Goal: Transaction & Acquisition: Purchase product/service

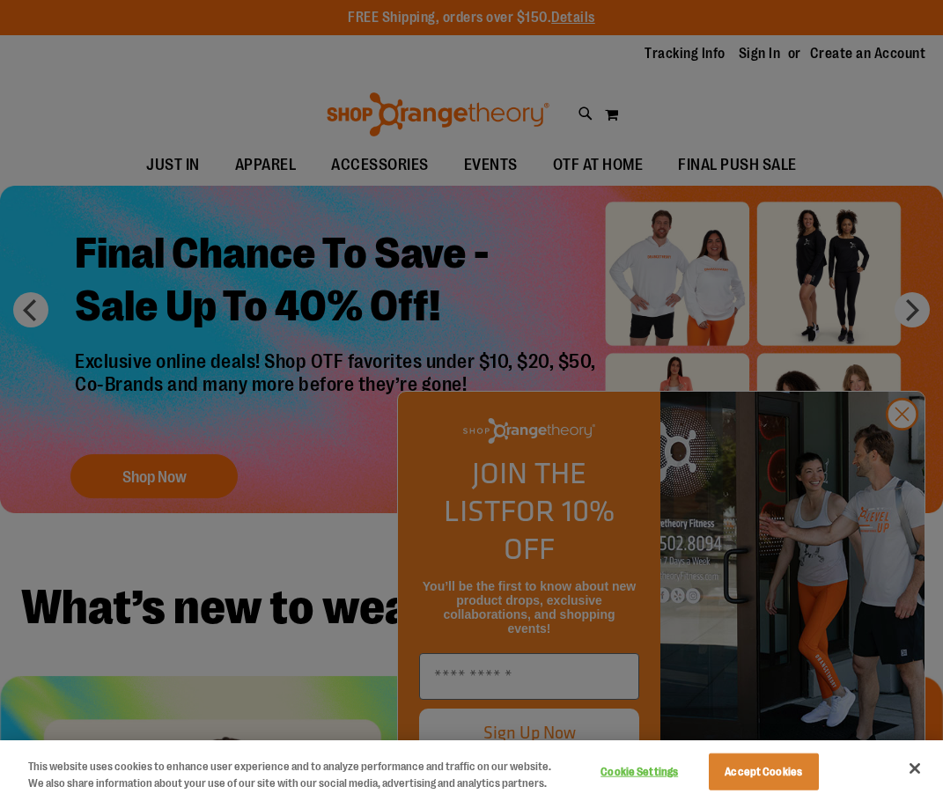
click at [226, 114] on div at bounding box center [471, 400] width 943 height 801
click at [818, 356] on div at bounding box center [471, 400] width 943 height 801
click at [768, 782] on button "Accept Cookies" at bounding box center [764, 772] width 110 height 37
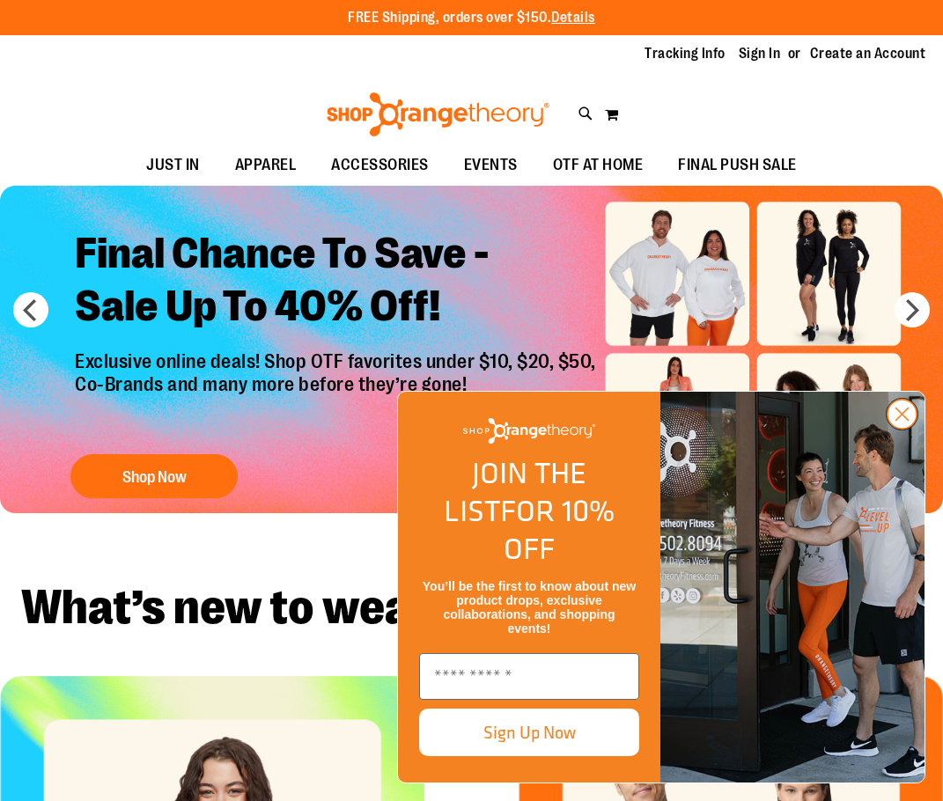
click at [906, 421] on icon "Close dialog" at bounding box center [902, 415] width 12 height 12
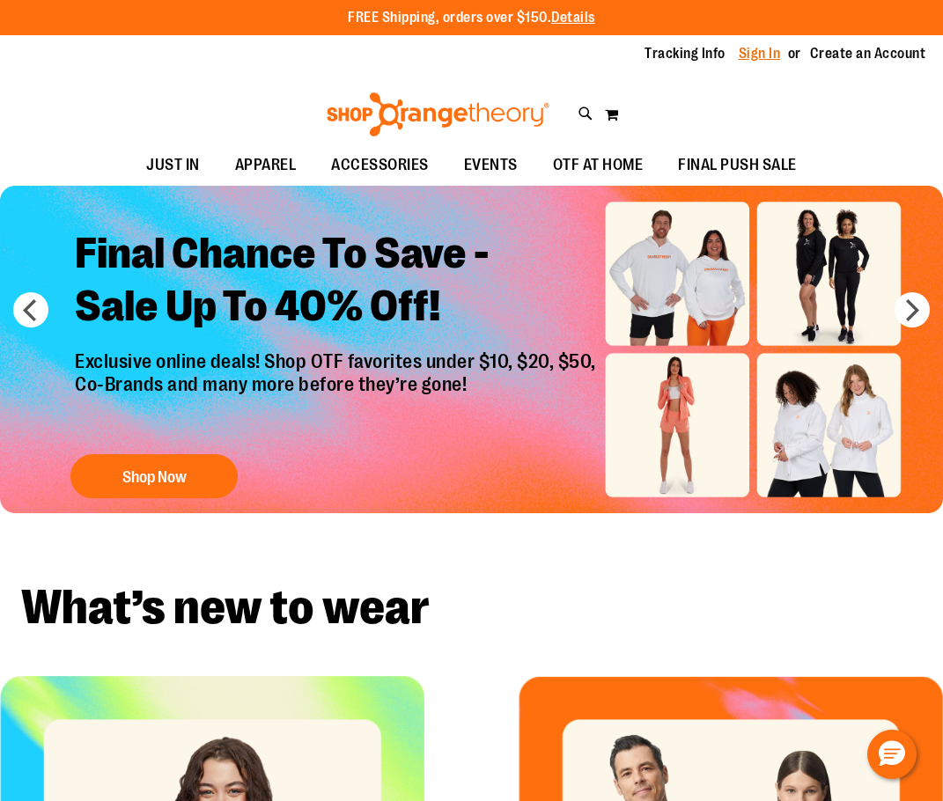
click at [765, 52] on link "Sign In" at bounding box center [760, 53] width 42 height 19
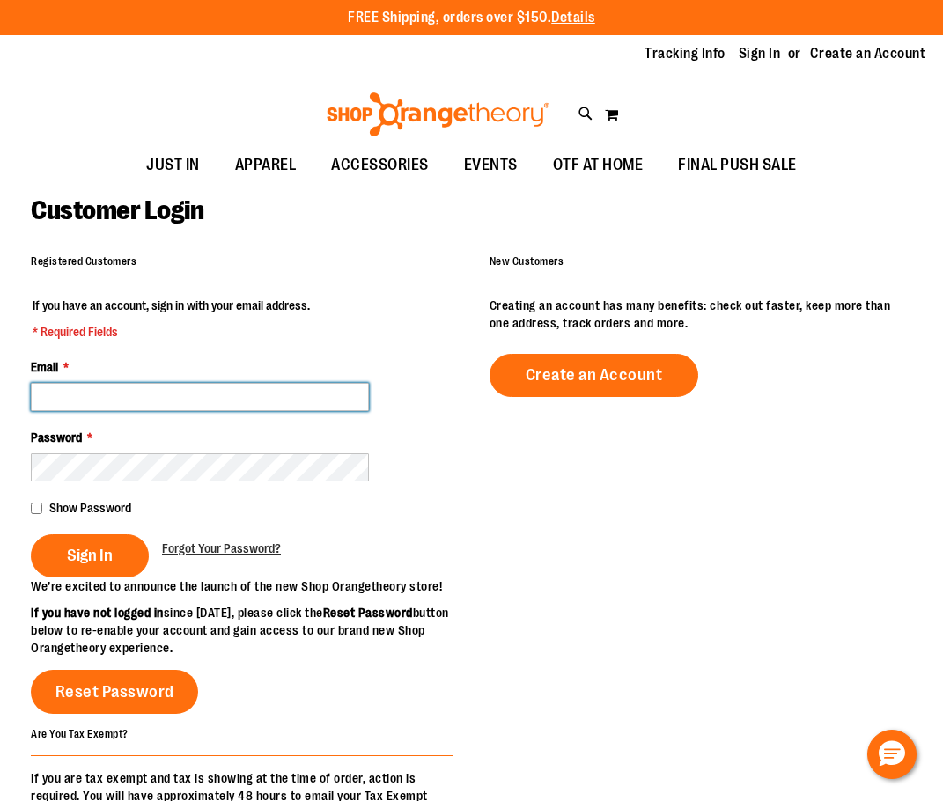
click at [272, 403] on input "Email *" at bounding box center [200, 397] width 338 height 28
type input "**********"
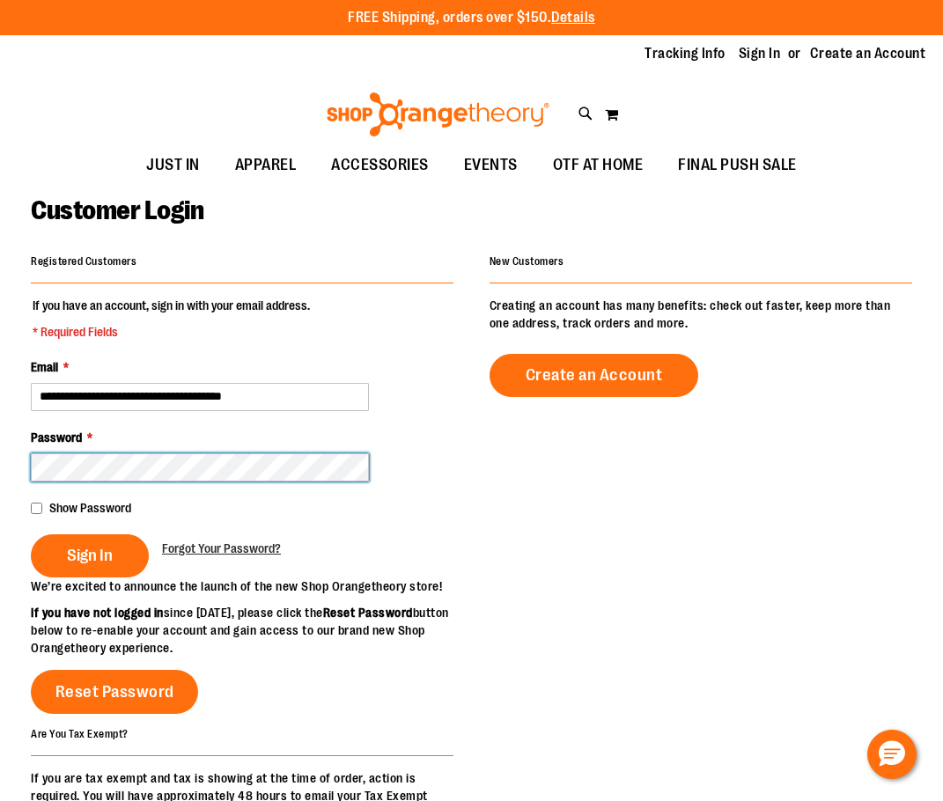
click at [31, 534] on button "Sign In" at bounding box center [90, 555] width 118 height 43
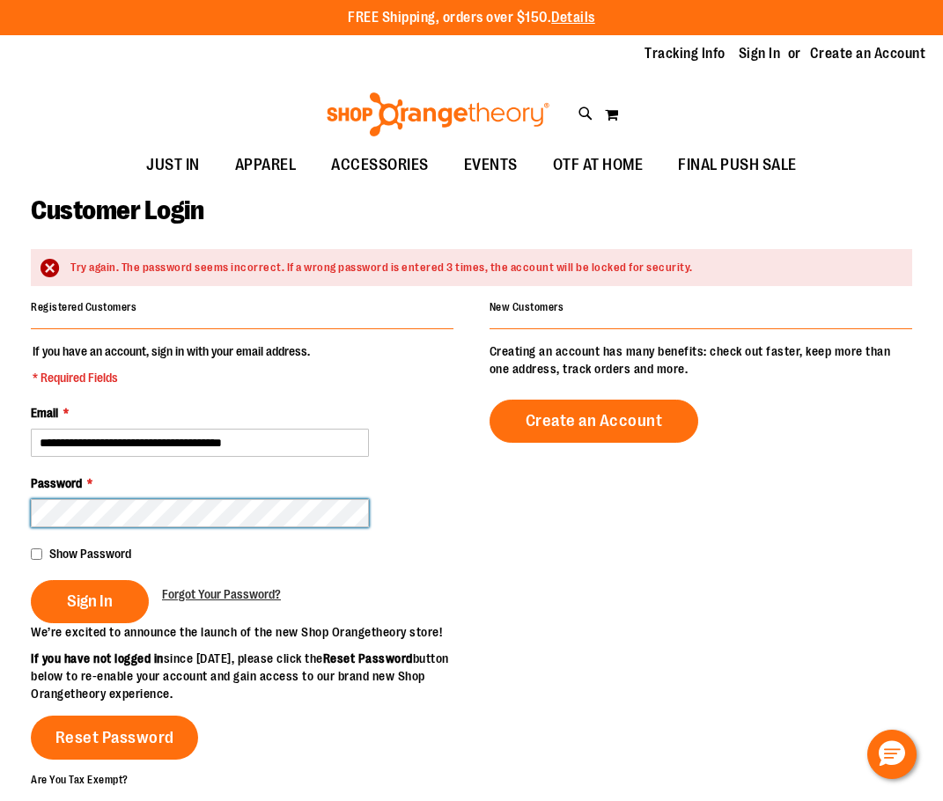
click at [31, 580] on button "Sign In" at bounding box center [90, 601] width 118 height 43
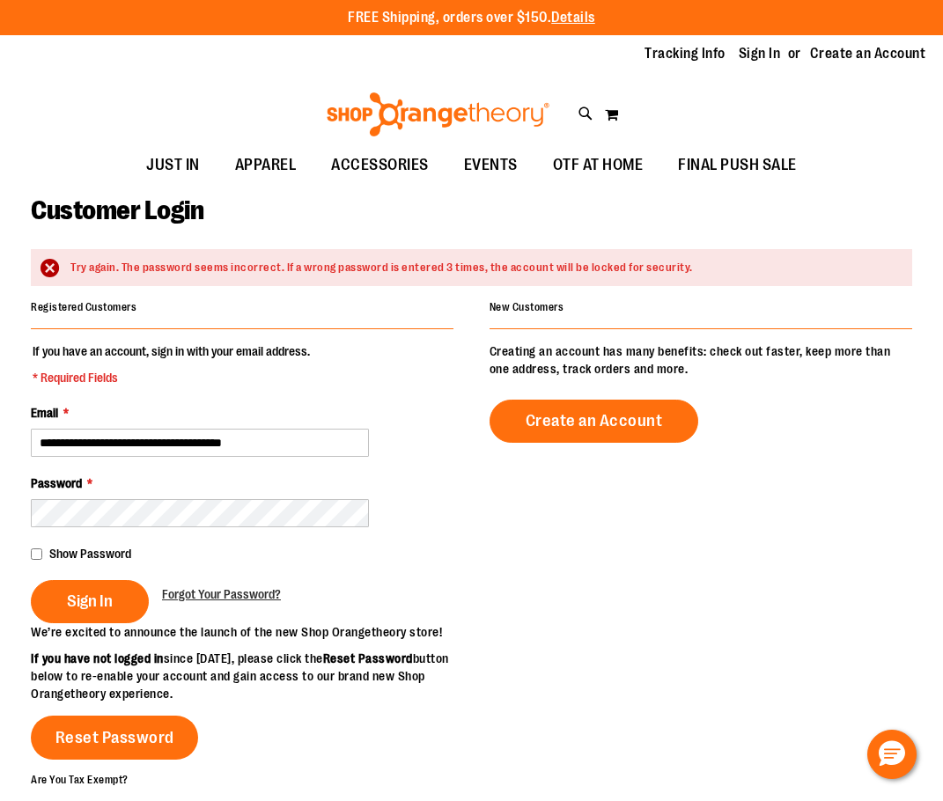
click at [263, 497] on div "Password *" at bounding box center [242, 501] width 423 height 53
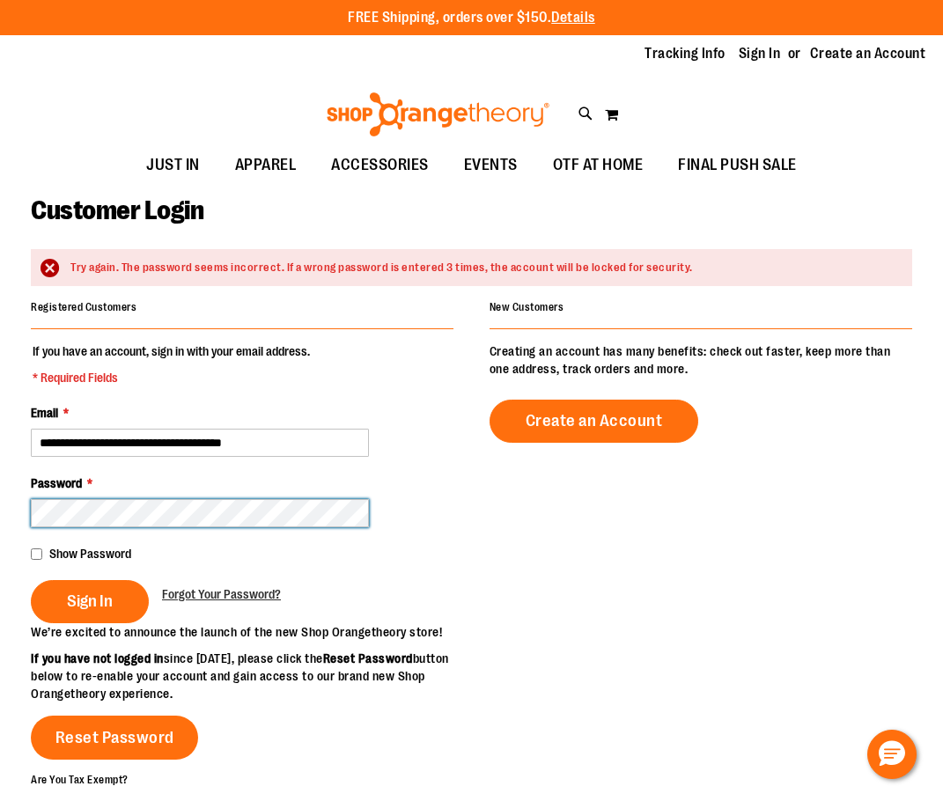
click at [31, 580] on button "Sign In" at bounding box center [90, 601] width 118 height 43
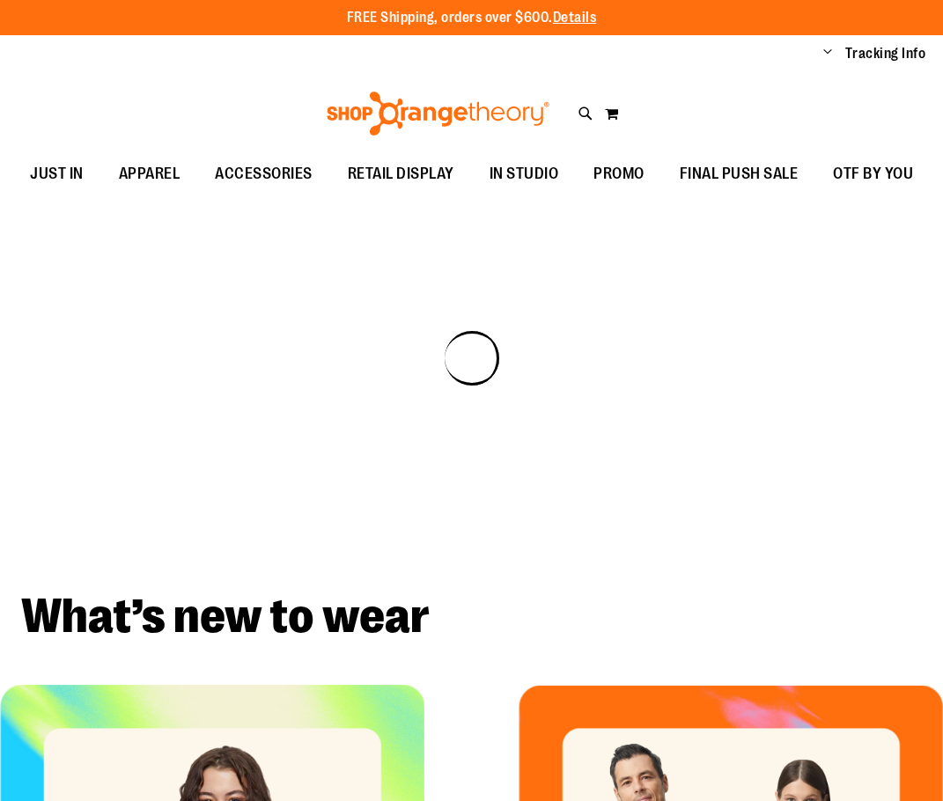
drag, startPoint x: 0, startPoint y: 0, endPoint x: 156, endPoint y: 633, distance: 652.0
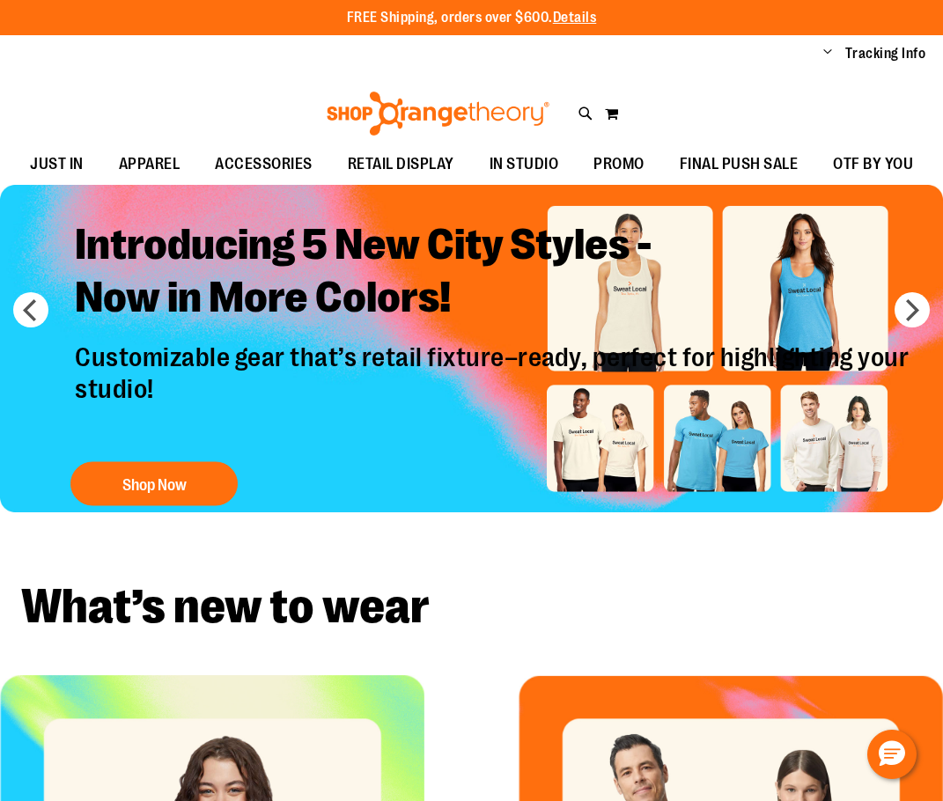
drag, startPoint x: 156, startPoint y: 633, endPoint x: 498, endPoint y: 595, distance: 344.6
click at [498, 595] on h2 "What’s new to wear" at bounding box center [471, 607] width 901 height 48
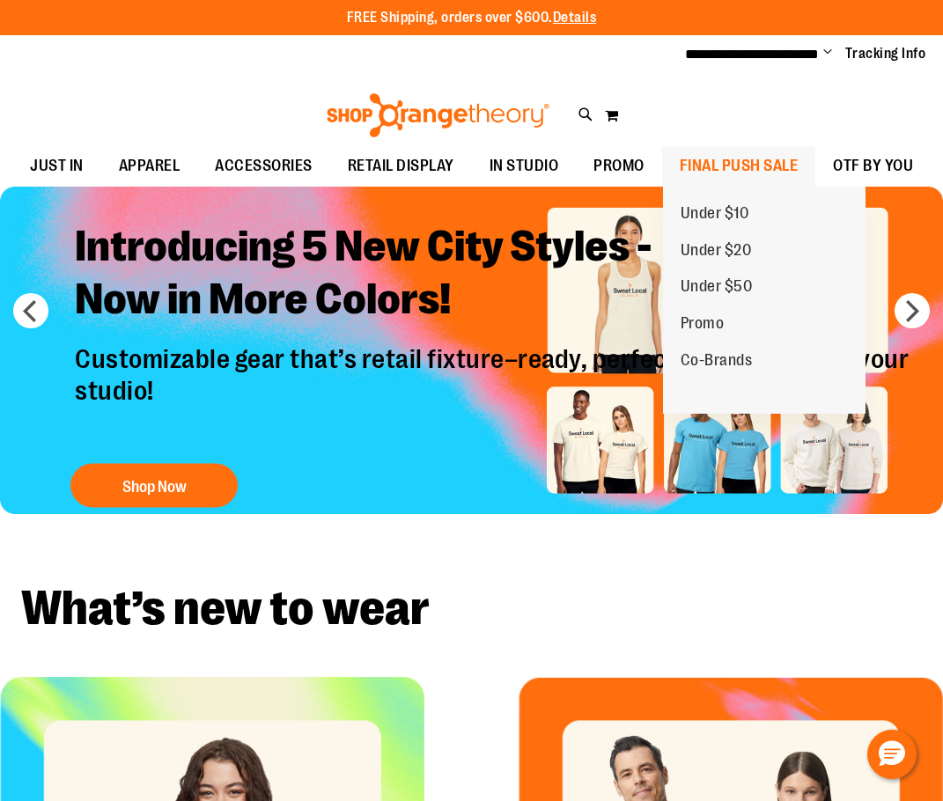
click at [741, 167] on span "FINAL PUSH SALE" at bounding box center [739, 166] width 119 height 40
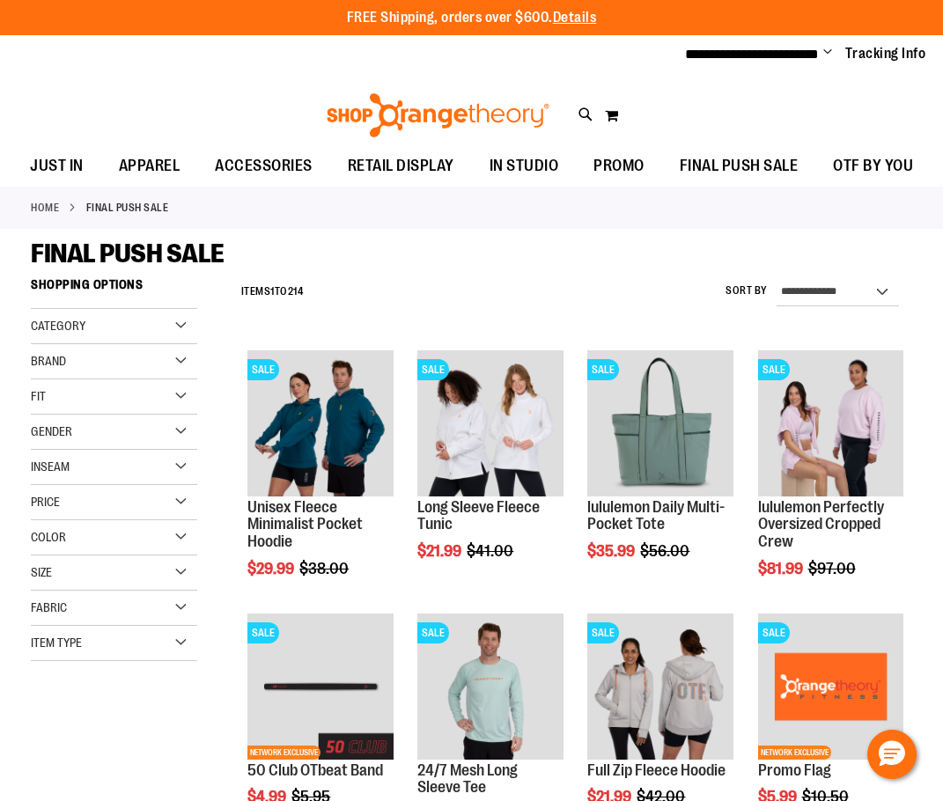
click at [402, 272] on div "**********" at bounding box center [572, 292] width 680 height 46
click at [798, 291] on select "**********" at bounding box center [838, 292] width 122 height 28
select select "*********"
click at [777, 278] on select "**********" at bounding box center [838, 292] width 122 height 28
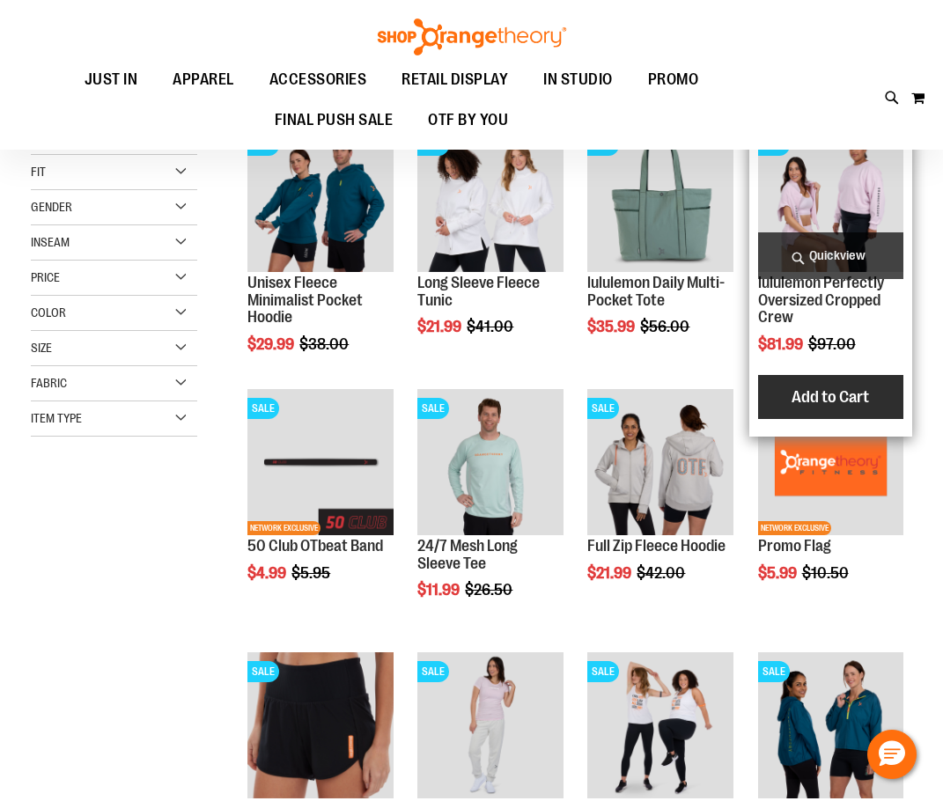
scroll to position [269, 0]
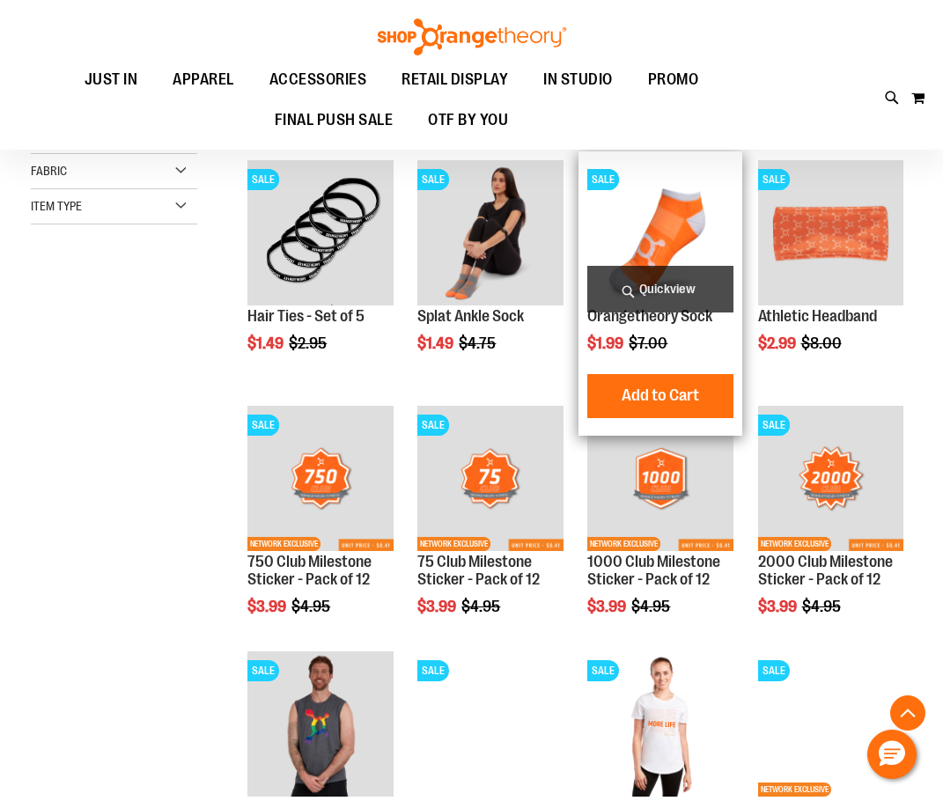
scroll to position [439, 0]
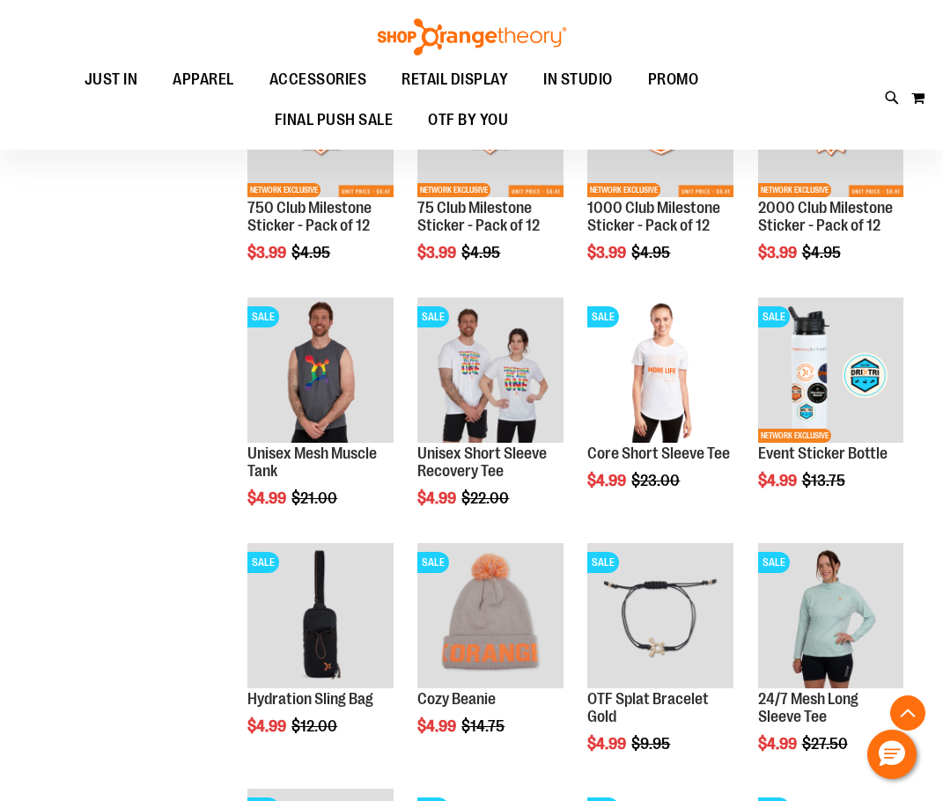
scroll to position [792, 0]
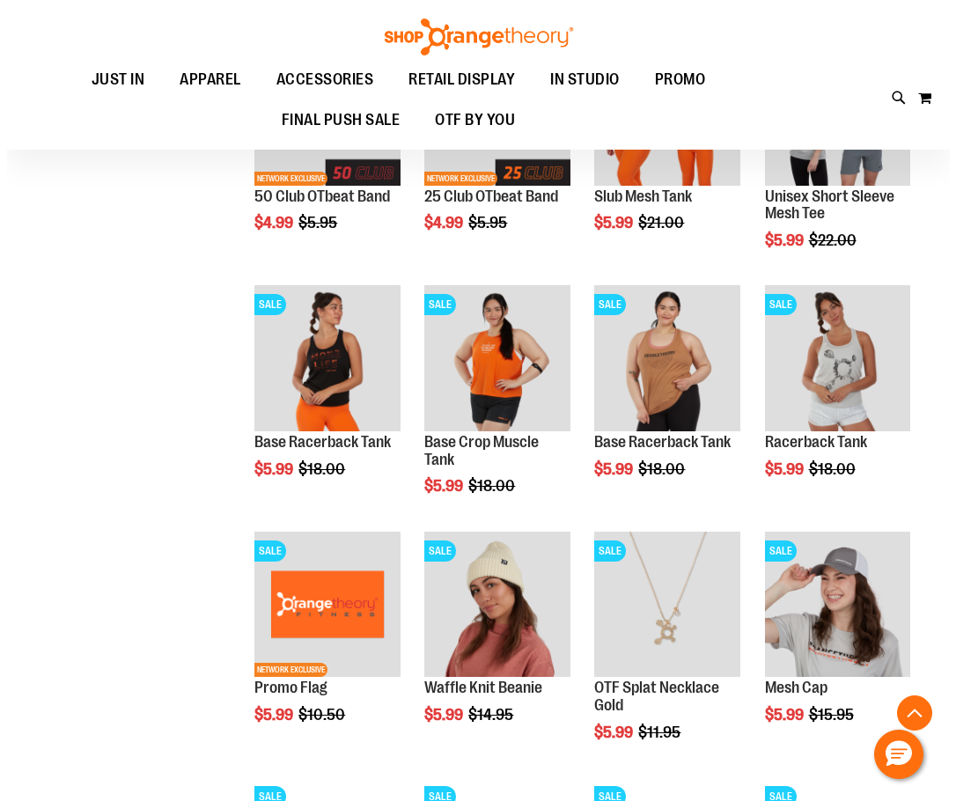
scroll to position [1584, 0]
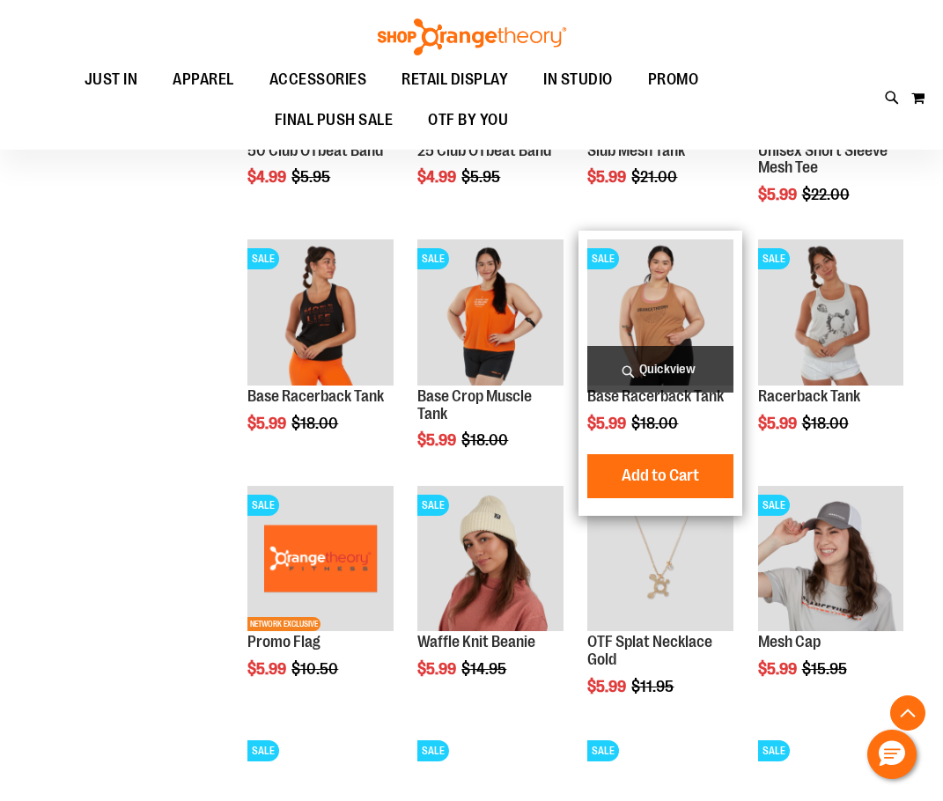
click at [681, 367] on span "Quickview" at bounding box center [659, 369] width 145 height 47
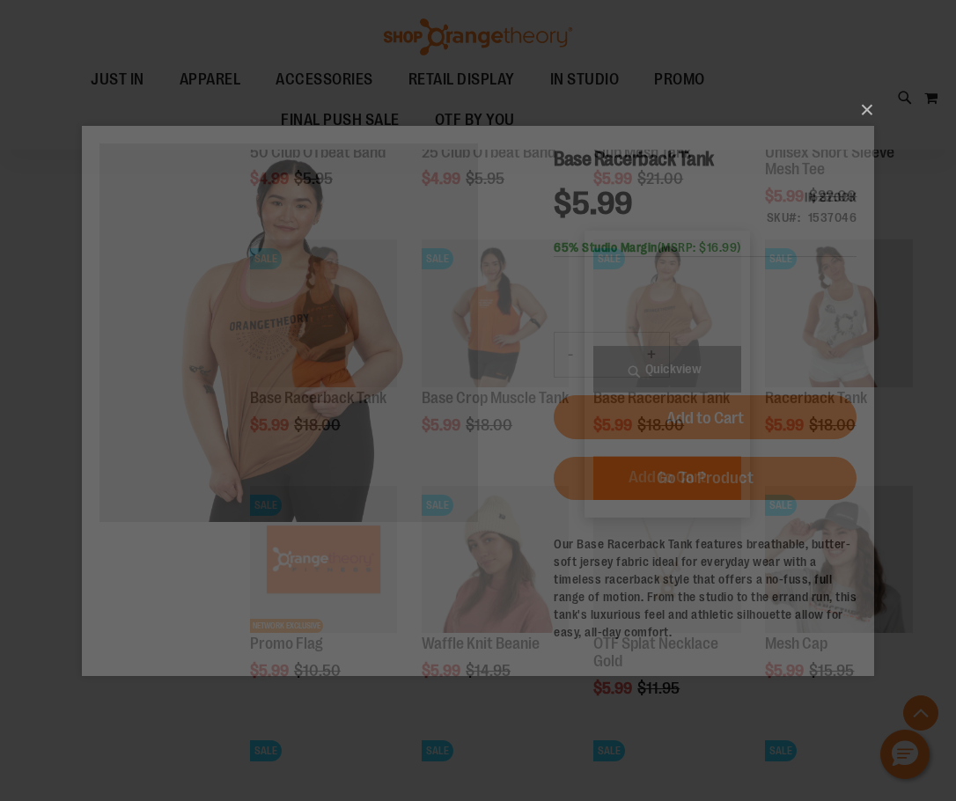
scroll to position [0, 0]
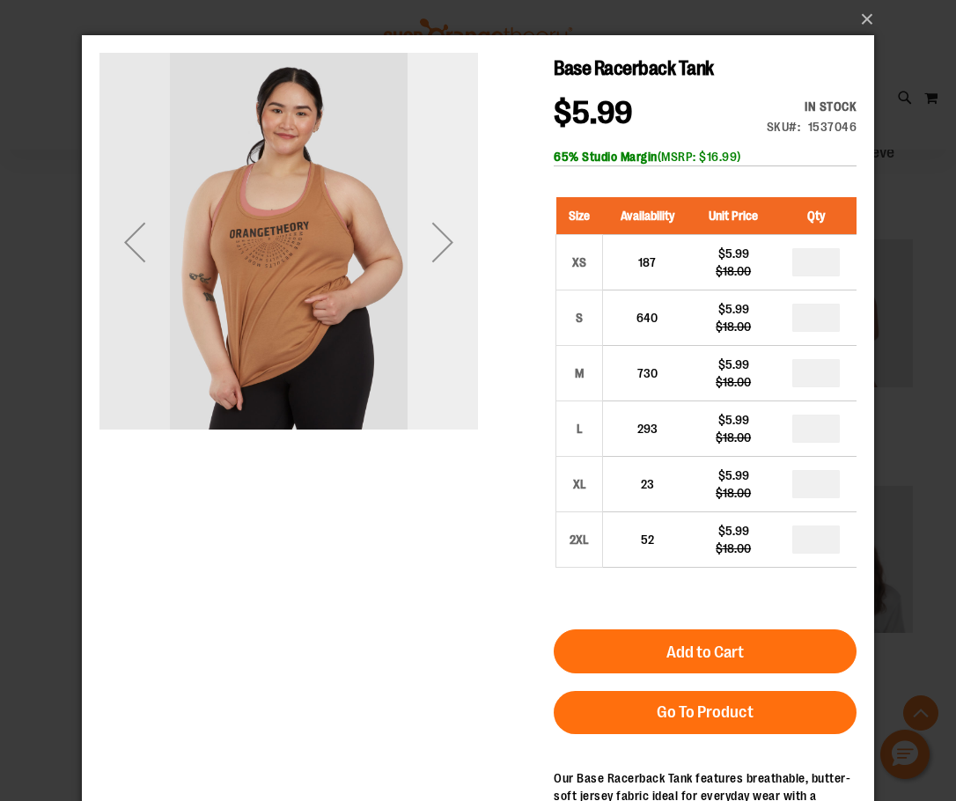
click at [447, 263] on div "Next" at bounding box center [443, 242] width 70 height 70
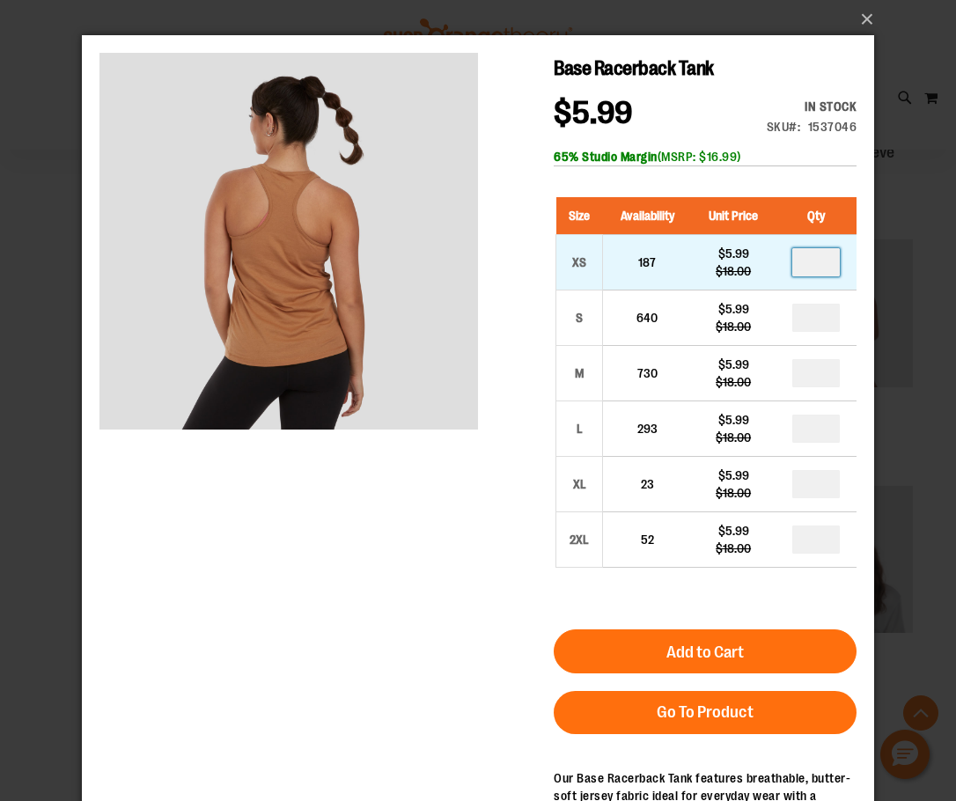
click at [834, 259] on input "number" at bounding box center [816, 262] width 48 height 28
click at [833, 259] on input "number" at bounding box center [816, 262] width 48 height 28
type input "*"
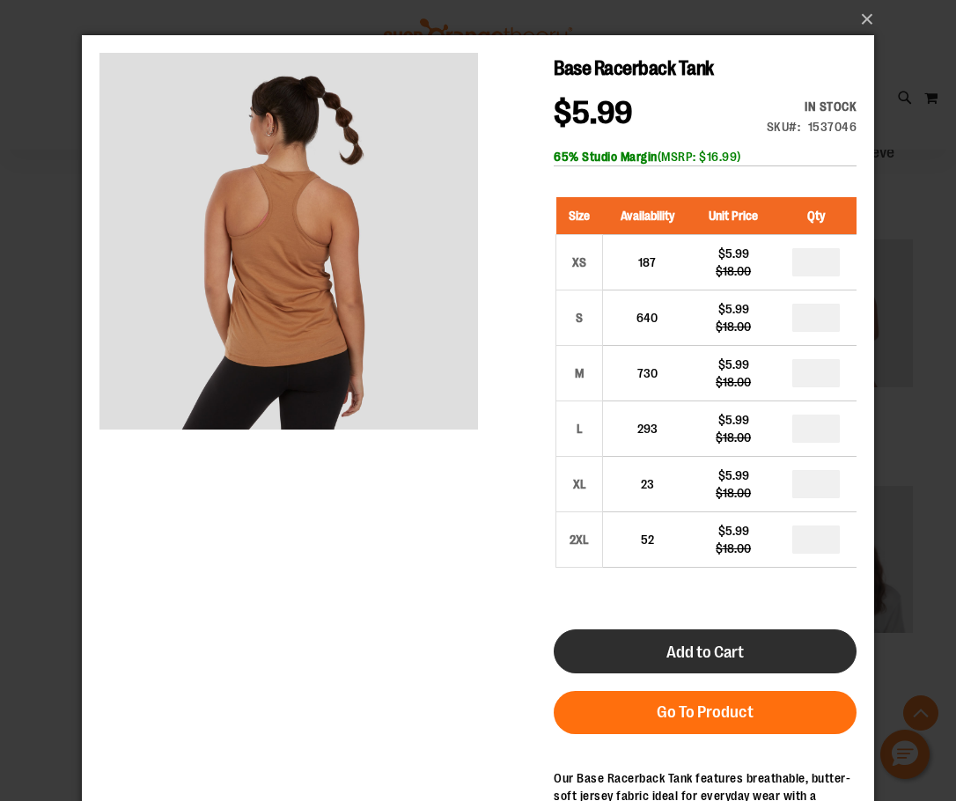
click at [714, 664] on button "Add to Cart" at bounding box center [705, 652] width 303 height 44
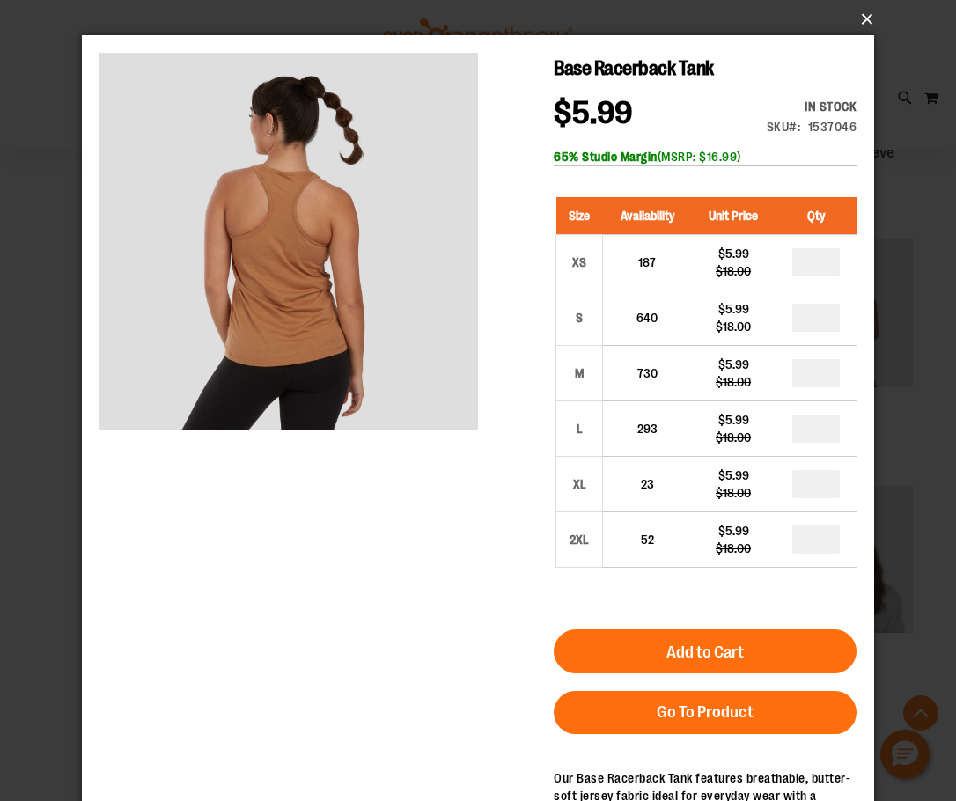
click at [865, 18] on button "×" at bounding box center [483, 19] width 792 height 39
click at [866, 15] on button "×" at bounding box center [483, 19] width 792 height 39
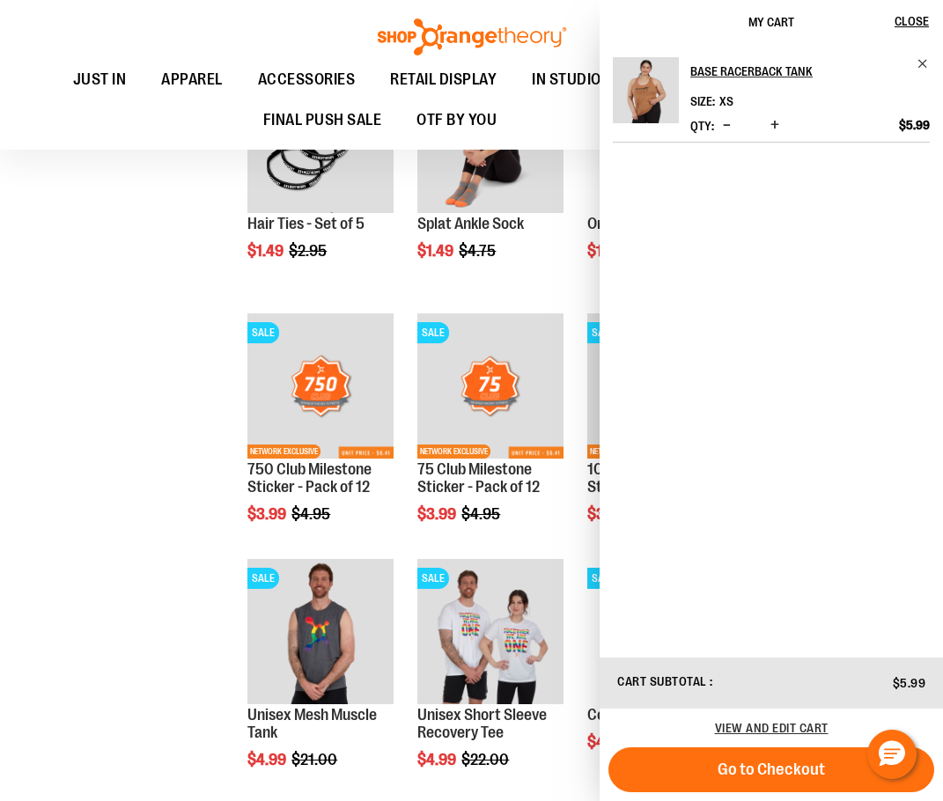
scroll to position [1056, 0]
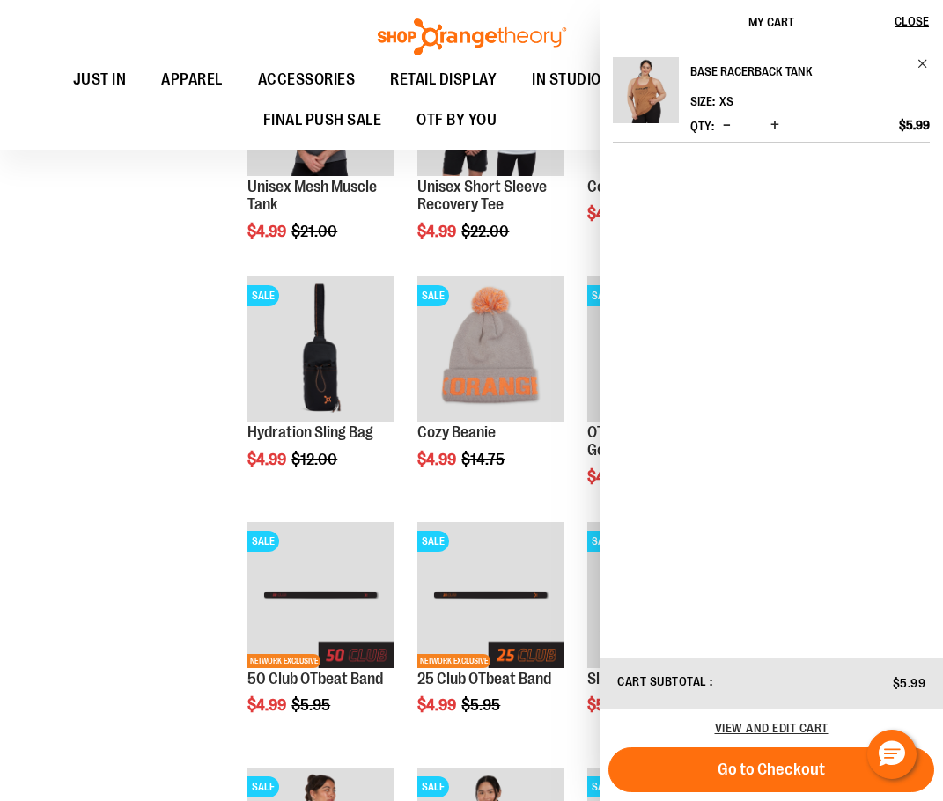
click at [144, 436] on div "**********" at bounding box center [471, 407] width 881 height 2391
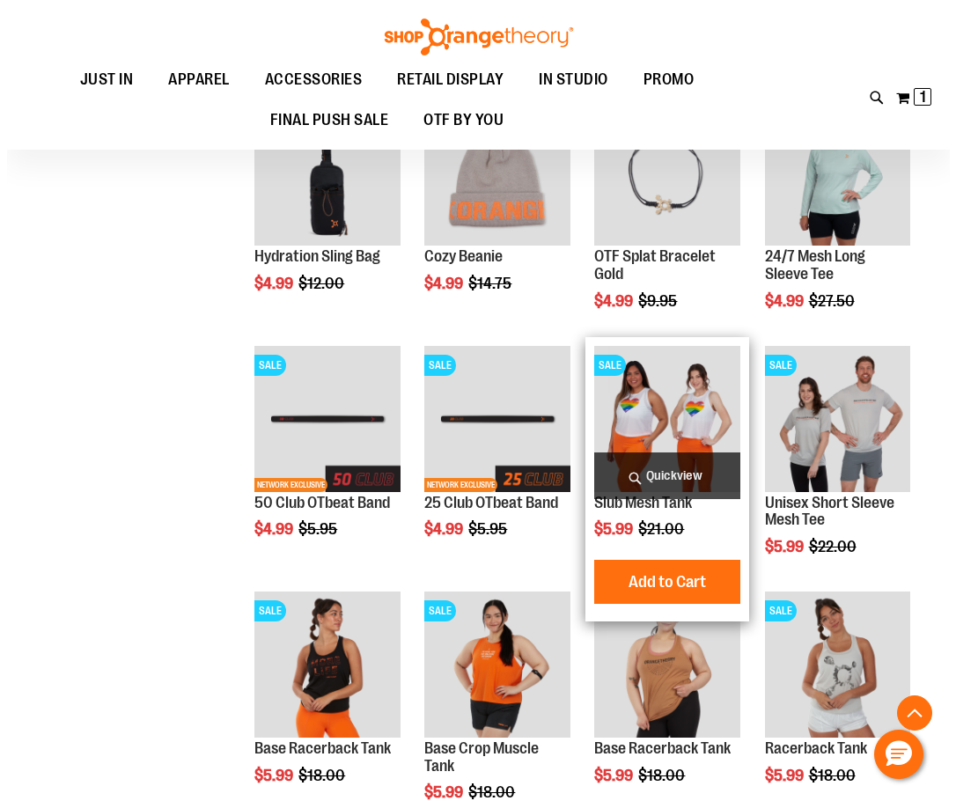
scroll to position [1496, 0]
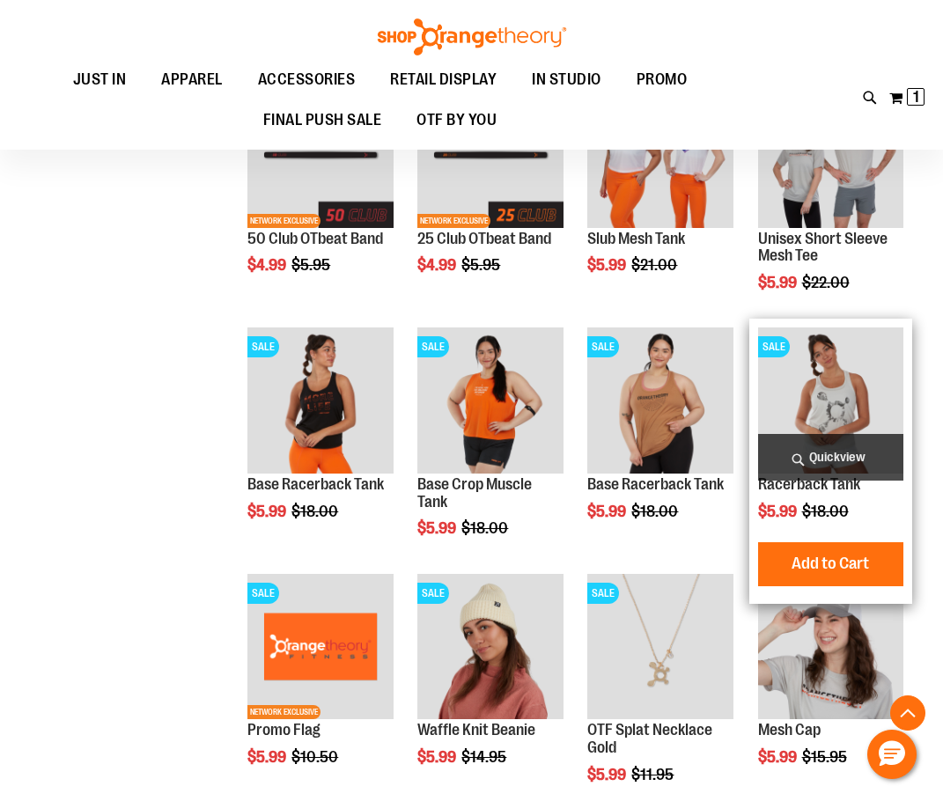
click at [836, 456] on span "Quickview" at bounding box center [830, 457] width 145 height 47
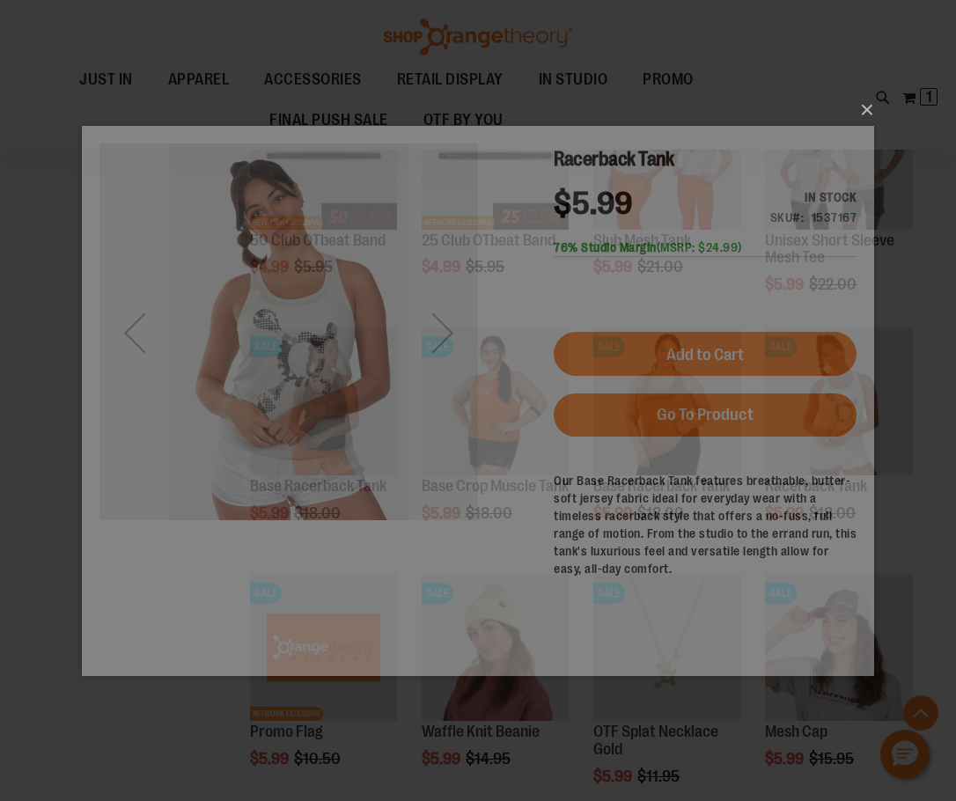
scroll to position [0, 0]
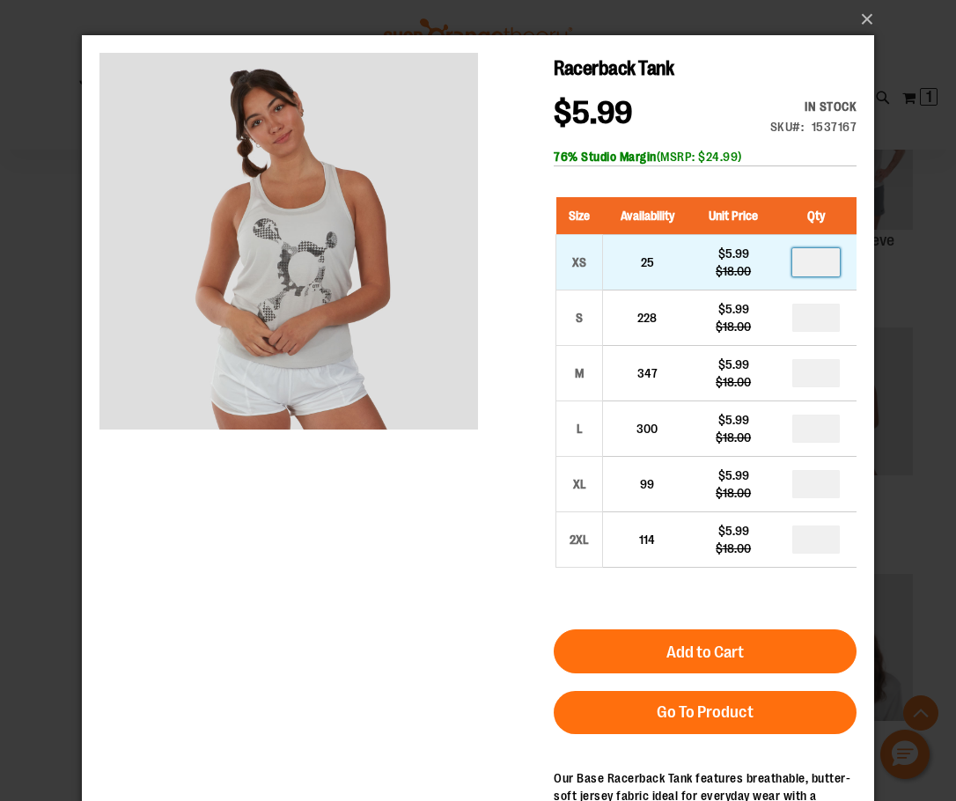
click at [825, 271] on input "number" at bounding box center [816, 262] width 48 height 28
type input "*"
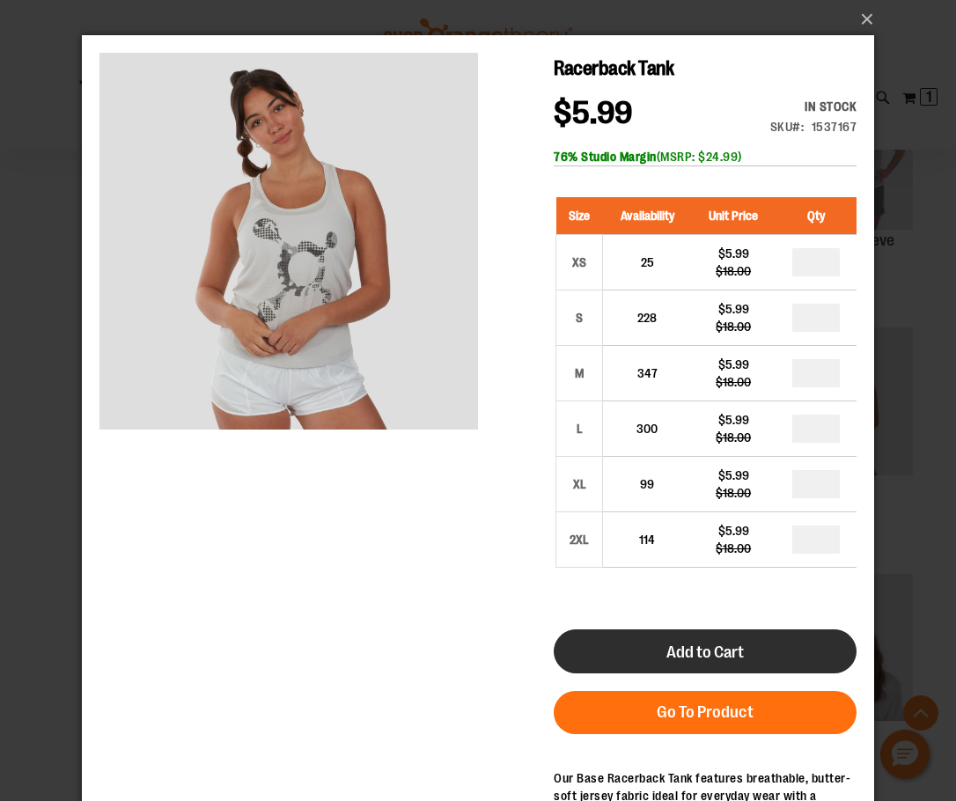
click at [758, 660] on button "Add to Cart" at bounding box center [705, 652] width 303 height 44
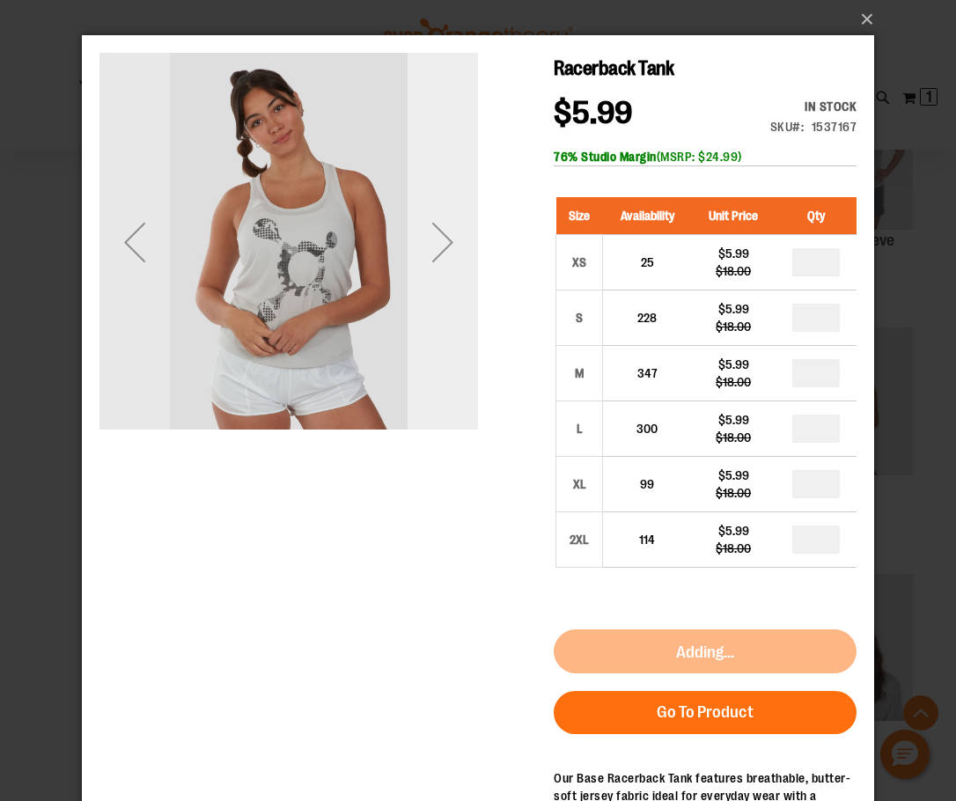
click at [440, 296] on div "Next" at bounding box center [443, 242] width 70 height 379
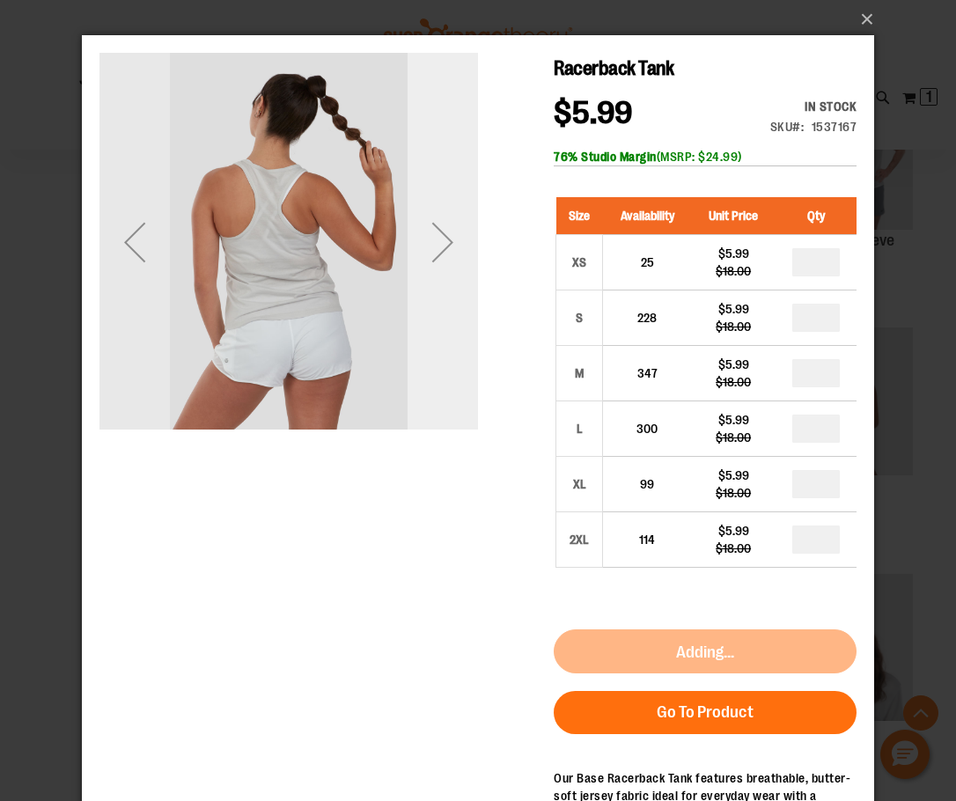
click at [440, 296] on div "Next" at bounding box center [443, 242] width 70 height 379
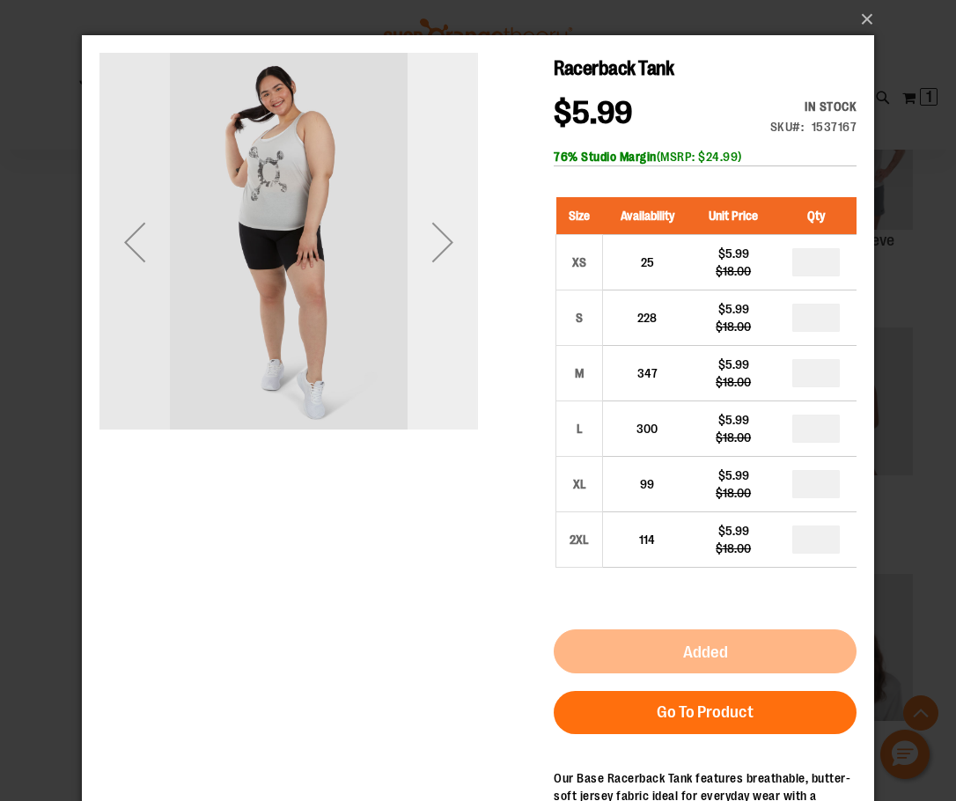
click at [440, 296] on div "Next" at bounding box center [443, 242] width 70 height 379
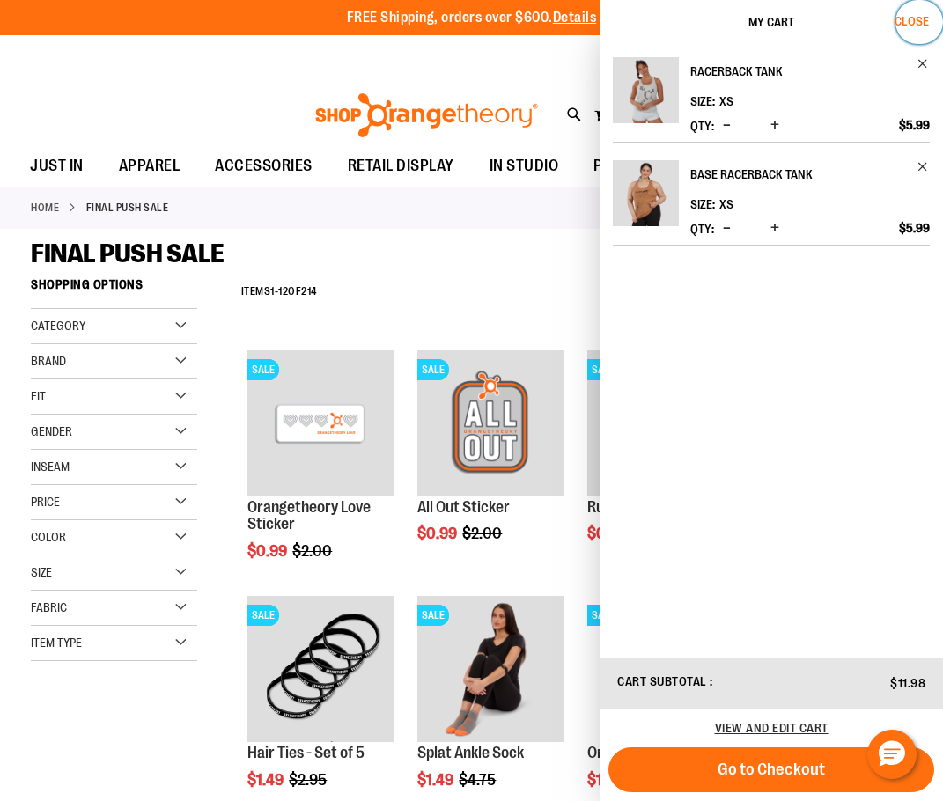
click at [918, 17] on span "Close" at bounding box center [912, 21] width 34 height 14
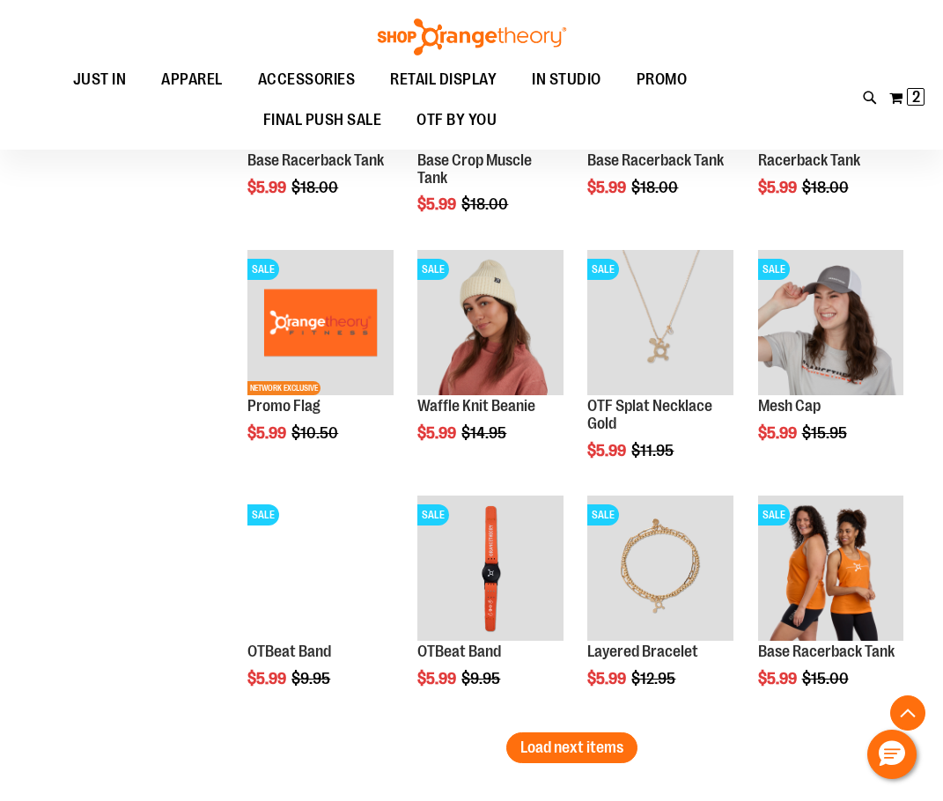
scroll to position [1843, 0]
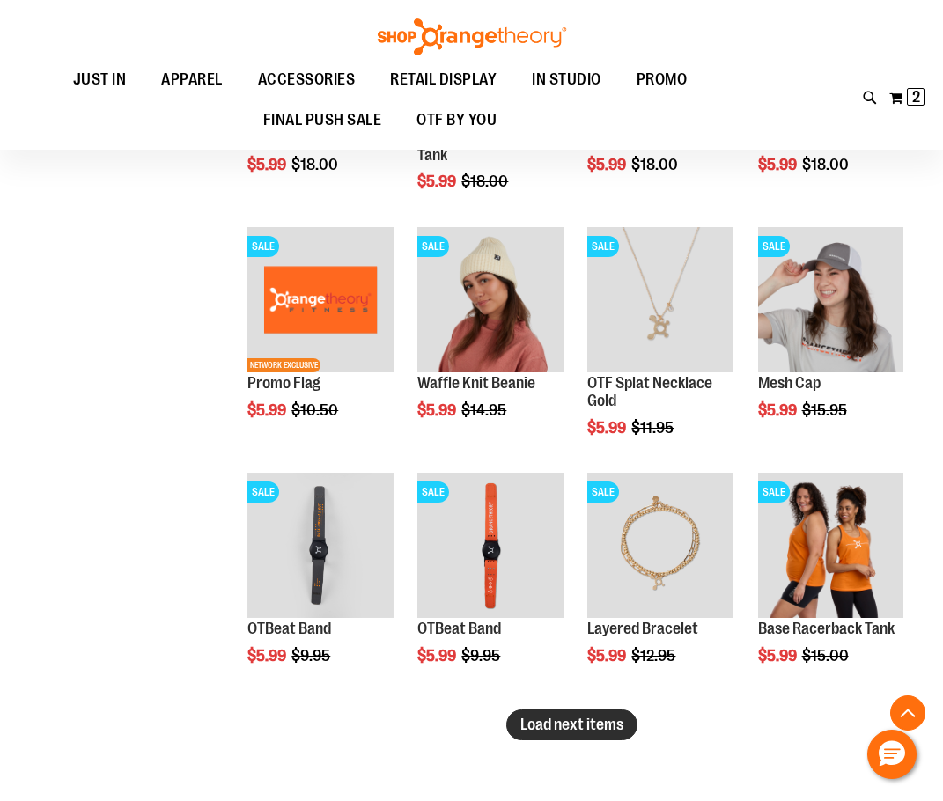
click at [561, 716] on span "Load next items" at bounding box center [571, 725] width 103 height 18
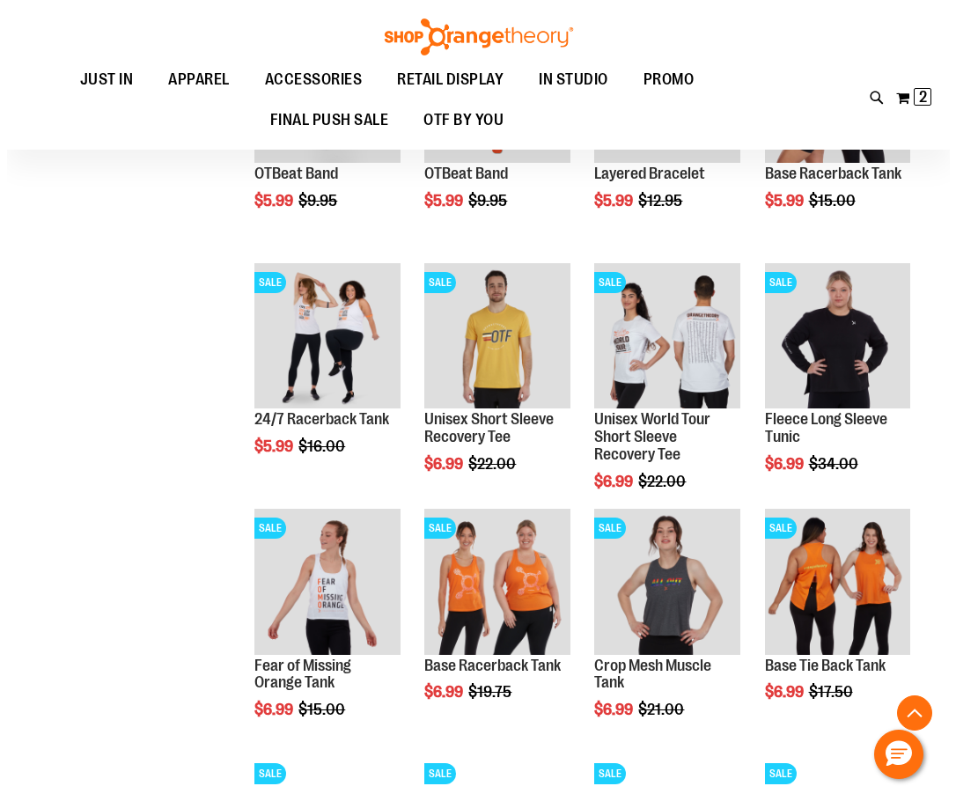
scroll to position [2283, 0]
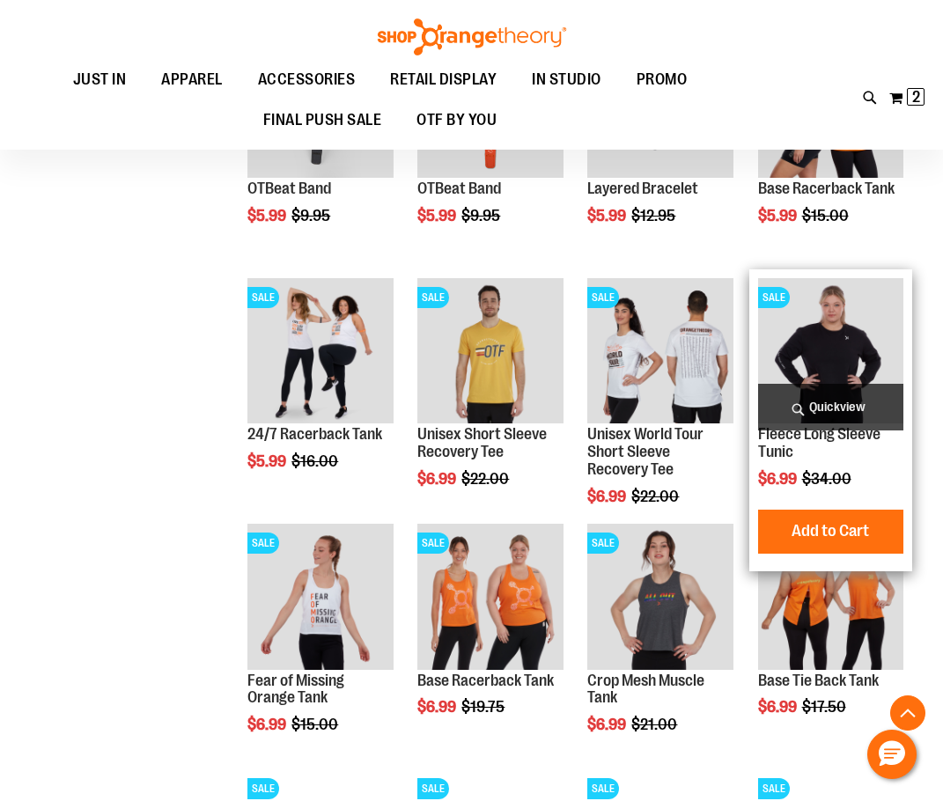
click at [859, 408] on span "Quickview" at bounding box center [830, 407] width 145 height 47
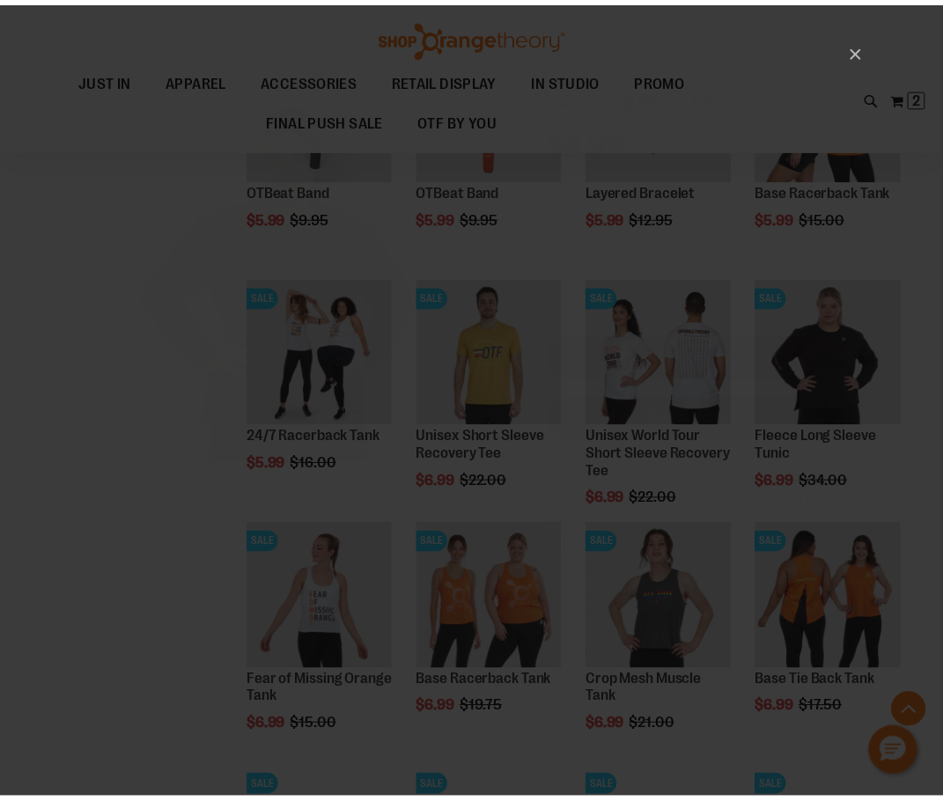
scroll to position [0, 0]
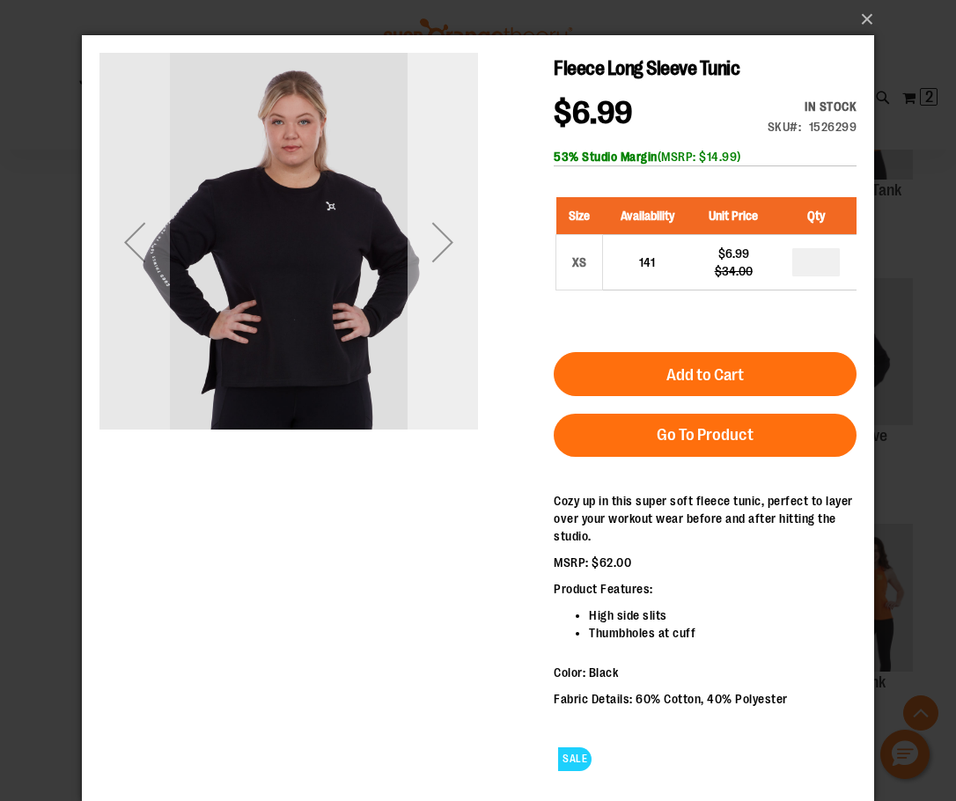
click at [442, 380] on div "Next" at bounding box center [443, 242] width 70 height 379
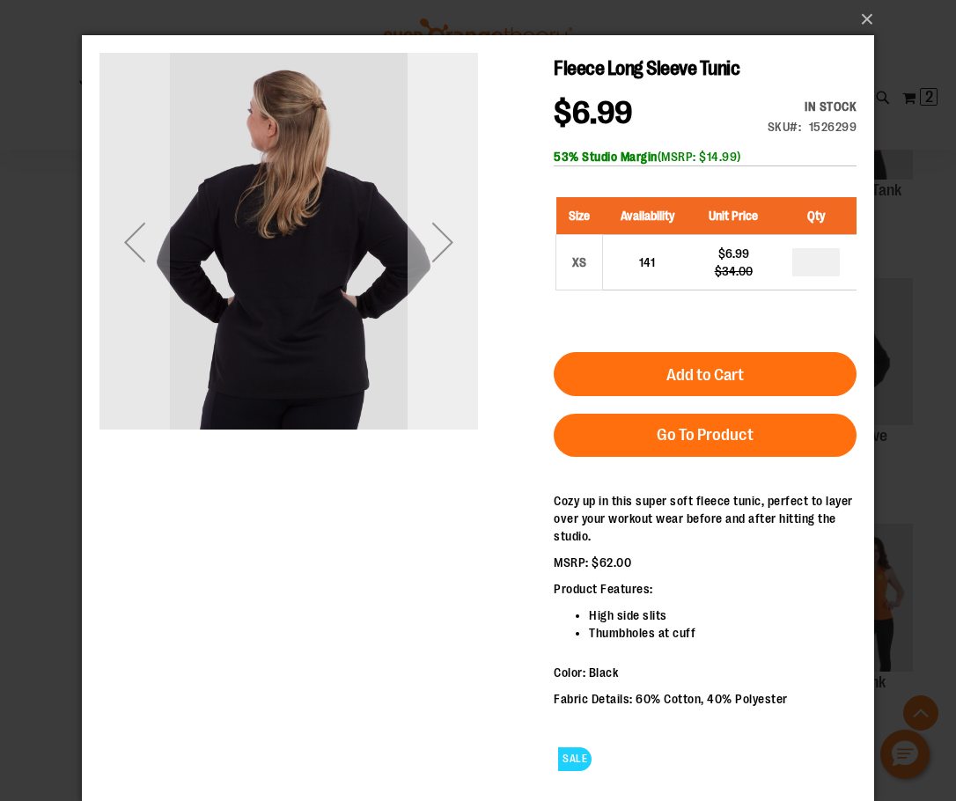
click at [440, 381] on div "Next" at bounding box center [443, 242] width 70 height 379
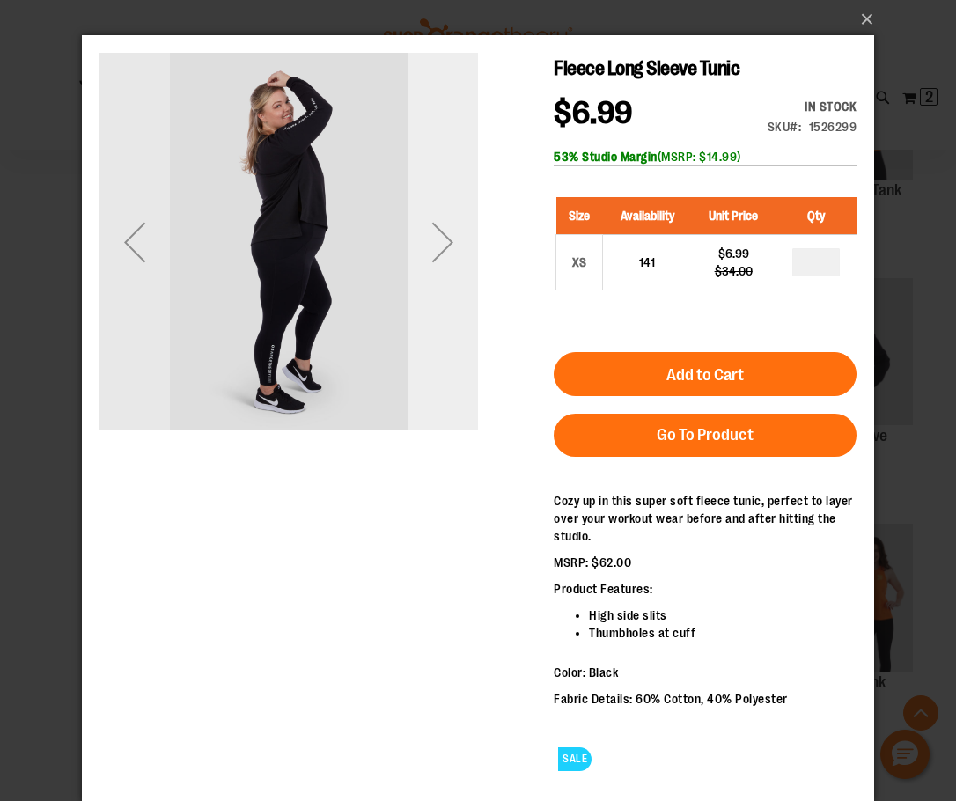
click at [438, 383] on div "Next" at bounding box center [443, 242] width 70 height 379
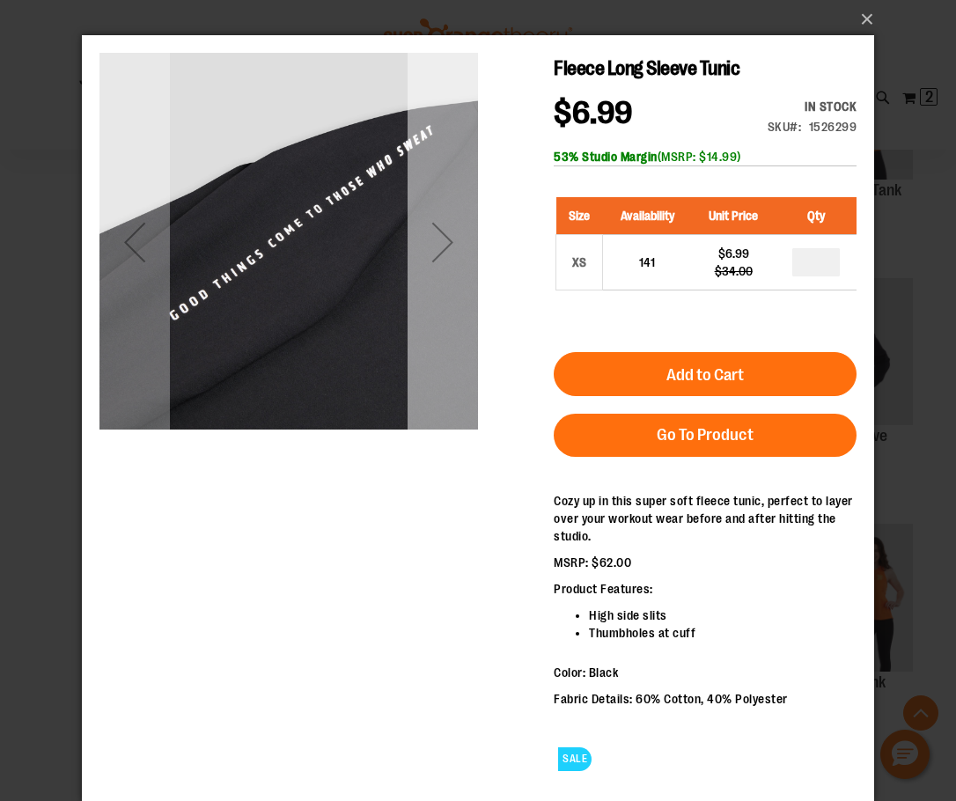
click at [439, 292] on div "Next" at bounding box center [443, 242] width 70 height 379
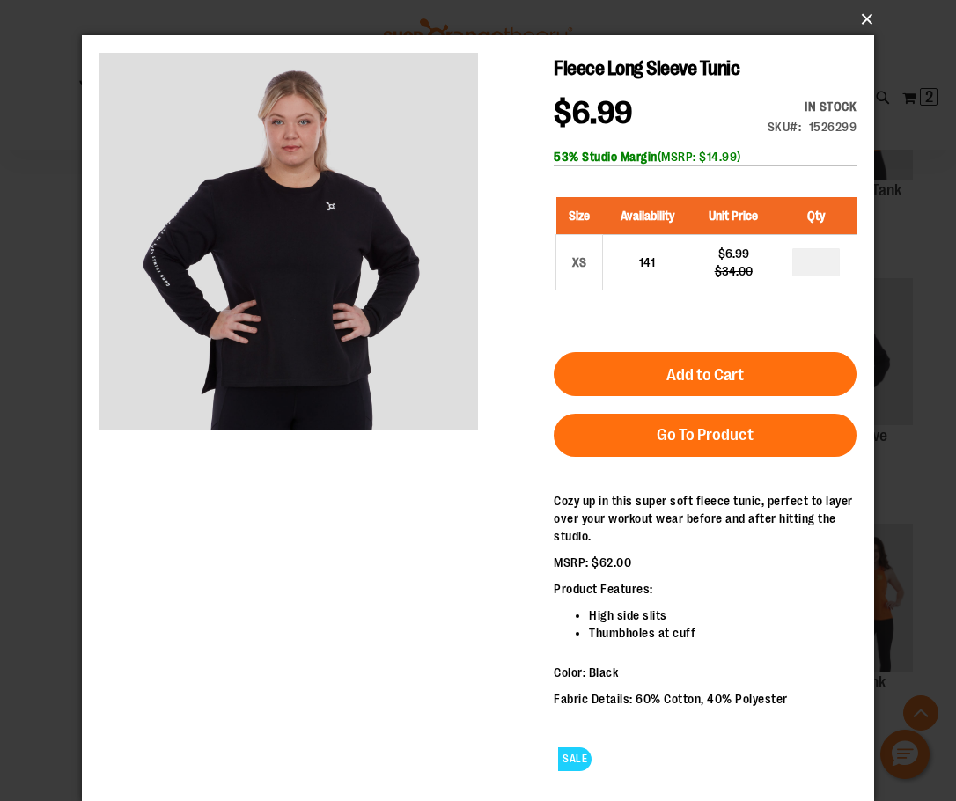
click at [870, 18] on button "×" at bounding box center [483, 19] width 792 height 39
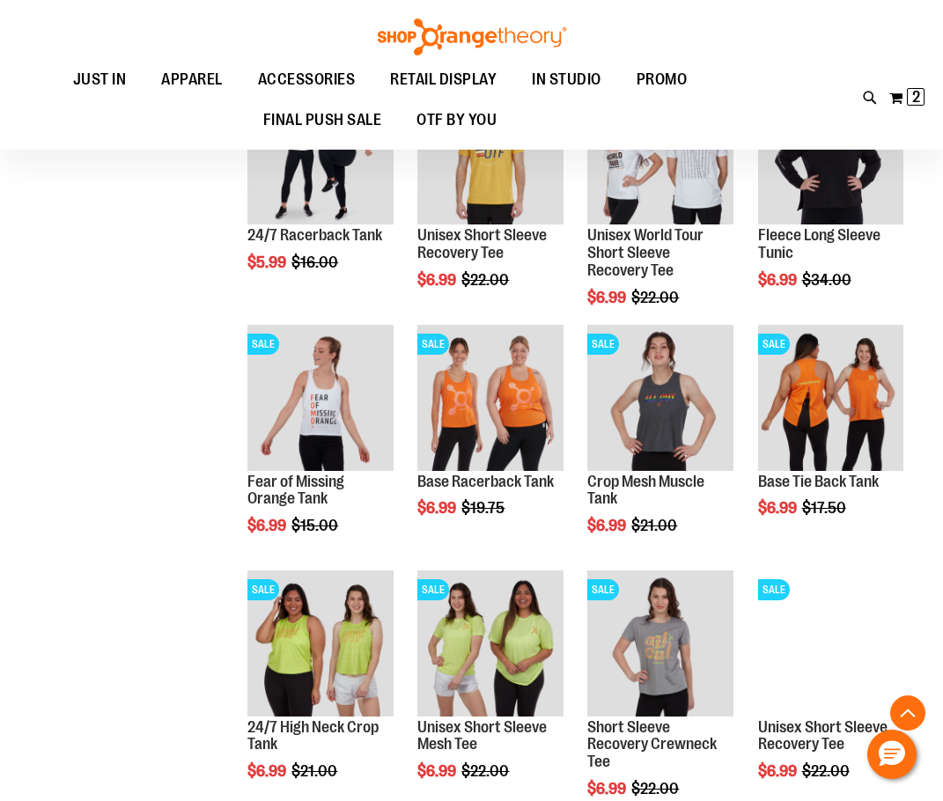
scroll to position [2547, 0]
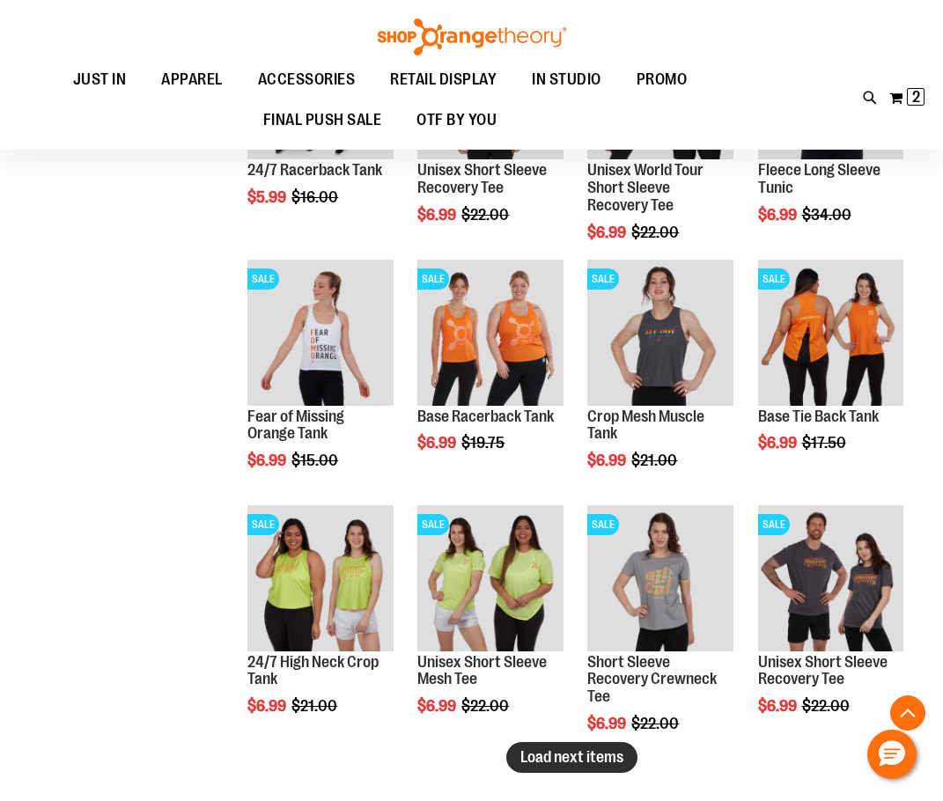
click at [530, 762] on span "Load next items" at bounding box center [571, 757] width 103 height 18
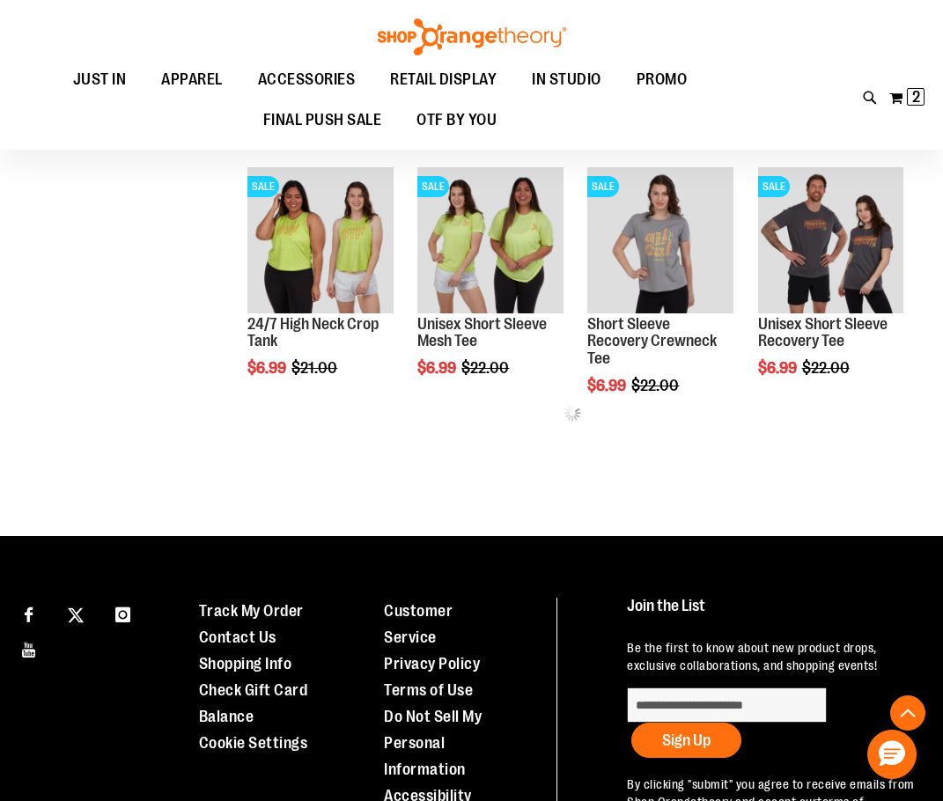
scroll to position [2900, 0]
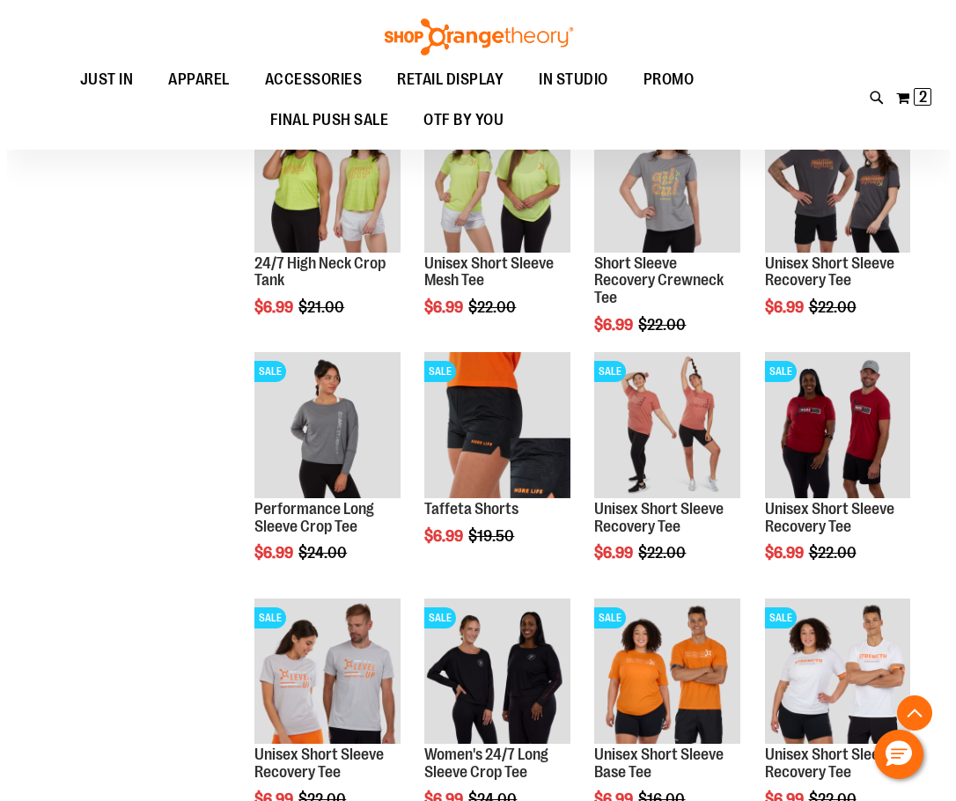
scroll to position [2988, 0]
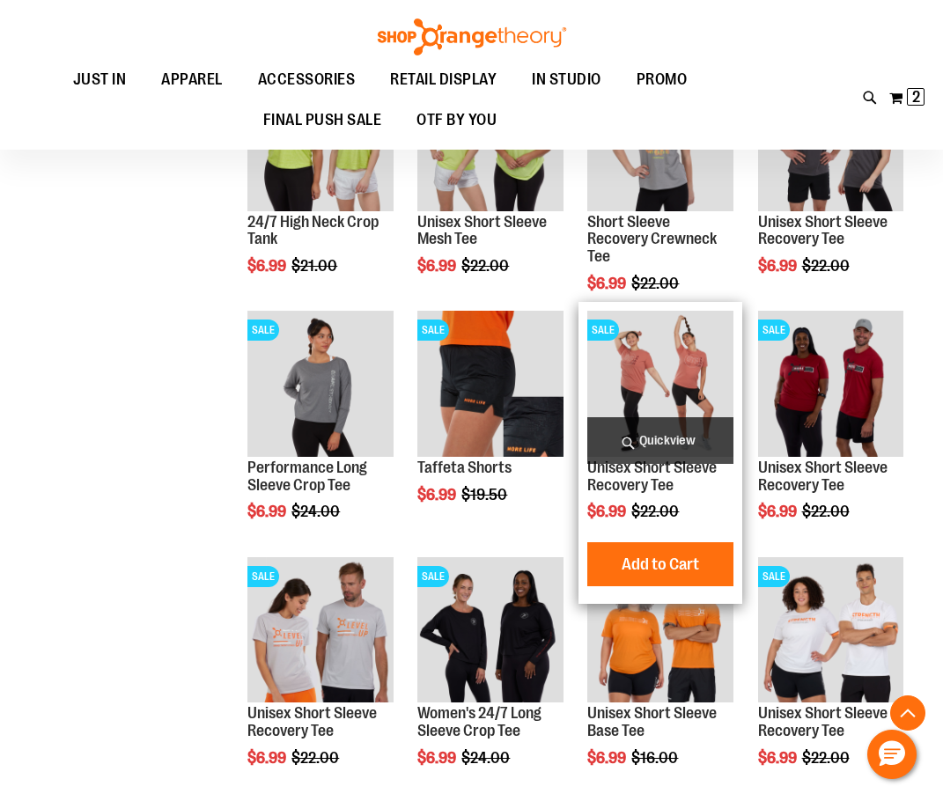
click at [655, 448] on span "Quickview" at bounding box center [659, 440] width 145 height 47
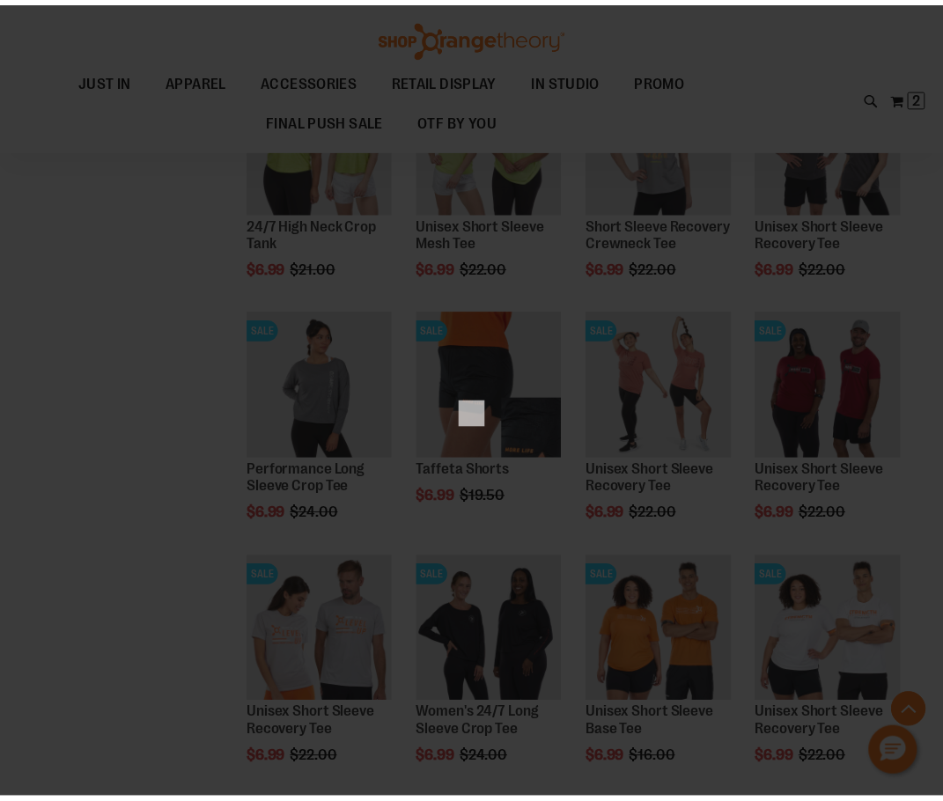
scroll to position [0, 0]
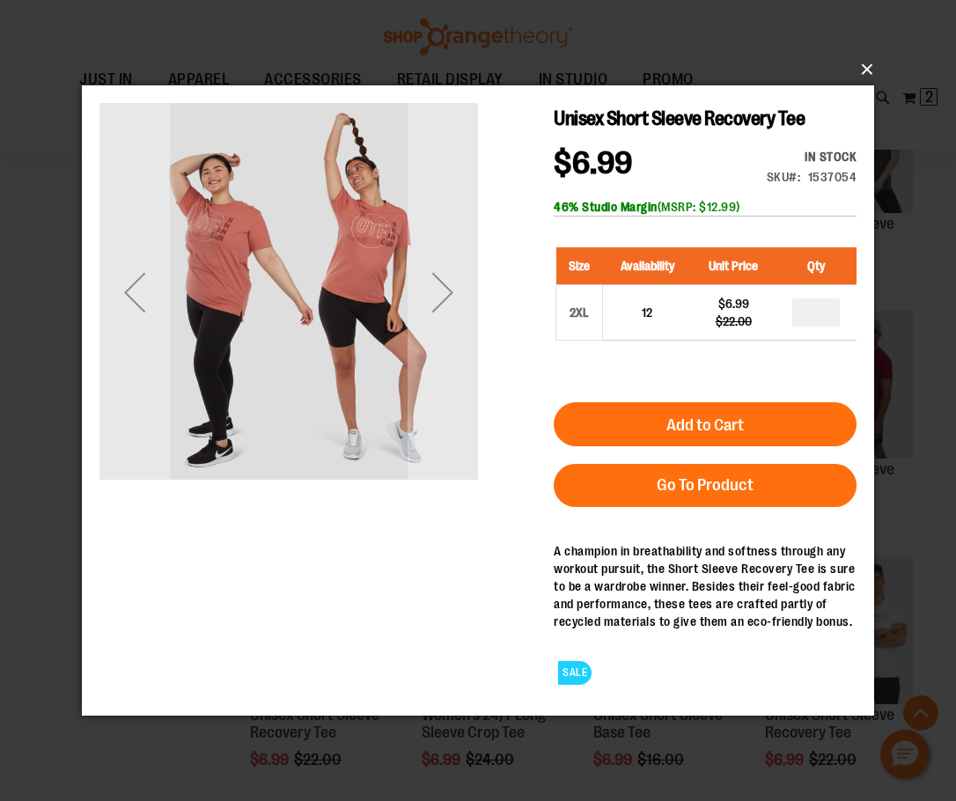
click at [874, 67] on button "×" at bounding box center [483, 69] width 792 height 39
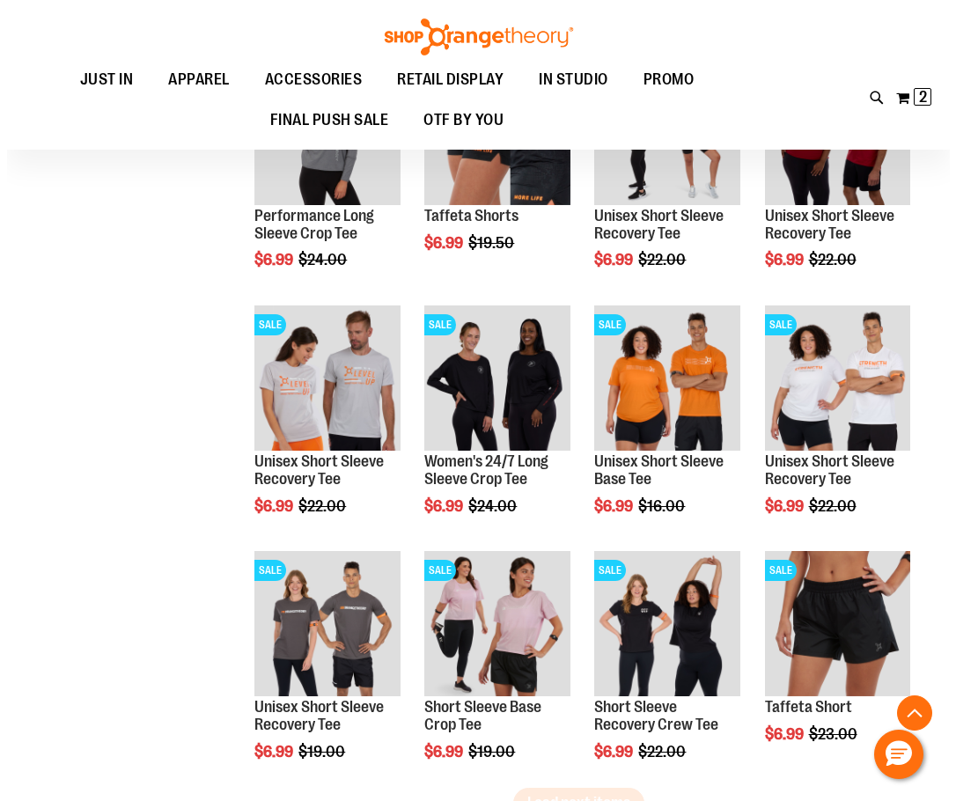
scroll to position [3252, 0]
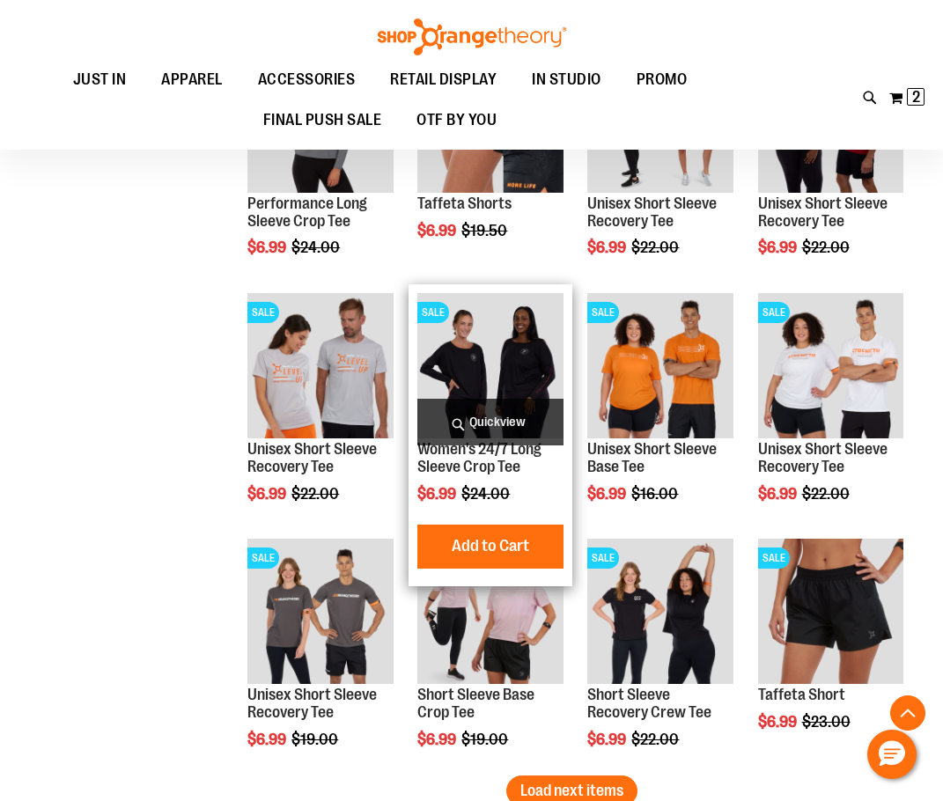
click at [493, 416] on span "Quickview" at bounding box center [489, 422] width 145 height 47
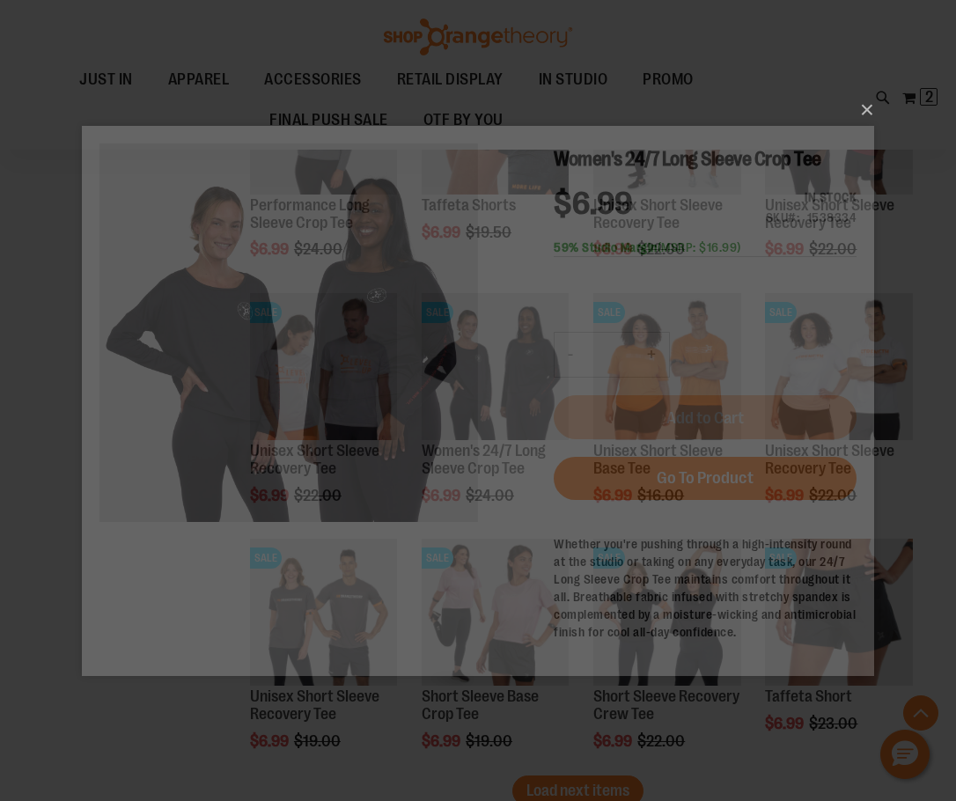
scroll to position [0, 0]
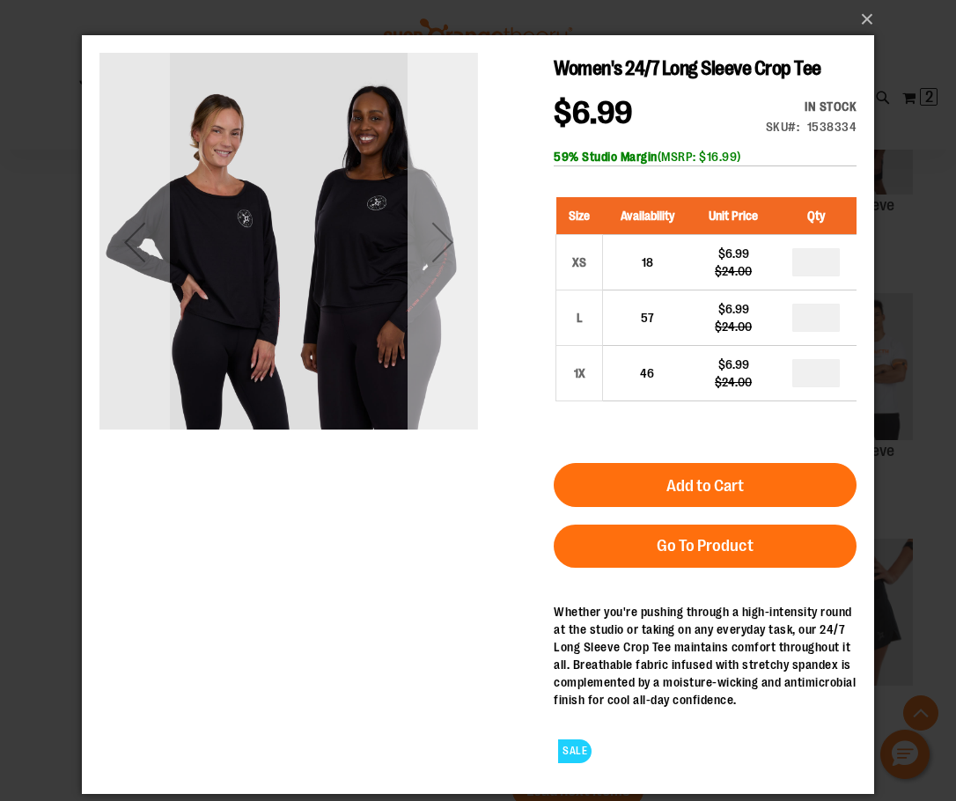
click at [460, 367] on div "Next" at bounding box center [443, 242] width 70 height 379
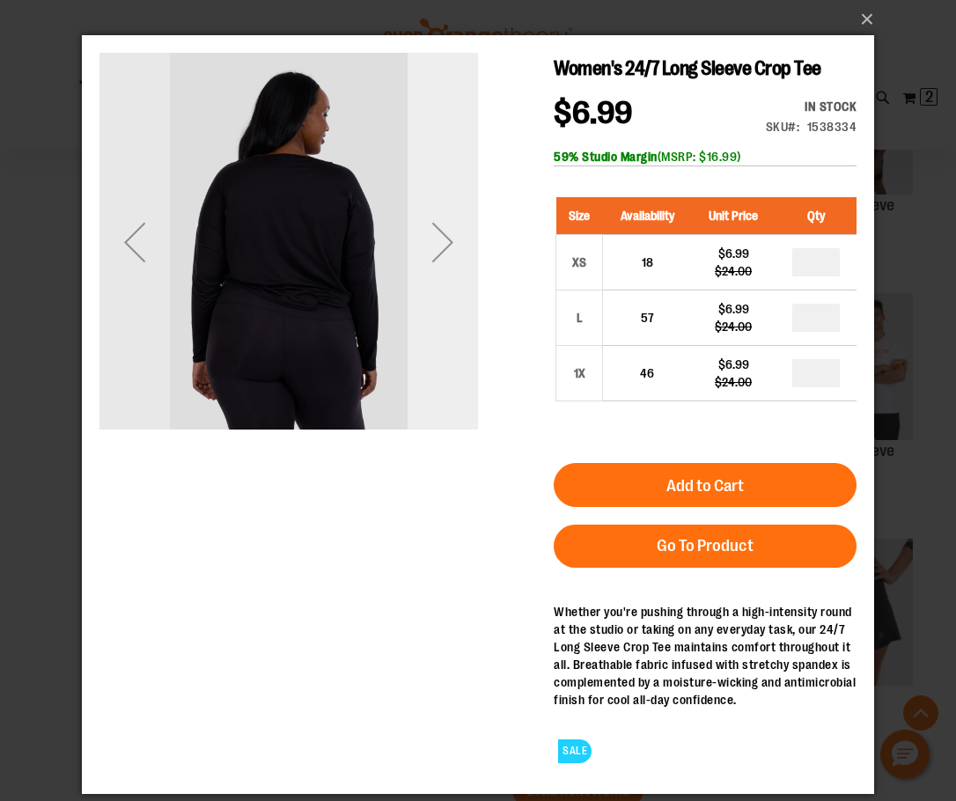
click at [452, 368] on div "Next" at bounding box center [443, 242] width 70 height 379
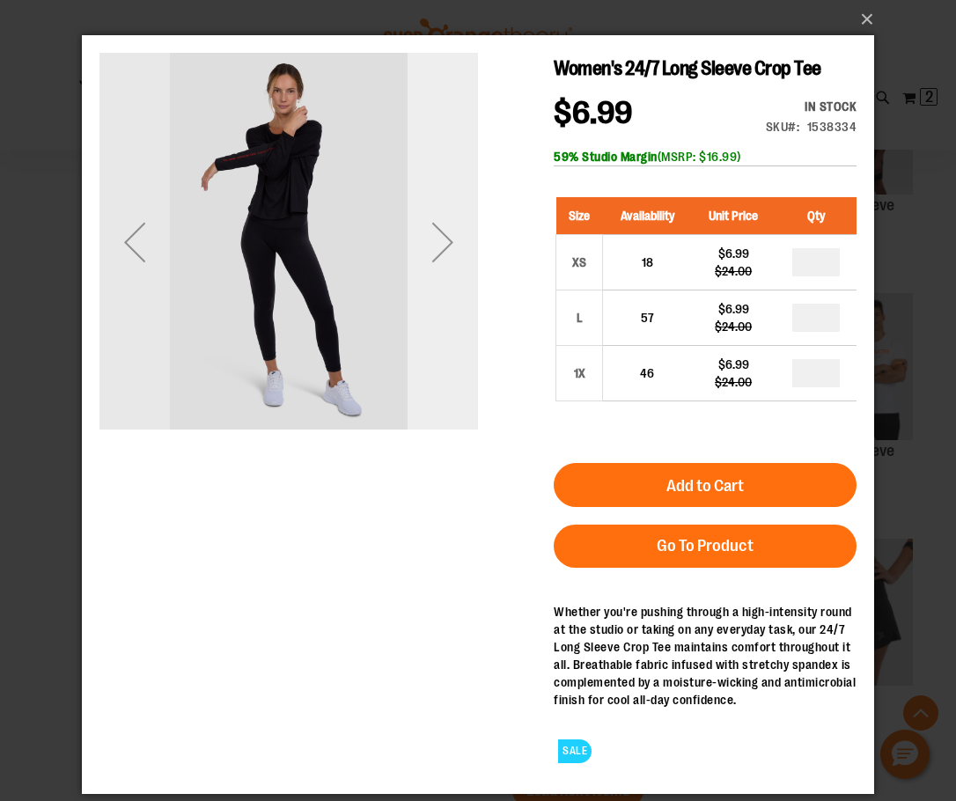
click at [447, 368] on div "Next" at bounding box center [443, 242] width 70 height 379
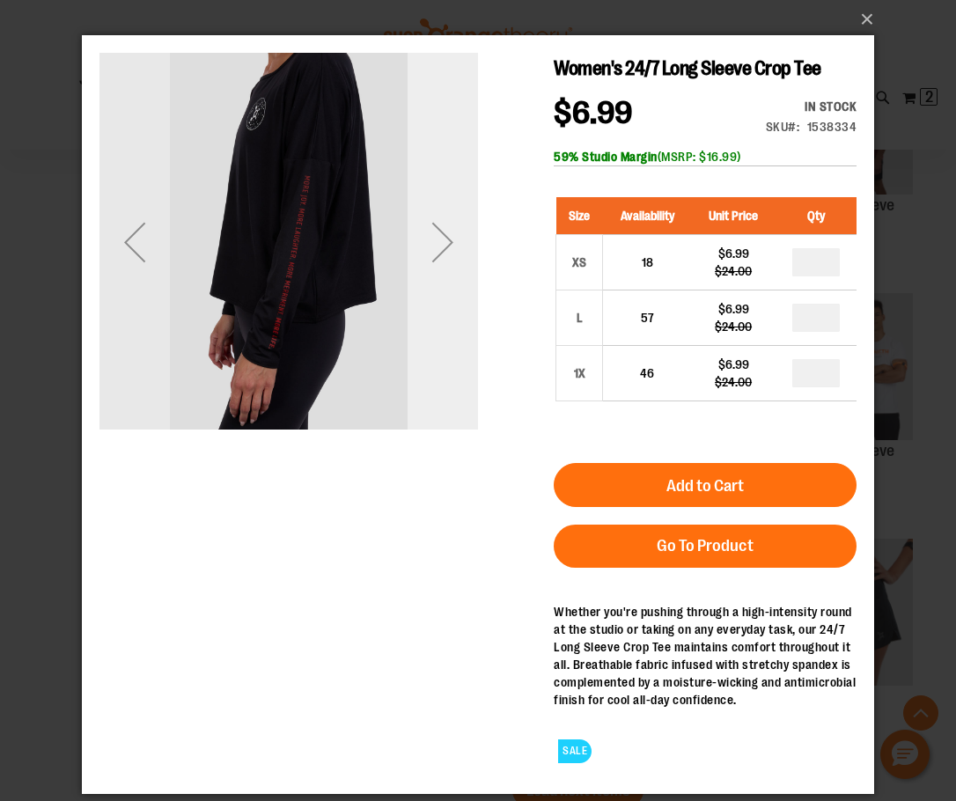
click at [446, 369] on div "Next" at bounding box center [443, 242] width 70 height 379
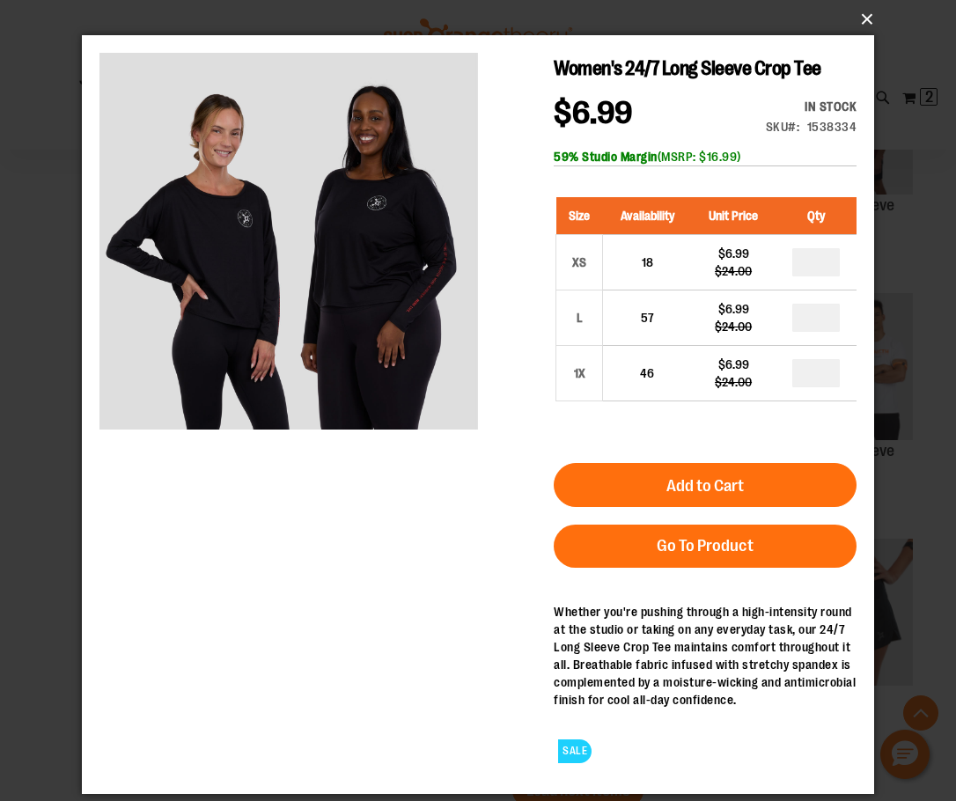
click at [863, 18] on button "×" at bounding box center [483, 19] width 792 height 39
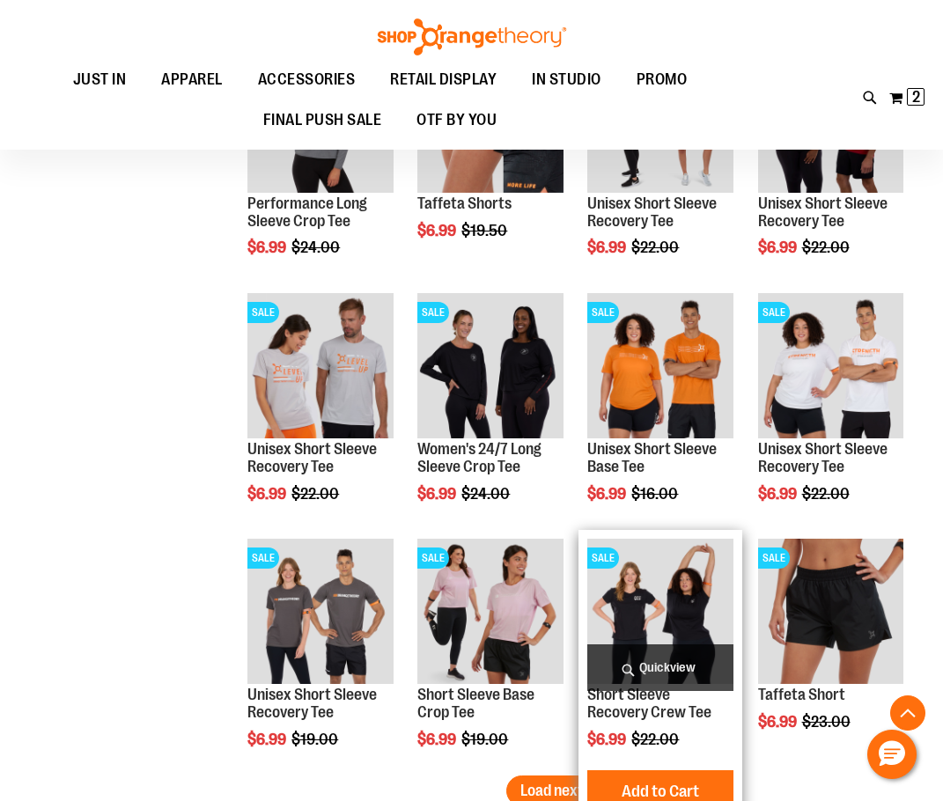
click at [649, 664] on span "Quickview" at bounding box center [659, 668] width 145 height 47
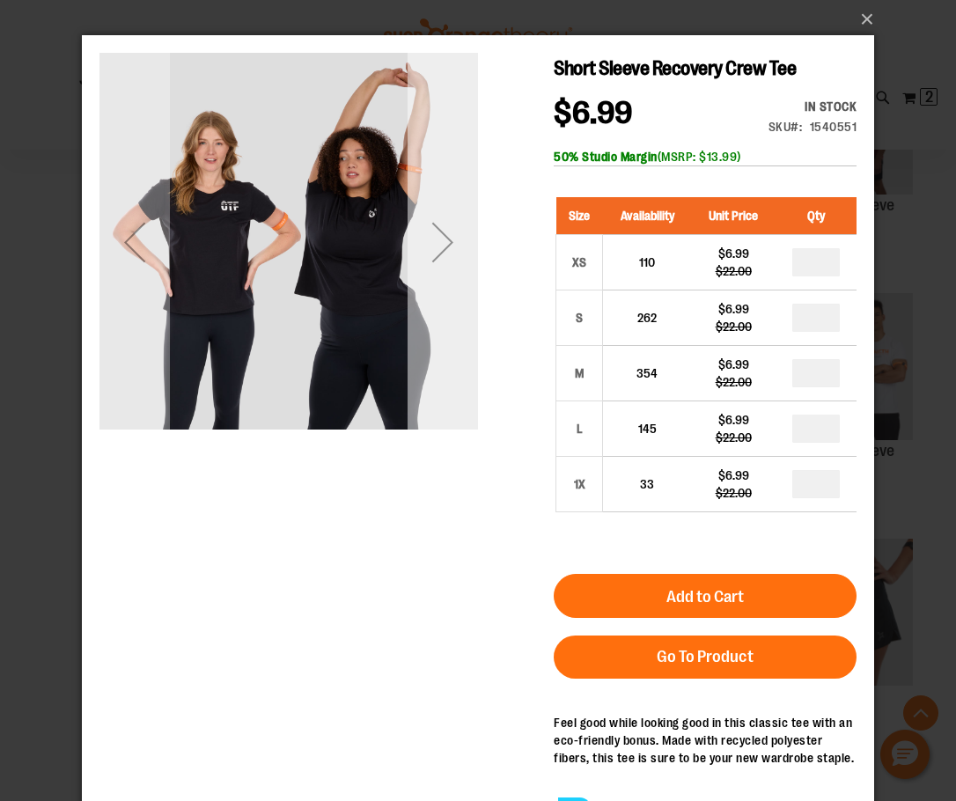
click at [439, 363] on div "Next" at bounding box center [443, 242] width 70 height 379
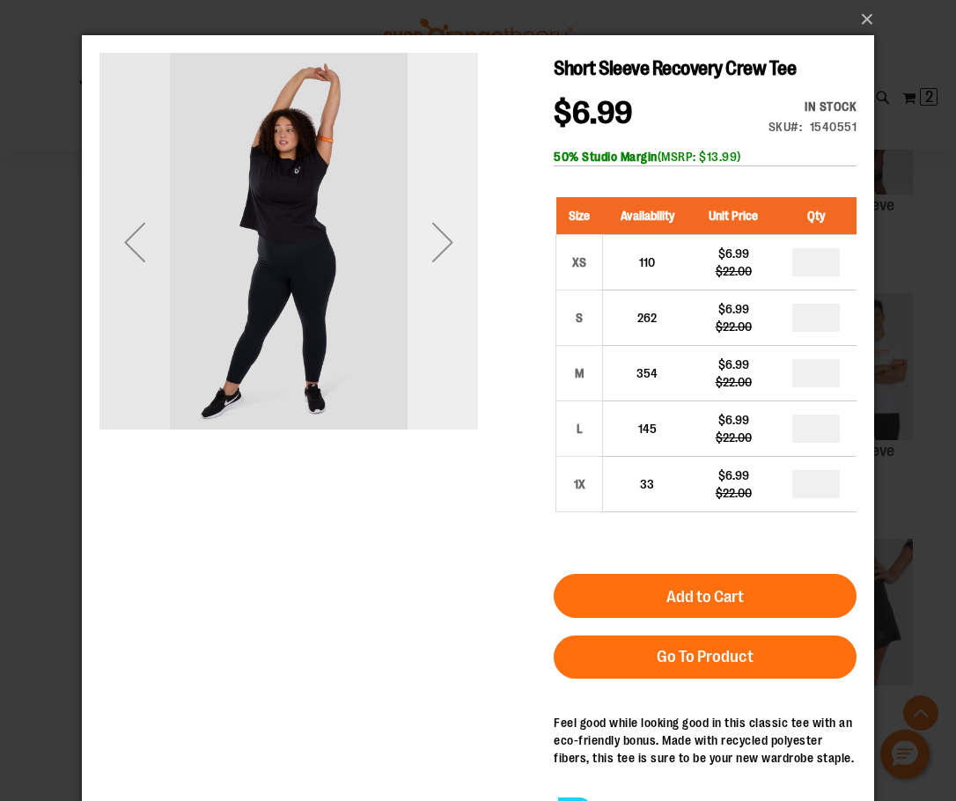
click at [439, 363] on div "Next" at bounding box center [443, 242] width 70 height 379
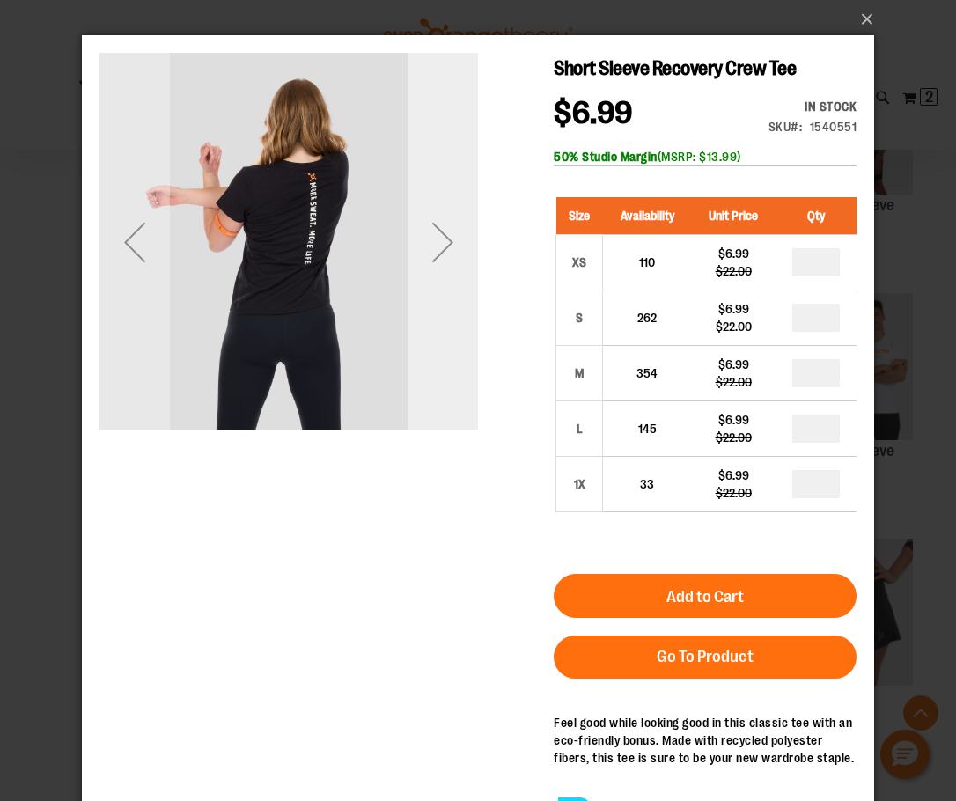
click at [439, 363] on div "Next" at bounding box center [443, 242] width 70 height 379
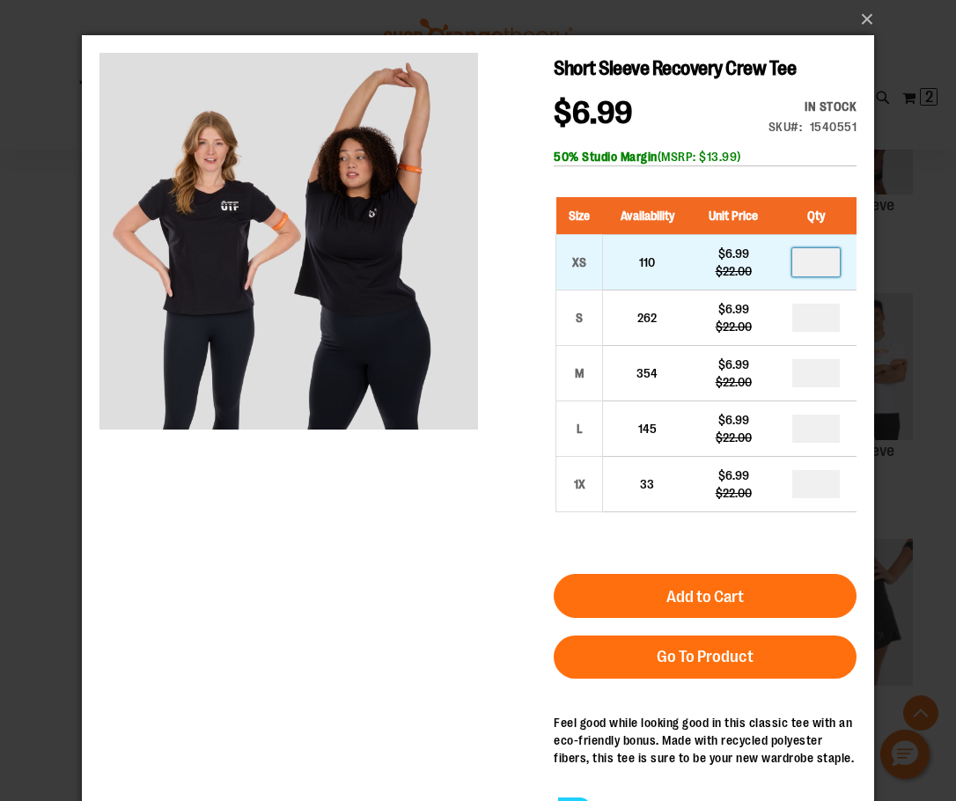
click at [807, 265] on input "number" at bounding box center [816, 262] width 48 height 28
type input "*"
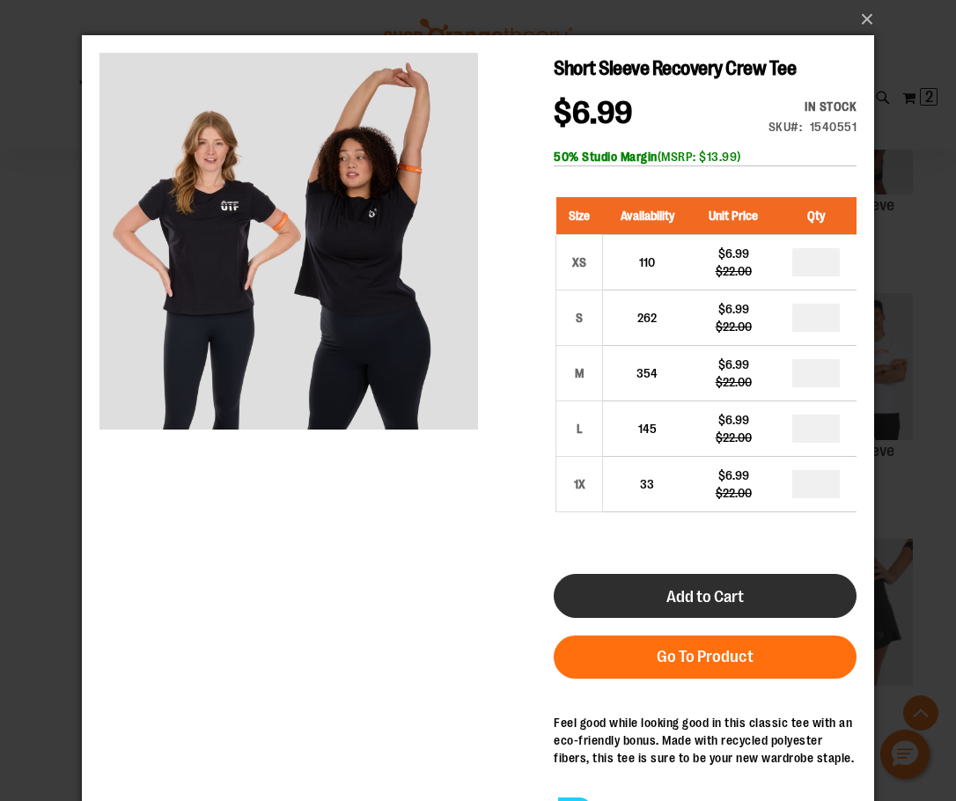
click at [755, 606] on button "Add to Cart" at bounding box center [705, 596] width 303 height 44
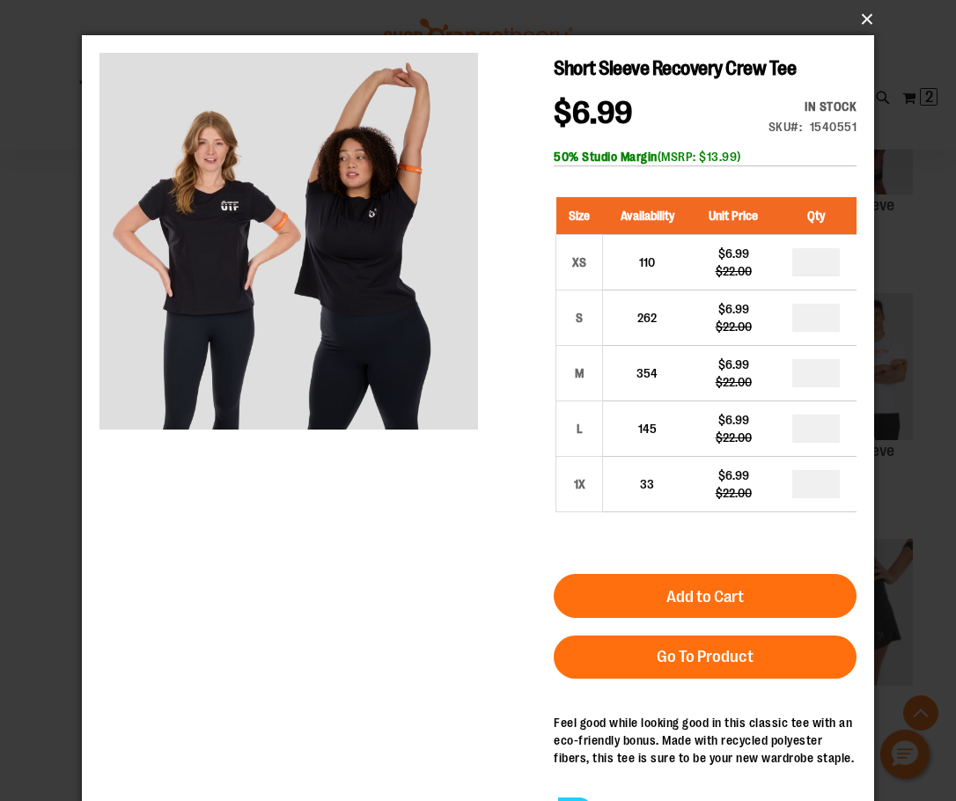
click at [869, 18] on button "×" at bounding box center [483, 19] width 792 height 39
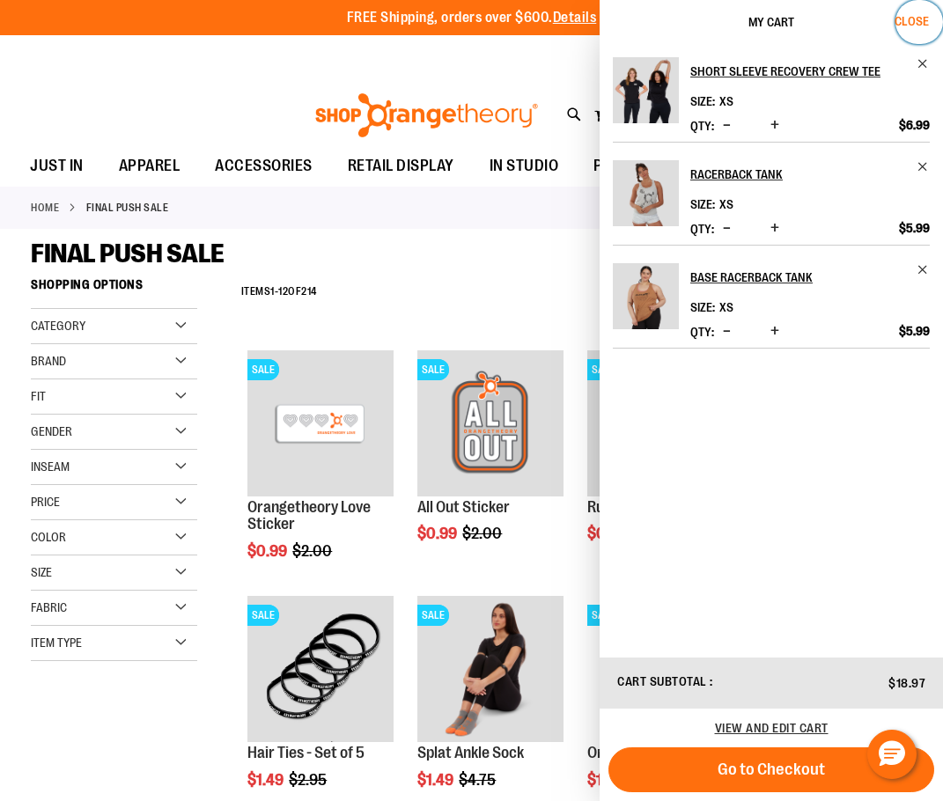
click at [910, 17] on span "Close" at bounding box center [912, 21] width 34 height 14
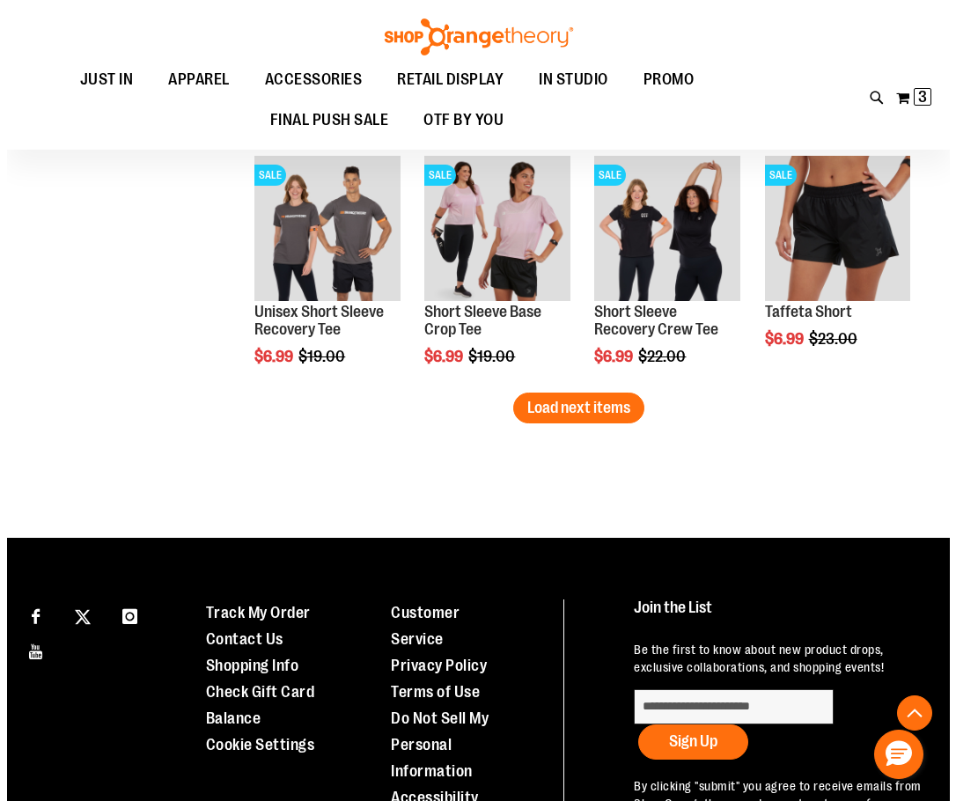
scroll to position [3388, 0]
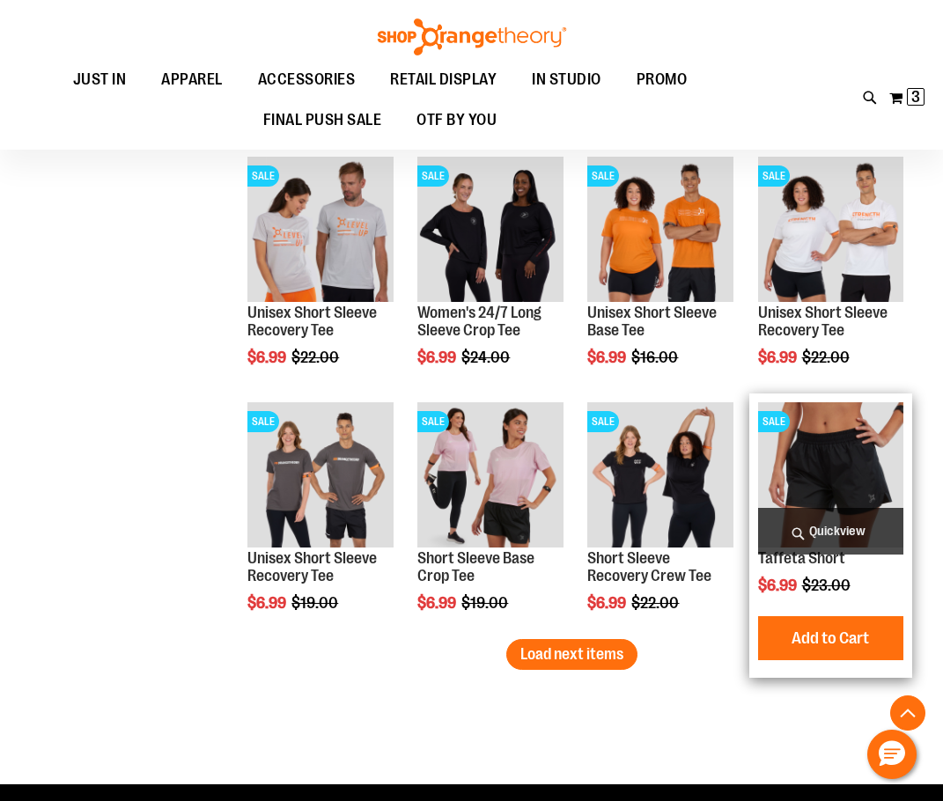
click at [865, 531] on span "Quickview" at bounding box center [830, 531] width 145 height 47
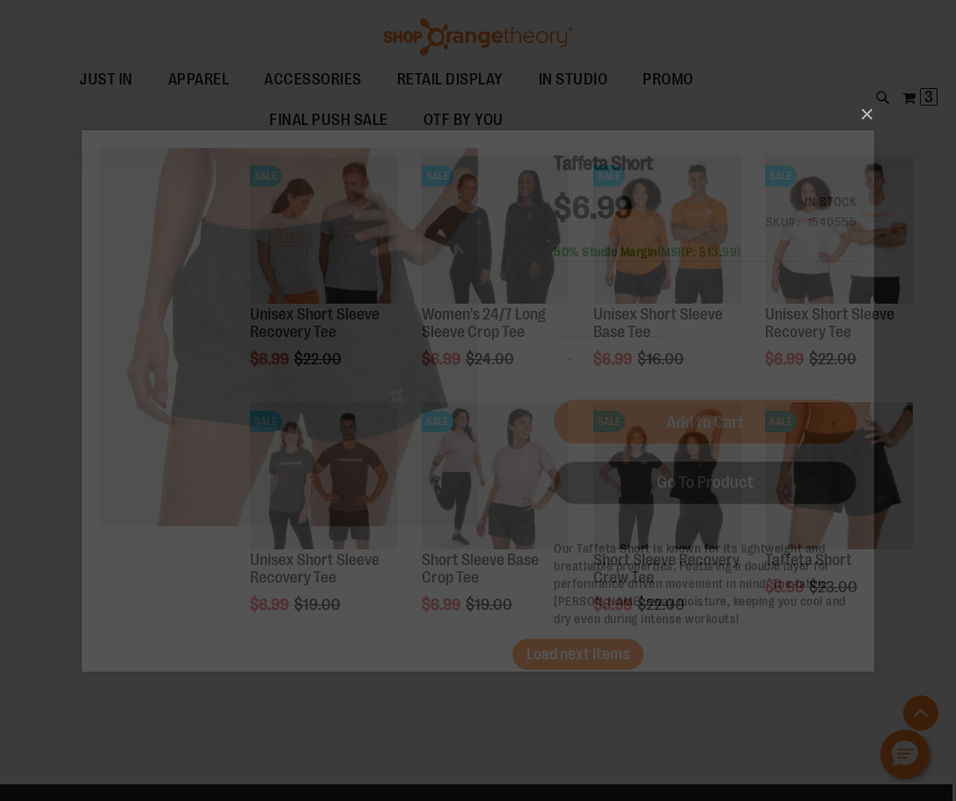
scroll to position [0, 0]
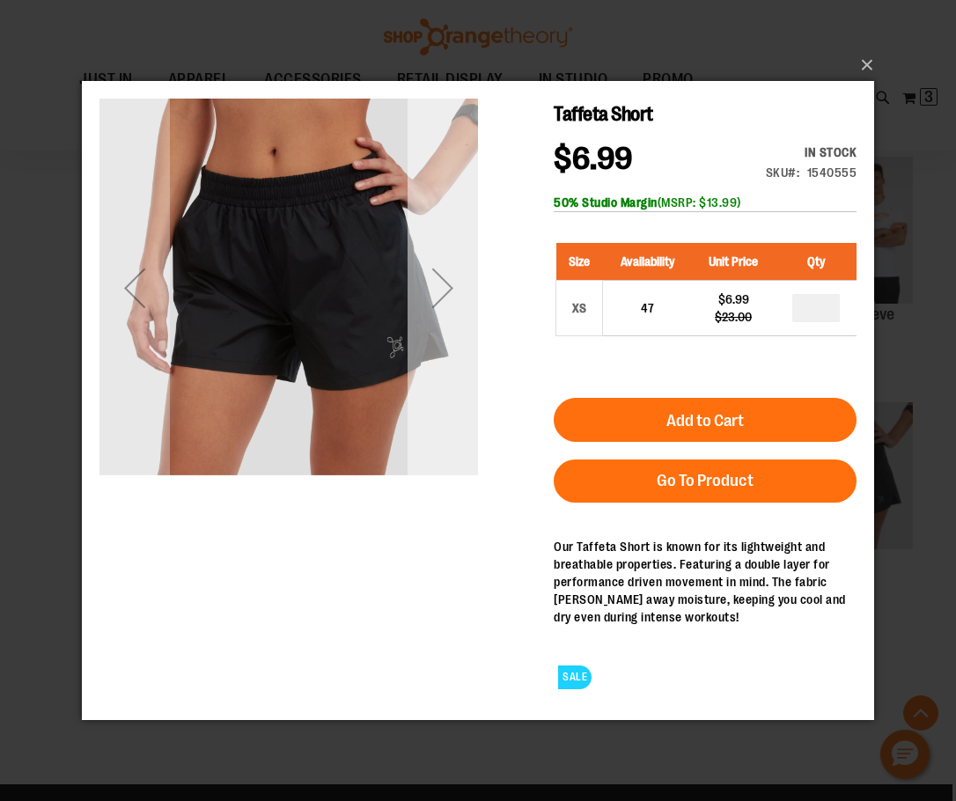
click at [417, 370] on div "Next" at bounding box center [443, 287] width 70 height 379
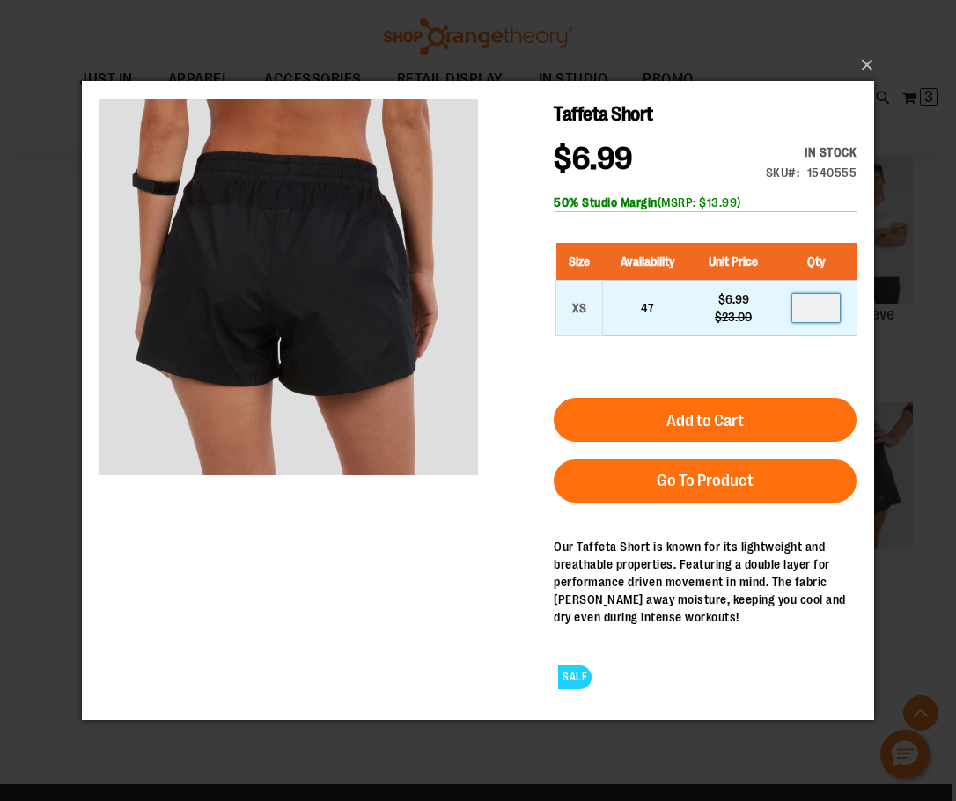
click at [816, 306] on input "number" at bounding box center [816, 307] width 48 height 28
type input "*"
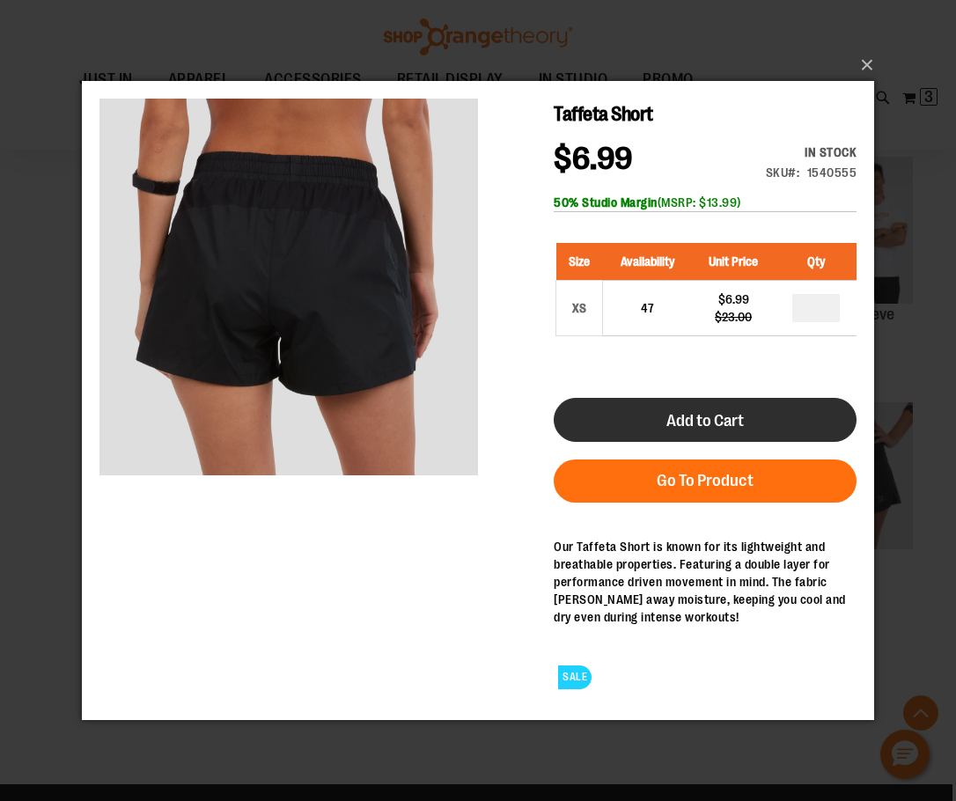
click at [744, 422] on span "Add to Cart" at bounding box center [705, 419] width 77 height 19
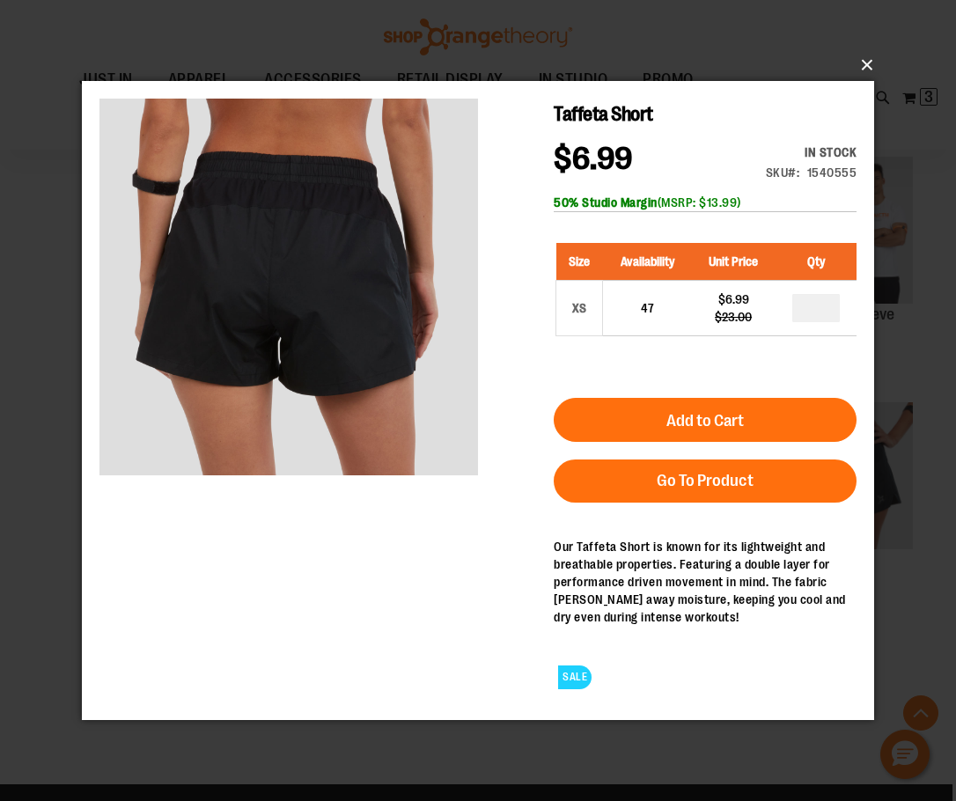
click at [876, 69] on button "×" at bounding box center [483, 65] width 792 height 39
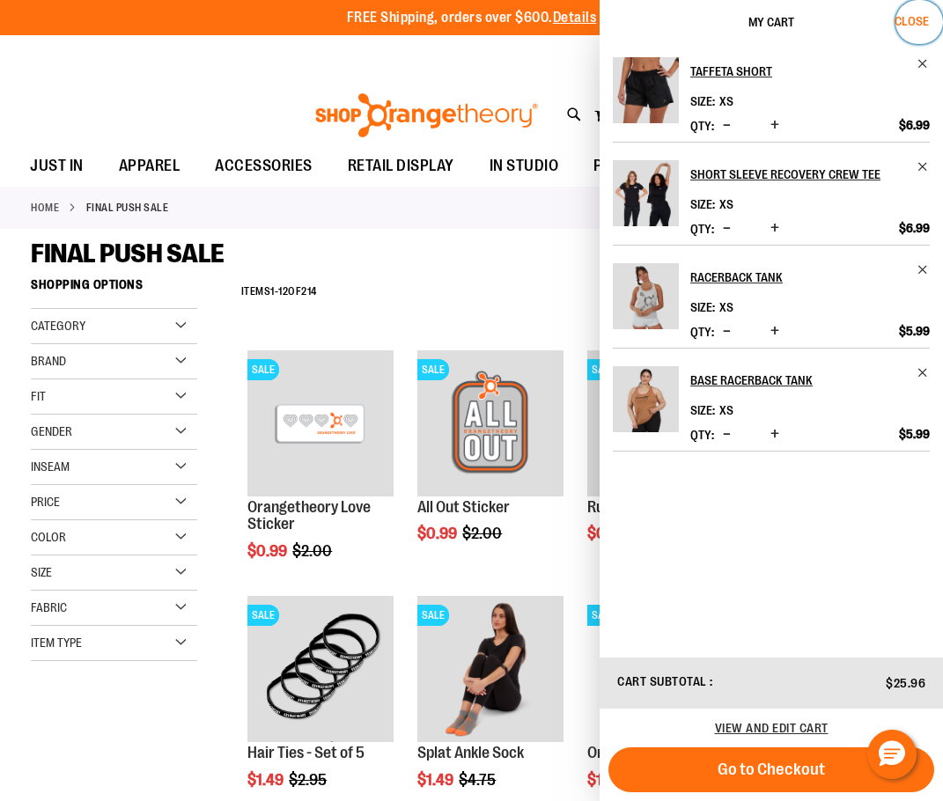
click at [910, 21] on span "Close" at bounding box center [912, 21] width 34 height 14
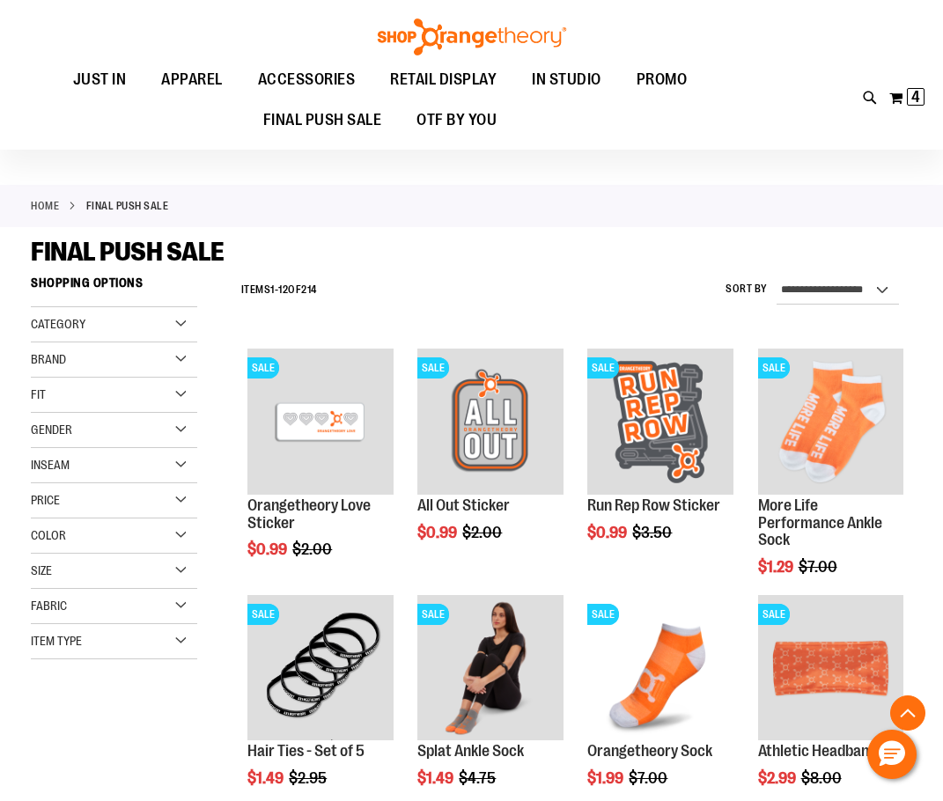
scroll to position [3722, 0]
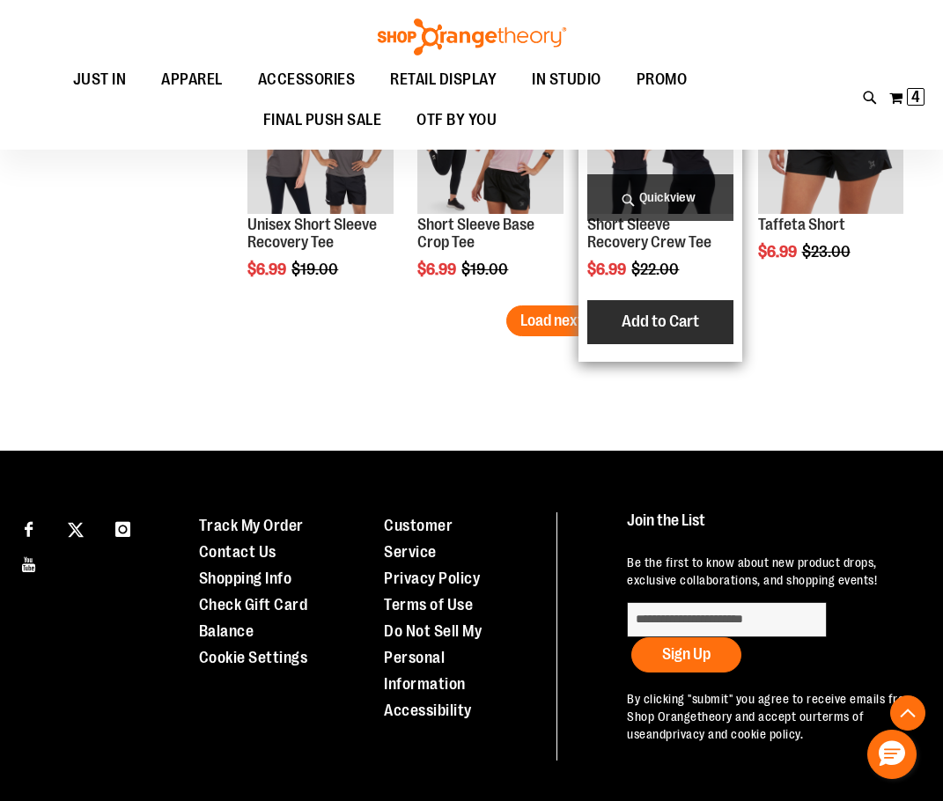
click at [612, 314] on span "Load next items" at bounding box center [571, 321] width 103 height 18
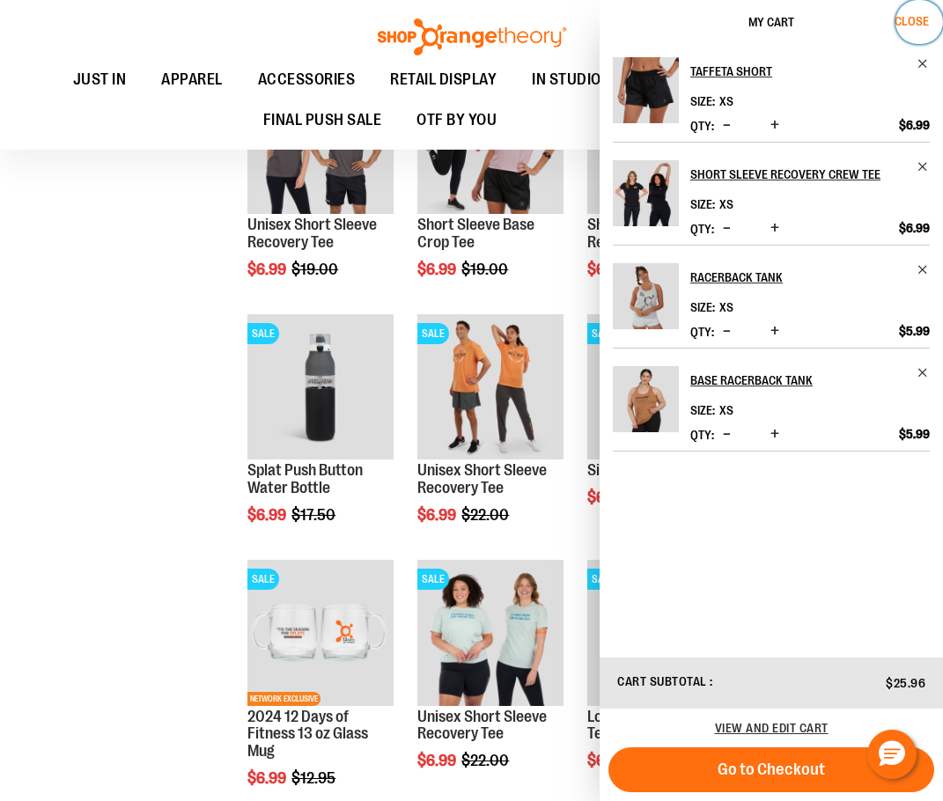
click at [919, 21] on span "Close" at bounding box center [912, 21] width 34 height 14
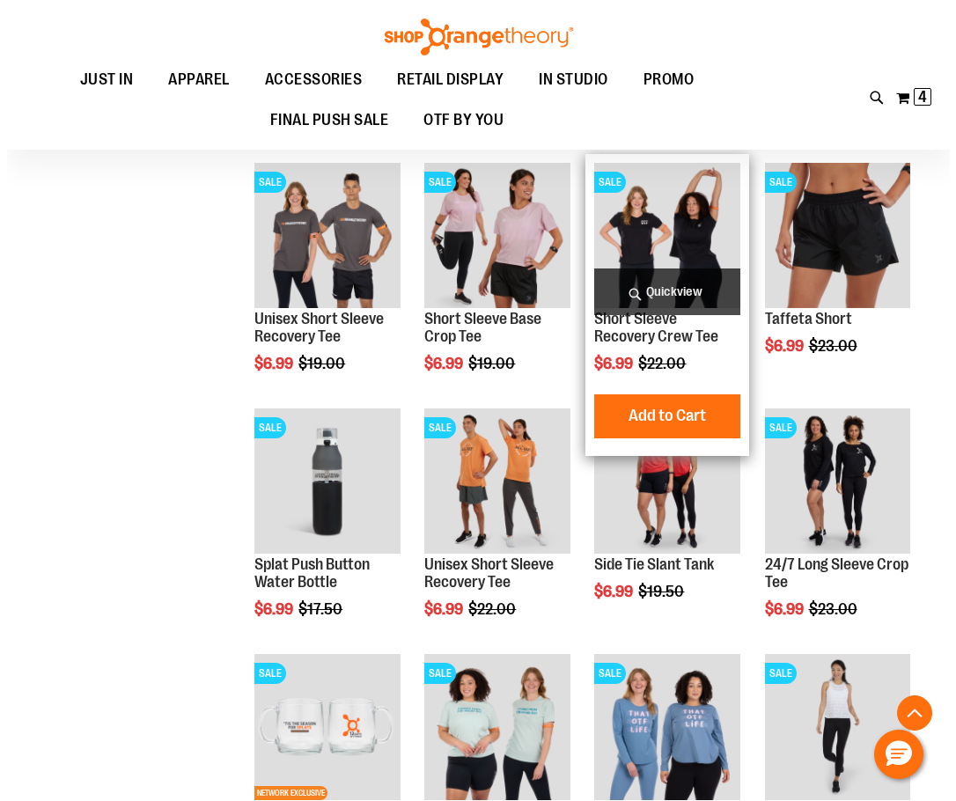
scroll to position [3634, 0]
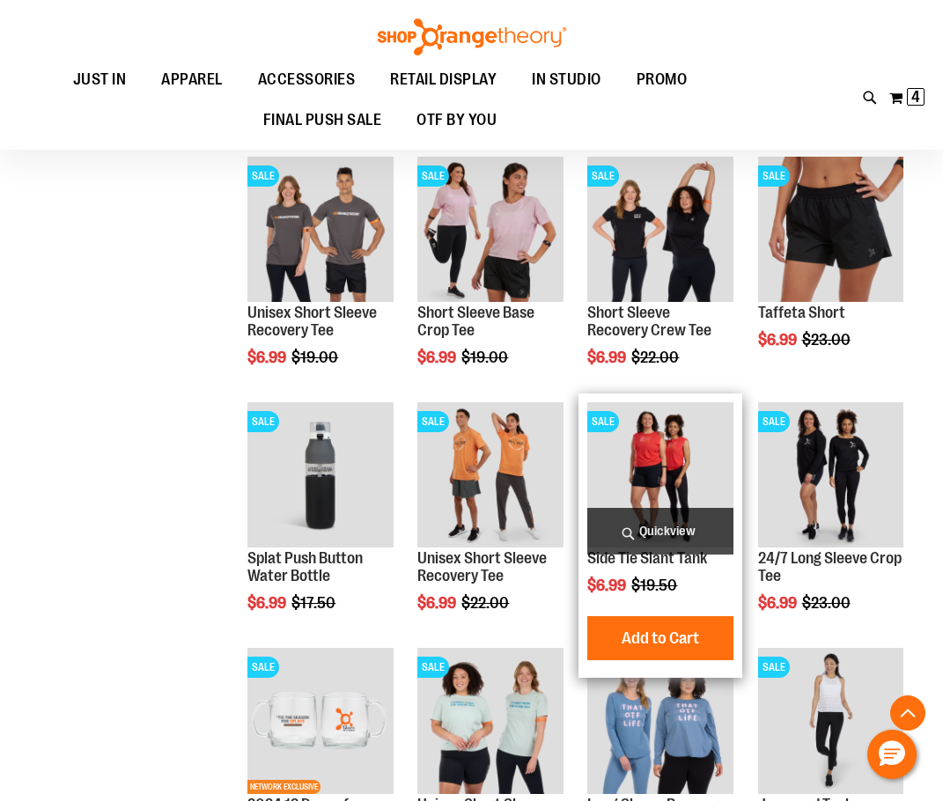
click at [699, 536] on span "Quickview" at bounding box center [659, 531] width 145 height 47
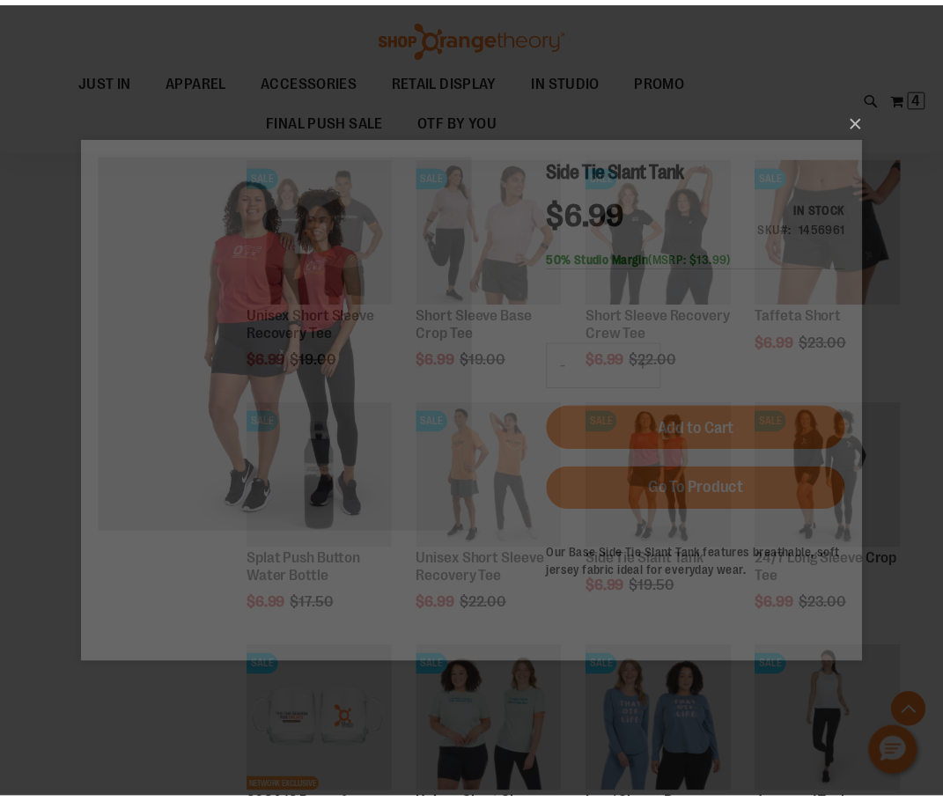
scroll to position [0, 0]
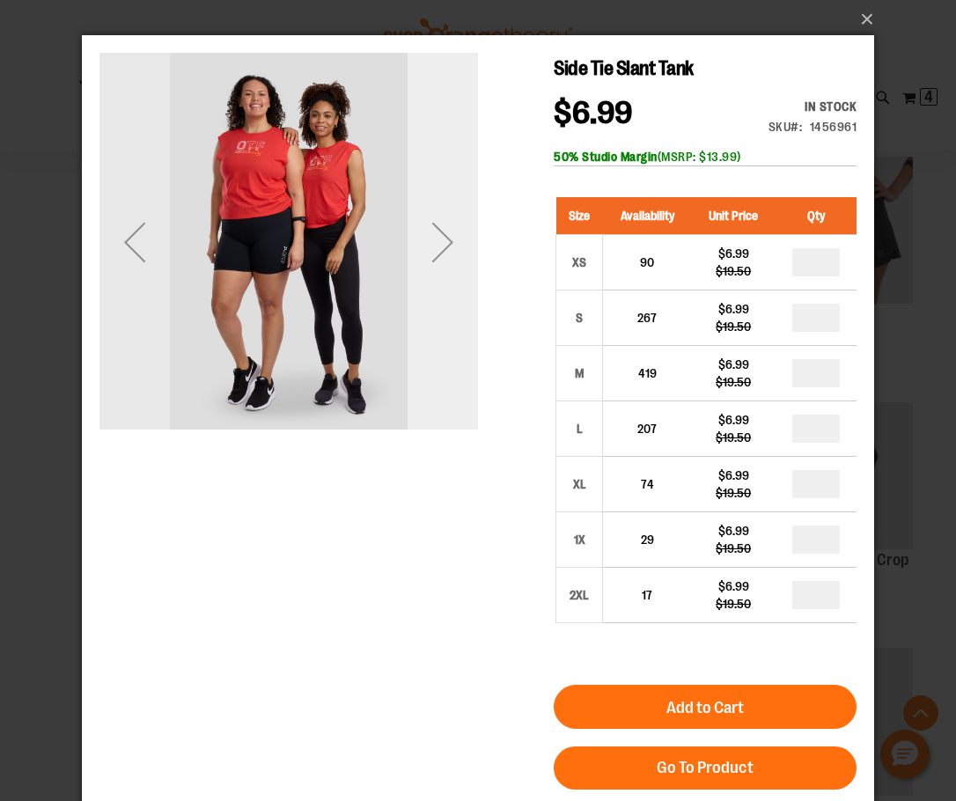
click at [439, 281] on div "Next" at bounding box center [443, 242] width 70 height 379
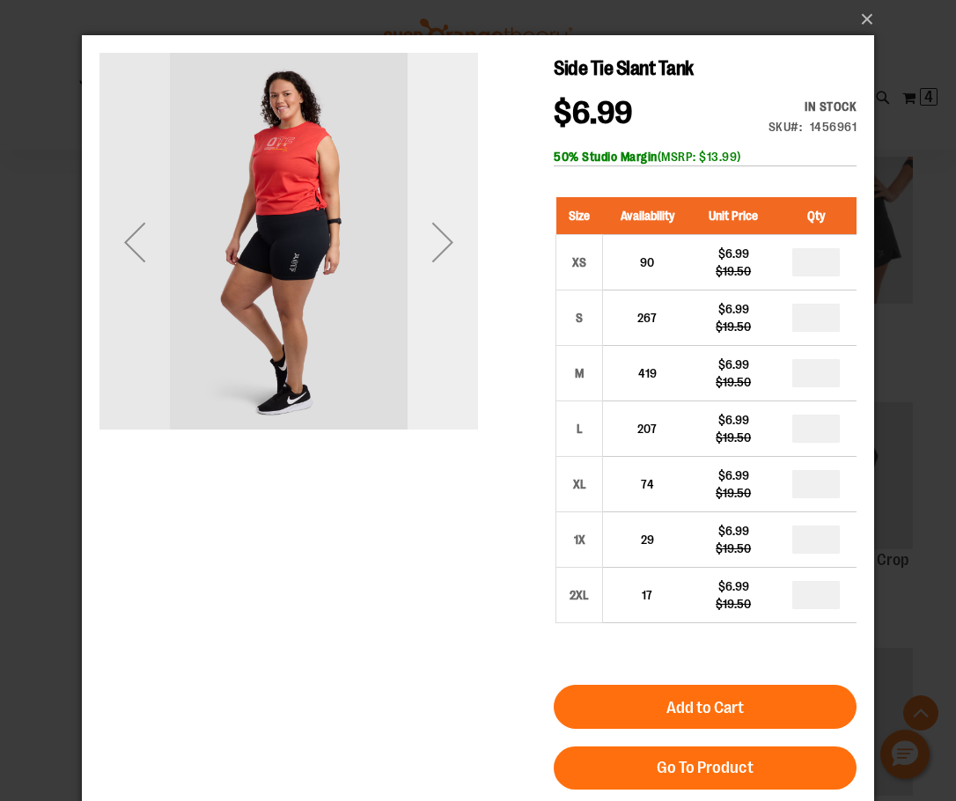
click at [439, 281] on div "Next" at bounding box center [443, 242] width 70 height 379
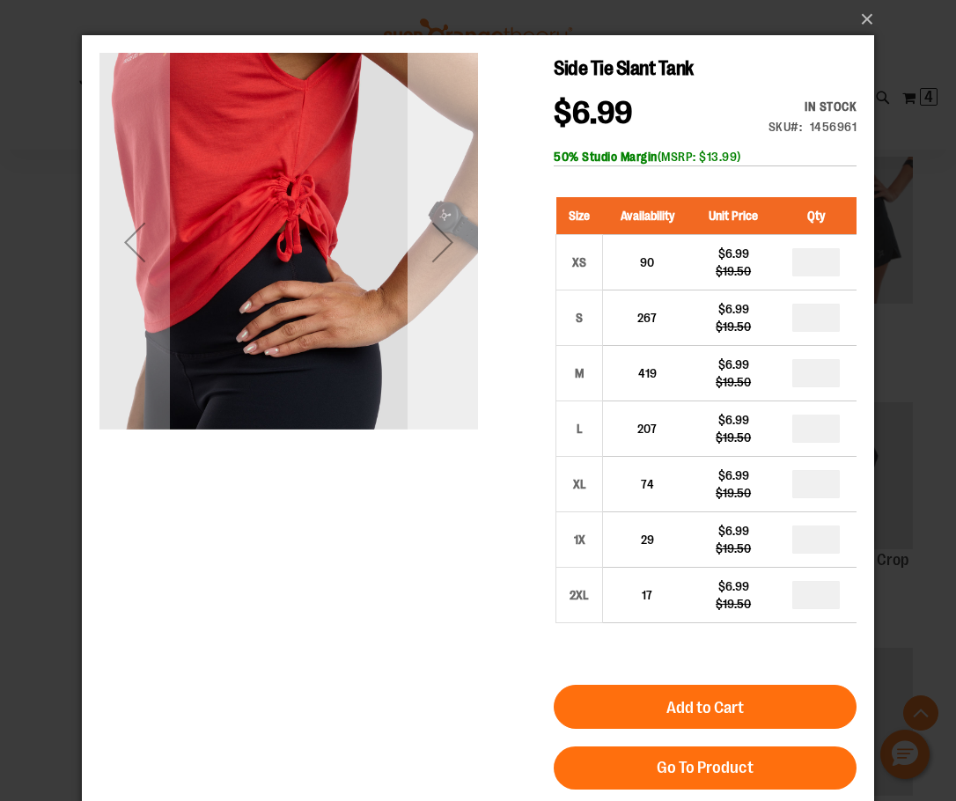
click at [439, 281] on div "Next" at bounding box center [443, 242] width 70 height 379
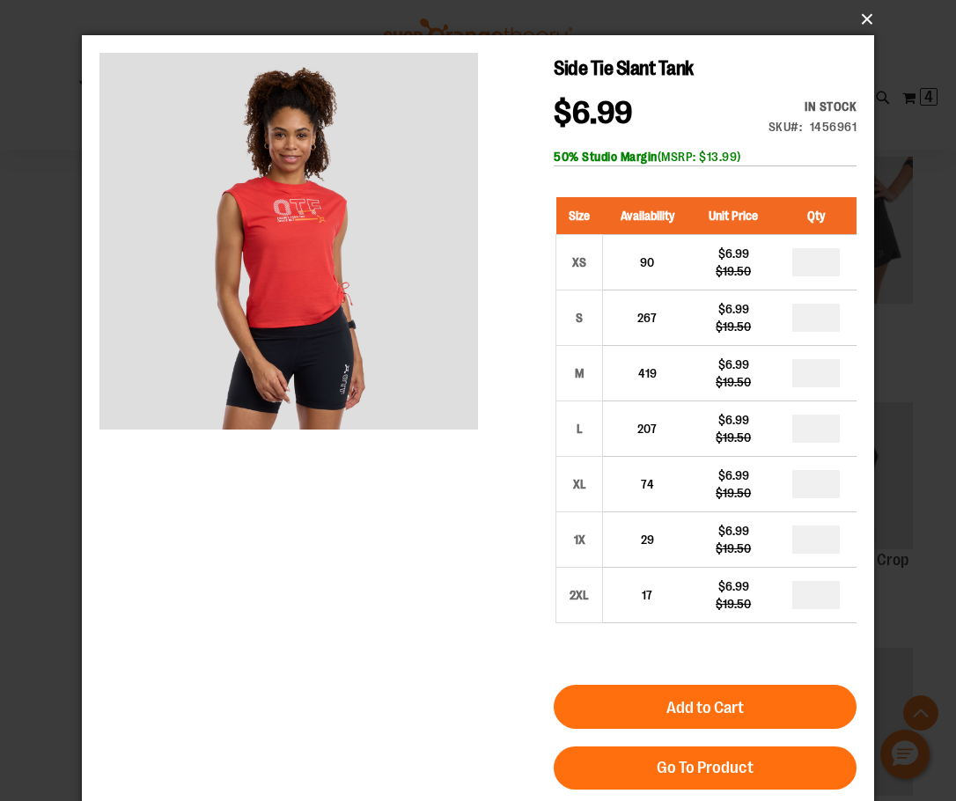
click at [866, 20] on button "×" at bounding box center [483, 19] width 792 height 39
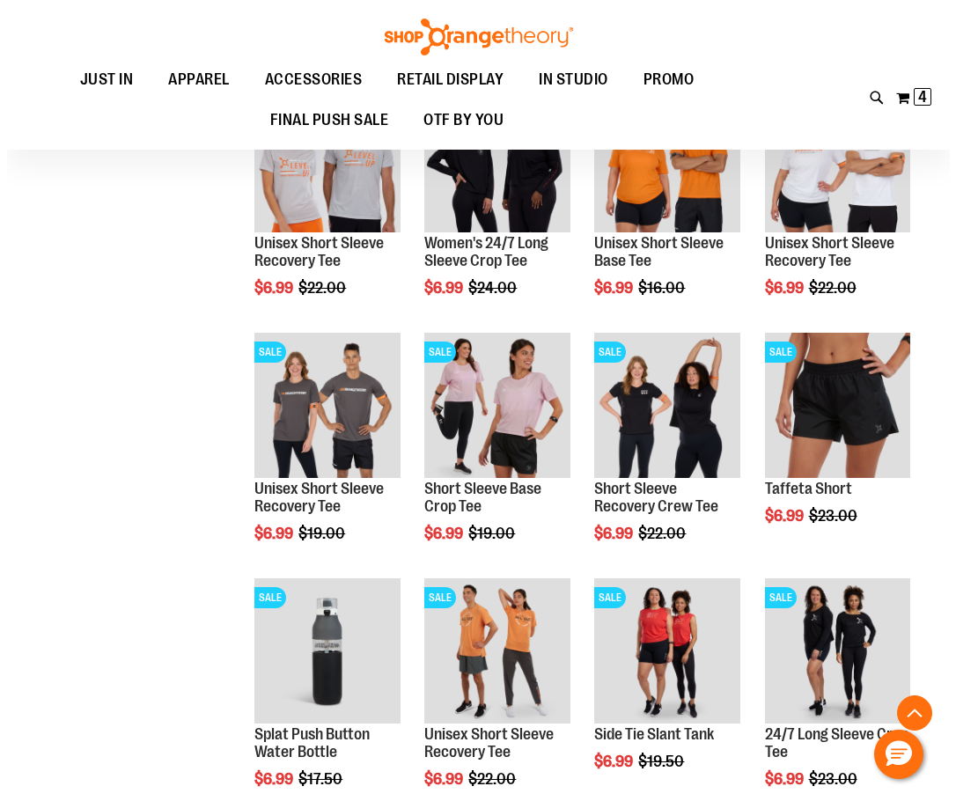
scroll to position [3546, 0]
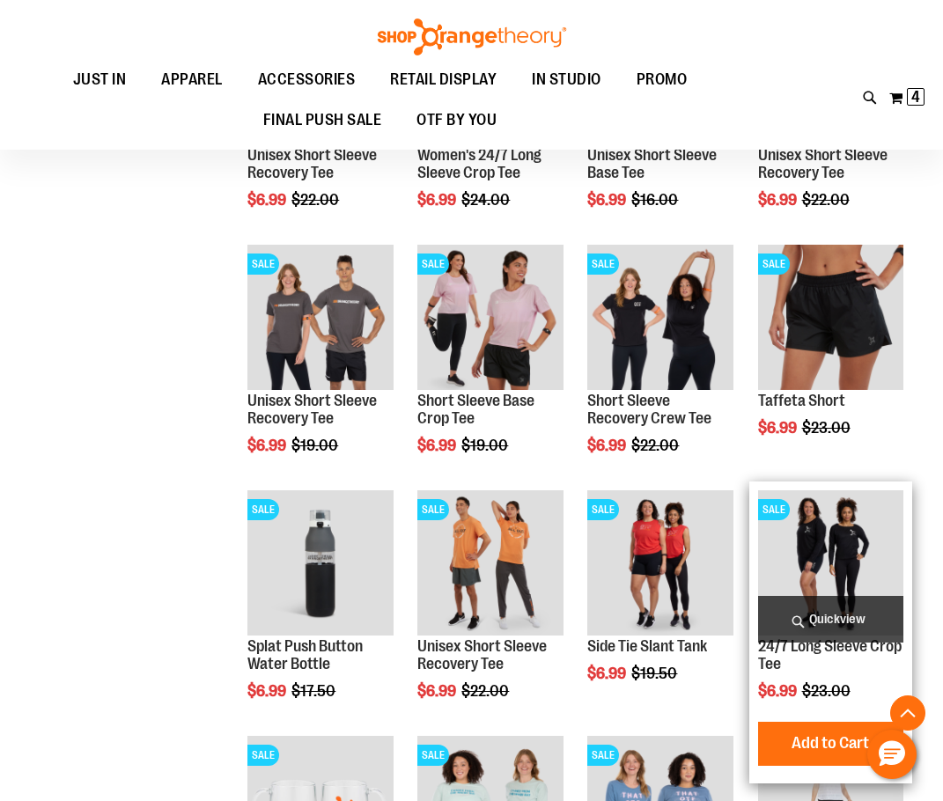
click at [848, 614] on span "Quickview" at bounding box center [830, 619] width 145 height 47
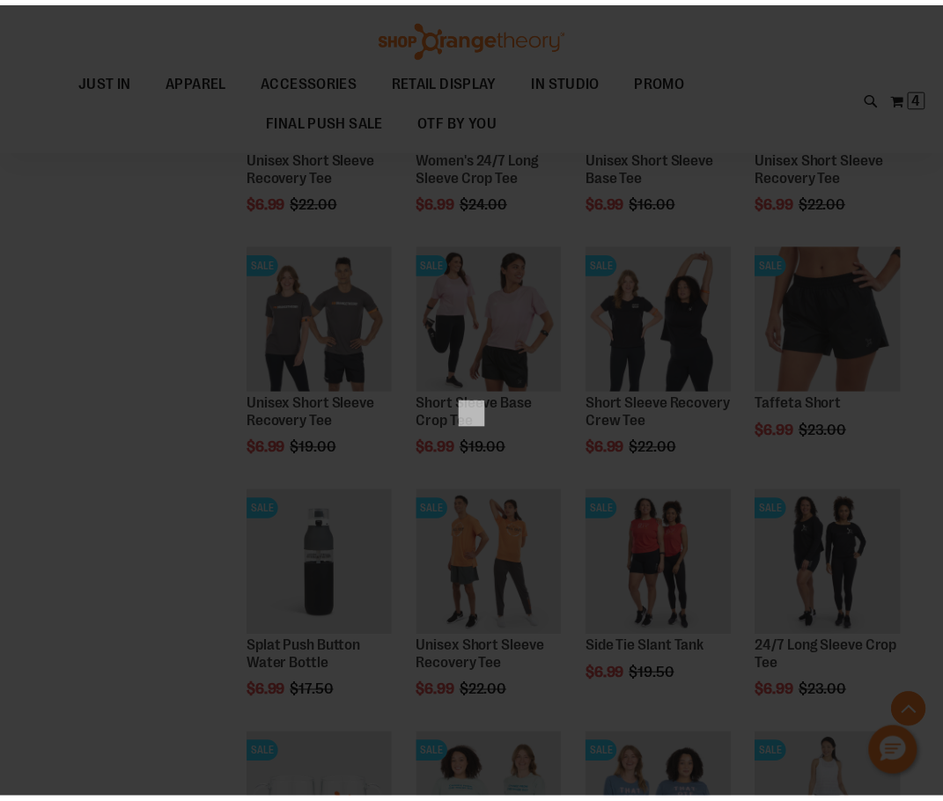
scroll to position [0, 0]
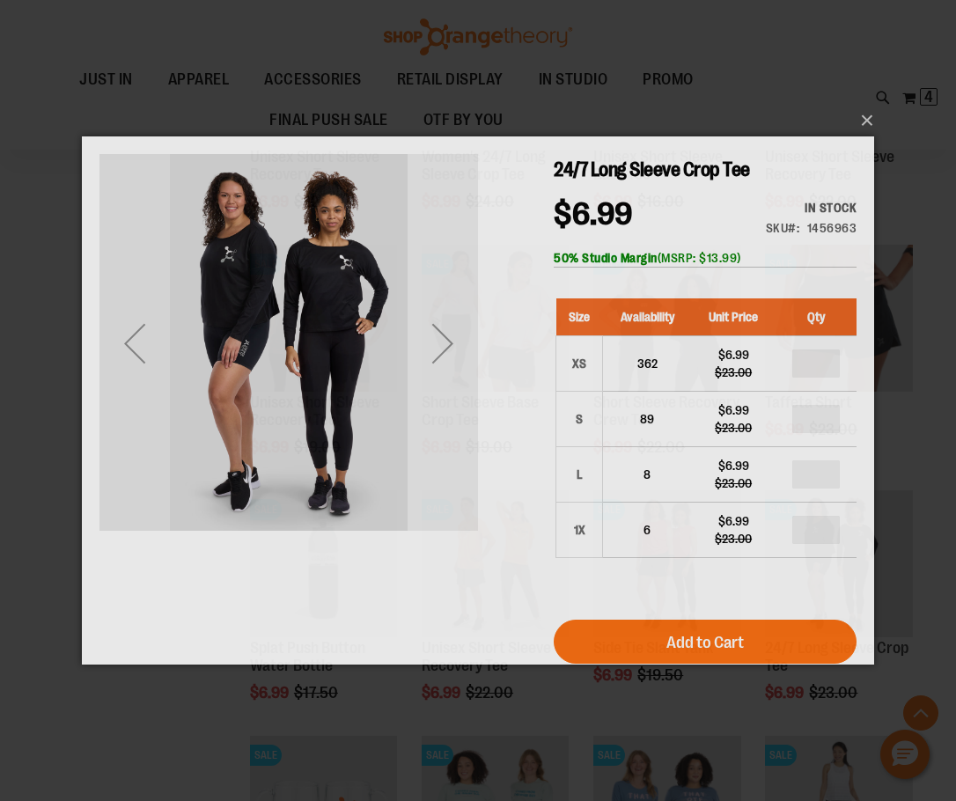
click at [423, 348] on div "Next" at bounding box center [443, 343] width 70 height 70
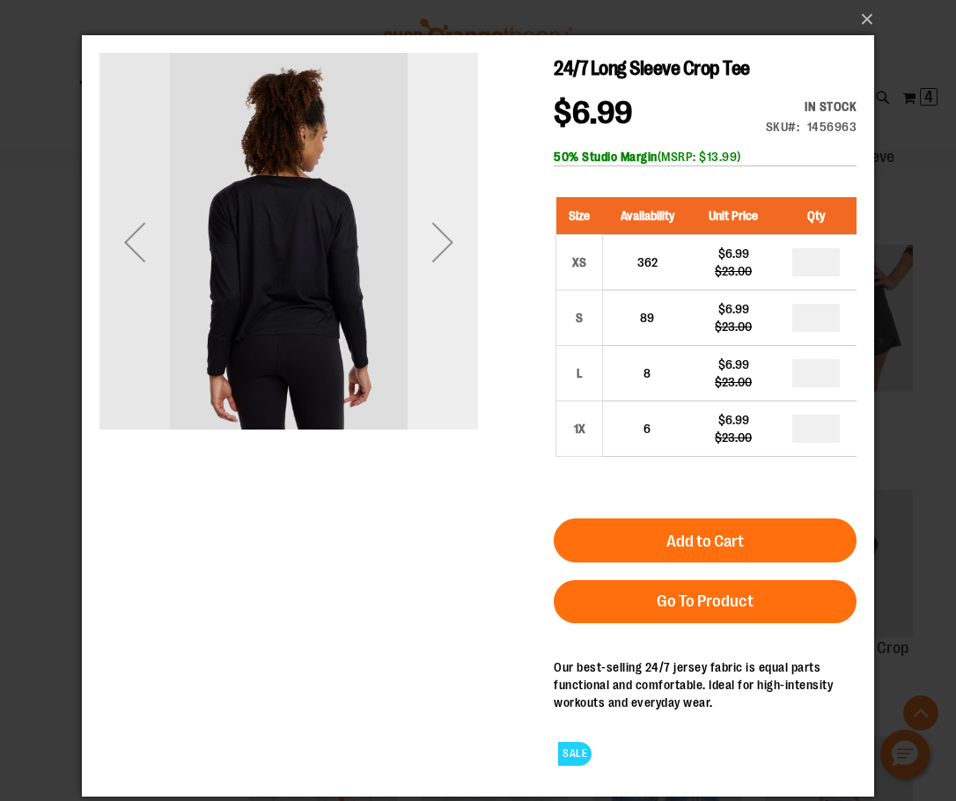
click at [423, 348] on div "Next" at bounding box center [443, 242] width 70 height 379
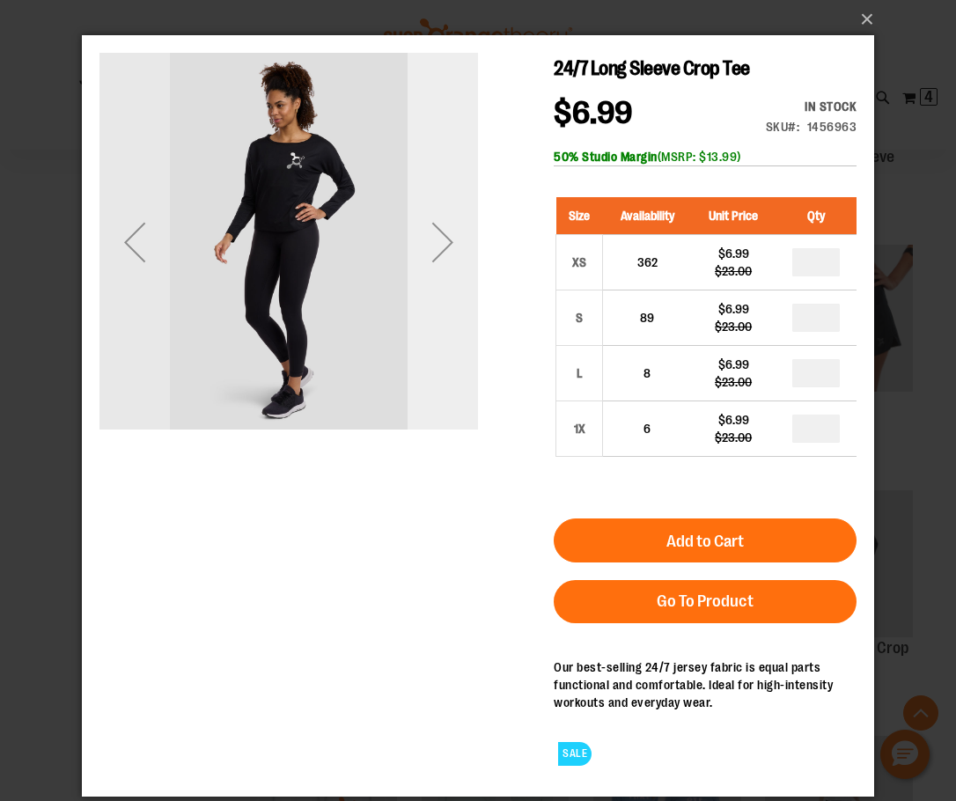
click at [423, 348] on div "Next" at bounding box center [443, 242] width 70 height 379
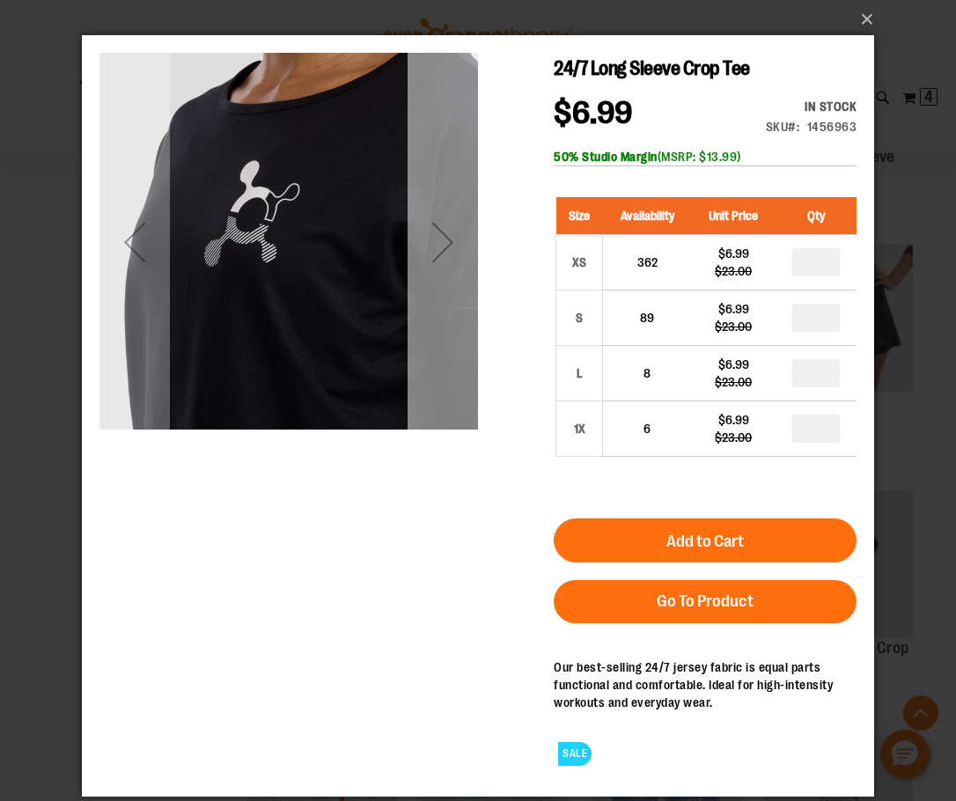
click at [435, 352] on div "Next" at bounding box center [443, 242] width 70 height 379
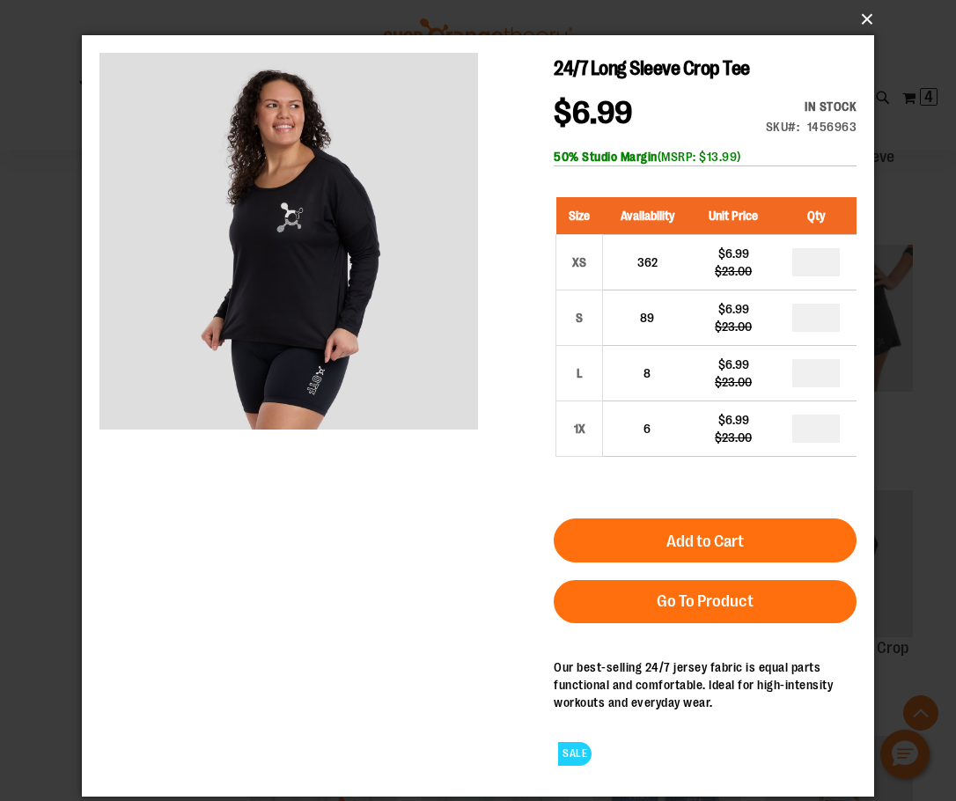
click at [865, 23] on button "×" at bounding box center [483, 19] width 792 height 39
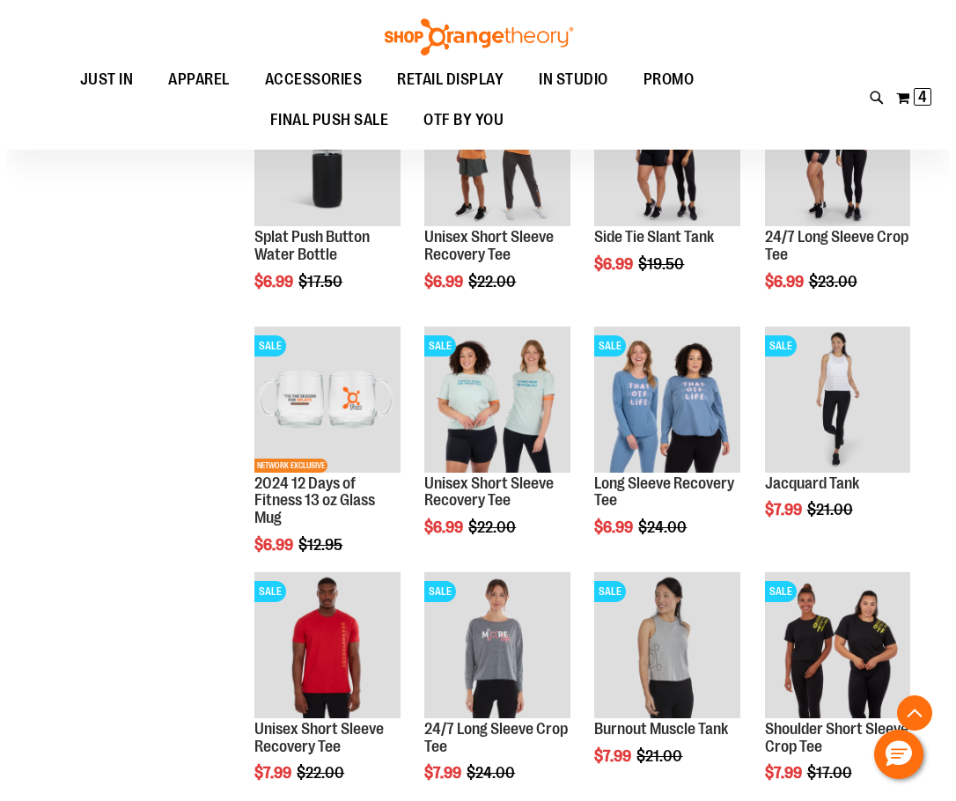
scroll to position [3986, 0]
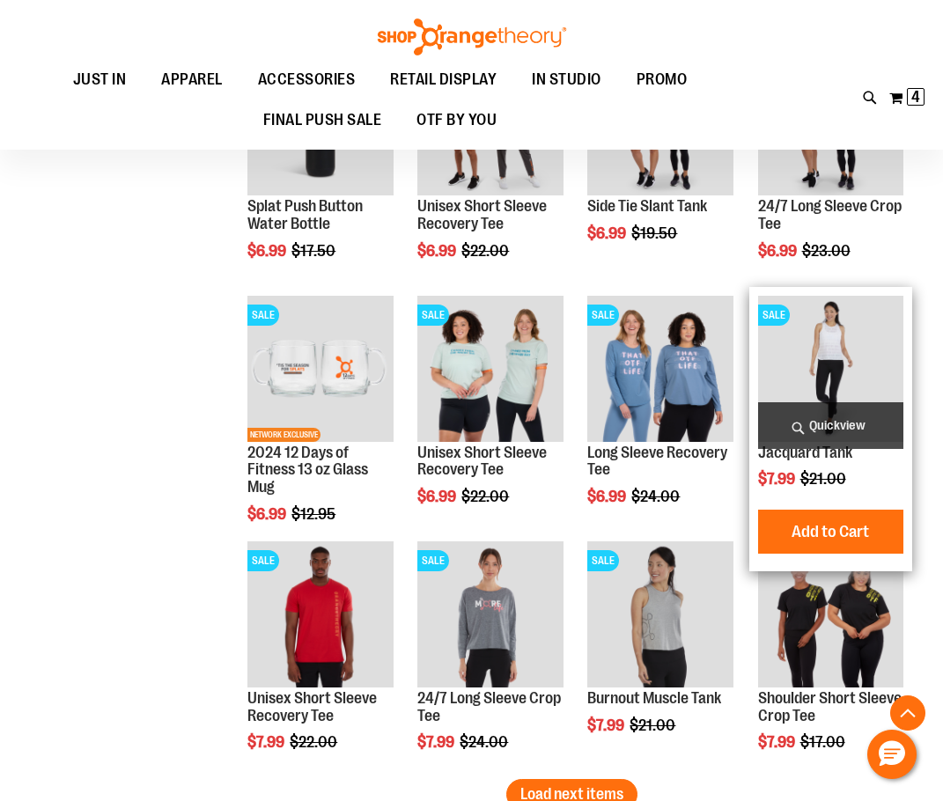
click at [790, 429] on span "Quickview" at bounding box center [830, 425] width 145 height 47
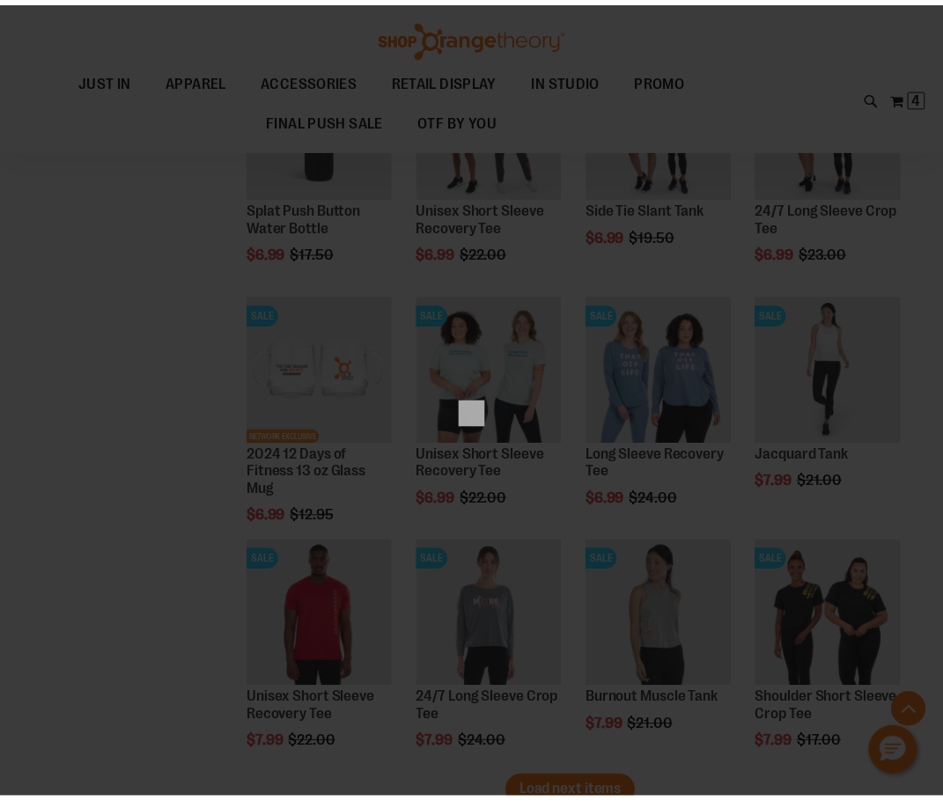
scroll to position [0, 0]
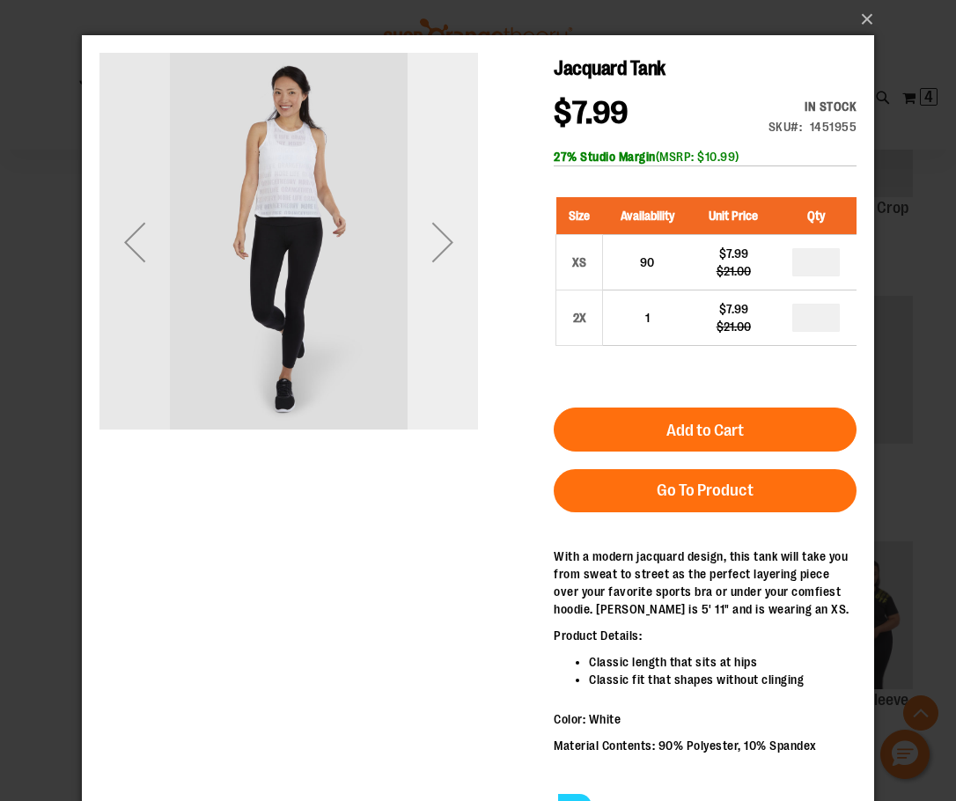
click at [457, 284] on div "Next" at bounding box center [443, 242] width 70 height 379
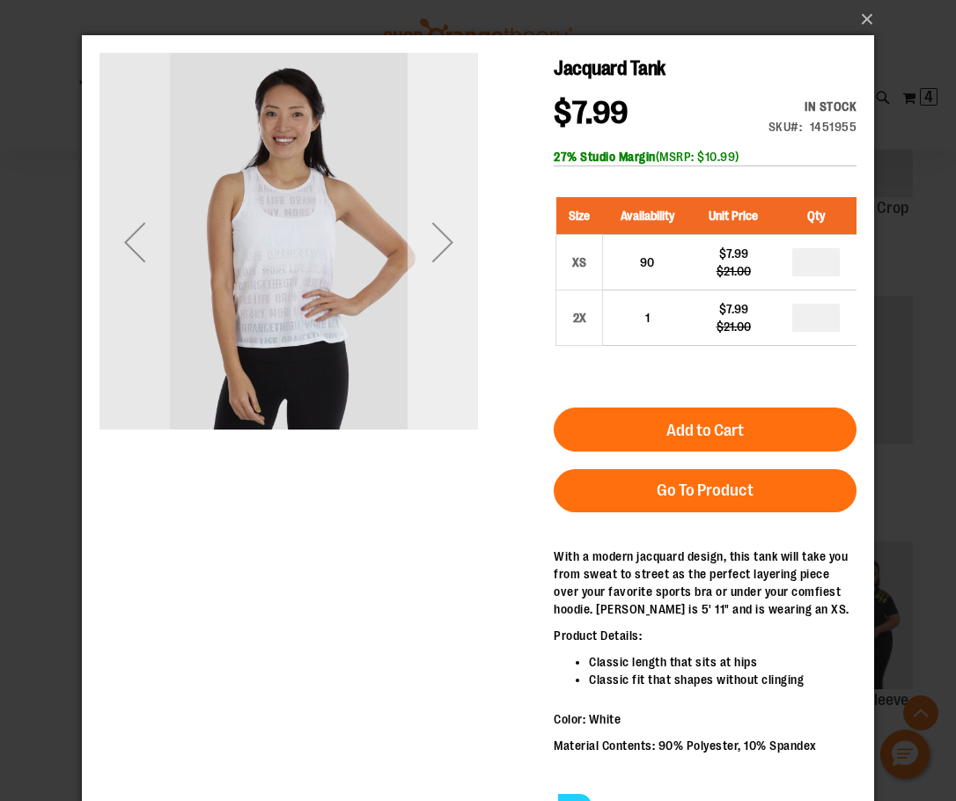
click at [457, 284] on div "Next" at bounding box center [443, 242] width 70 height 379
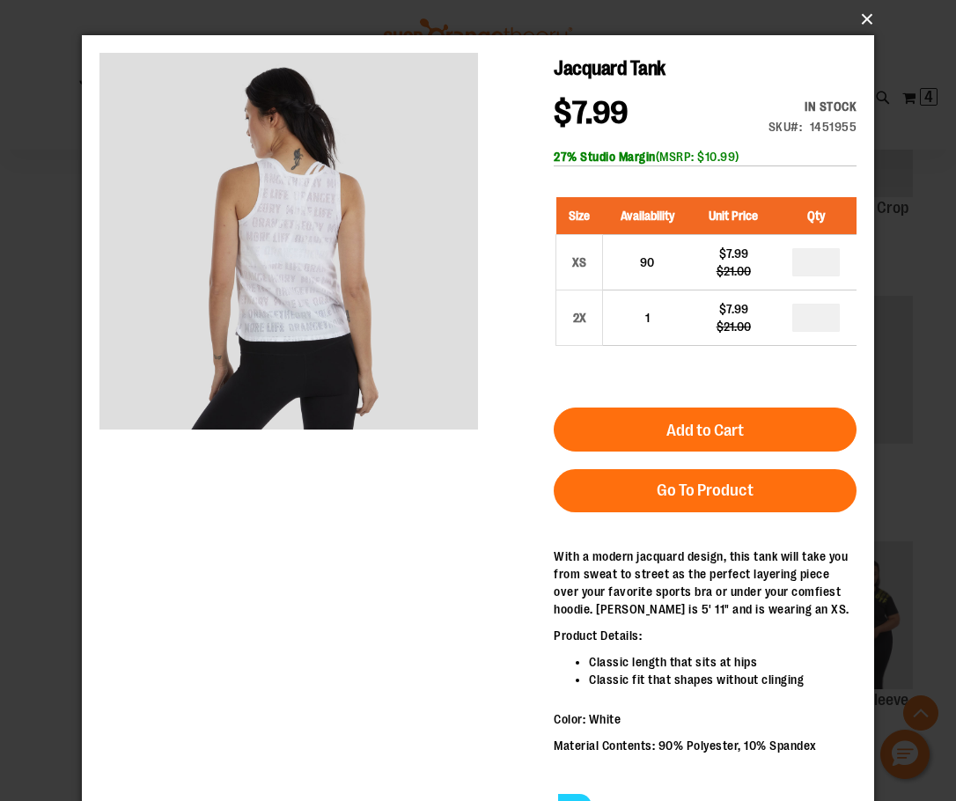
click at [873, 23] on button "×" at bounding box center [483, 19] width 792 height 39
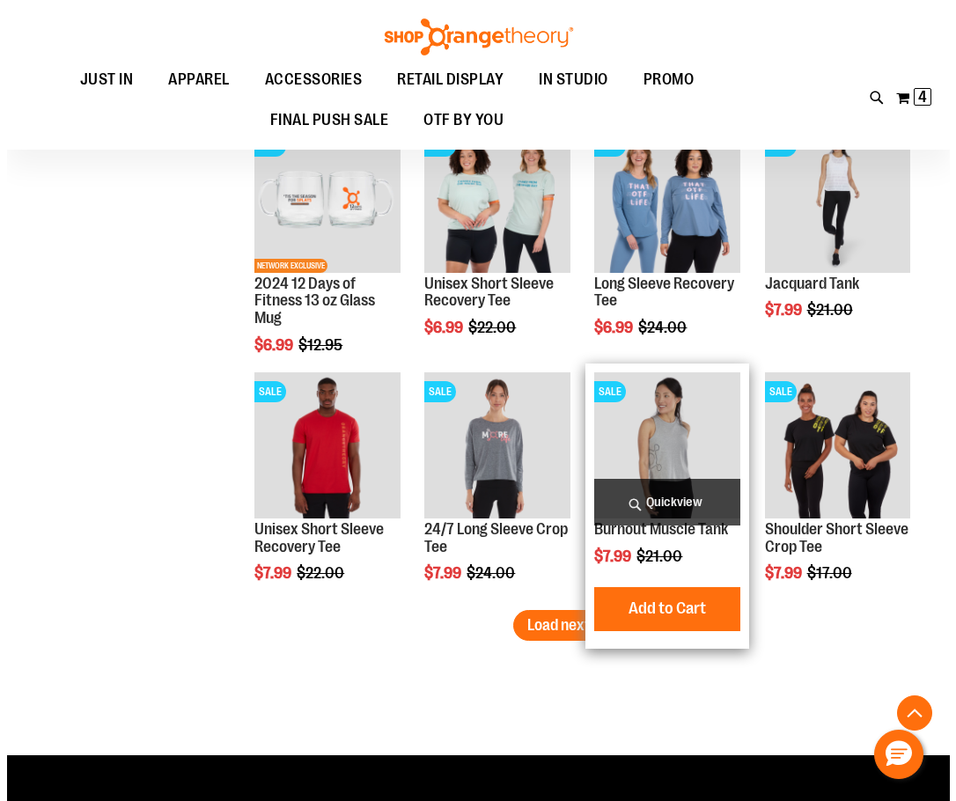
scroll to position [4162, 0]
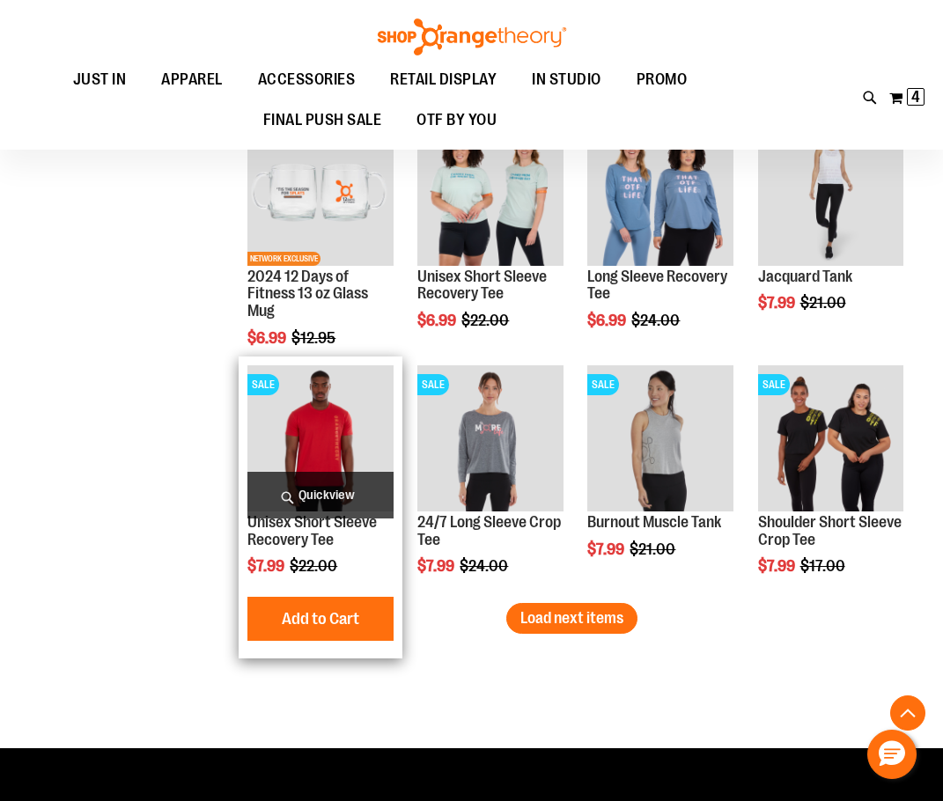
click at [312, 497] on span "Quickview" at bounding box center [319, 495] width 145 height 47
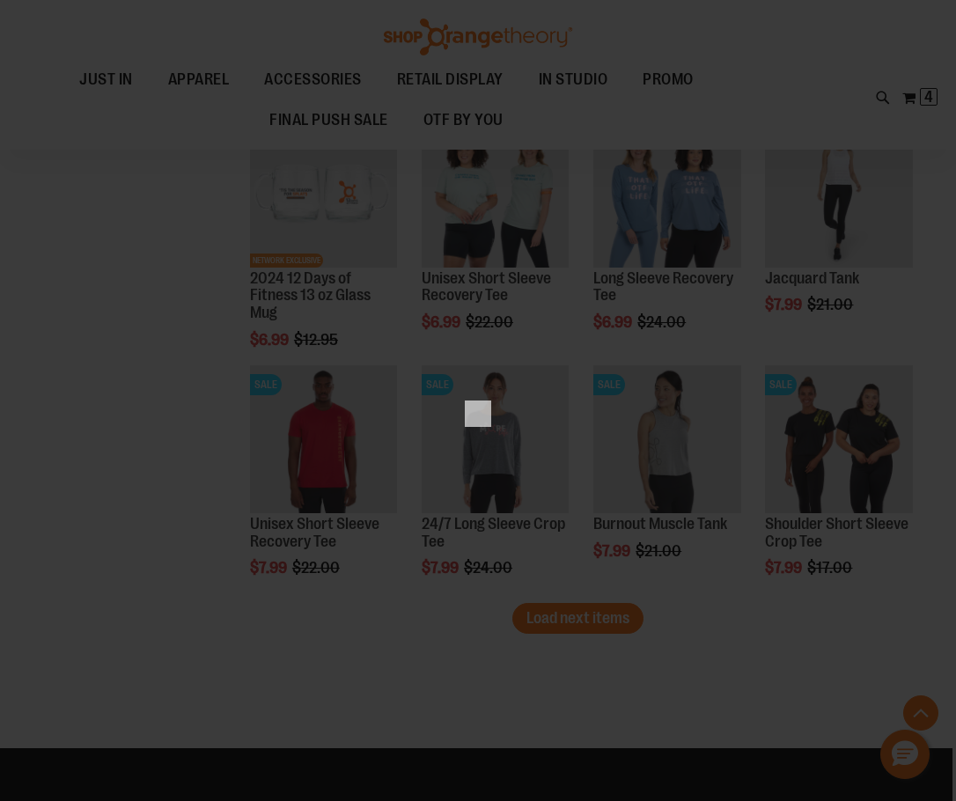
scroll to position [0, 0]
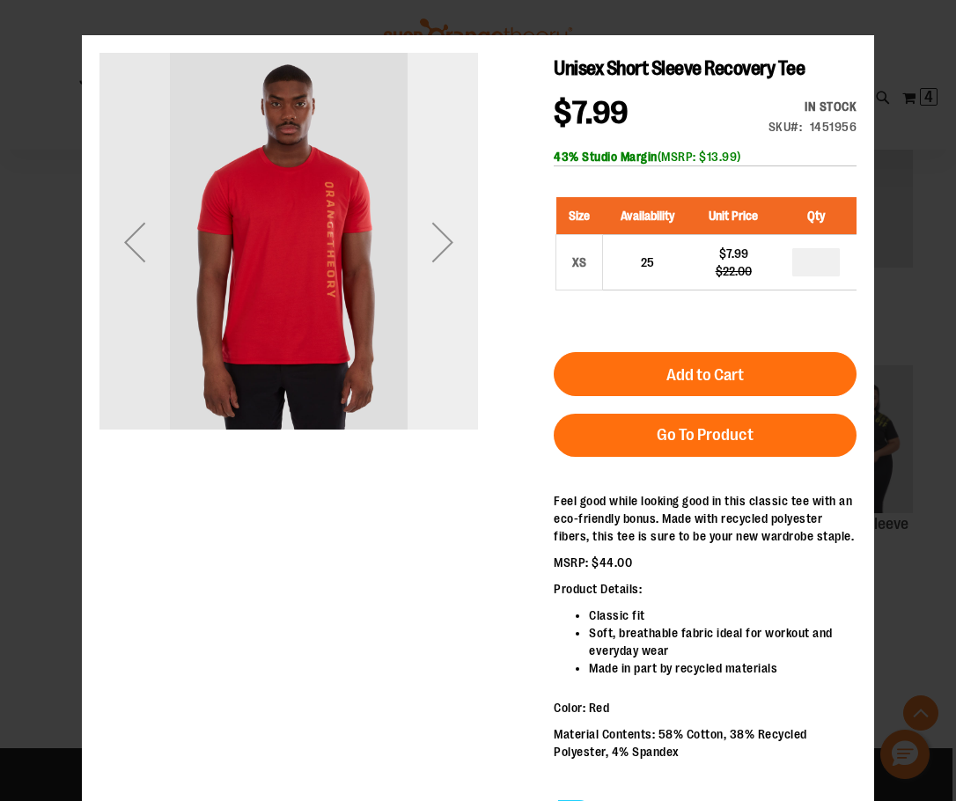
click at [452, 401] on div "Next" at bounding box center [443, 242] width 70 height 379
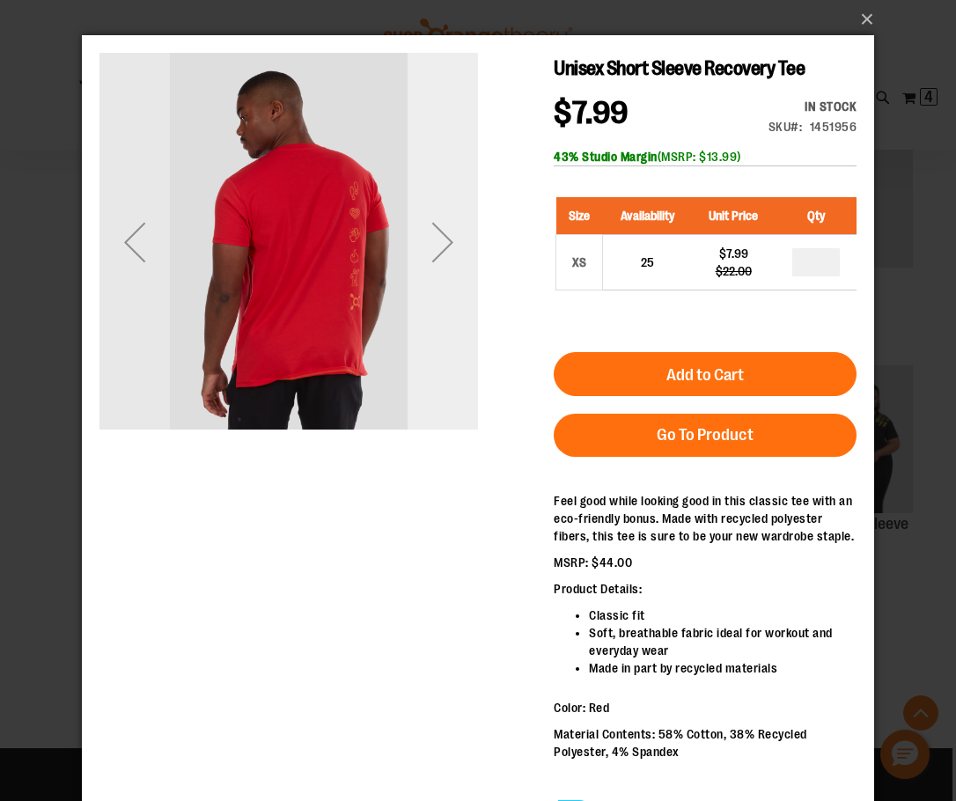
click at [452, 401] on div "Next" at bounding box center [443, 242] width 70 height 379
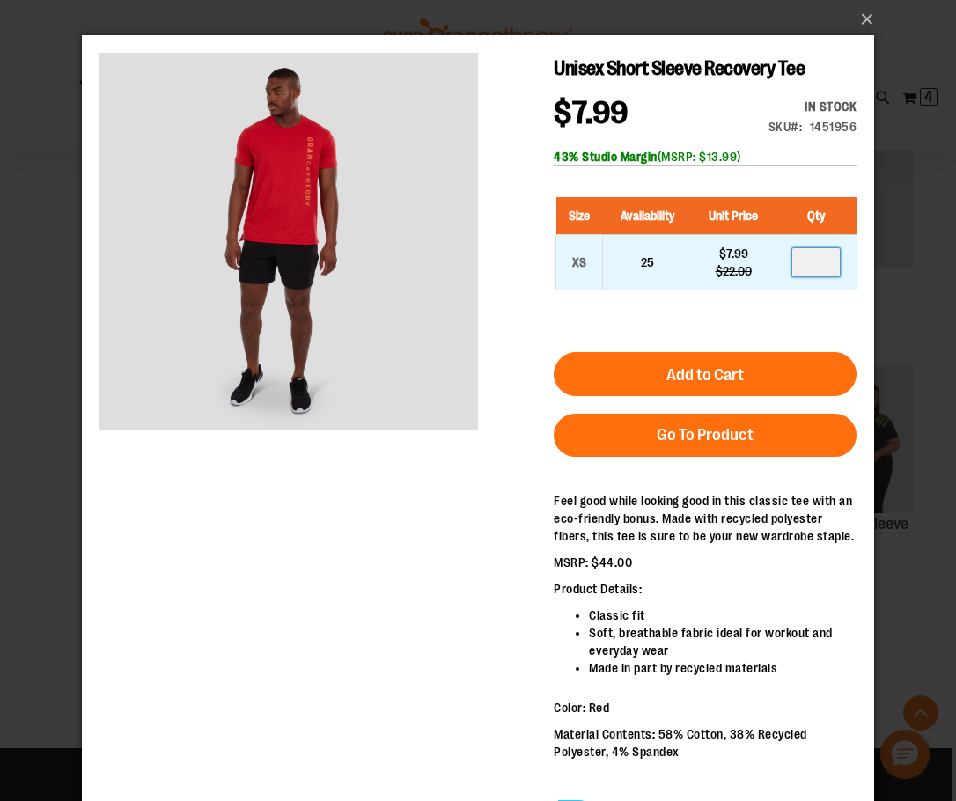
click at [821, 261] on input "number" at bounding box center [816, 262] width 48 height 28
type input "*"
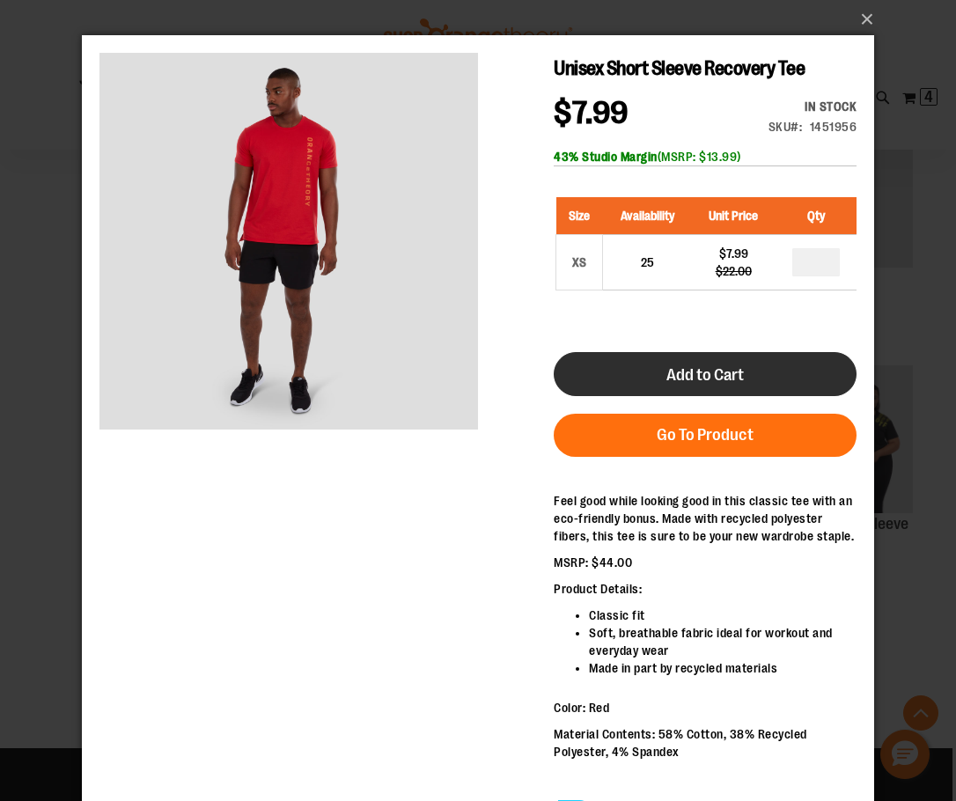
click at [681, 378] on span "Add to Cart" at bounding box center [705, 374] width 77 height 19
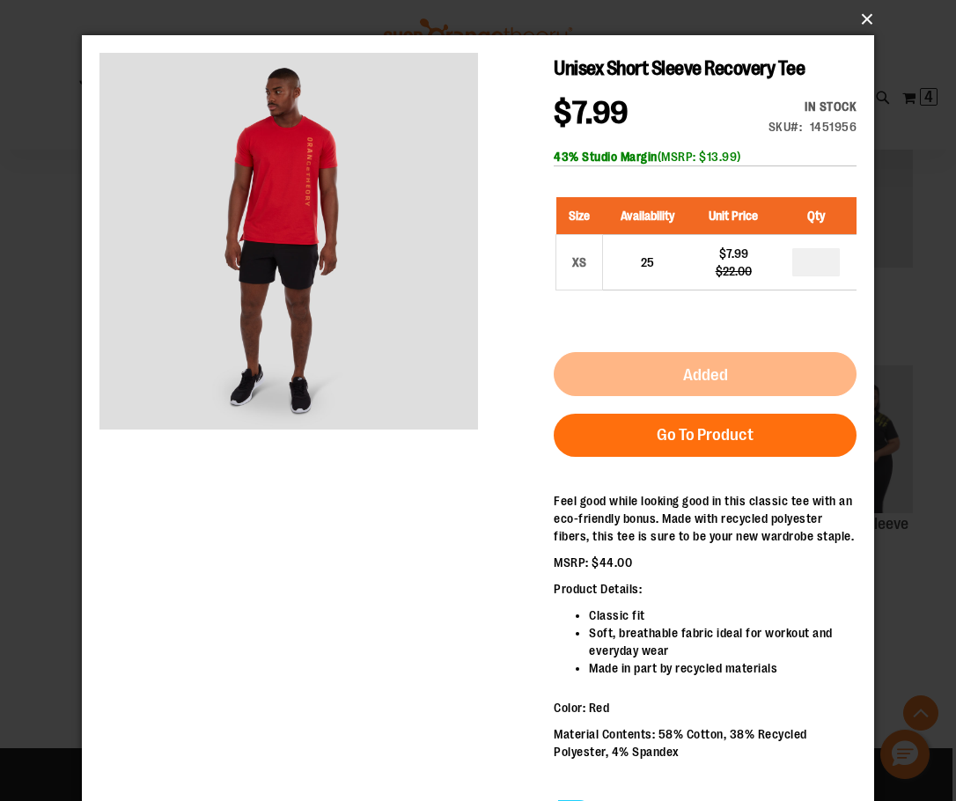
click at [860, 22] on button "×" at bounding box center [483, 19] width 792 height 39
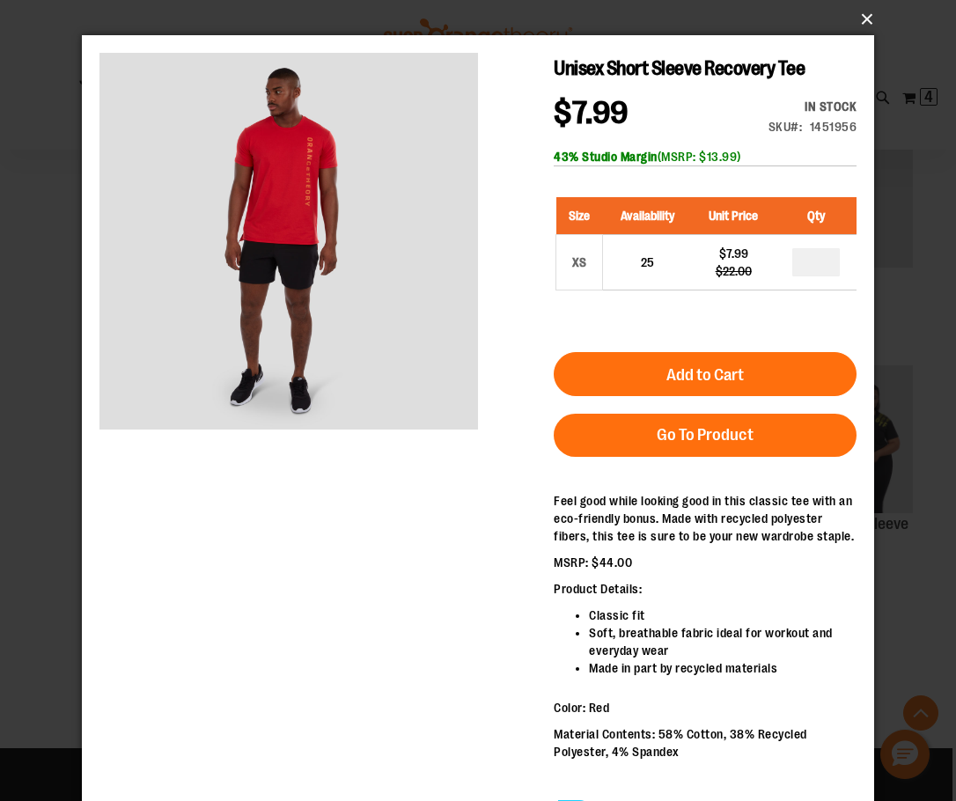
click at [865, 15] on button "×" at bounding box center [483, 19] width 792 height 39
click at [911, 30] on div "×" at bounding box center [478, 400] width 956 height 801
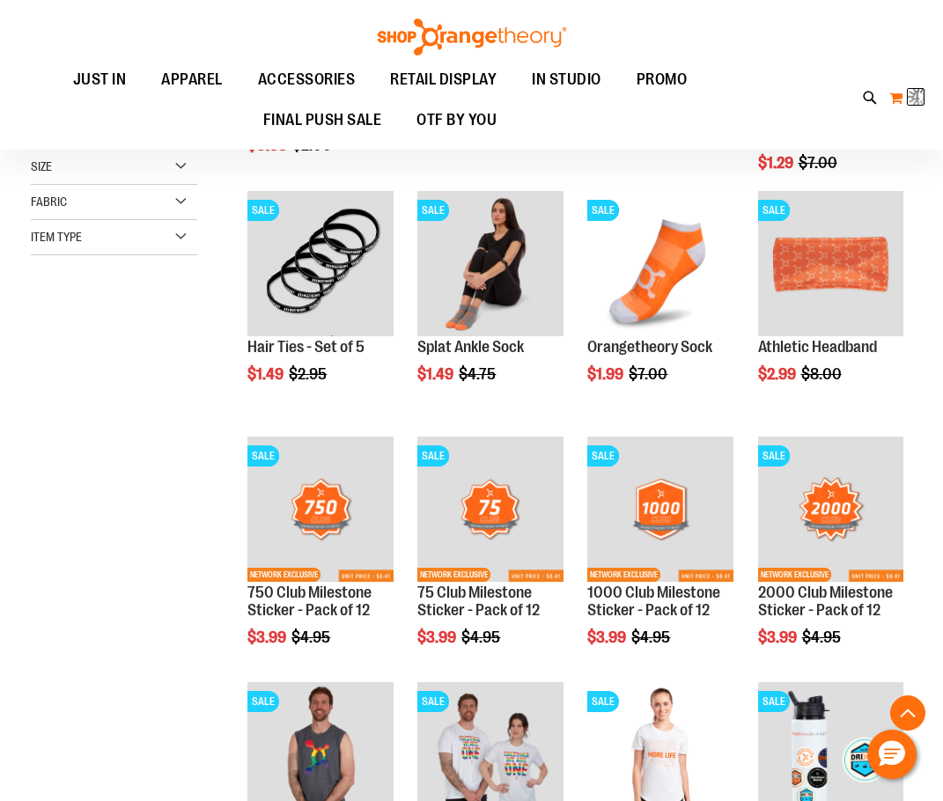
scroll to position [58, 0]
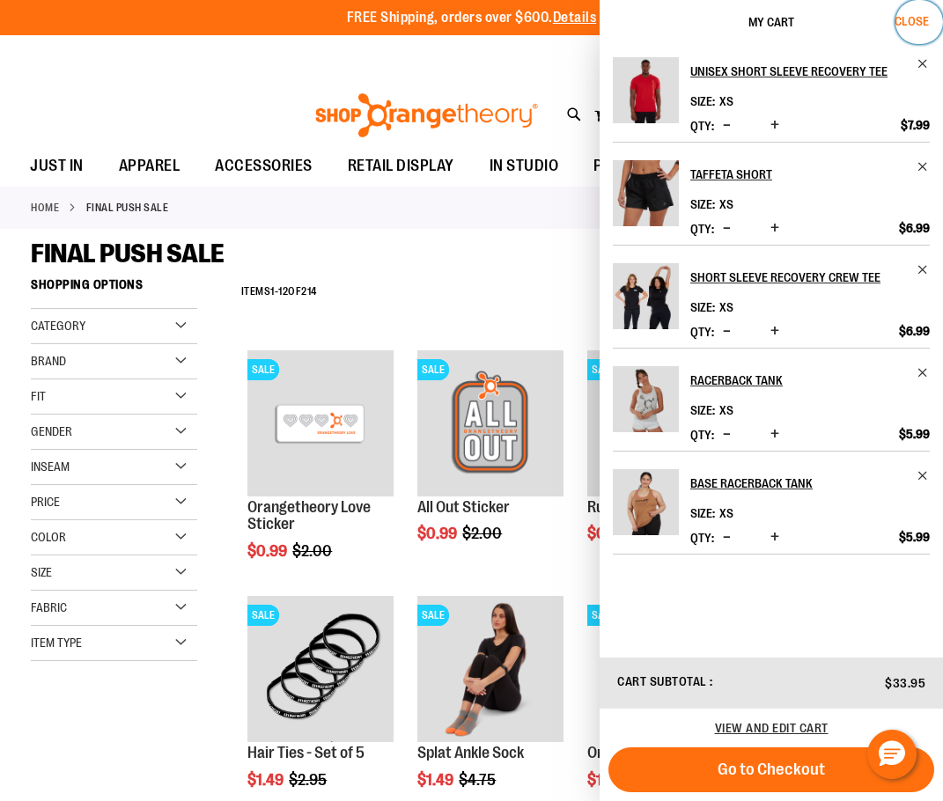
click at [917, 18] on span "Close" at bounding box center [912, 21] width 34 height 14
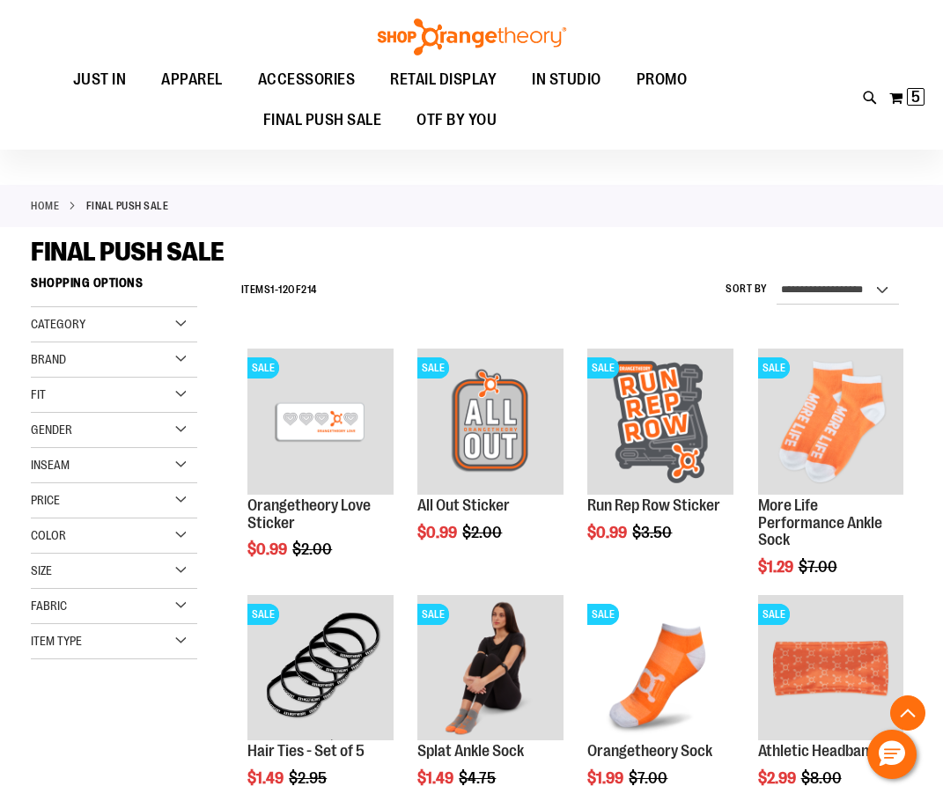
scroll to position [4477, 0]
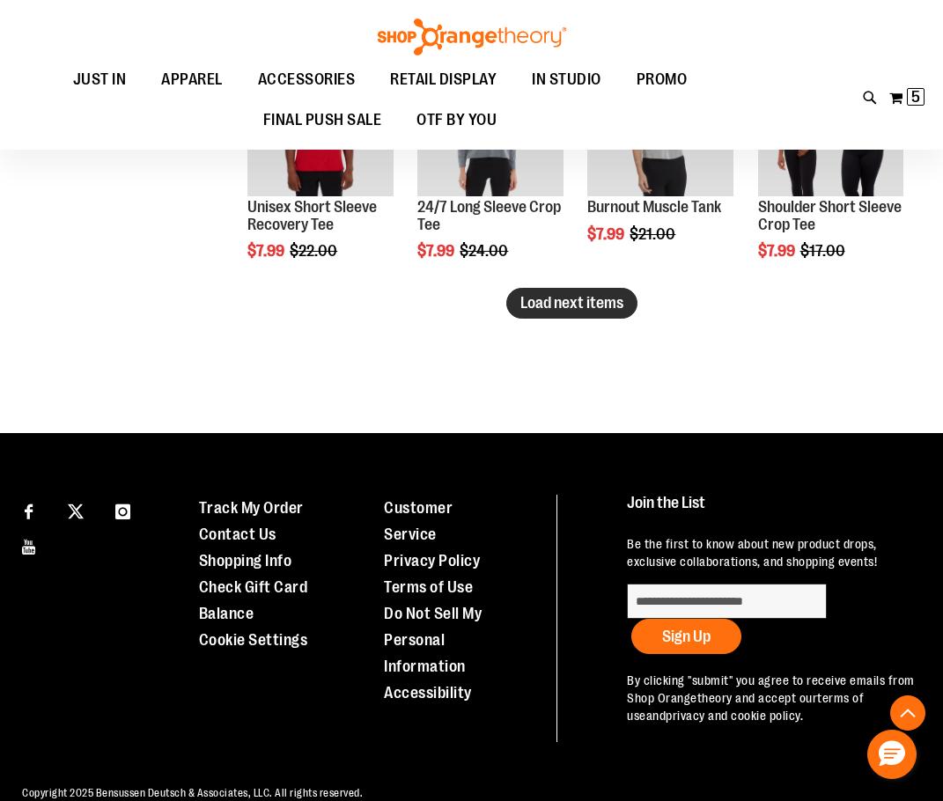
click at [616, 303] on span "Load next items" at bounding box center [571, 303] width 103 height 18
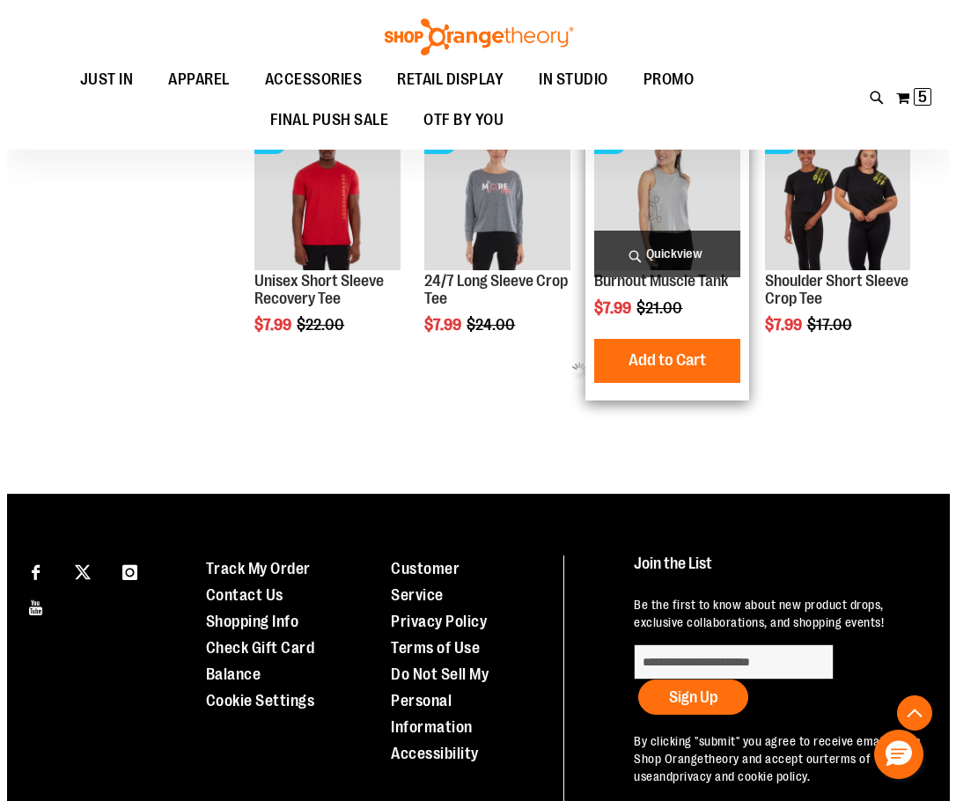
scroll to position [4213, 0]
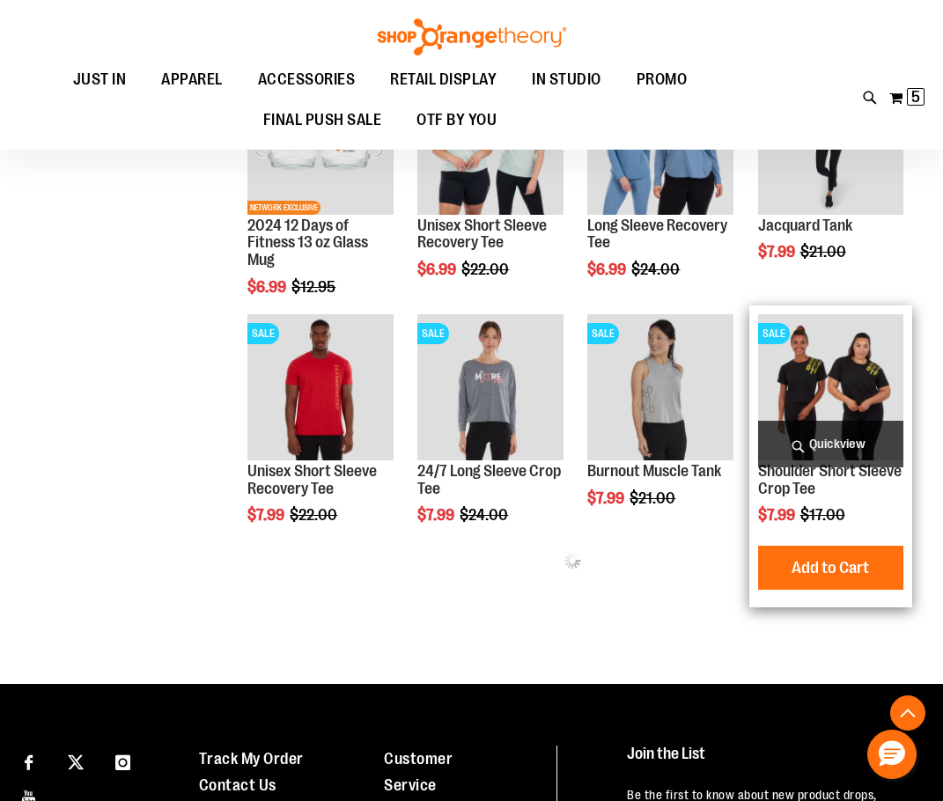
click at [863, 433] on span "Quickview" at bounding box center [830, 444] width 145 height 47
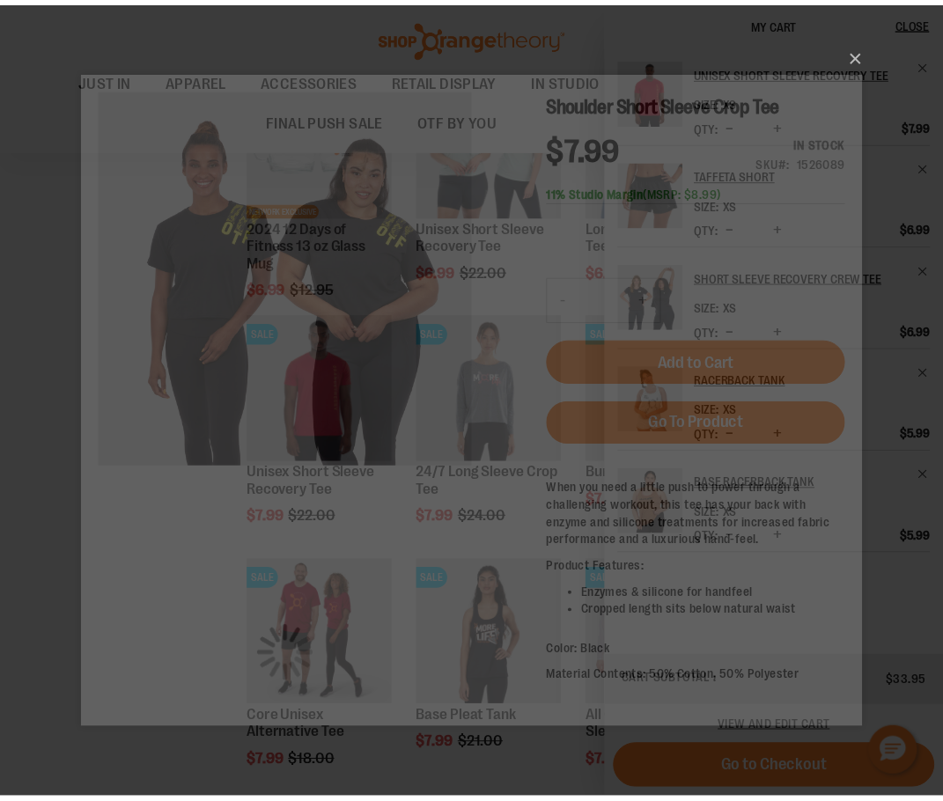
scroll to position [0, 0]
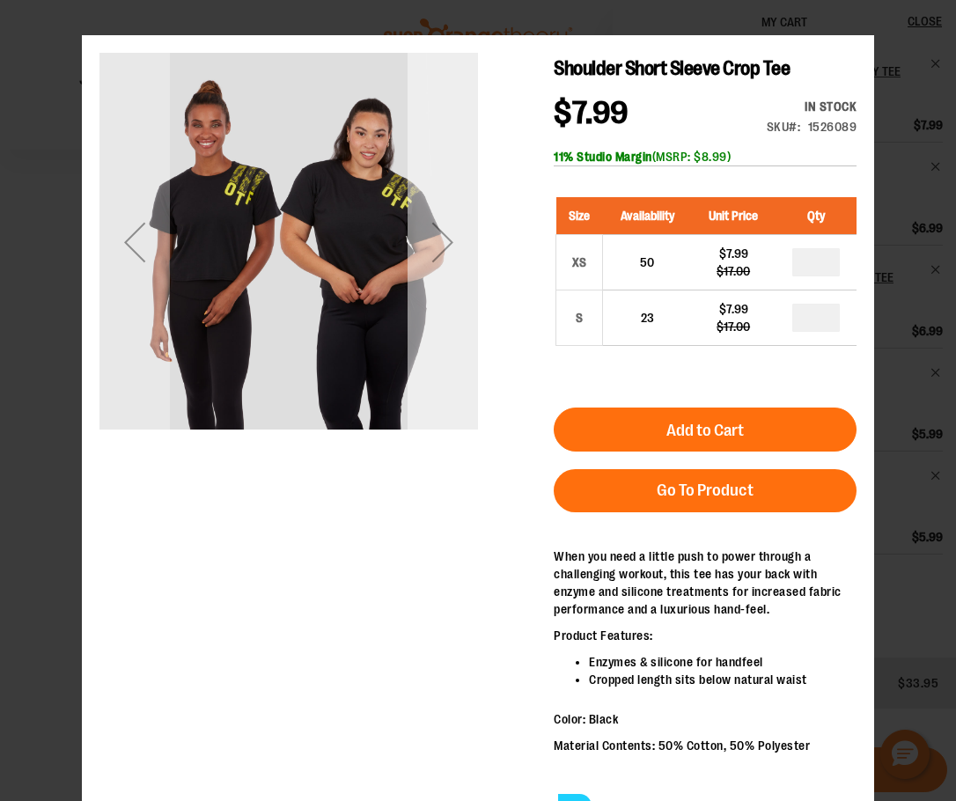
click at [464, 380] on div "Next" at bounding box center [443, 242] width 70 height 379
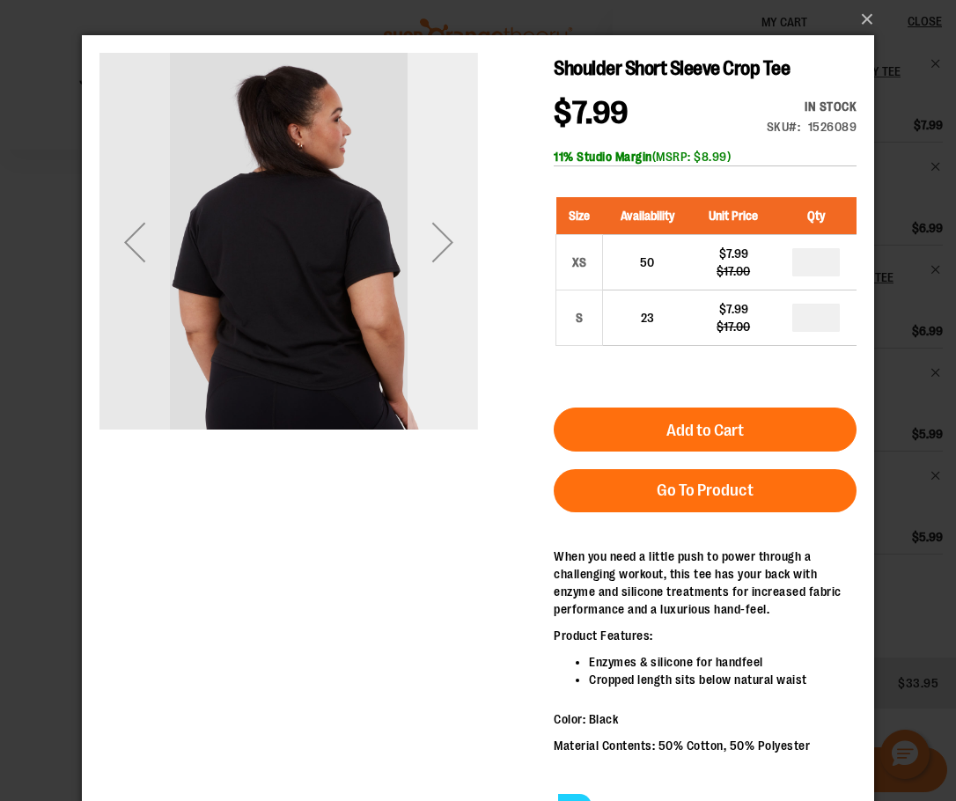
click at [463, 380] on div "Next" at bounding box center [443, 242] width 70 height 379
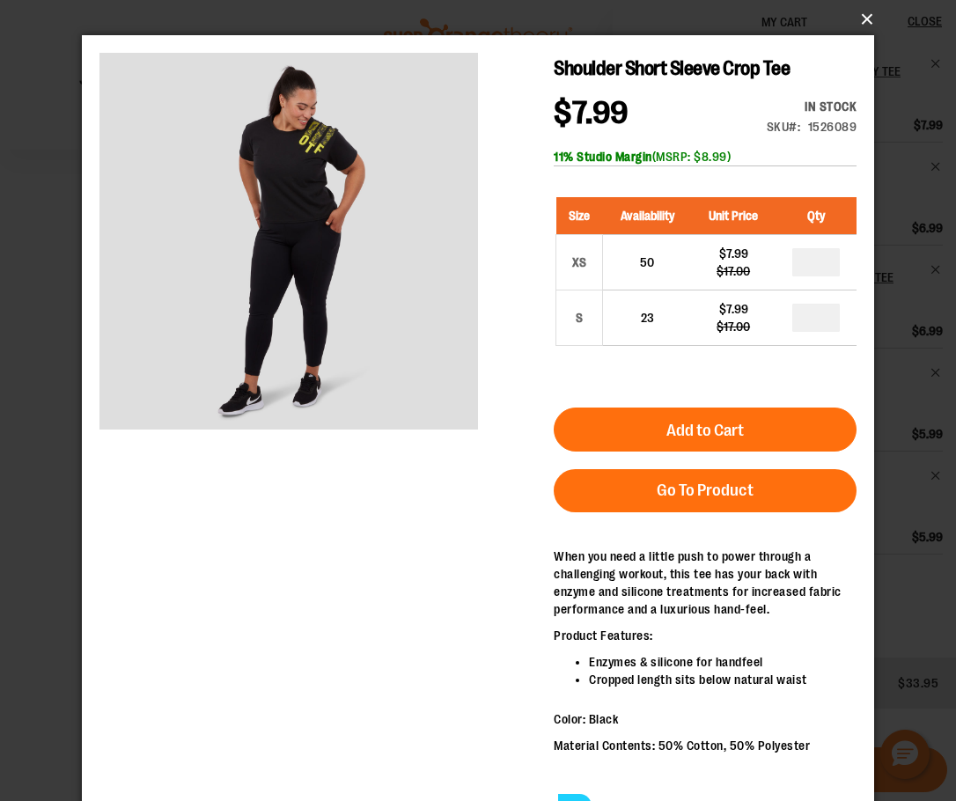
click at [862, 16] on button "×" at bounding box center [483, 19] width 792 height 39
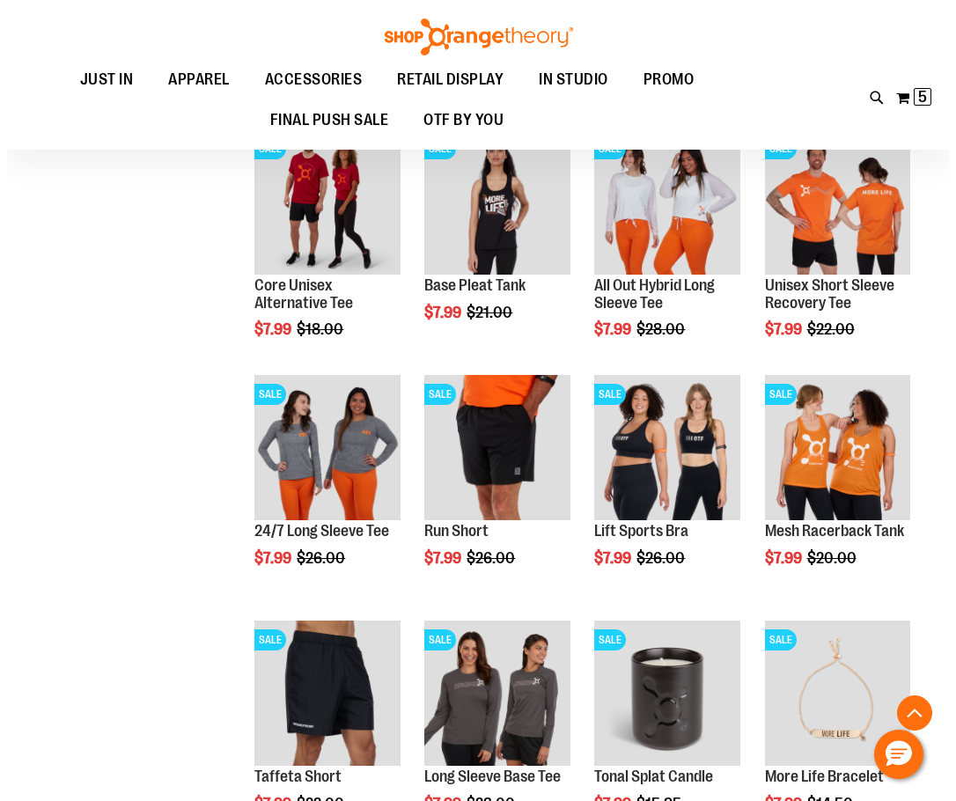
scroll to position [4654, 0]
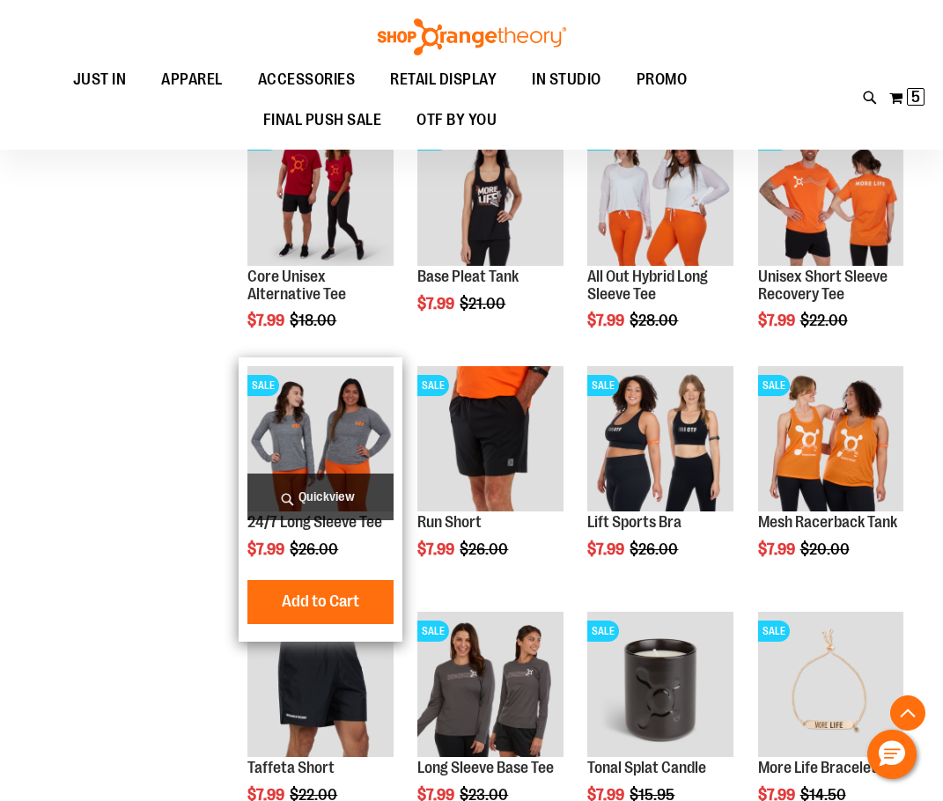
click at [357, 495] on span "Quickview" at bounding box center [319, 497] width 145 height 47
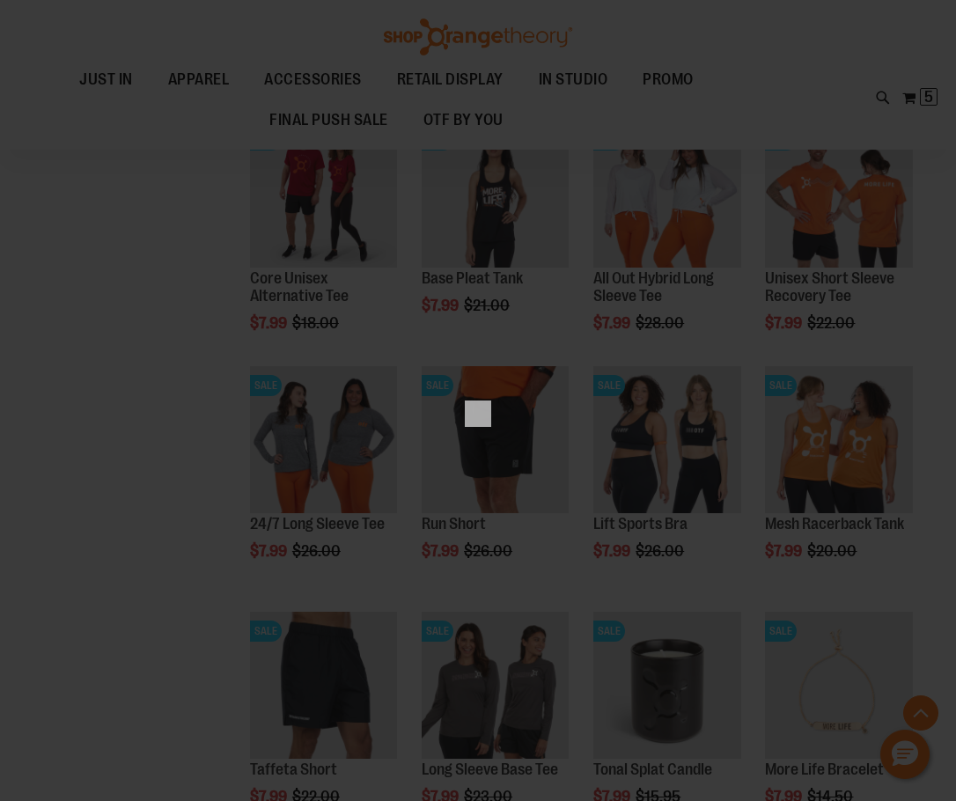
scroll to position [0, 0]
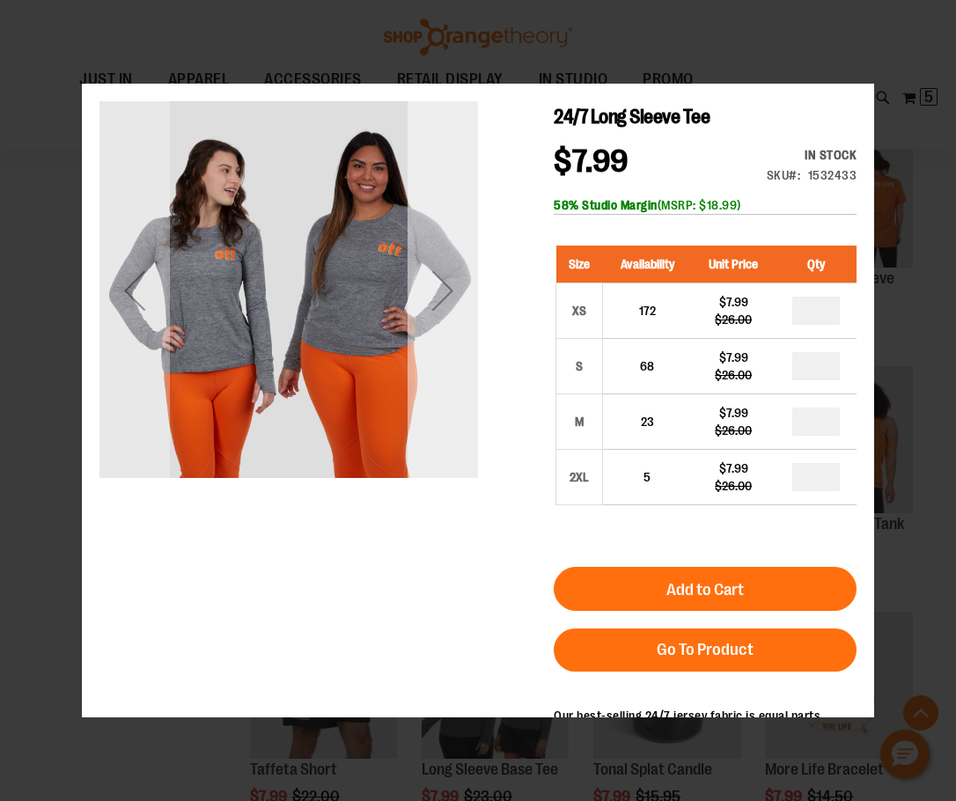
click at [476, 461] on div "Next" at bounding box center [443, 290] width 70 height 379
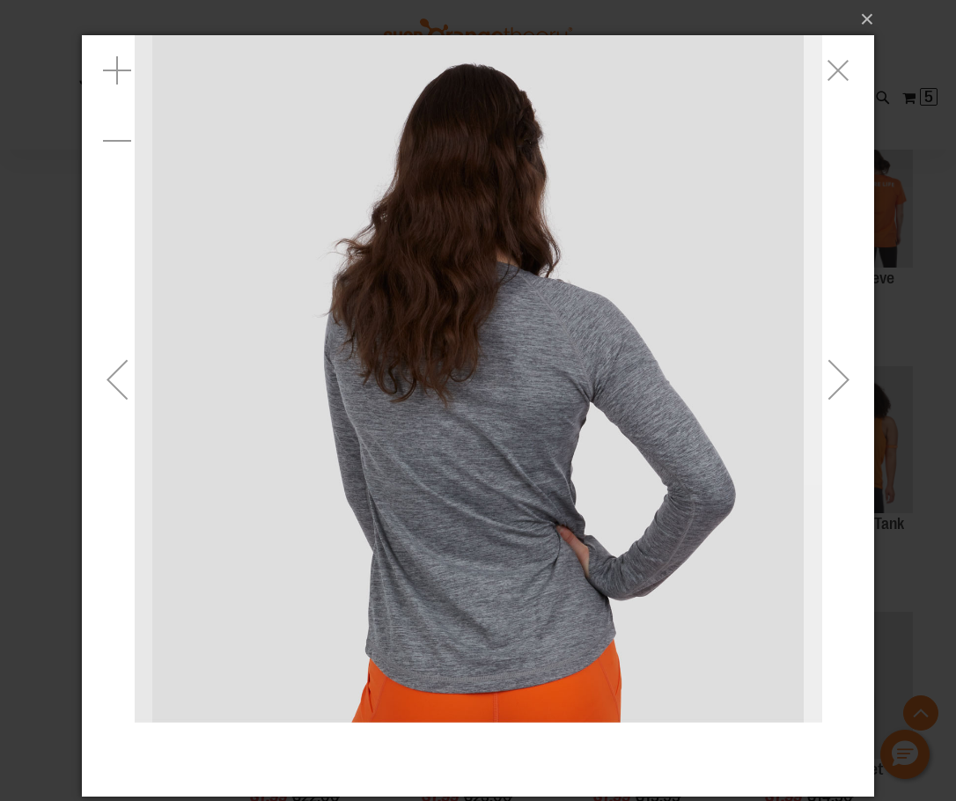
click at [851, 397] on div "Next" at bounding box center [839, 379] width 70 height 70
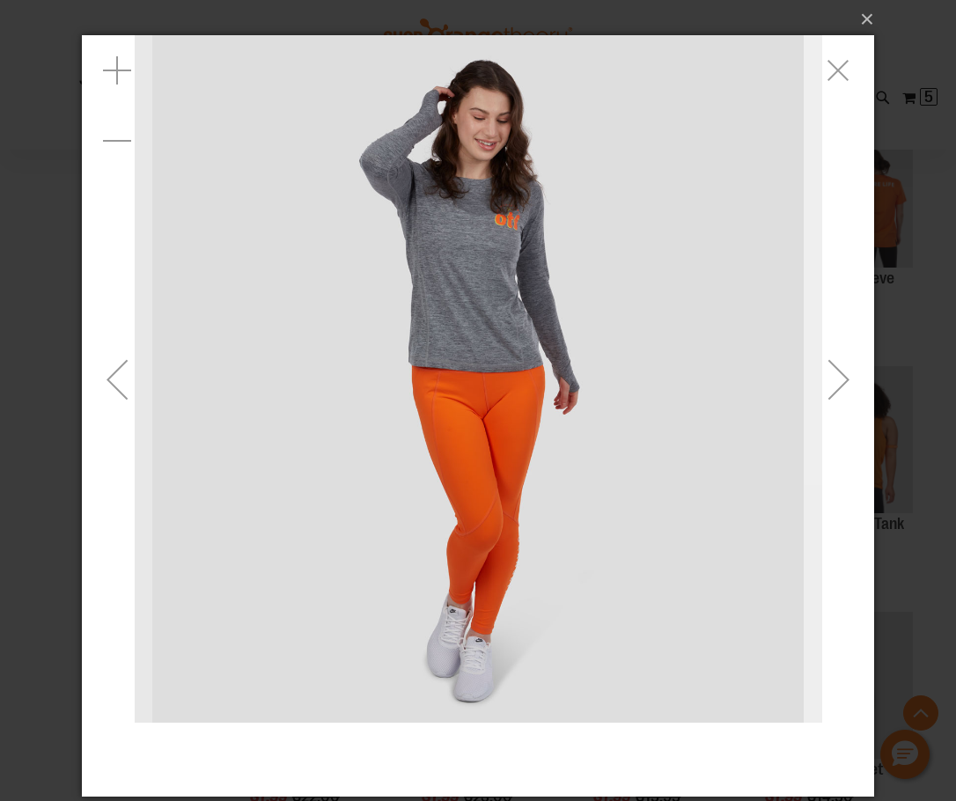
click at [846, 401] on div "Next" at bounding box center [839, 379] width 70 height 70
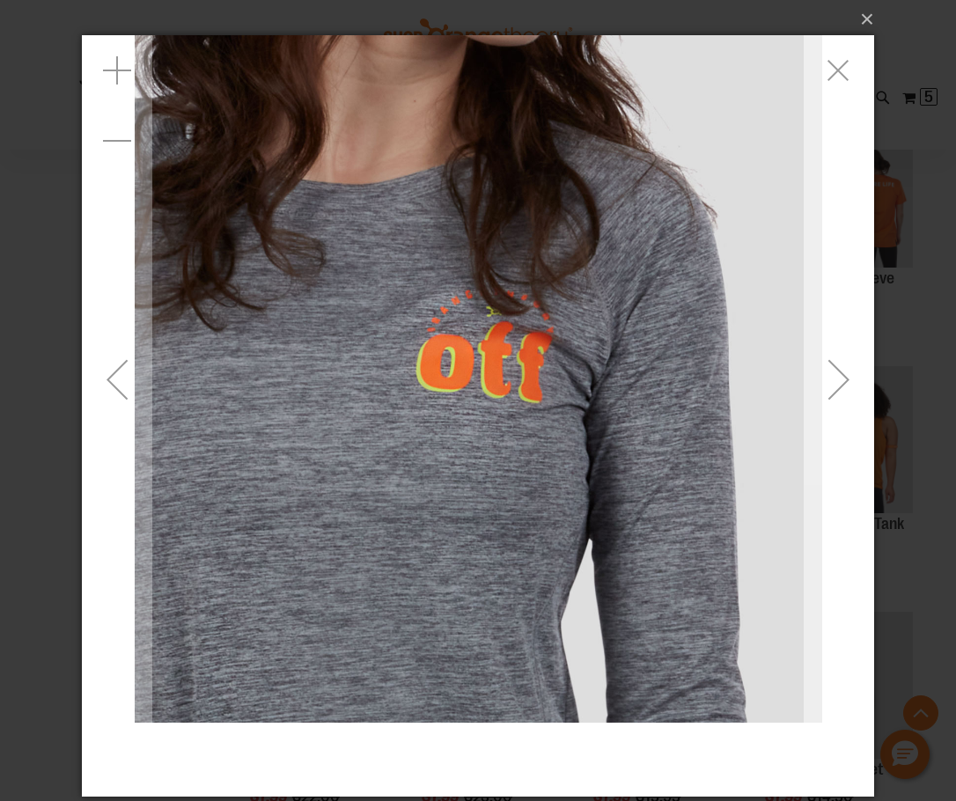
click at [841, 405] on div "Next" at bounding box center [839, 379] width 70 height 70
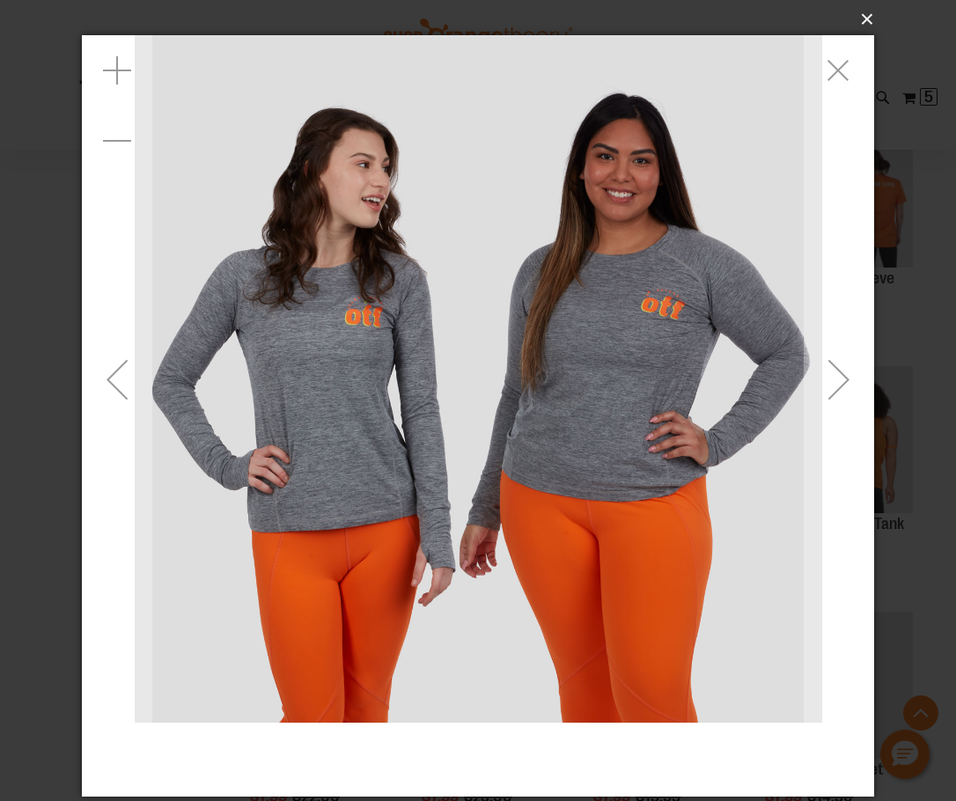
click at [863, 21] on button "×" at bounding box center [483, 19] width 792 height 39
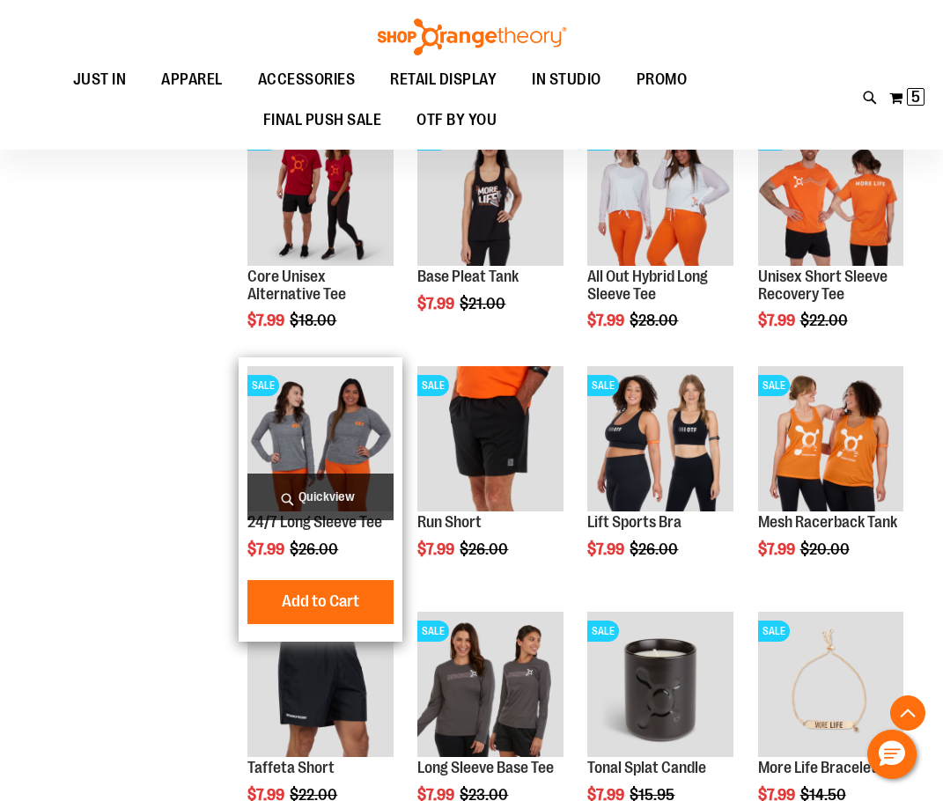
click at [291, 498] on span "Quickview" at bounding box center [319, 497] width 145 height 47
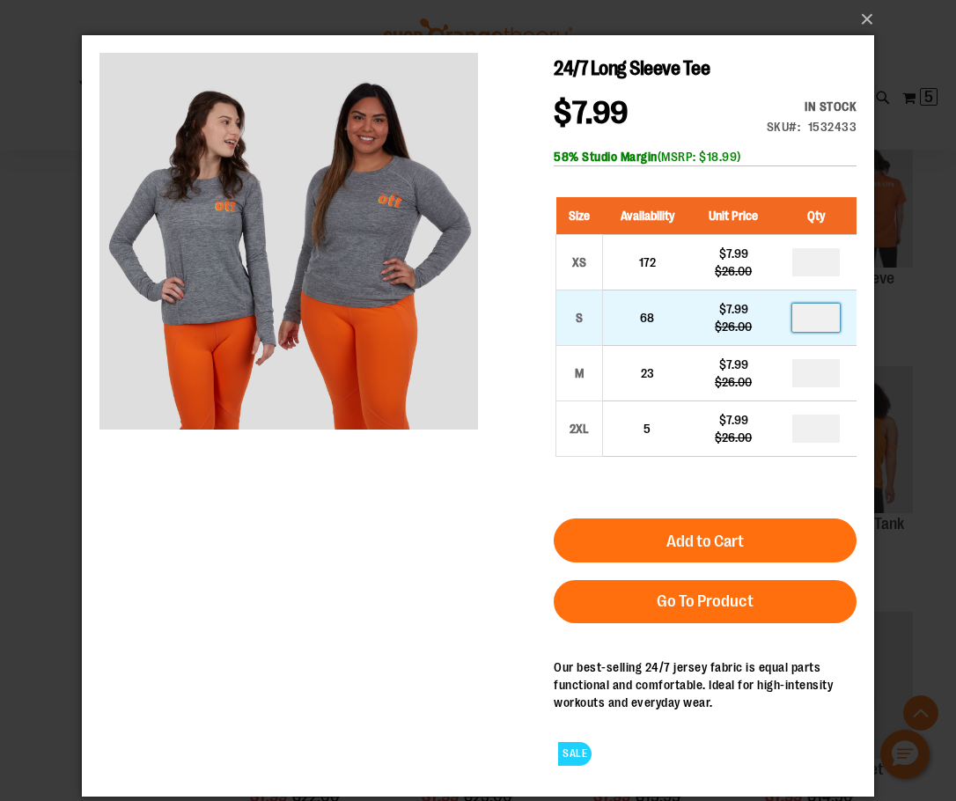
click at [812, 326] on input "number" at bounding box center [816, 318] width 48 height 28
type input "*"
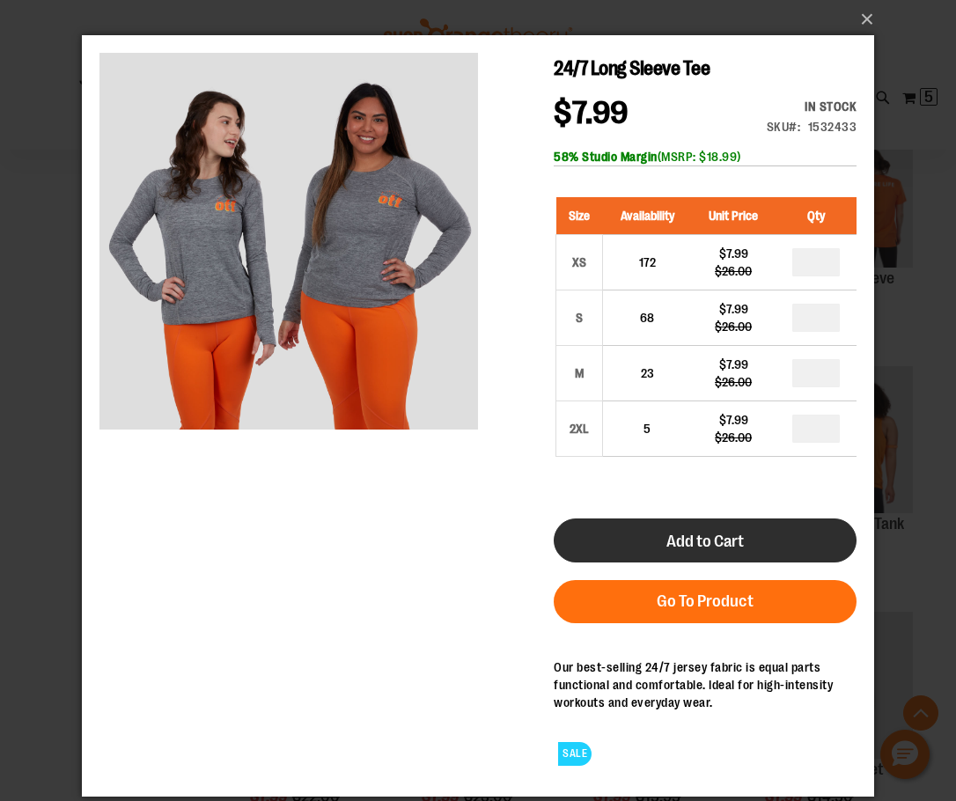
click at [679, 542] on span "Add to Cart" at bounding box center [705, 541] width 77 height 19
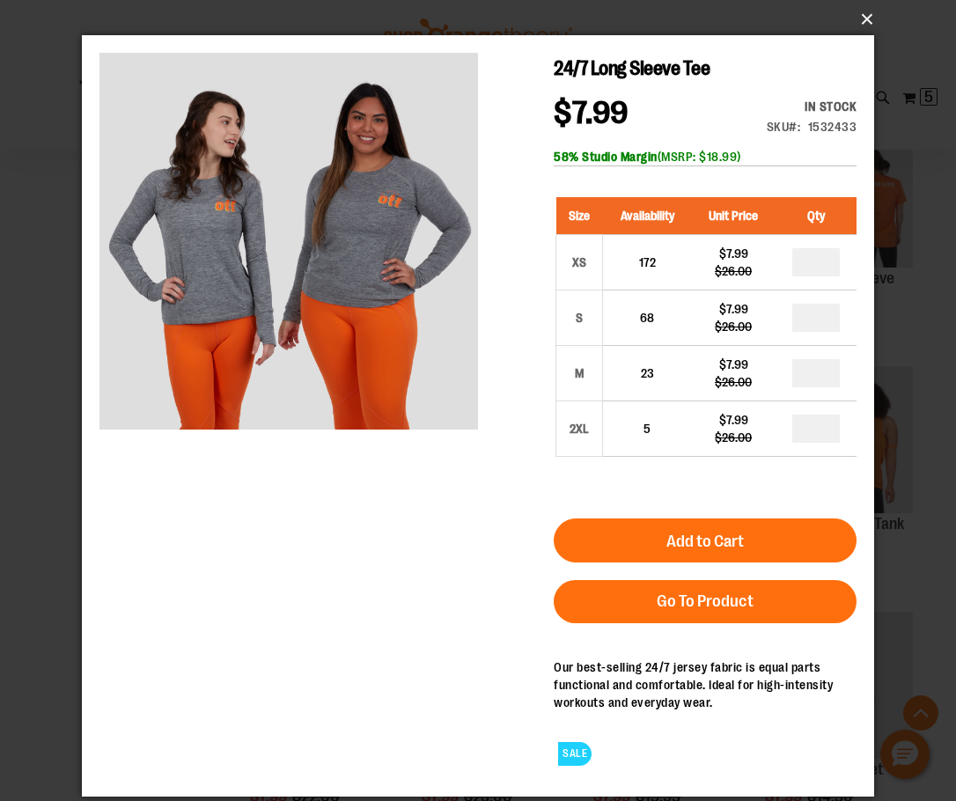
click at [867, 20] on button "×" at bounding box center [483, 19] width 792 height 39
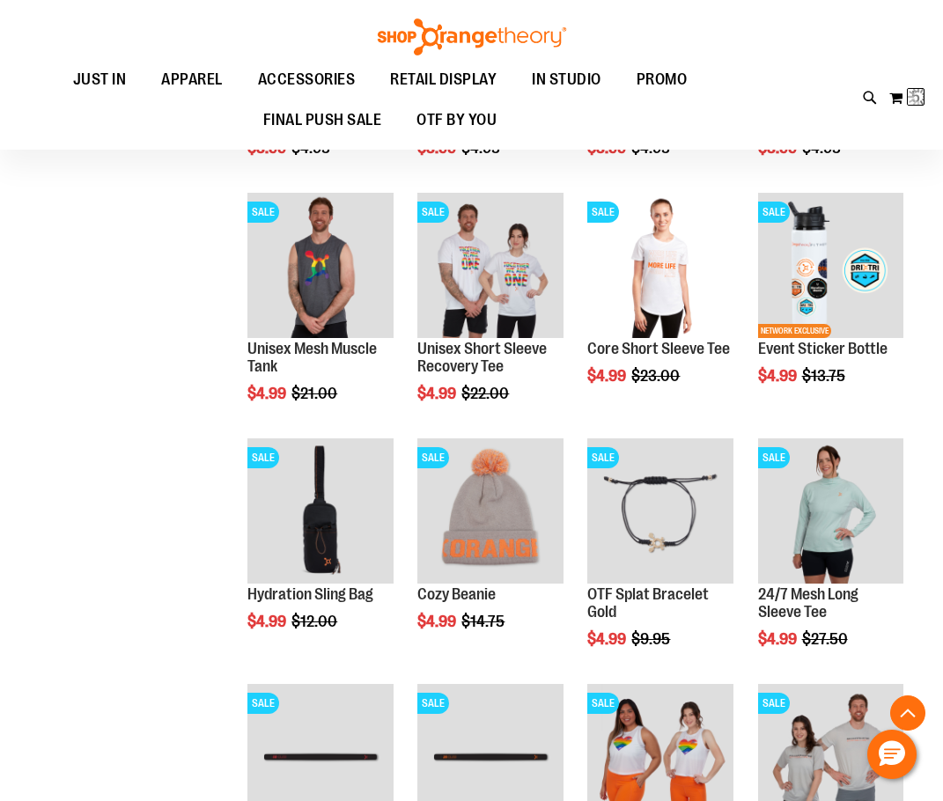
scroll to position [14, 0]
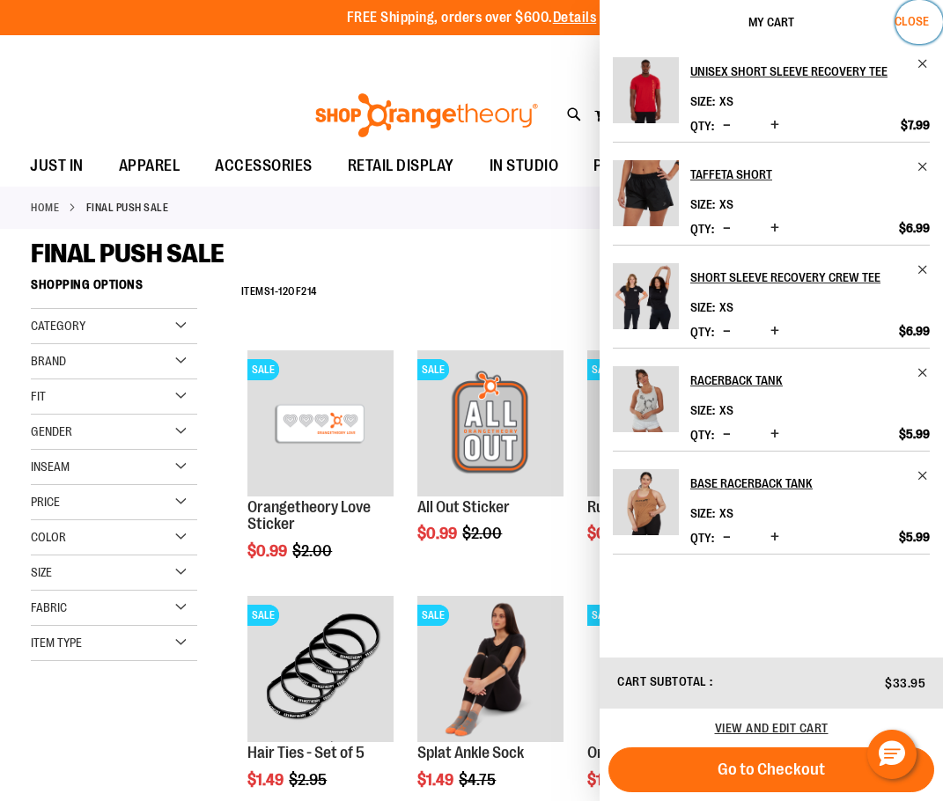
click at [896, 14] on span "Close" at bounding box center [912, 21] width 34 height 14
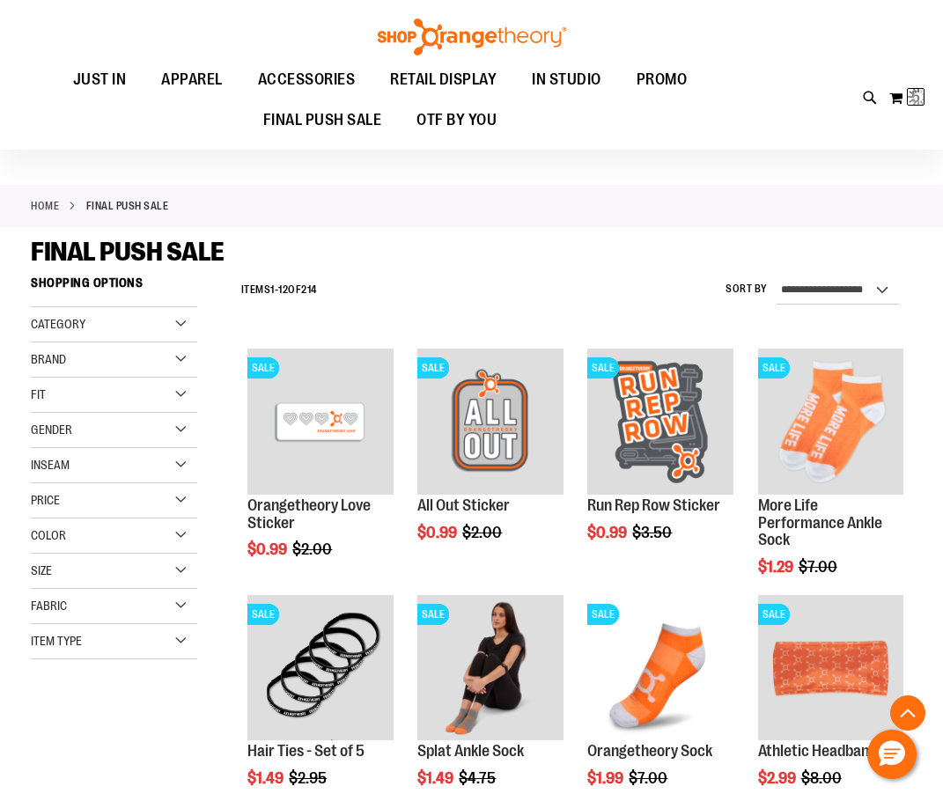
scroll to position [4953, 0]
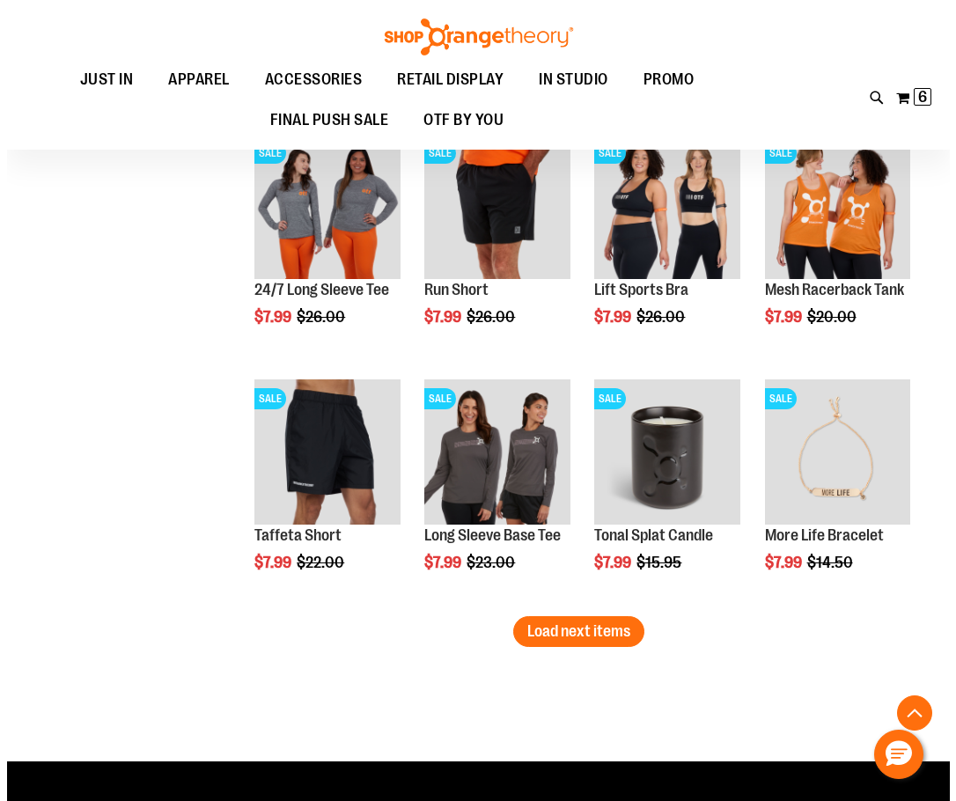
scroll to position [4777, 0]
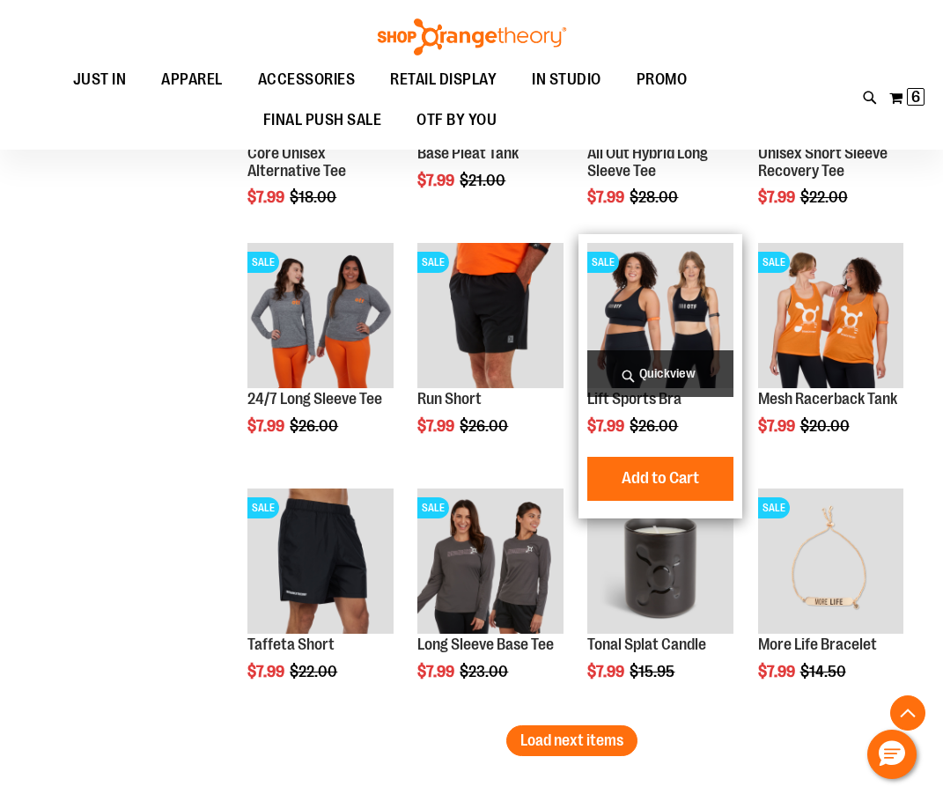
click at [671, 372] on span "Quickview" at bounding box center [659, 373] width 145 height 47
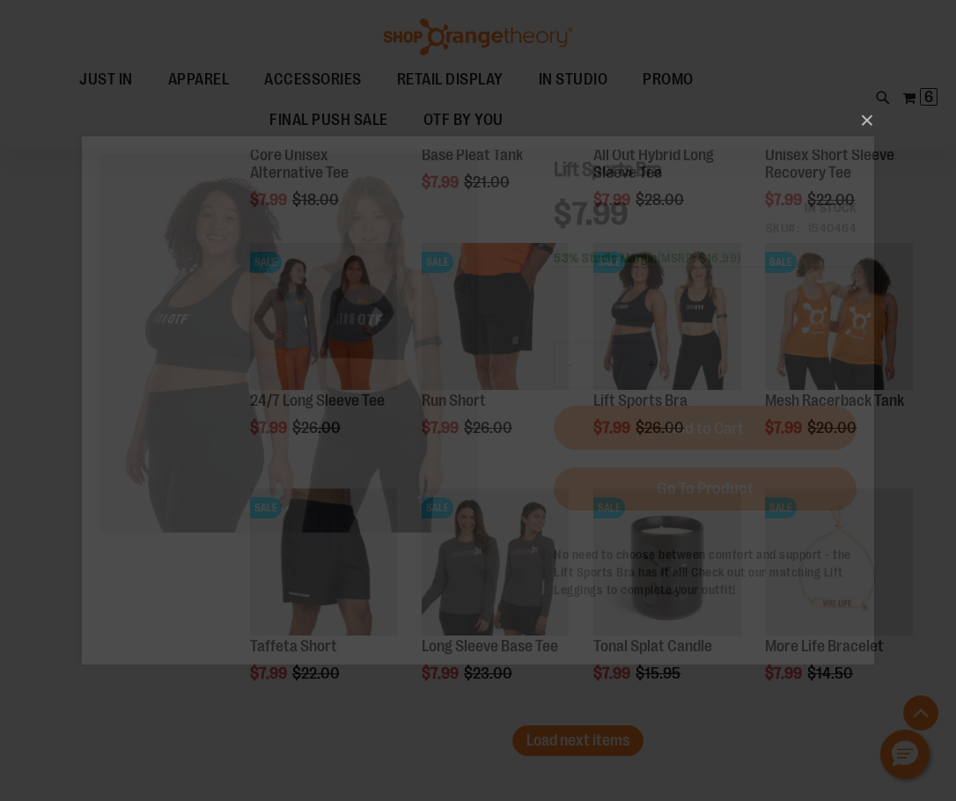
scroll to position [0, 0]
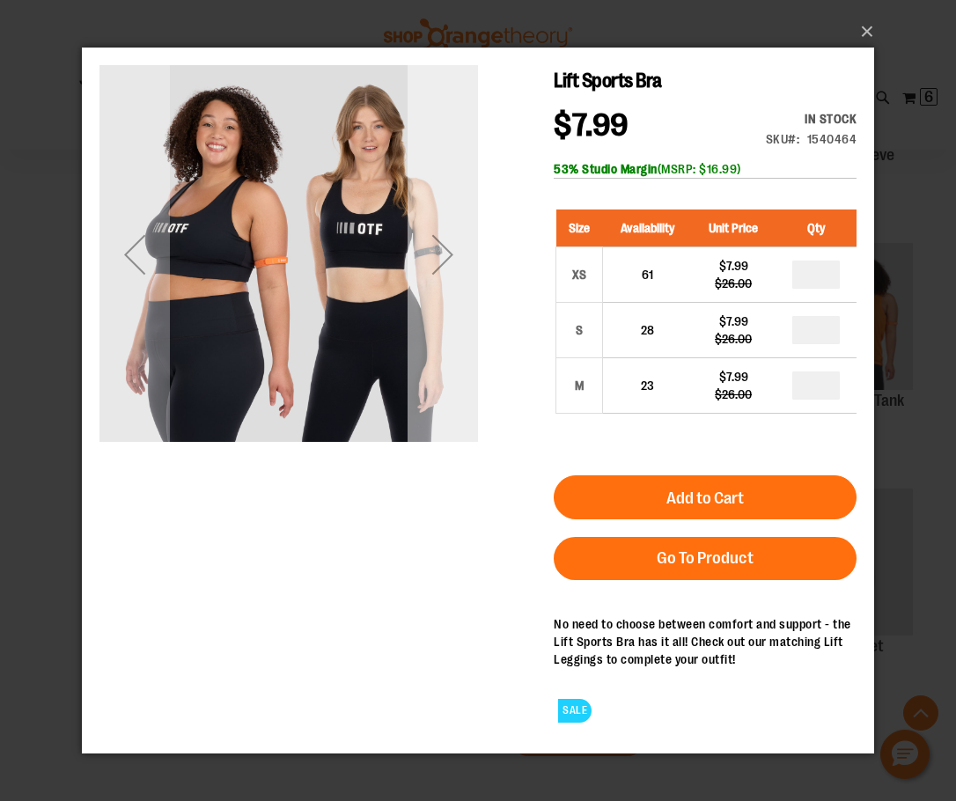
click at [431, 314] on div "Next" at bounding box center [443, 253] width 70 height 379
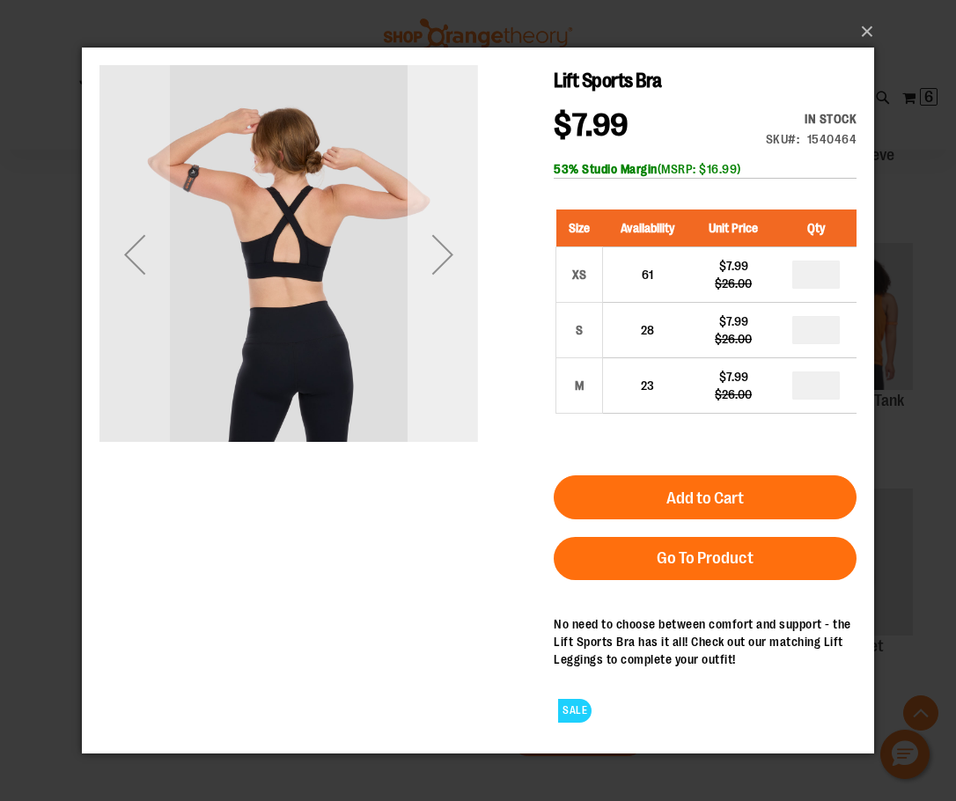
click at [434, 315] on div "Next" at bounding box center [443, 253] width 70 height 379
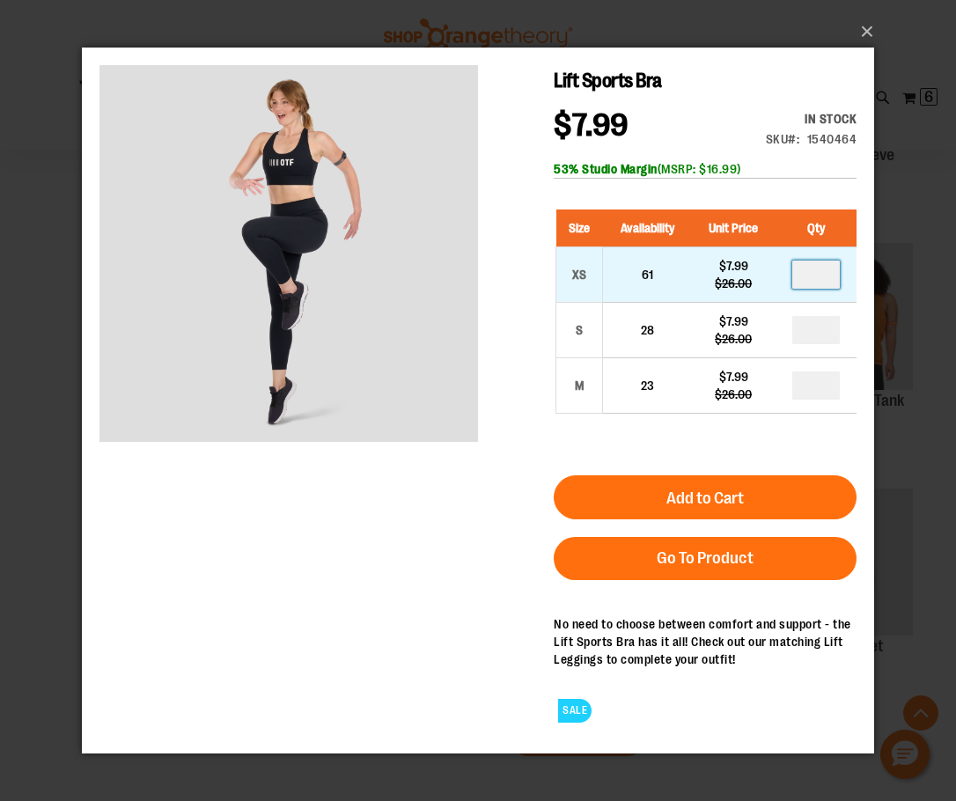
click at [835, 279] on input "number" at bounding box center [816, 274] width 48 height 28
type input "*"
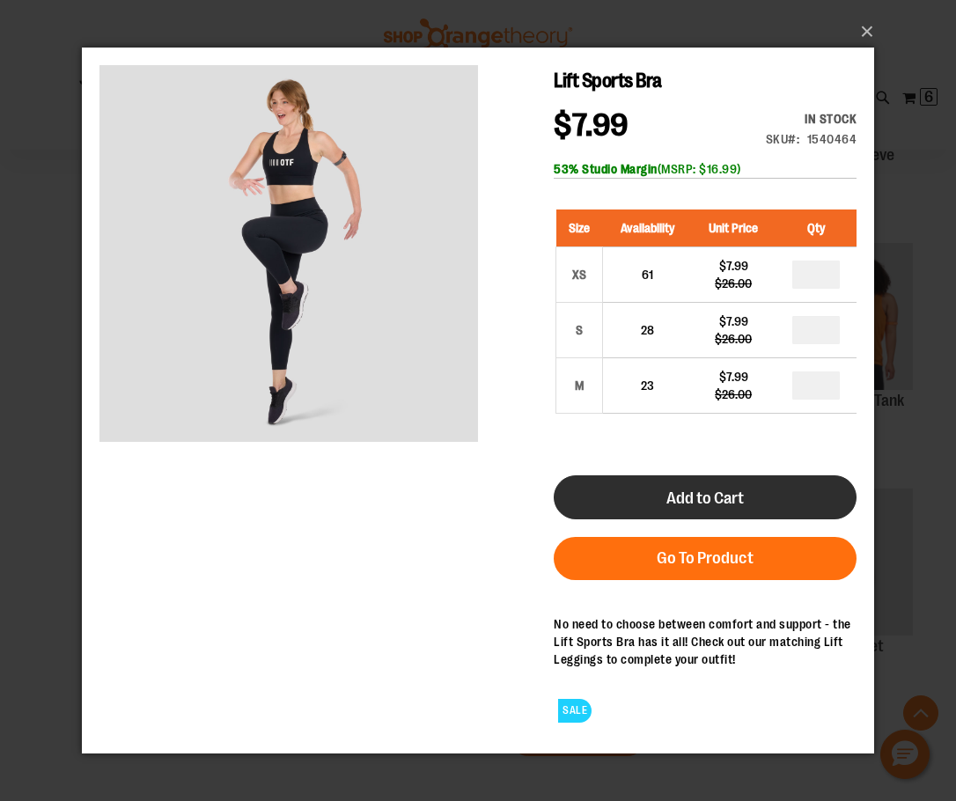
click at [728, 519] on div "Add to Cart Go To Product" at bounding box center [705, 527] width 303 height 105
click at [723, 507] on button "Add to Cart" at bounding box center [705, 497] width 303 height 44
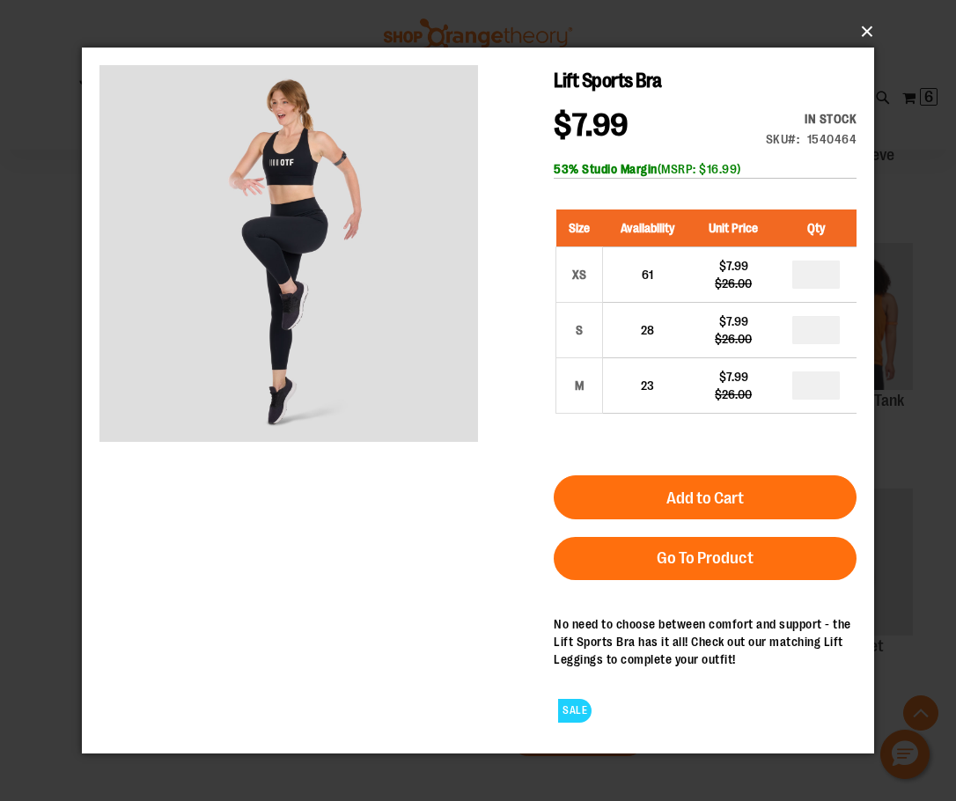
click at [869, 27] on button "×" at bounding box center [483, 31] width 792 height 39
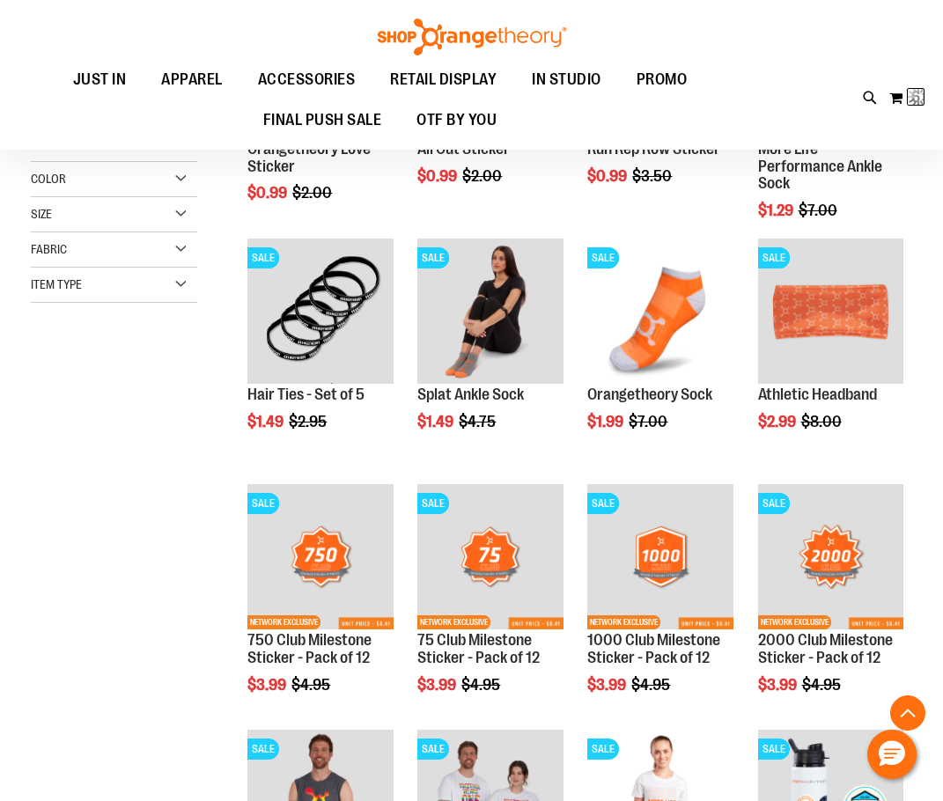
scroll to position [34, 0]
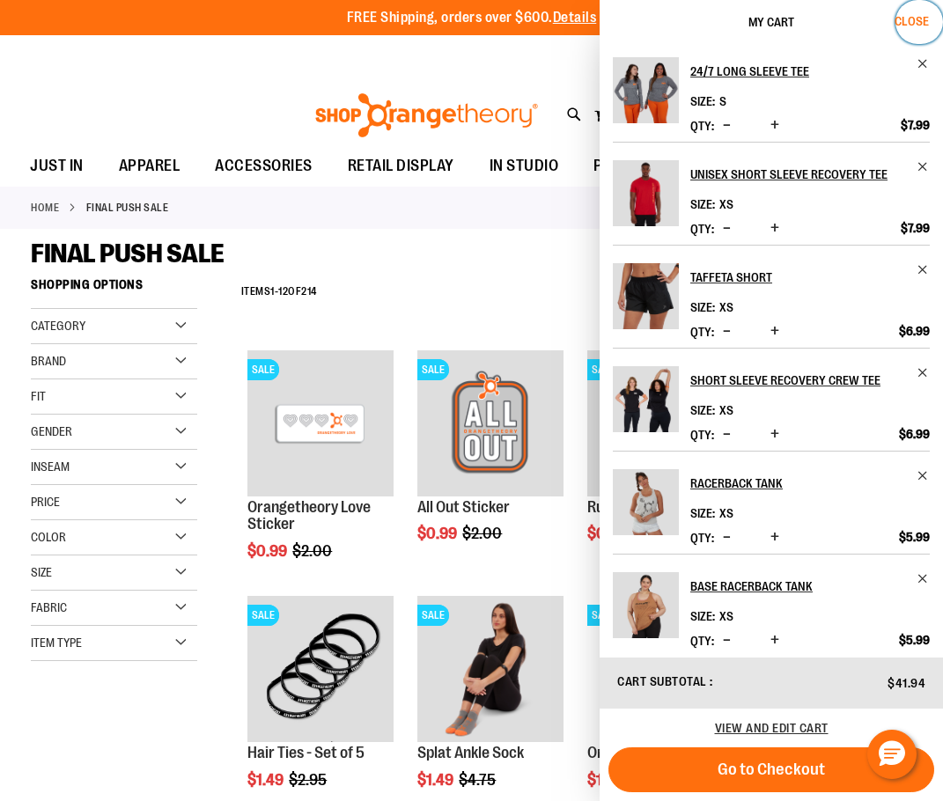
click at [914, 14] on span "Close" at bounding box center [912, 21] width 34 height 14
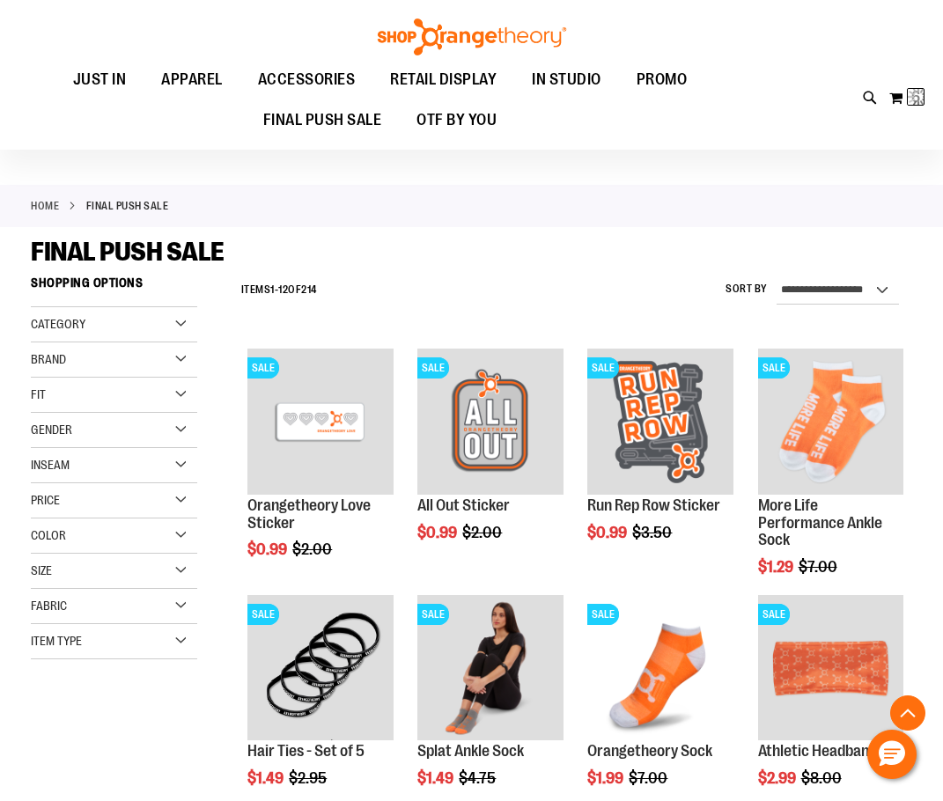
scroll to position [4953, 0]
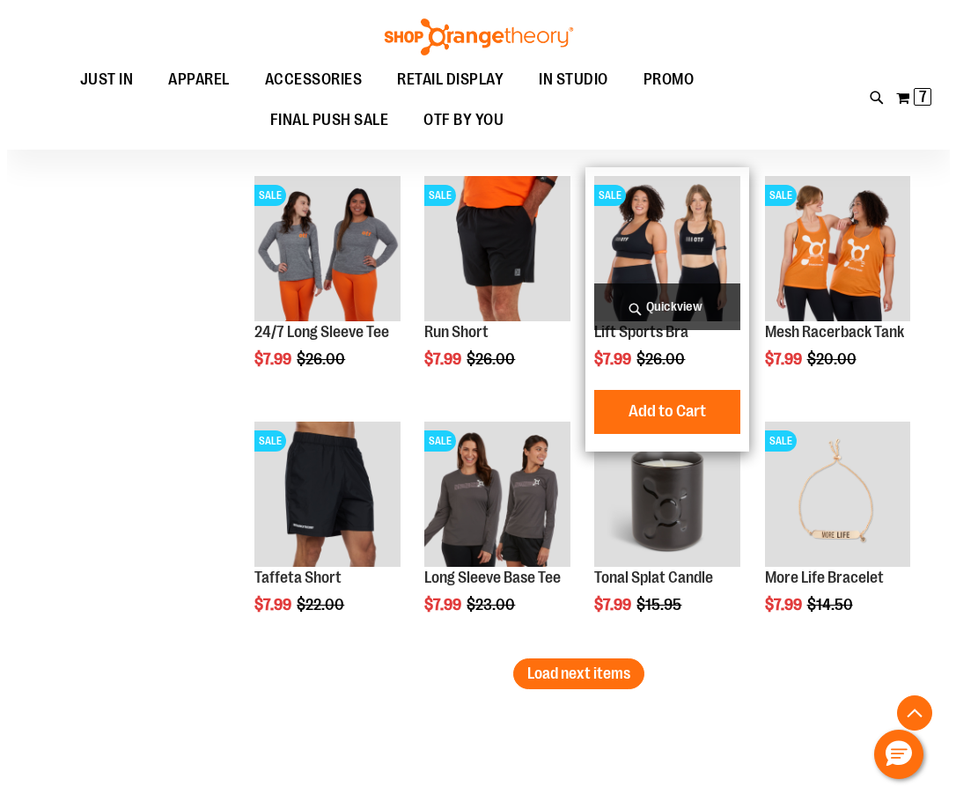
scroll to position [4865, 0]
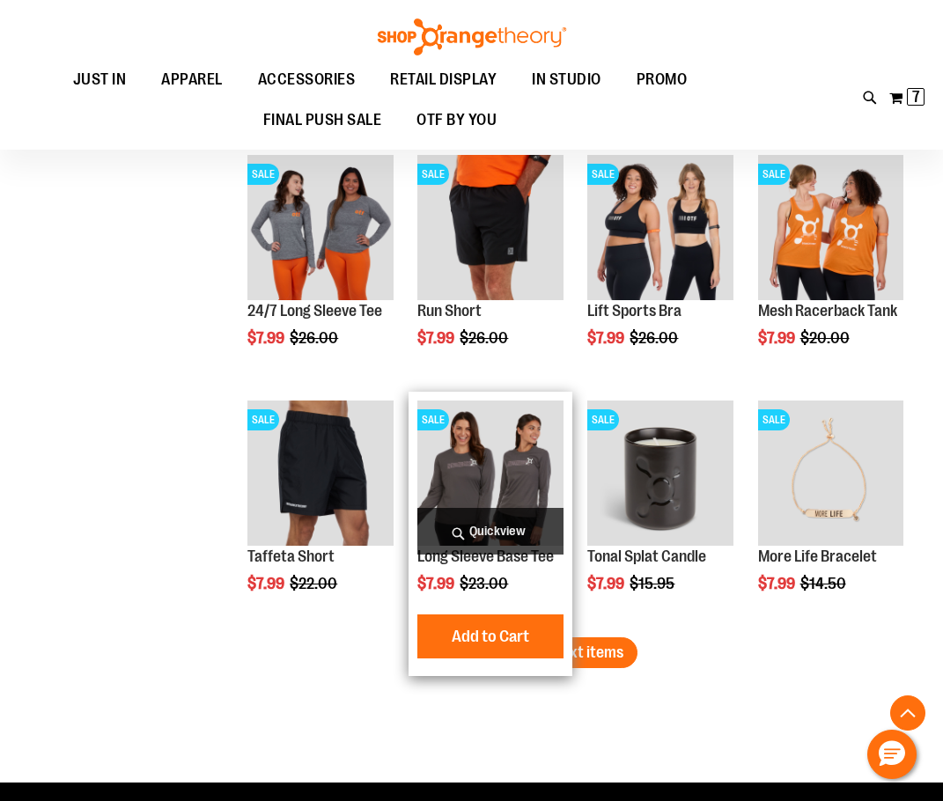
click at [512, 528] on span "Quickview" at bounding box center [489, 531] width 145 height 47
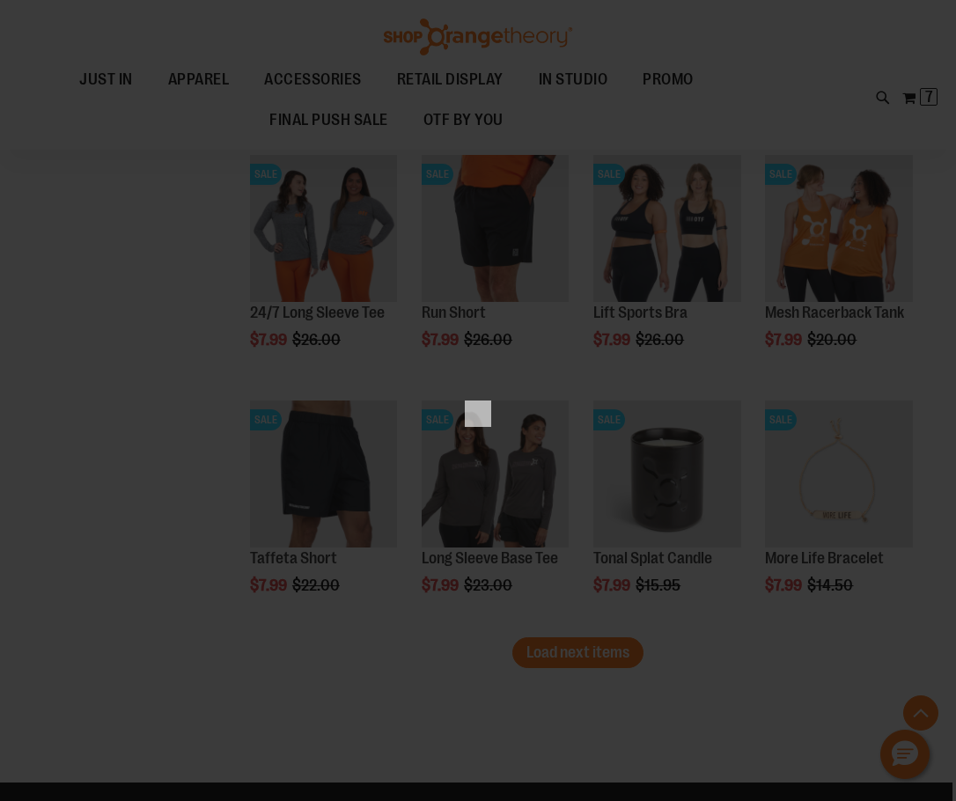
scroll to position [0, 0]
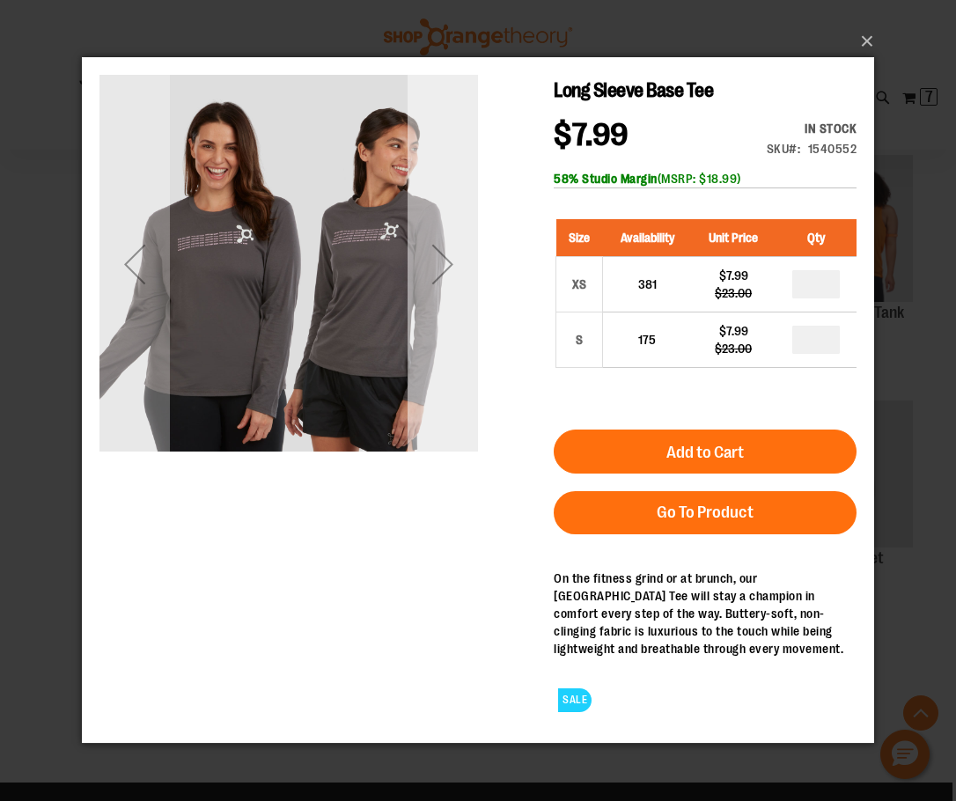
click at [430, 389] on div "Next" at bounding box center [443, 264] width 70 height 379
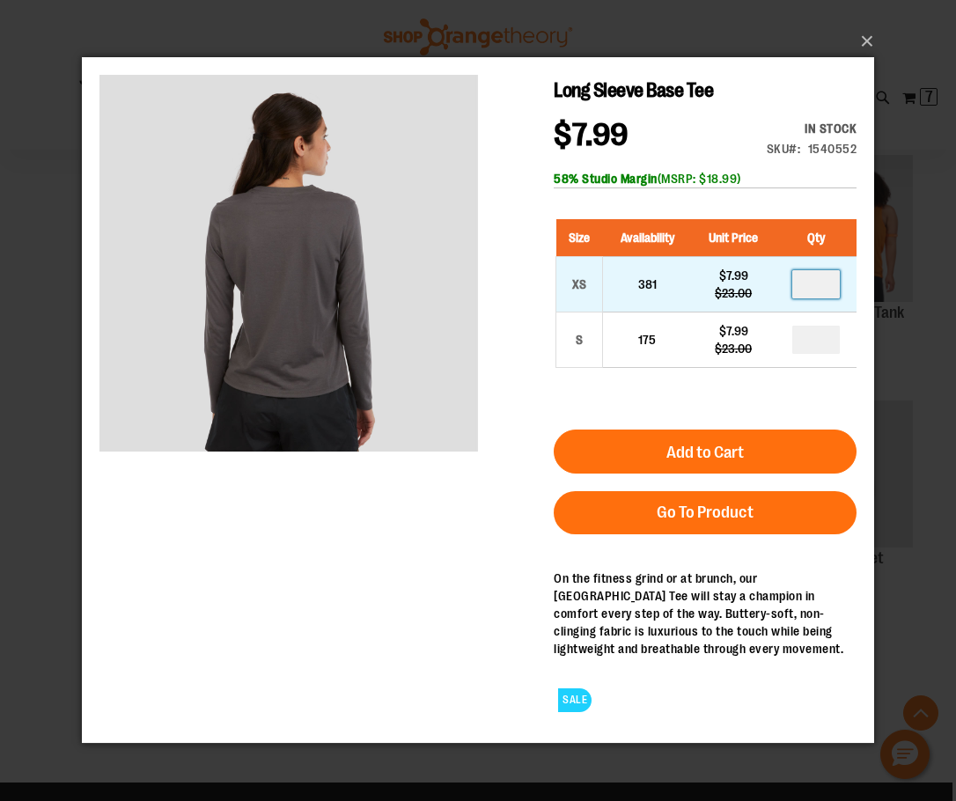
click at [815, 275] on input "number" at bounding box center [816, 284] width 48 height 28
type input "*"
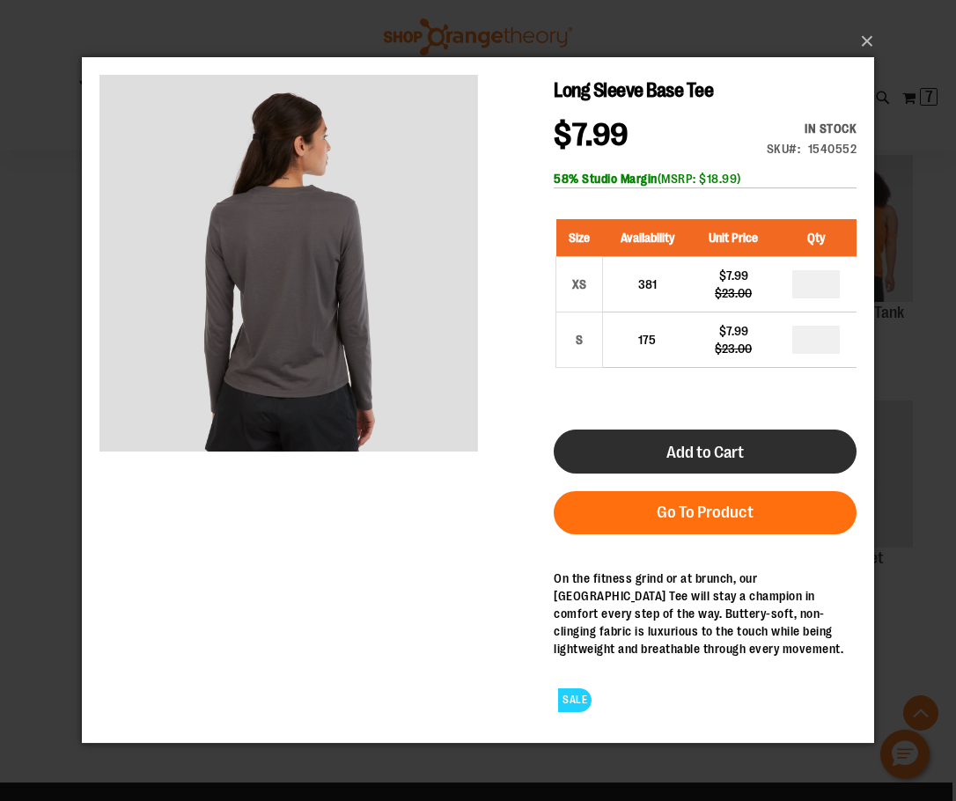
click at [755, 453] on button "Add to Cart" at bounding box center [705, 452] width 303 height 44
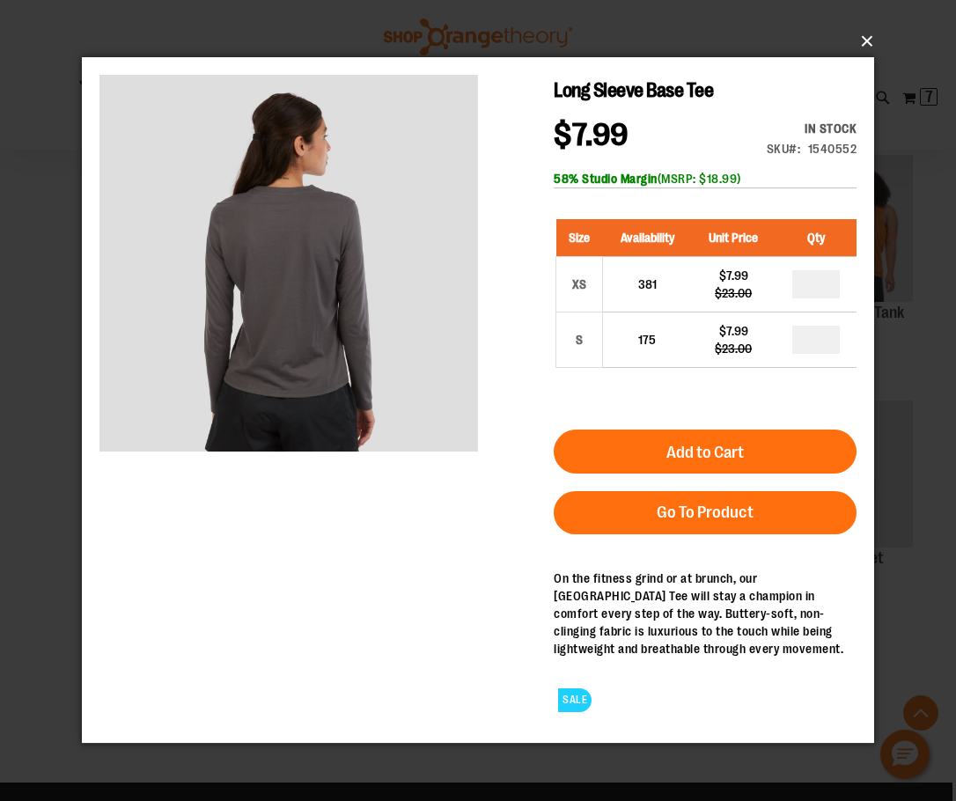
click at [869, 41] on button "×" at bounding box center [483, 41] width 792 height 39
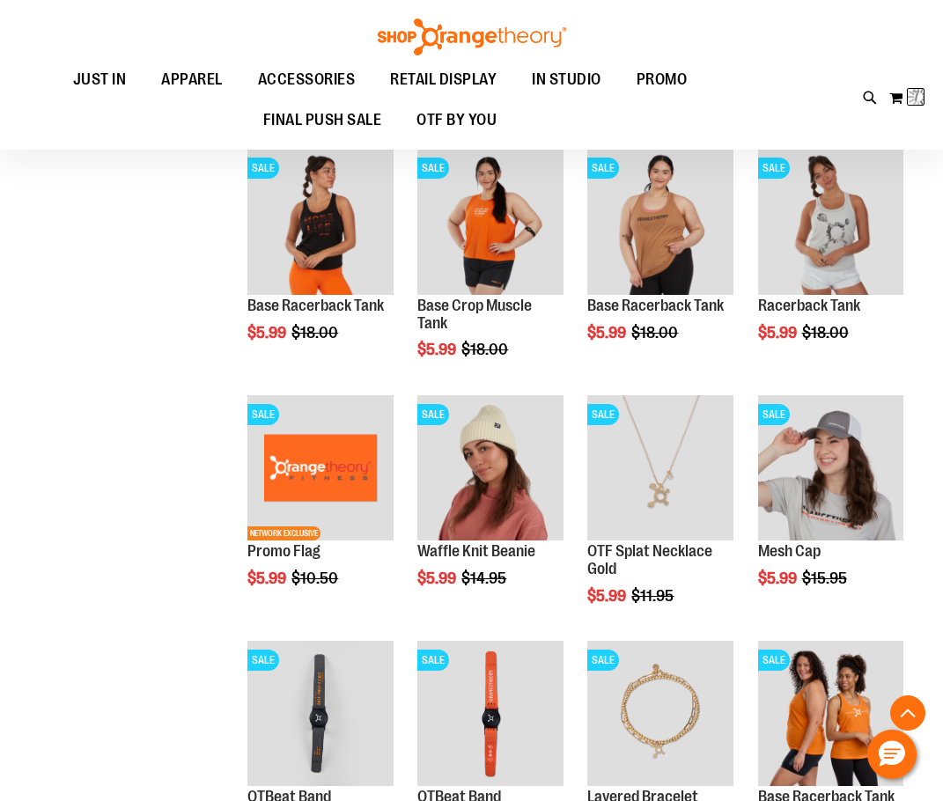
scroll to position [458, 0]
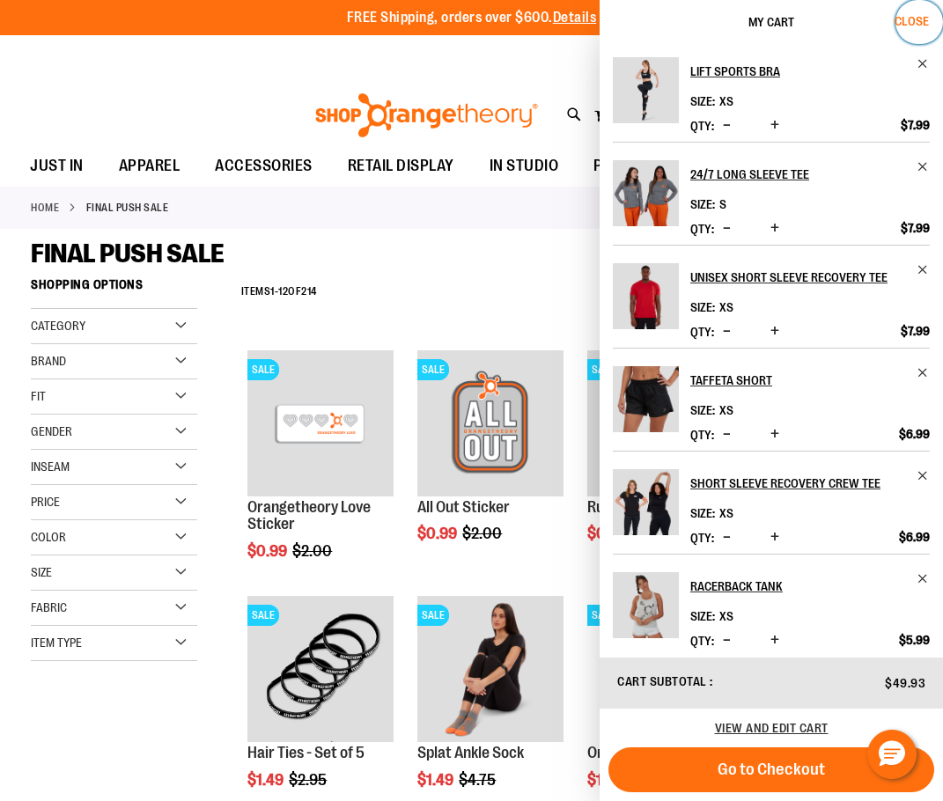
click at [902, 16] on span "Close" at bounding box center [912, 21] width 34 height 14
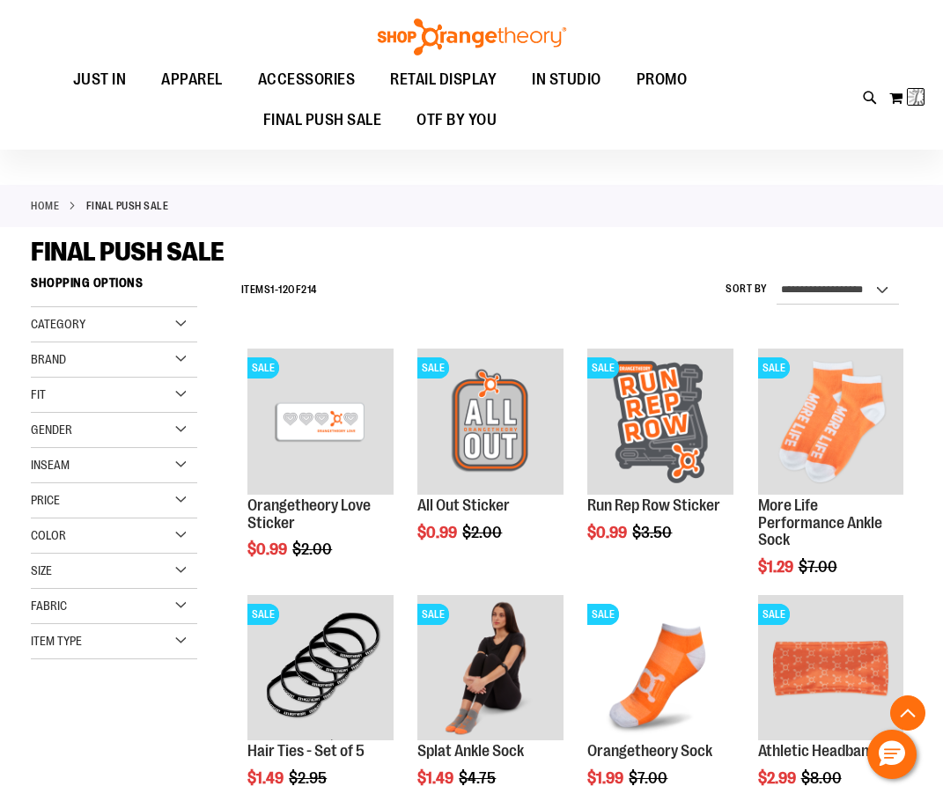
scroll to position [5199, 0]
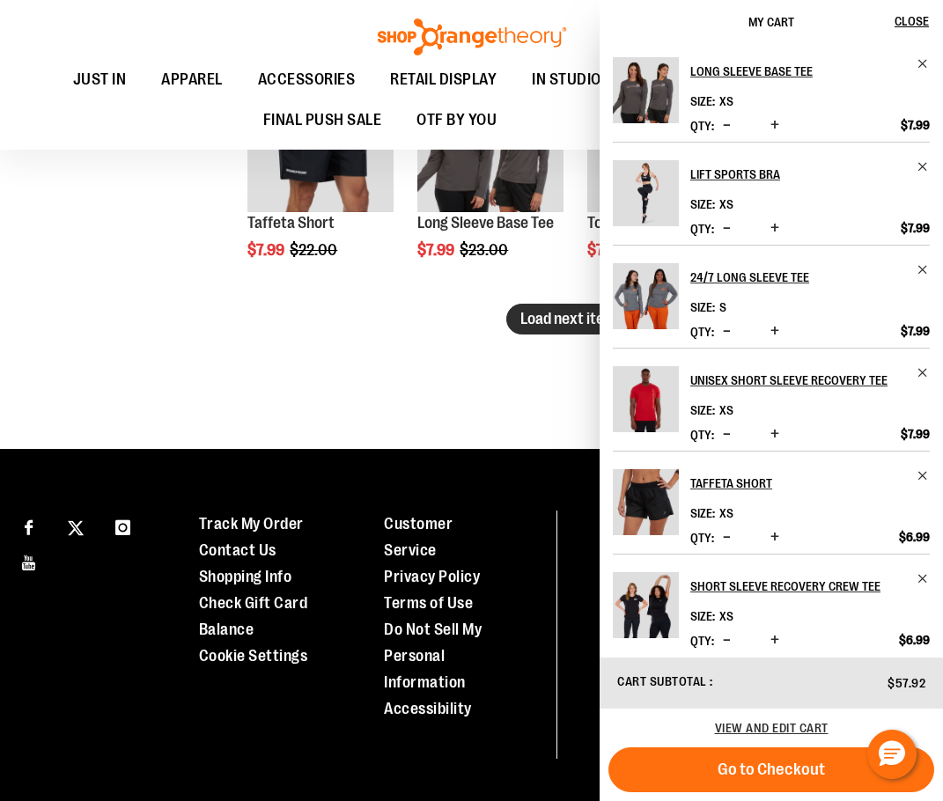
click at [556, 321] on span "Load next items" at bounding box center [571, 319] width 103 height 18
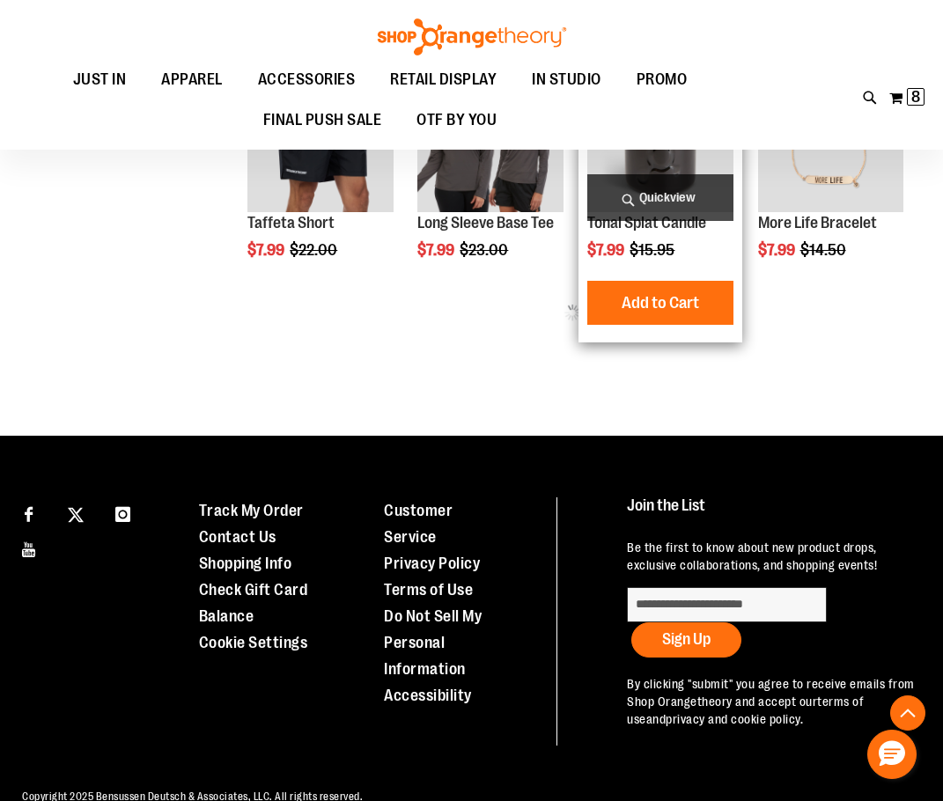
scroll to position [4934, 0]
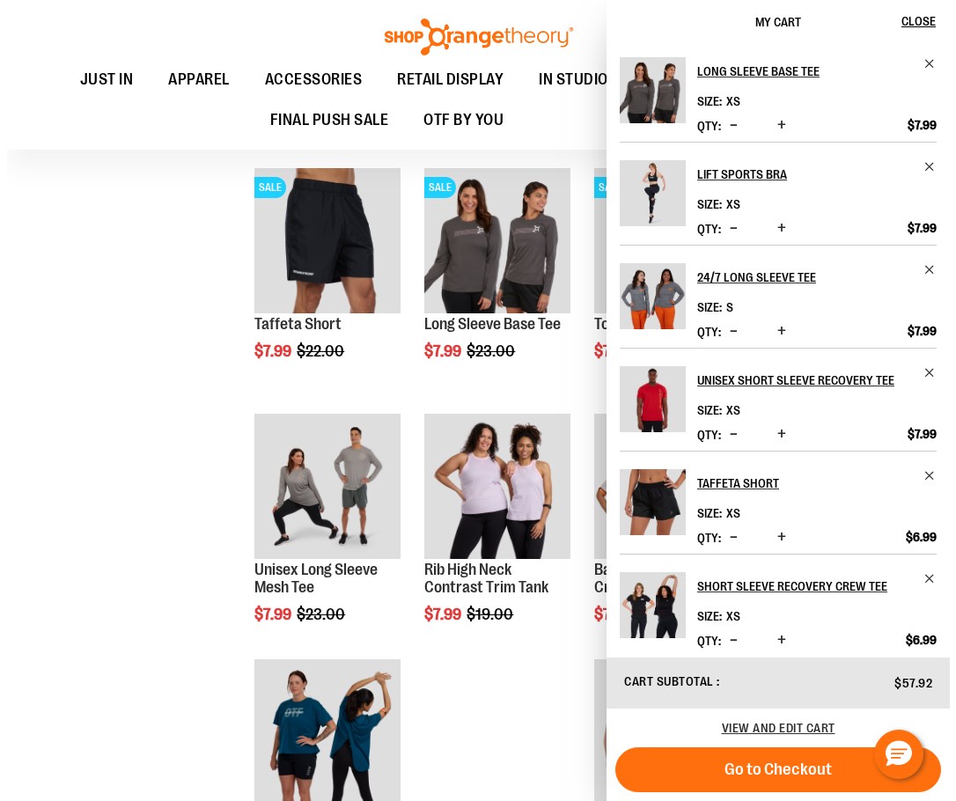
scroll to position [5111, 0]
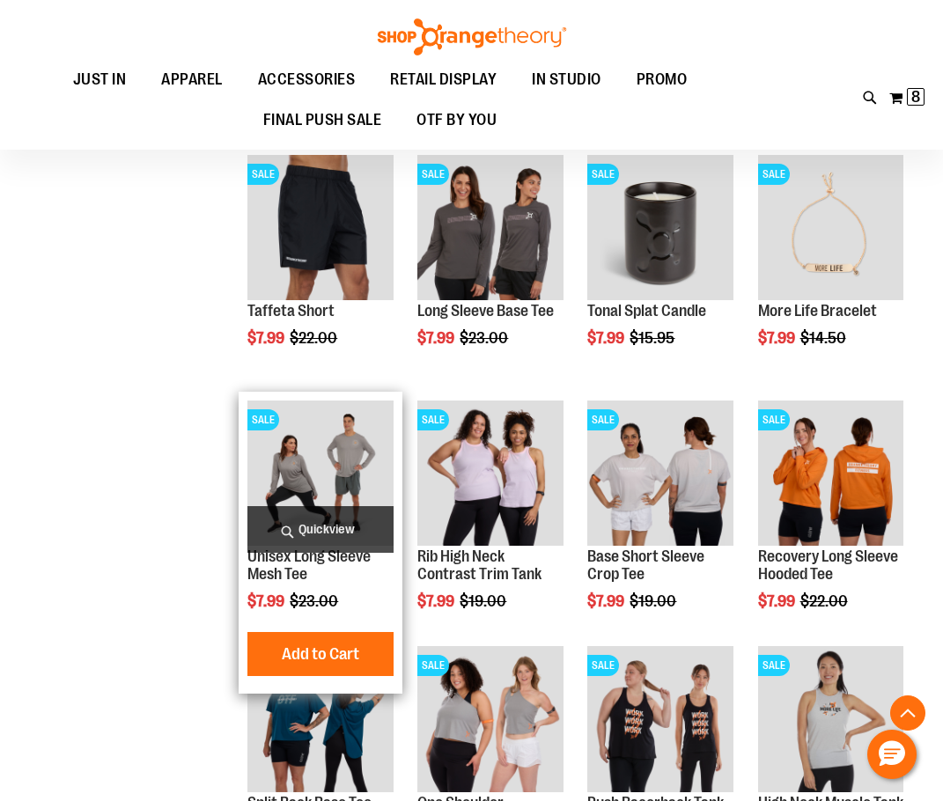
click at [284, 526] on span "Quickview" at bounding box center [319, 529] width 145 height 47
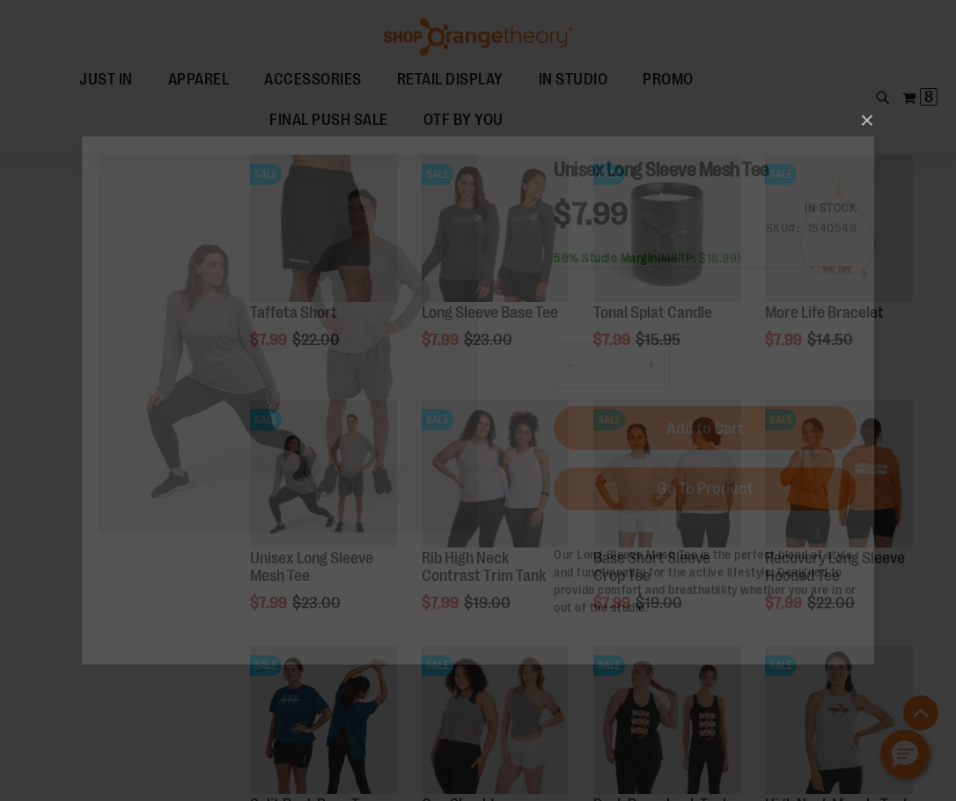
scroll to position [0, 0]
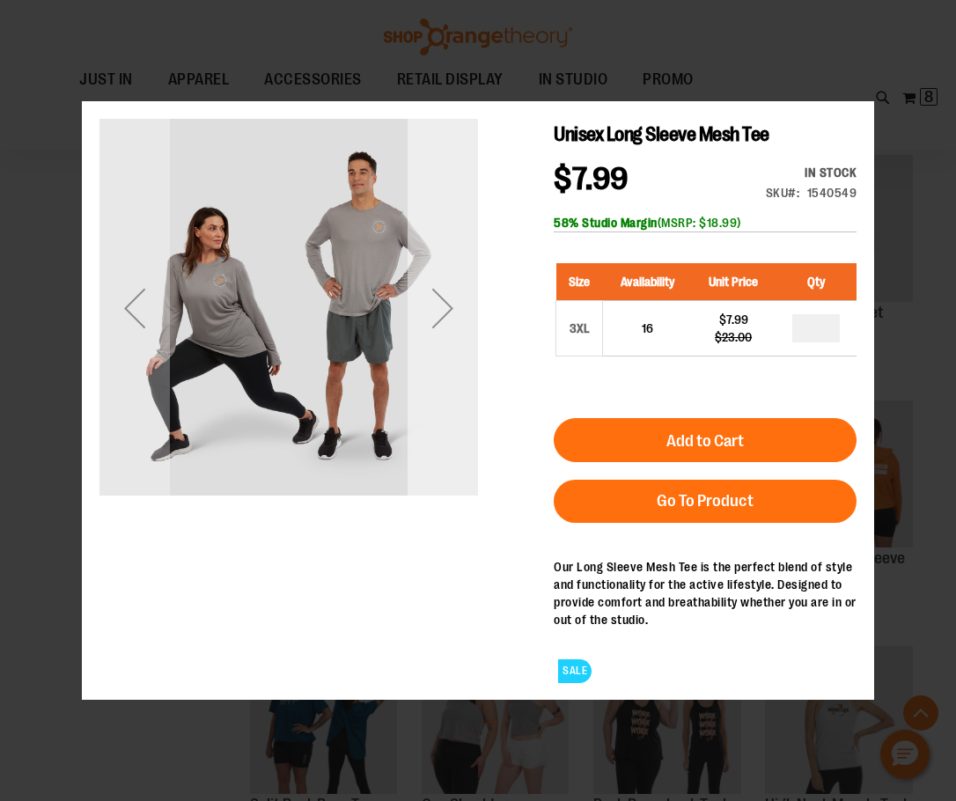
click at [472, 449] on div "Next" at bounding box center [443, 308] width 70 height 379
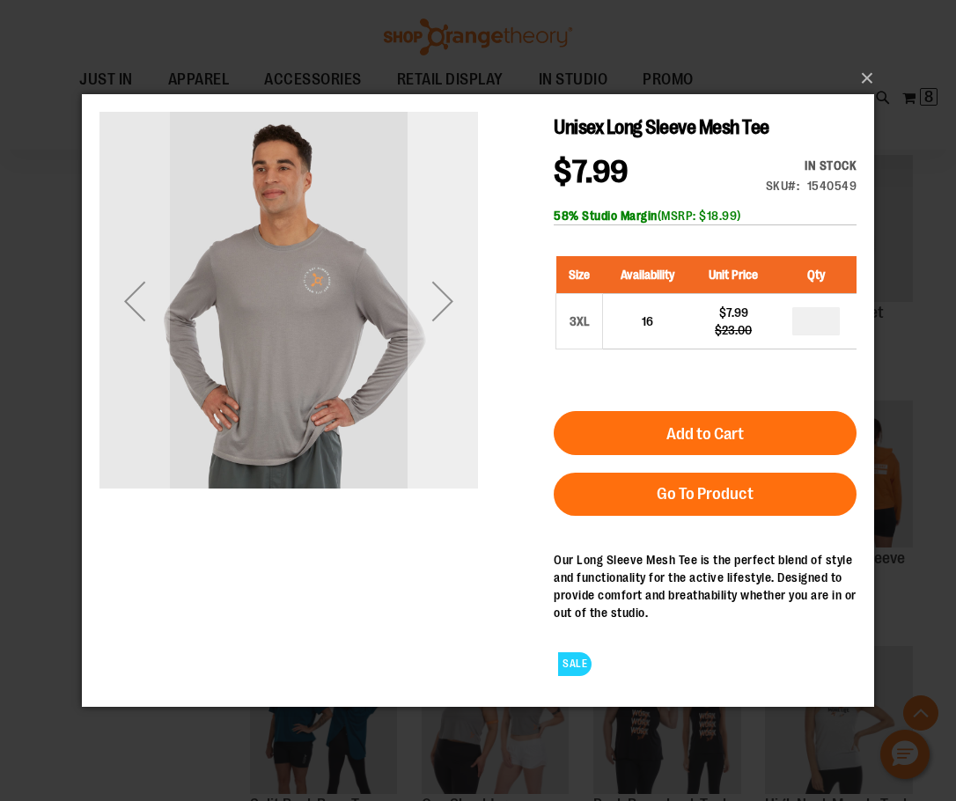
click at [464, 453] on div "Next" at bounding box center [443, 300] width 70 height 379
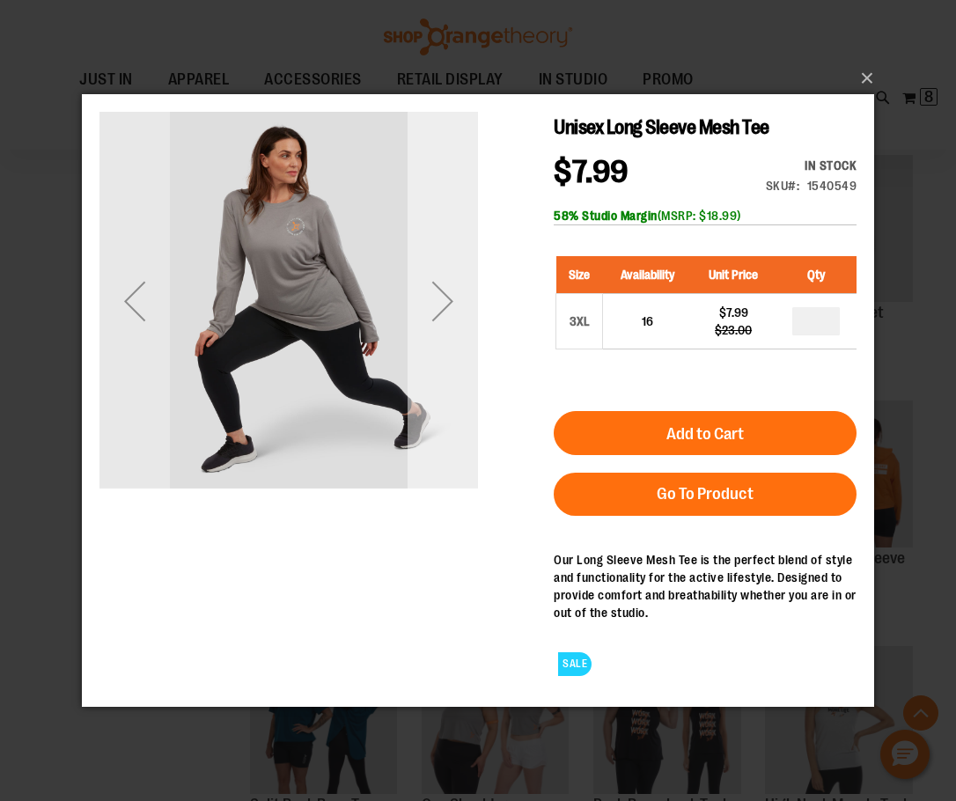
click at [464, 453] on div "Next" at bounding box center [443, 300] width 70 height 379
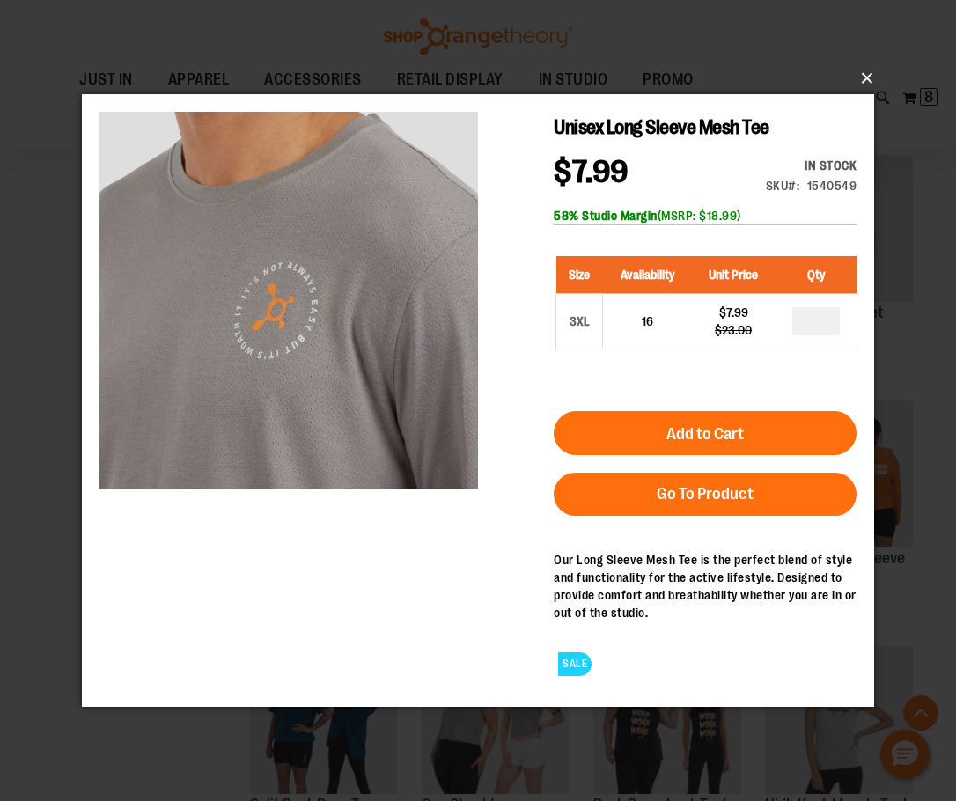
click at [870, 67] on button "×" at bounding box center [483, 78] width 792 height 39
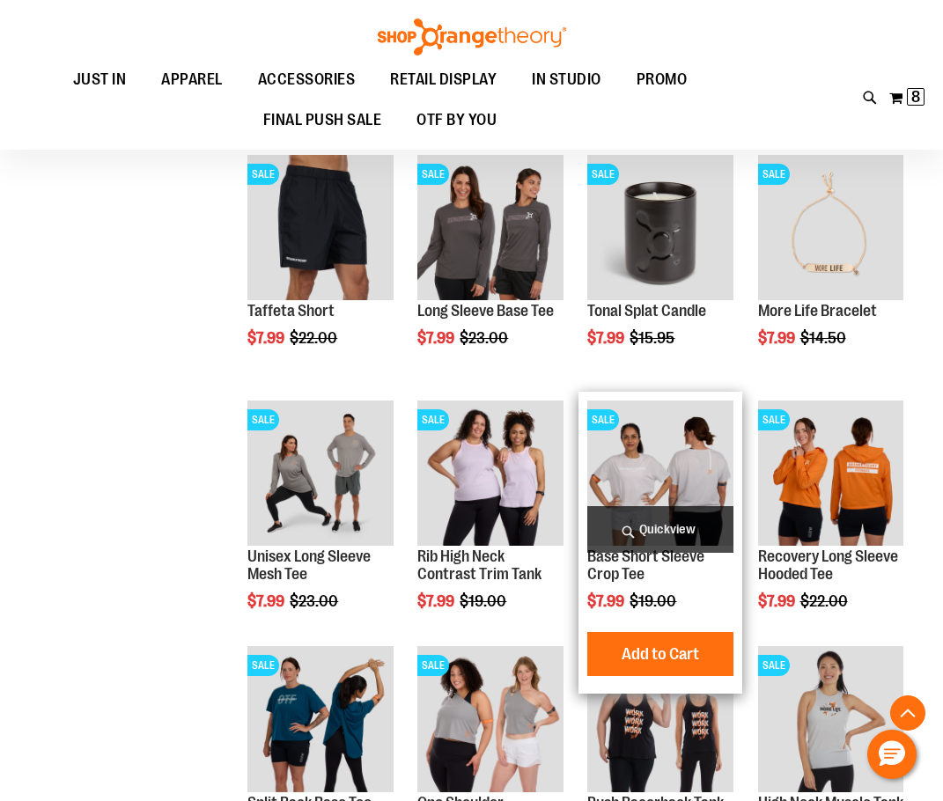
click at [659, 524] on span "Quickview" at bounding box center [659, 529] width 145 height 47
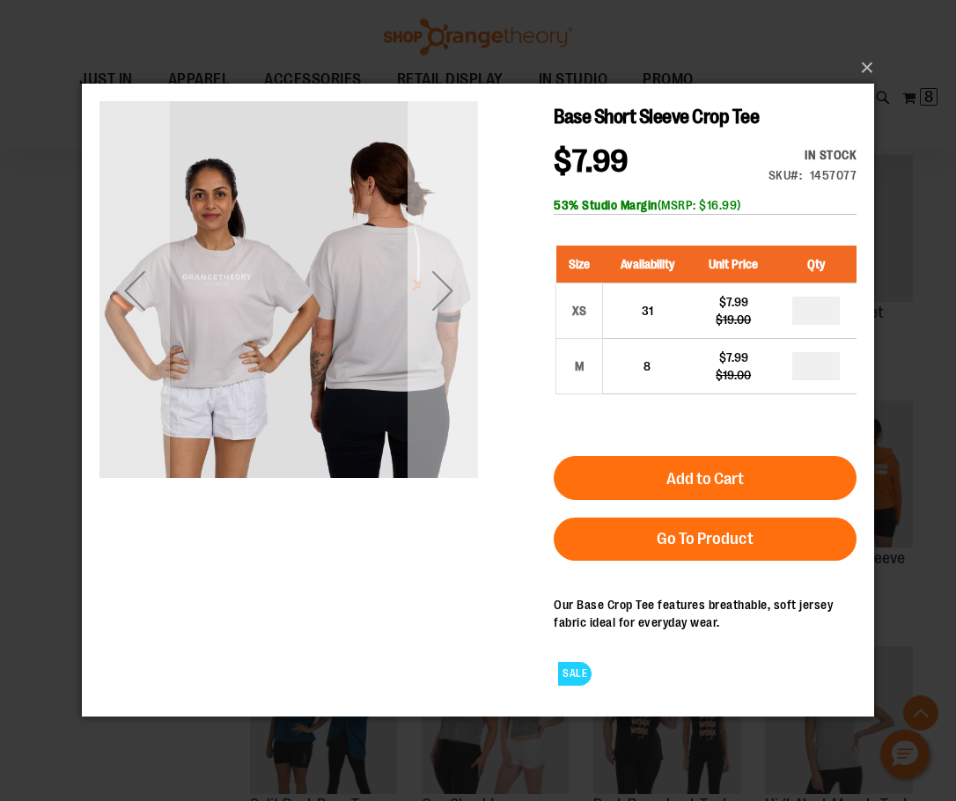
click at [429, 427] on div "Next" at bounding box center [443, 290] width 70 height 379
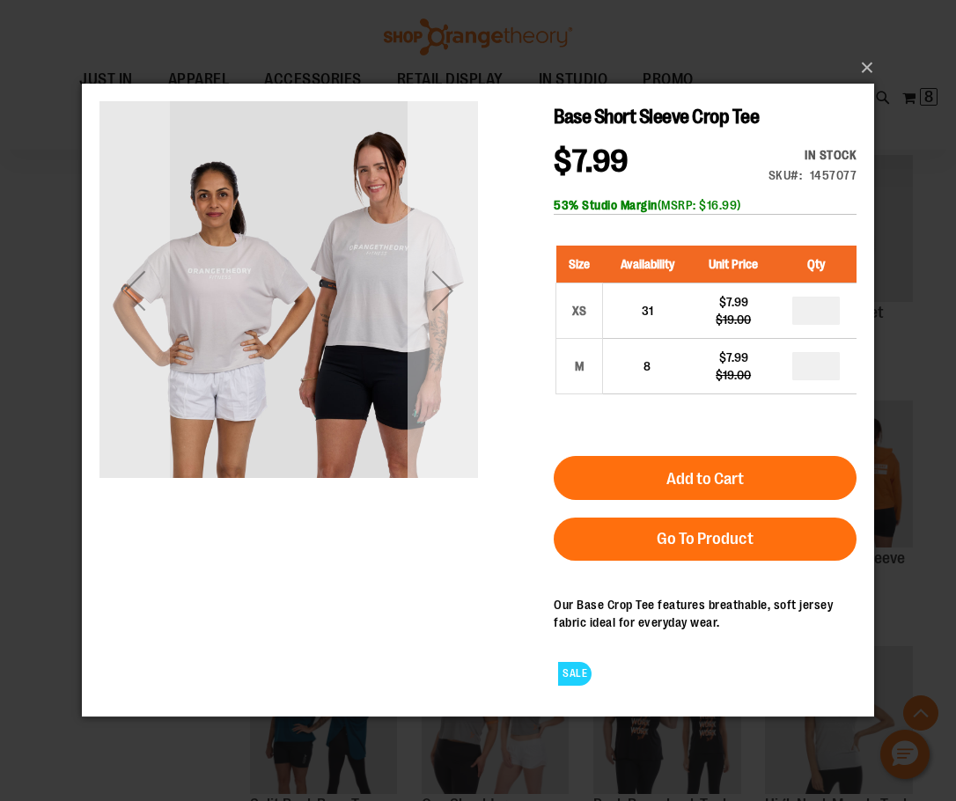
click at [448, 397] on div "Next" at bounding box center [443, 290] width 70 height 379
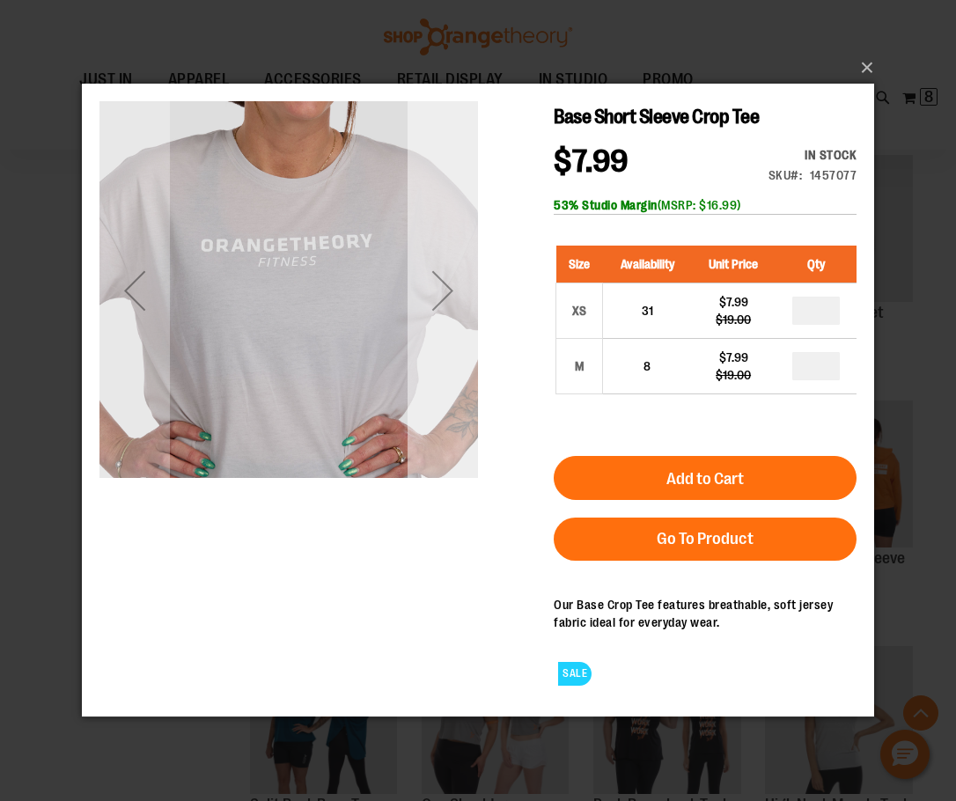
click at [448, 397] on div "Next" at bounding box center [443, 290] width 70 height 379
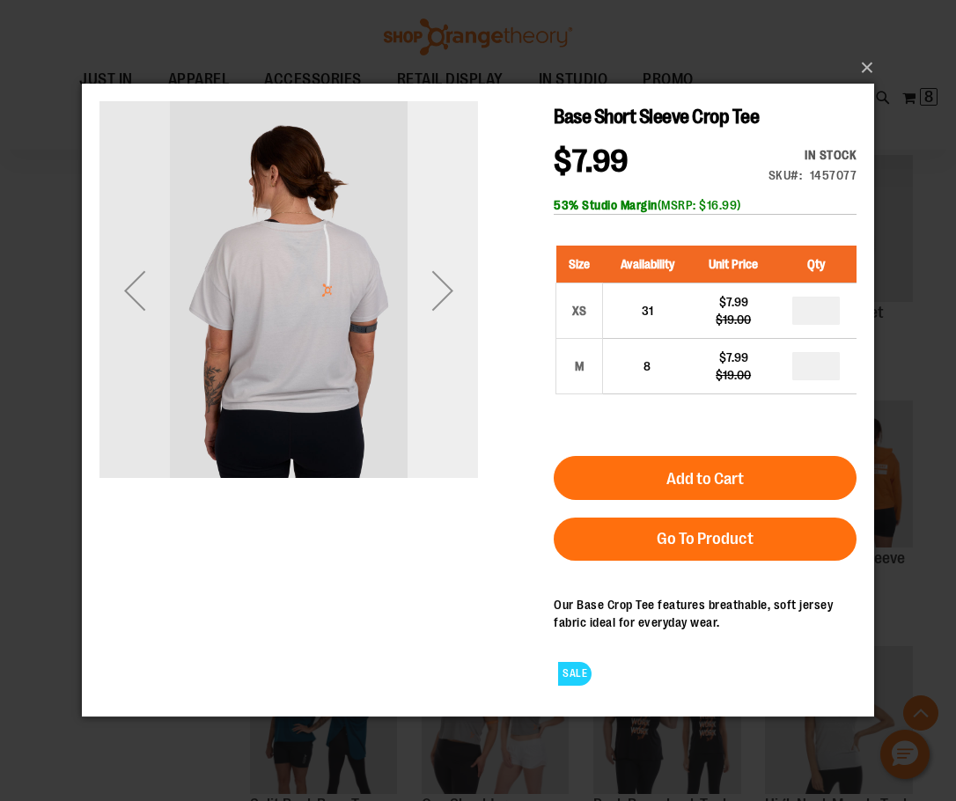
click at [448, 397] on div "Next" at bounding box center [443, 290] width 70 height 379
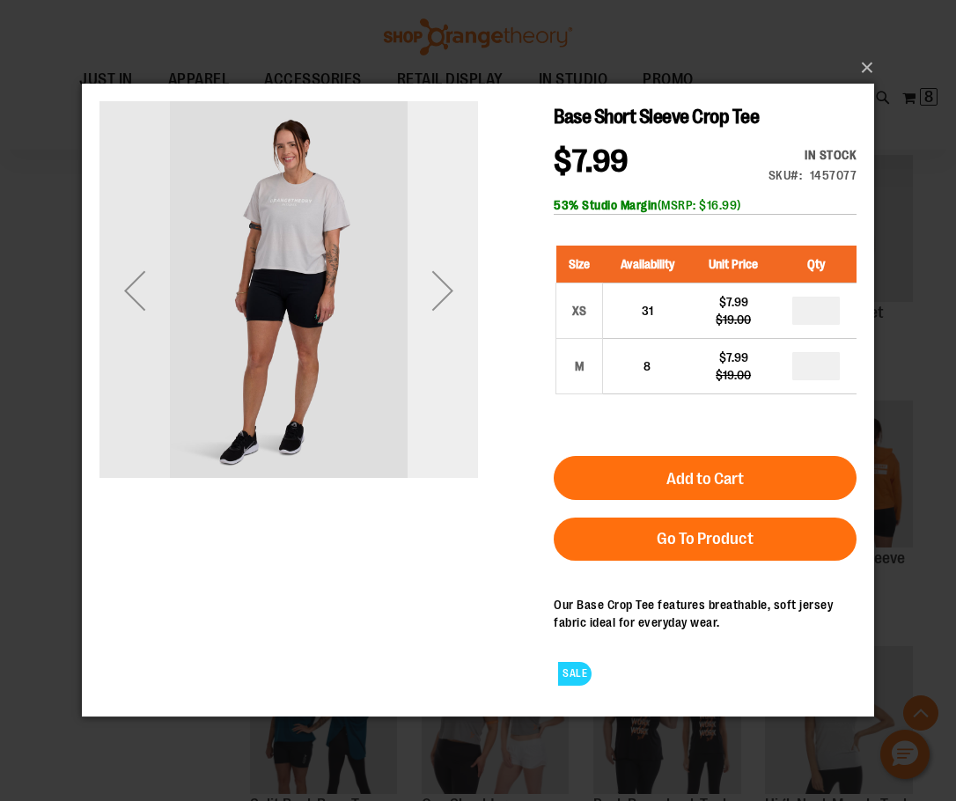
click at [448, 397] on div "Next" at bounding box center [443, 290] width 70 height 379
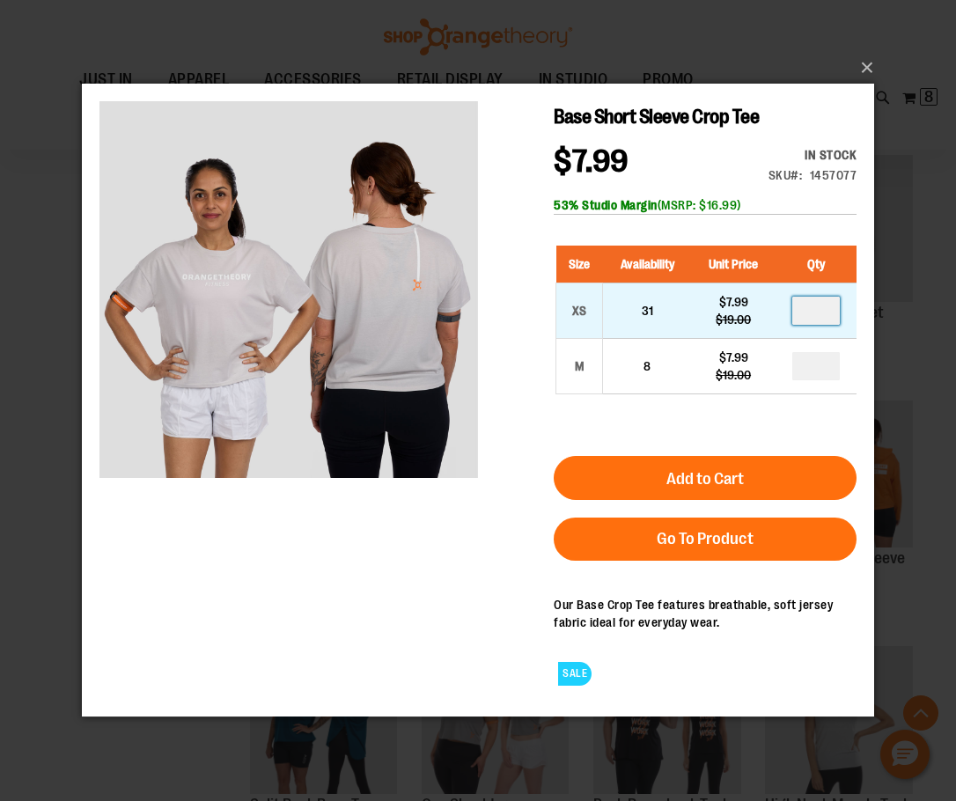
click at [814, 314] on input "number" at bounding box center [816, 311] width 48 height 28
type input "*"
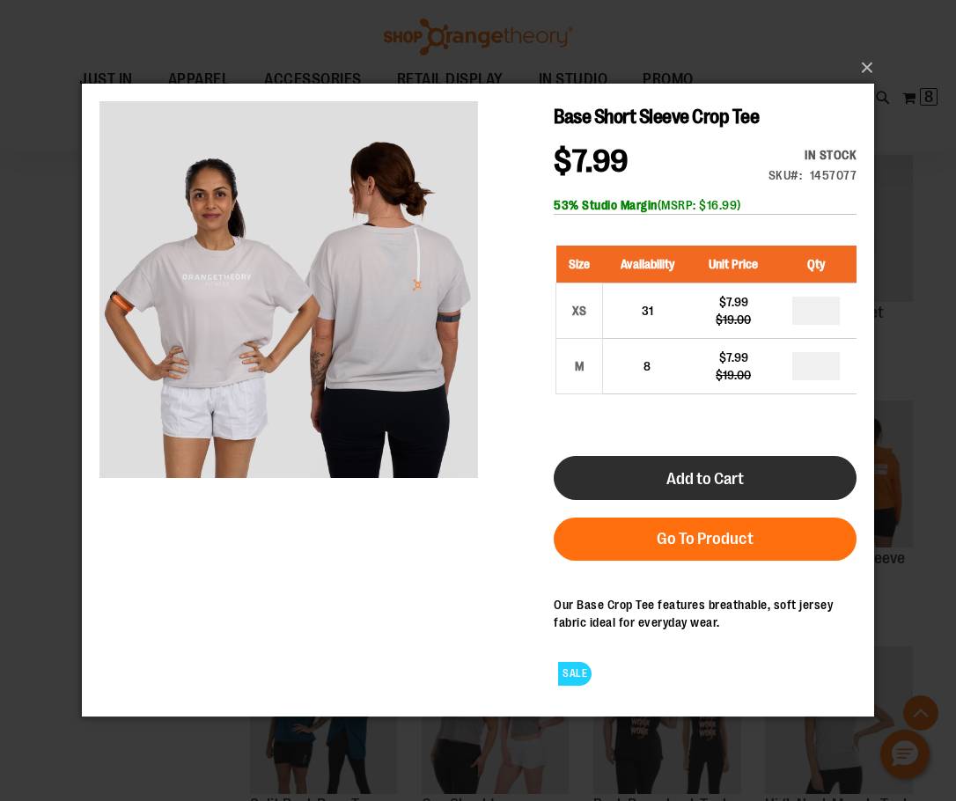
click at [721, 479] on span "Add to Cart" at bounding box center [705, 478] width 77 height 19
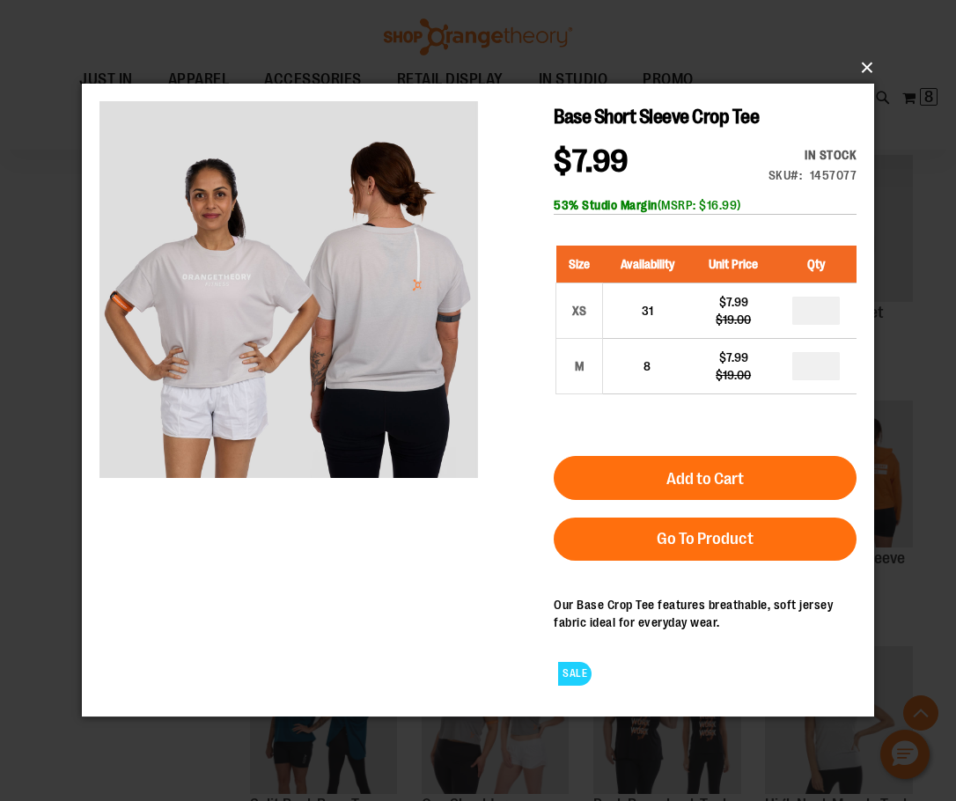
click at [869, 59] on button "×" at bounding box center [483, 67] width 792 height 39
click at [869, 65] on button "×" at bounding box center [483, 67] width 792 height 39
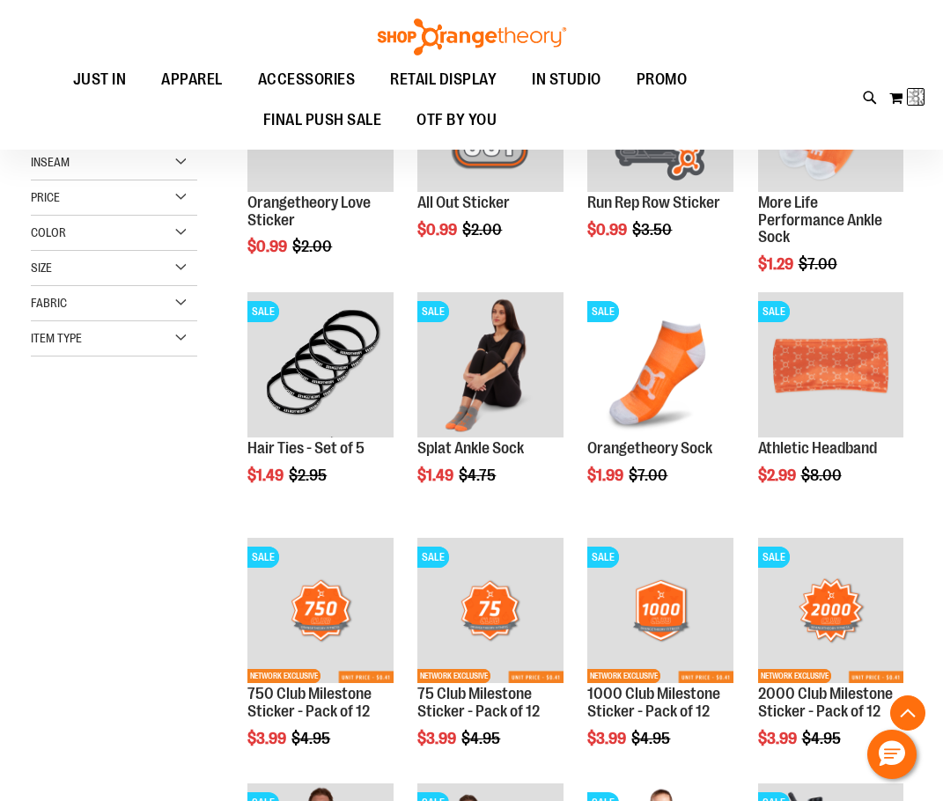
scroll to position [13, 0]
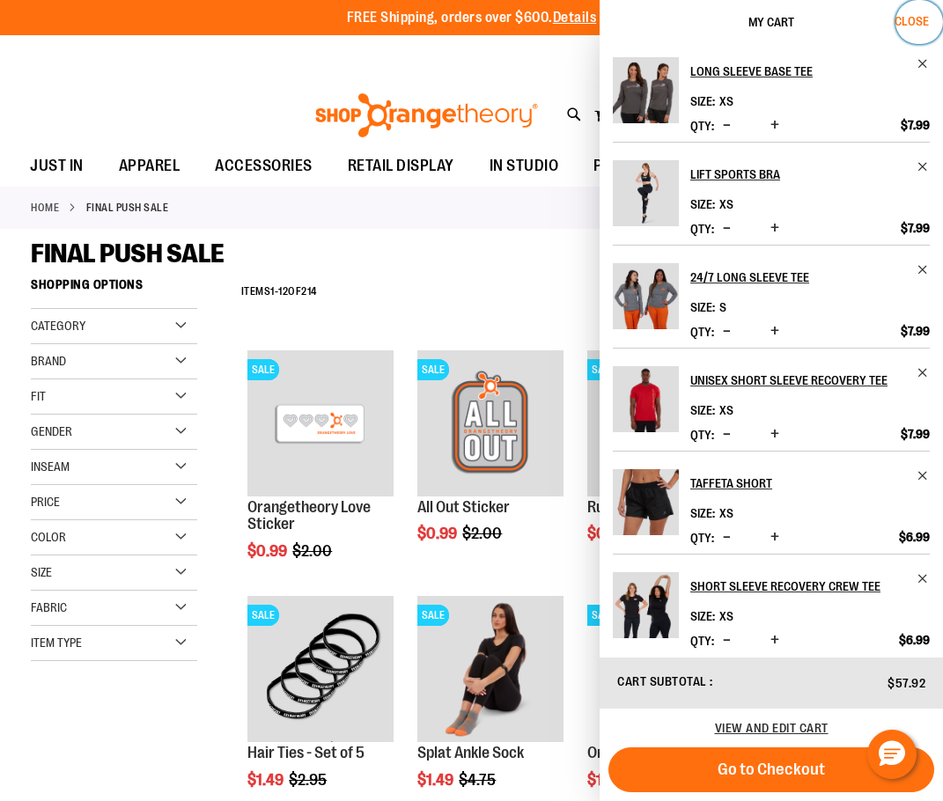
click at [918, 16] on span "Close" at bounding box center [912, 21] width 34 height 14
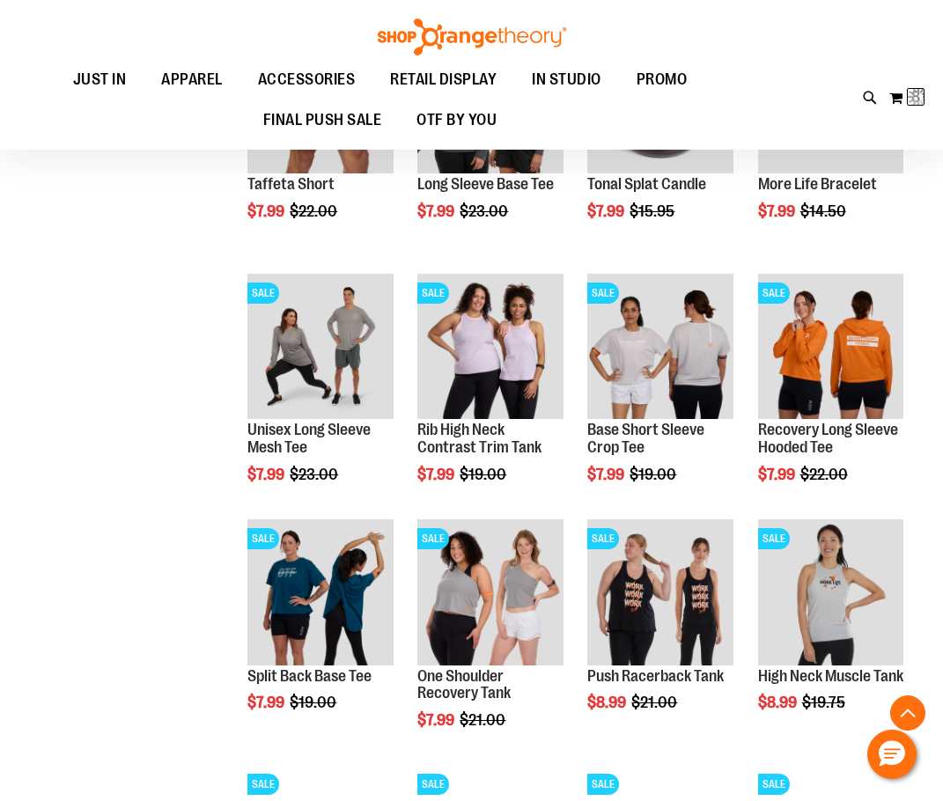
scroll to position [5196, 0]
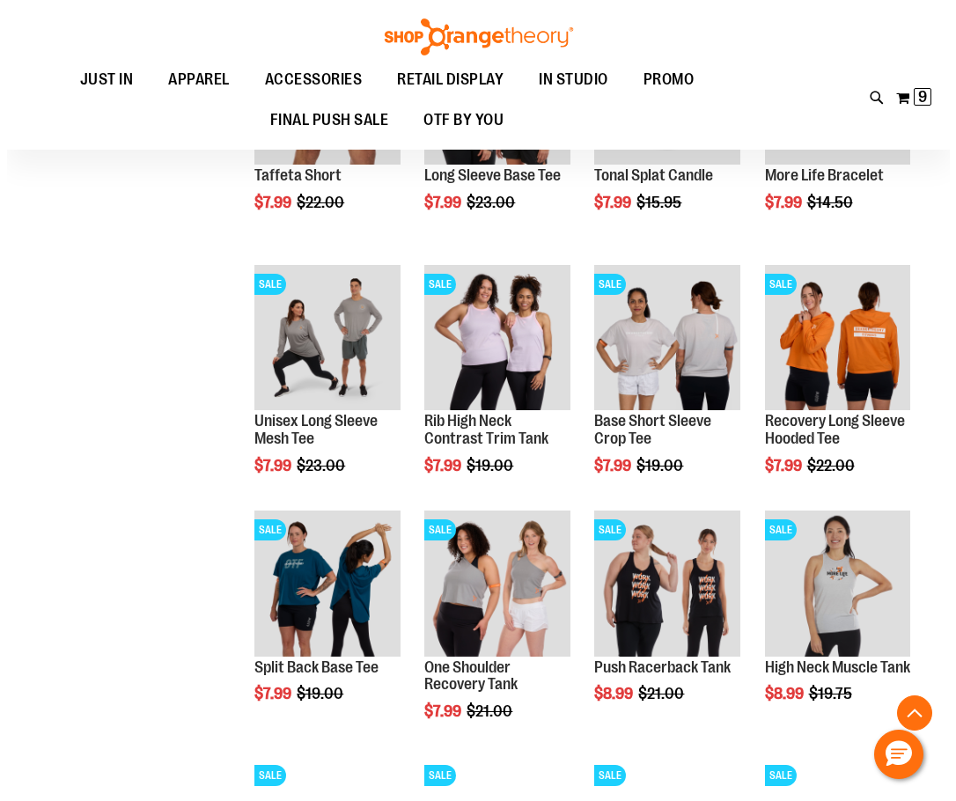
scroll to position [5372, 0]
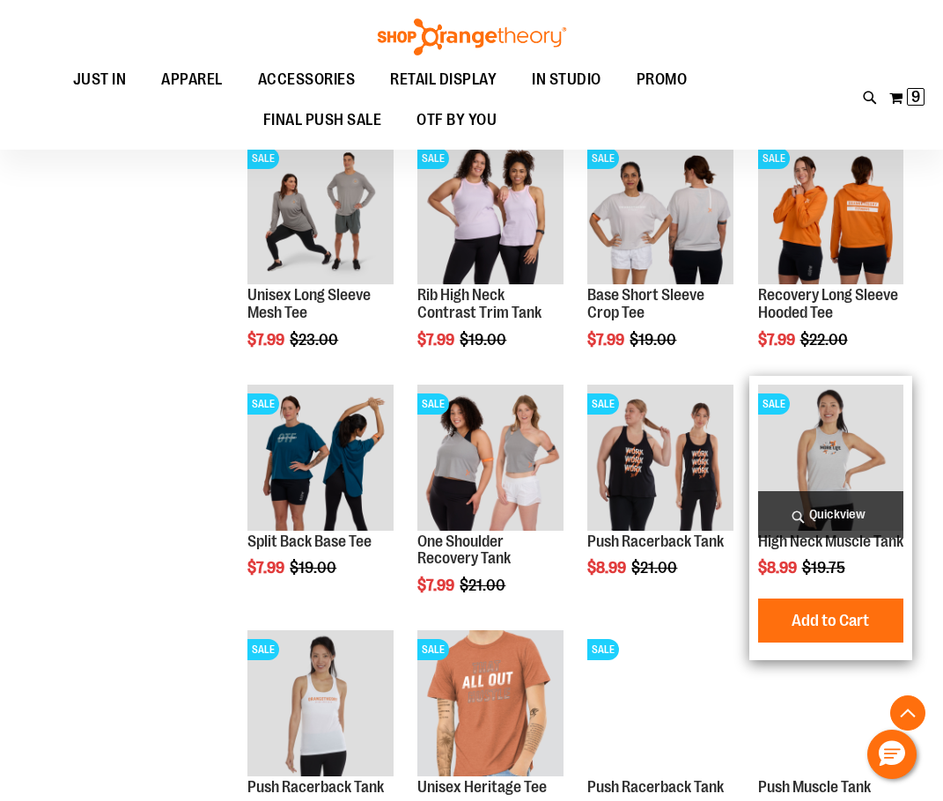
click at [853, 520] on span "Quickview" at bounding box center [830, 514] width 145 height 47
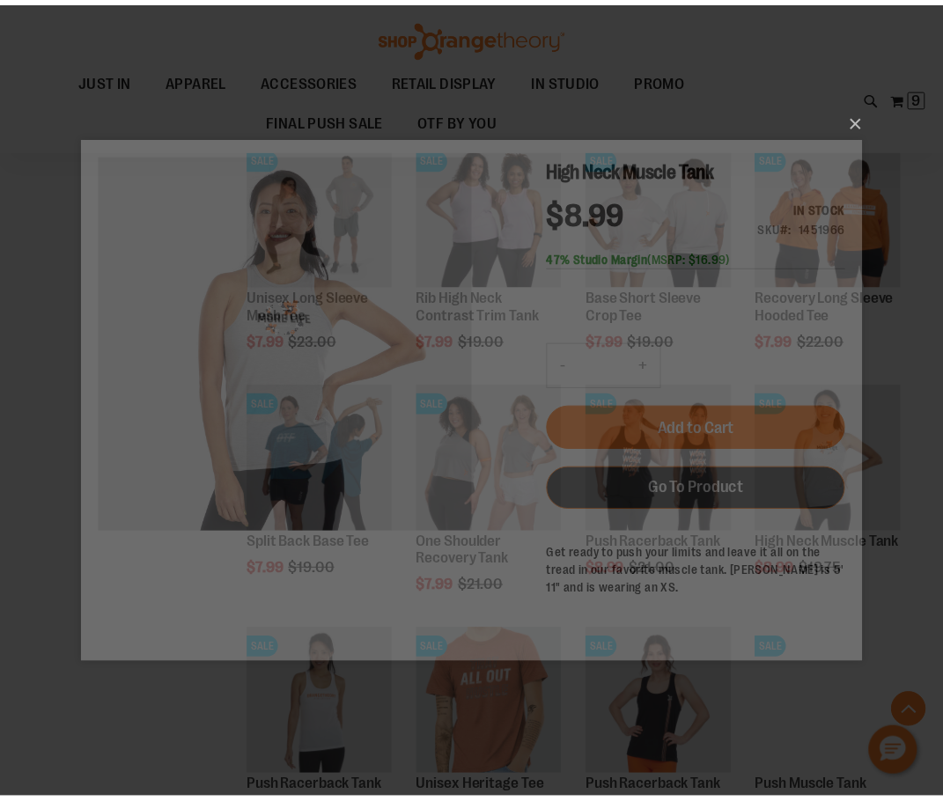
scroll to position [0, 0]
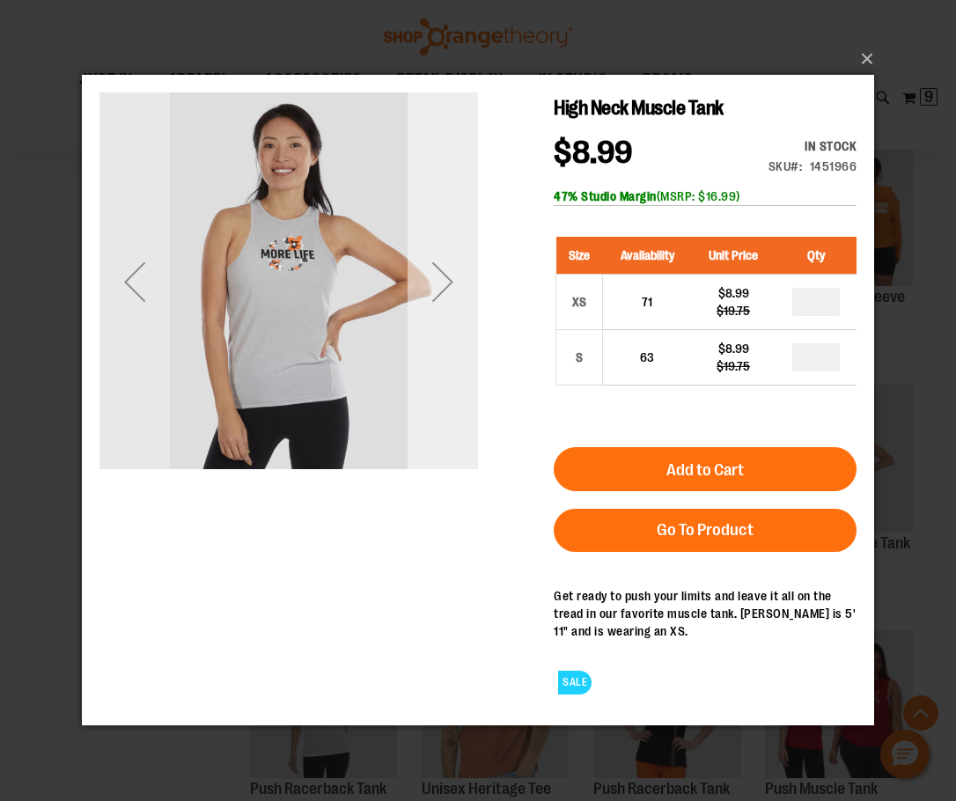
click at [436, 447] on div "Next" at bounding box center [443, 281] width 70 height 379
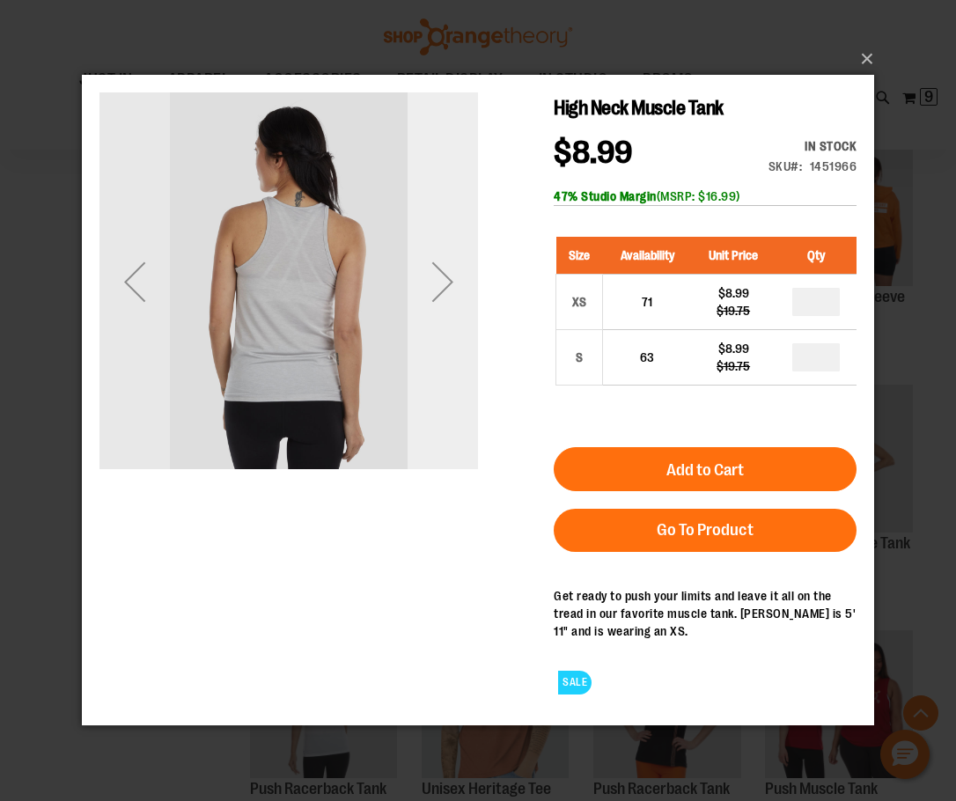
click at [435, 446] on div "Next" at bounding box center [443, 281] width 70 height 379
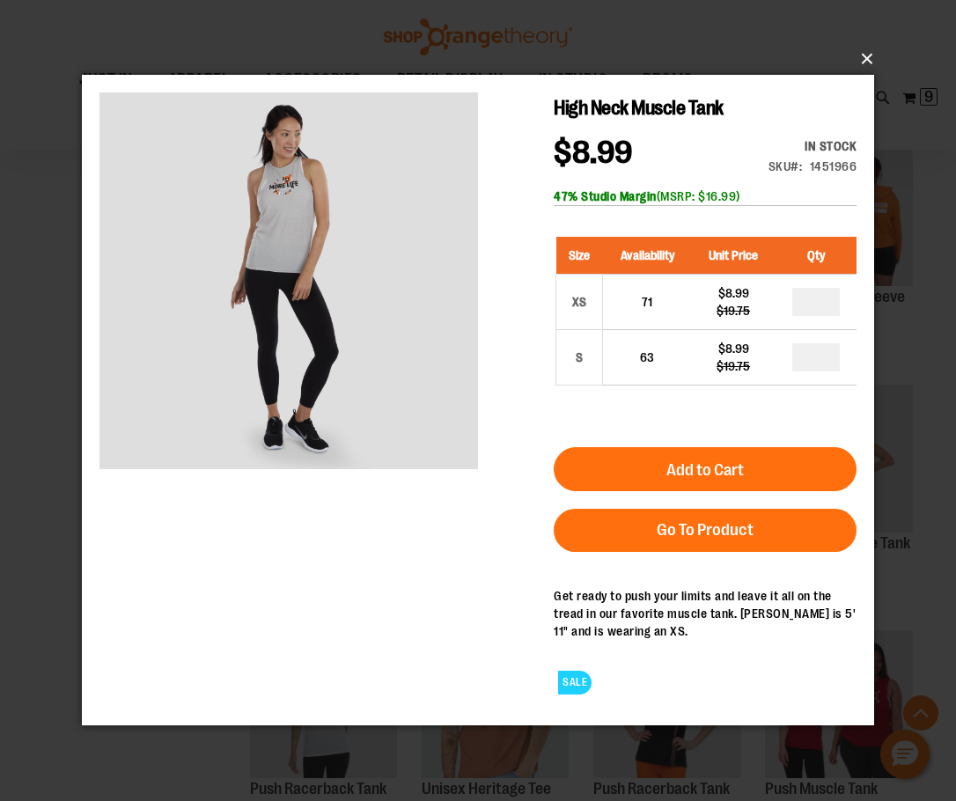
click at [859, 58] on button "×" at bounding box center [483, 59] width 792 height 39
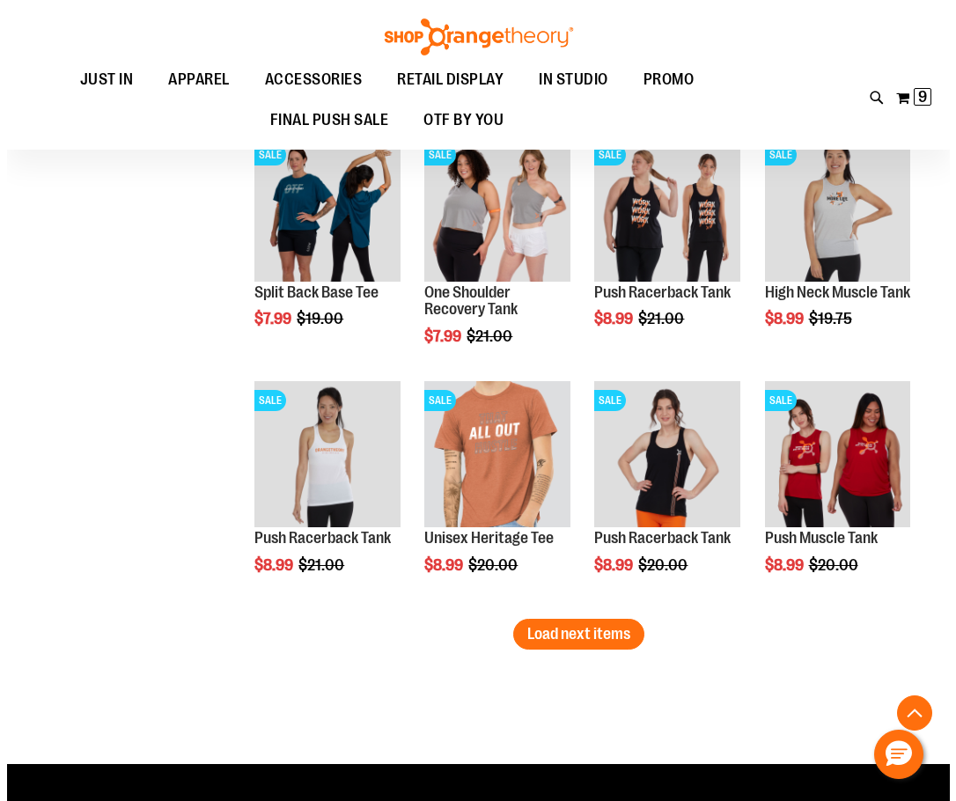
scroll to position [5636, 0]
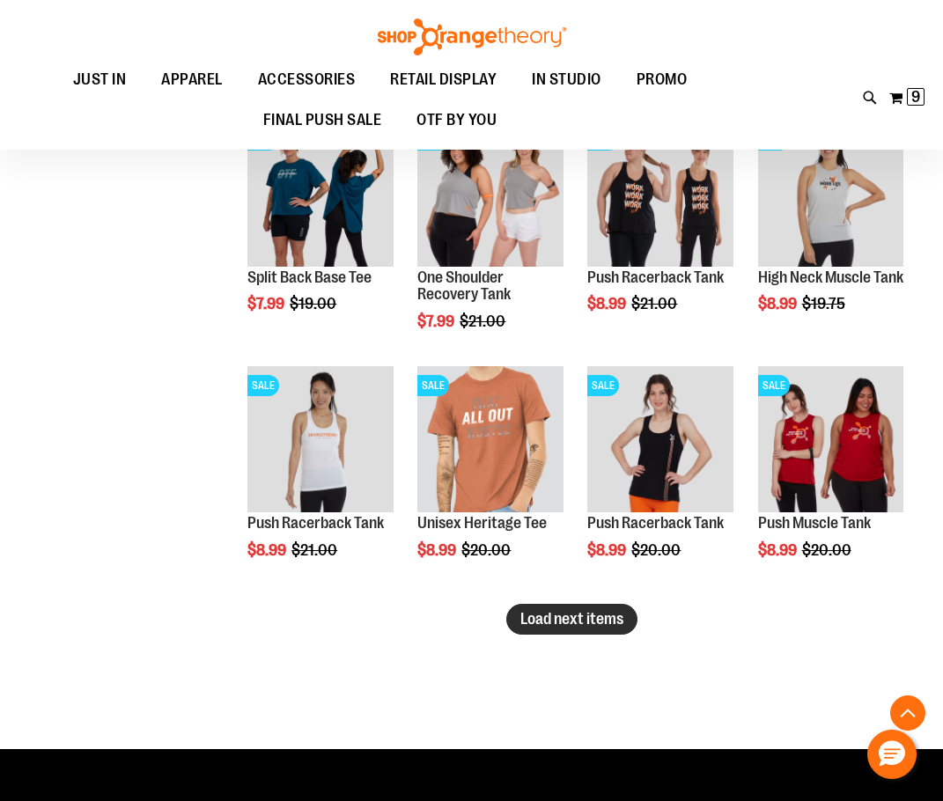
click at [545, 619] on span "Load next items" at bounding box center [571, 619] width 103 height 18
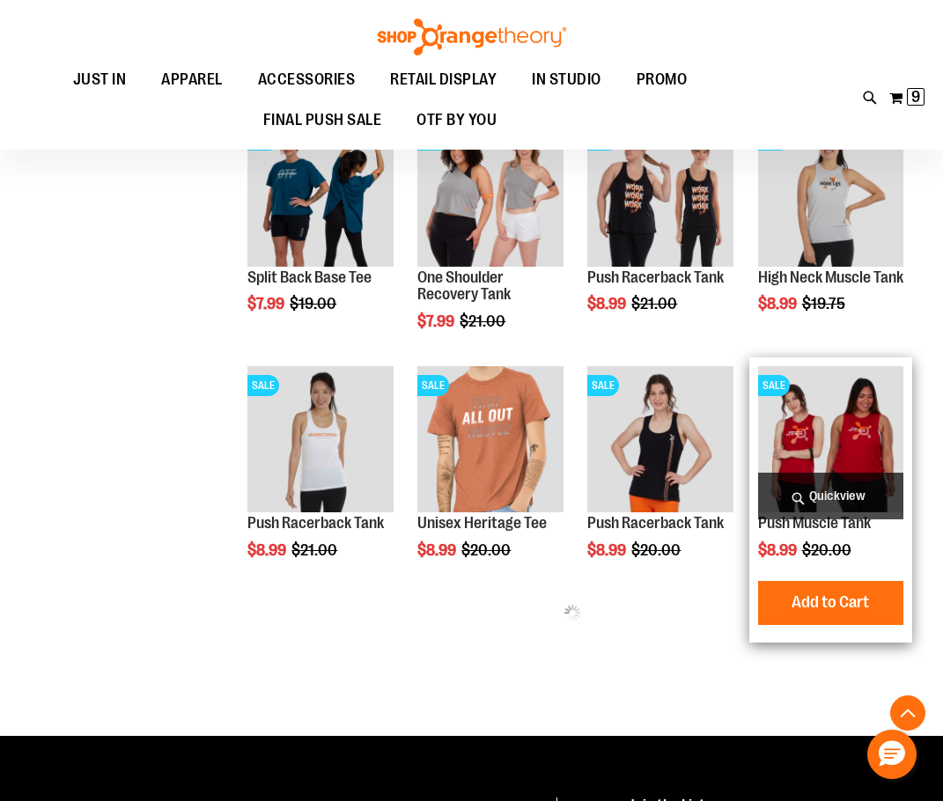
click at [861, 497] on span "Quickview" at bounding box center [830, 496] width 145 height 47
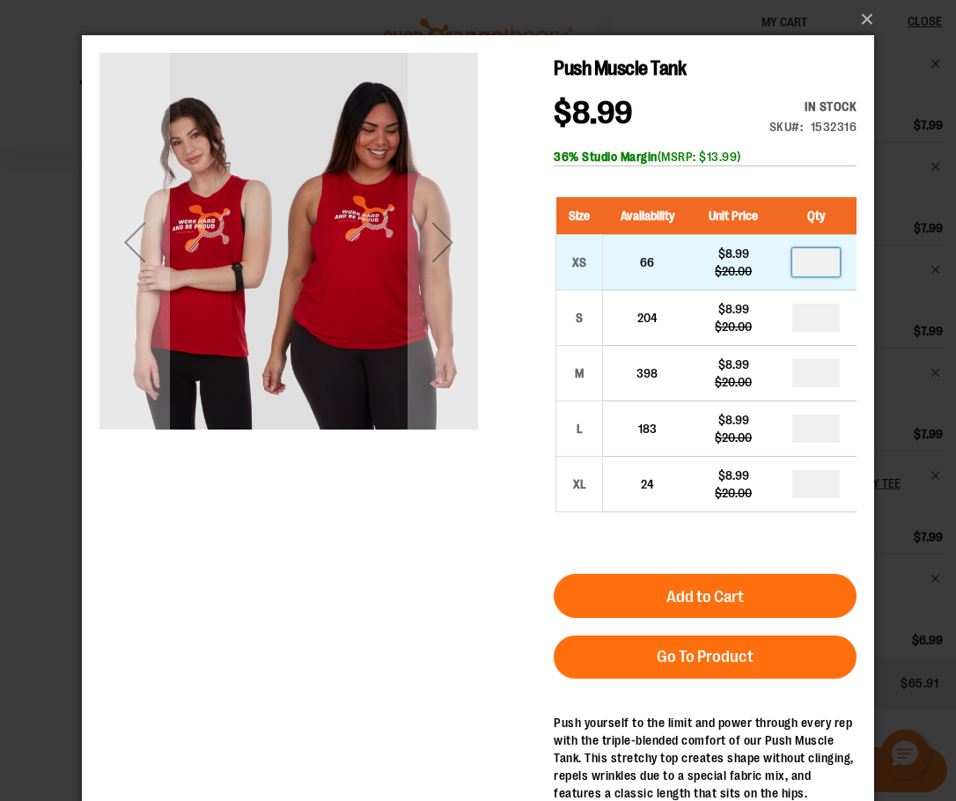
click at [826, 269] on input "number" at bounding box center [816, 262] width 48 height 28
type input "*"
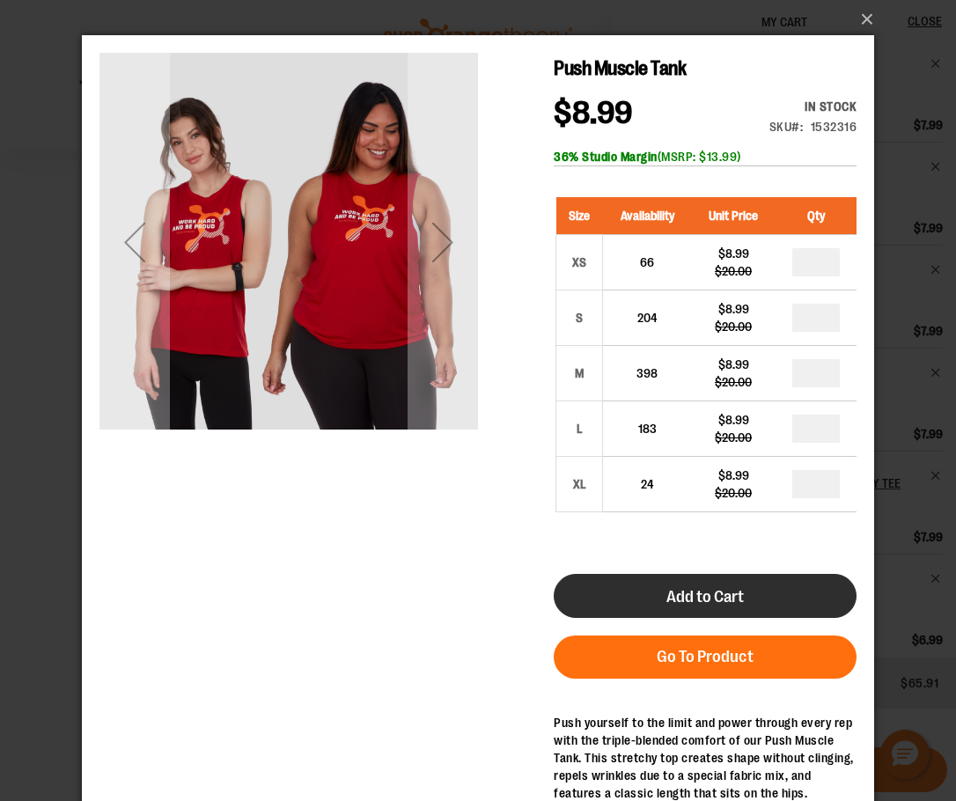
click at [776, 579] on button "Add to Cart" at bounding box center [705, 596] width 303 height 44
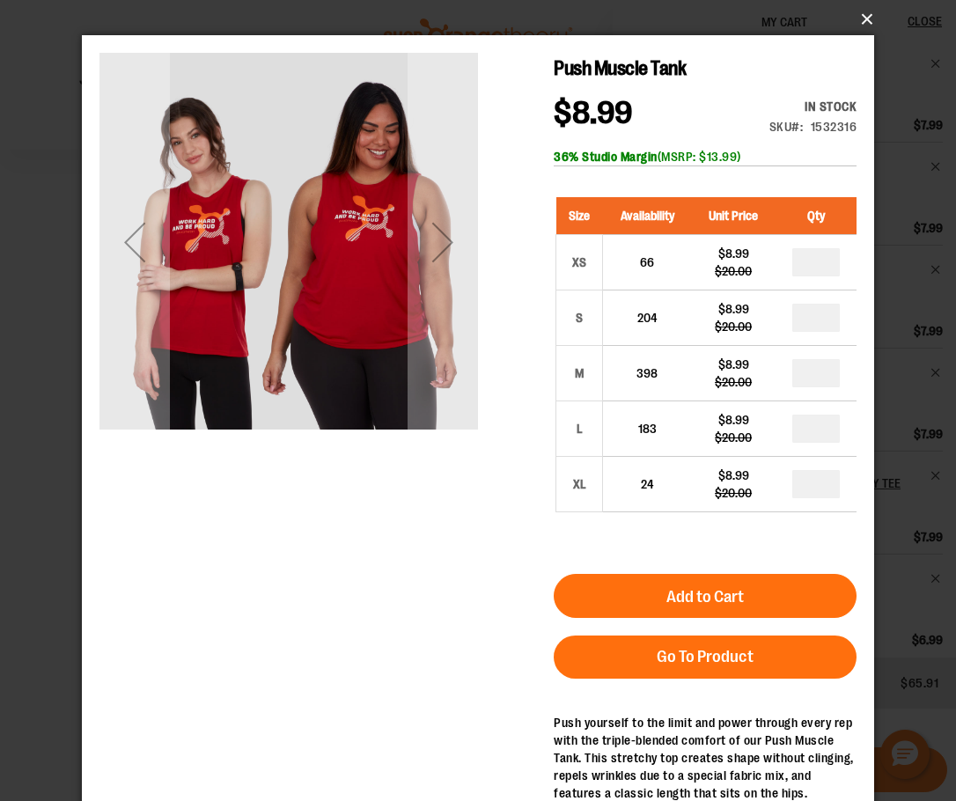
click at [868, 16] on button "×" at bounding box center [483, 19] width 792 height 39
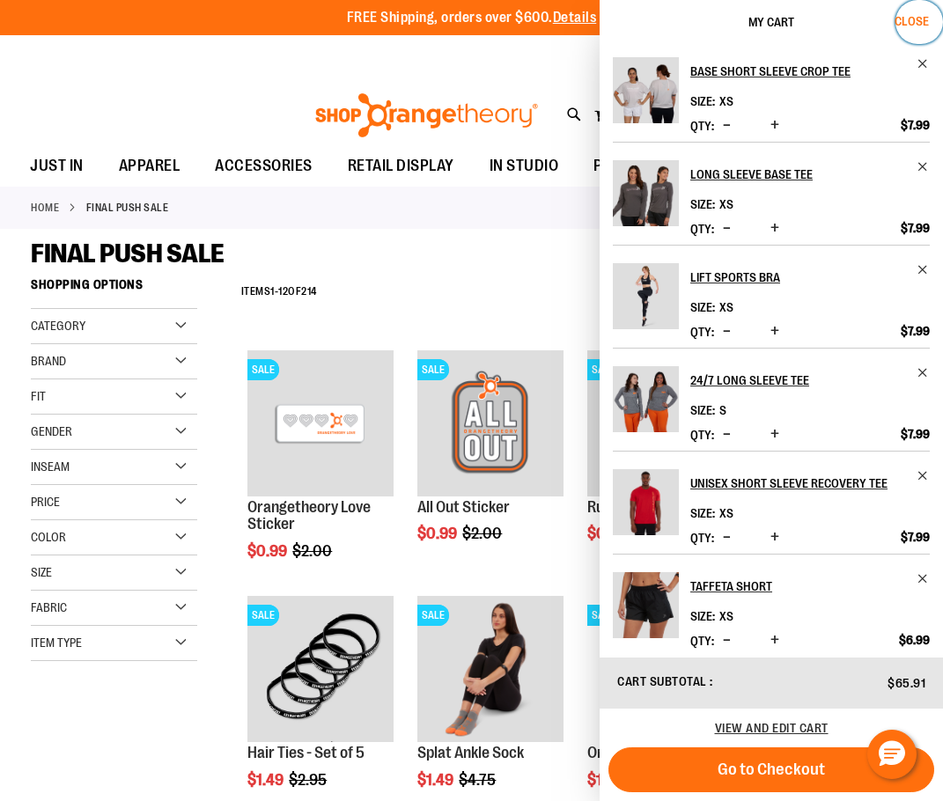
click at [895, 17] on span "Close" at bounding box center [912, 21] width 34 height 14
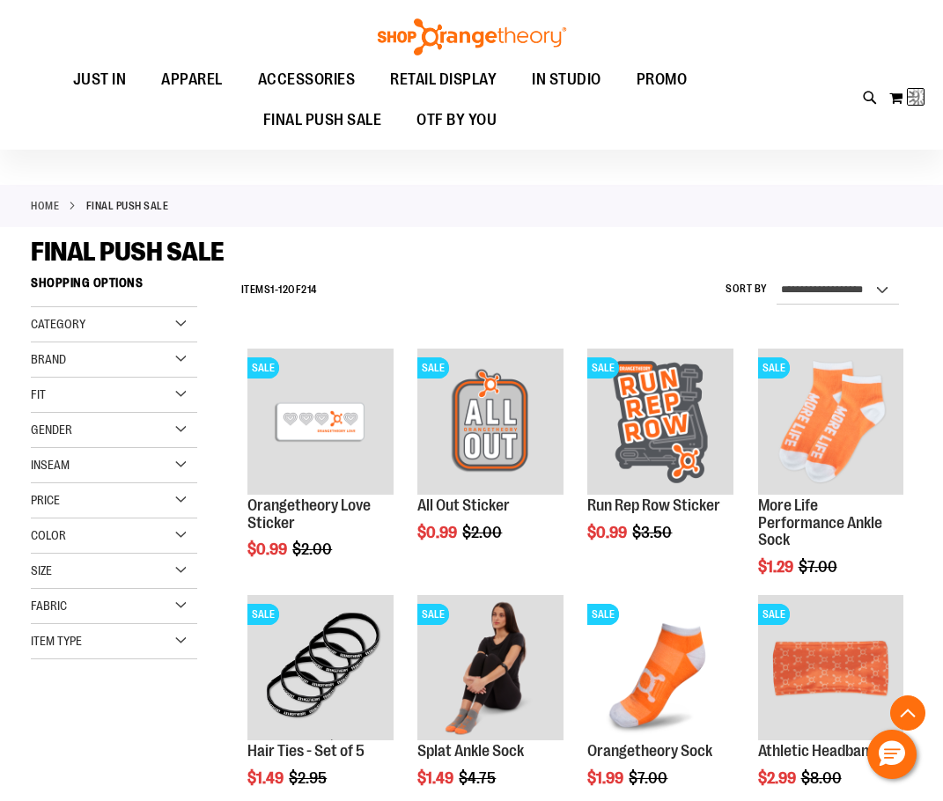
scroll to position [5936, 0]
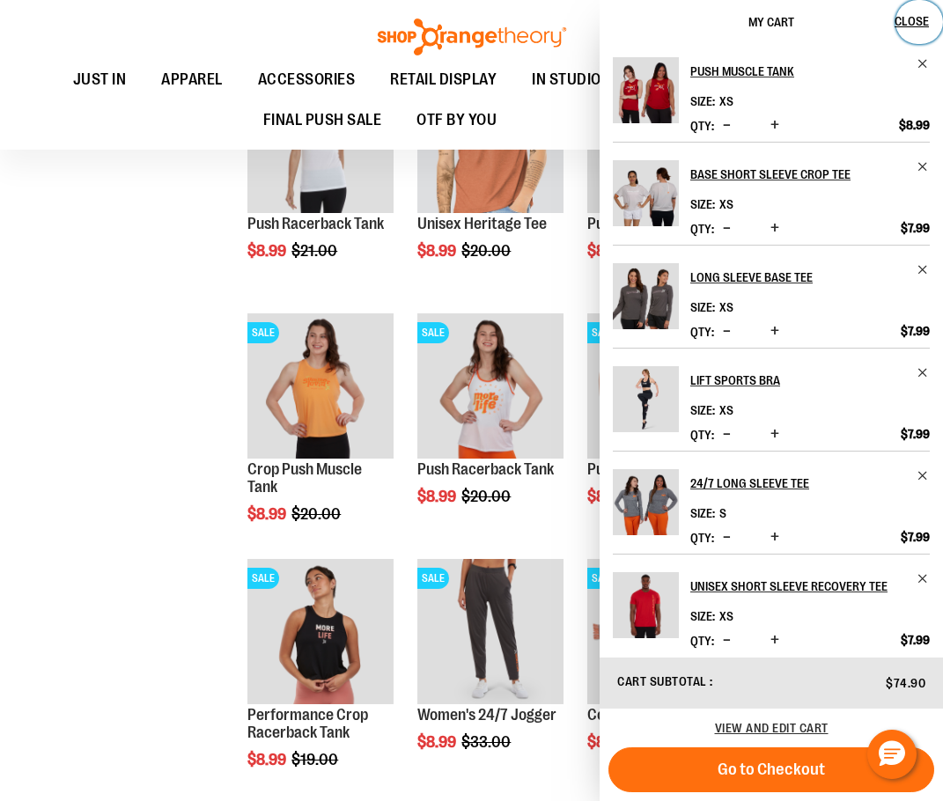
drag, startPoint x: 925, startPoint y: 22, endPoint x: 836, endPoint y: 82, distance: 107.2
click at [925, 22] on span "Close" at bounding box center [912, 21] width 34 height 14
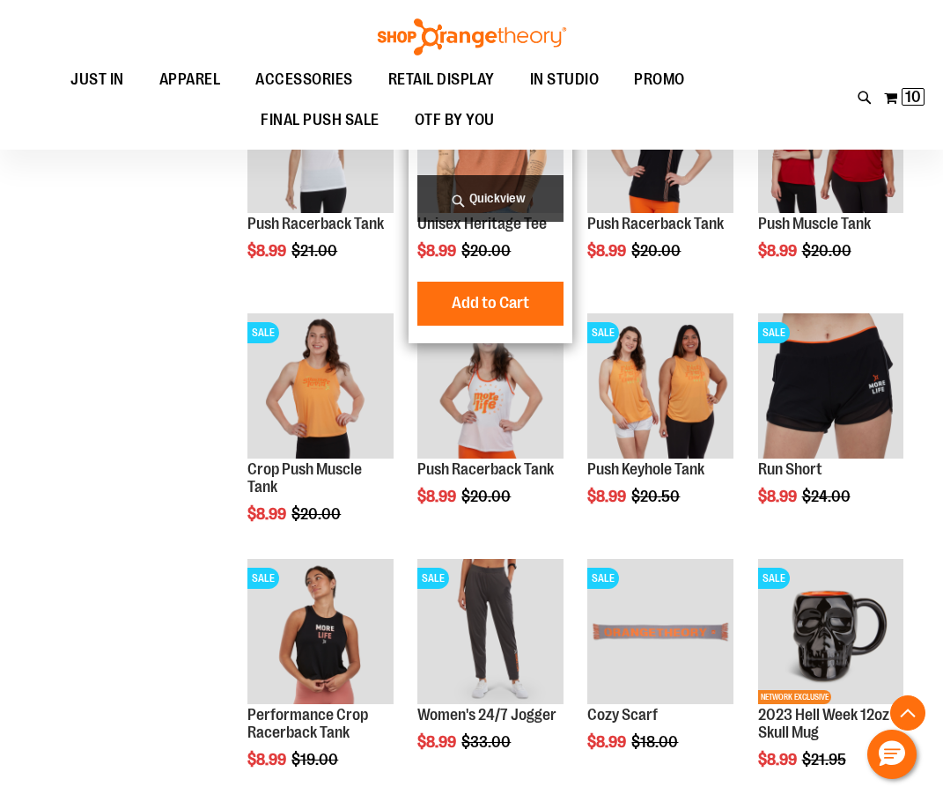
scroll to position [5759, 0]
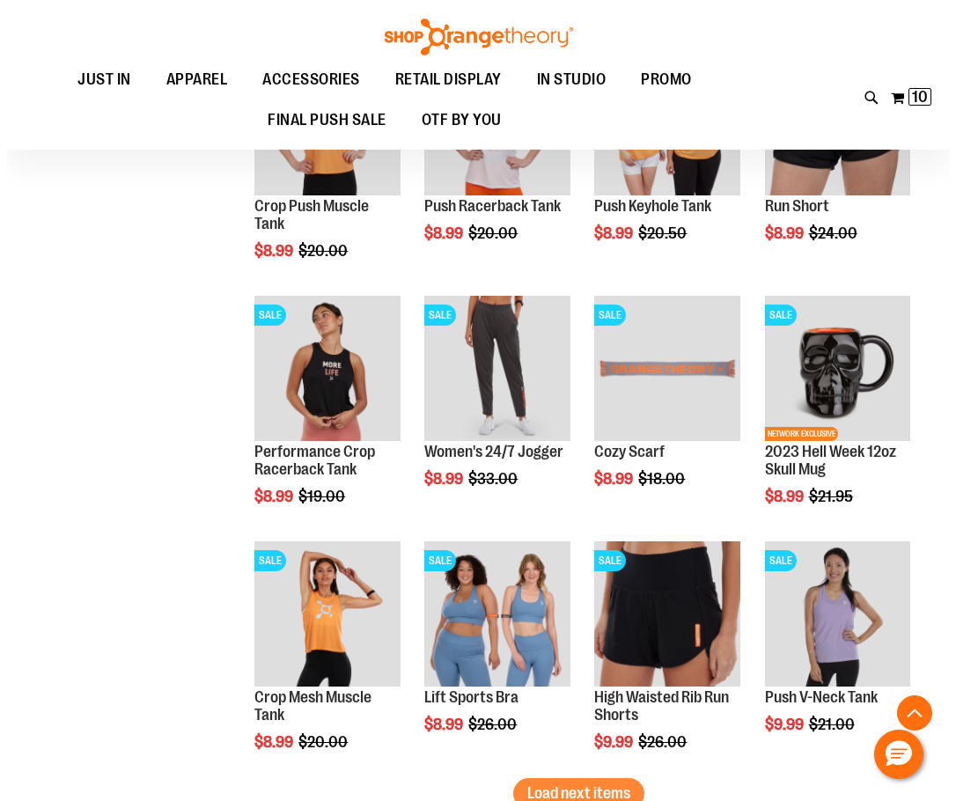
scroll to position [6200, 0]
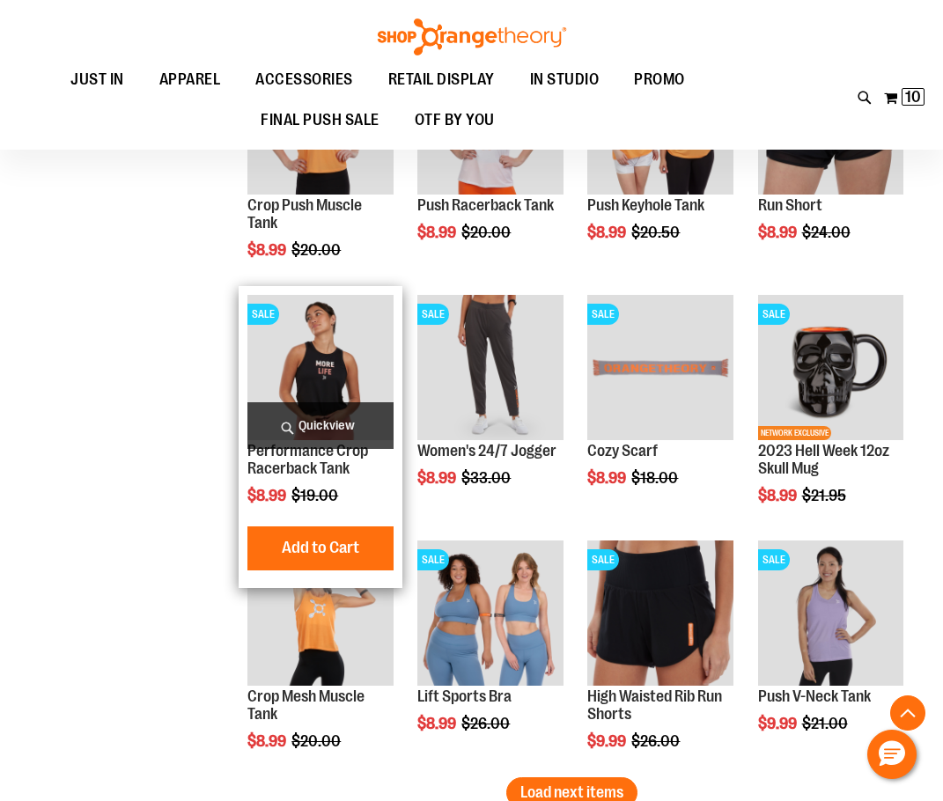
click at [317, 433] on span "Quickview" at bounding box center [319, 425] width 145 height 47
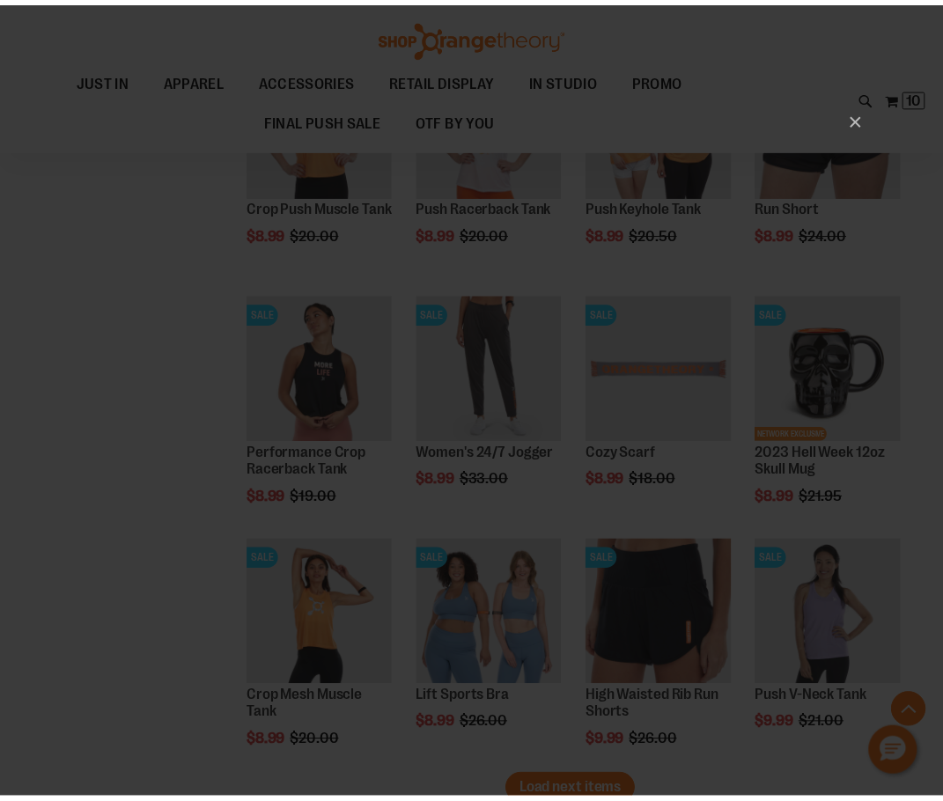
scroll to position [0, 0]
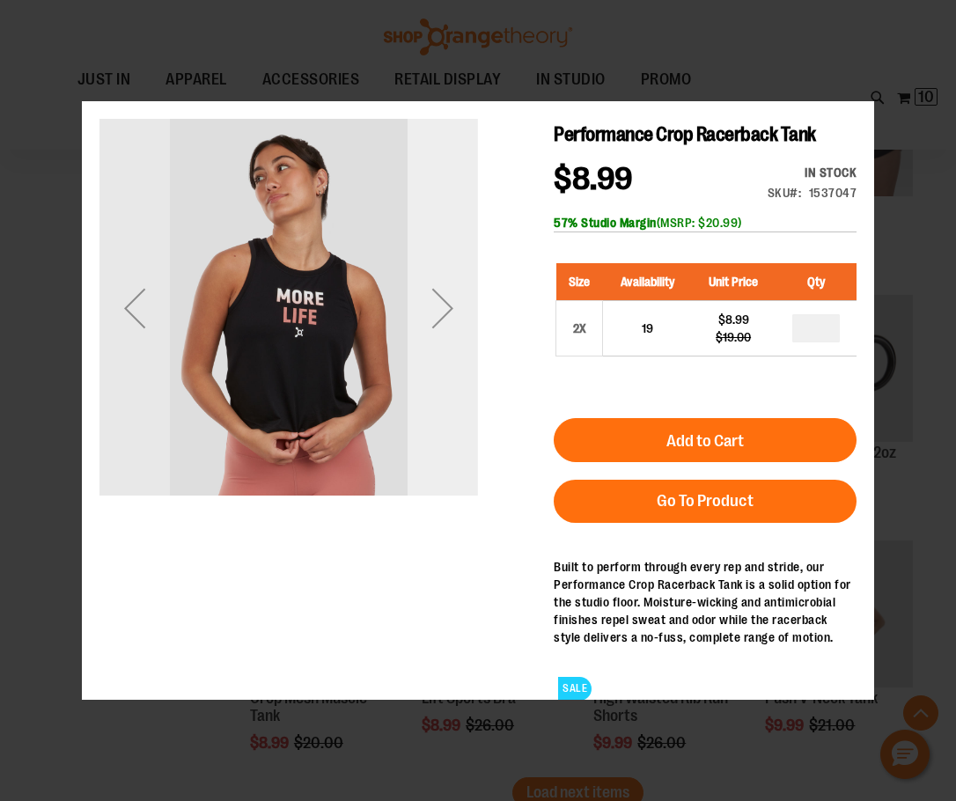
click at [432, 447] on div "Next" at bounding box center [443, 307] width 70 height 379
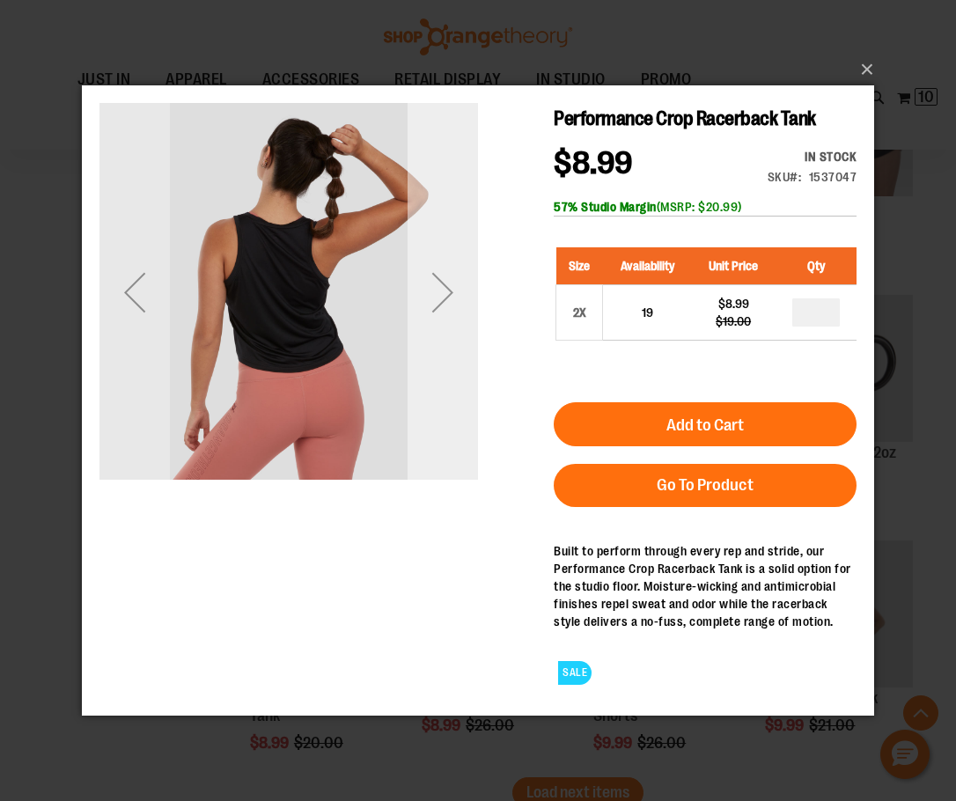
click at [432, 434] on div "Next" at bounding box center [443, 291] width 70 height 379
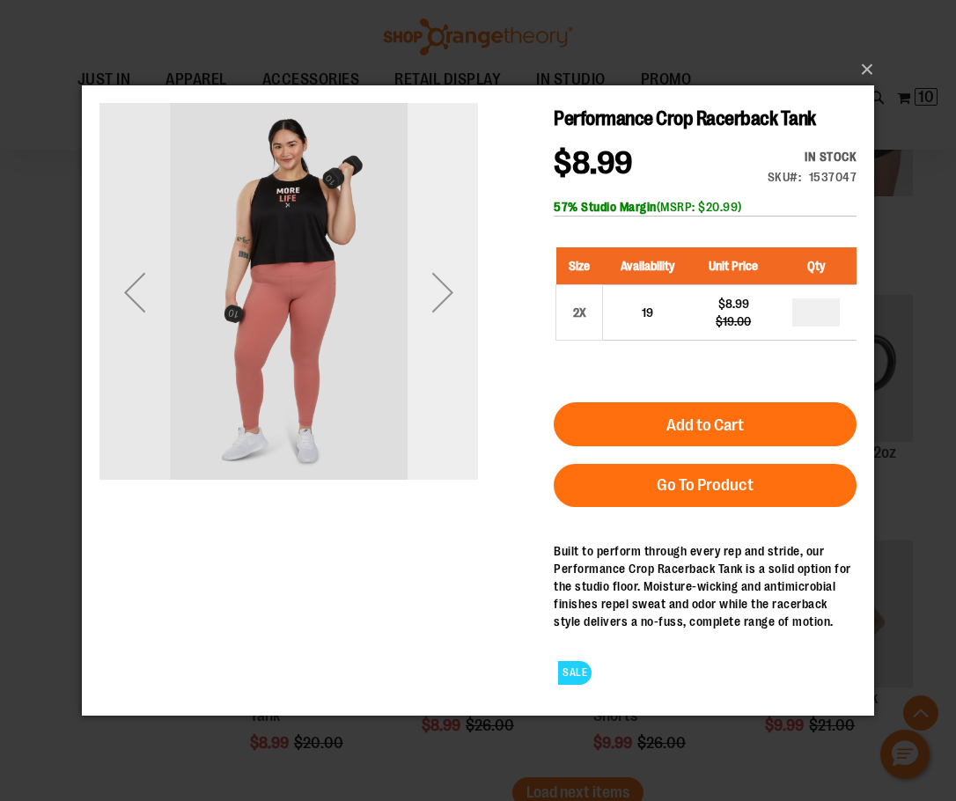
click at [432, 434] on div "Next" at bounding box center [443, 291] width 70 height 379
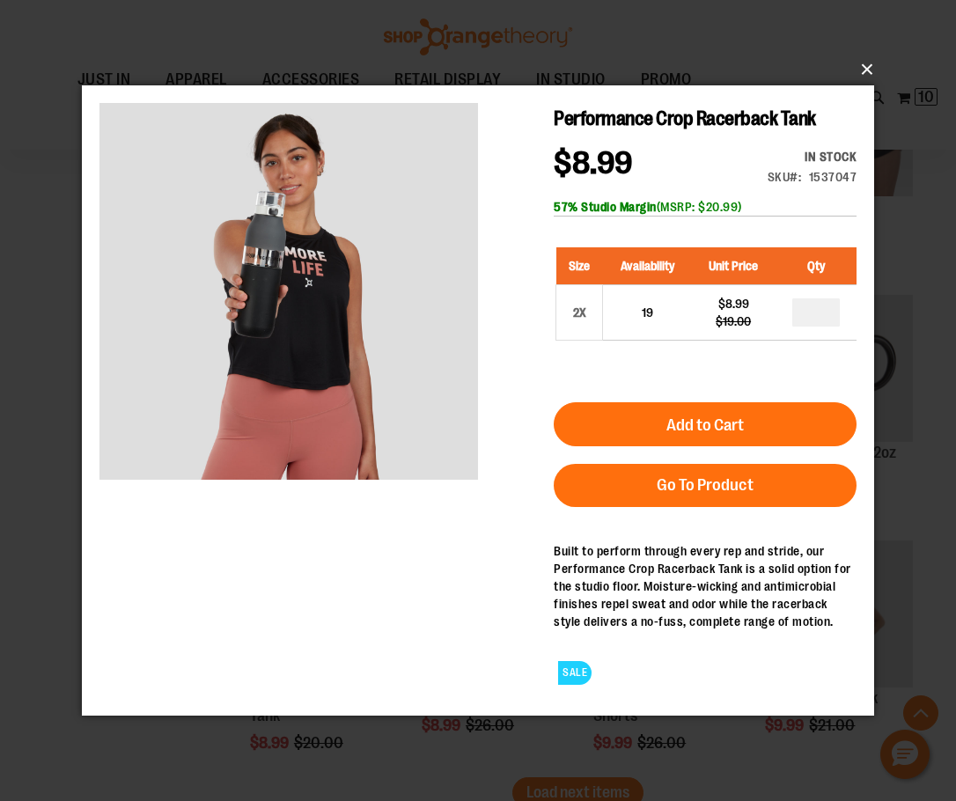
click at [869, 71] on button "×" at bounding box center [483, 69] width 792 height 39
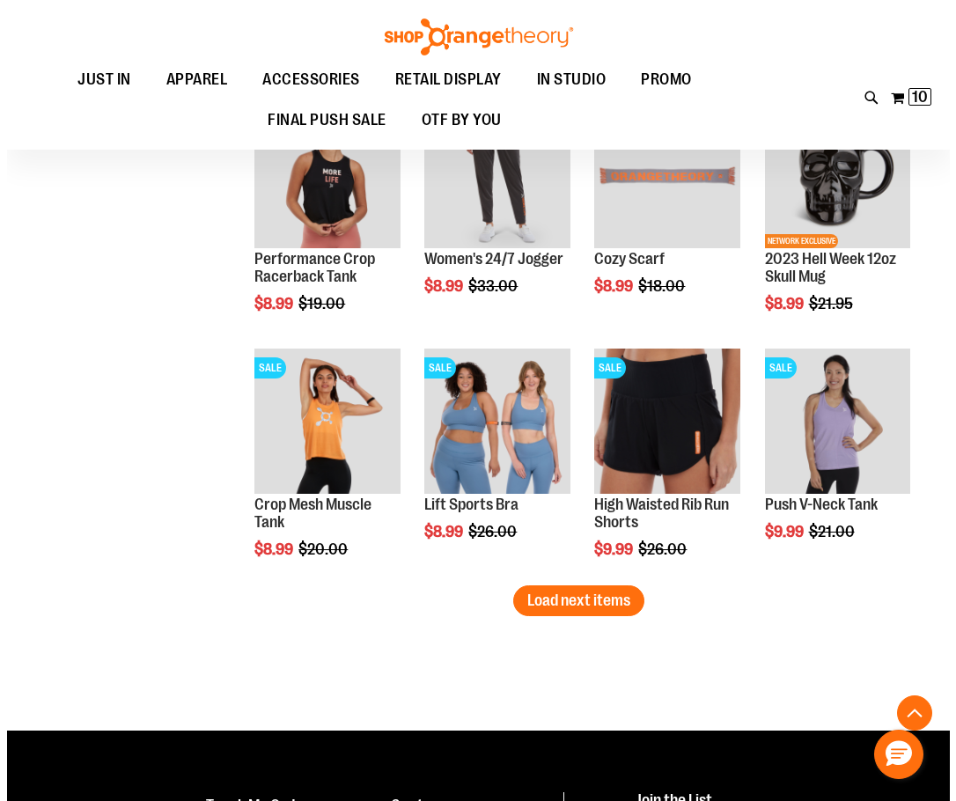
scroll to position [6464, 0]
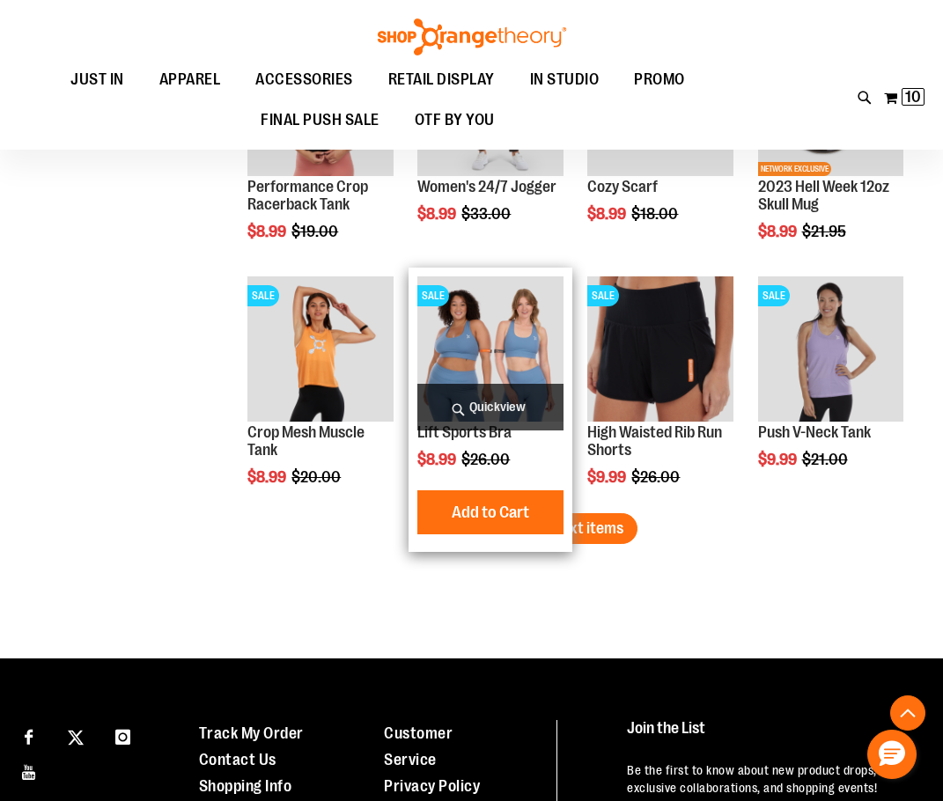
click at [521, 409] on span "Quickview" at bounding box center [489, 407] width 145 height 47
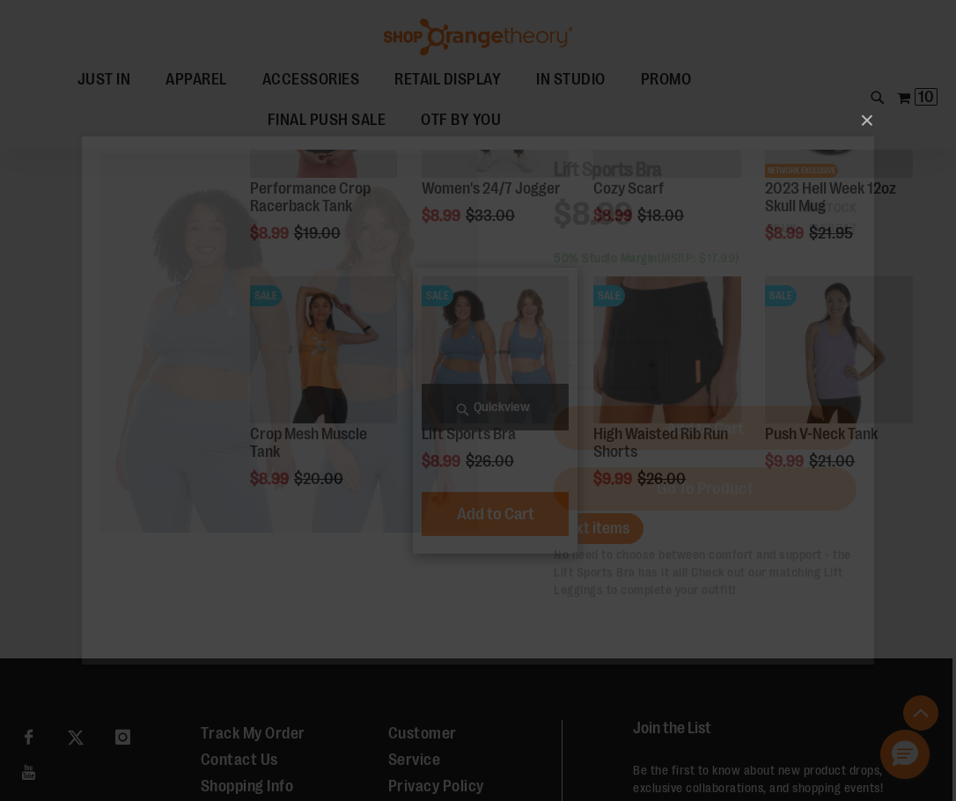
scroll to position [0, 0]
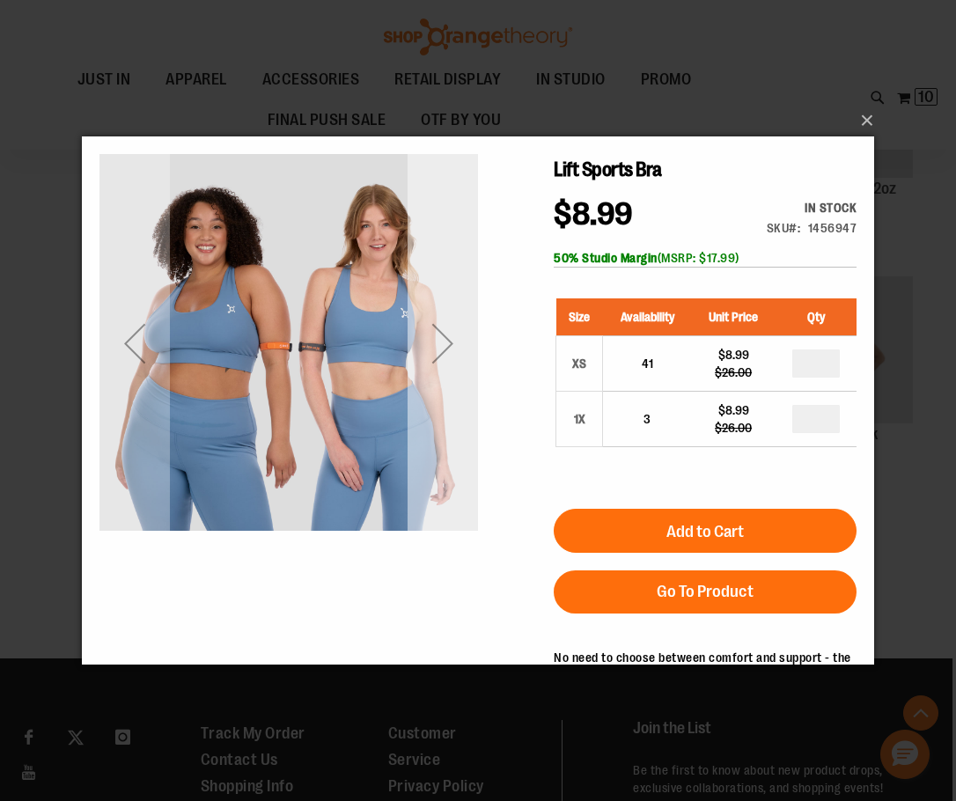
click at [452, 447] on div "Next" at bounding box center [443, 343] width 70 height 379
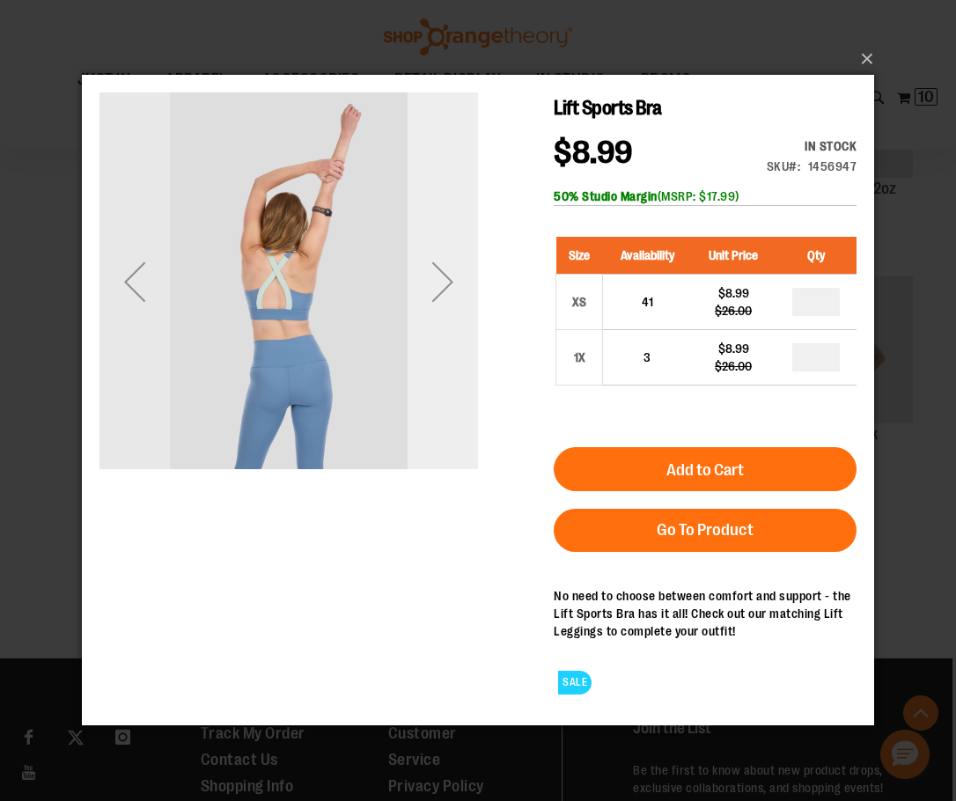
click at [452, 427] on div "Next" at bounding box center [443, 281] width 70 height 379
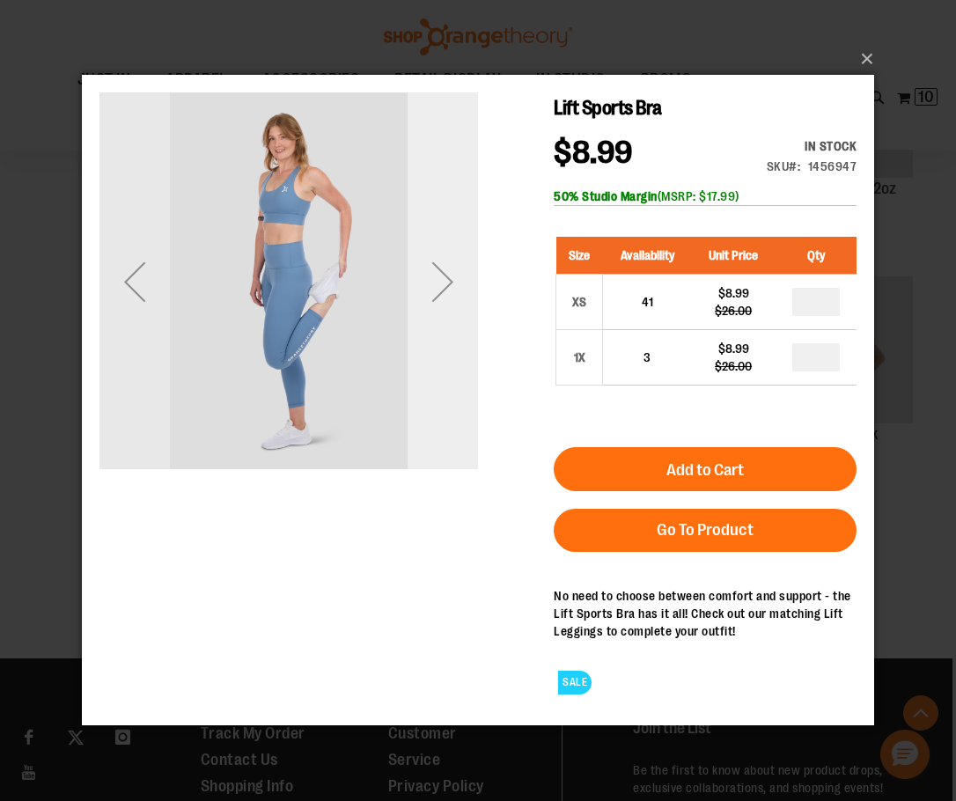
click at [452, 427] on div "Next" at bounding box center [443, 281] width 70 height 379
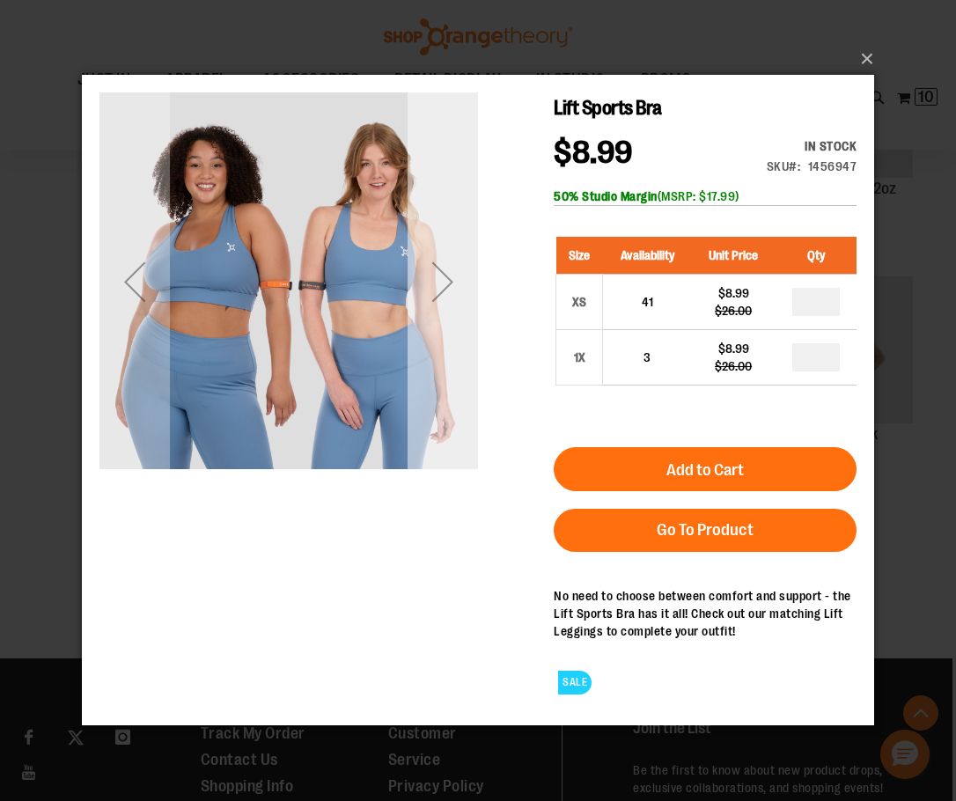
click at [452, 427] on div "Next" at bounding box center [443, 281] width 70 height 379
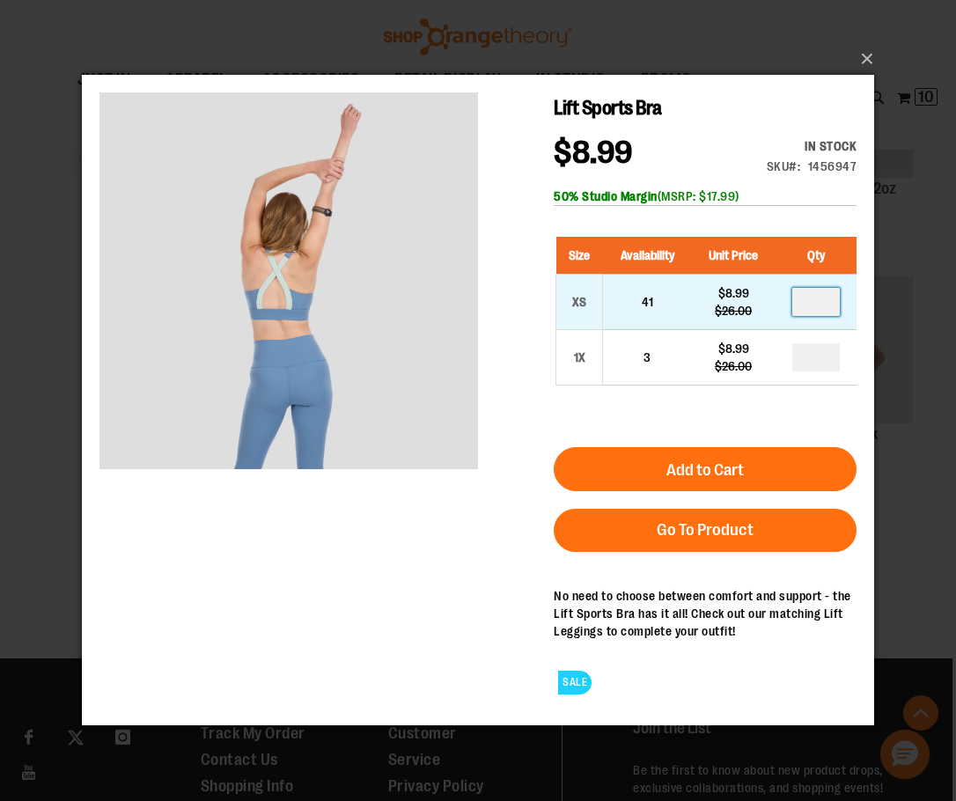
click at [811, 305] on input "number" at bounding box center [816, 302] width 48 height 28
type input "*"
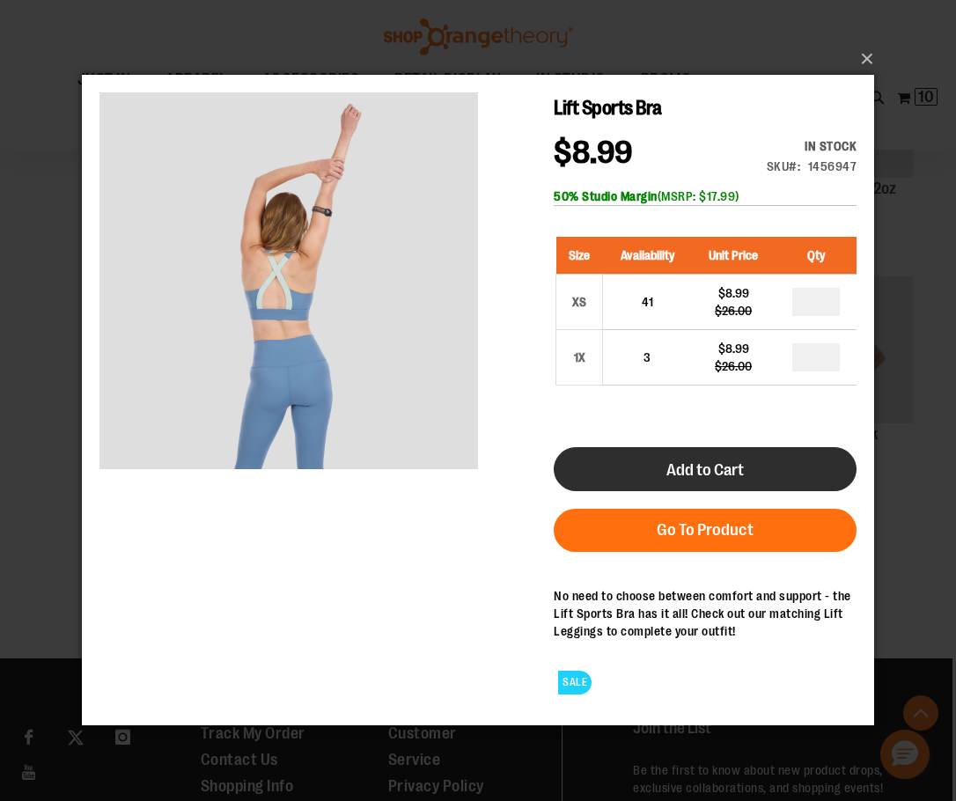
click at [726, 462] on span "Add to Cart" at bounding box center [705, 470] width 77 height 19
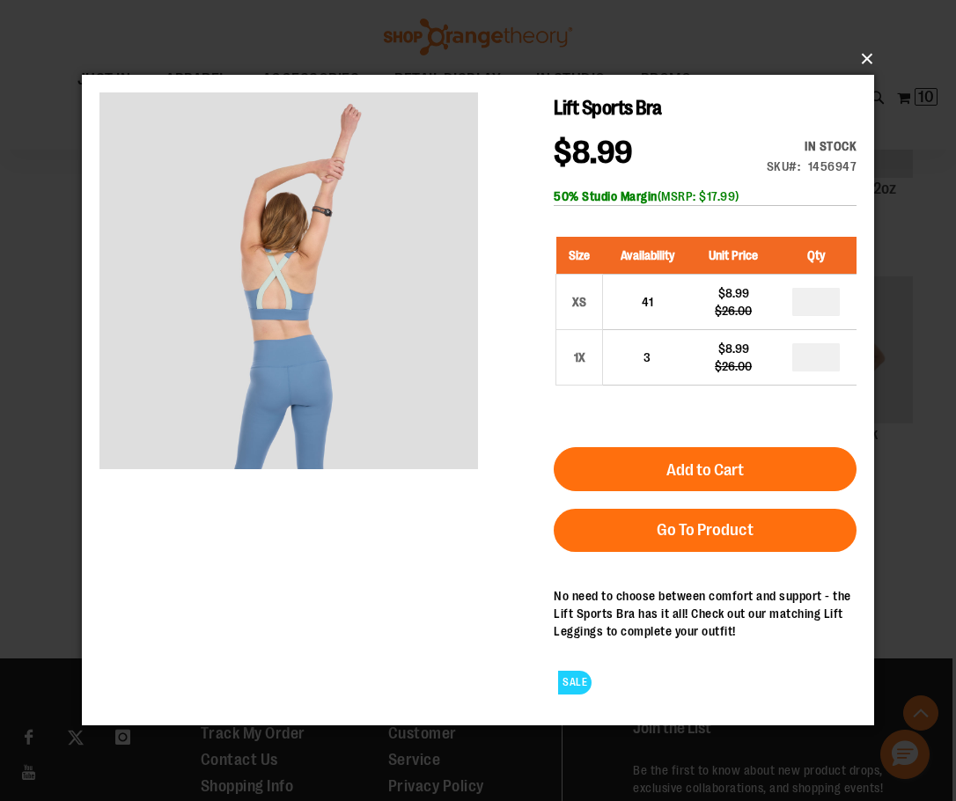
click at [862, 57] on button "×" at bounding box center [483, 59] width 792 height 39
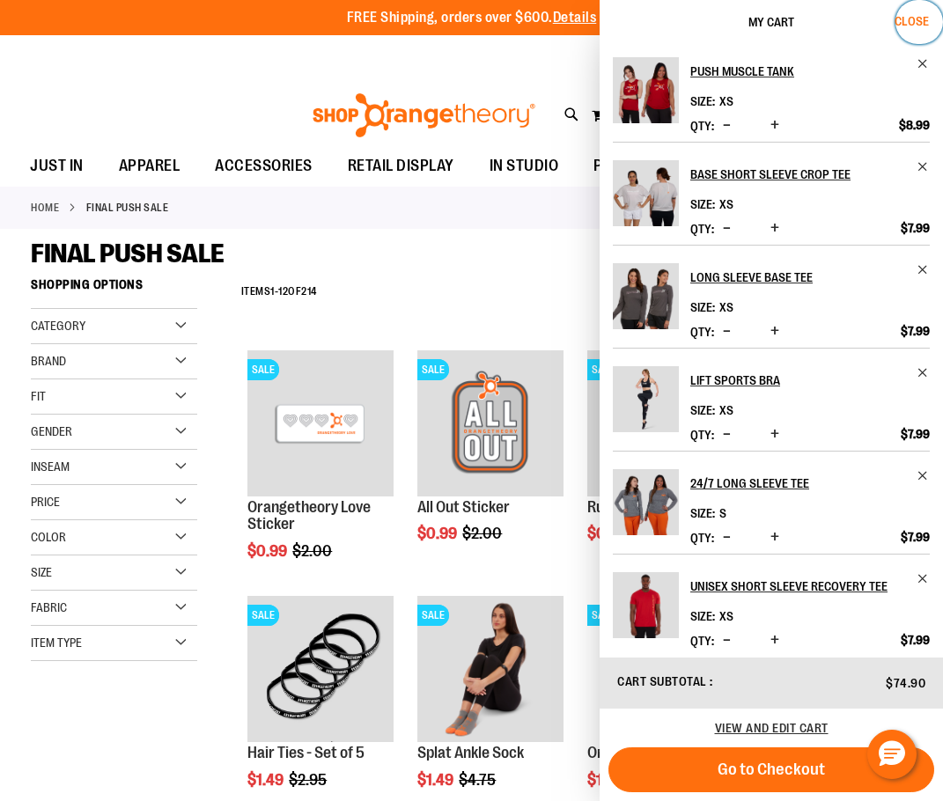
click at [921, 26] on span "Close" at bounding box center [912, 21] width 34 height 14
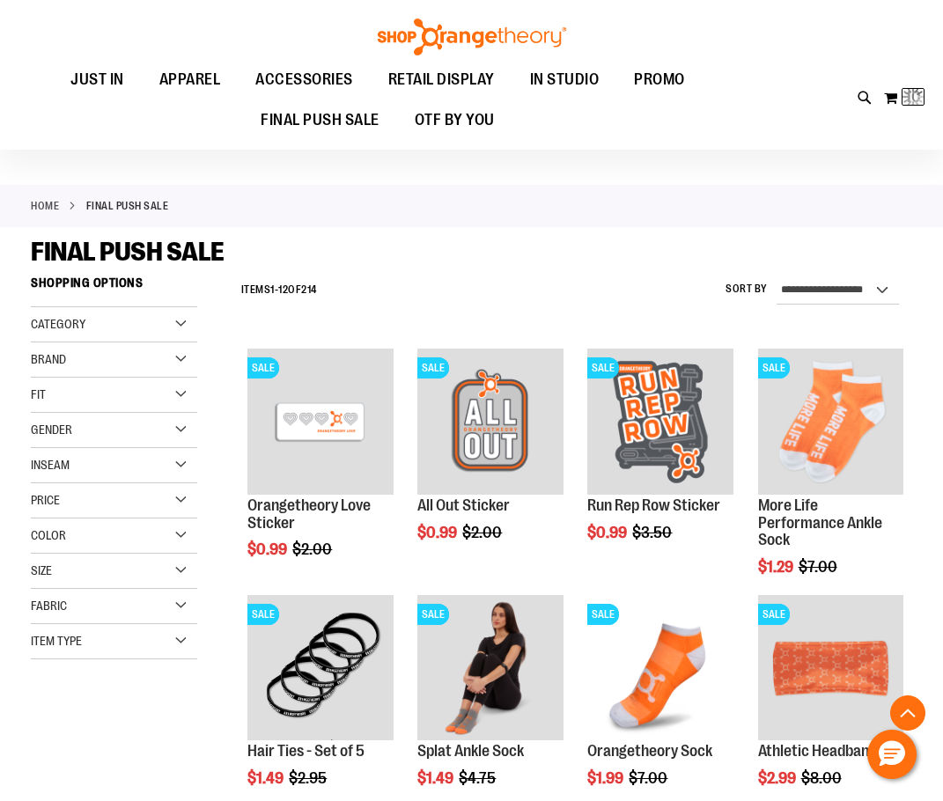
scroll to position [6673, 0]
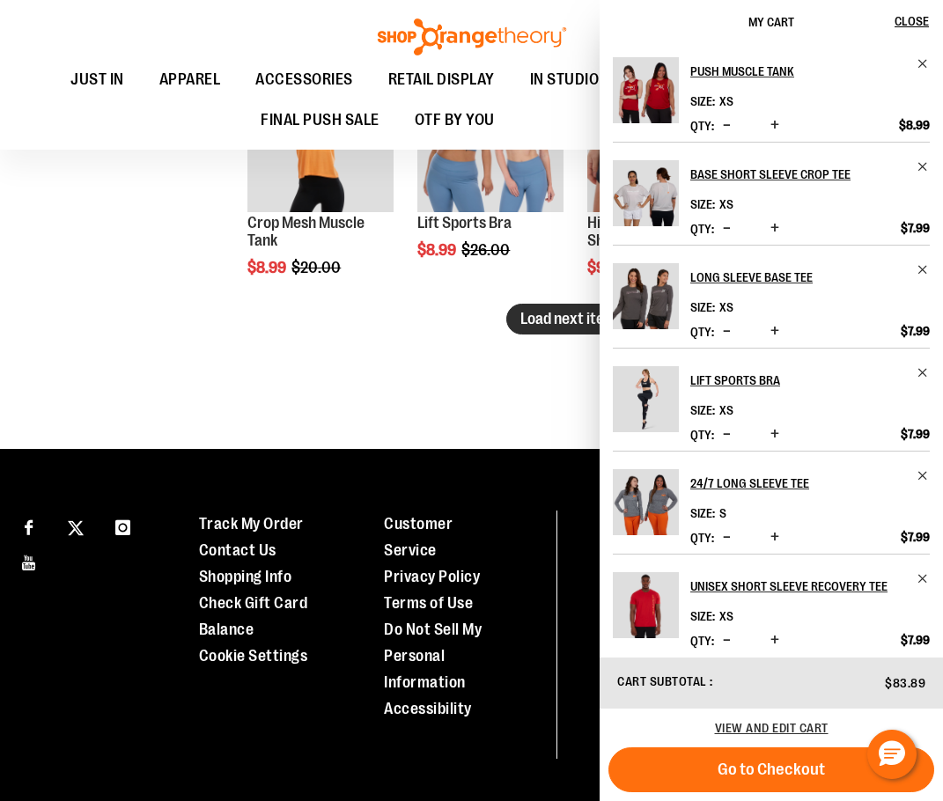
click at [562, 321] on span "Load next items" at bounding box center [571, 319] width 103 height 18
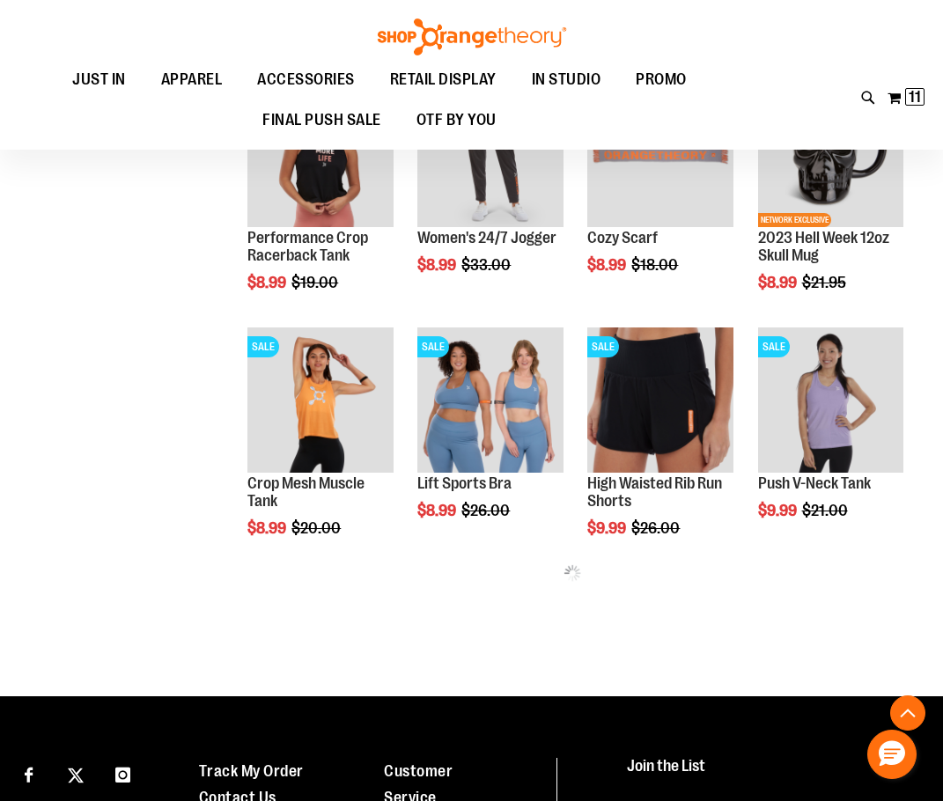
scroll to position [6409, 0]
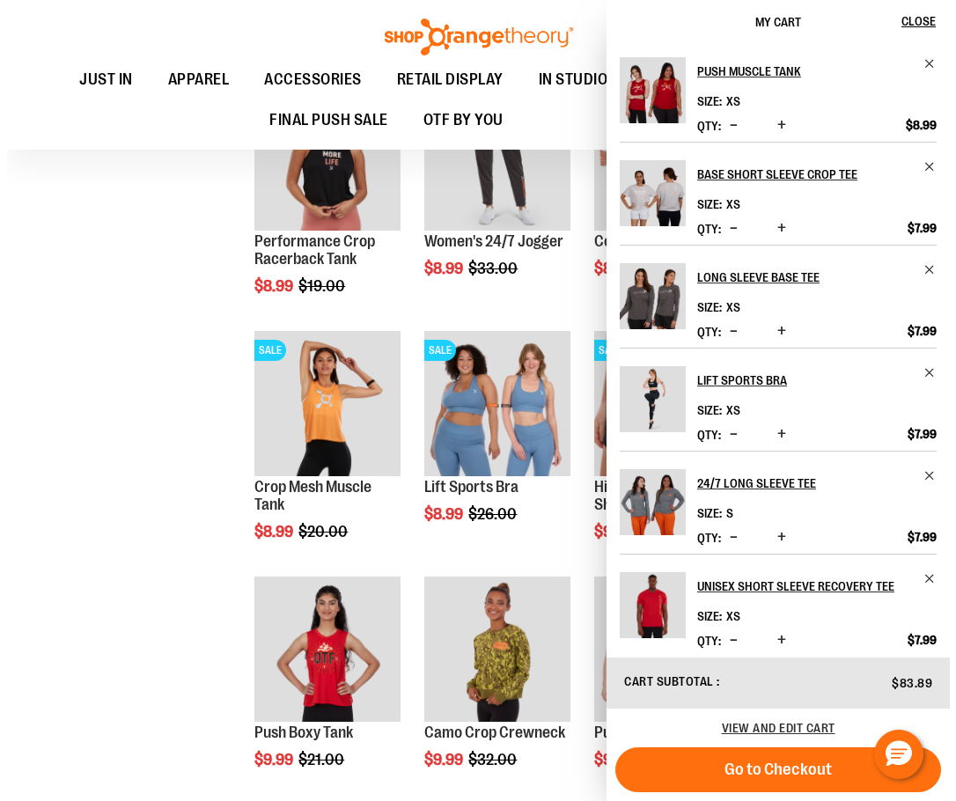
scroll to position [6585, 0]
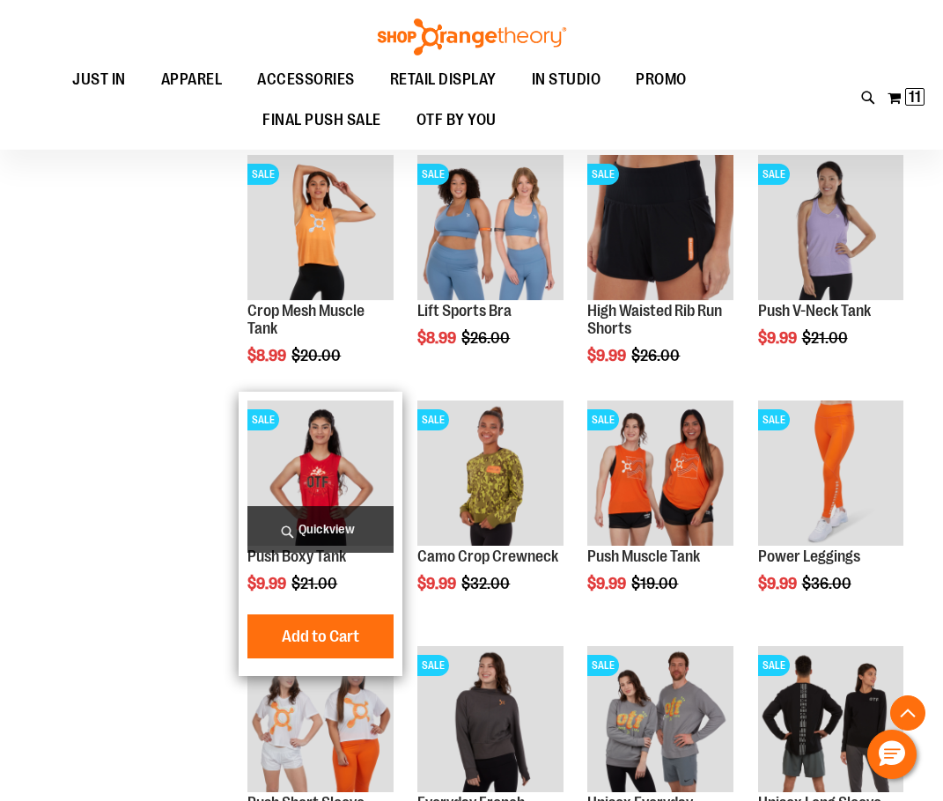
click at [308, 526] on span "Quickview" at bounding box center [319, 529] width 145 height 47
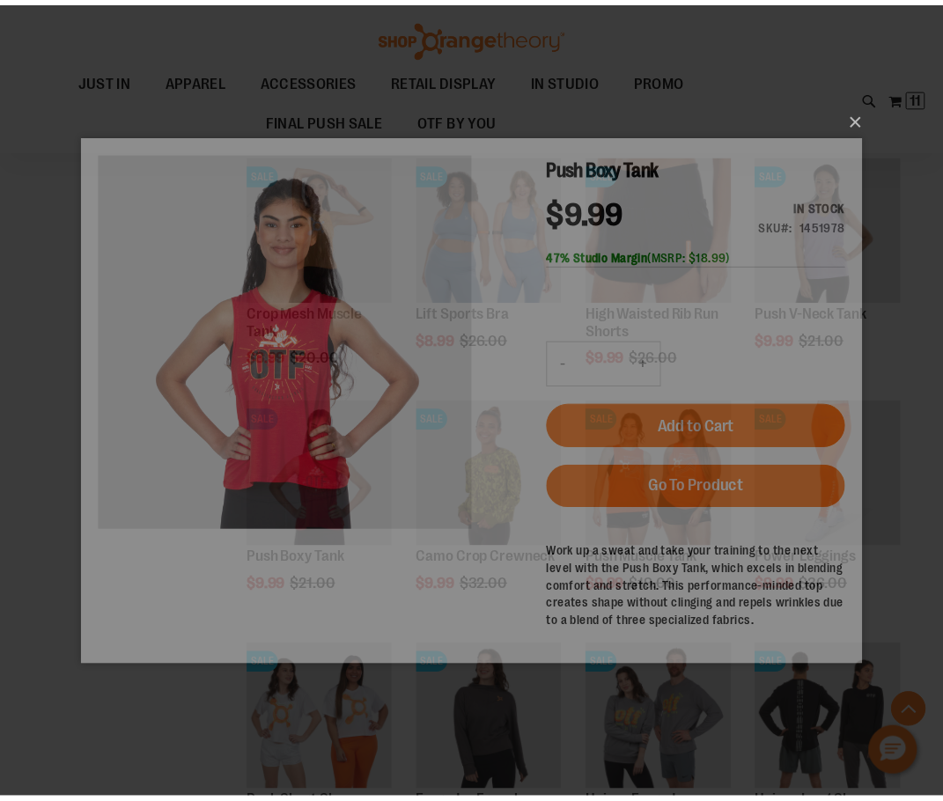
scroll to position [0, 0]
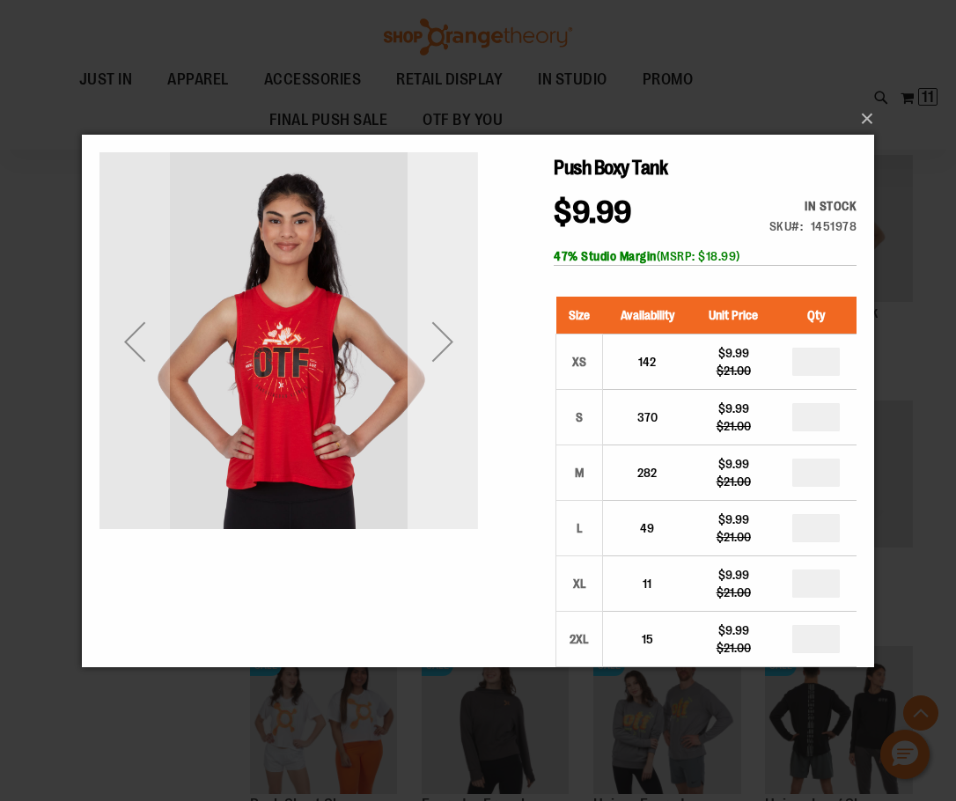
click at [449, 471] on div "Next" at bounding box center [443, 340] width 70 height 379
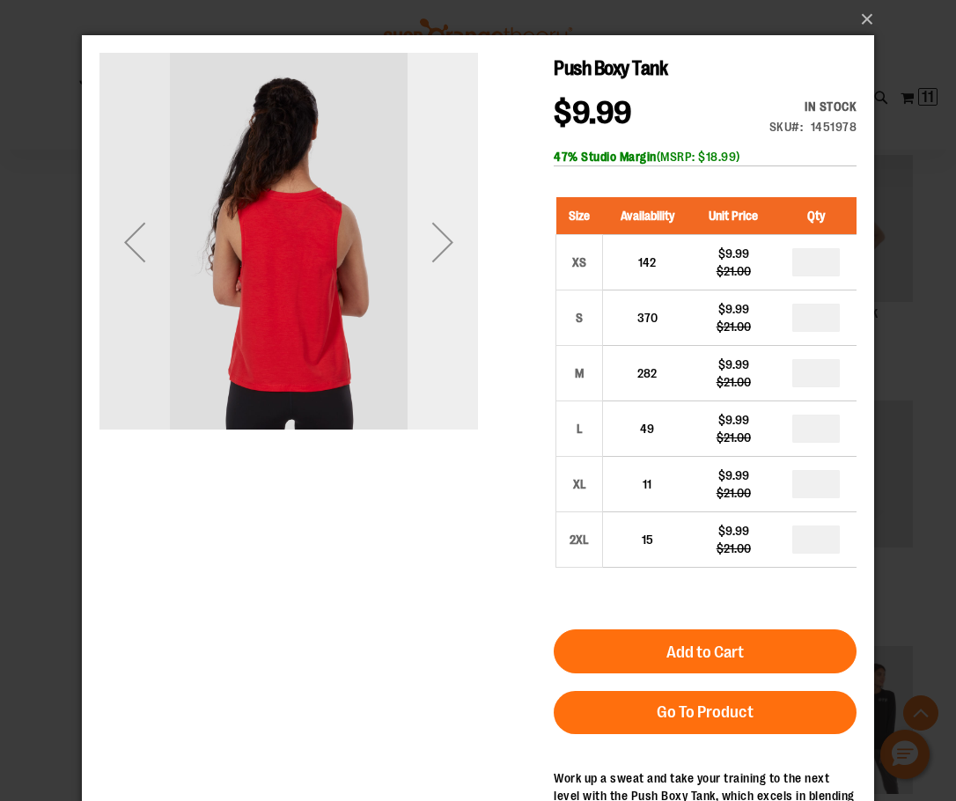
click at [446, 385] on div "Next" at bounding box center [443, 242] width 70 height 379
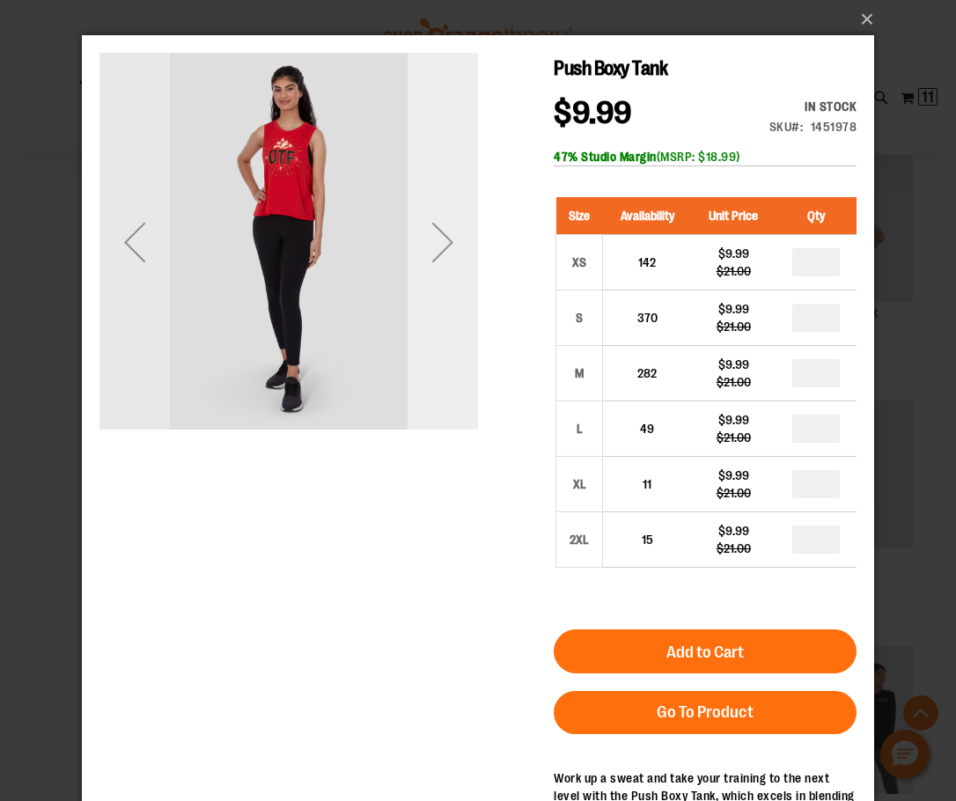
click at [438, 383] on div "Next" at bounding box center [443, 242] width 70 height 379
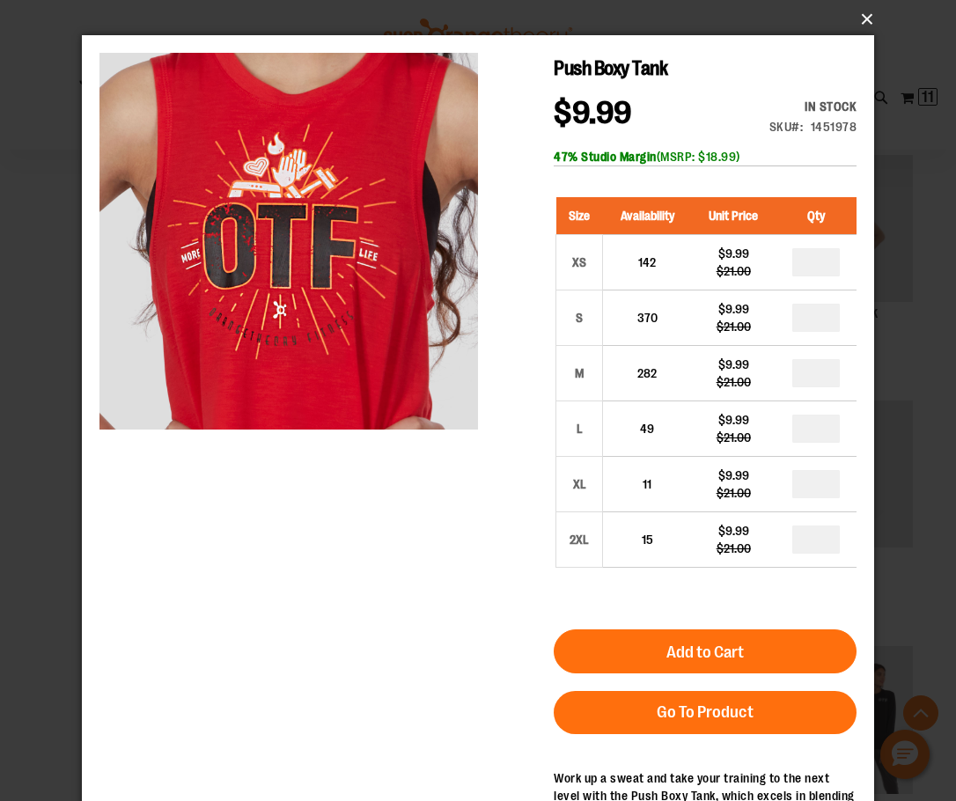
click at [873, 18] on button "×" at bounding box center [483, 19] width 792 height 39
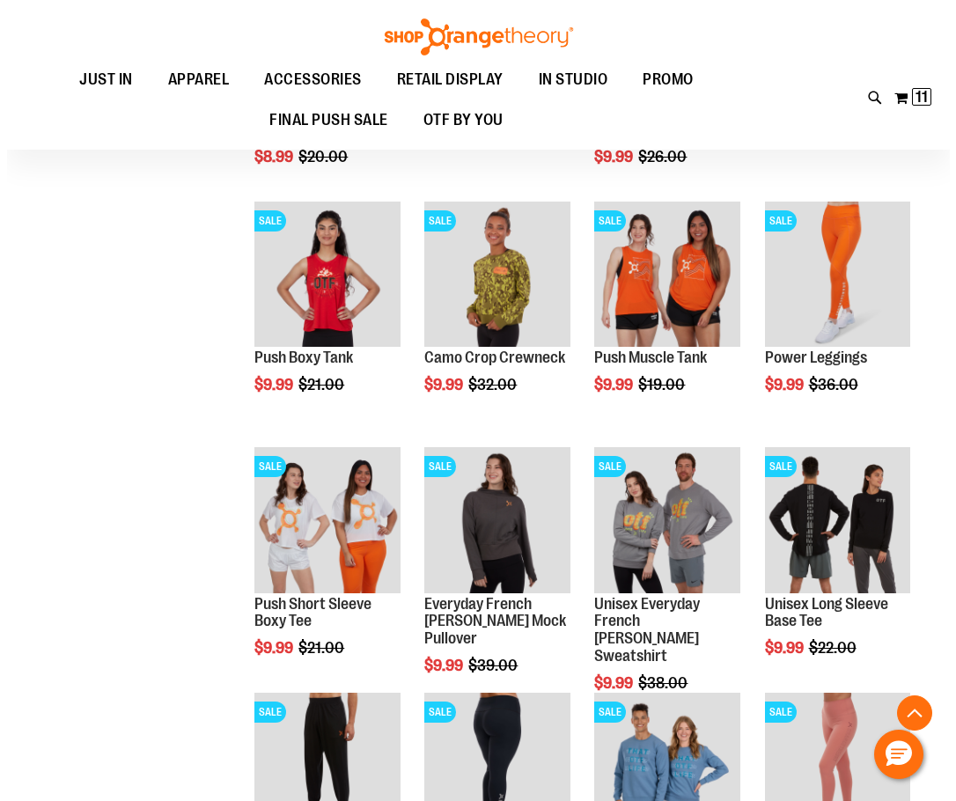
scroll to position [6850, 0]
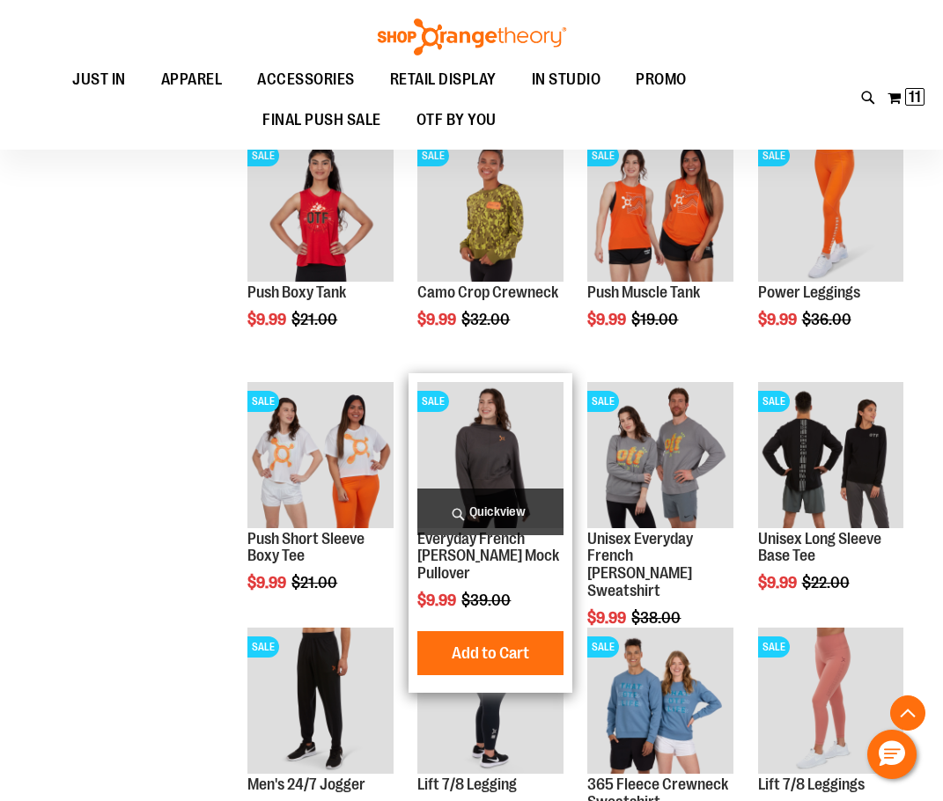
click at [514, 503] on span "Quickview" at bounding box center [489, 512] width 145 height 47
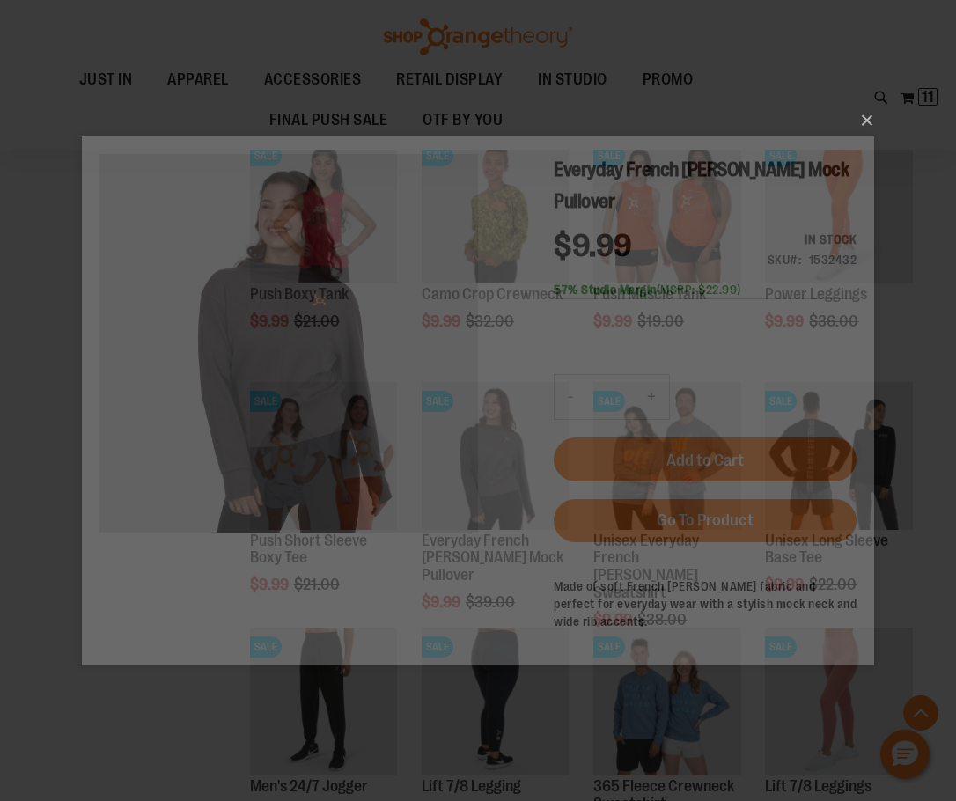
scroll to position [0, 0]
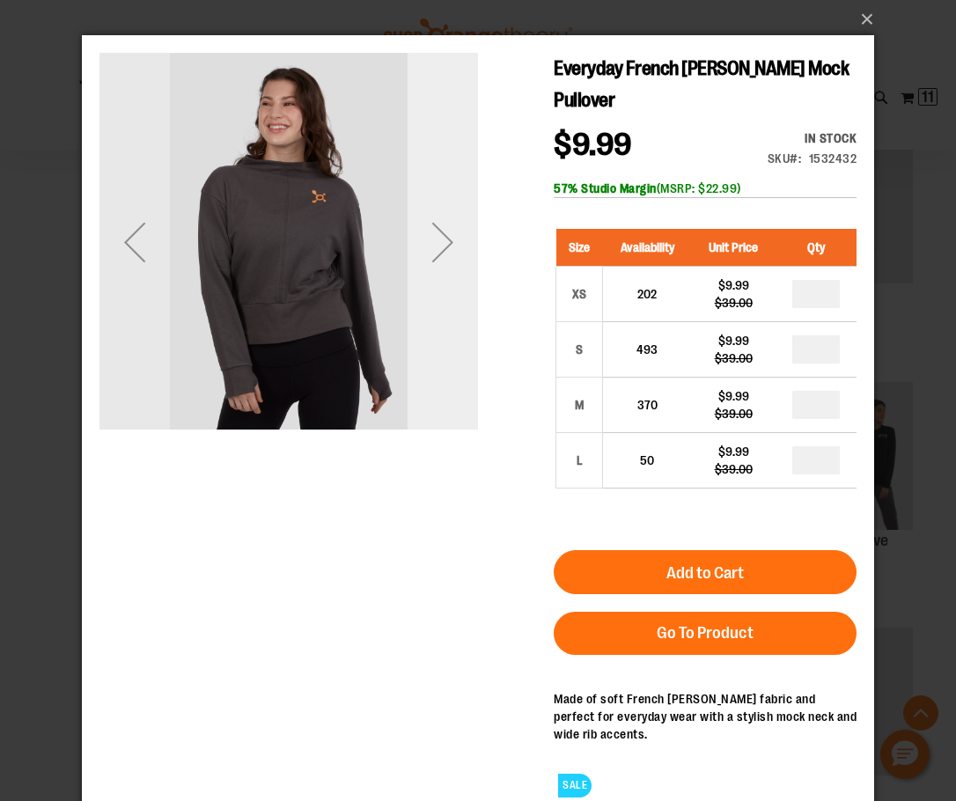
click at [446, 392] on div "Next" at bounding box center [443, 242] width 70 height 379
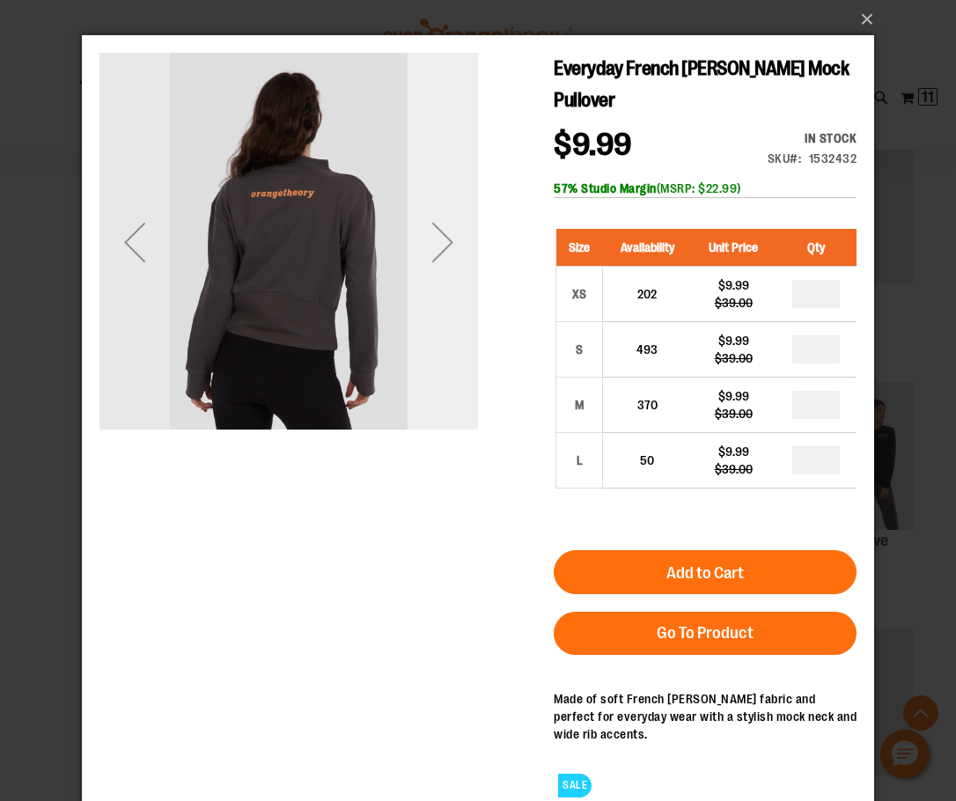
click at [446, 392] on div "Next" at bounding box center [443, 242] width 70 height 379
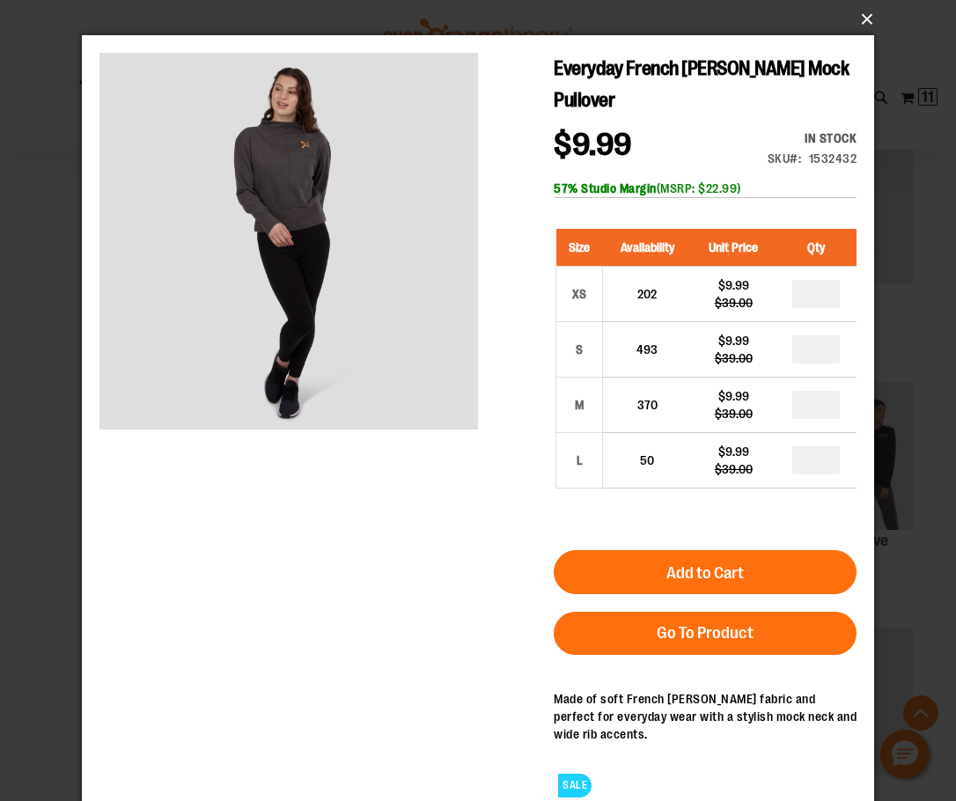
click at [868, 15] on button "×" at bounding box center [483, 19] width 792 height 39
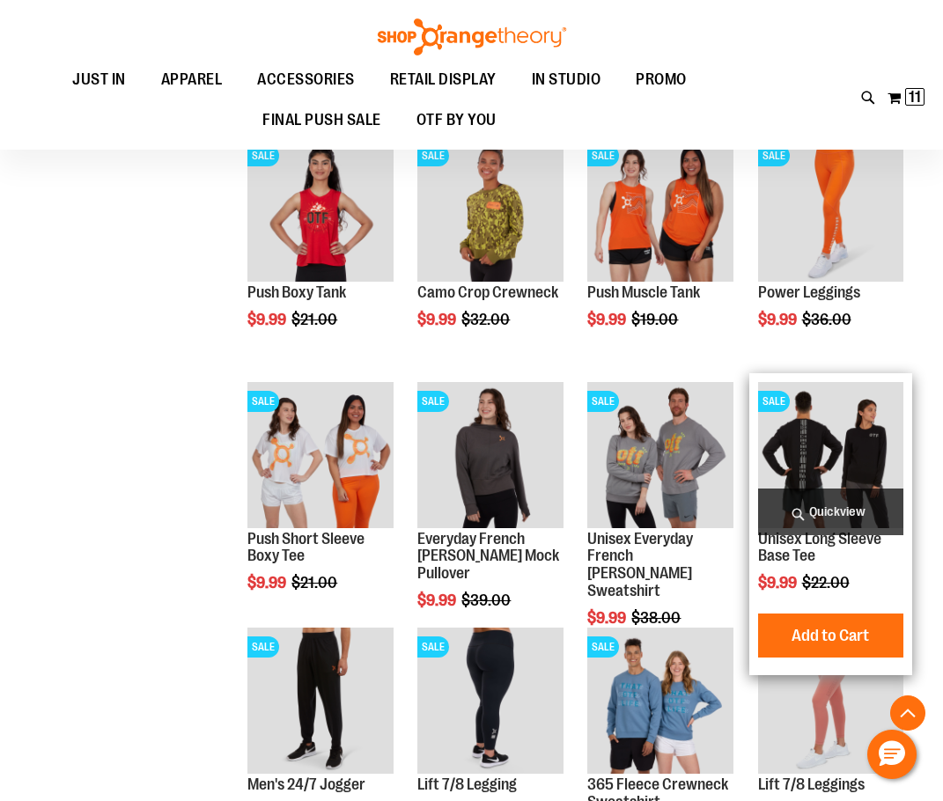
click at [851, 505] on span "Quickview" at bounding box center [830, 512] width 145 height 47
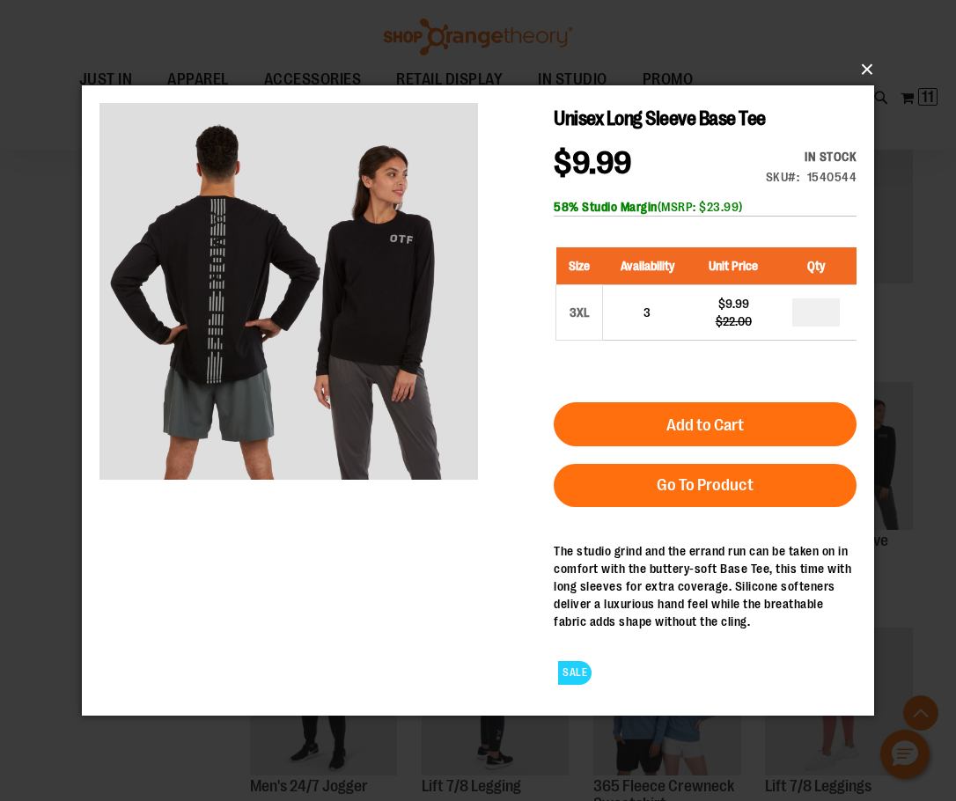
click at [867, 67] on button "×" at bounding box center [483, 69] width 792 height 39
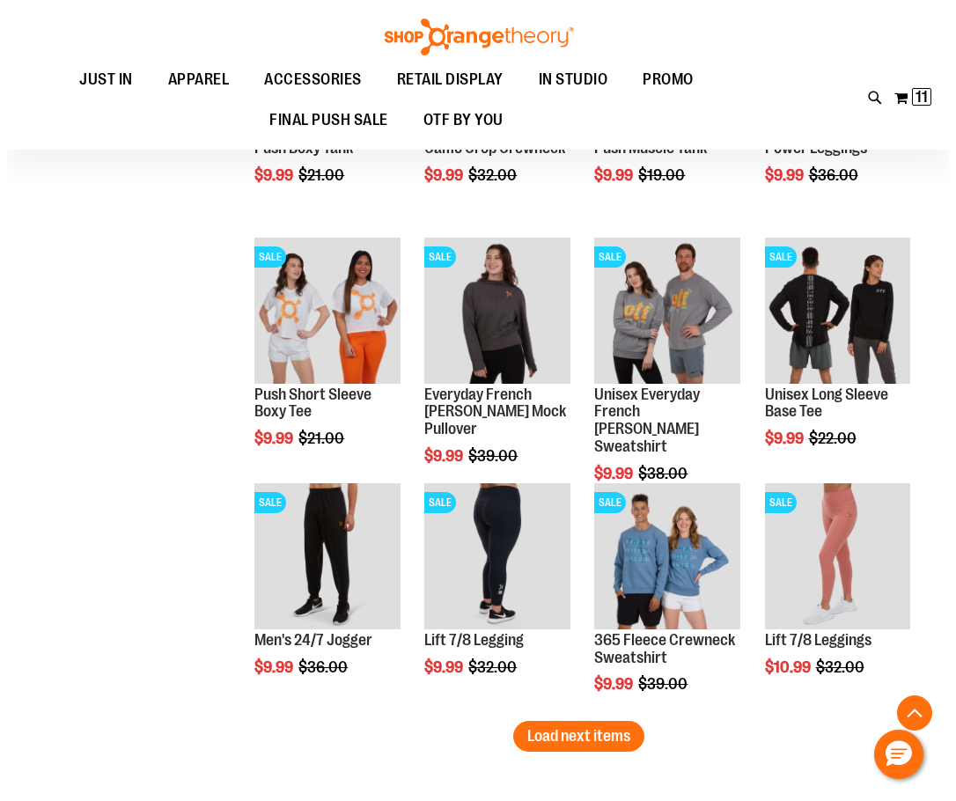
scroll to position [7026, 0]
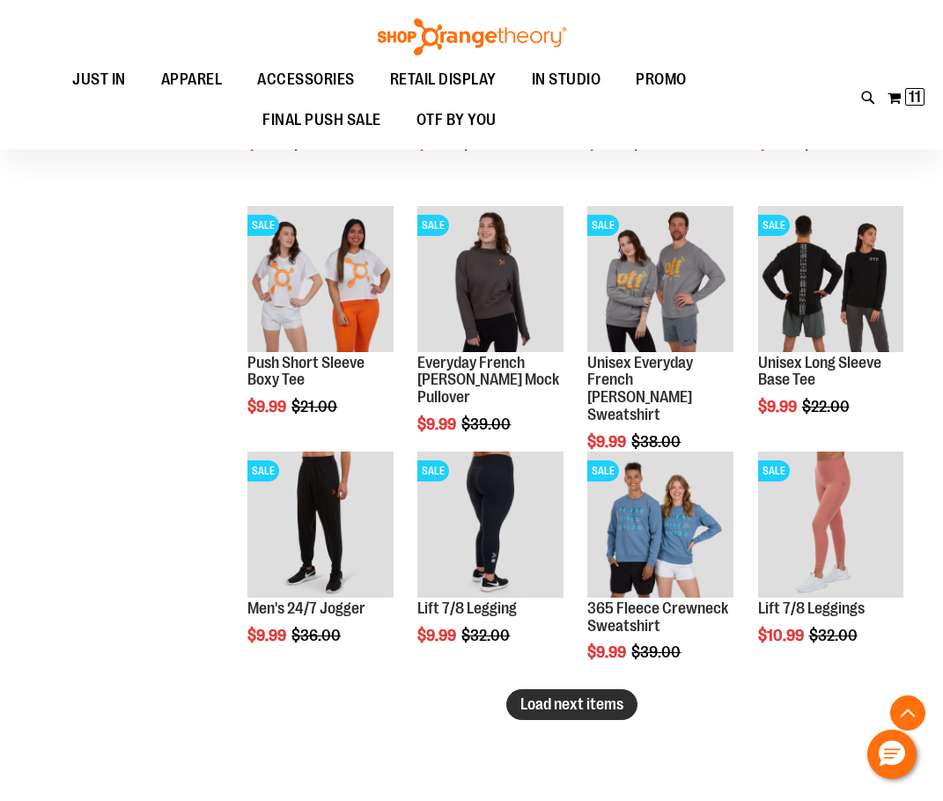
click at [551, 711] on span "Load next items" at bounding box center [571, 705] width 103 height 18
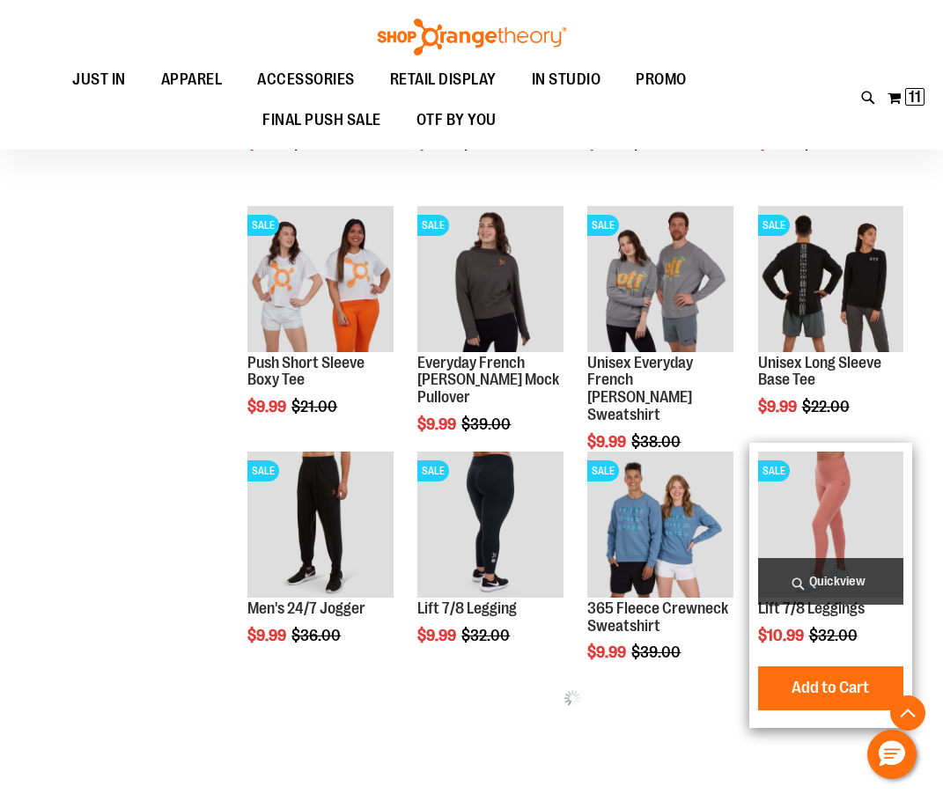
click at [811, 579] on span "Quickview" at bounding box center [830, 581] width 145 height 47
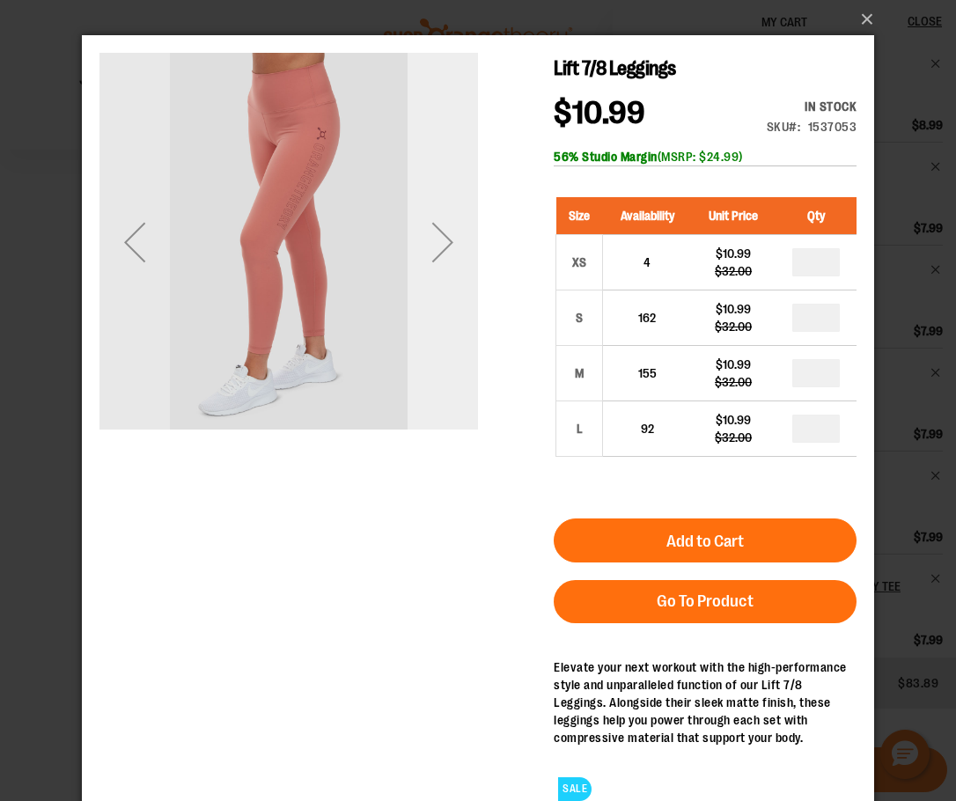
click at [438, 335] on div "Next" at bounding box center [443, 242] width 70 height 379
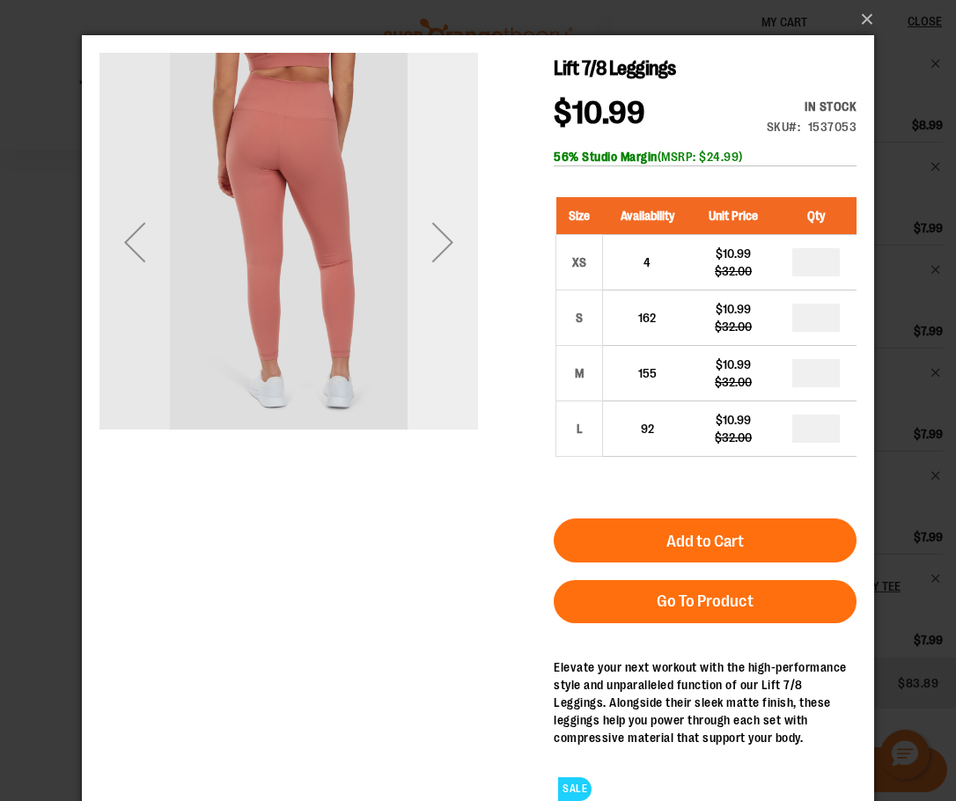
click at [434, 333] on div "Next" at bounding box center [443, 242] width 70 height 379
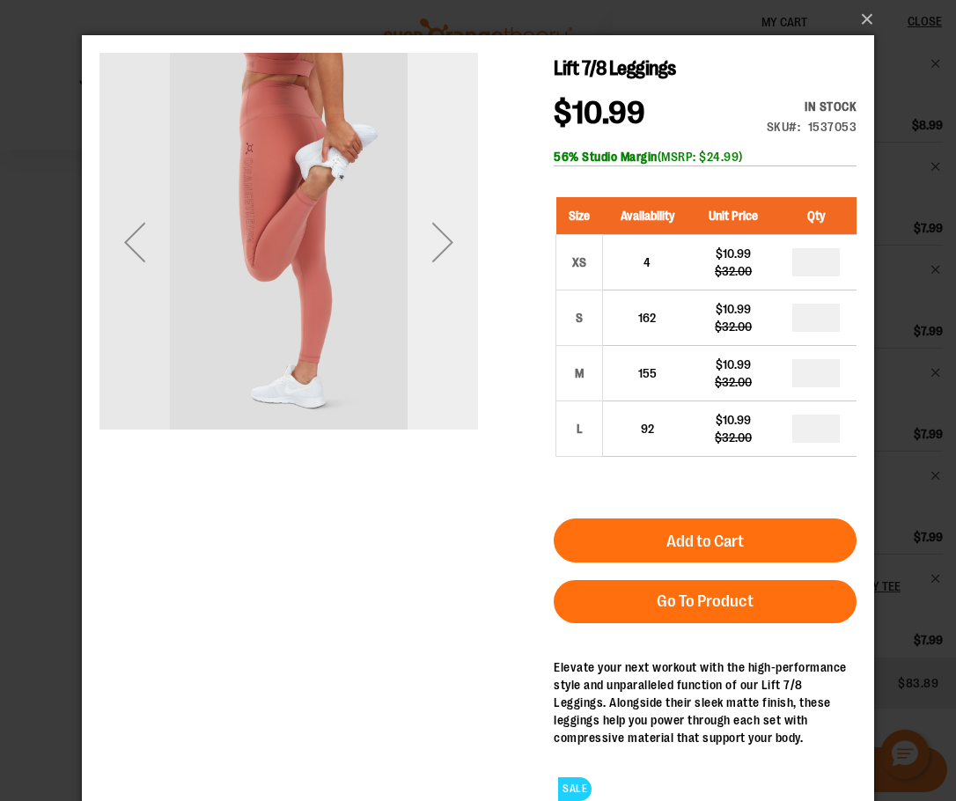
click at [434, 333] on div "Next" at bounding box center [443, 242] width 70 height 379
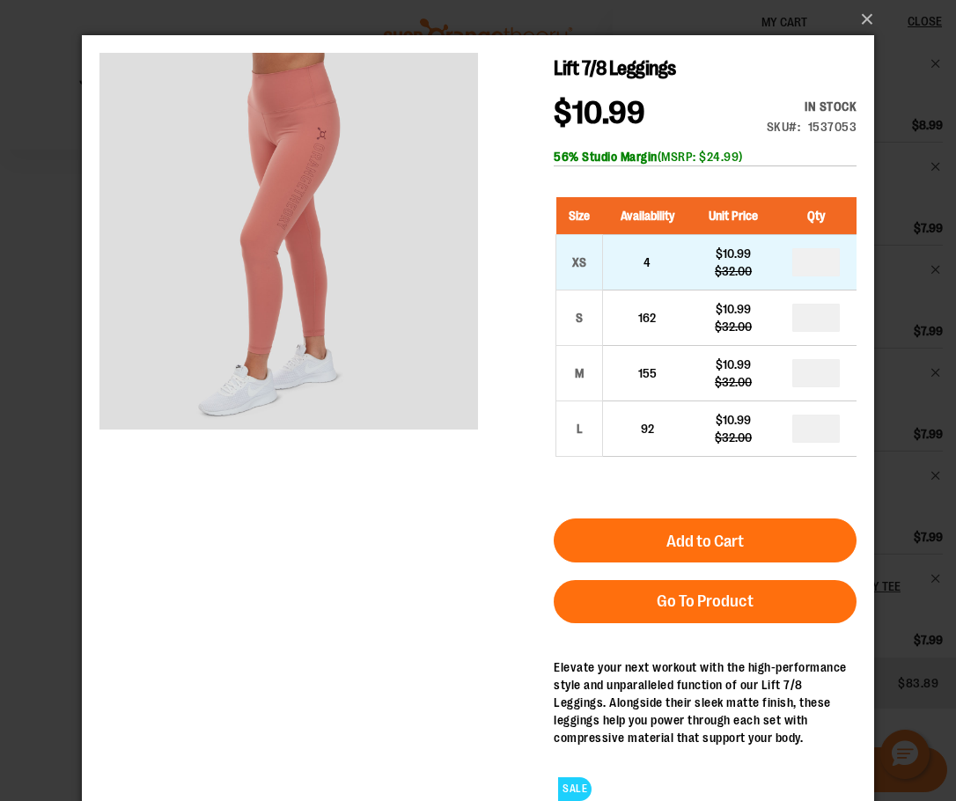
click at [840, 272] on td "*" at bounding box center [816, 262] width 81 height 55
click at [826, 271] on input "number" at bounding box center [816, 262] width 48 height 28
type input "*"
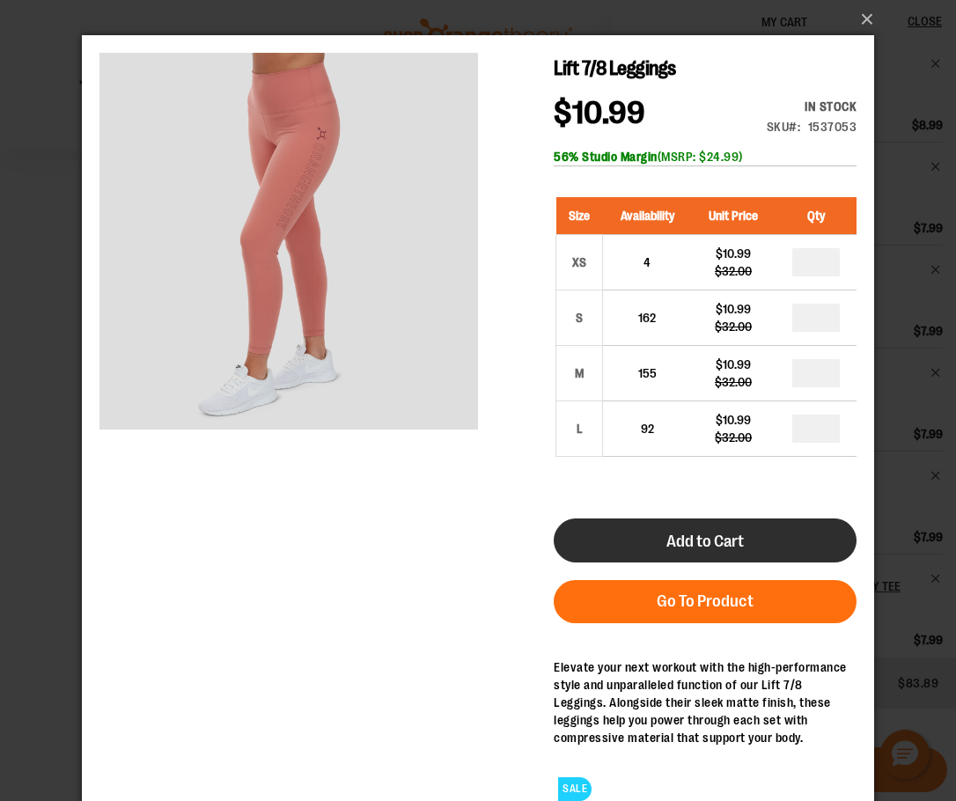
click at [670, 528] on button "Add to Cart" at bounding box center [705, 541] width 303 height 44
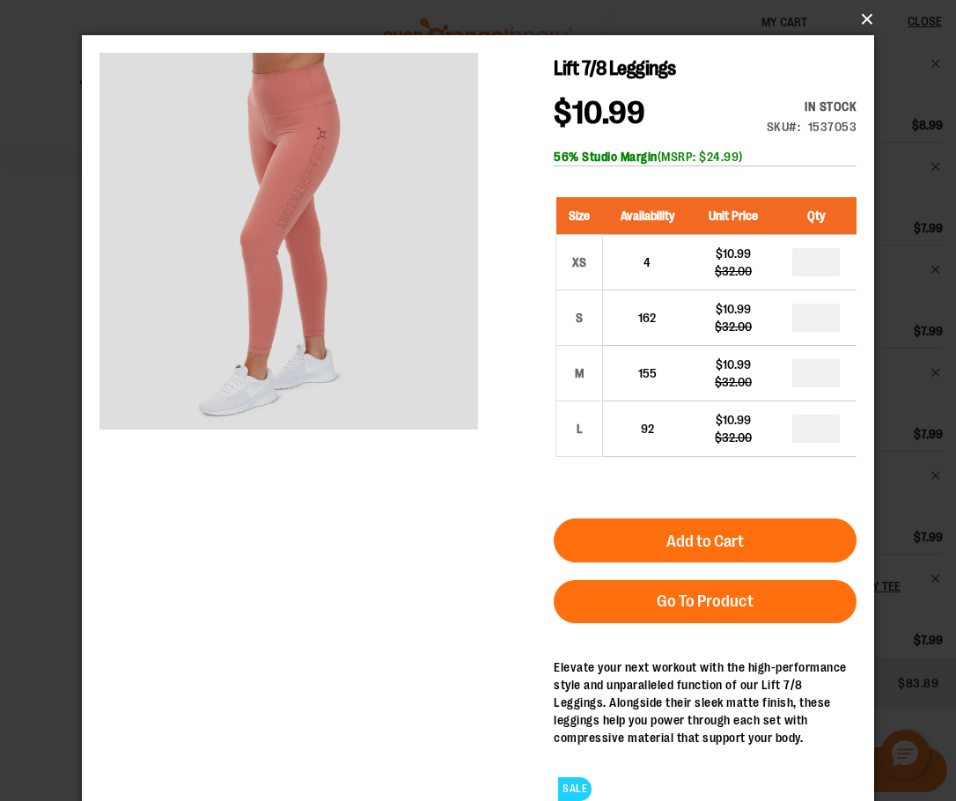
click at [863, 16] on button "×" at bounding box center [483, 19] width 792 height 39
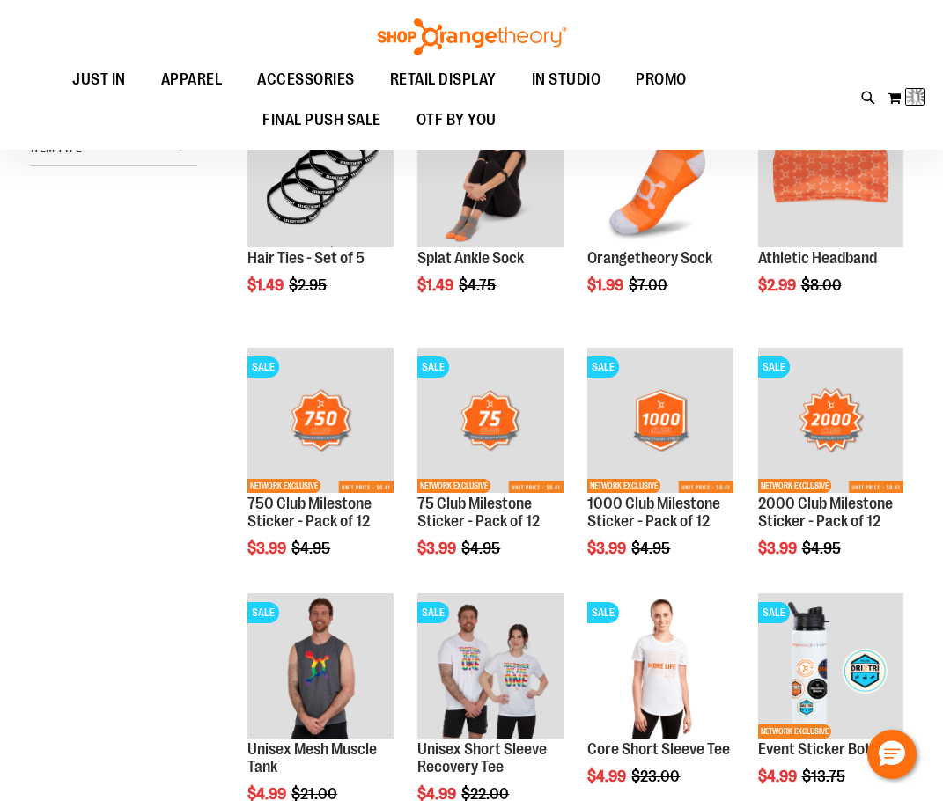
scroll to position [36, 0]
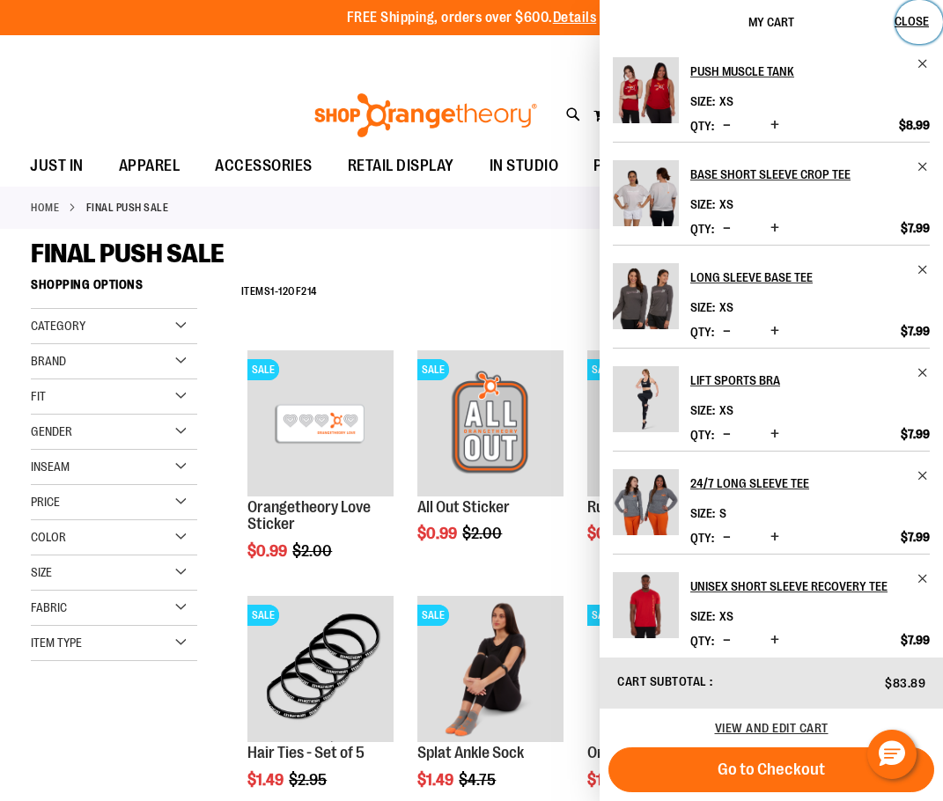
click at [905, 24] on span "Close" at bounding box center [912, 21] width 34 height 14
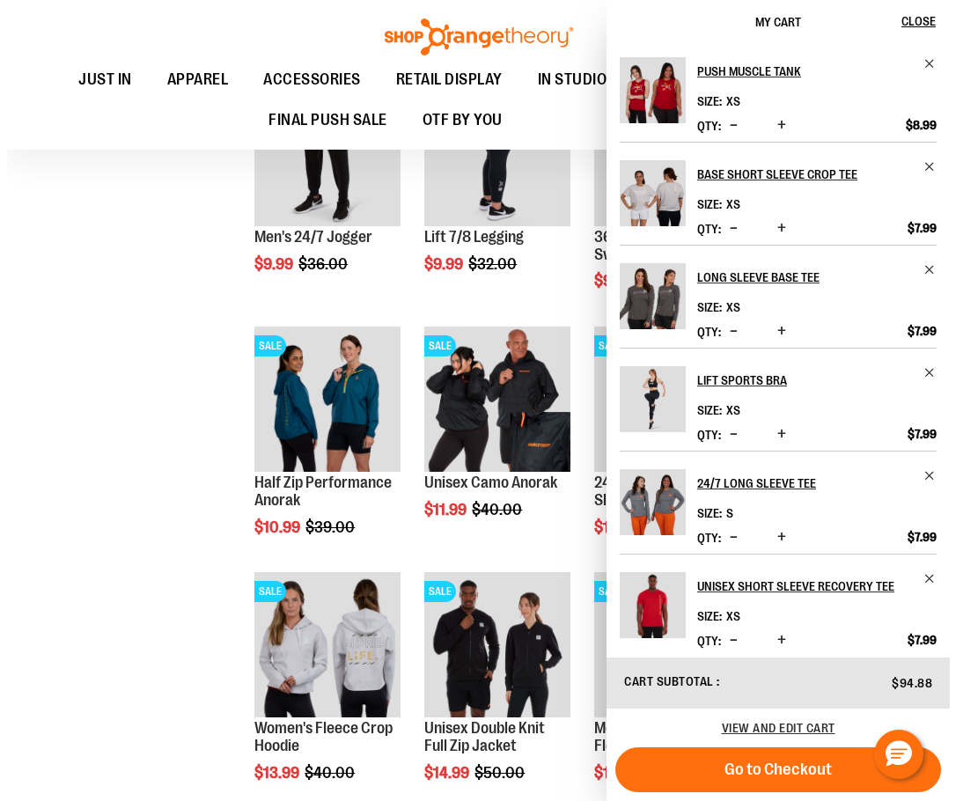
scroll to position [7411, 0]
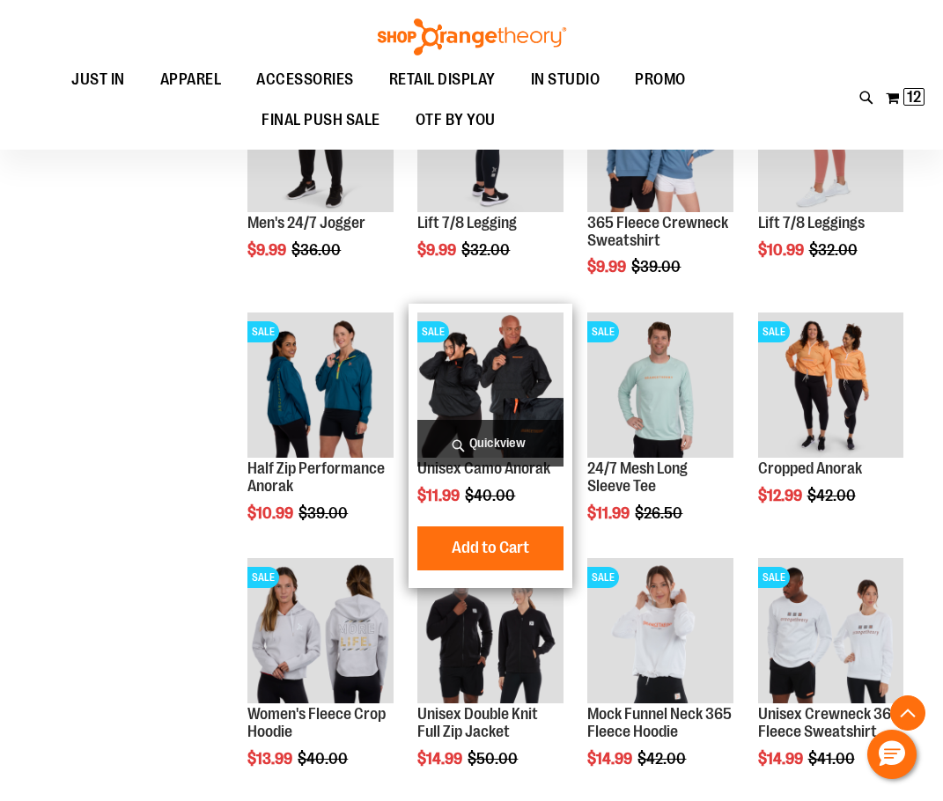
click at [505, 435] on span "Quickview" at bounding box center [489, 443] width 145 height 47
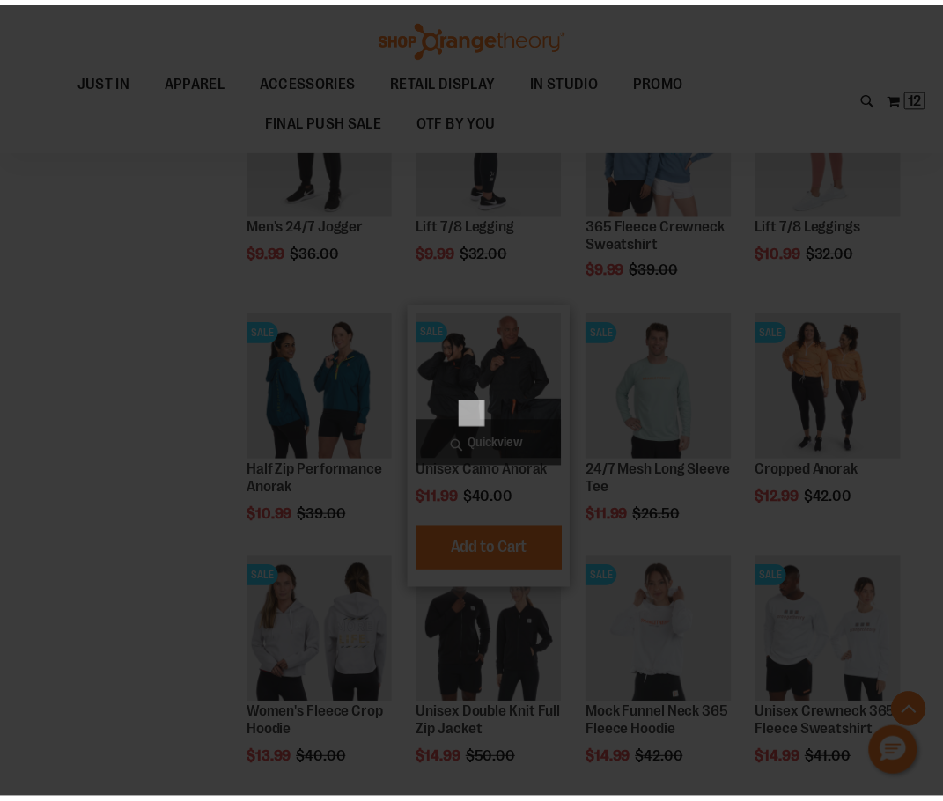
scroll to position [0, 0]
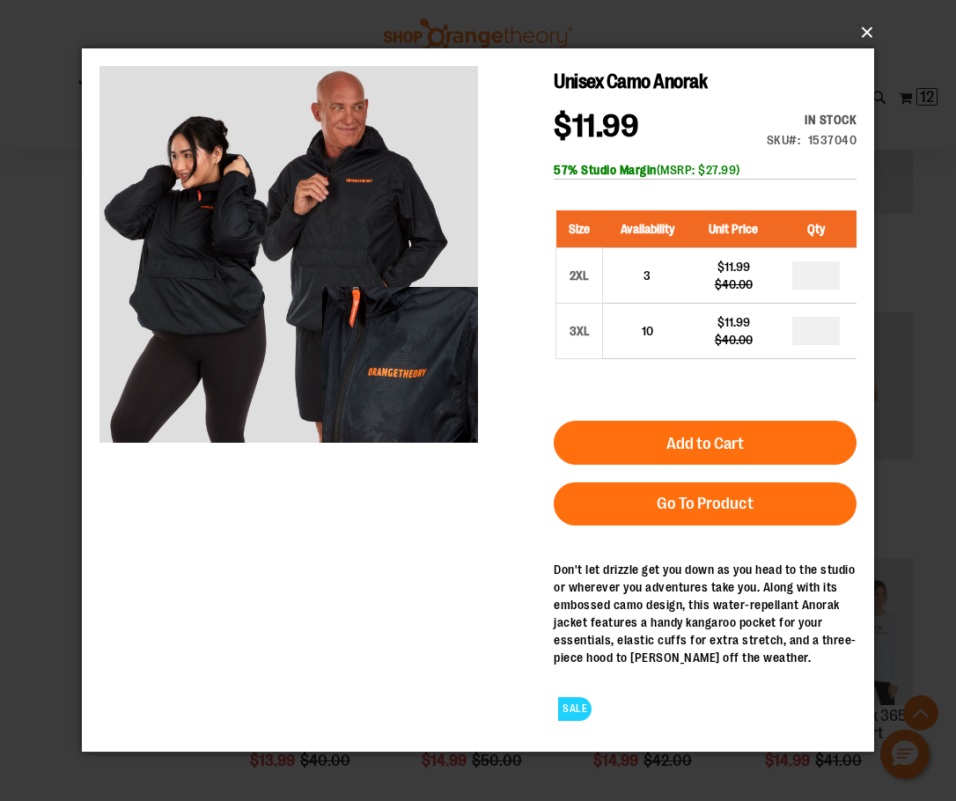
drag, startPoint x: 861, startPoint y: 29, endPoint x: 770, endPoint y: 91, distance: 109.7
click at [859, 30] on button "×" at bounding box center [483, 32] width 792 height 39
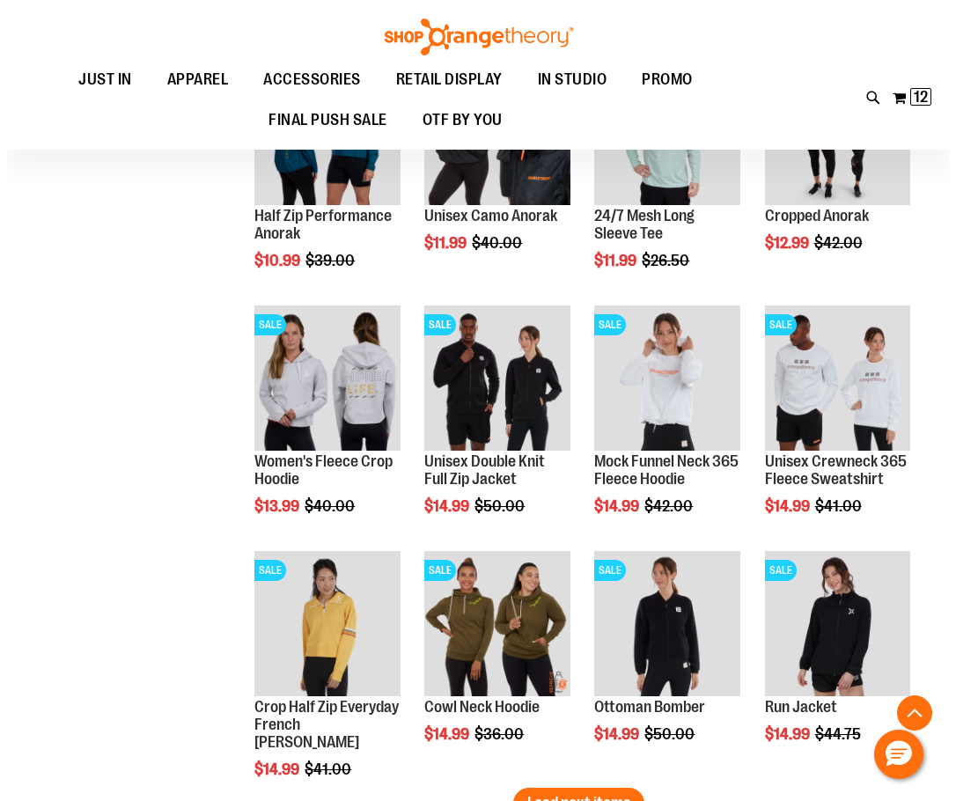
scroll to position [7676, 0]
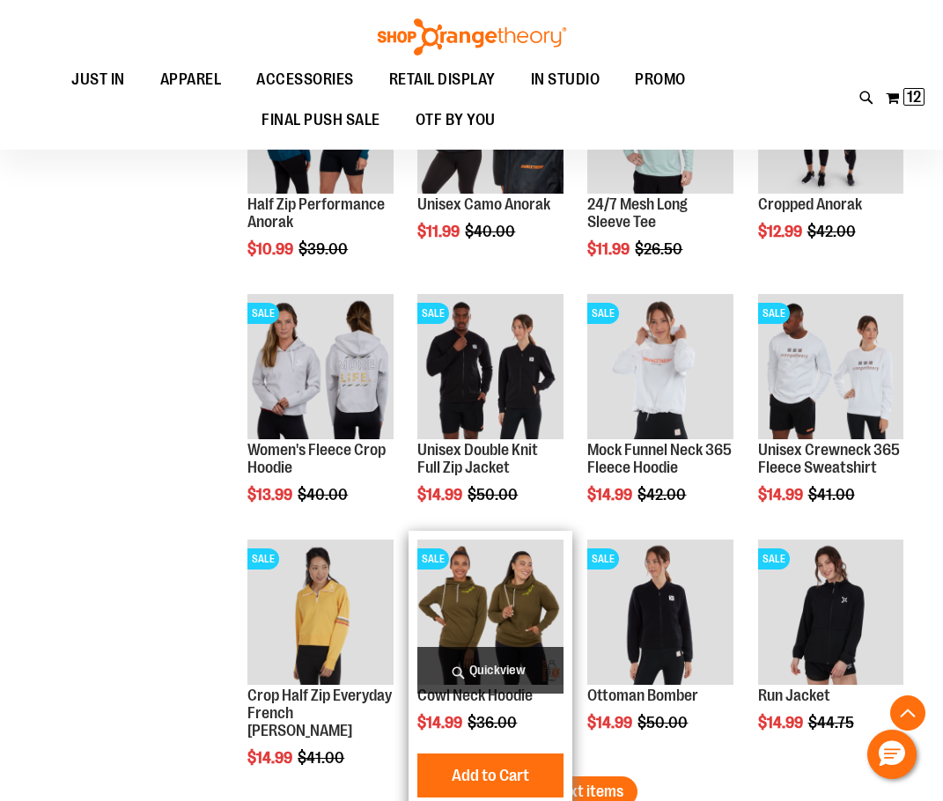
click at [489, 672] on span "Quickview" at bounding box center [489, 670] width 145 height 47
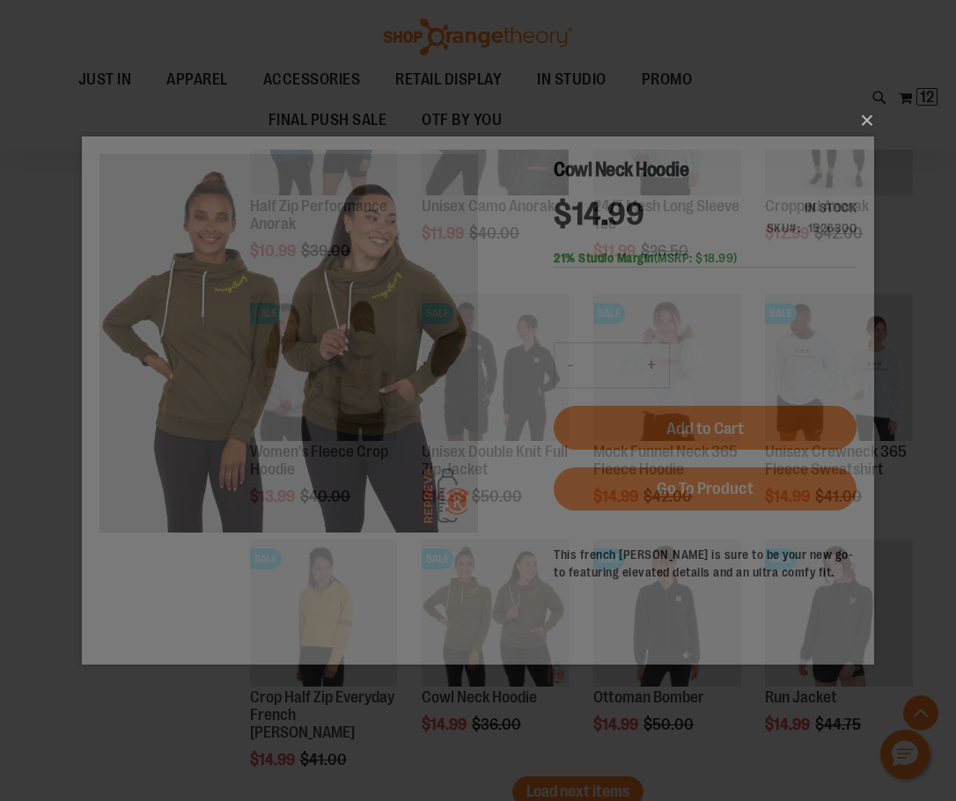
scroll to position [0, 0]
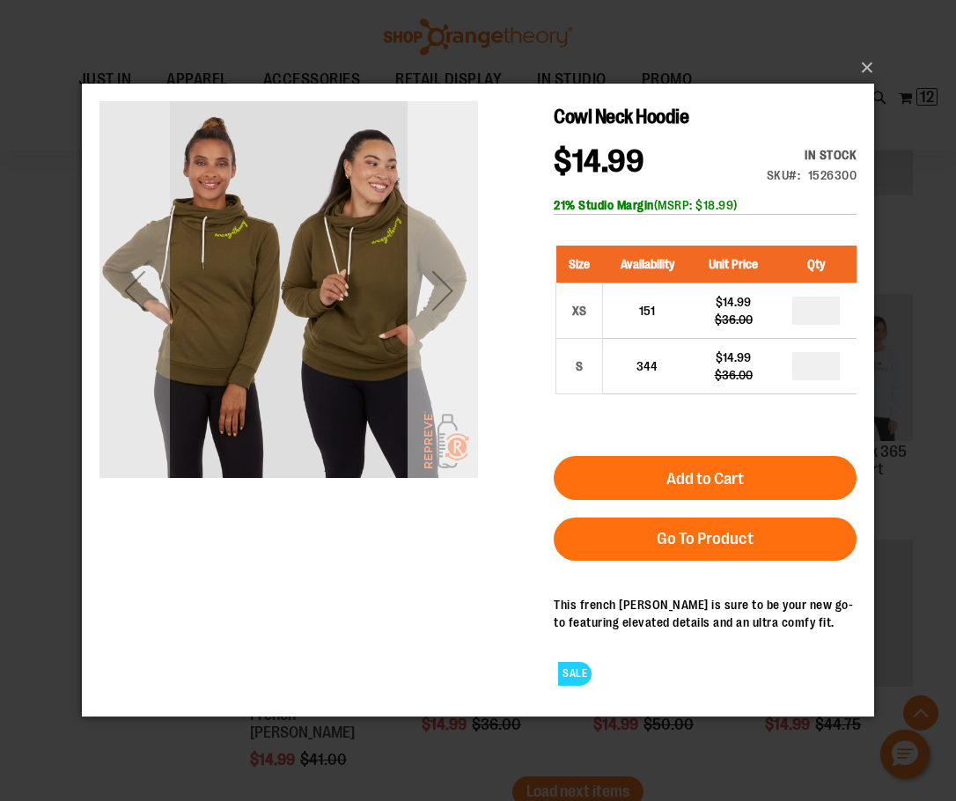
click at [452, 418] on div "Next" at bounding box center [443, 290] width 70 height 379
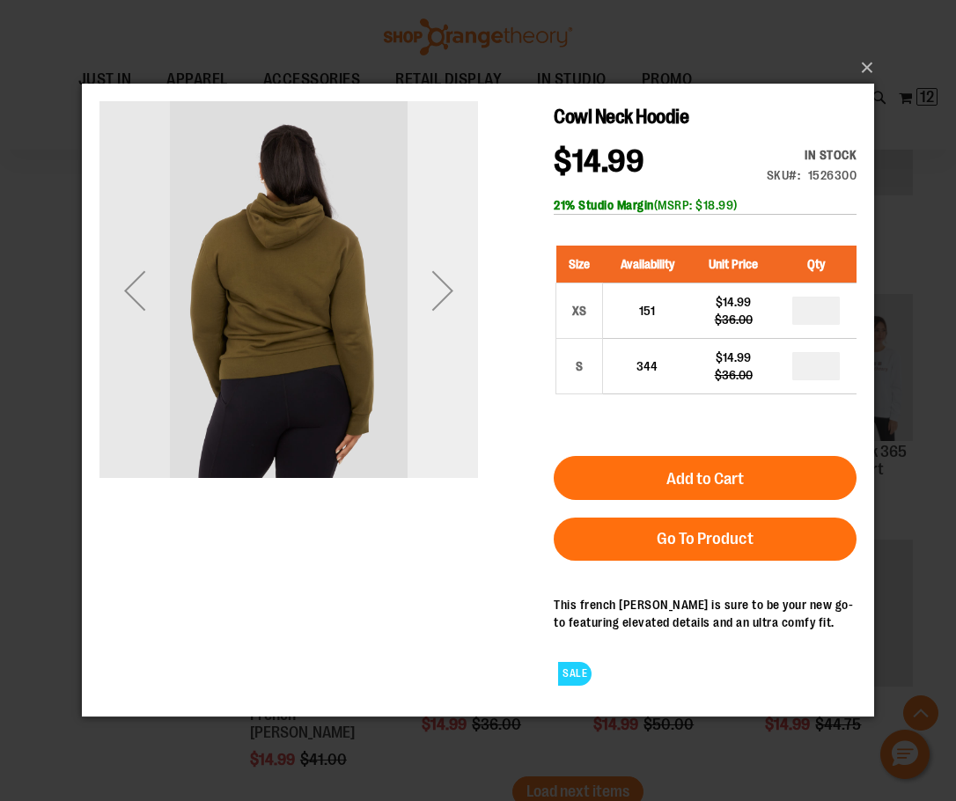
click at [452, 418] on div "Next" at bounding box center [443, 290] width 70 height 379
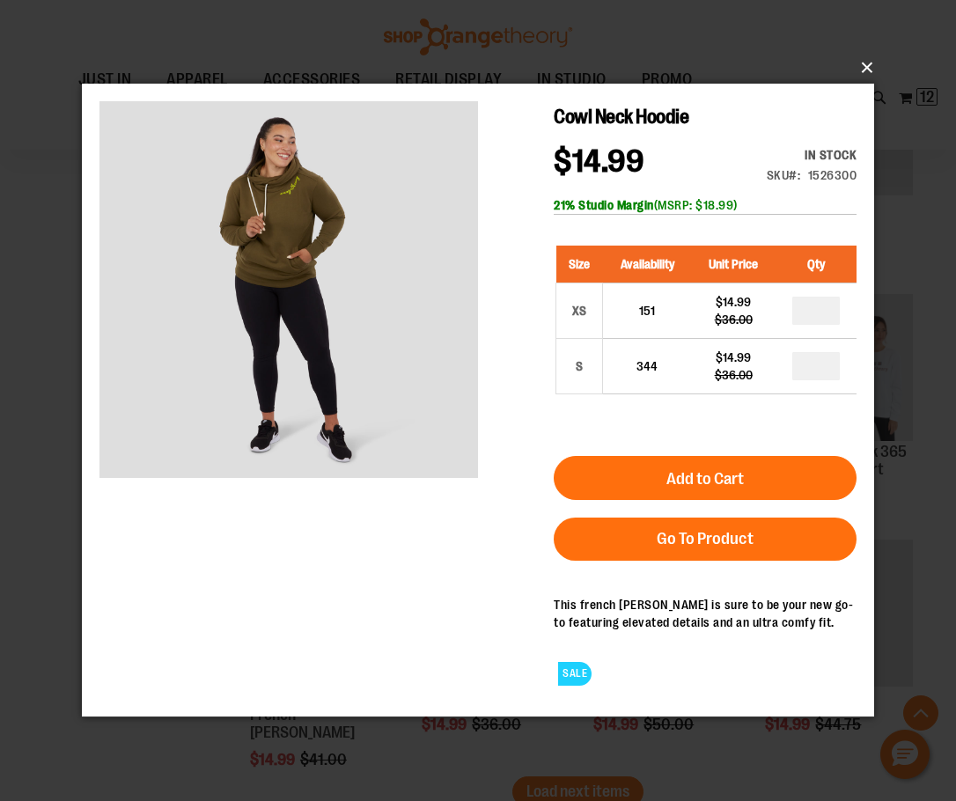
click at [870, 64] on button "×" at bounding box center [483, 67] width 792 height 39
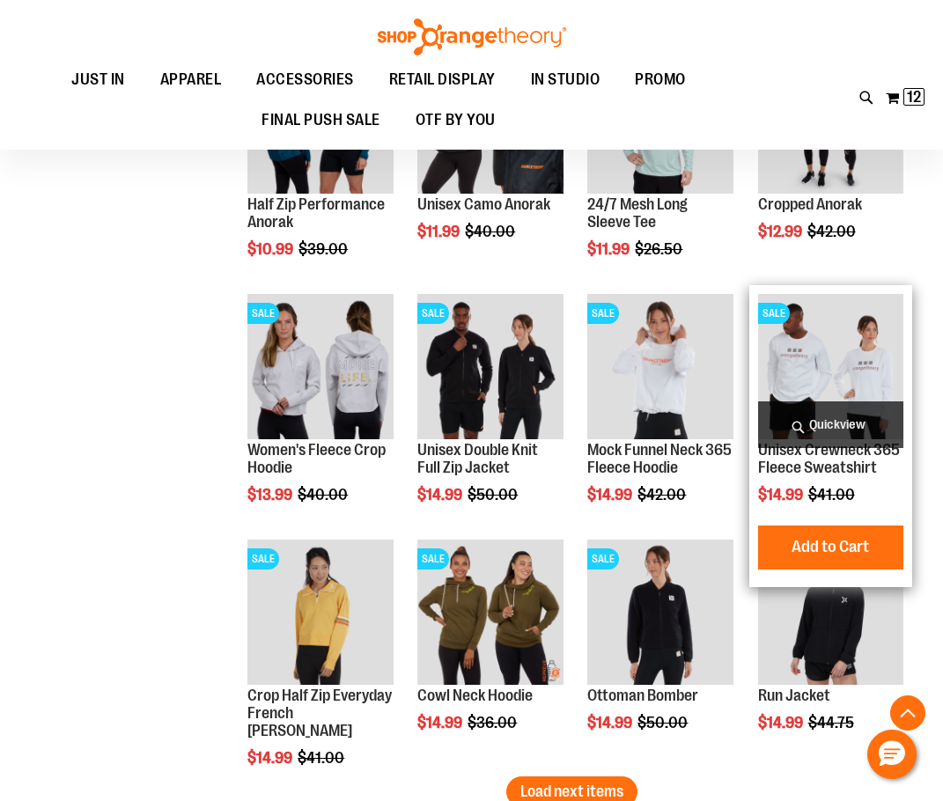
click at [862, 426] on span "Quickview" at bounding box center [830, 425] width 145 height 47
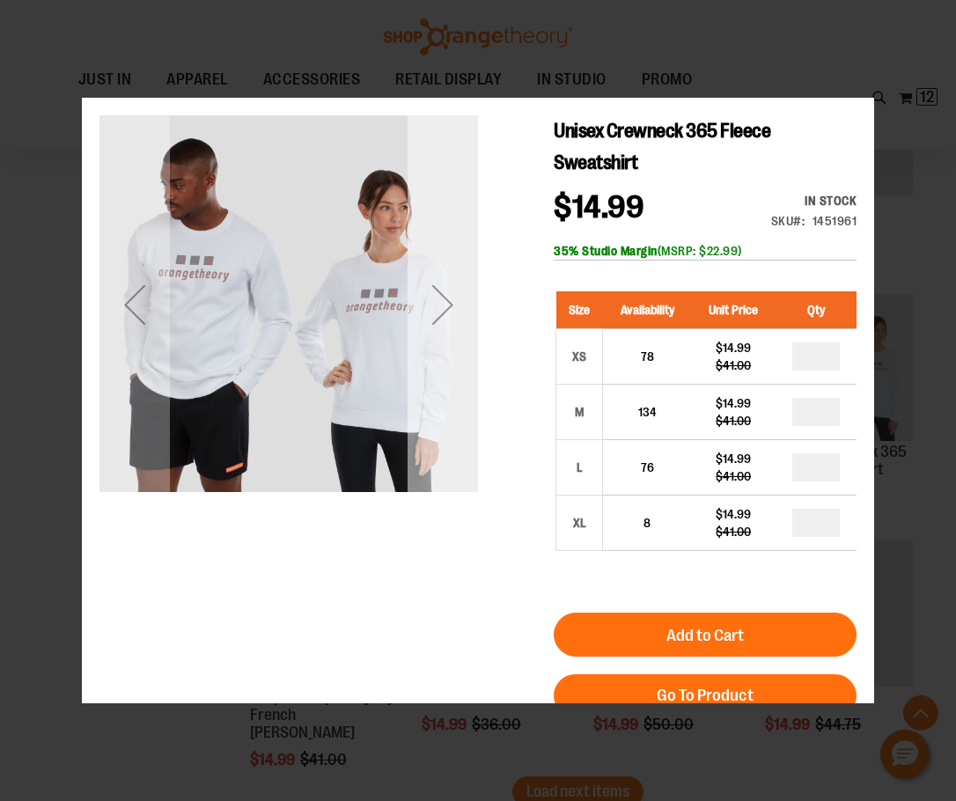
click at [450, 472] on div "Next" at bounding box center [443, 304] width 70 height 379
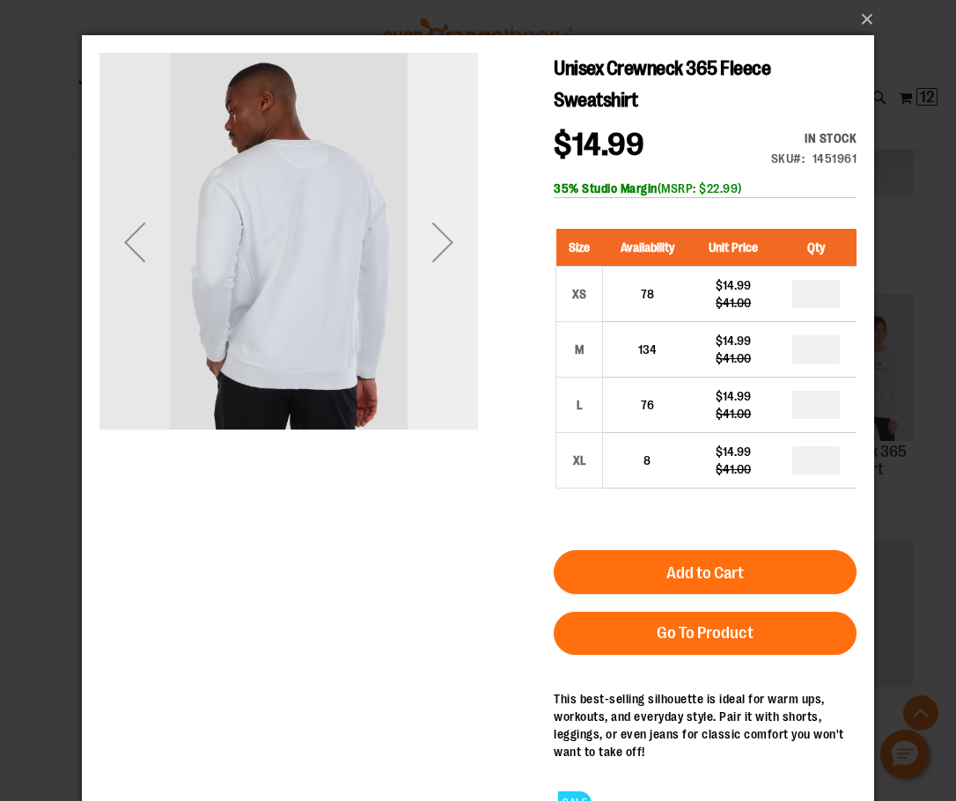
click at [452, 409] on div "Next" at bounding box center [443, 242] width 70 height 379
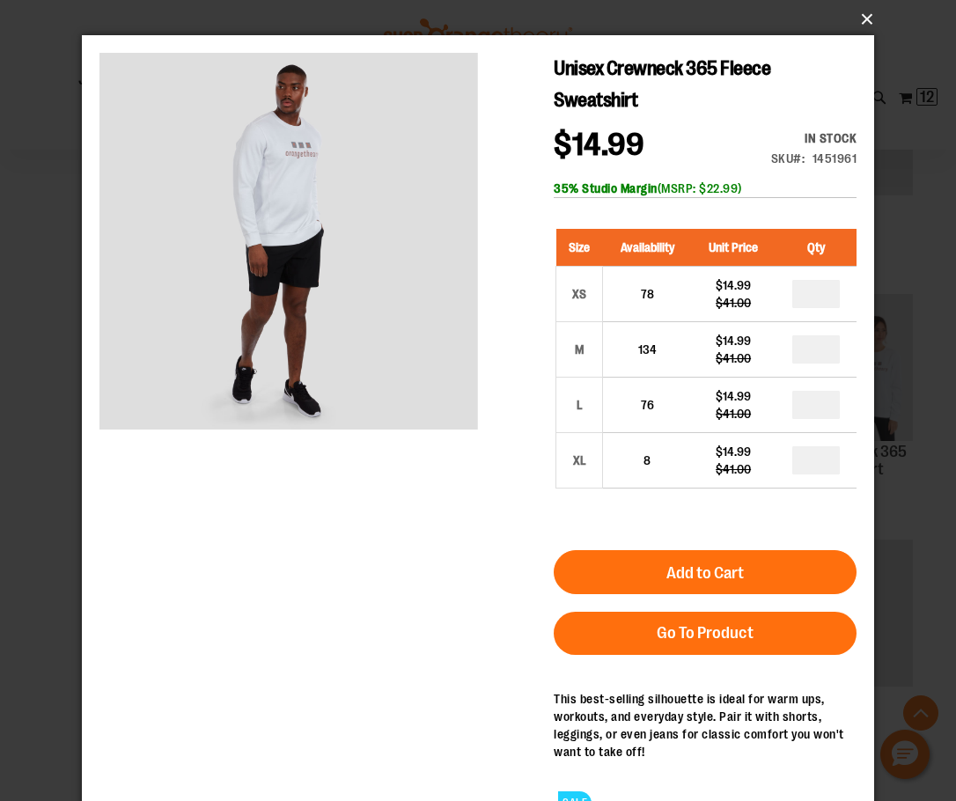
click at [866, 16] on button "×" at bounding box center [483, 19] width 792 height 39
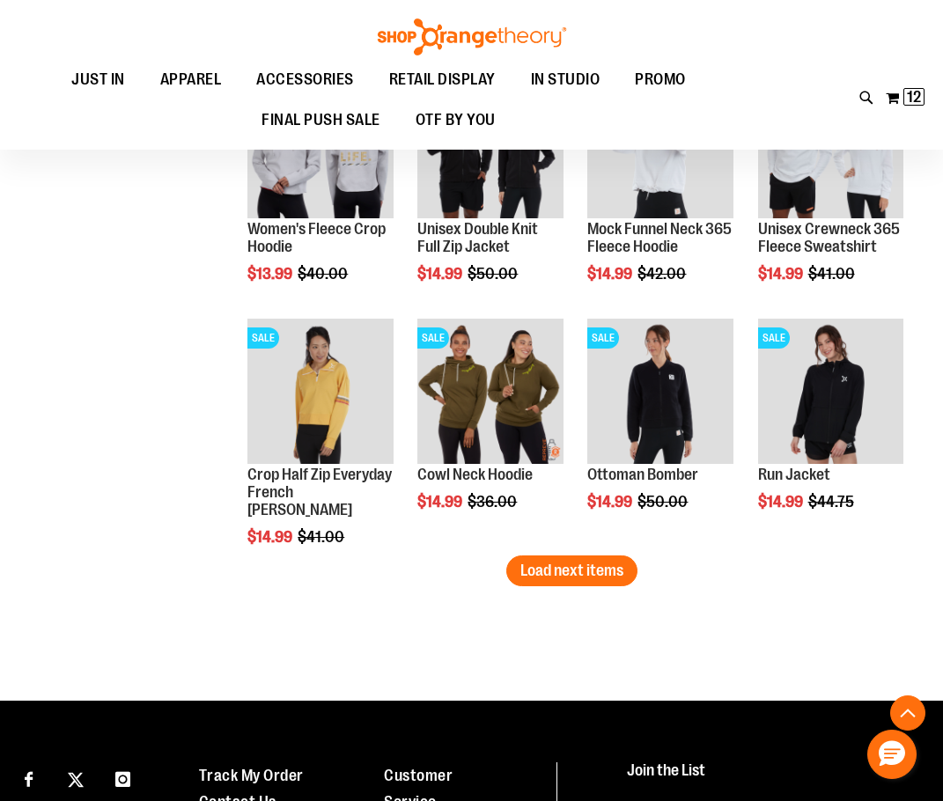
scroll to position [7940, 0]
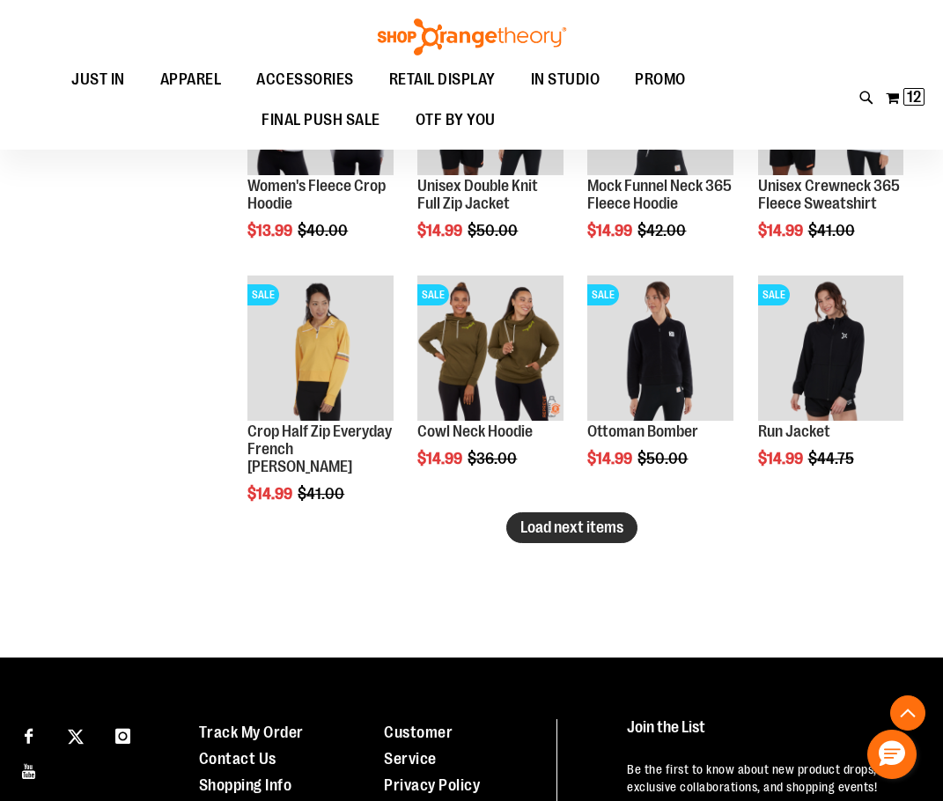
click at [630, 528] on button "Load next items" at bounding box center [571, 527] width 131 height 31
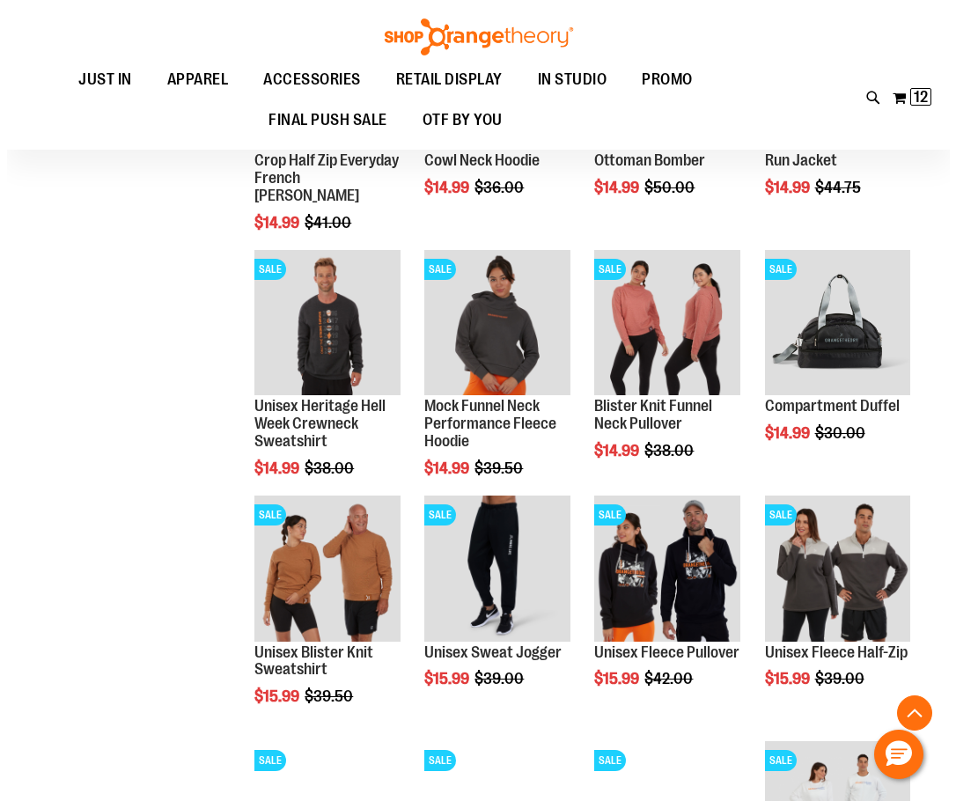
scroll to position [8292, 0]
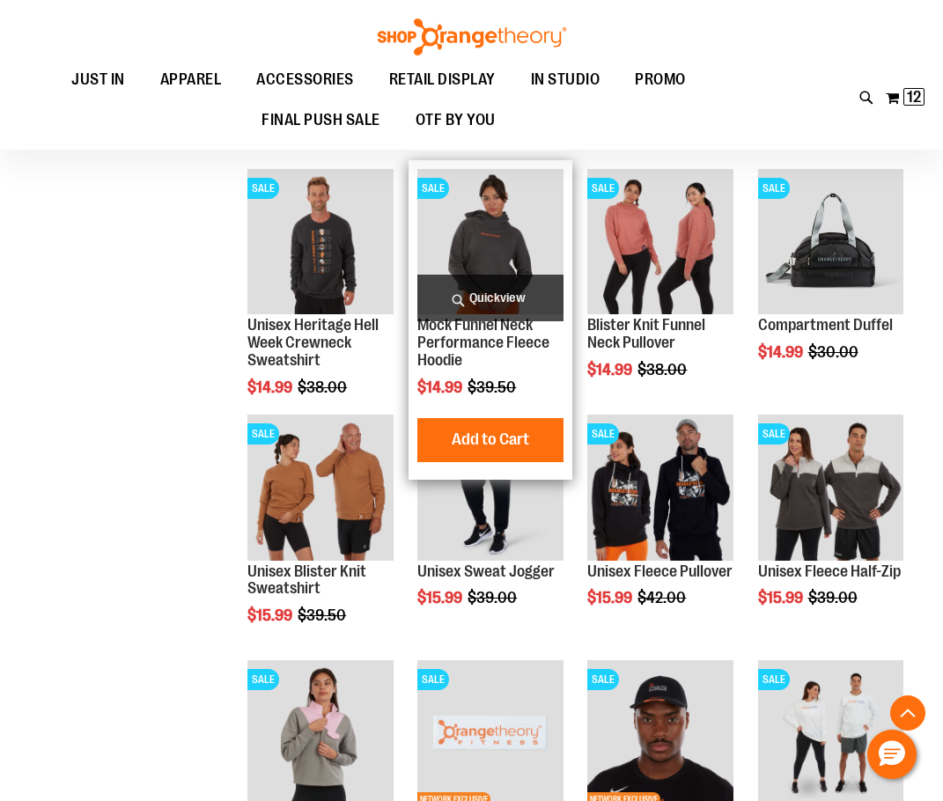
click at [483, 294] on span "Quickview" at bounding box center [489, 298] width 145 height 47
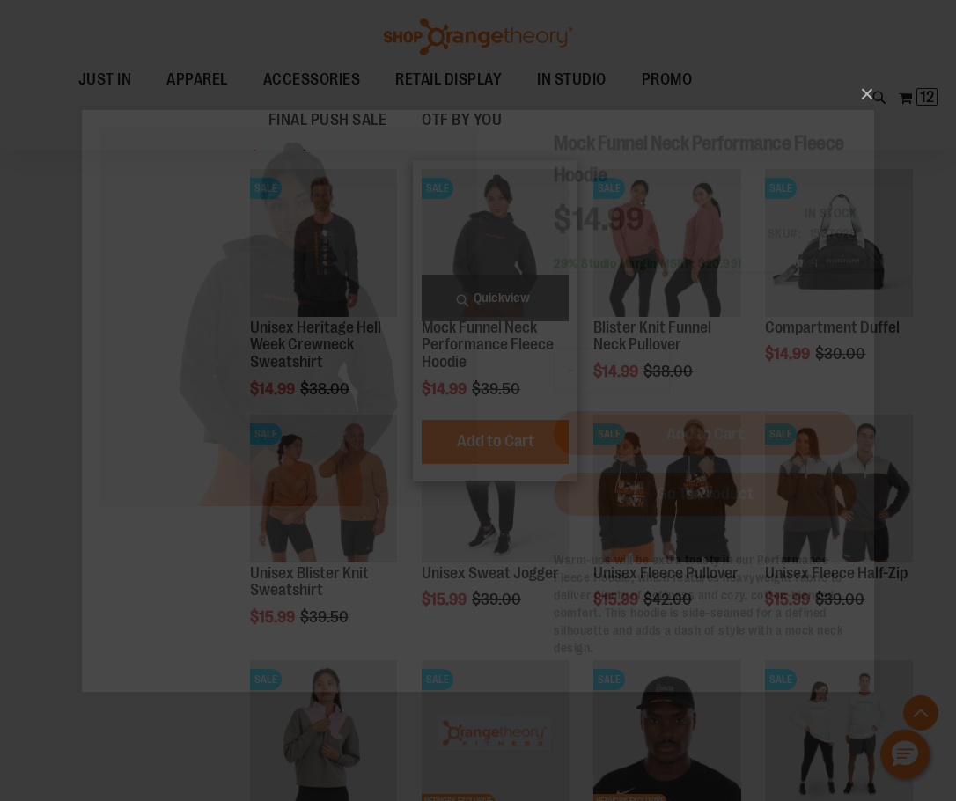
scroll to position [0, 0]
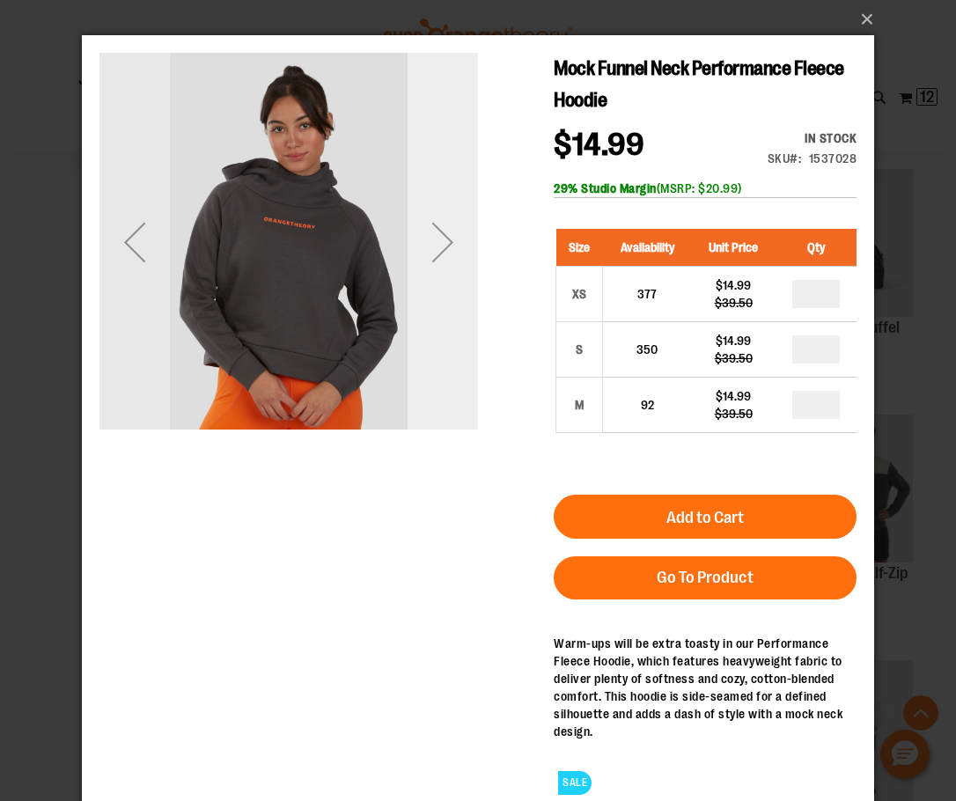
click at [449, 346] on div "Next" at bounding box center [443, 242] width 70 height 379
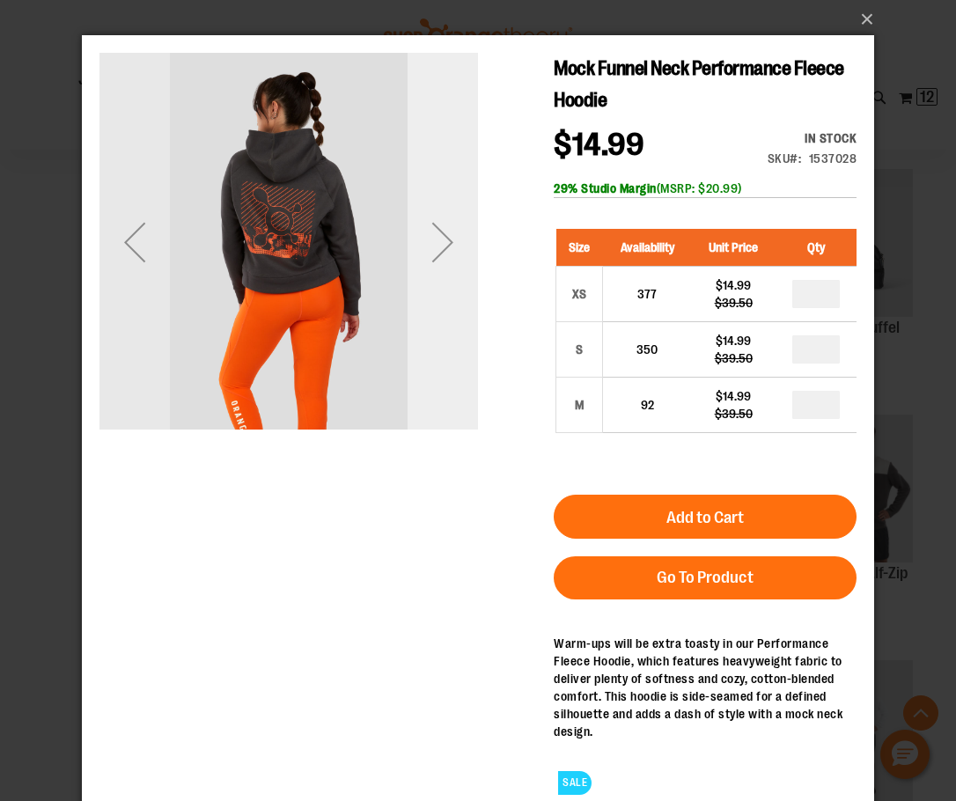
click at [449, 347] on div "Next" at bounding box center [443, 242] width 70 height 379
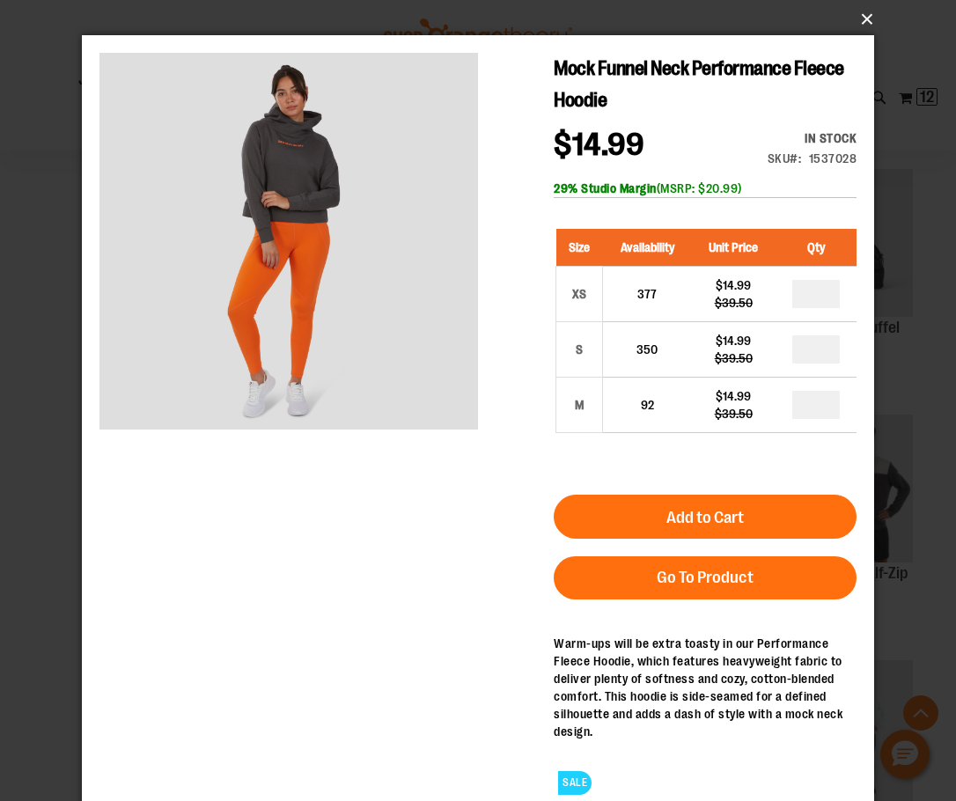
click at [874, 15] on button "×" at bounding box center [483, 19] width 792 height 39
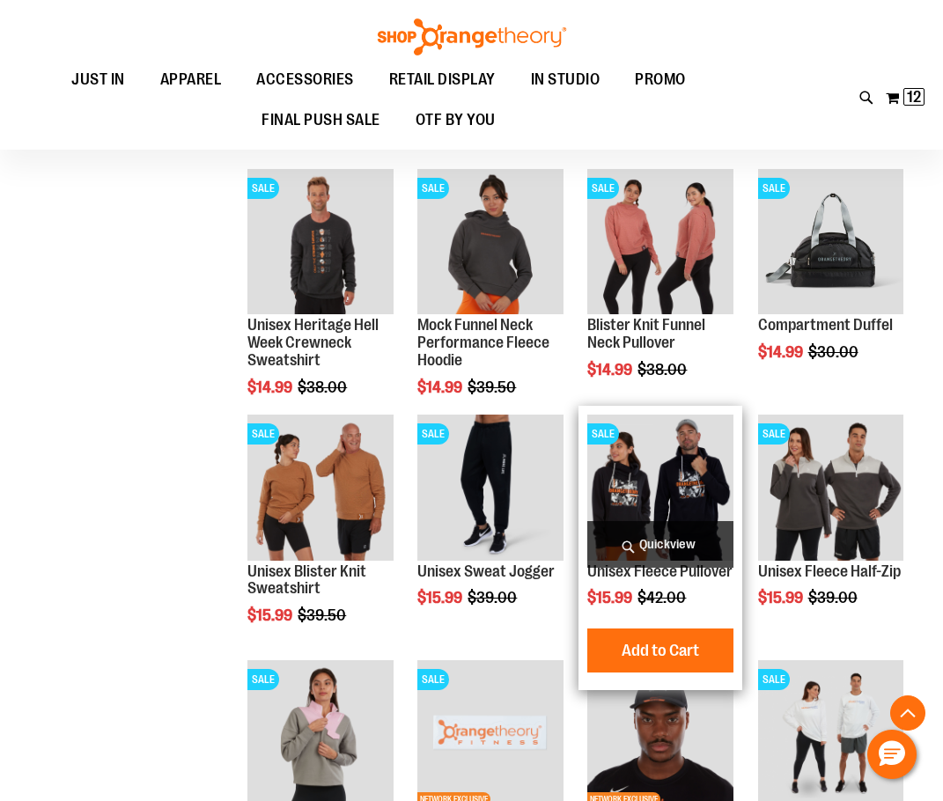
click at [661, 541] on span "Quickview" at bounding box center [659, 544] width 145 height 47
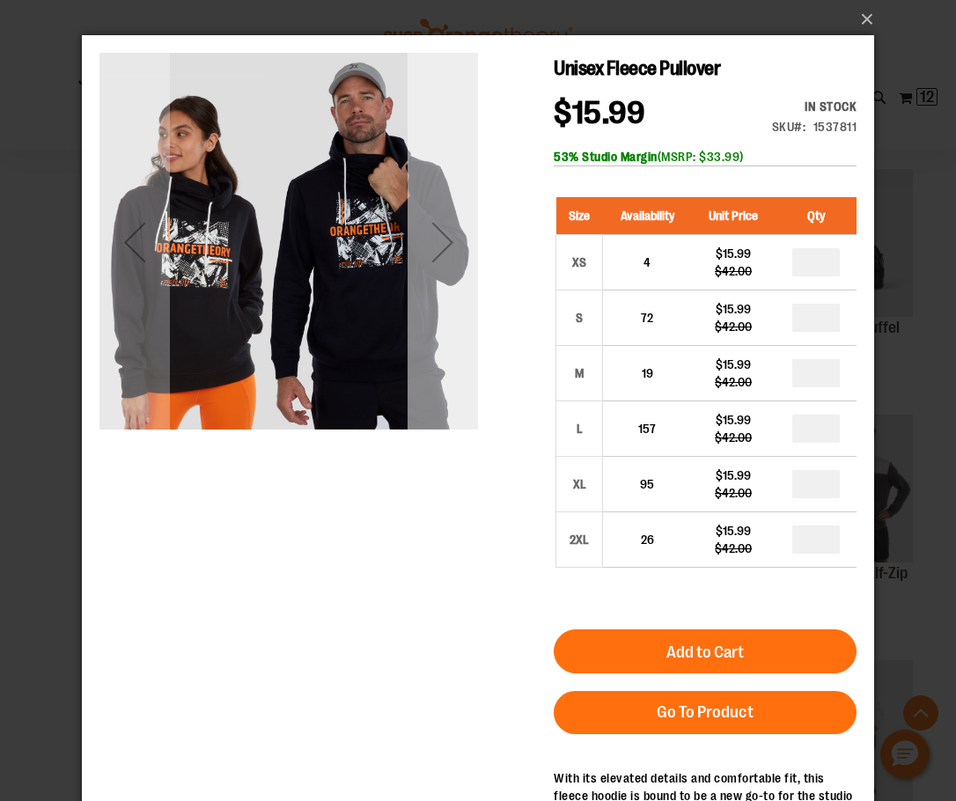
click at [421, 405] on div "Next" at bounding box center [443, 242] width 70 height 379
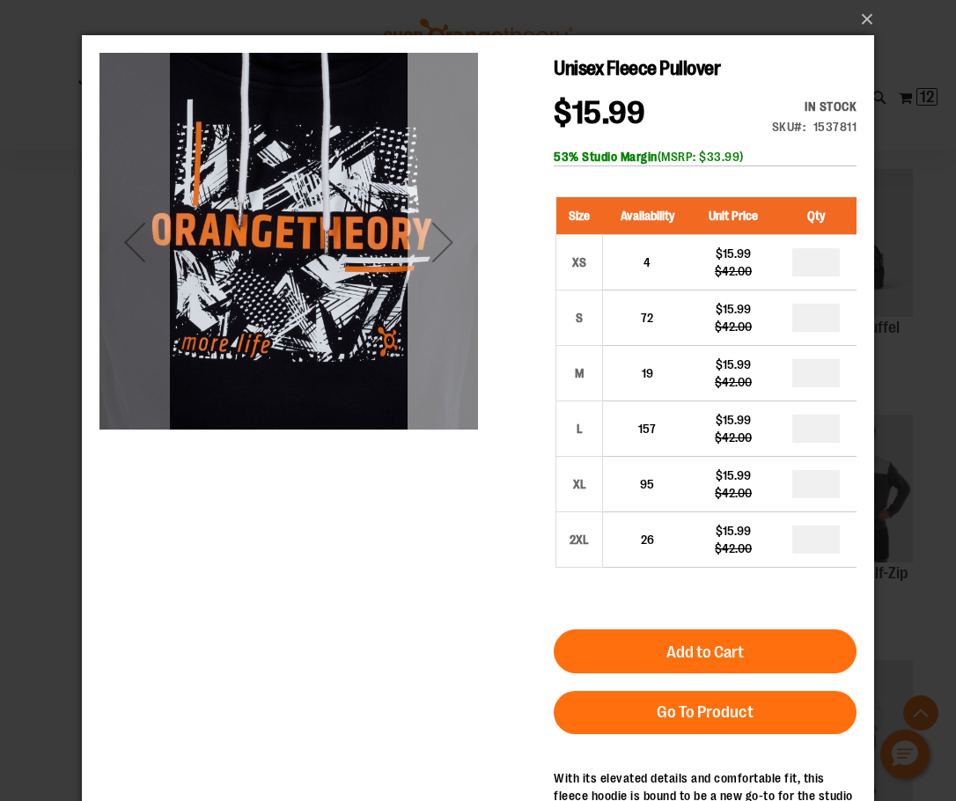
click at [441, 386] on div "Next" at bounding box center [443, 242] width 70 height 379
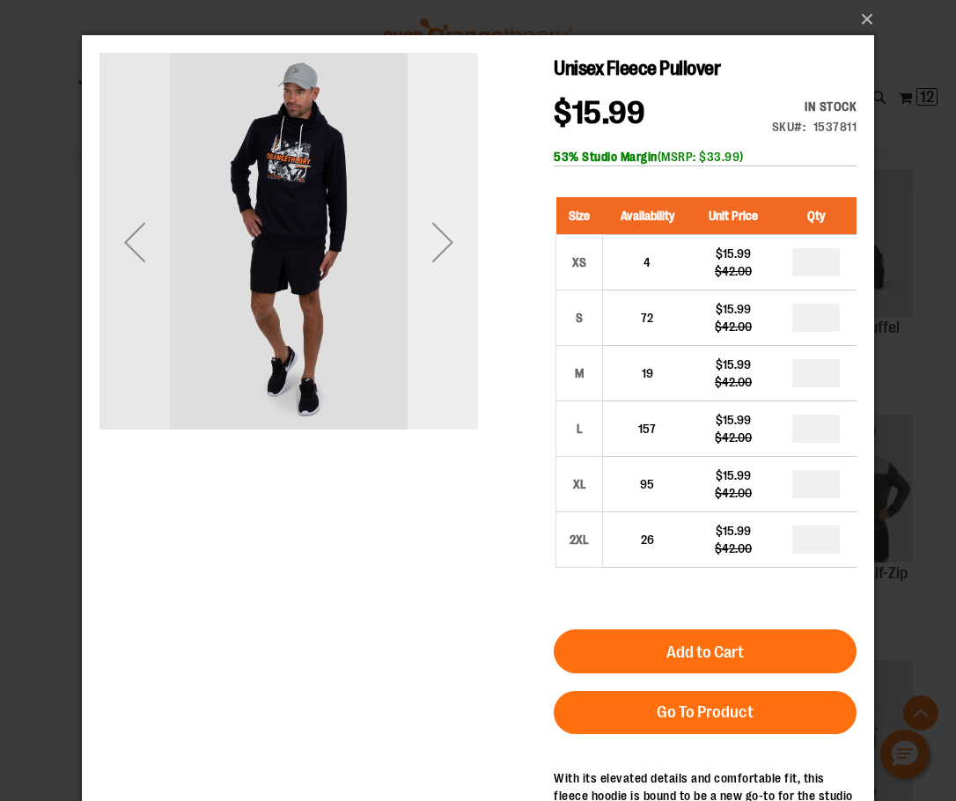
click at [441, 386] on div "Next" at bounding box center [443, 242] width 70 height 379
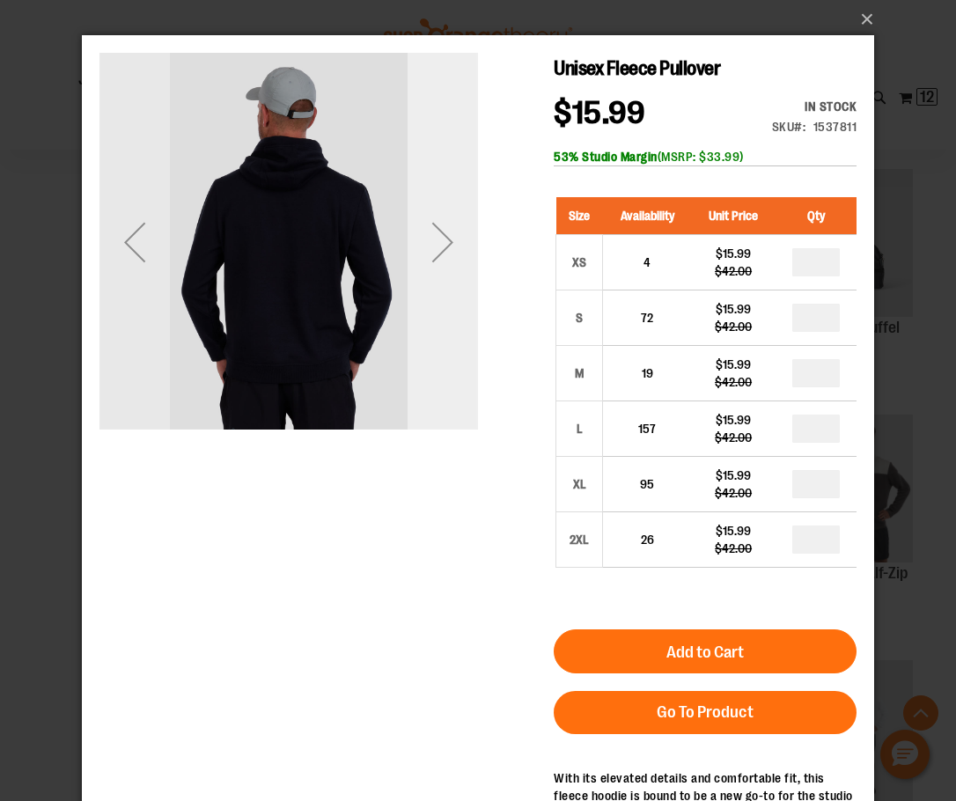
click at [441, 386] on div "Next" at bounding box center [443, 242] width 70 height 379
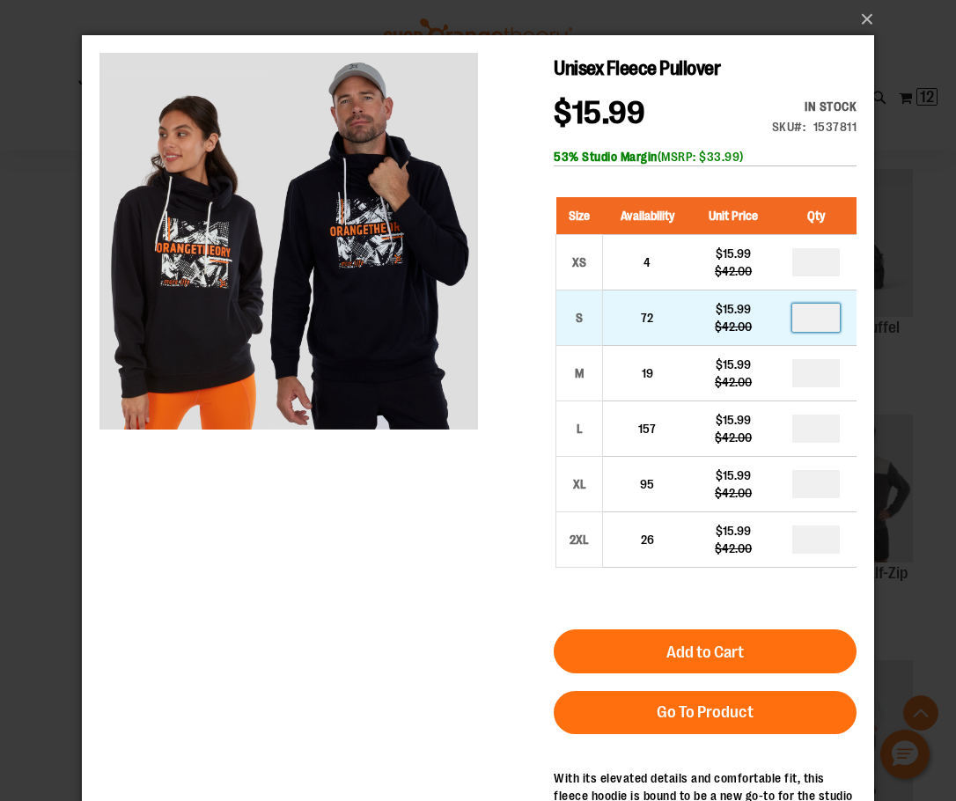
click at [822, 326] on input "number" at bounding box center [816, 318] width 48 height 28
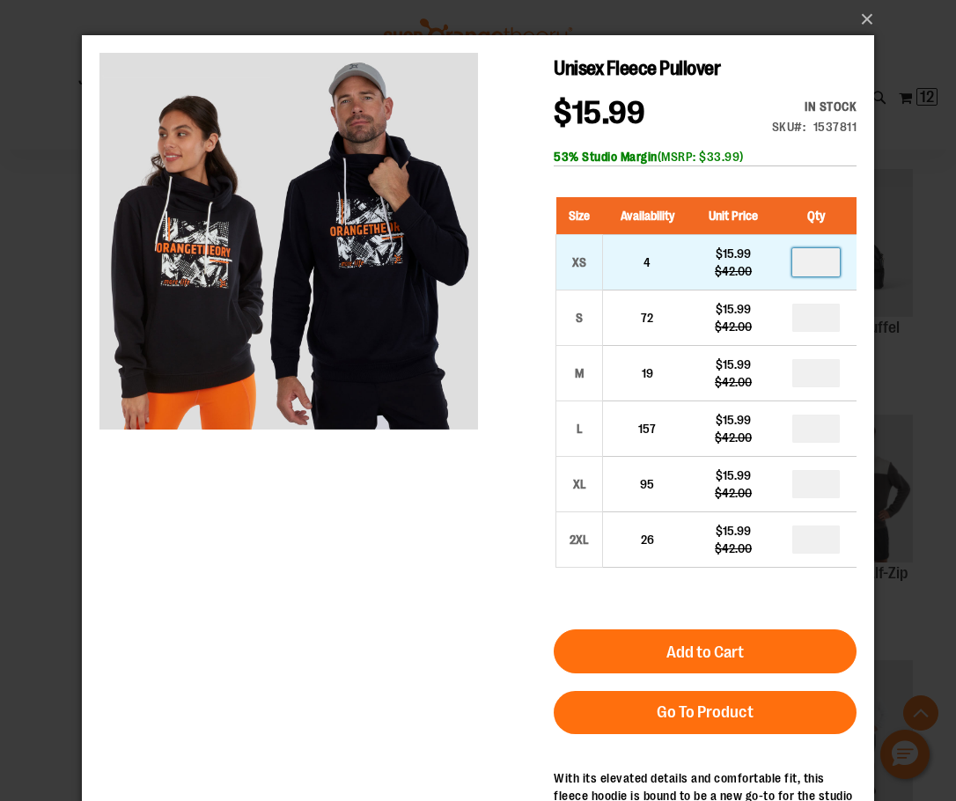
type input "*"
click at [814, 267] on input "number" at bounding box center [816, 262] width 48 height 28
type input "*"
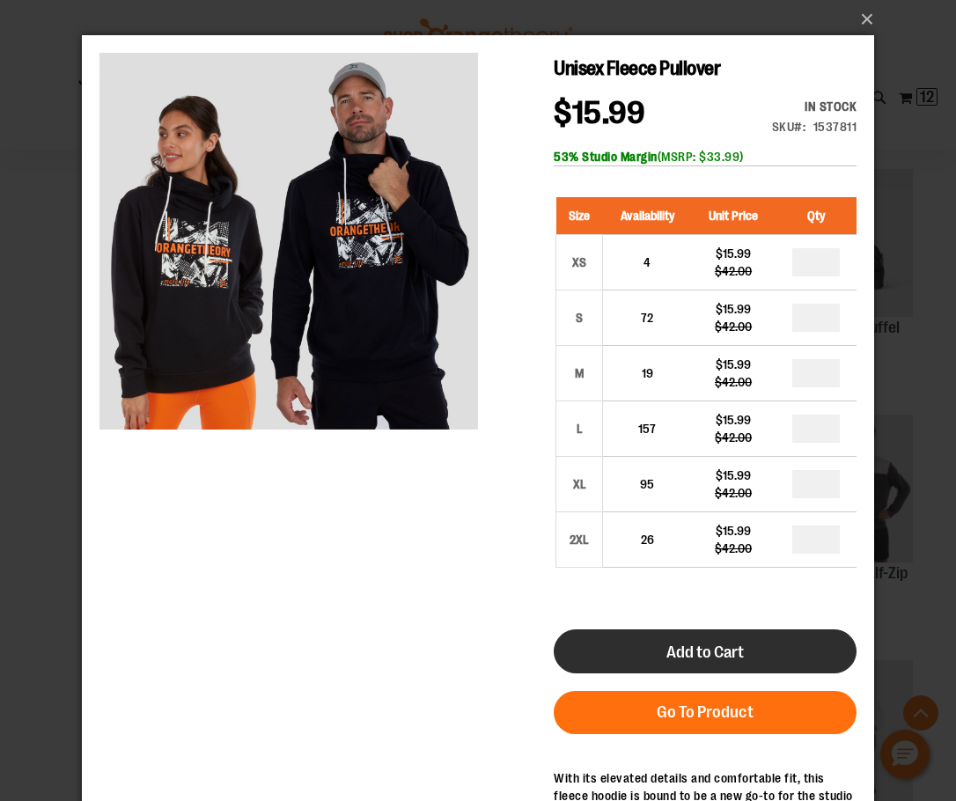
click at [743, 669] on button "Add to Cart" at bounding box center [705, 652] width 303 height 44
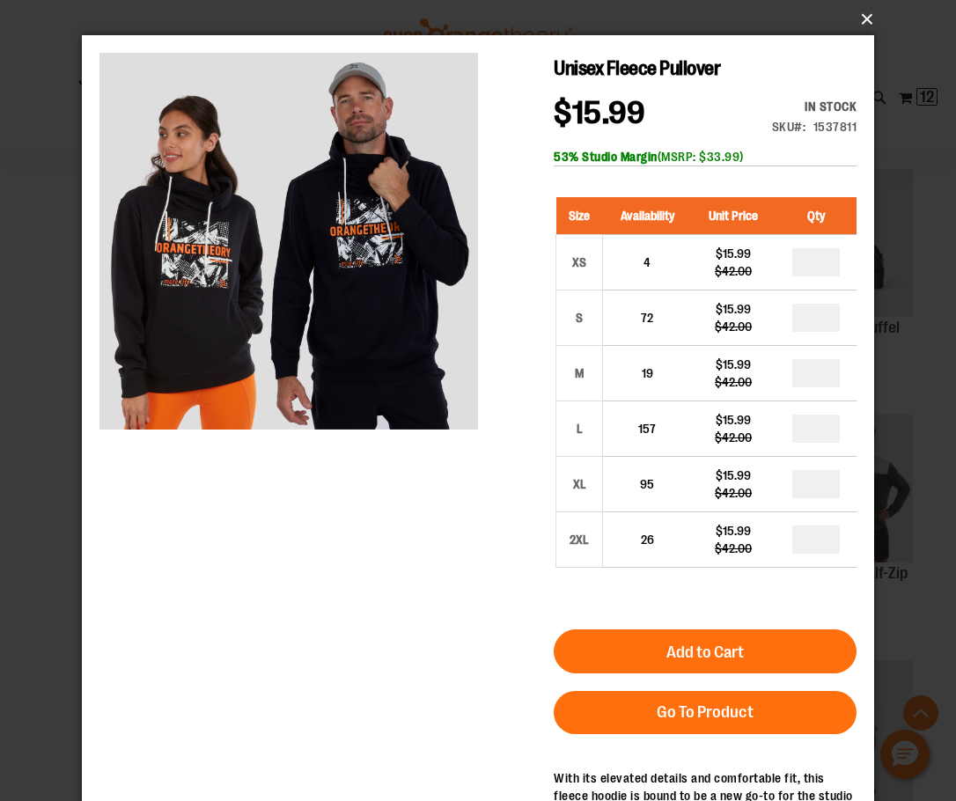
click at [861, 18] on button "×" at bounding box center [483, 19] width 792 height 39
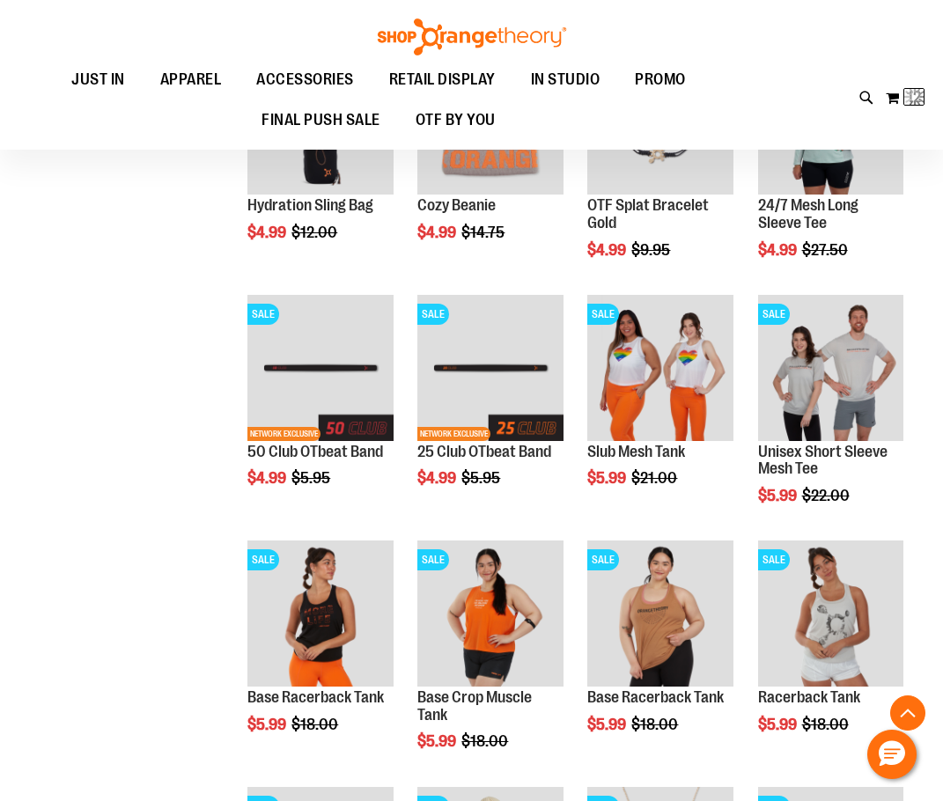
scroll to position [72, 0]
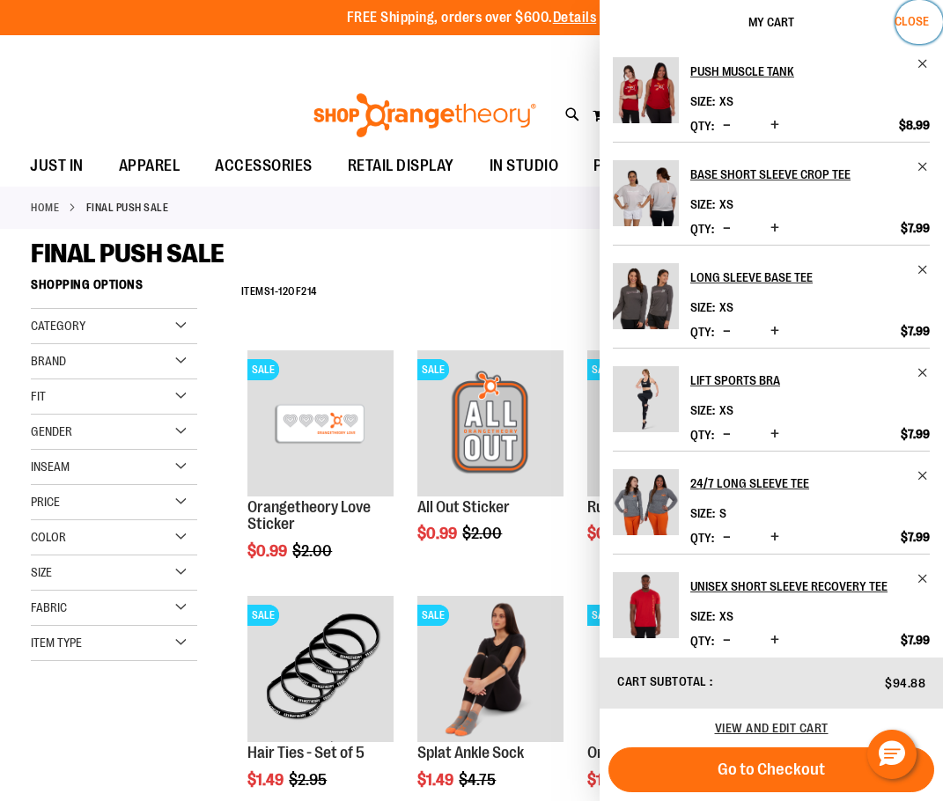
click at [918, 18] on span "Close" at bounding box center [912, 21] width 34 height 14
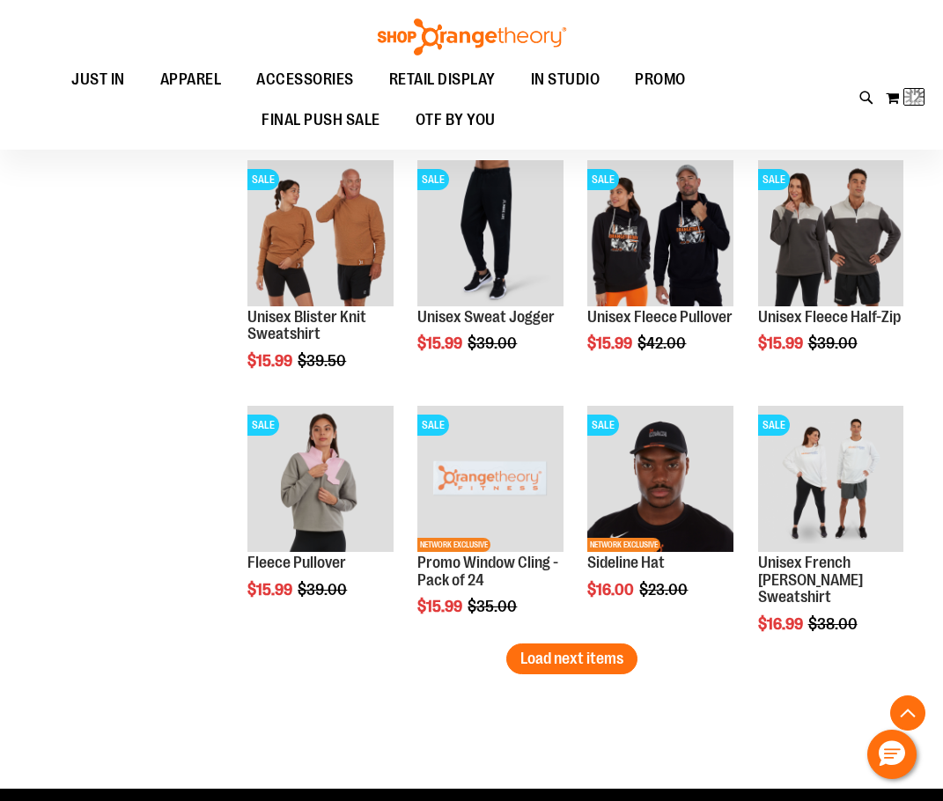
scroll to position [8374, 0]
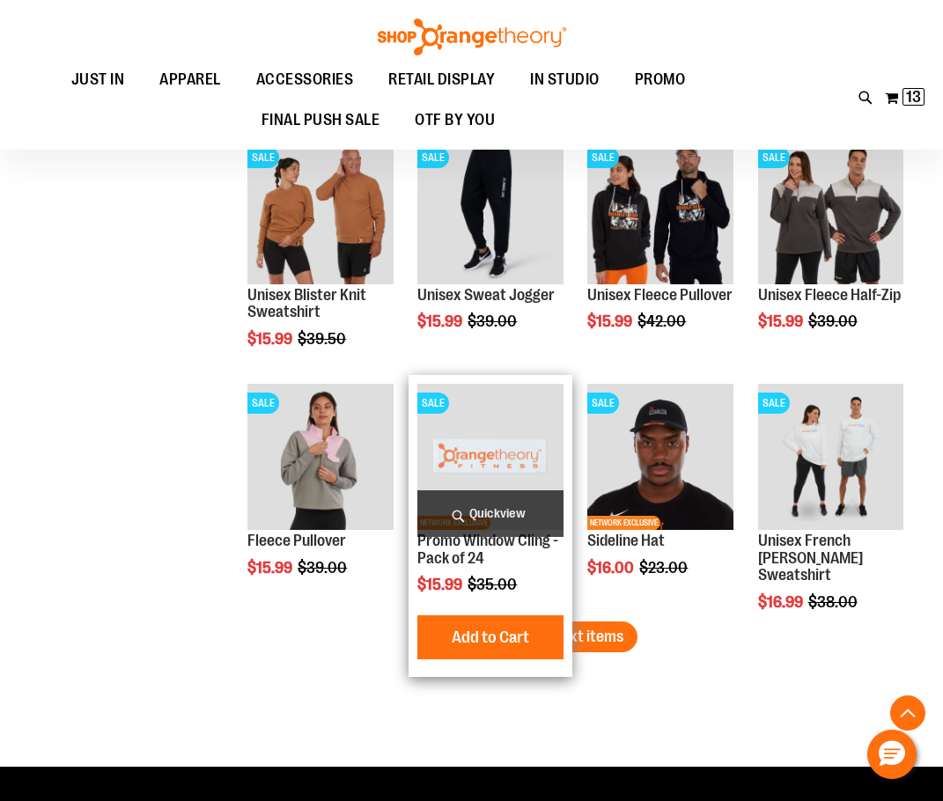
scroll to position [8638, 0]
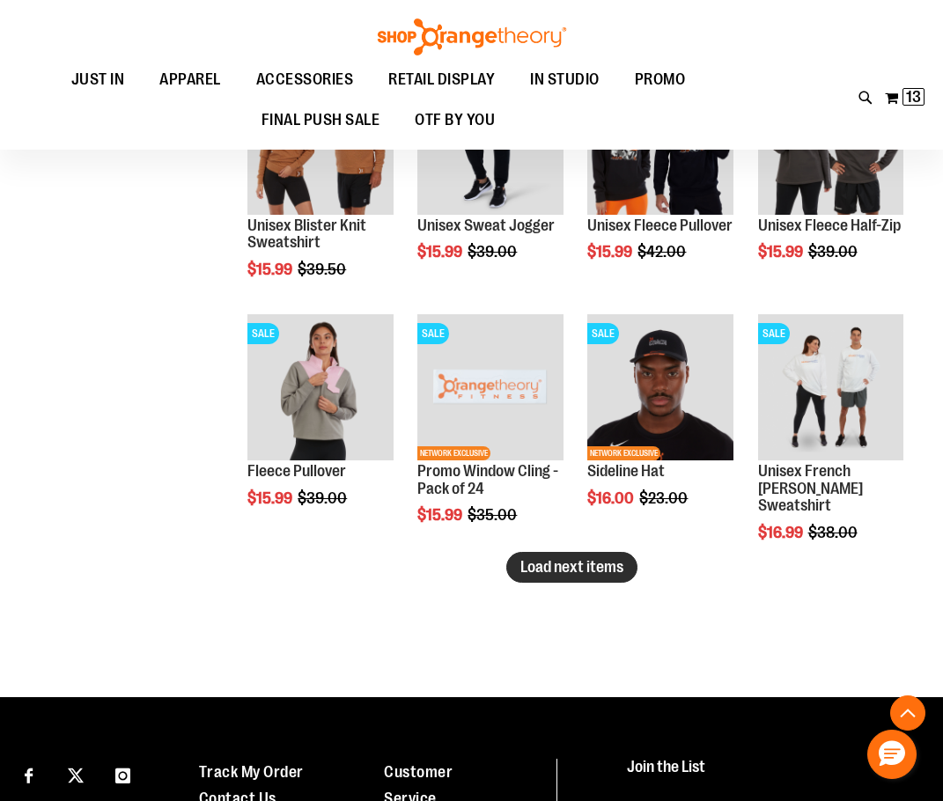
click at [581, 560] on span "Load next items" at bounding box center [571, 567] width 103 height 18
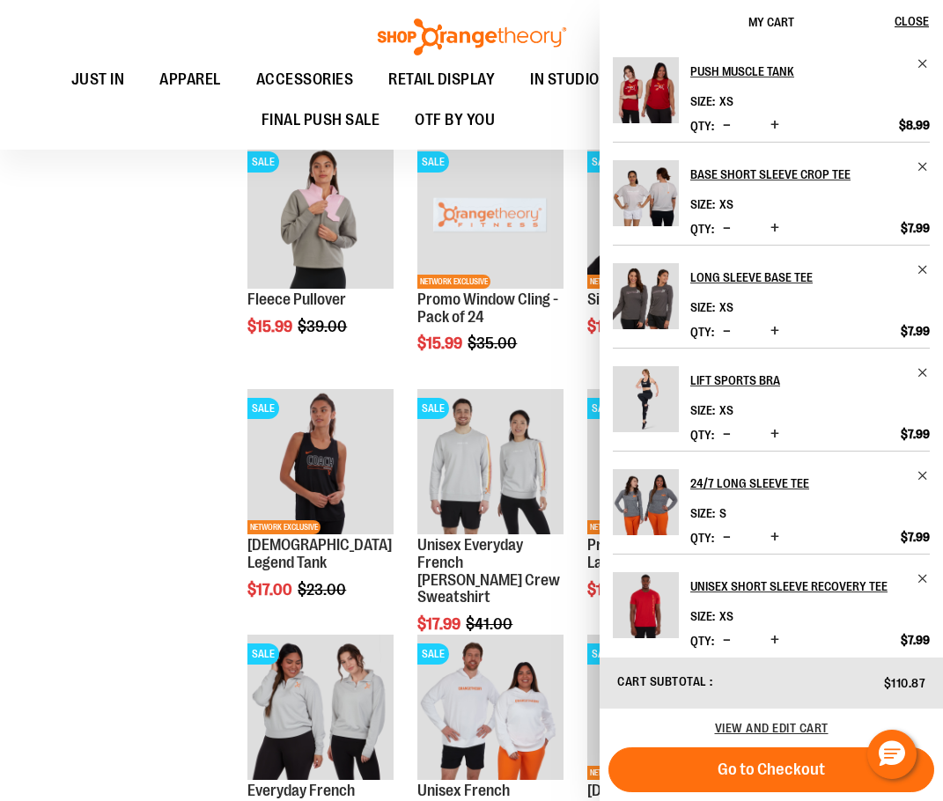
scroll to position [8814, 0]
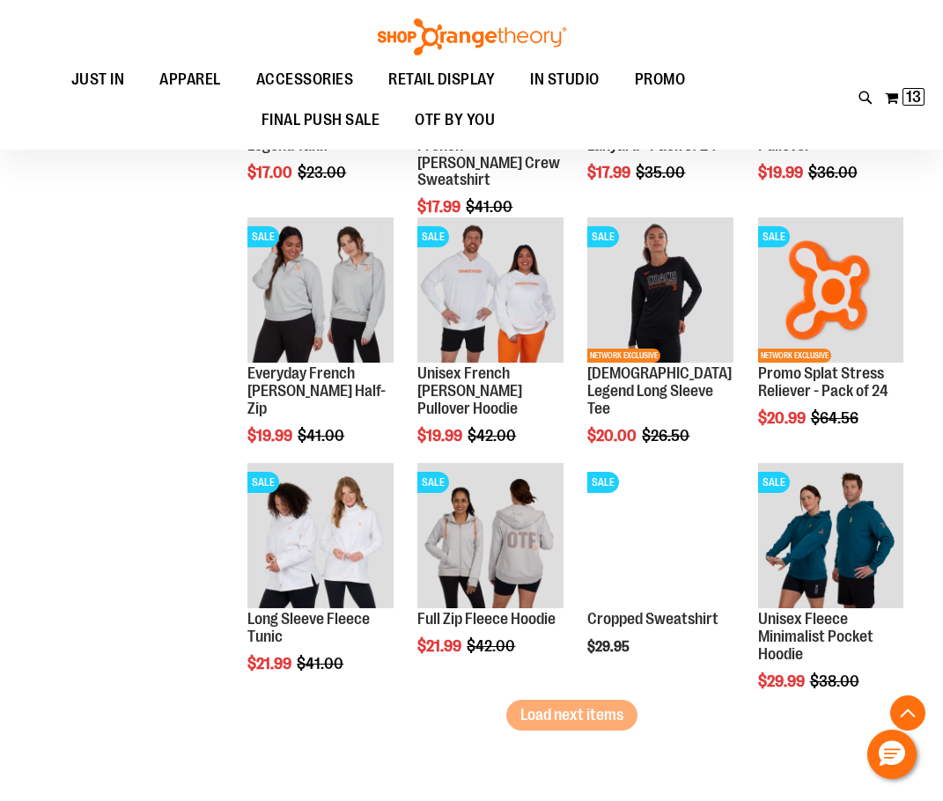
scroll to position [9254, 0]
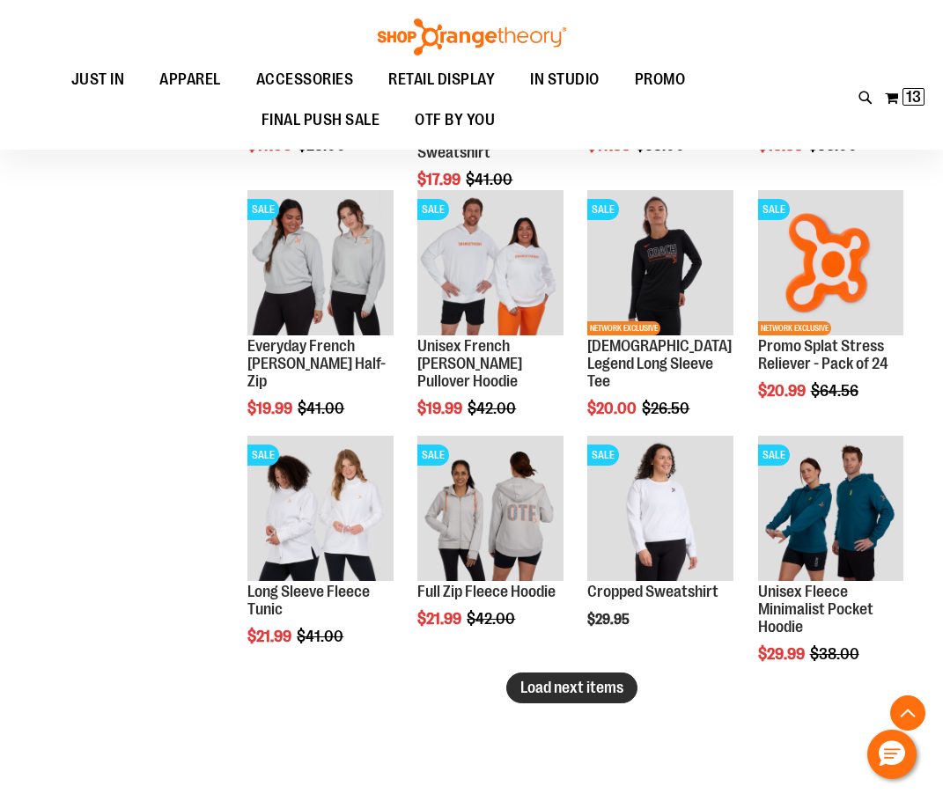
click at [606, 688] on span "Load next items" at bounding box center [571, 688] width 103 height 18
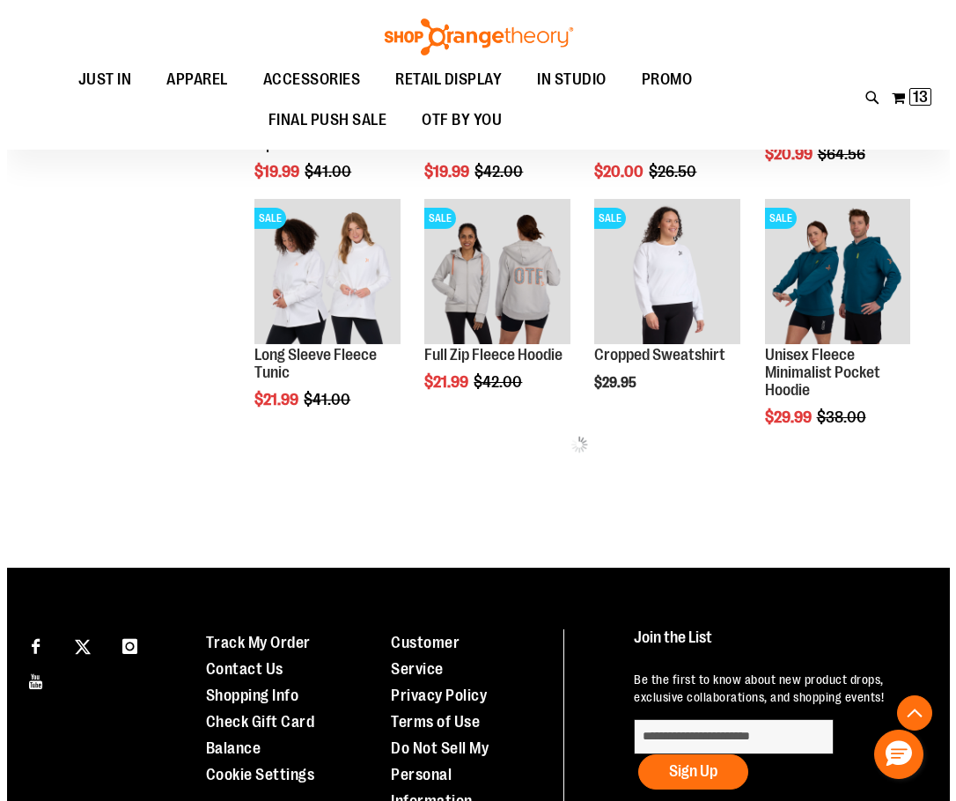
scroll to position [9518, 0]
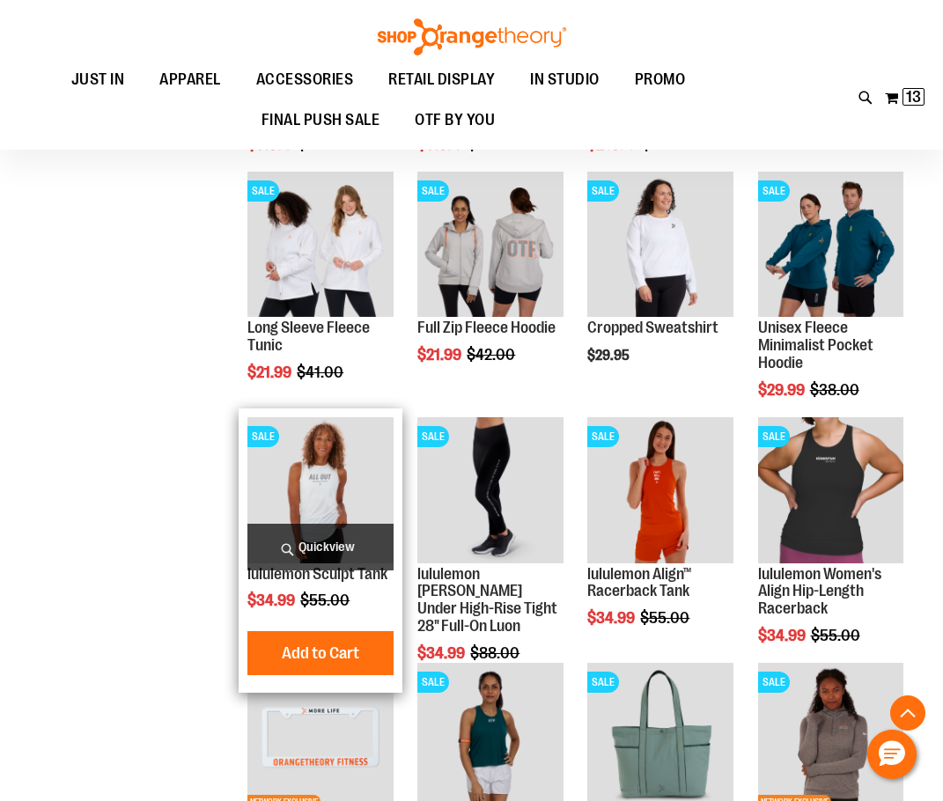
click at [334, 546] on span "Quickview" at bounding box center [319, 547] width 145 height 47
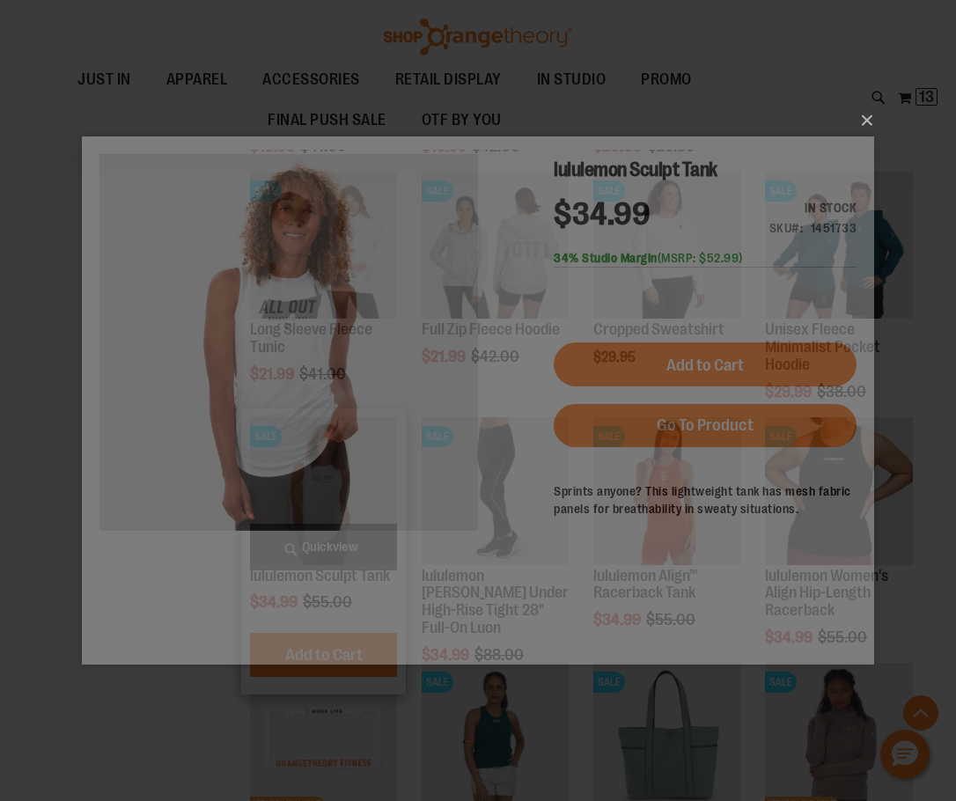
scroll to position [0, 0]
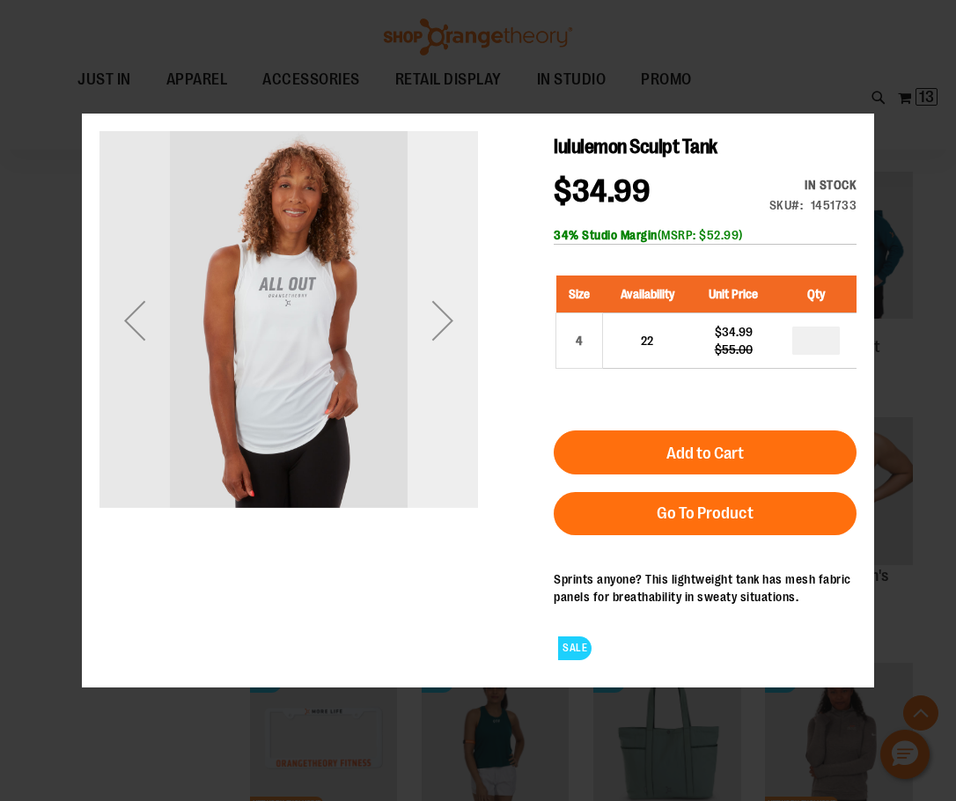
click at [443, 426] on div "Next" at bounding box center [443, 319] width 70 height 379
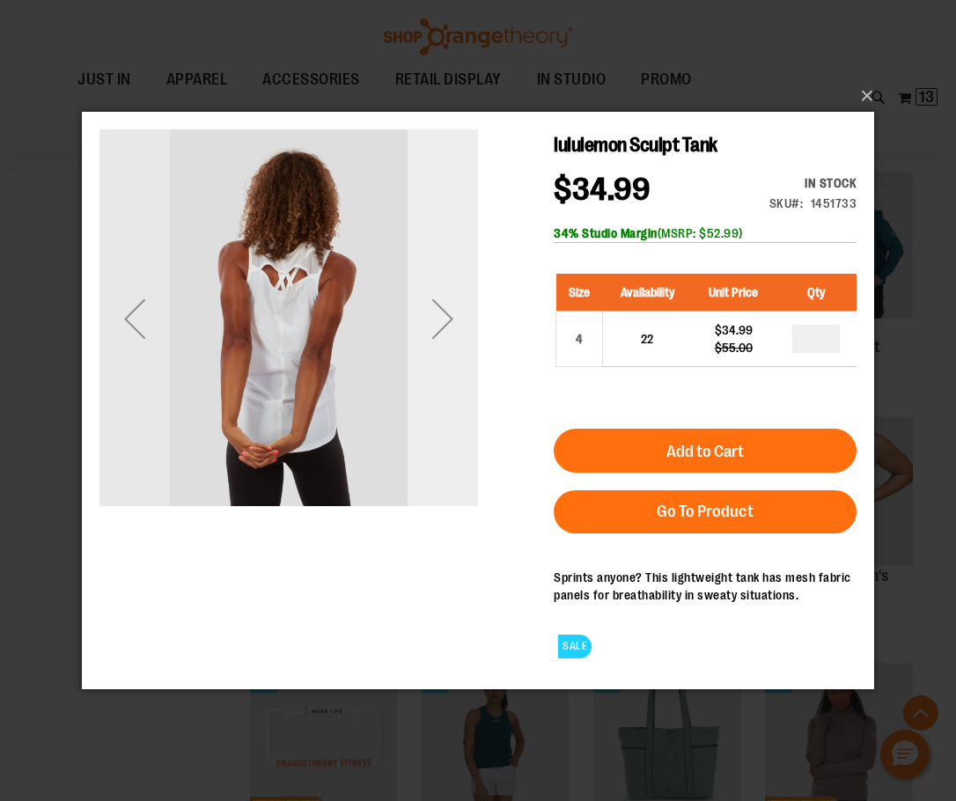
click at [443, 424] on div "Next" at bounding box center [443, 318] width 70 height 379
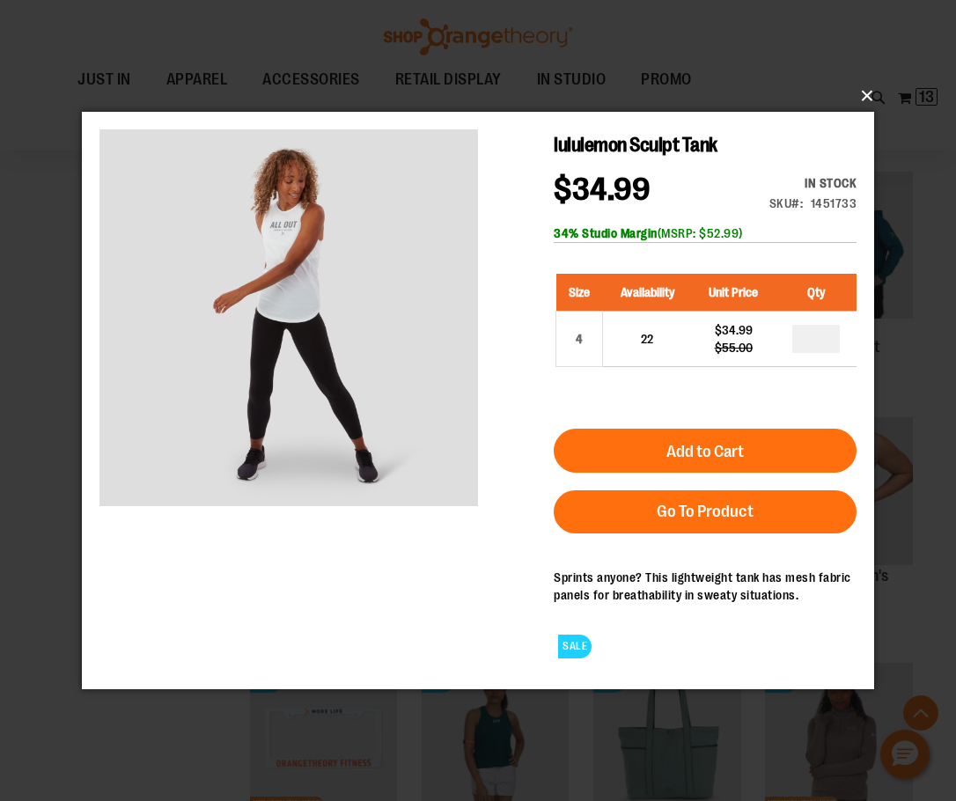
click at [865, 91] on button "×" at bounding box center [483, 96] width 792 height 39
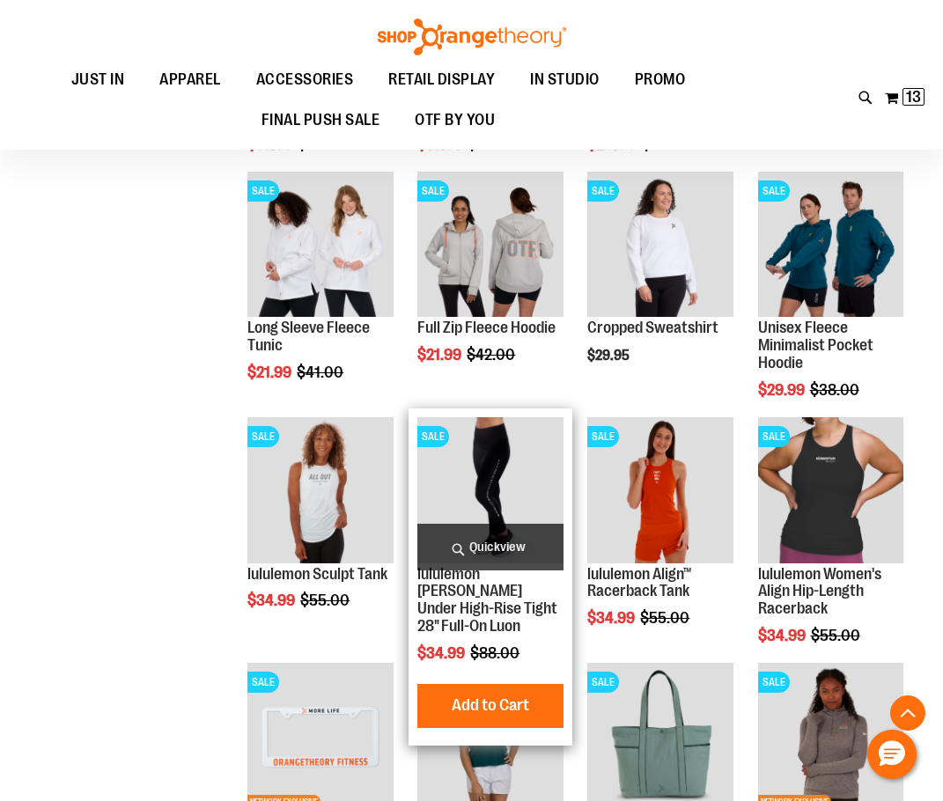
click at [541, 543] on span "Quickview" at bounding box center [489, 547] width 145 height 47
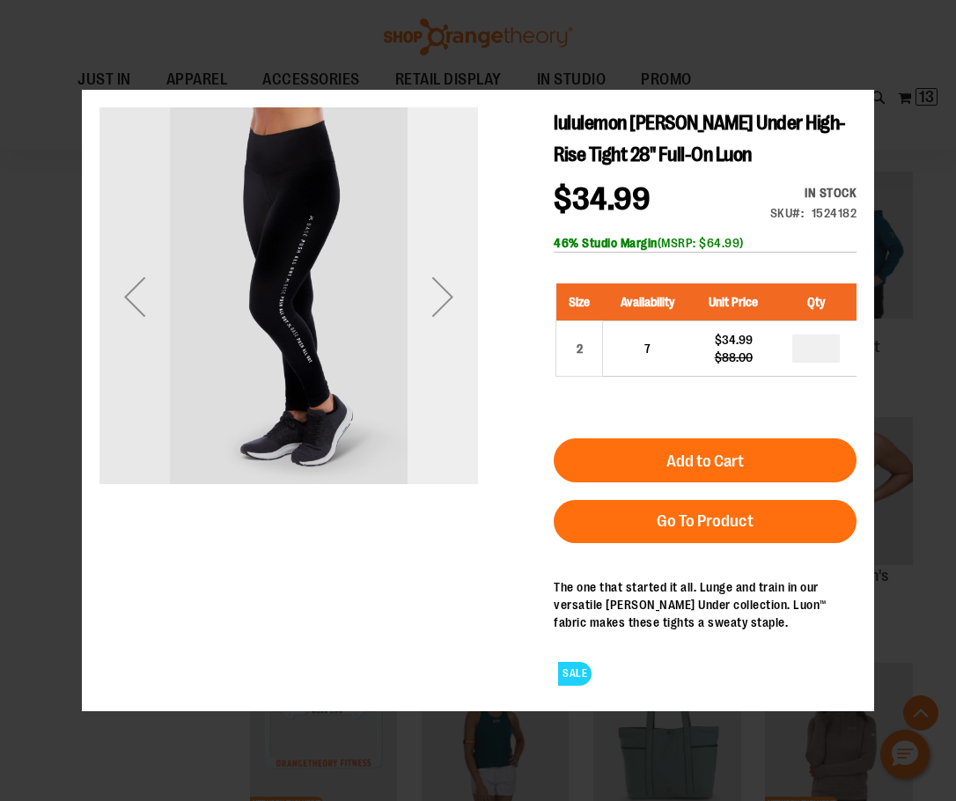
click at [440, 446] on div "Next" at bounding box center [443, 296] width 70 height 379
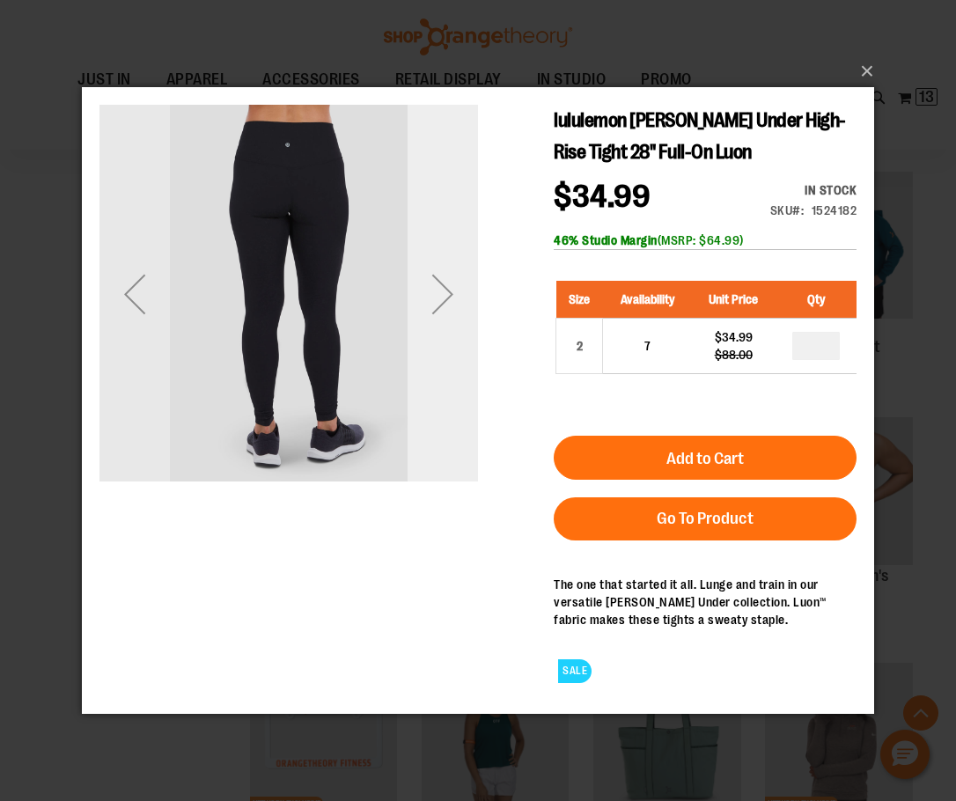
click at [440, 445] on div "Next" at bounding box center [443, 293] width 70 height 379
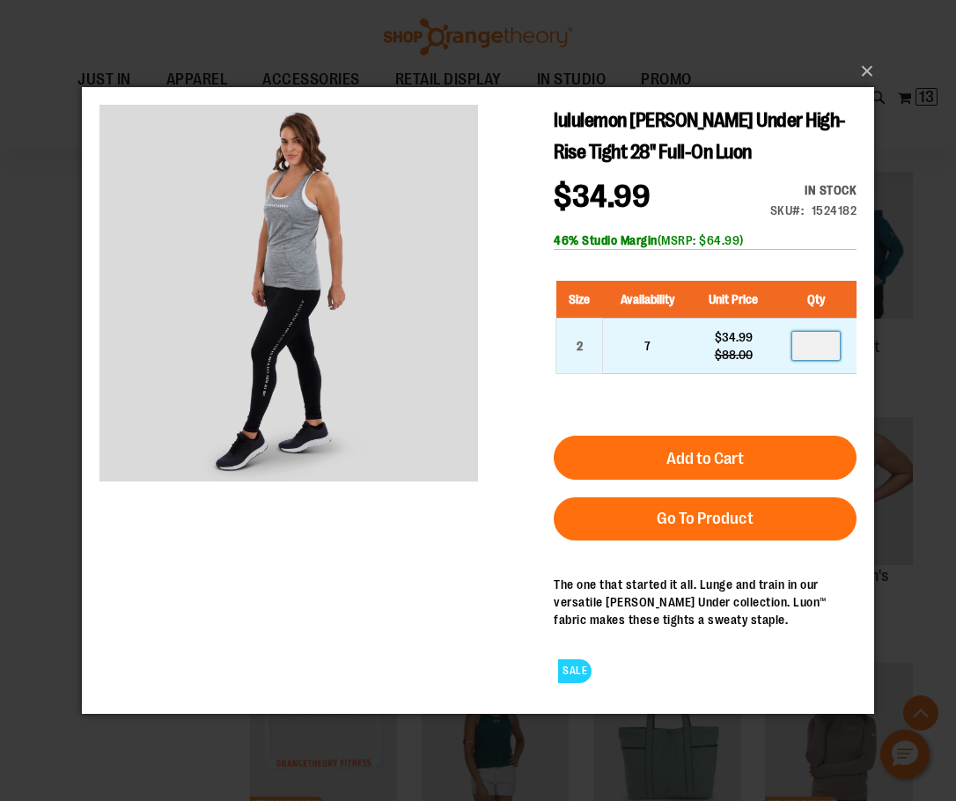
click at [836, 352] on input "number" at bounding box center [816, 345] width 48 height 28
type input "*"
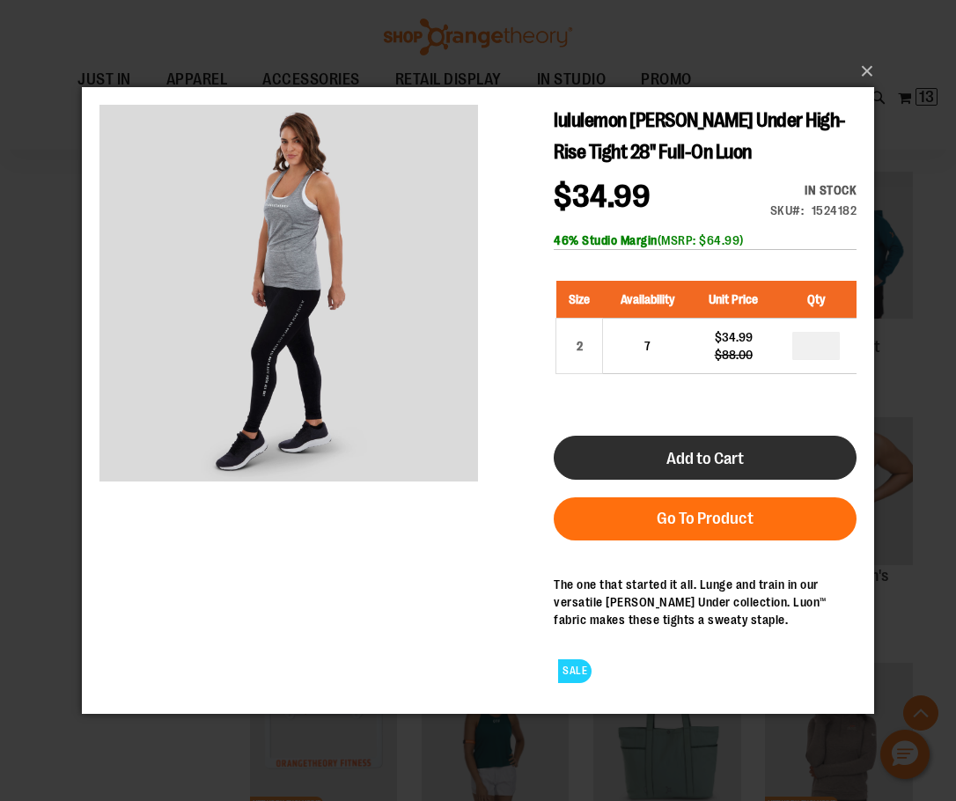
click at [773, 447] on button "Add to Cart" at bounding box center [705, 457] width 303 height 44
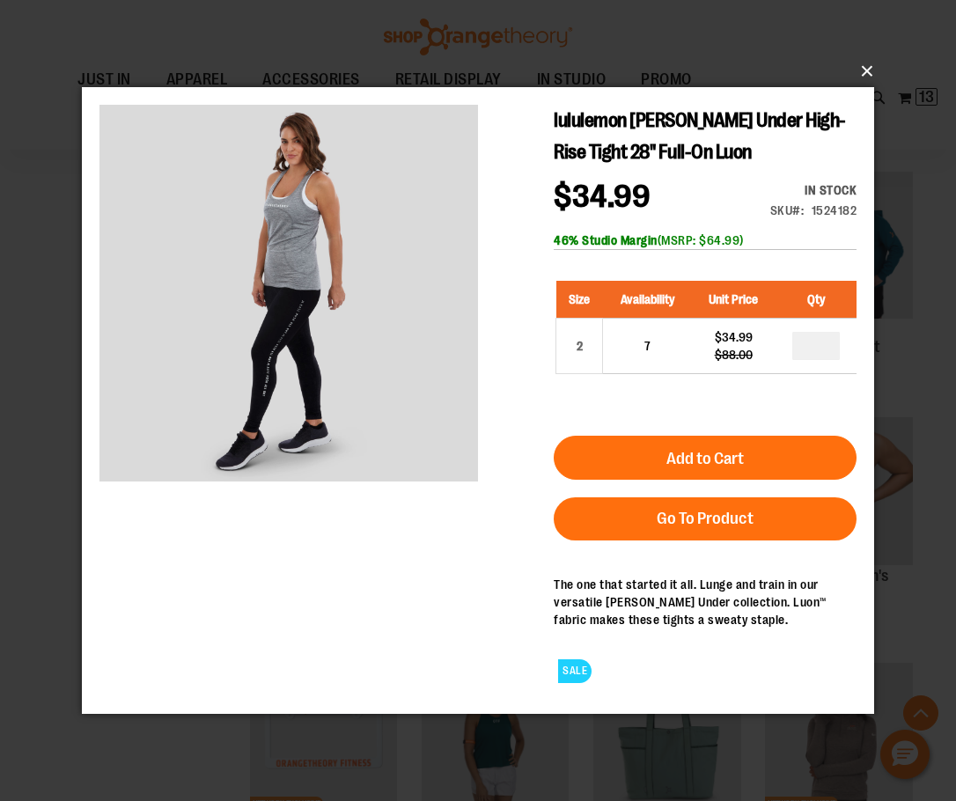
click at [865, 70] on button "×" at bounding box center [483, 71] width 792 height 39
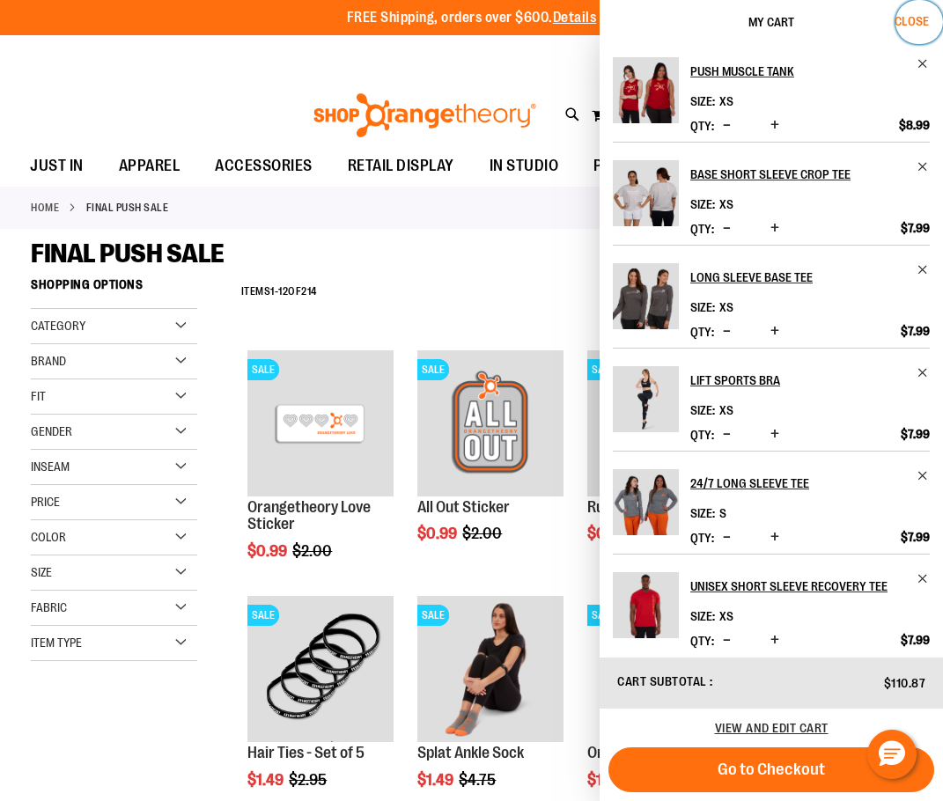
click at [905, 16] on span "Close" at bounding box center [912, 21] width 34 height 14
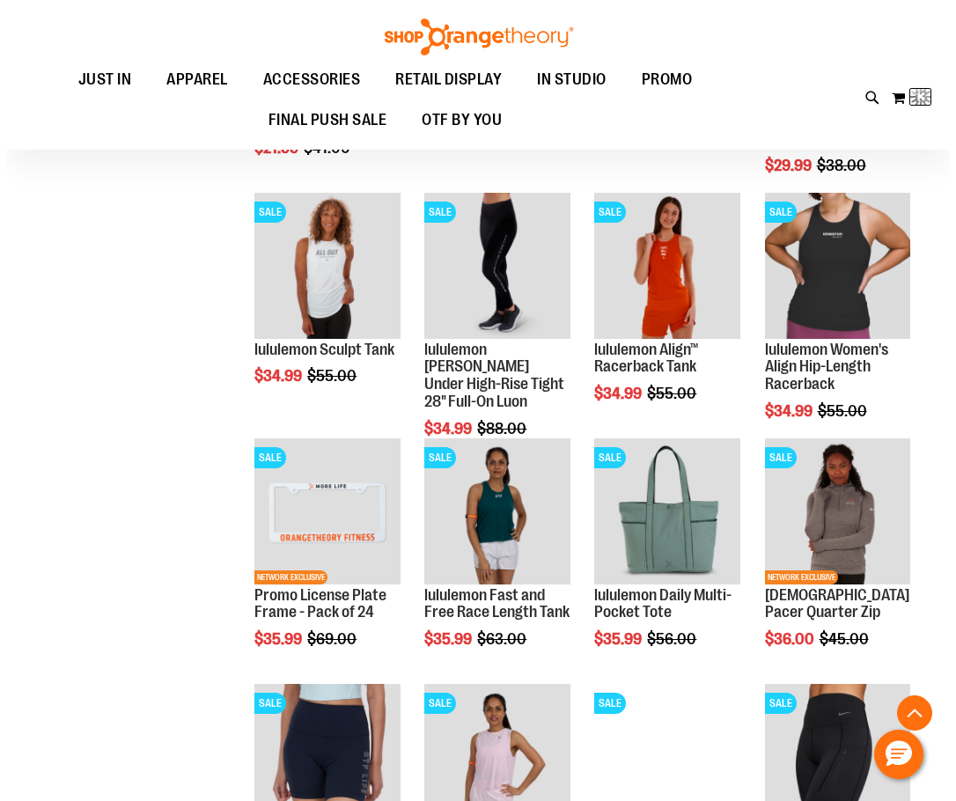
scroll to position [9726, 0]
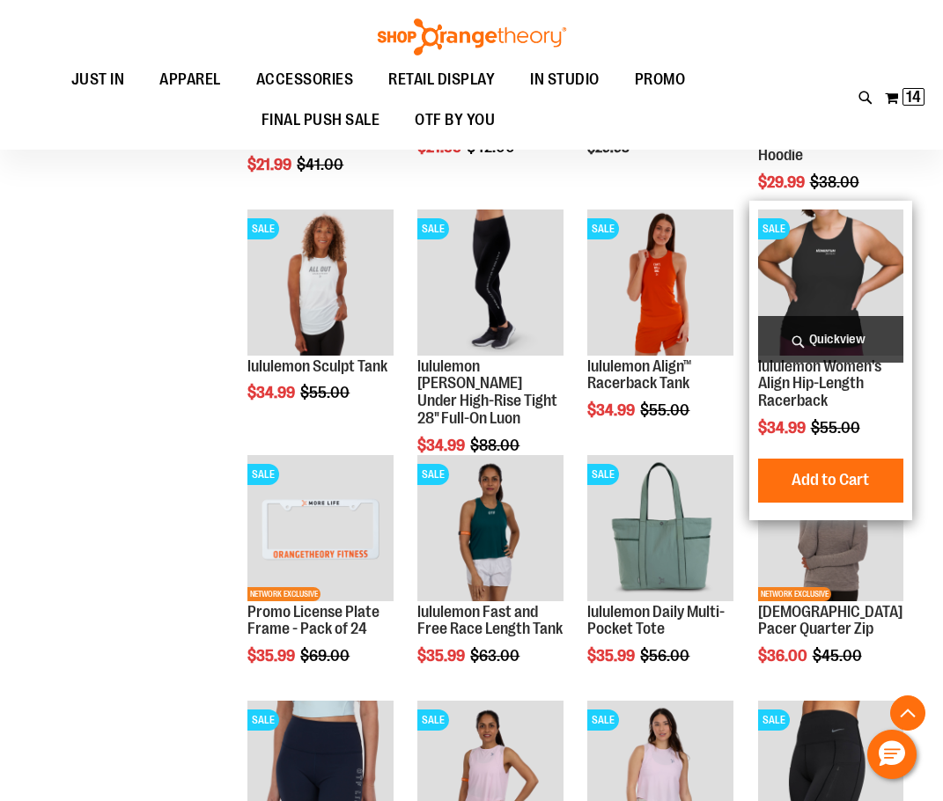
click at [861, 335] on span "Quickview" at bounding box center [830, 339] width 145 height 47
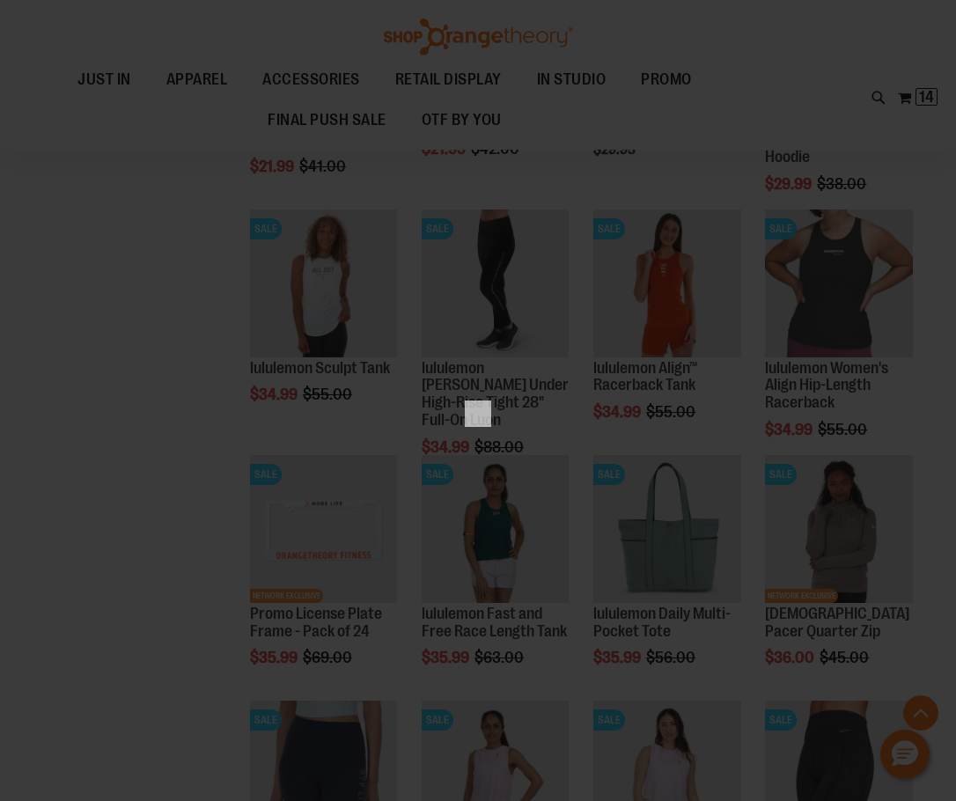
scroll to position [0, 0]
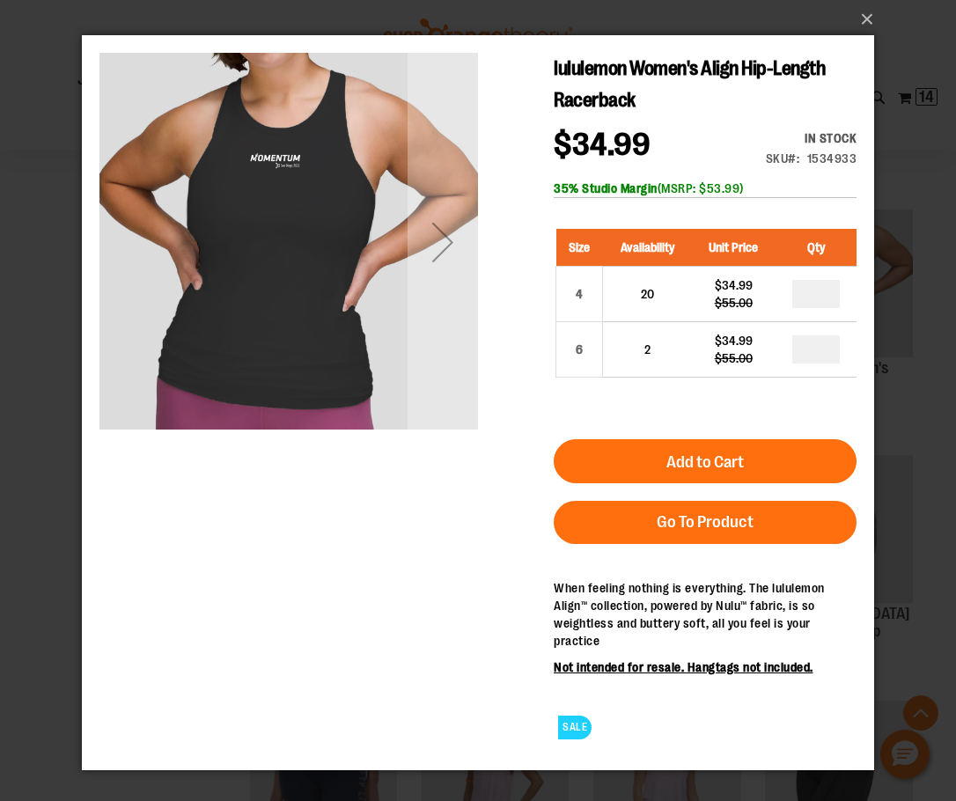
click at [450, 403] on div "Next" at bounding box center [443, 242] width 70 height 379
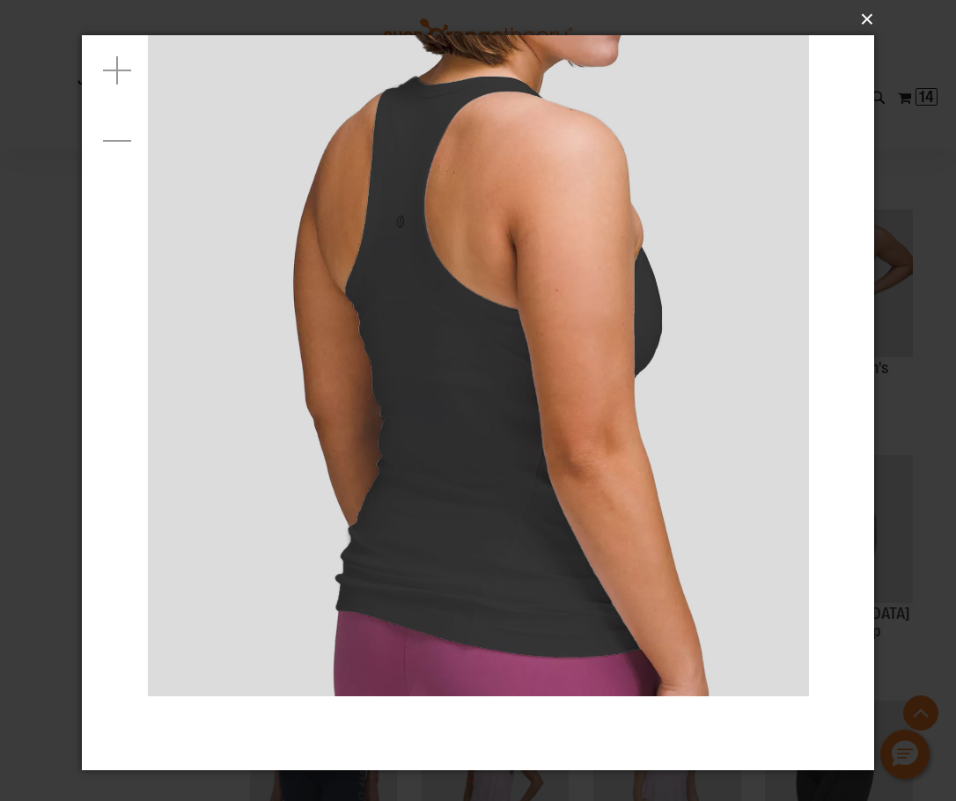
click at [866, 17] on button "×" at bounding box center [483, 19] width 792 height 39
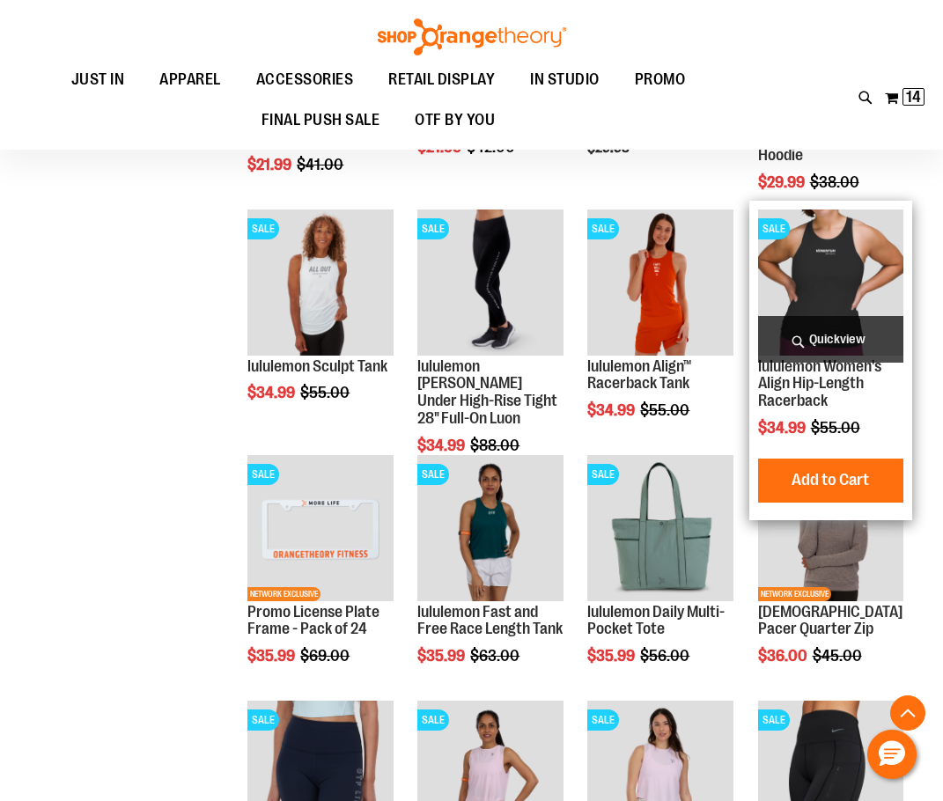
click at [871, 341] on span "Quickview" at bounding box center [830, 339] width 145 height 47
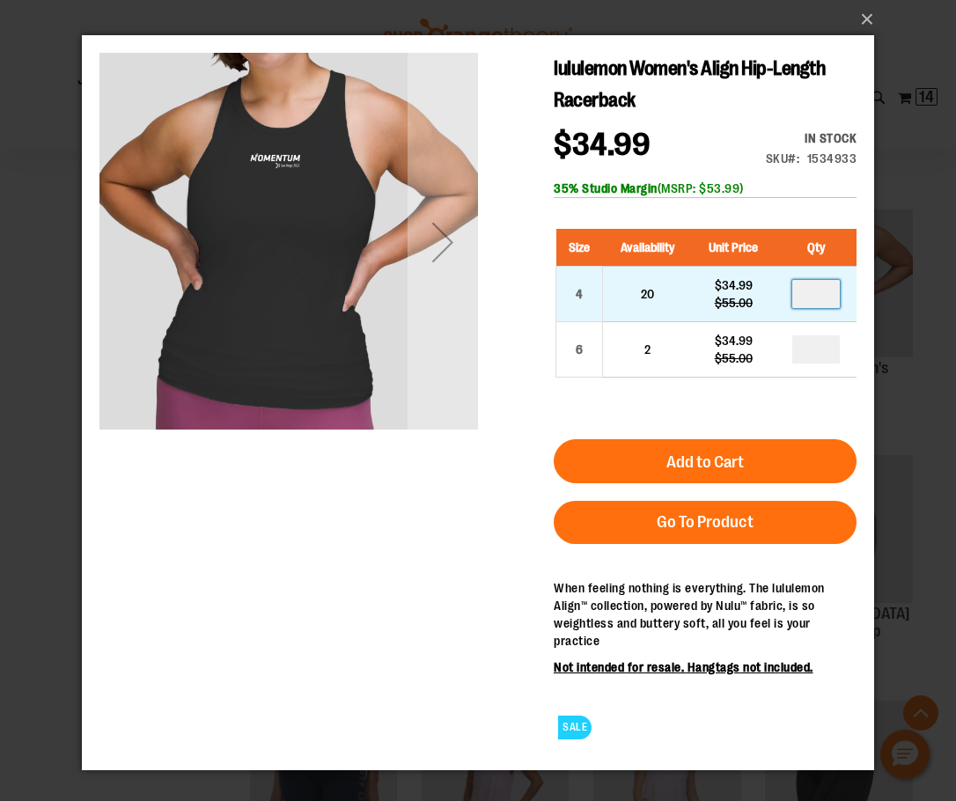
click at [809, 298] on input "number" at bounding box center [816, 294] width 48 height 28
type input "*"
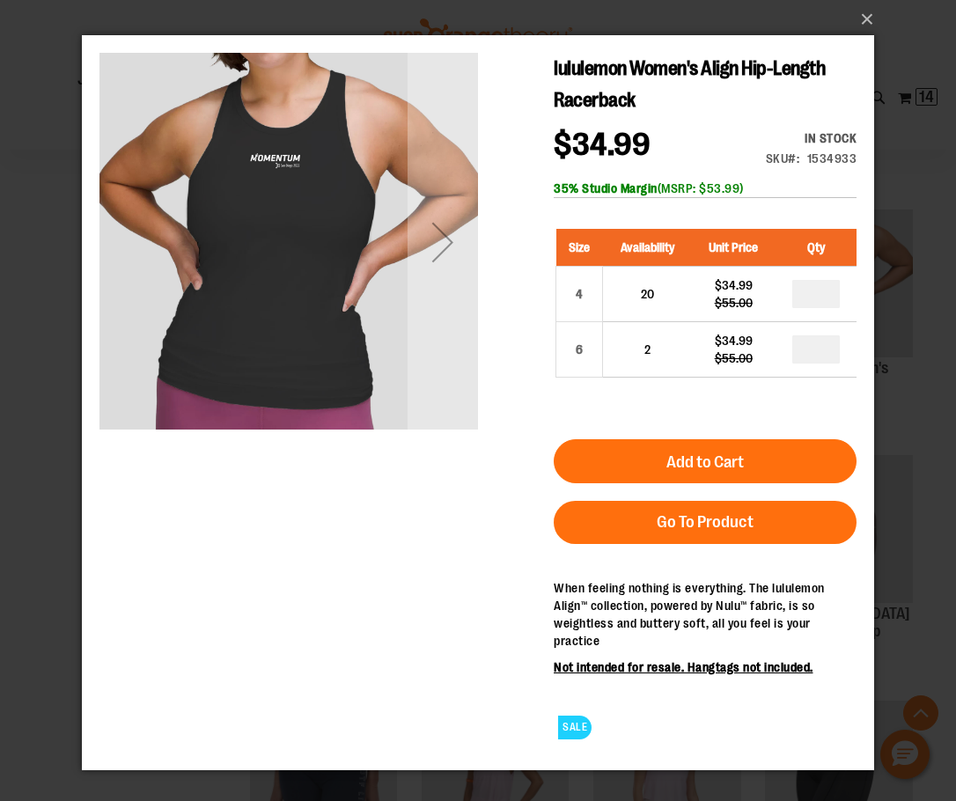
click at [782, 465] on button "Add to Cart" at bounding box center [705, 461] width 303 height 44
click at [862, 19] on button "×" at bounding box center [483, 19] width 792 height 39
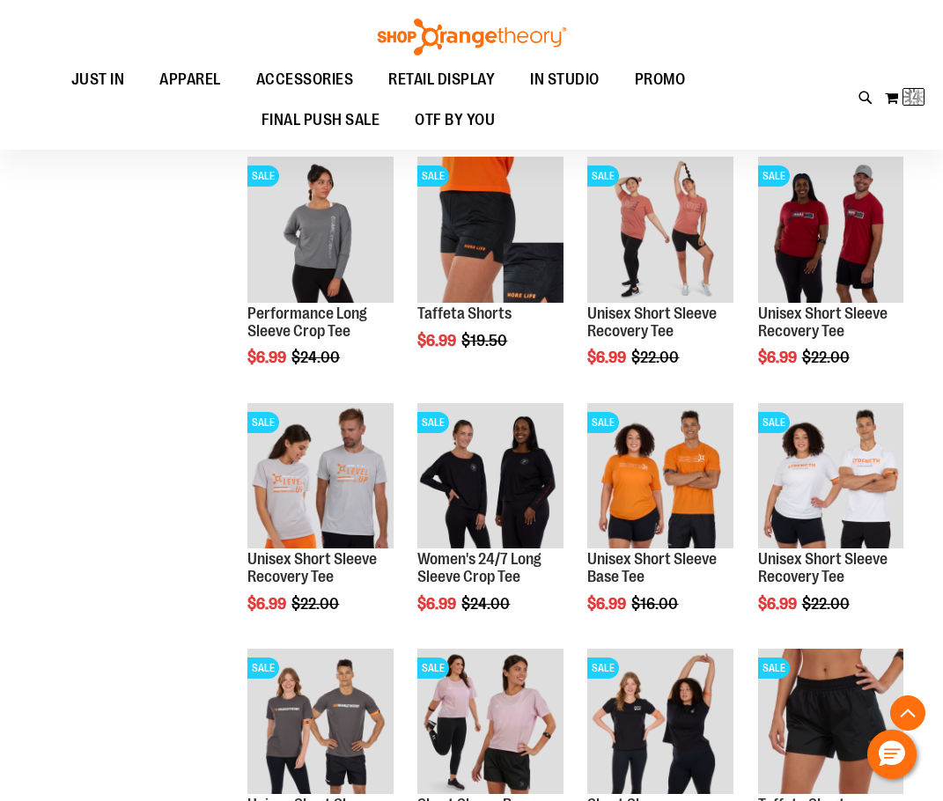
scroll to position [1180, 0]
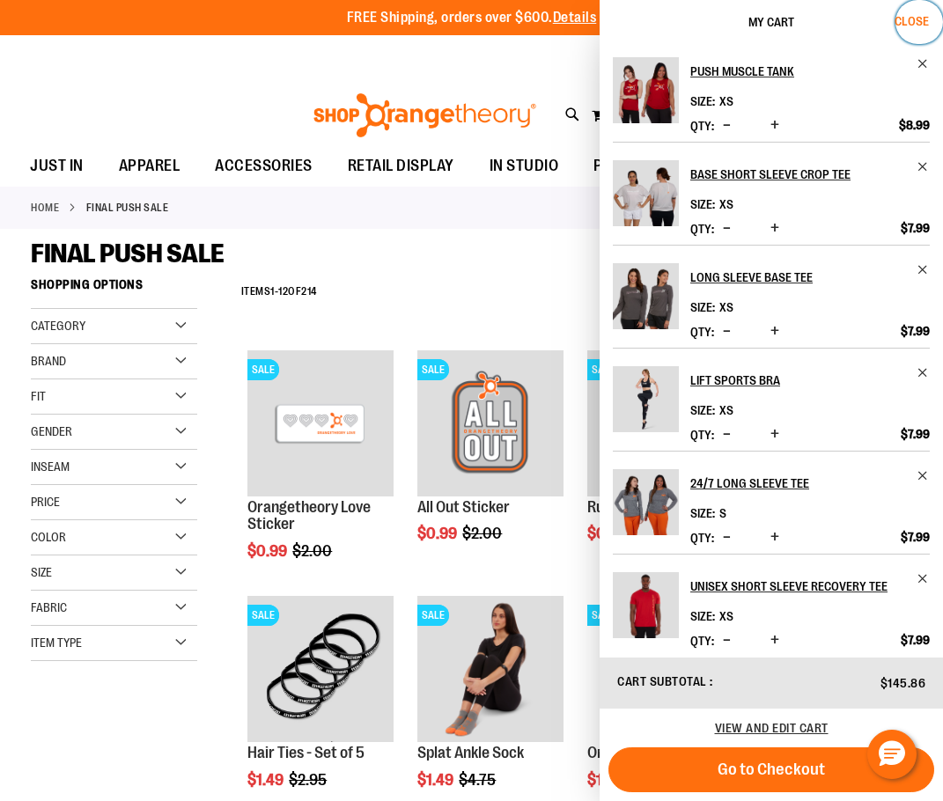
click at [900, 22] on span "Close" at bounding box center [912, 21] width 34 height 14
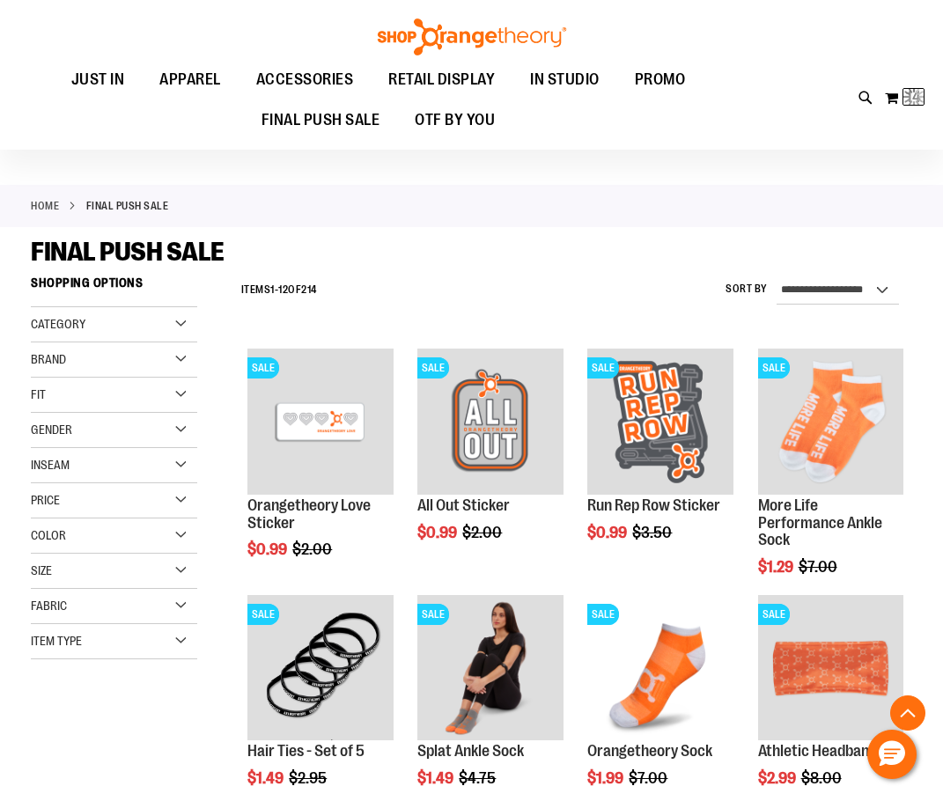
scroll to position [9902, 0]
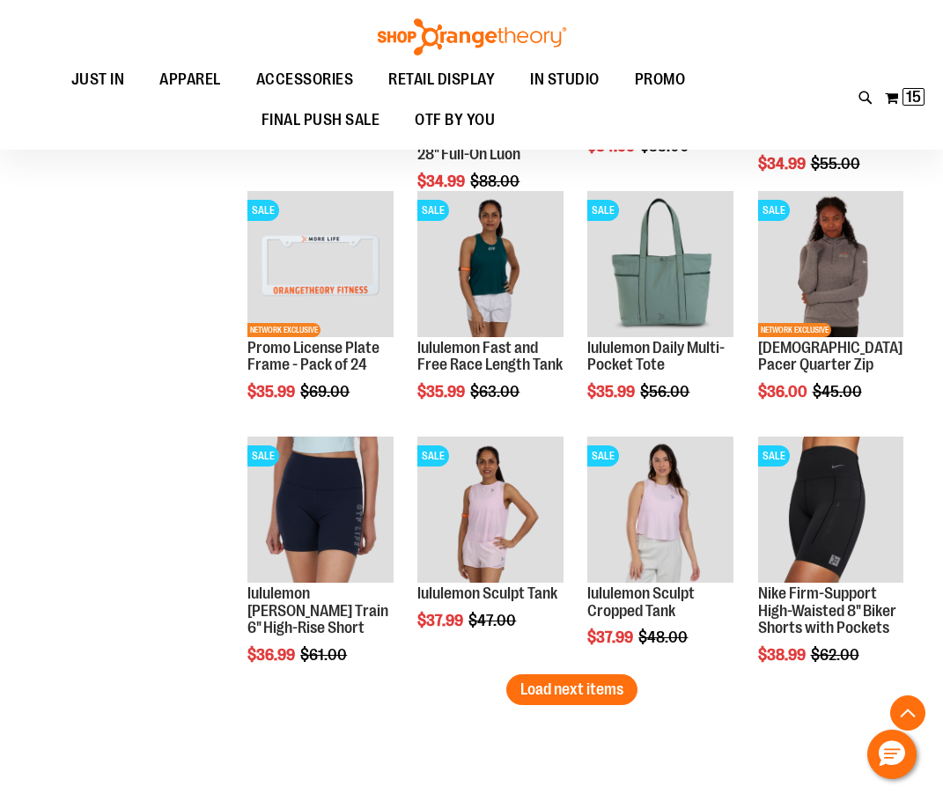
scroll to position [10167, 0]
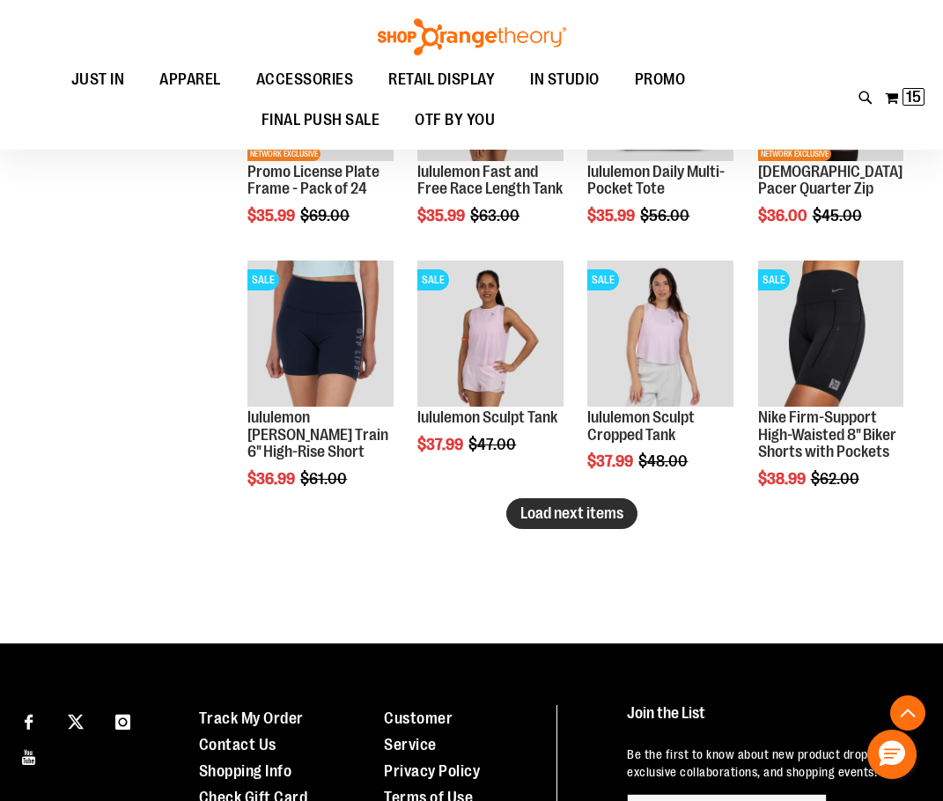
click at [586, 523] on button "Load next items" at bounding box center [571, 513] width 131 height 31
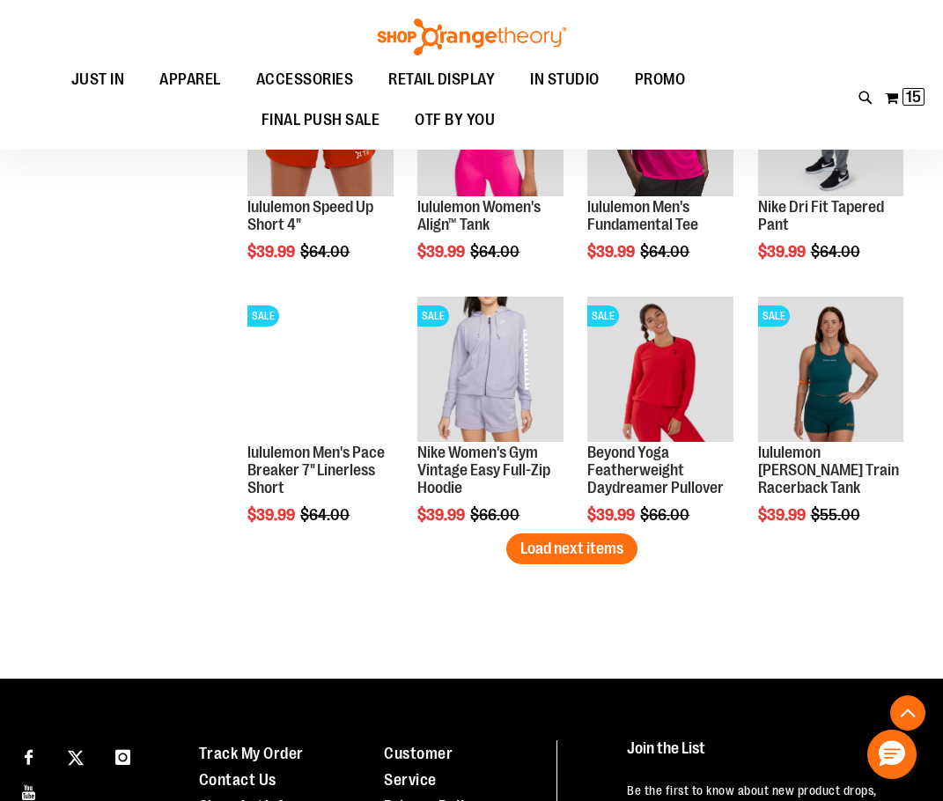
scroll to position [10871, 0]
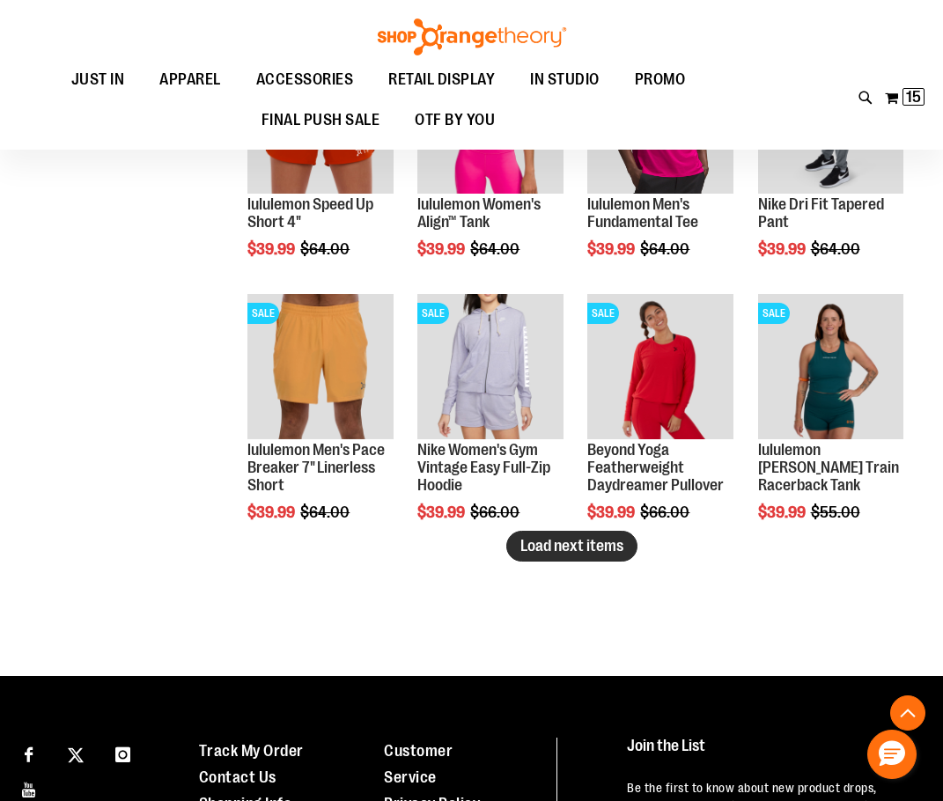
click at [556, 551] on span "Load next items" at bounding box center [571, 546] width 103 height 18
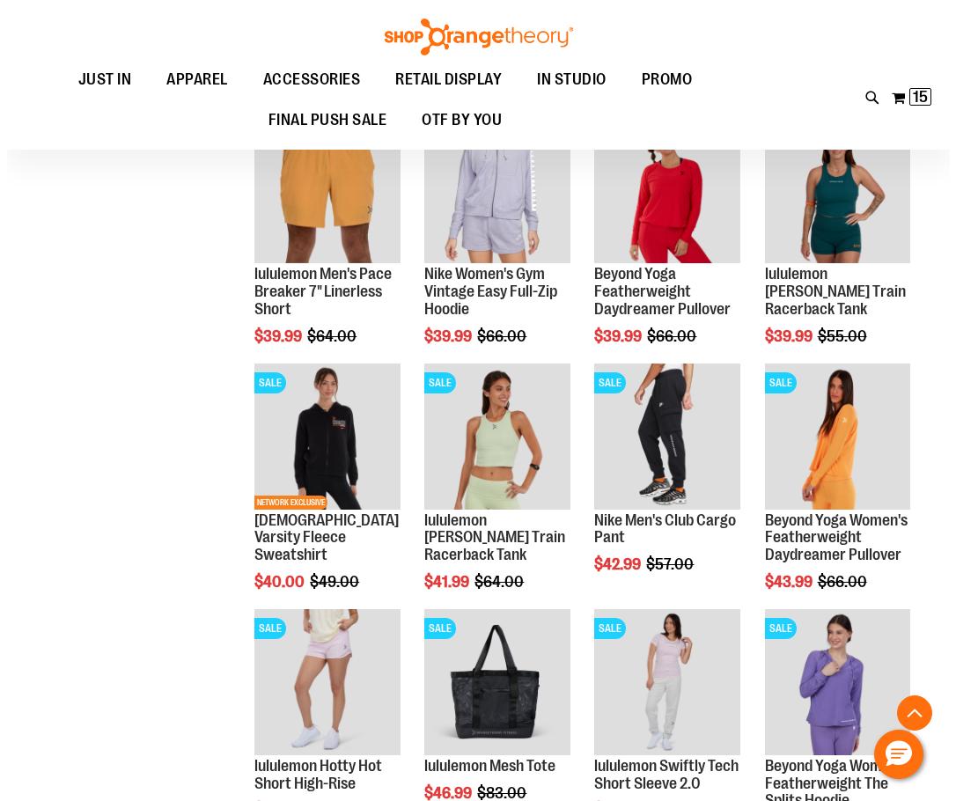
scroll to position [11135, 0]
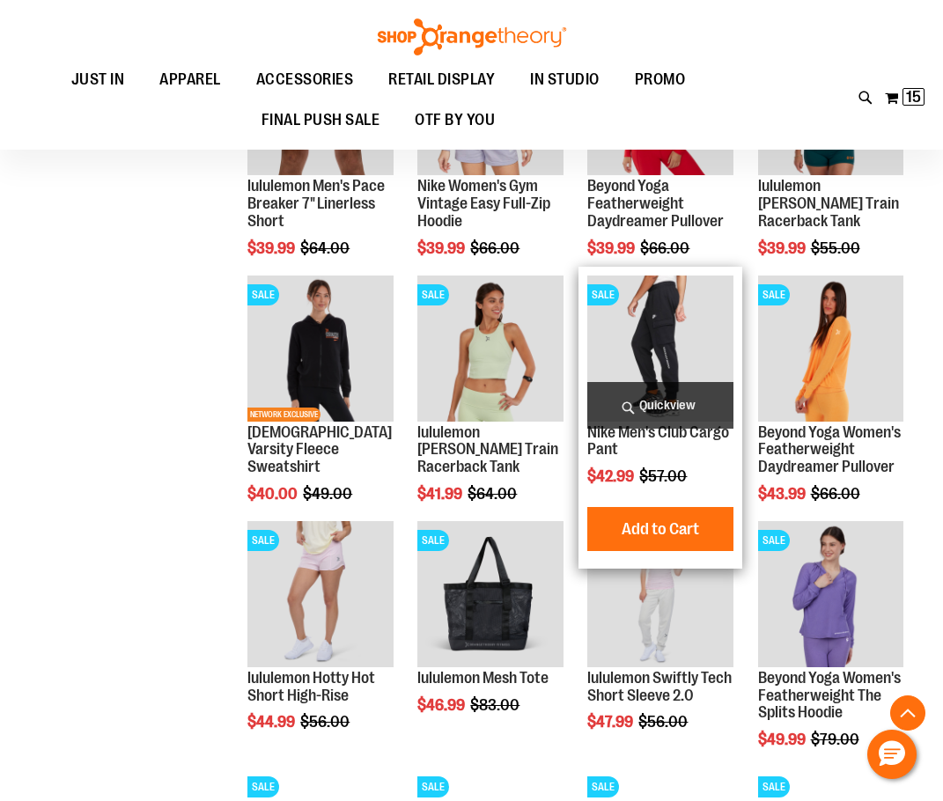
click at [661, 402] on span "Quickview" at bounding box center [659, 405] width 145 height 47
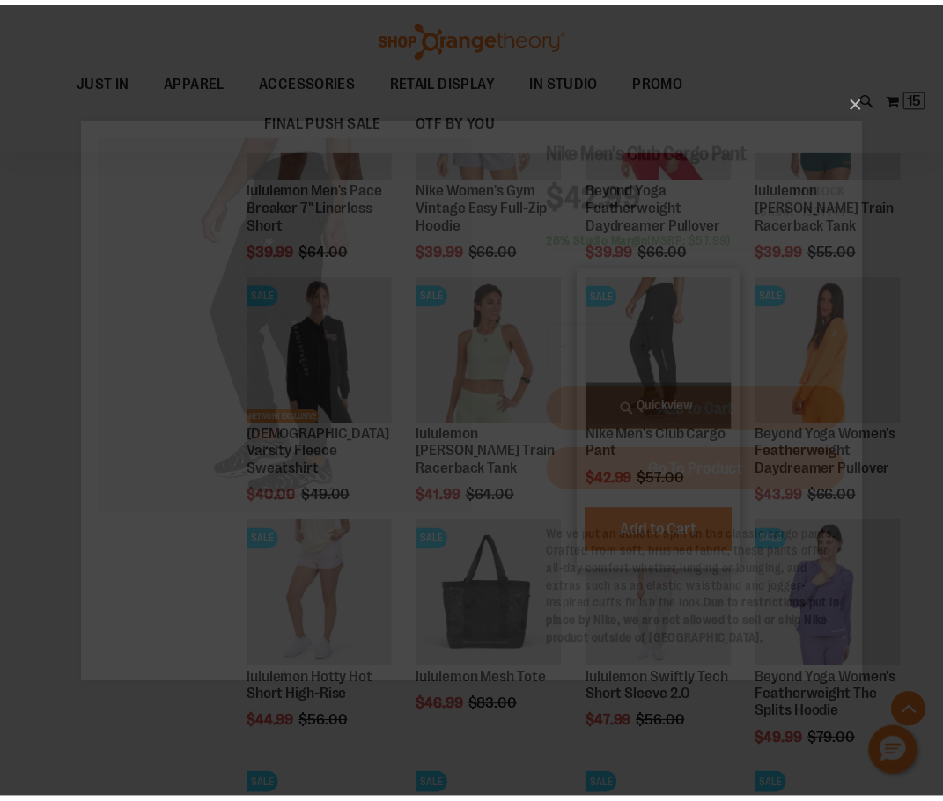
scroll to position [0, 0]
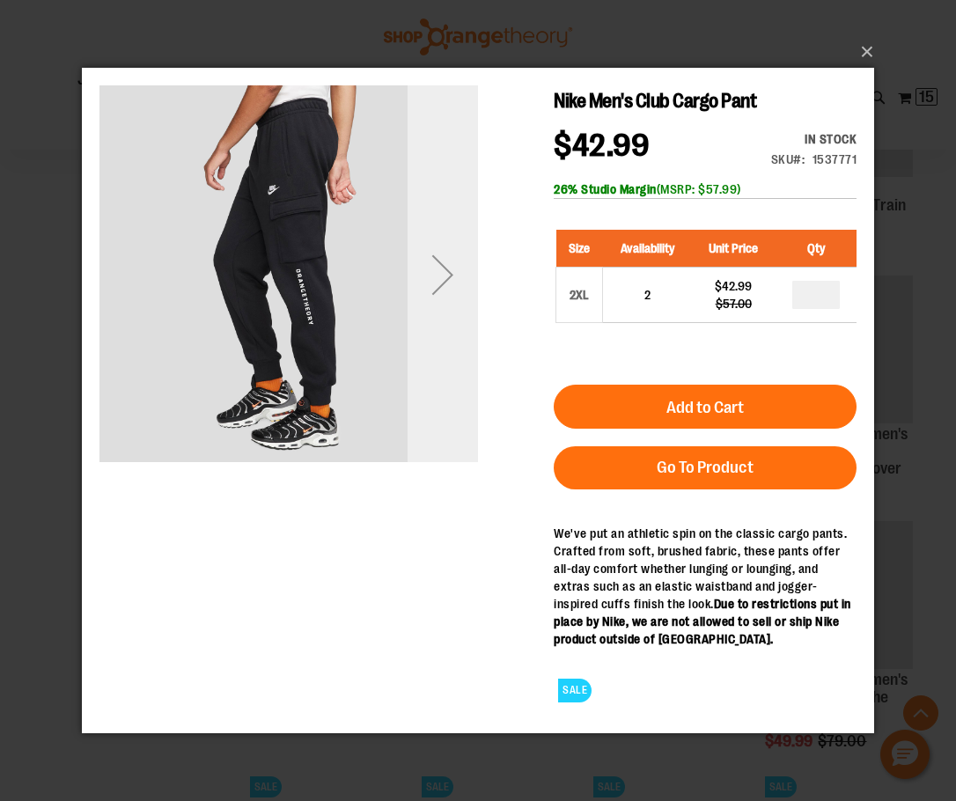
click at [442, 332] on div "Next" at bounding box center [443, 274] width 70 height 379
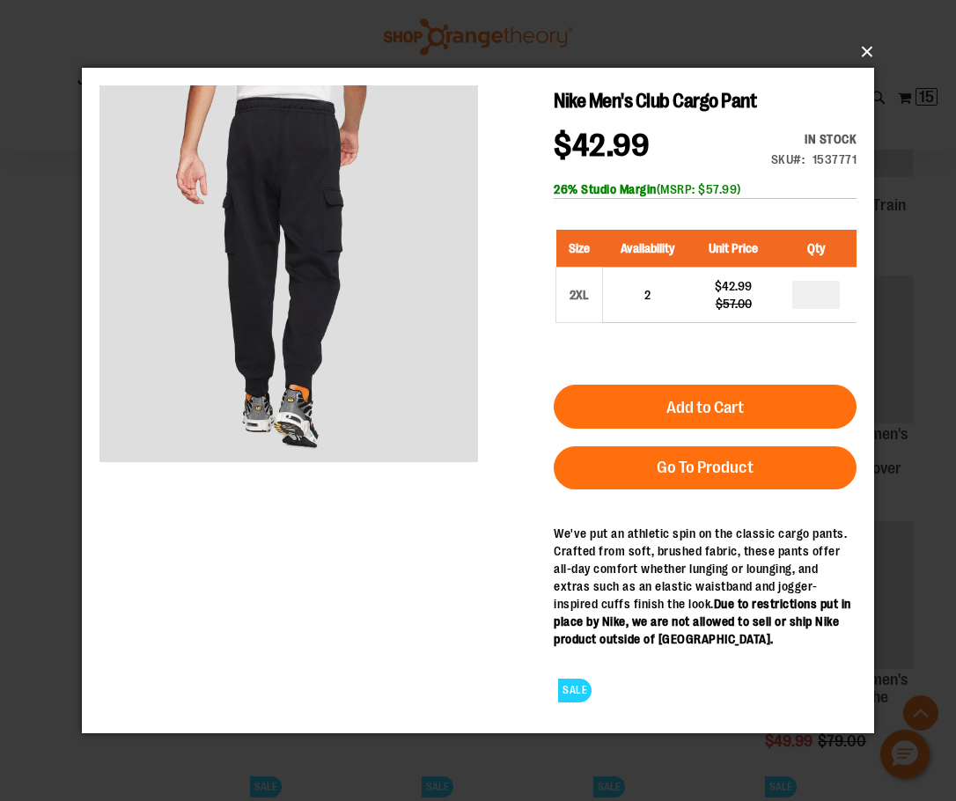
click at [868, 49] on button "×" at bounding box center [483, 52] width 792 height 39
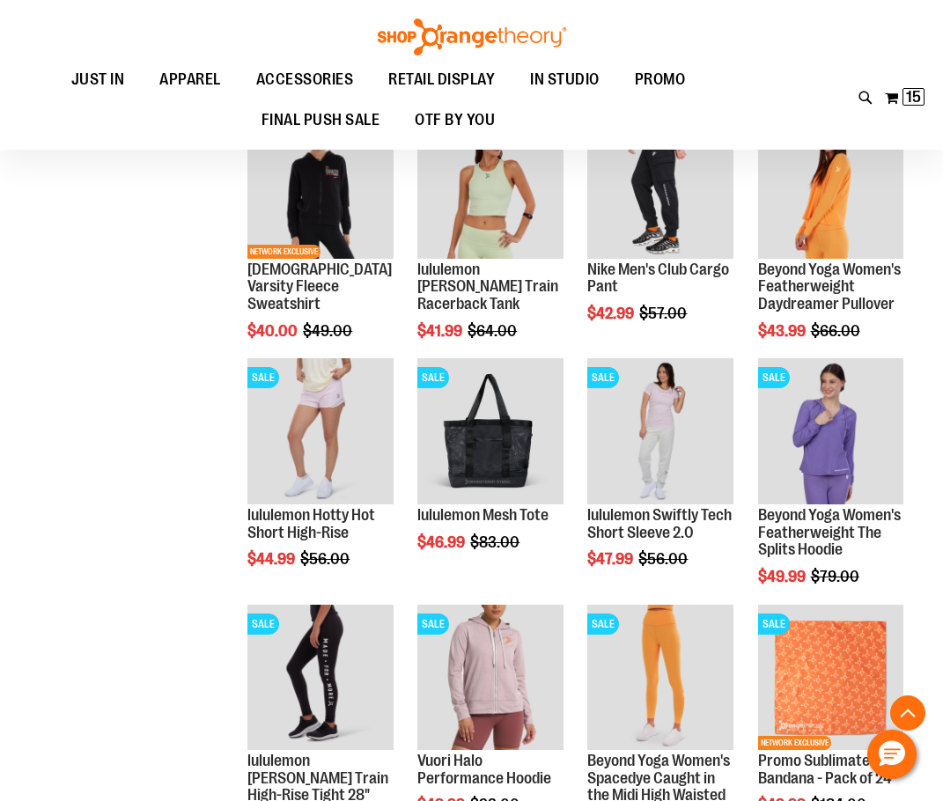
scroll to position [11399, 0]
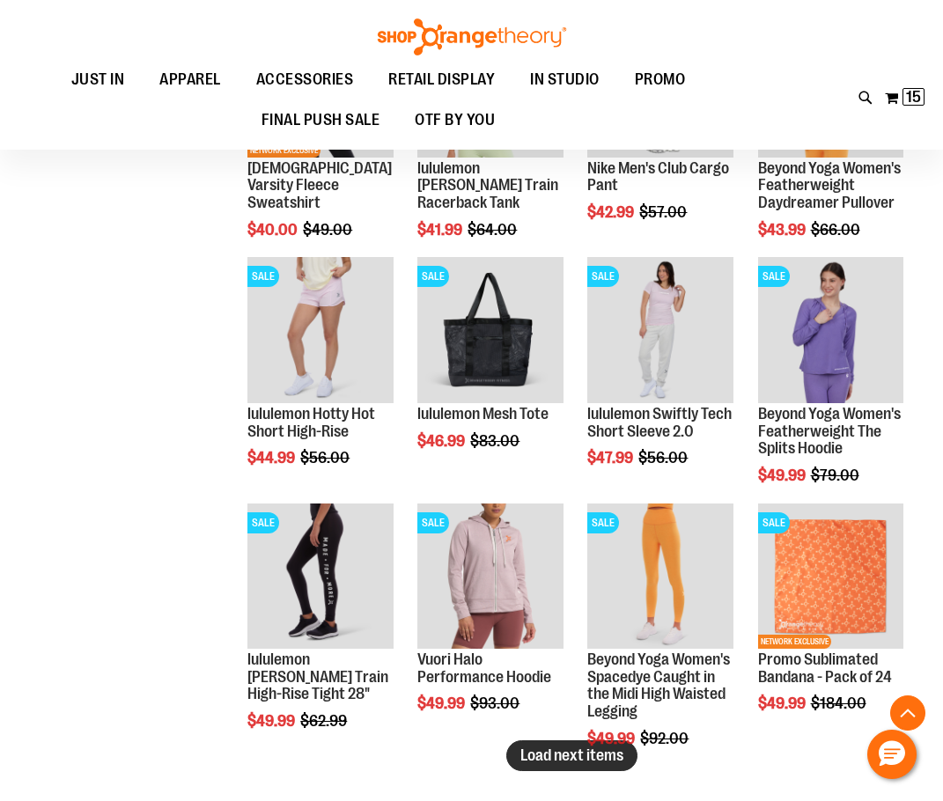
click at [530, 754] on span "Load next items" at bounding box center [571, 756] width 103 height 18
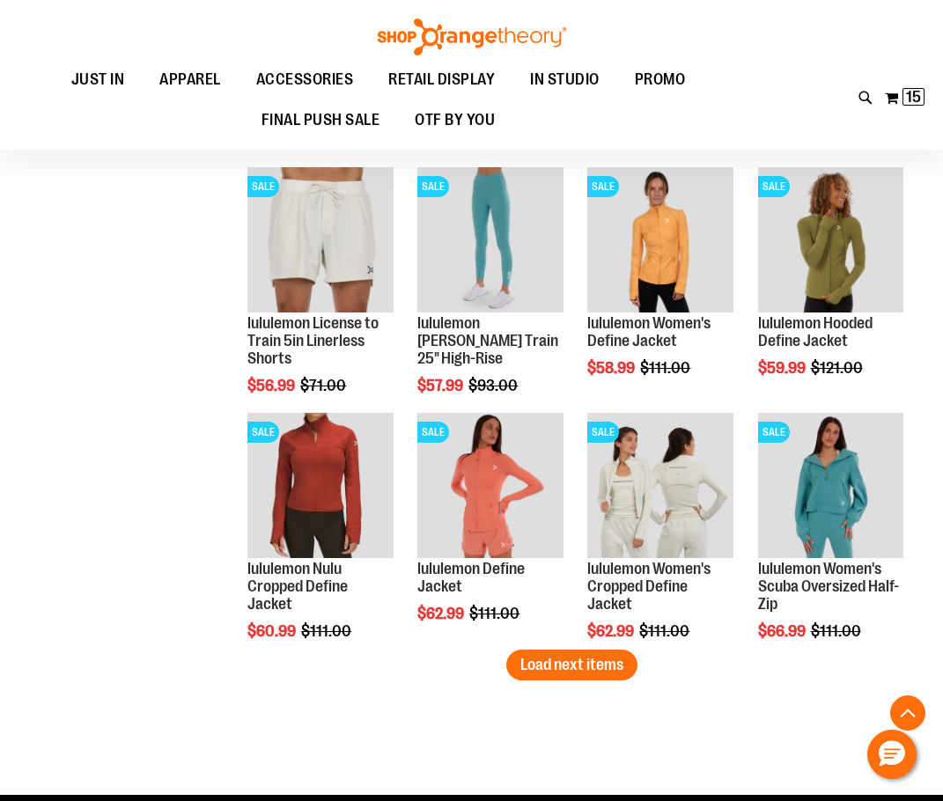
scroll to position [12280, 0]
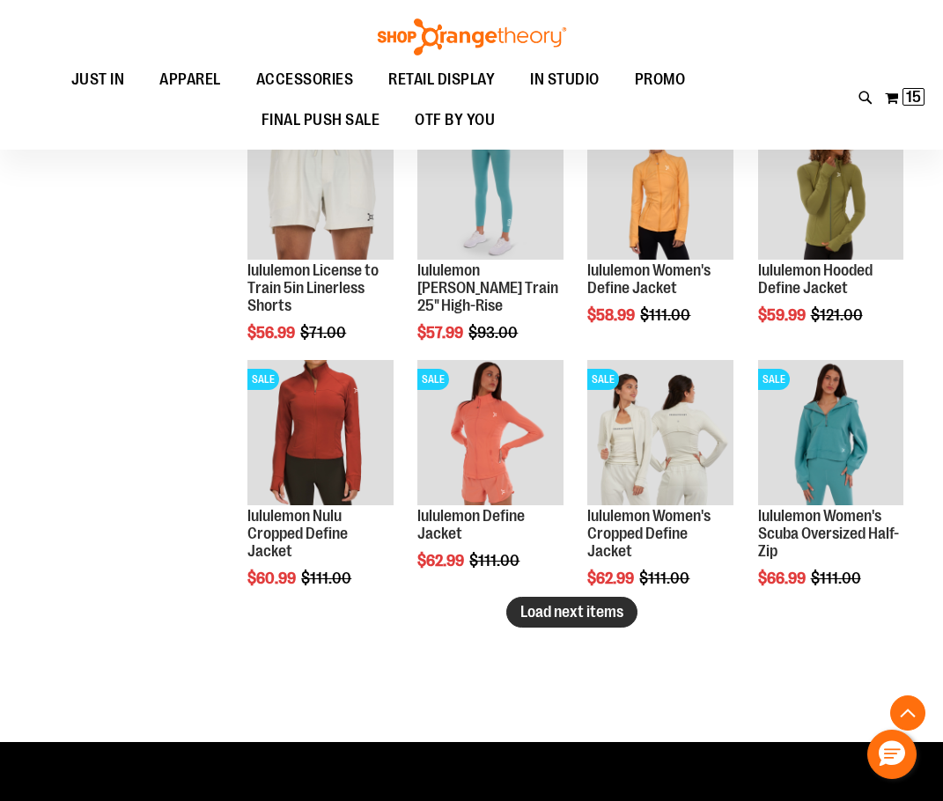
click at [617, 616] on span "Load next items" at bounding box center [571, 612] width 103 height 18
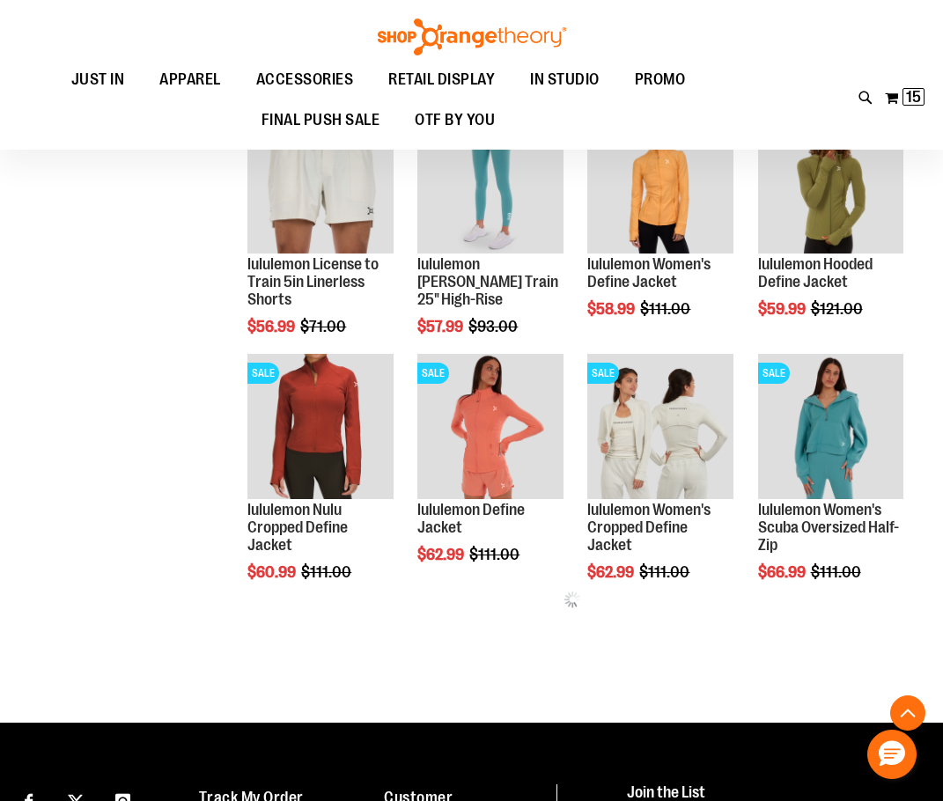
scroll to position [12280, 0]
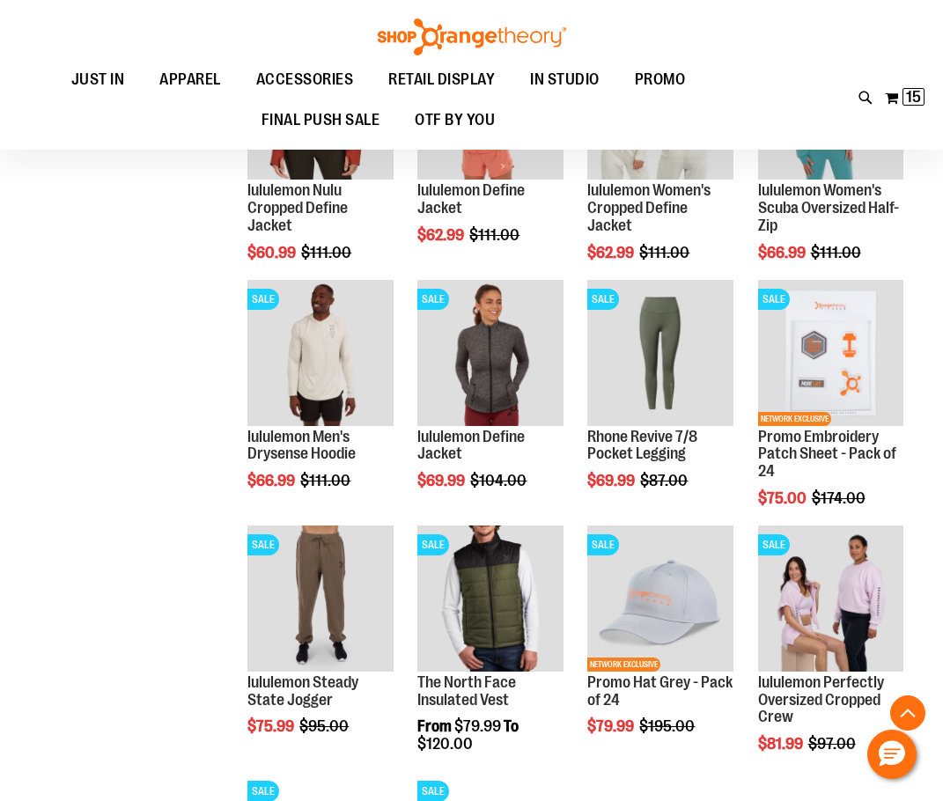
scroll to position [12720, 0]
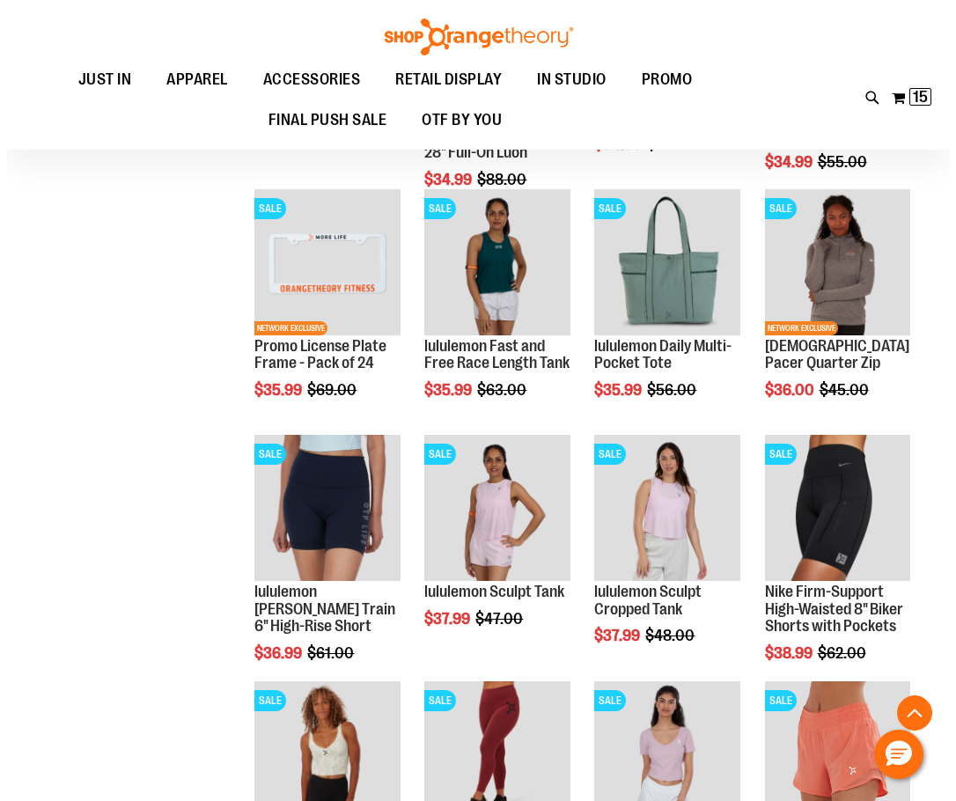
scroll to position [9726, 0]
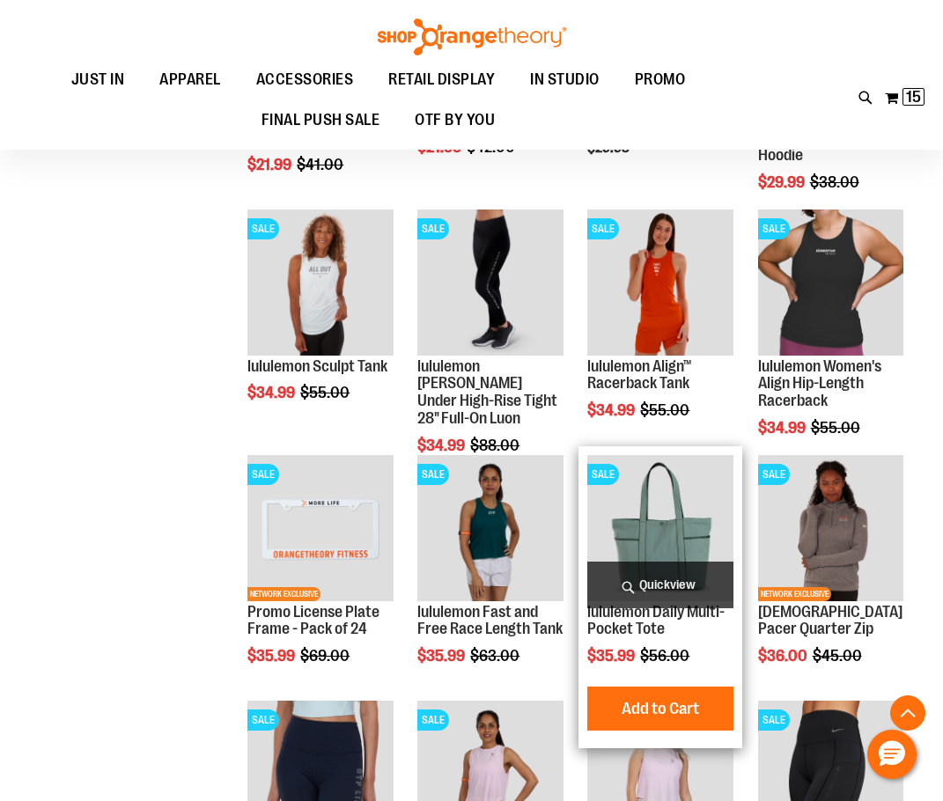
click at [660, 587] on span "Quickview" at bounding box center [659, 585] width 145 height 47
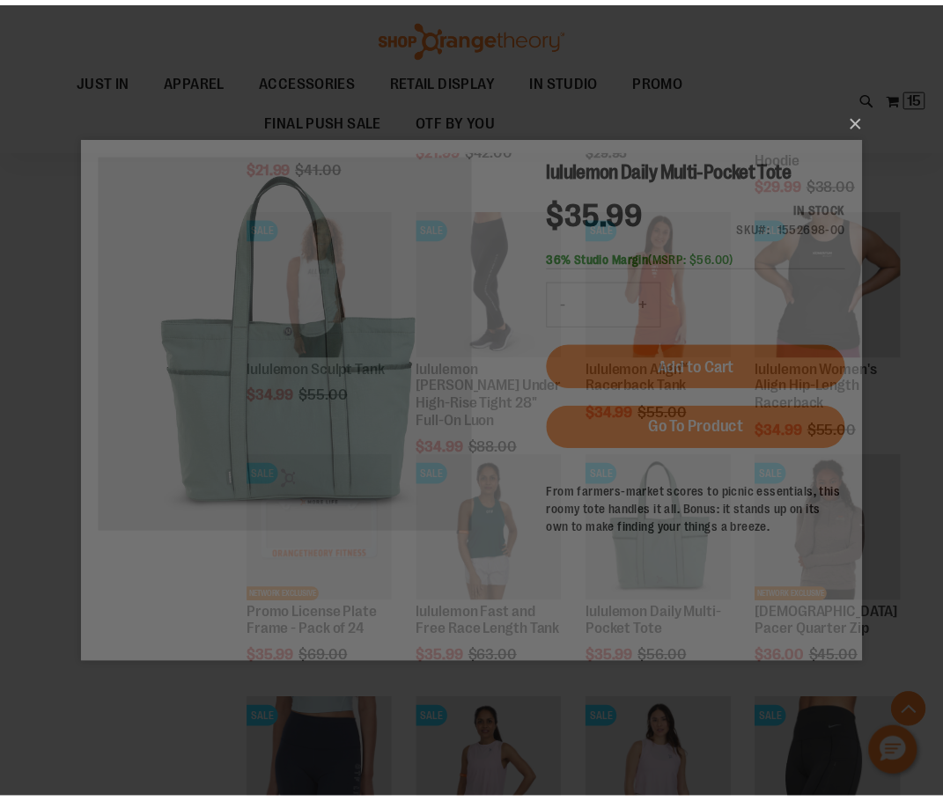
scroll to position [0, 0]
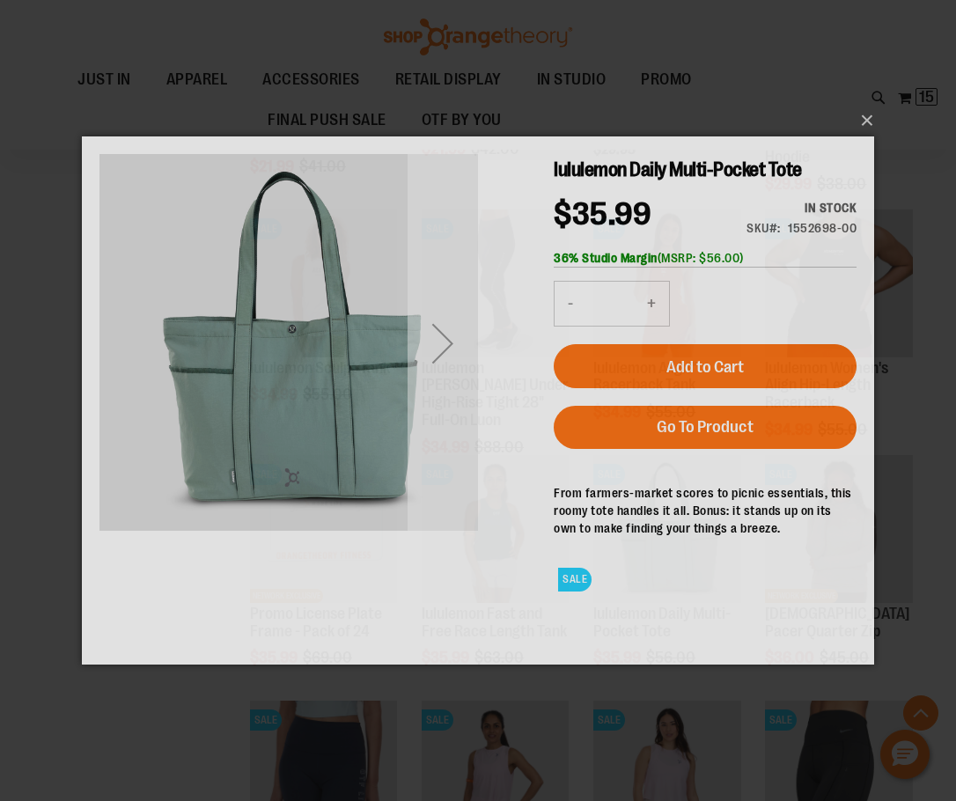
click at [442, 356] on div "Next" at bounding box center [443, 343] width 70 height 70
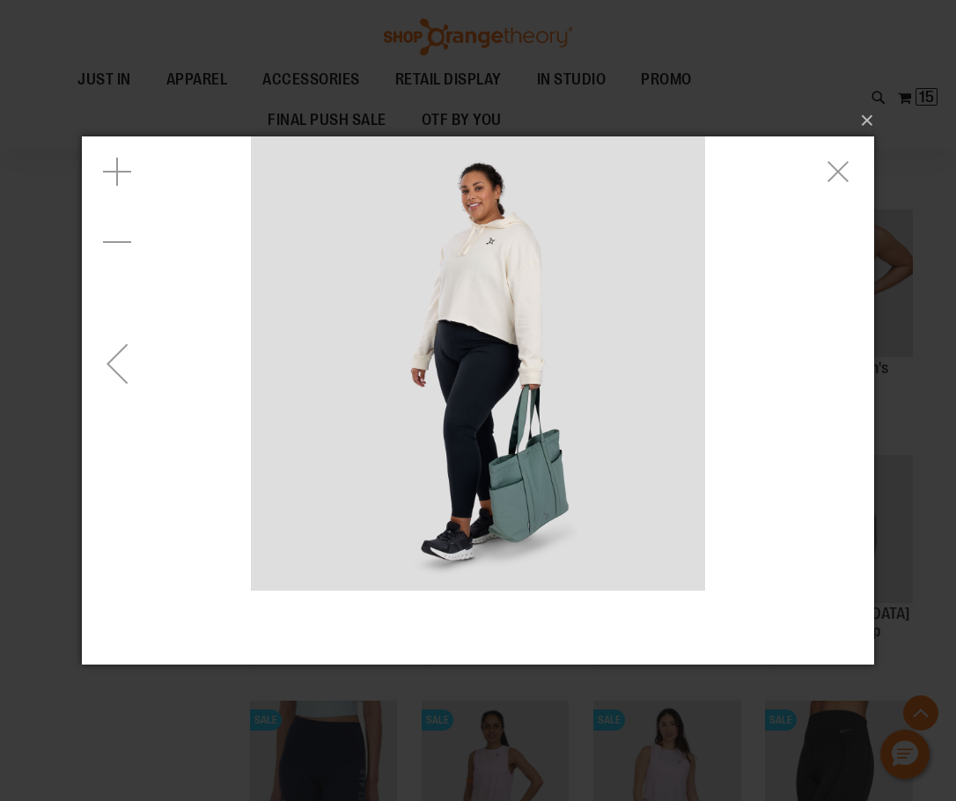
click at [123, 384] on div "Previous" at bounding box center [117, 363] width 70 height 70
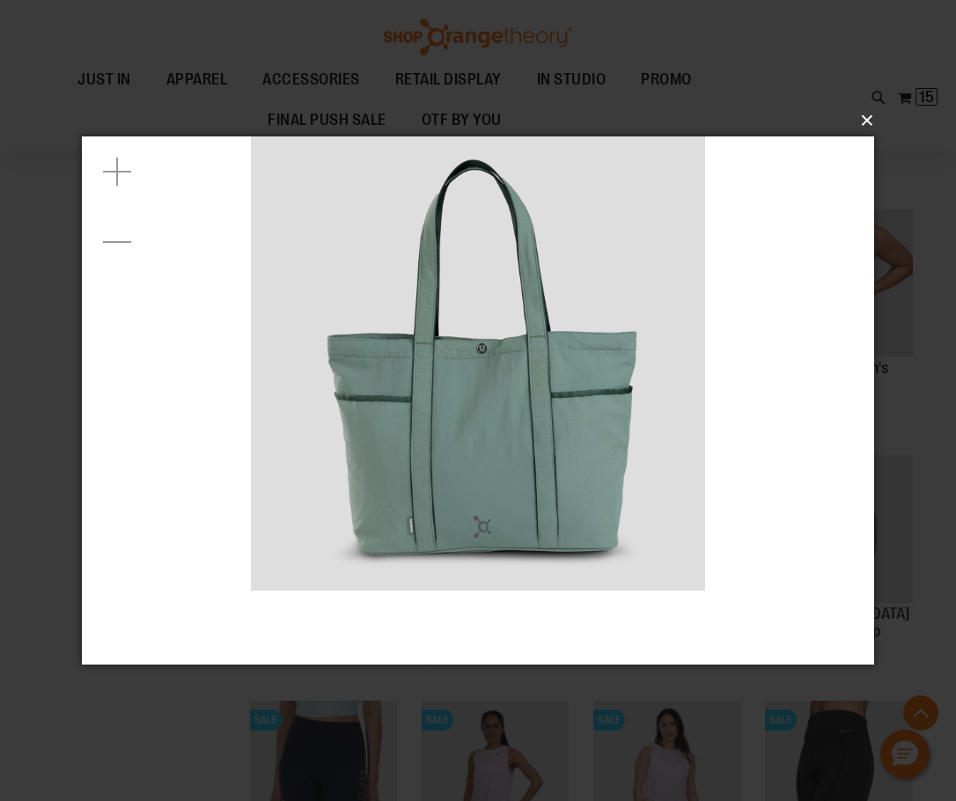
click at [862, 120] on button "×" at bounding box center [483, 120] width 792 height 39
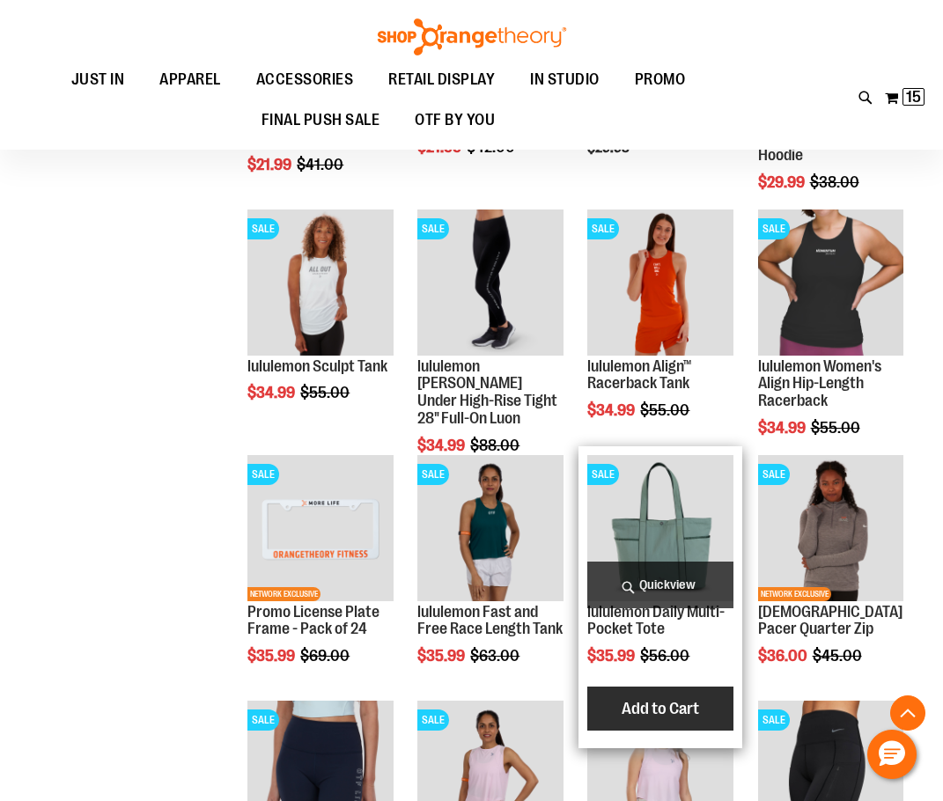
click at [660, 701] on span "Add to Cart" at bounding box center [660, 708] width 77 height 19
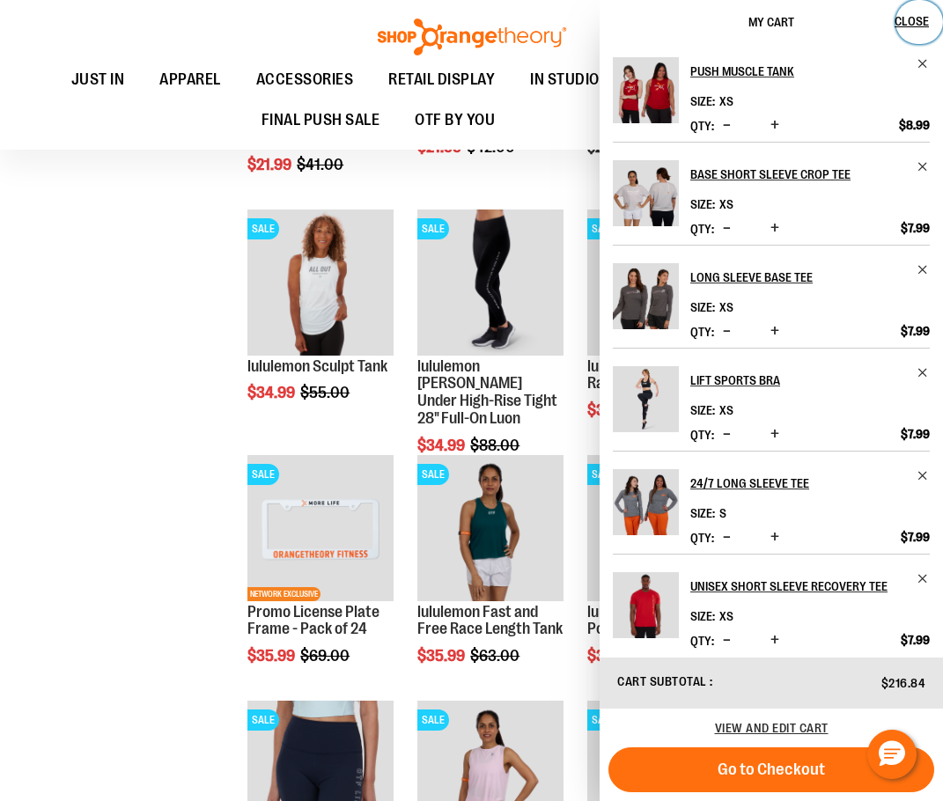
click at [896, 19] on span "Close" at bounding box center [912, 21] width 34 height 14
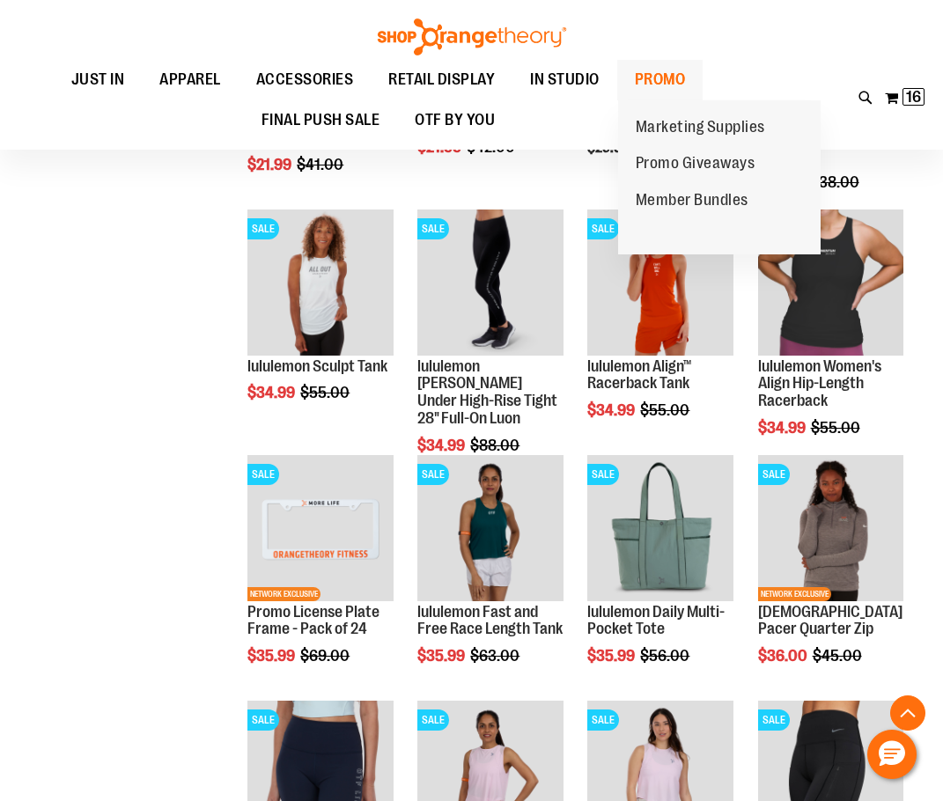
click at [676, 77] on span "PROMO" at bounding box center [660, 80] width 51 height 40
click at [682, 163] on span "Promo Giveaways" at bounding box center [696, 165] width 120 height 22
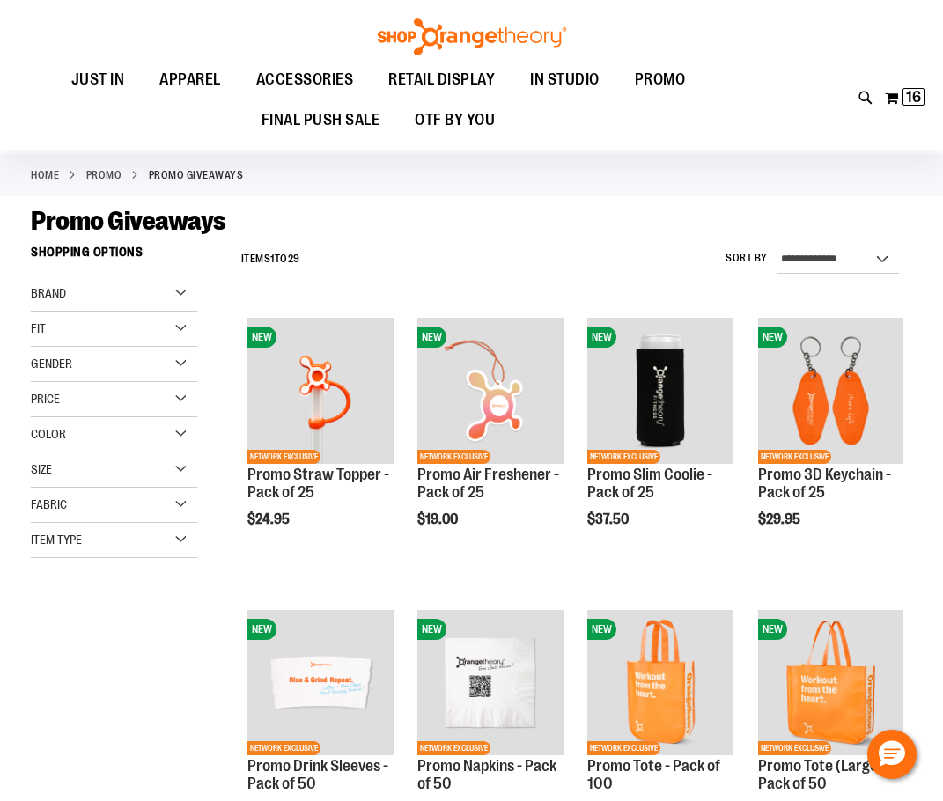
scroll to position [87, 0]
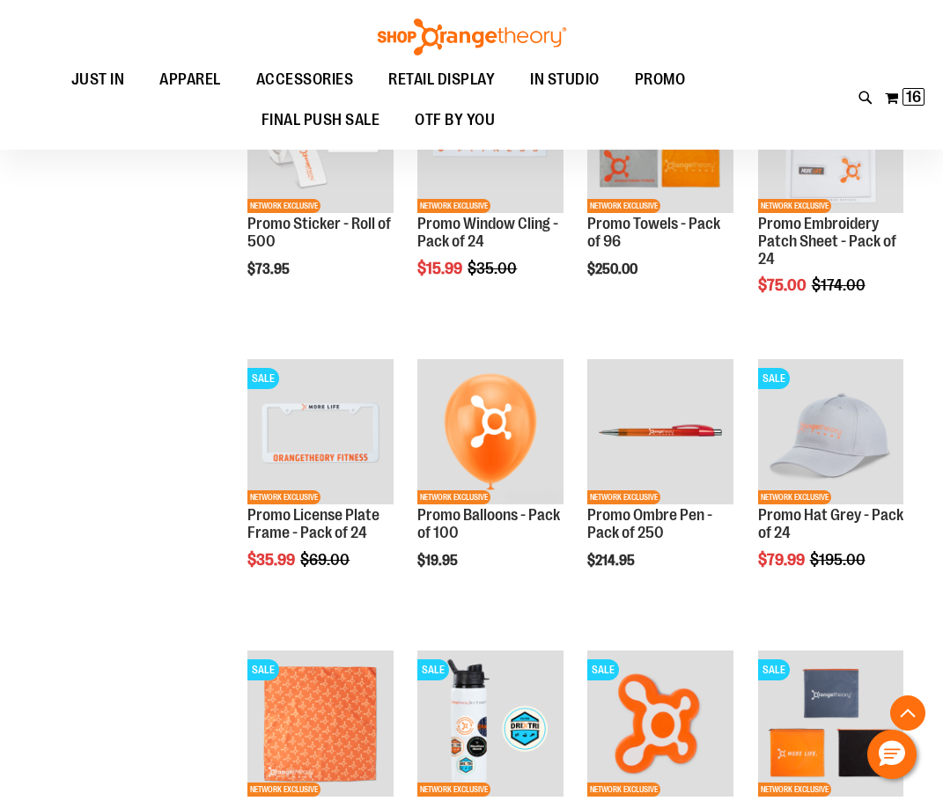
scroll to position [1320, 0]
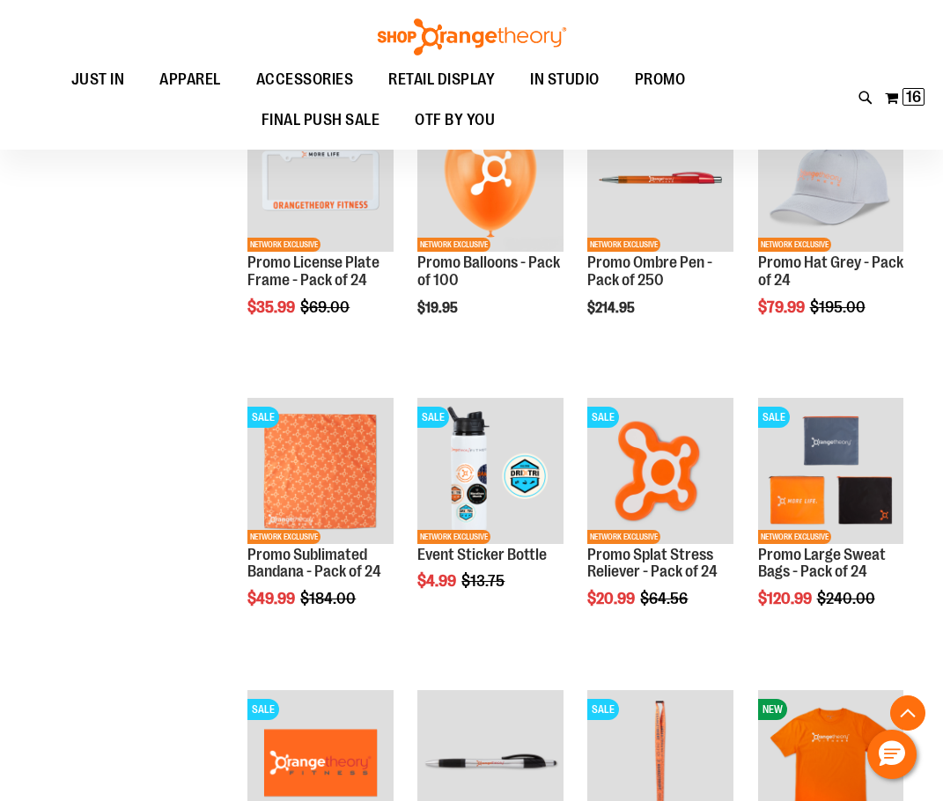
scroll to position [1496, 0]
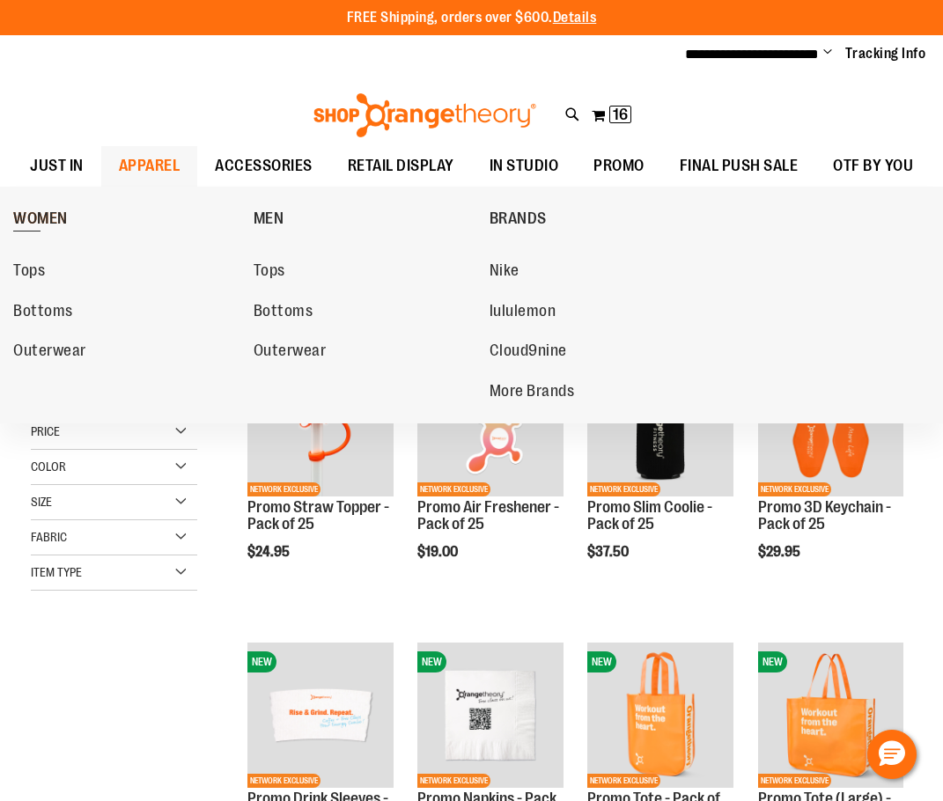
click at [45, 224] on span "WOMEN" at bounding box center [40, 221] width 55 height 22
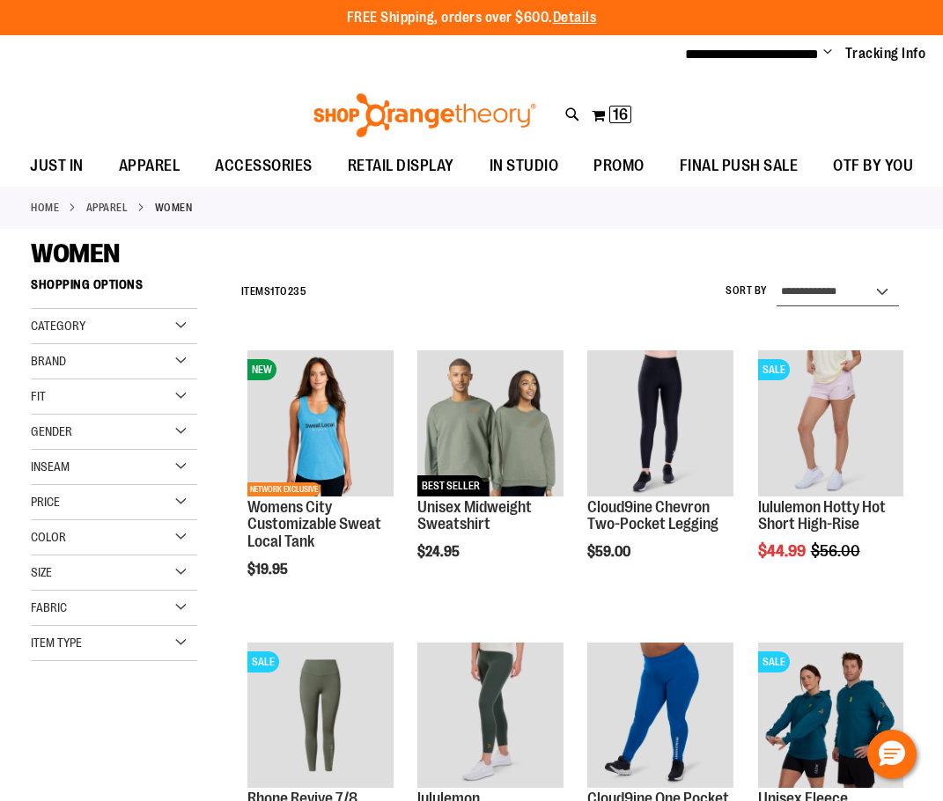
click at [801, 291] on select "**********" at bounding box center [838, 292] width 122 height 28
select select "*********"
click at [777, 278] on select "**********" at bounding box center [838, 292] width 122 height 28
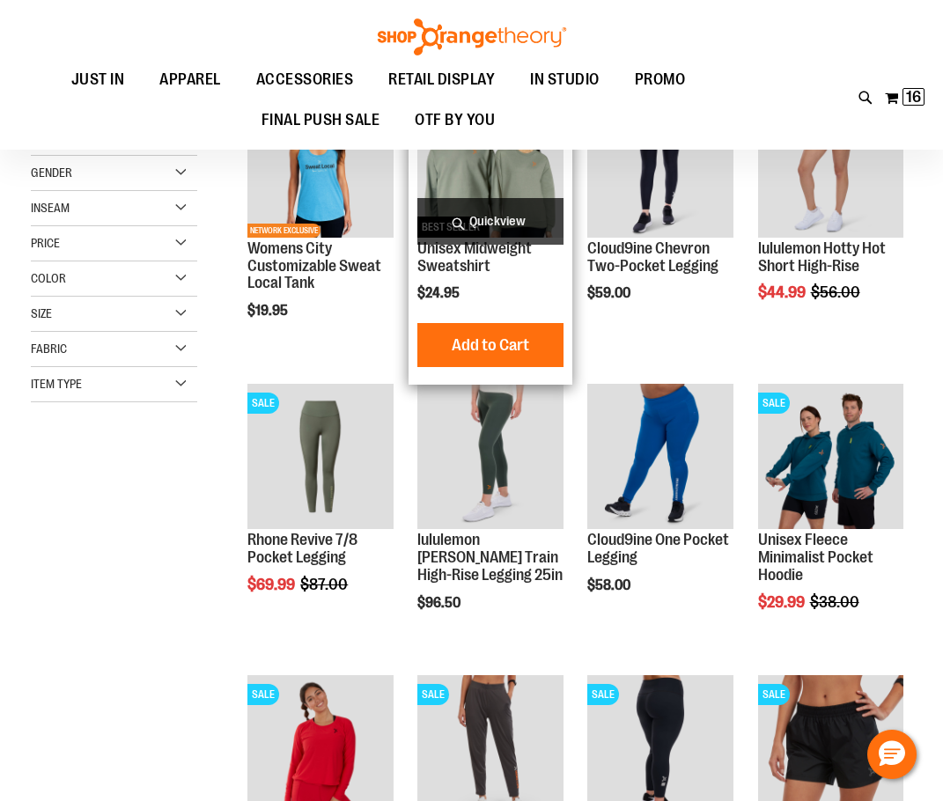
scroll to position [269, 0]
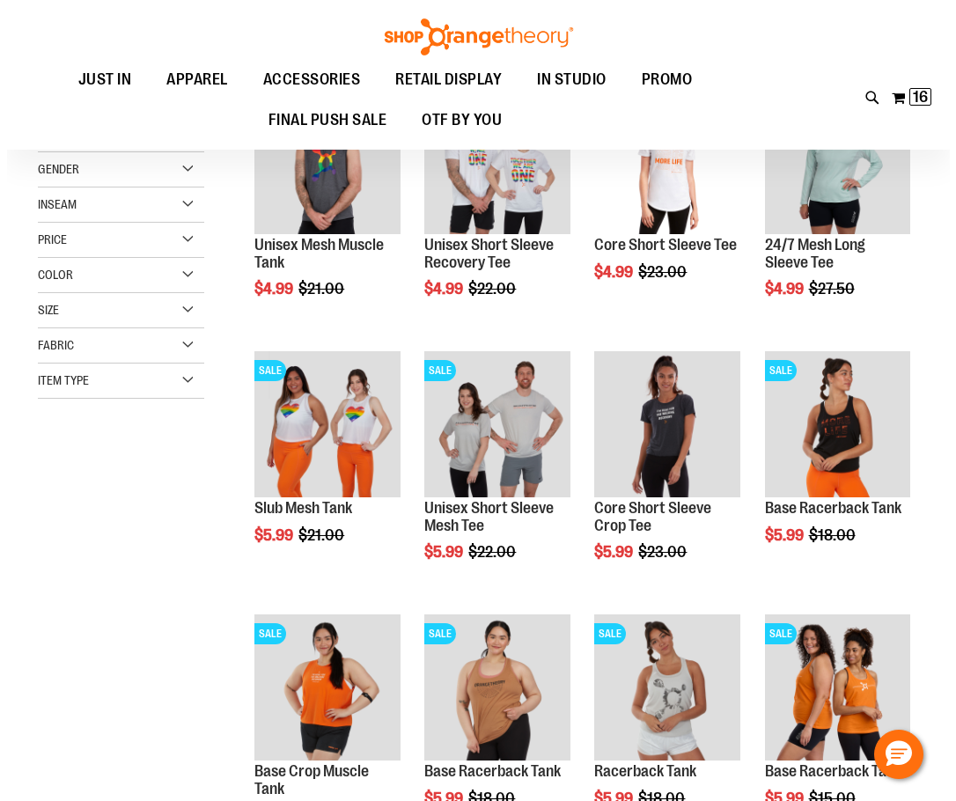
scroll to position [263, 0]
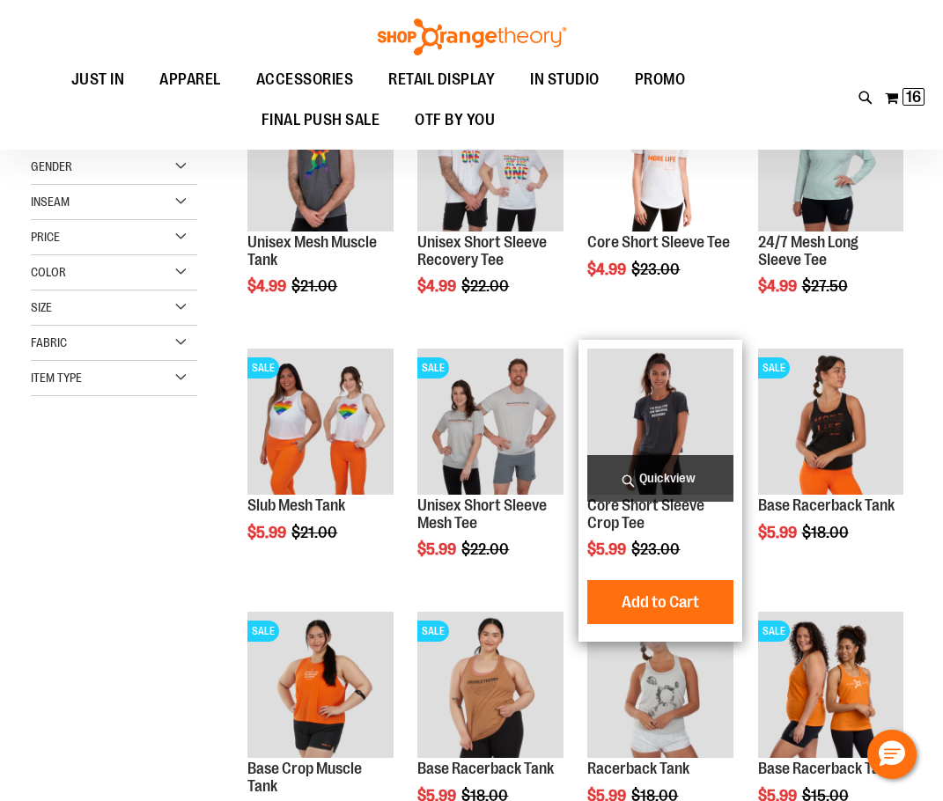
click at [675, 486] on span "Quickview" at bounding box center [659, 478] width 145 height 47
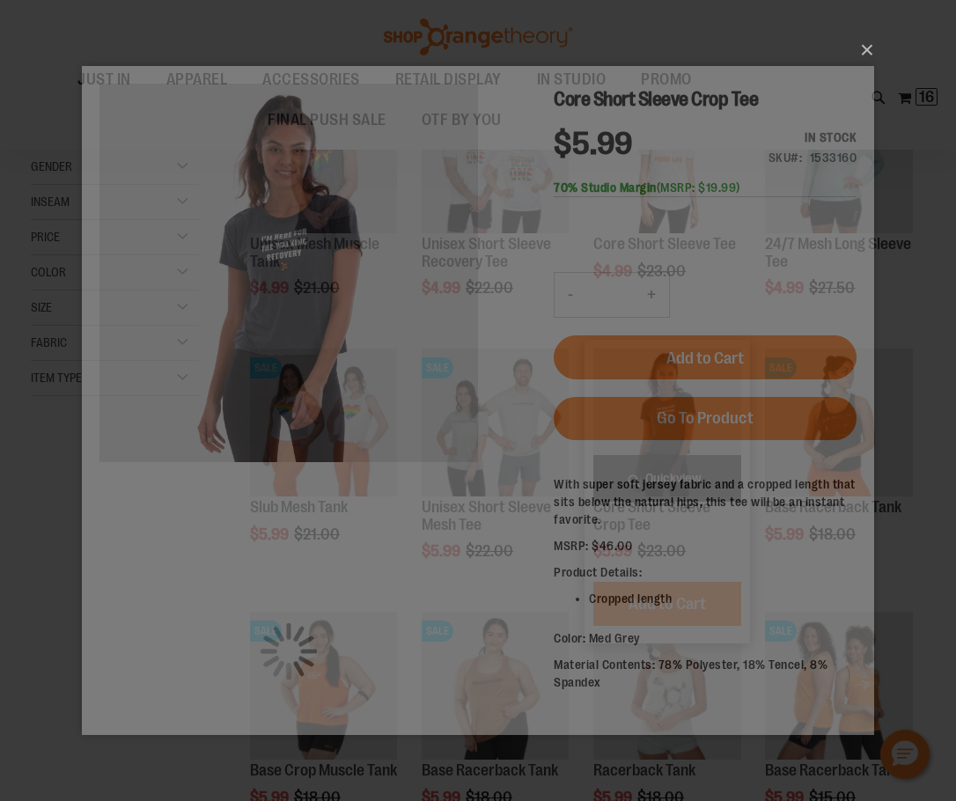
scroll to position [0, 0]
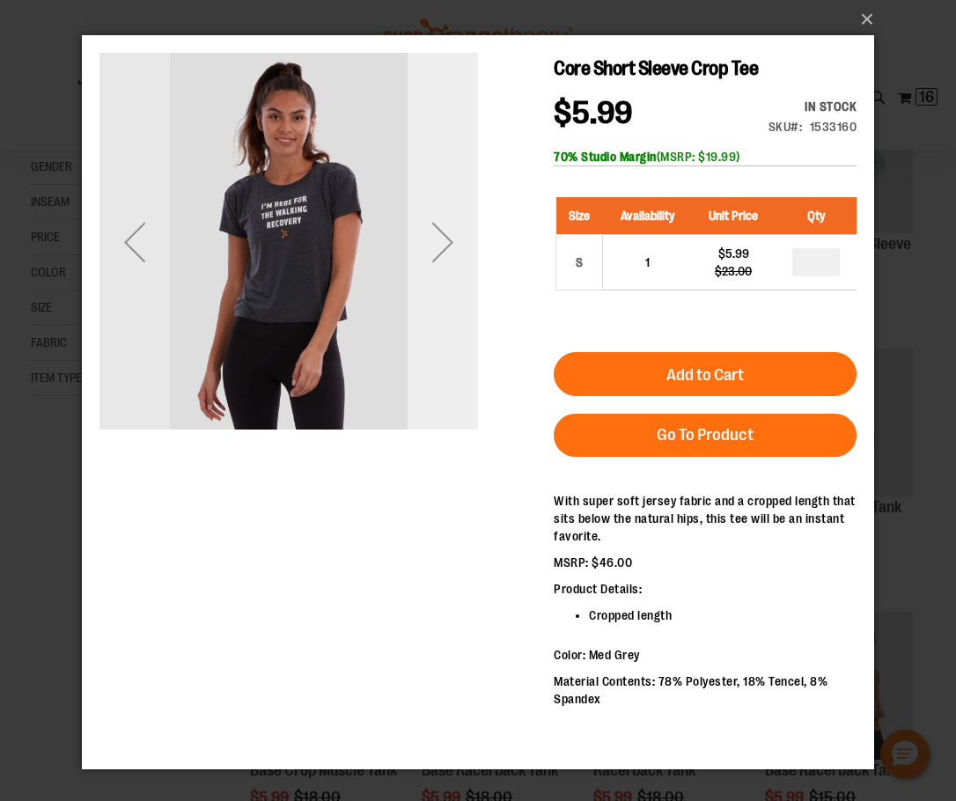
click at [440, 394] on div "Next" at bounding box center [443, 242] width 70 height 379
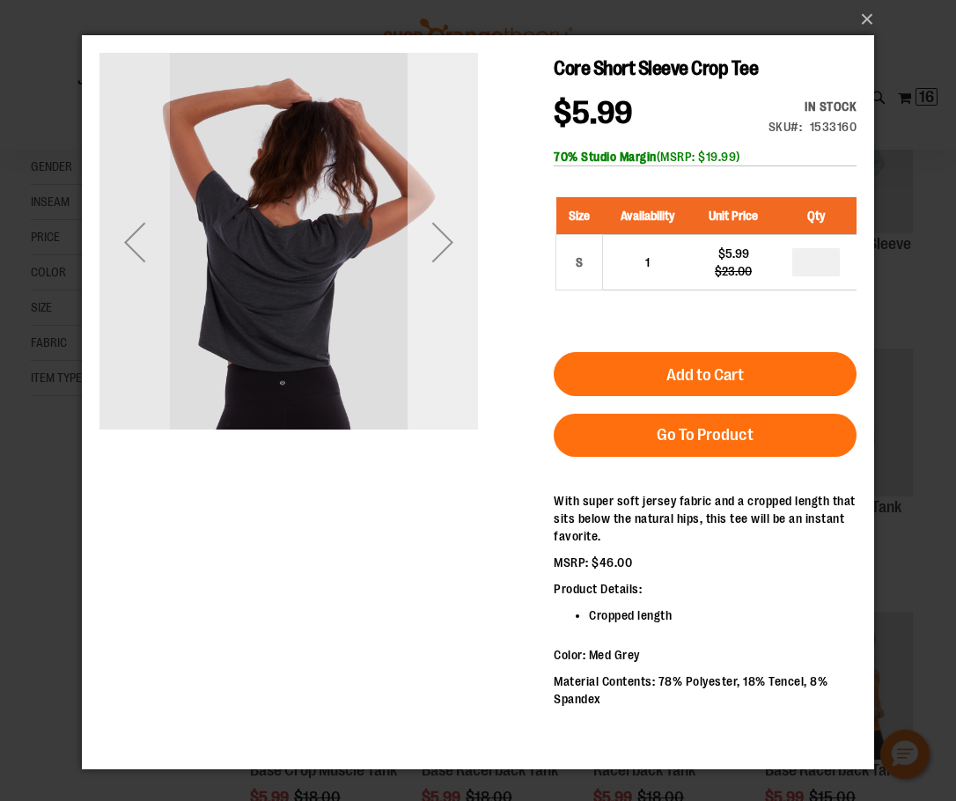
click at [441, 392] on div "Next" at bounding box center [443, 242] width 70 height 379
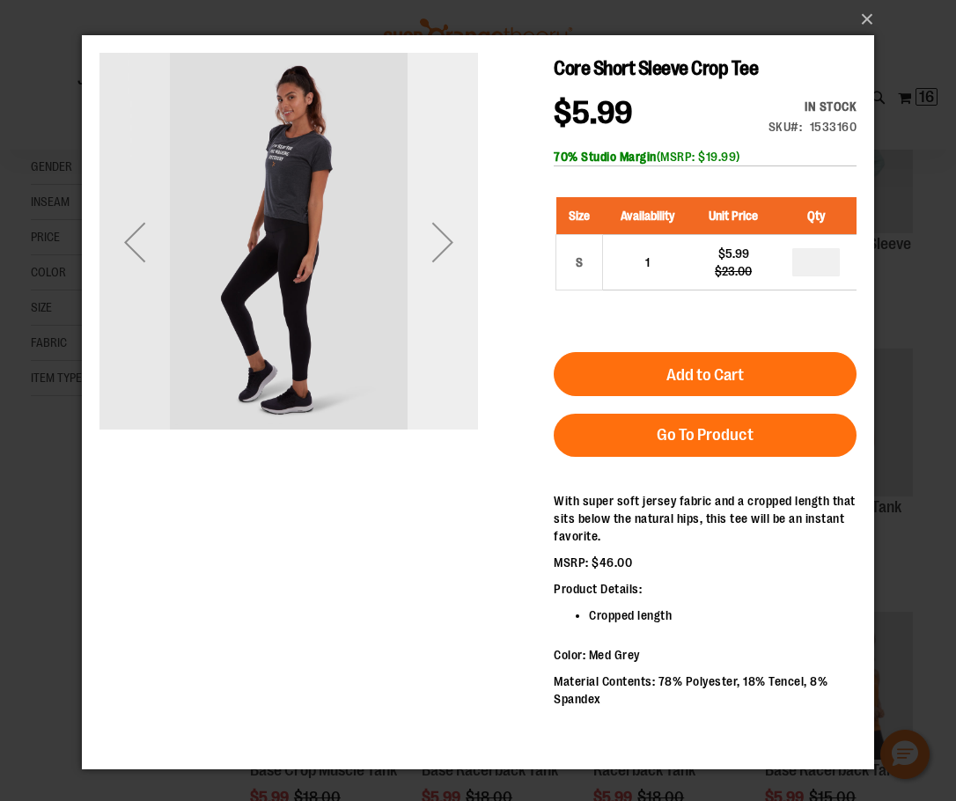
click at [441, 392] on div "Next" at bounding box center [443, 242] width 70 height 379
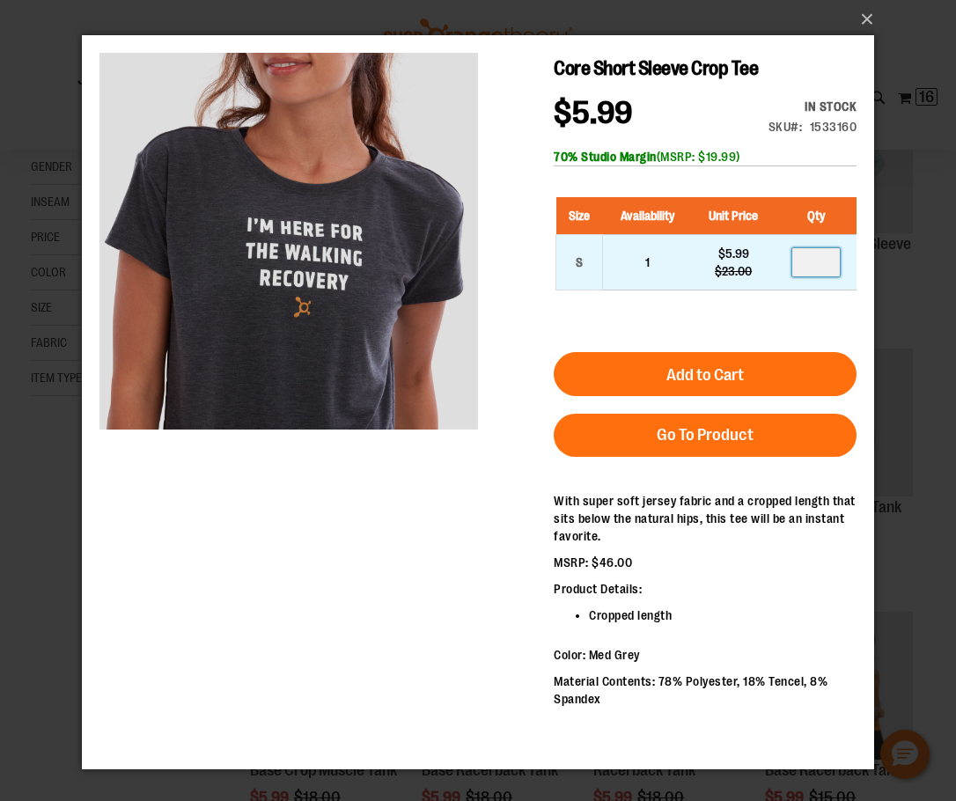
click at [812, 262] on input "number" at bounding box center [816, 262] width 48 height 28
type input "*"
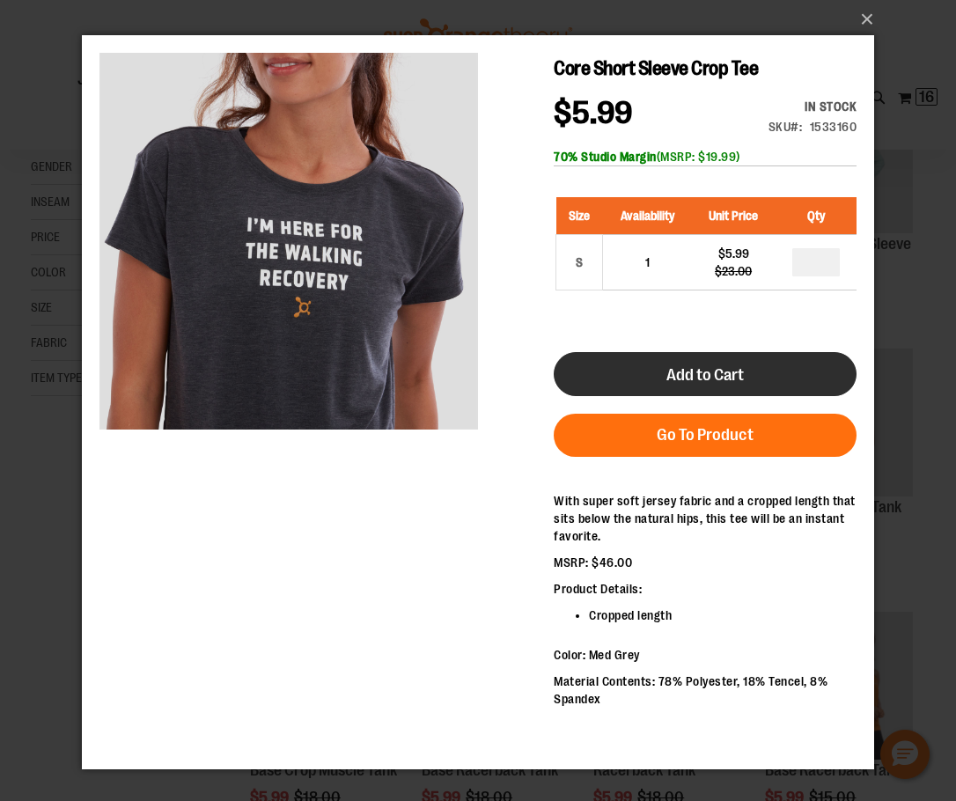
click at [753, 383] on button "Add to Cart" at bounding box center [705, 374] width 303 height 44
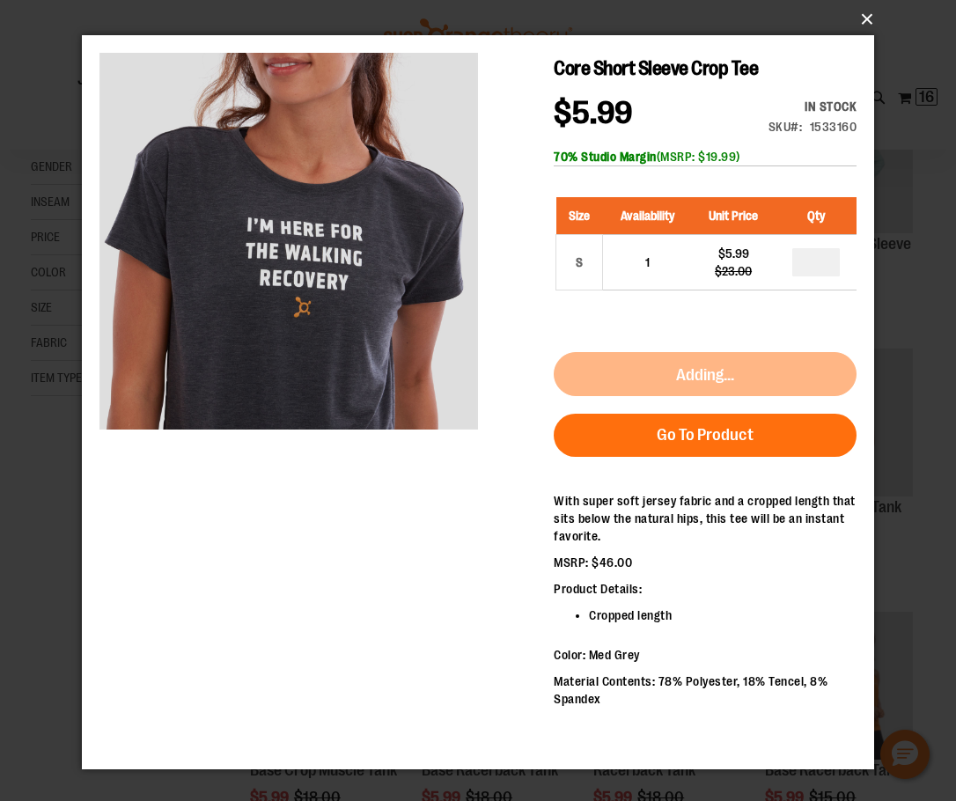
click at [868, 18] on button "×" at bounding box center [483, 19] width 792 height 39
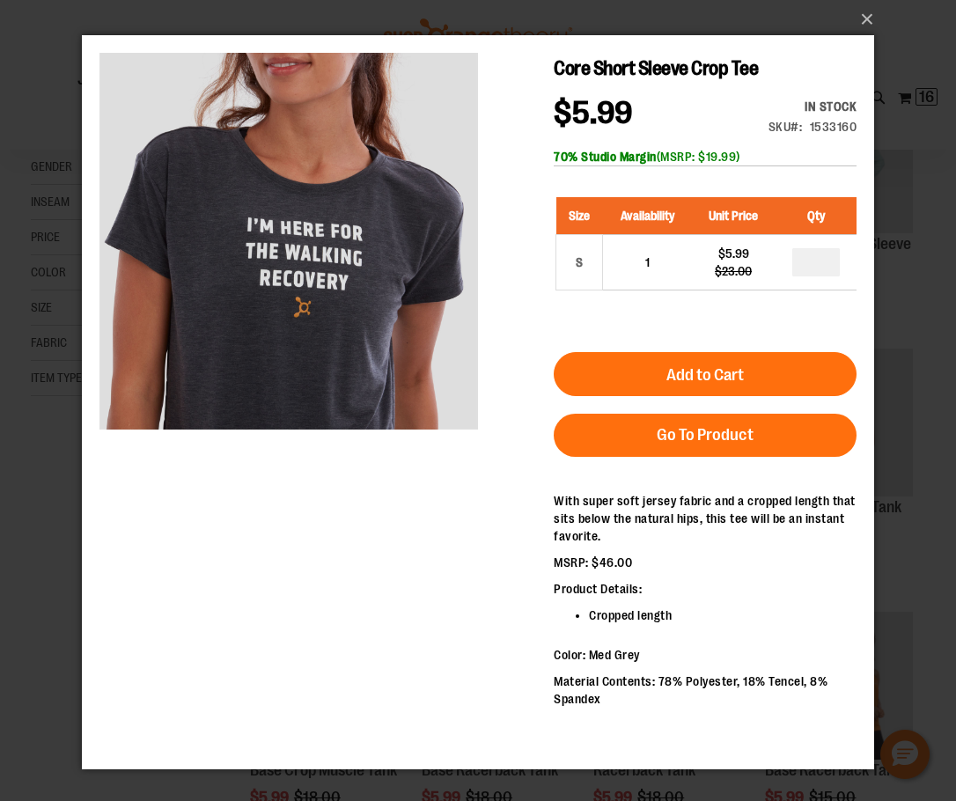
drag, startPoint x: 868, startPoint y: 18, endPoint x: 44, endPoint y: 155, distance: 835.5
click at [44, 155] on div "×" at bounding box center [478, 400] width 956 height 801
click at [870, 13] on button "×" at bounding box center [483, 19] width 792 height 39
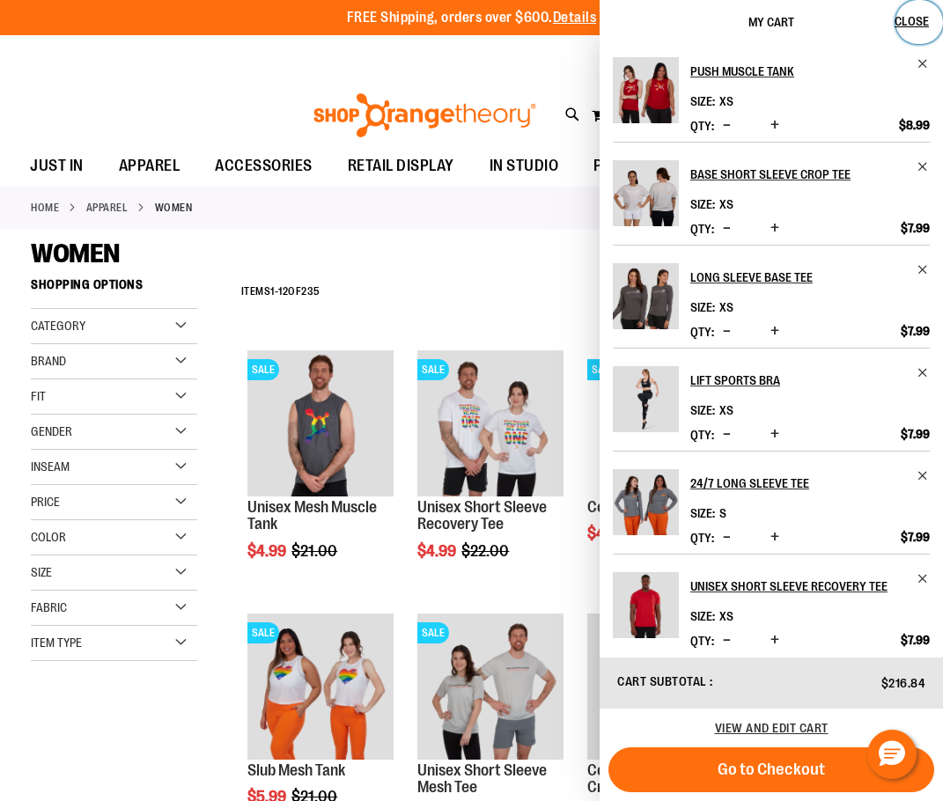
drag, startPoint x: 907, startPoint y: 20, endPoint x: 895, endPoint y: 30, distance: 15.0
click at [907, 19] on span "Close" at bounding box center [912, 21] width 34 height 14
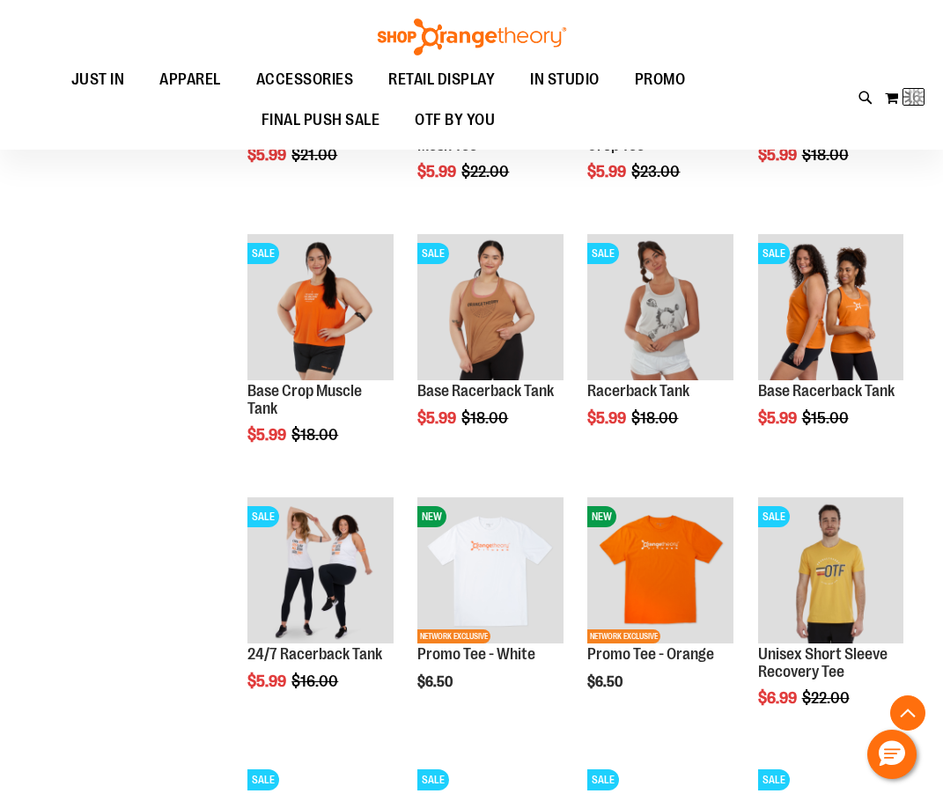
scroll to position [737, 0]
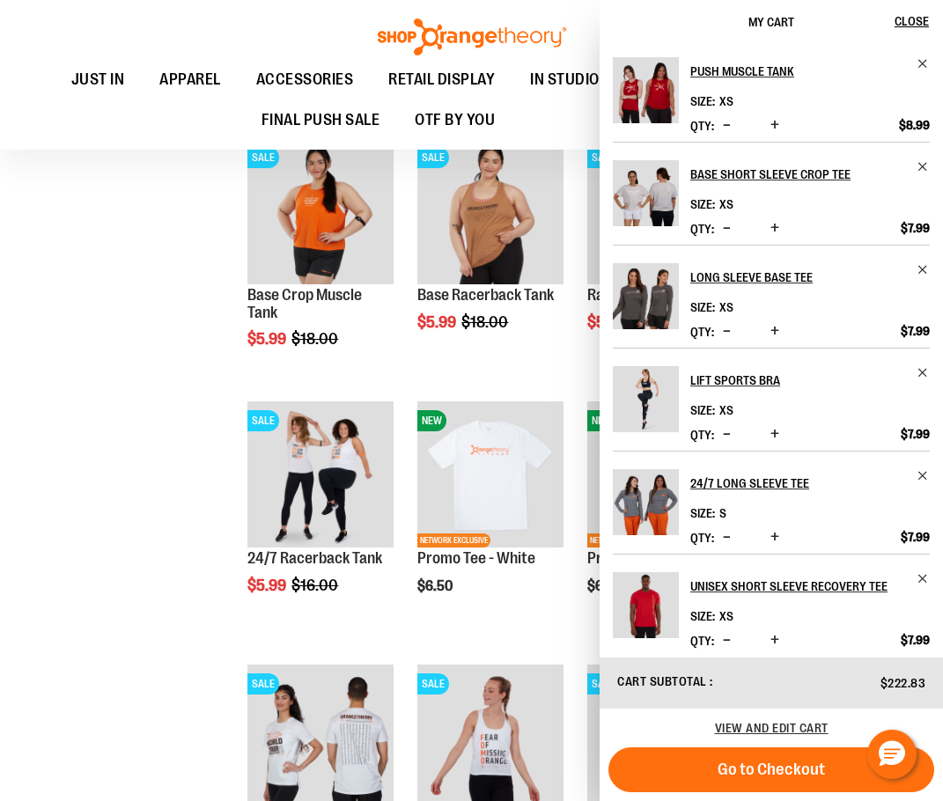
click at [167, 379] on div "**********" at bounding box center [471, 410] width 881 height 1758
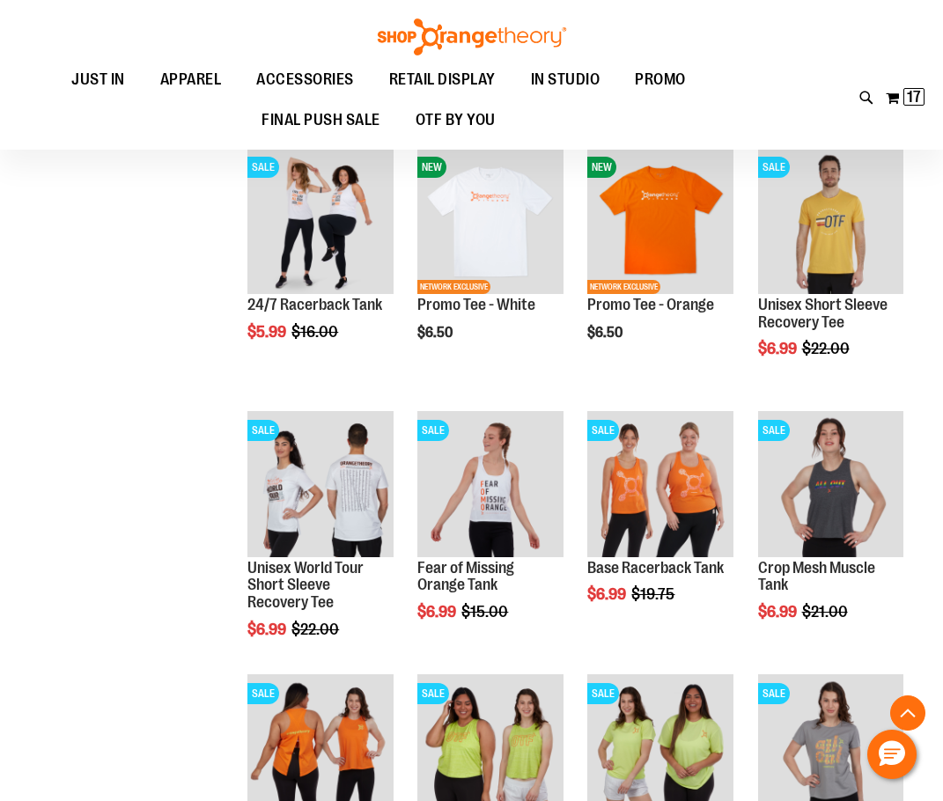
scroll to position [1001, 0]
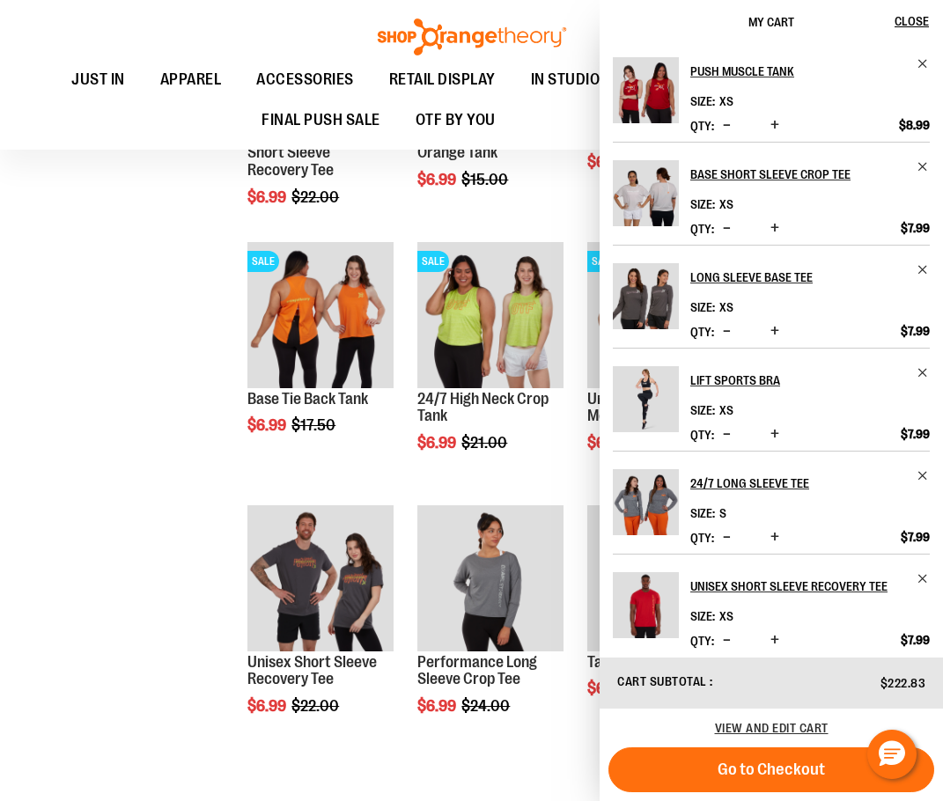
scroll to position [1618, 0]
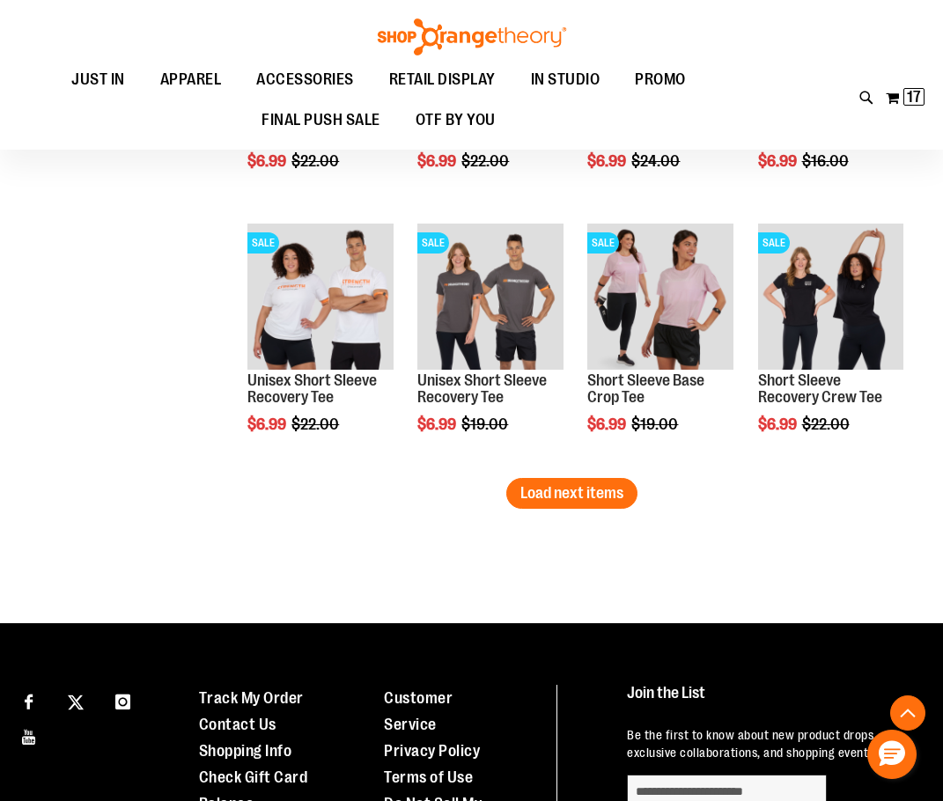
scroll to position [2234, 0]
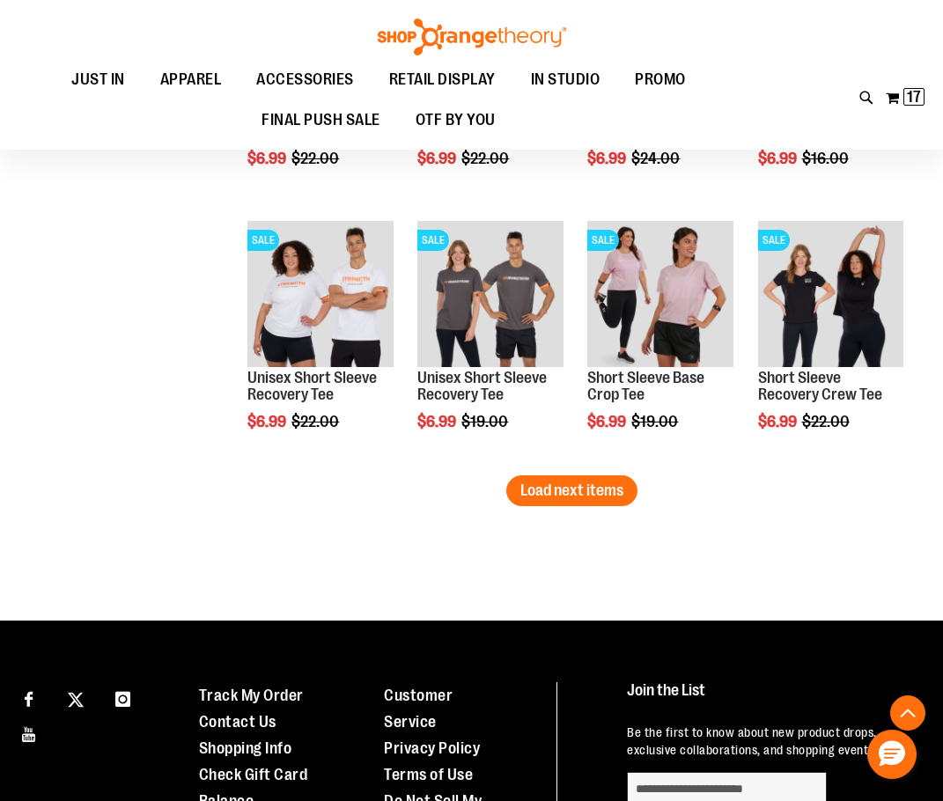
drag, startPoint x: 547, startPoint y: 488, endPoint x: 482, endPoint y: 478, distance: 65.9
click at [546, 488] on span "Load next items" at bounding box center [571, 491] width 103 height 18
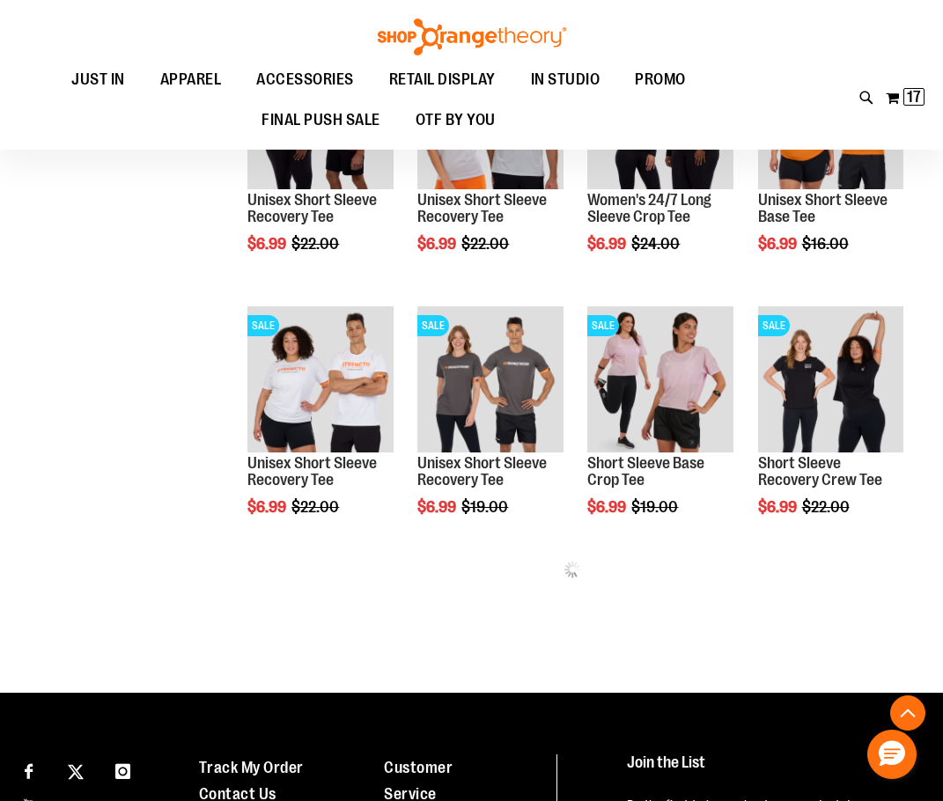
scroll to position [2146, 0]
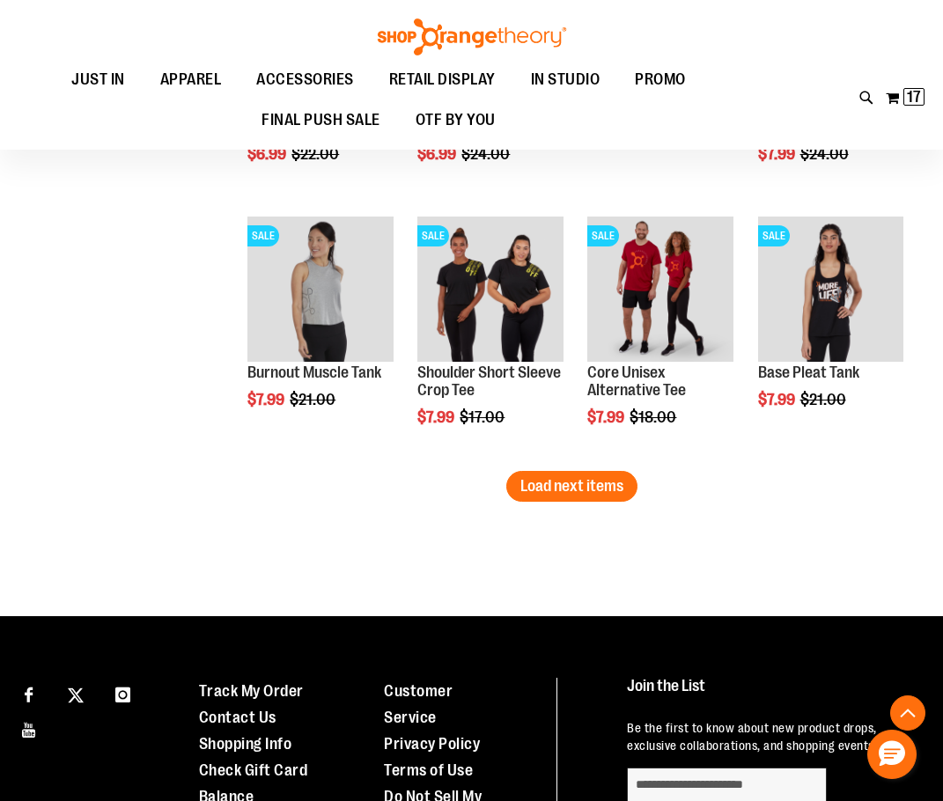
scroll to position [3114, 0]
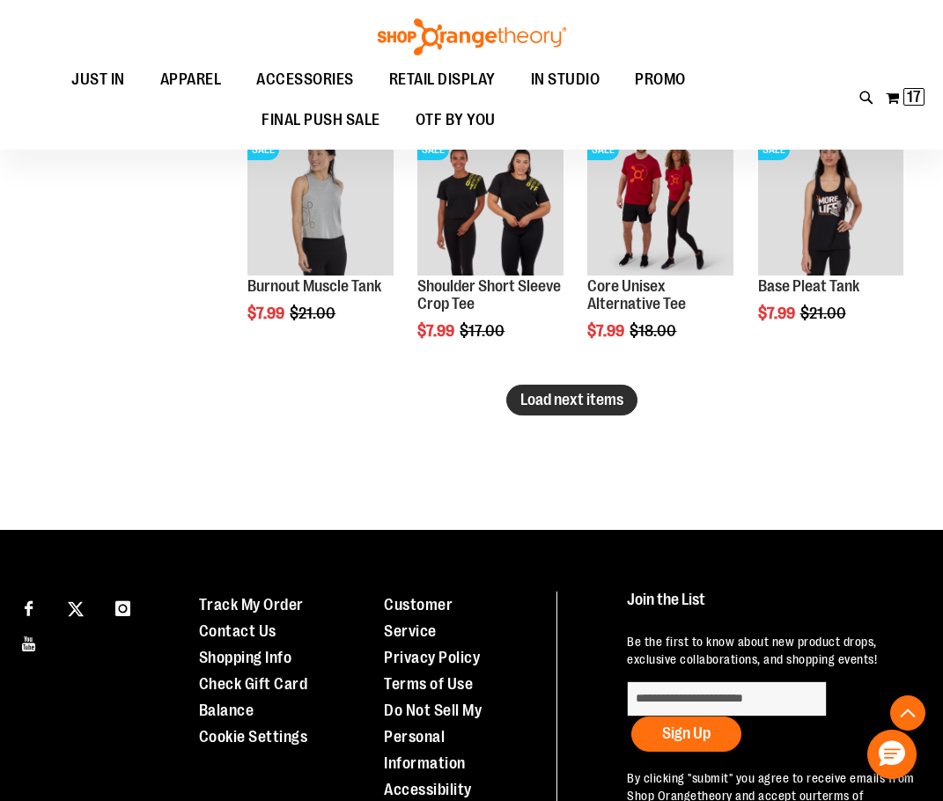
click at [533, 401] on span "Load next items" at bounding box center [571, 400] width 103 height 18
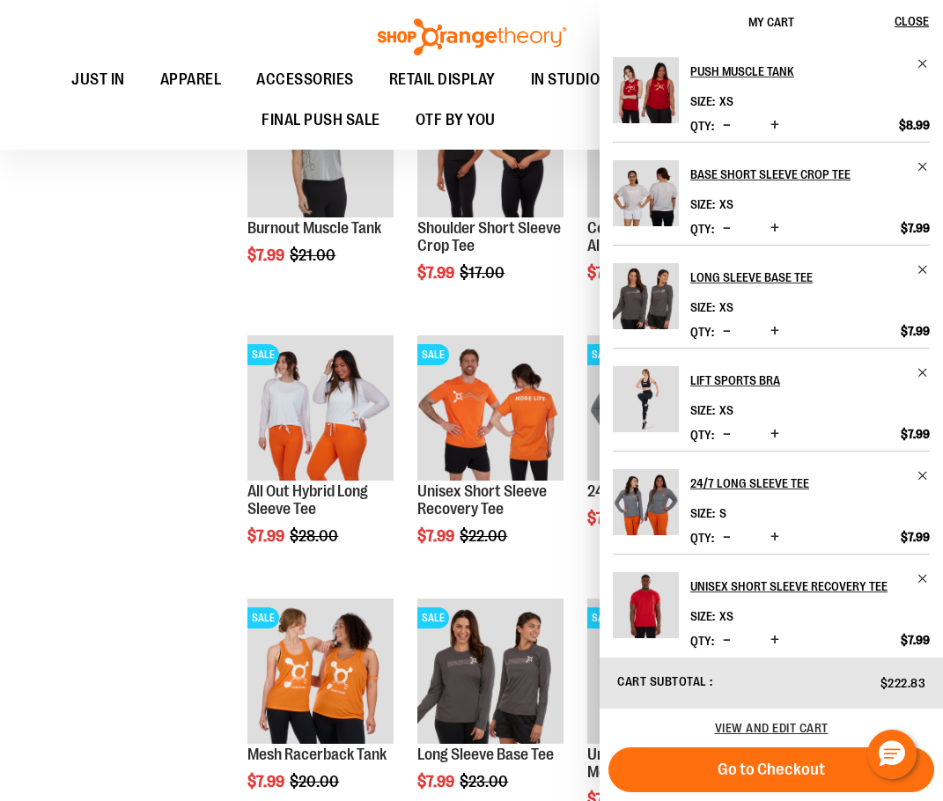
scroll to position [3202, 0]
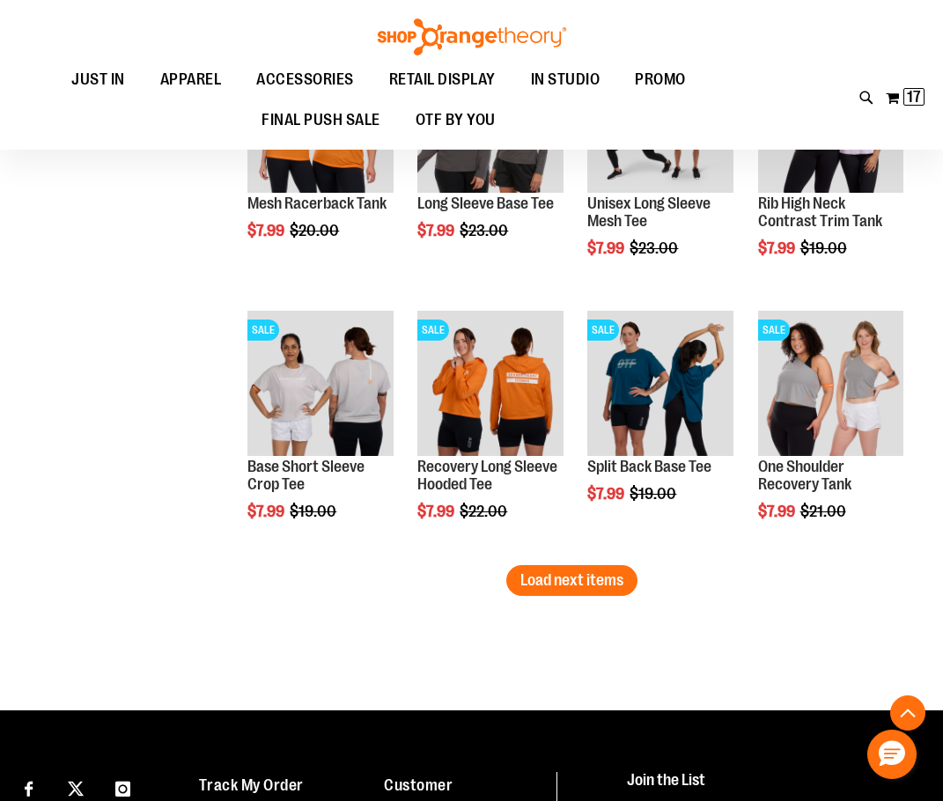
scroll to position [3819, 0]
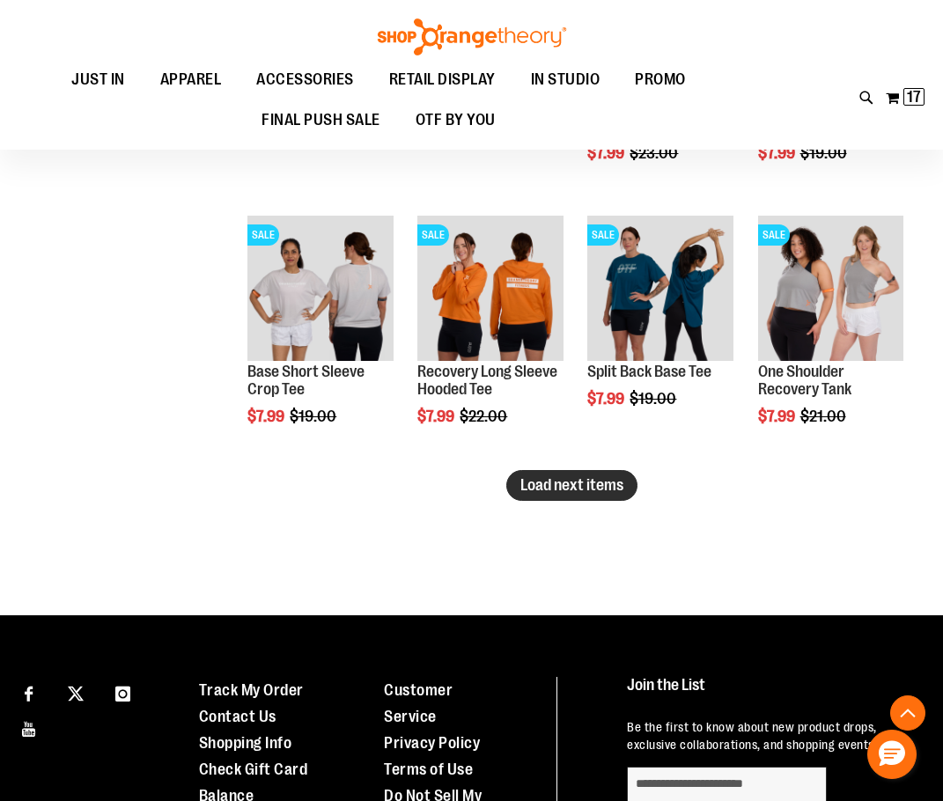
click at [526, 490] on span "Load next items" at bounding box center [571, 485] width 103 height 18
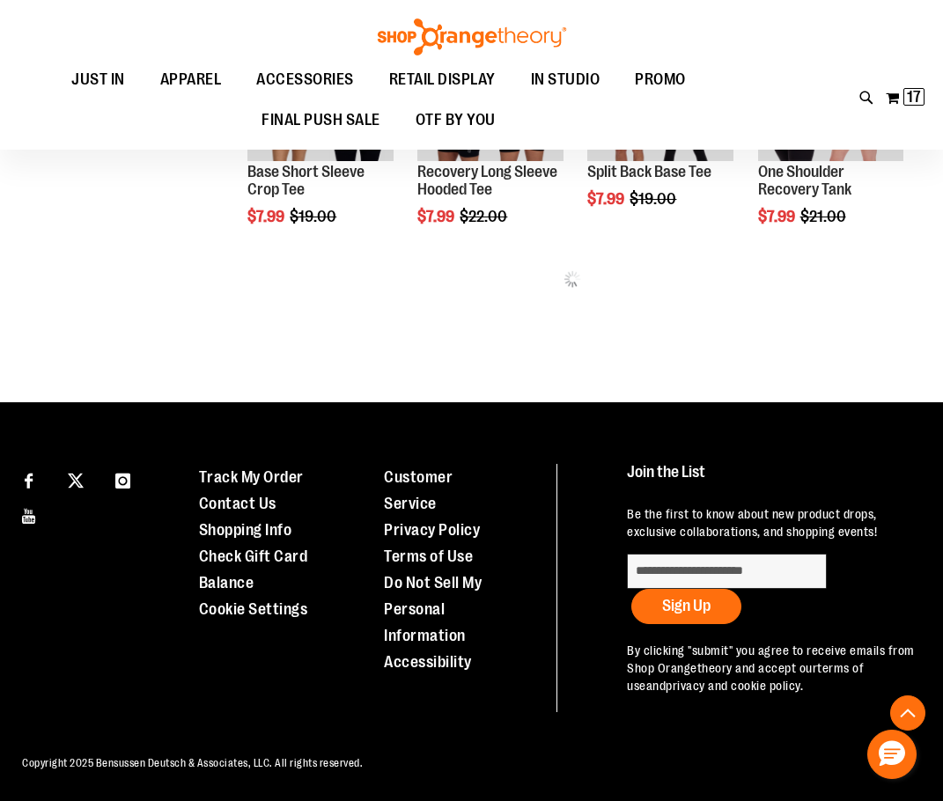
scroll to position [4020, 0]
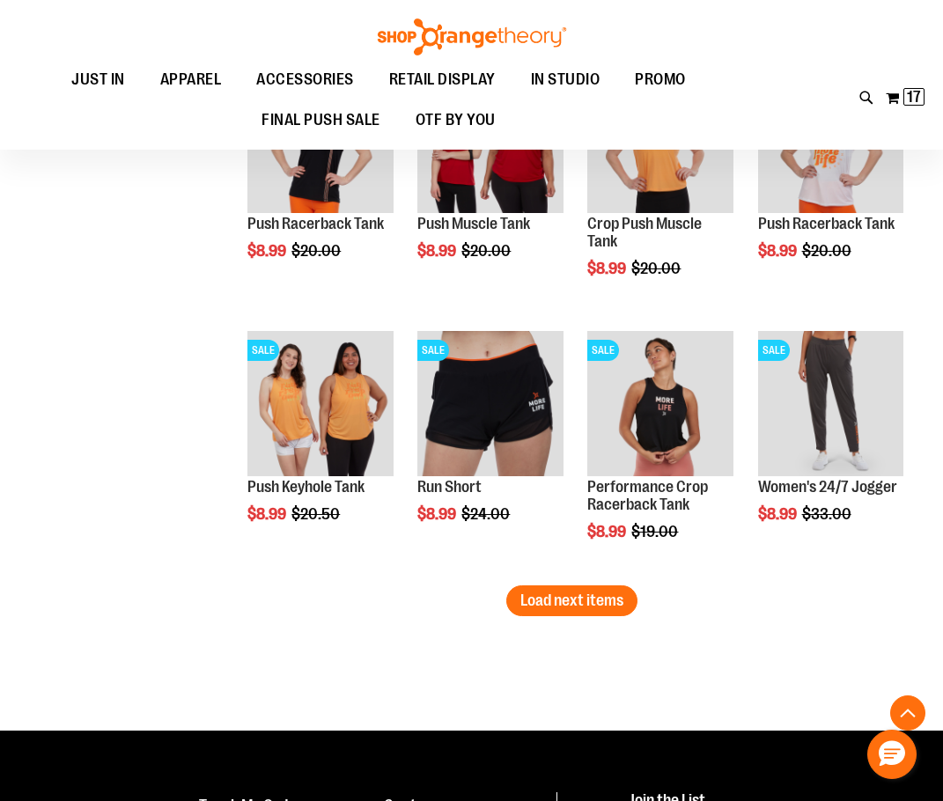
scroll to position [4548, 0]
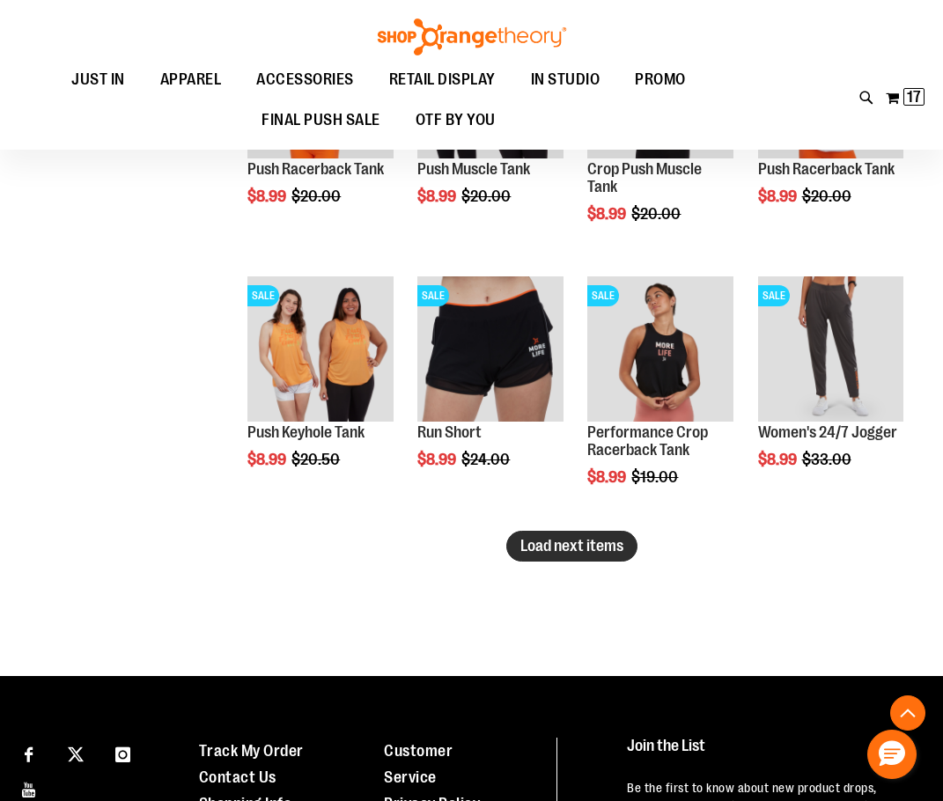
click at [629, 549] on button "Load next items" at bounding box center [571, 546] width 131 height 31
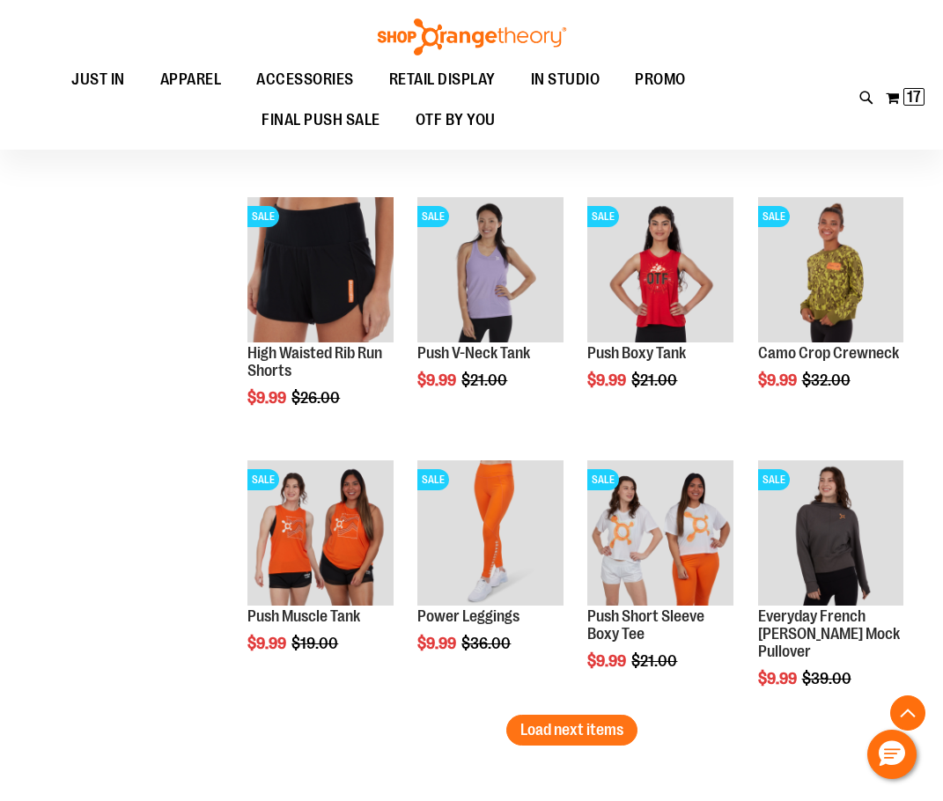
scroll to position [5164, 0]
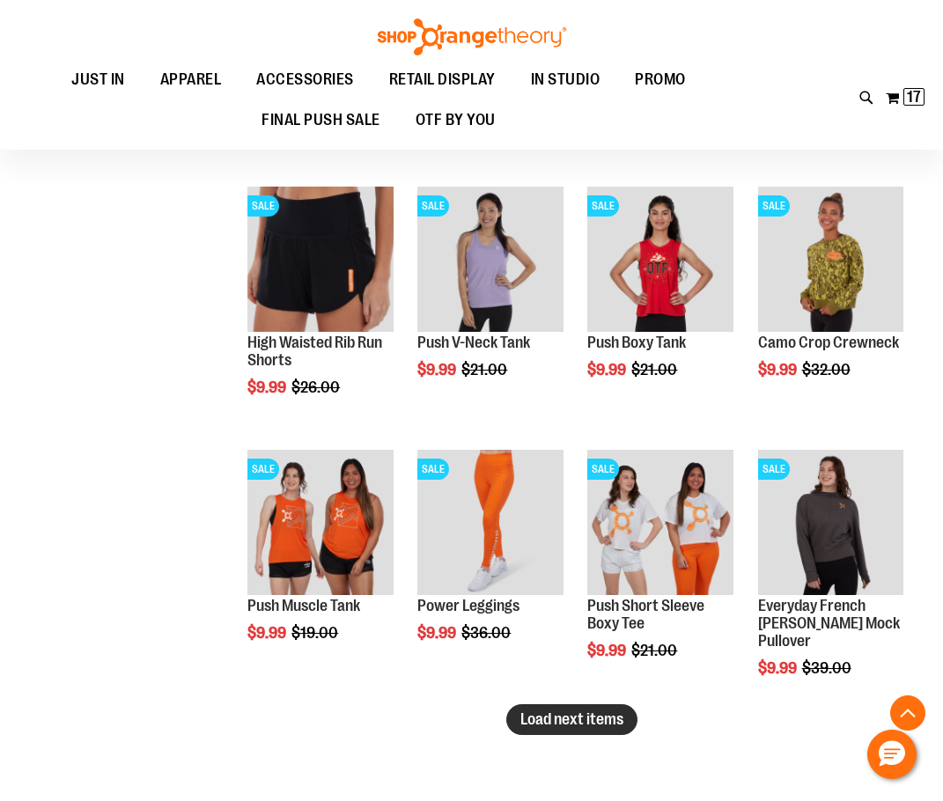
click at [562, 712] on span "Load next items" at bounding box center [571, 720] width 103 height 18
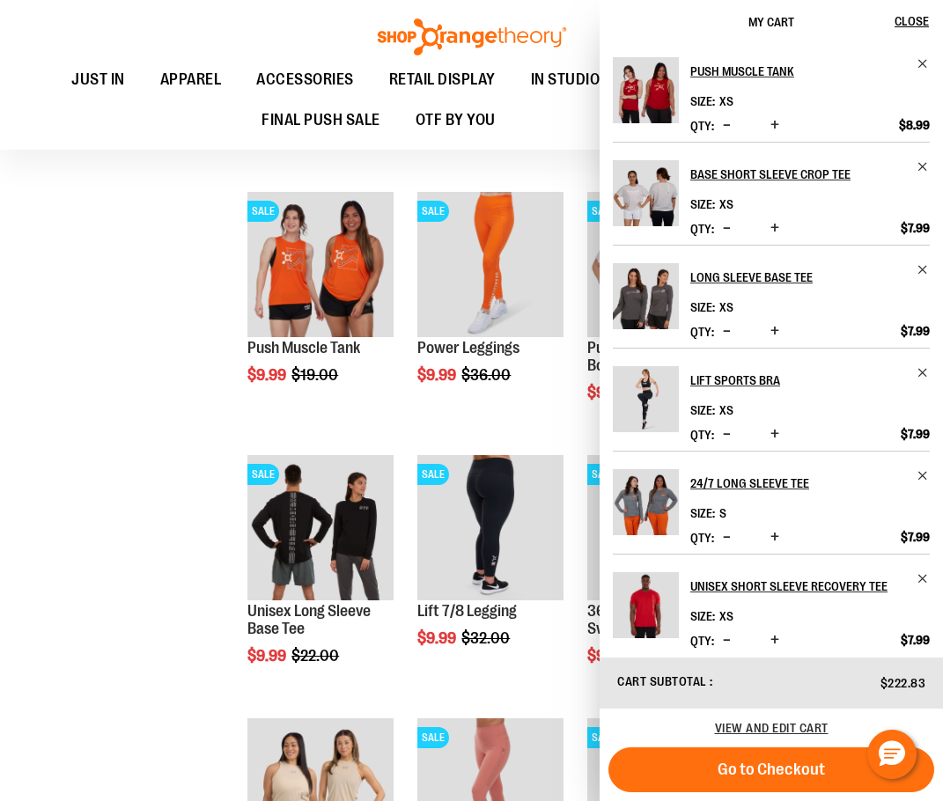
scroll to position [5428, 0]
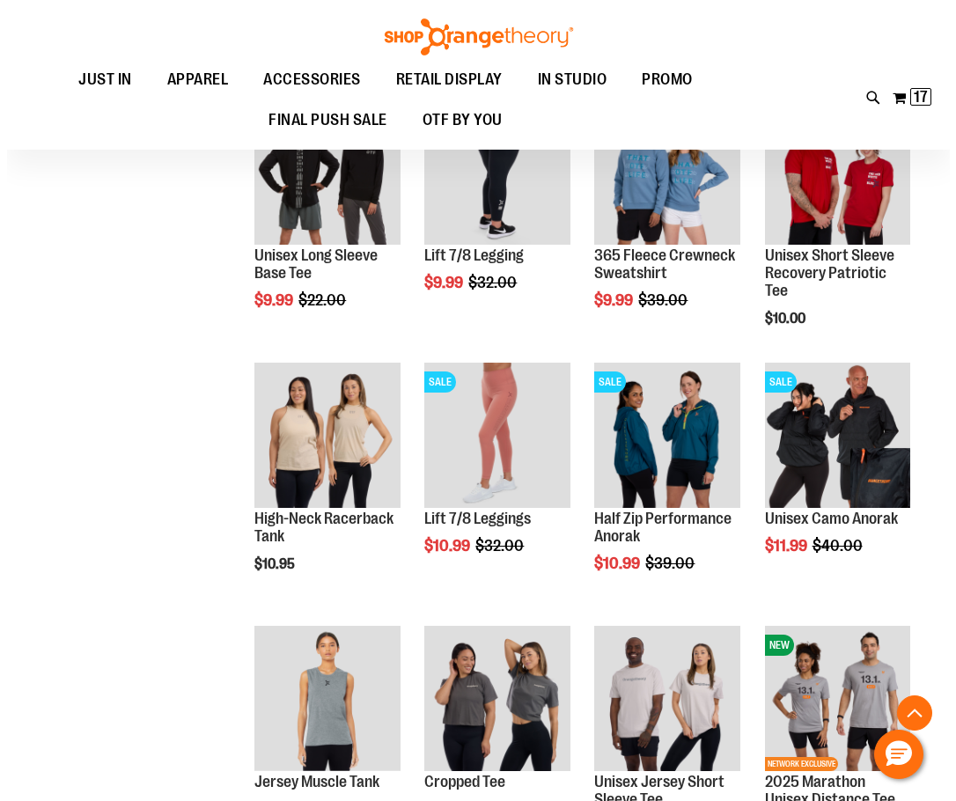
scroll to position [5781, 0]
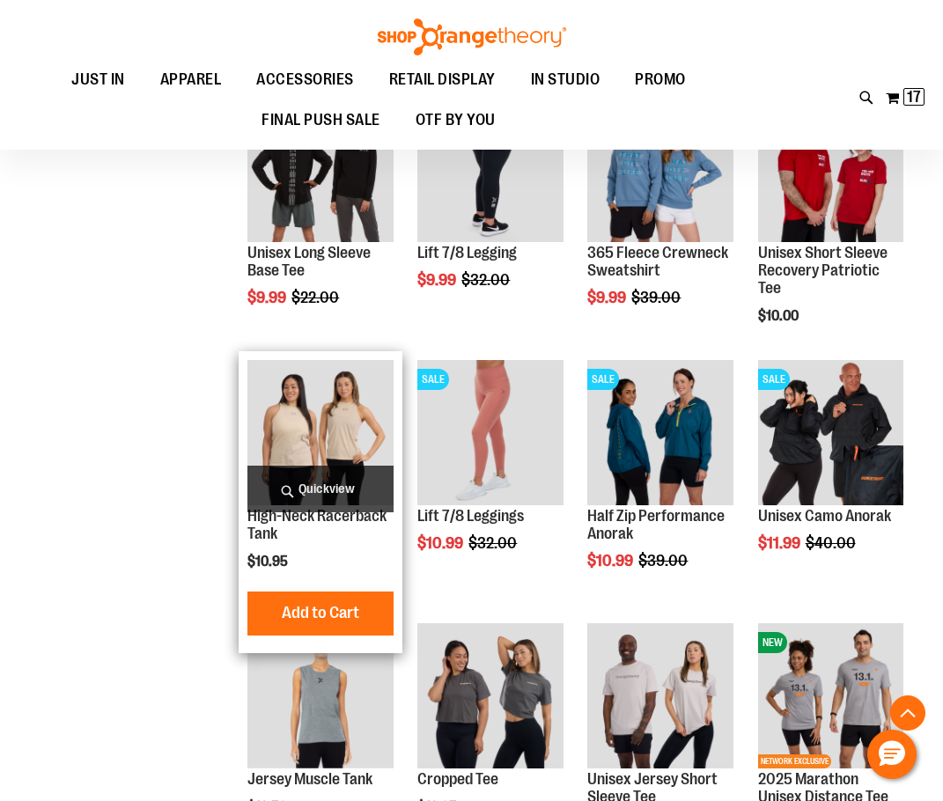
click at [323, 475] on span "Quickview" at bounding box center [319, 489] width 145 height 47
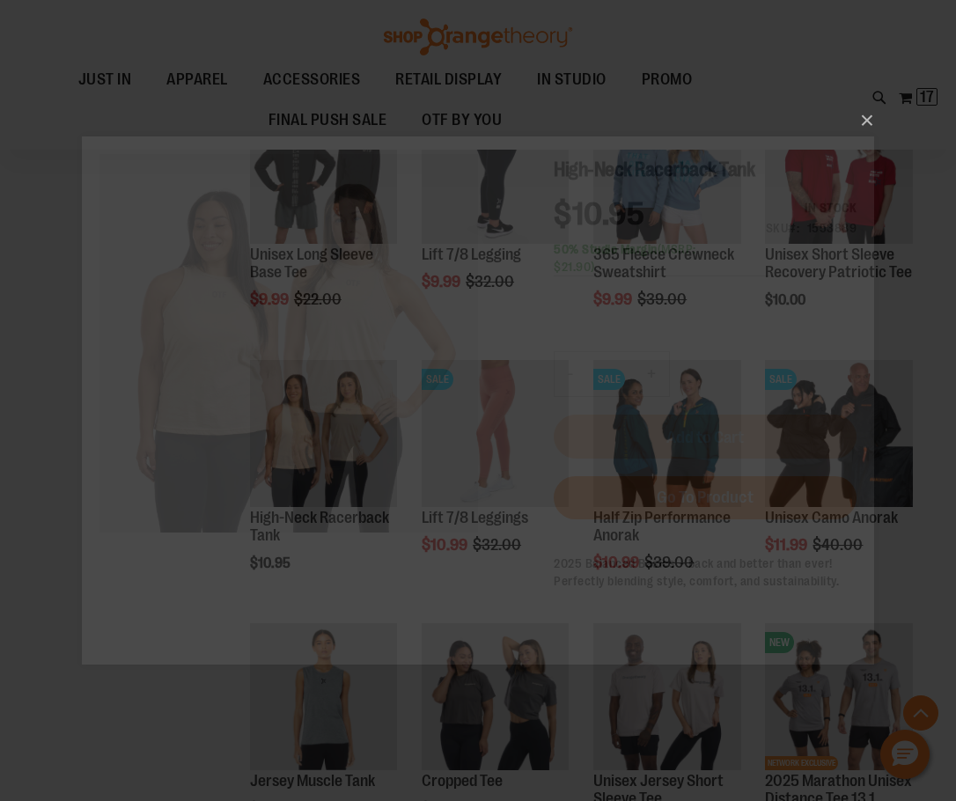
scroll to position [0, 0]
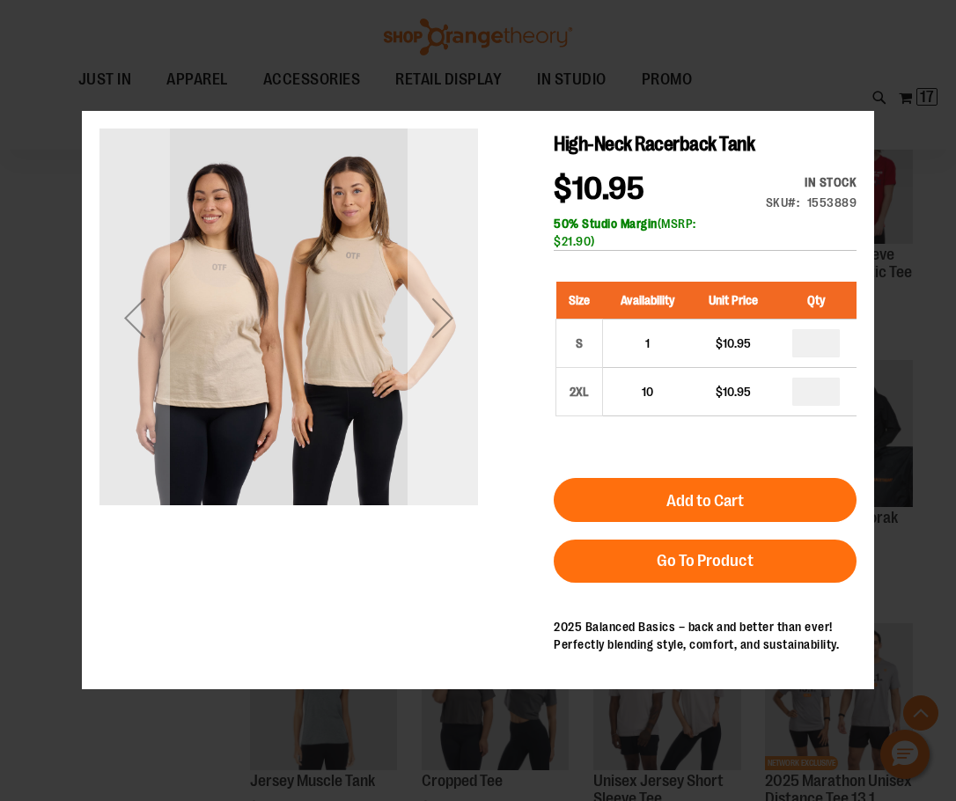
click at [452, 380] on div "Next" at bounding box center [443, 318] width 70 height 379
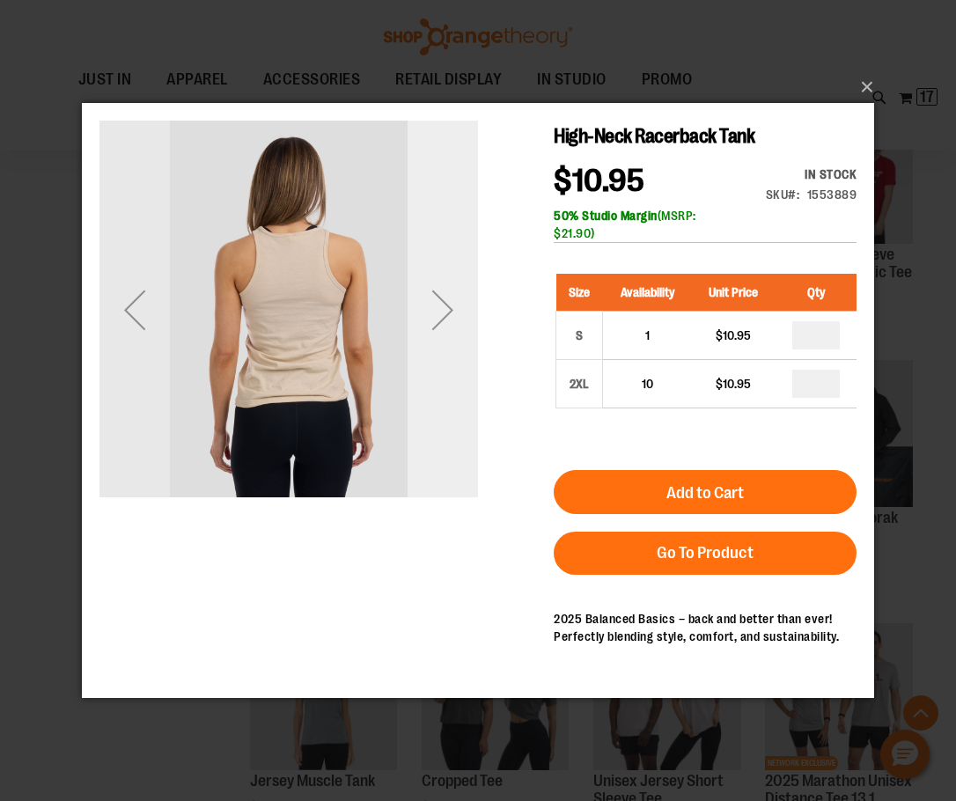
click at [452, 373] on div "Next" at bounding box center [443, 310] width 70 height 379
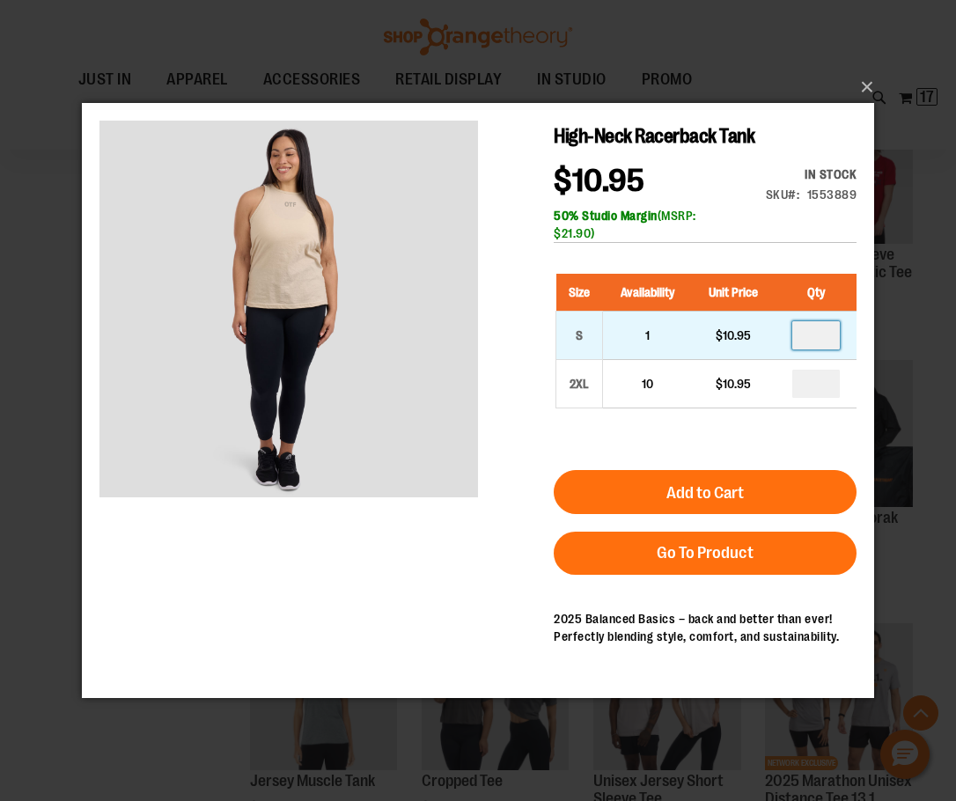
click at [831, 328] on input "number" at bounding box center [816, 335] width 48 height 28
type input "*"
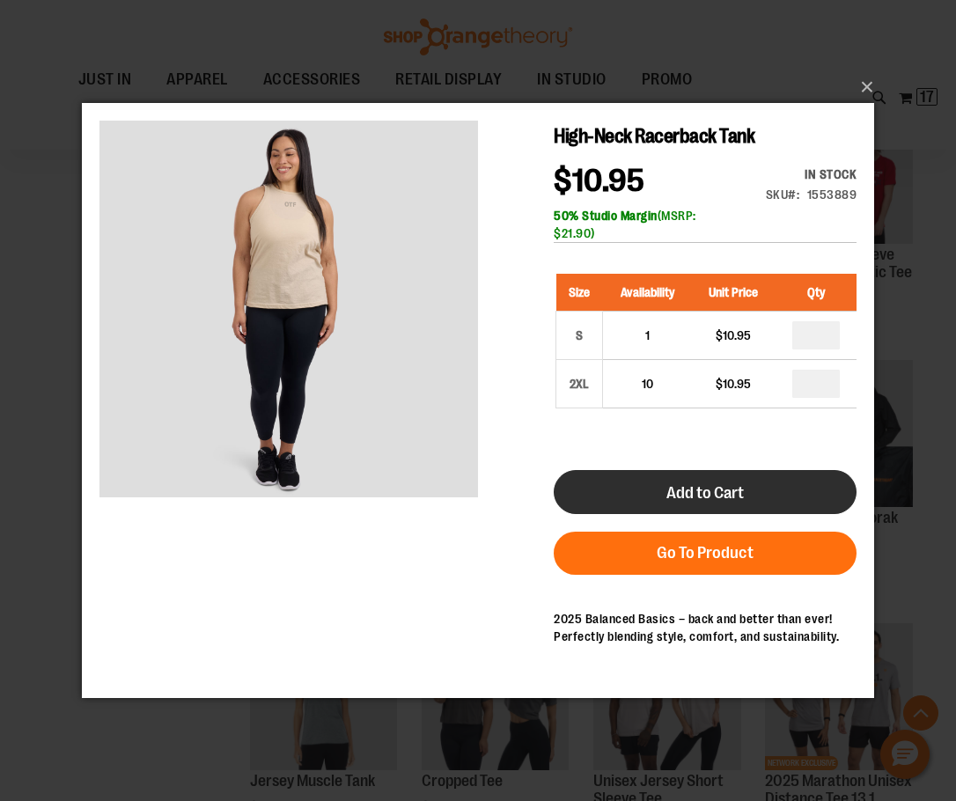
click at [767, 483] on button "Add to Cart" at bounding box center [705, 492] width 303 height 44
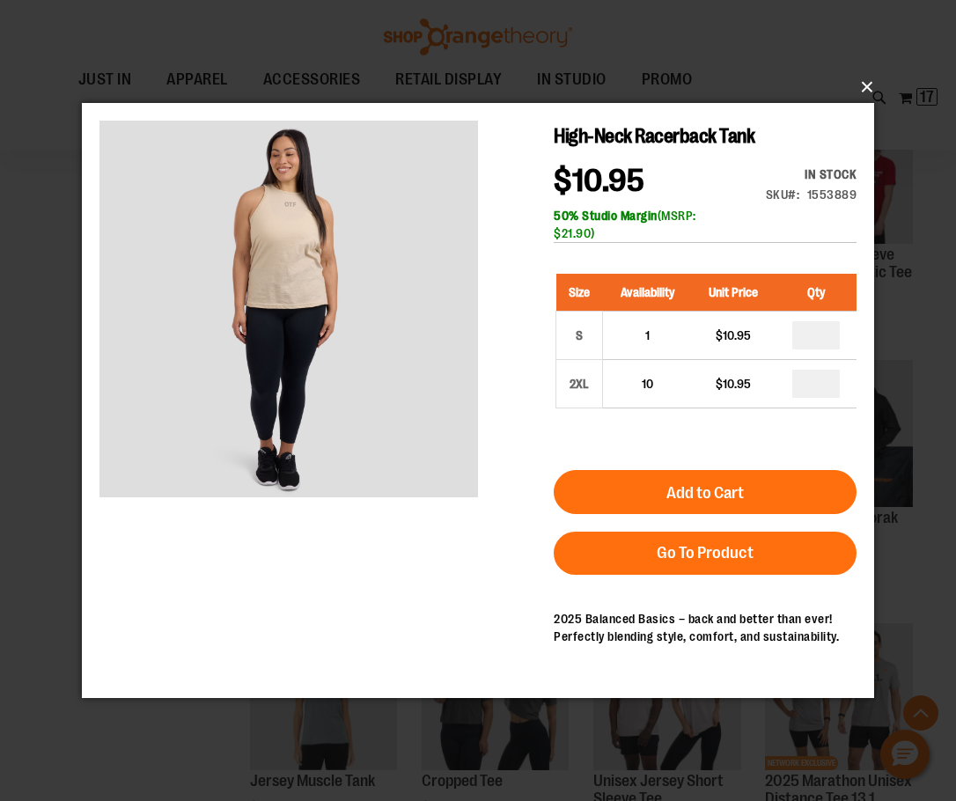
click at [865, 85] on button "×" at bounding box center [483, 87] width 792 height 39
click at [871, 83] on button "×" at bounding box center [483, 87] width 792 height 39
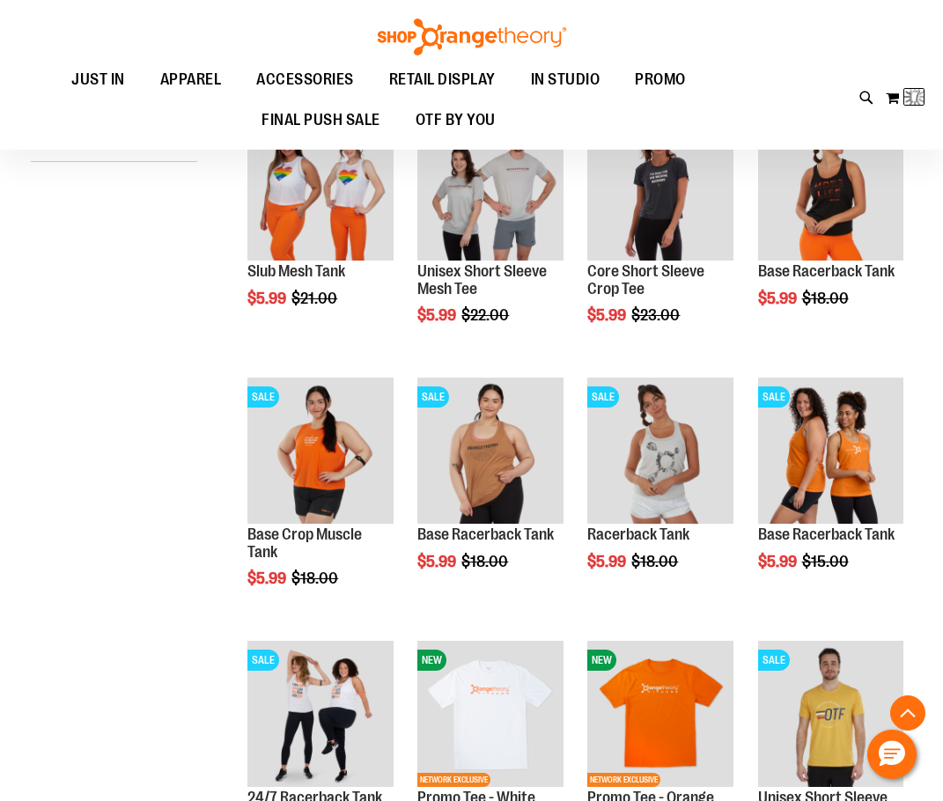
scroll to position [63, 0]
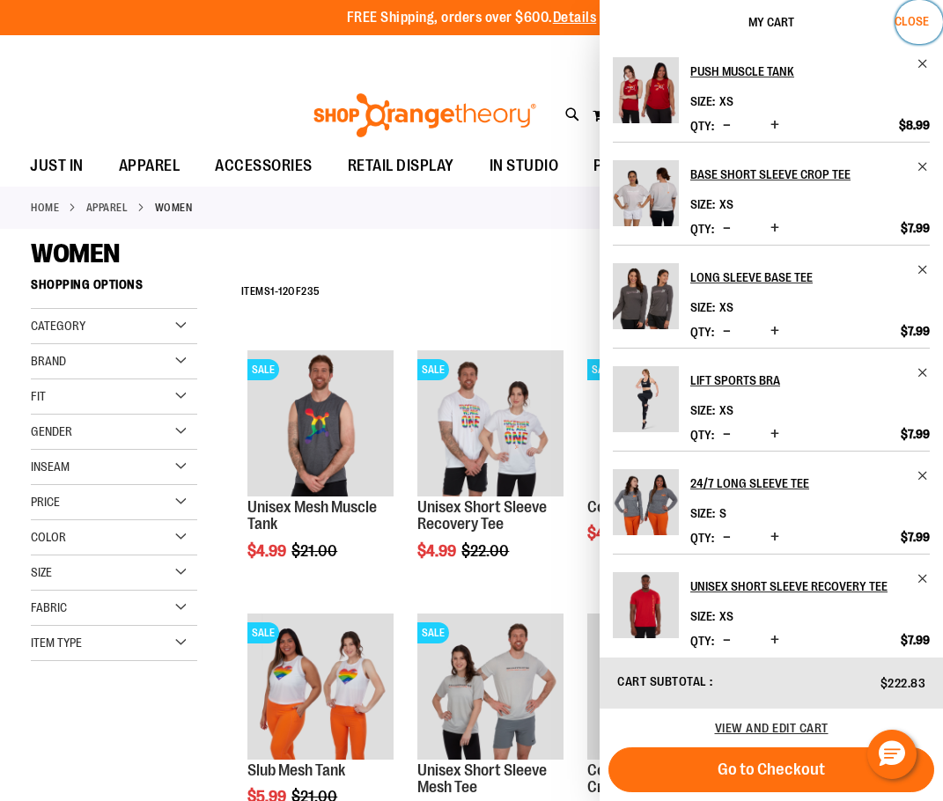
click at [913, 24] on span "Close" at bounding box center [912, 21] width 34 height 14
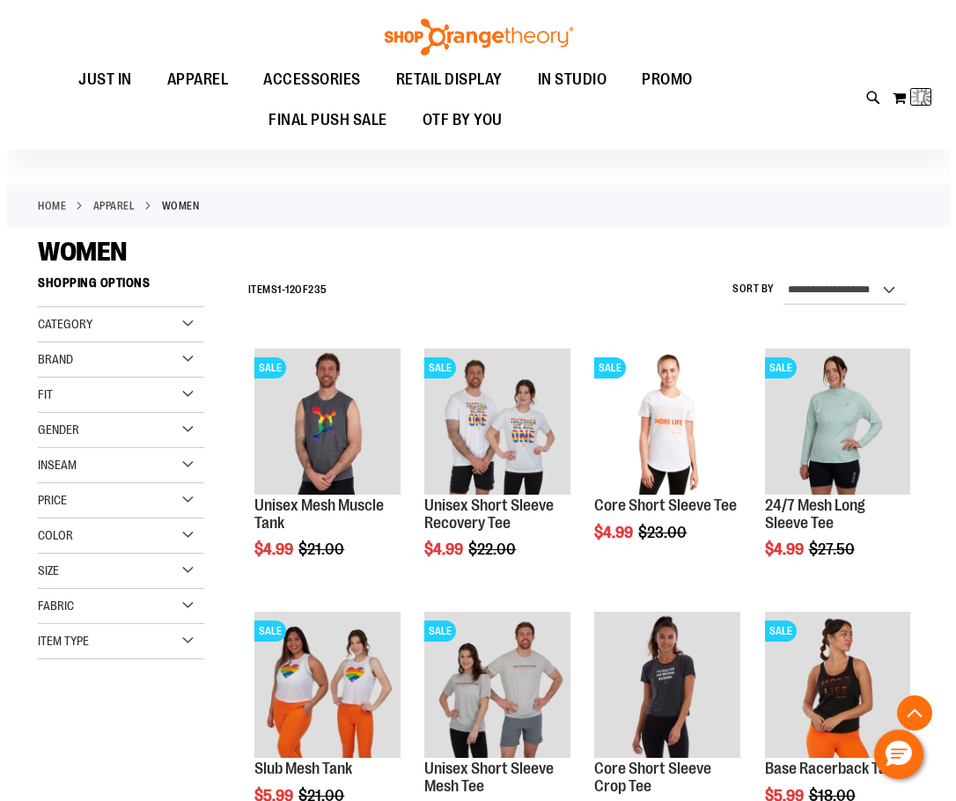
scroll to position [6089, 0]
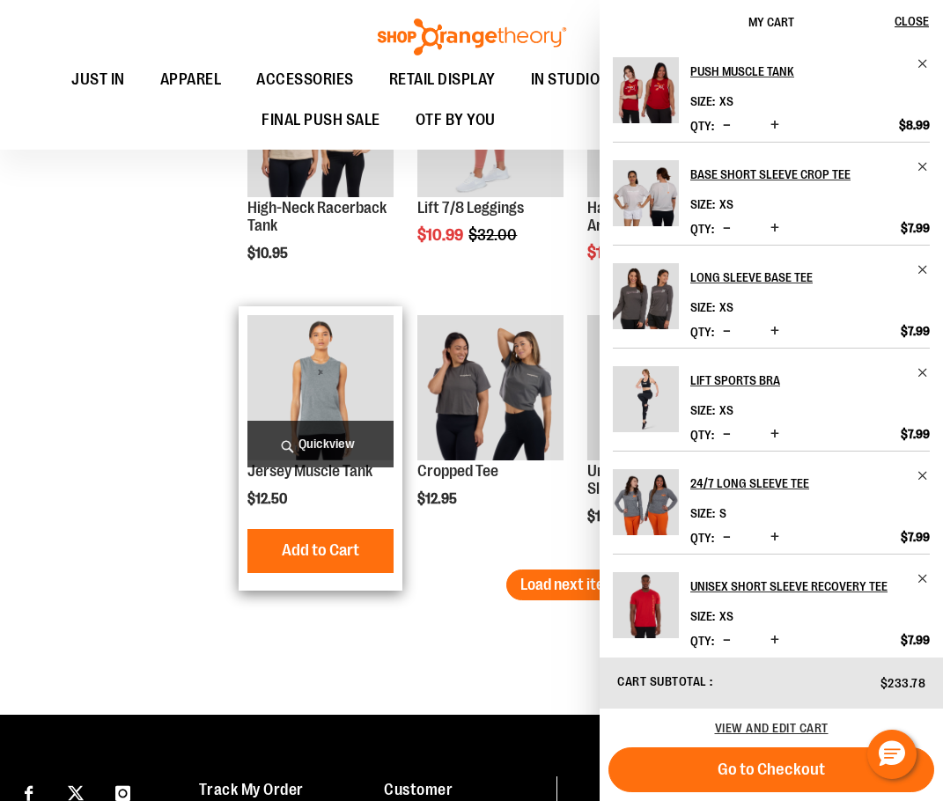
click at [337, 446] on span "Quickview" at bounding box center [319, 444] width 145 height 47
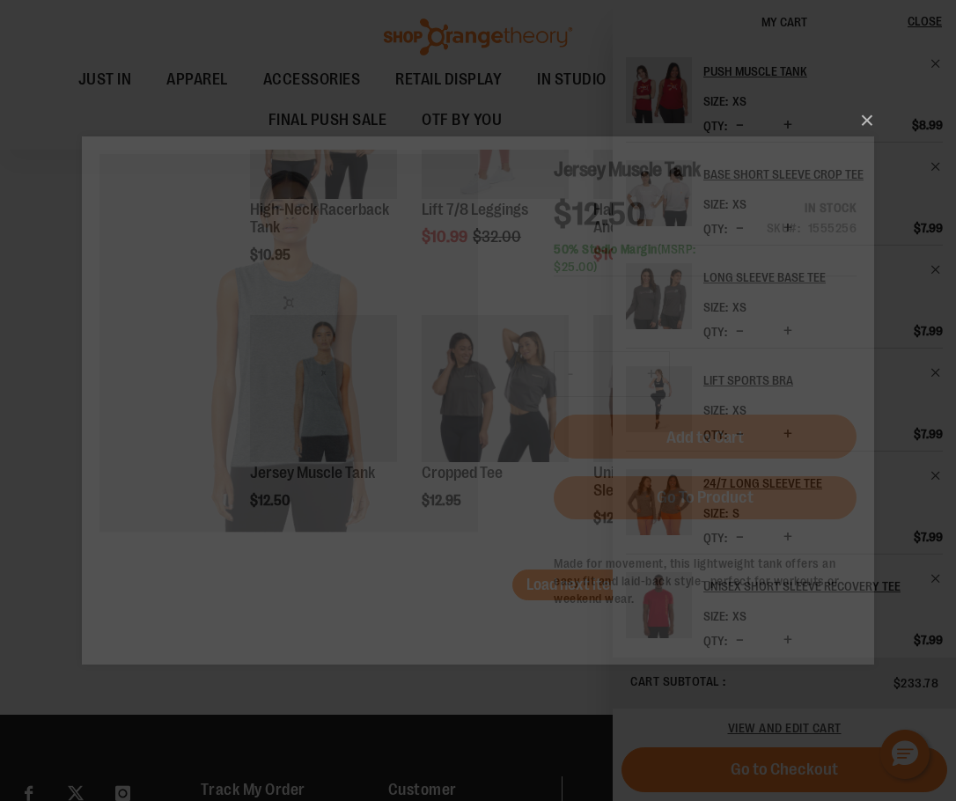
scroll to position [0, 0]
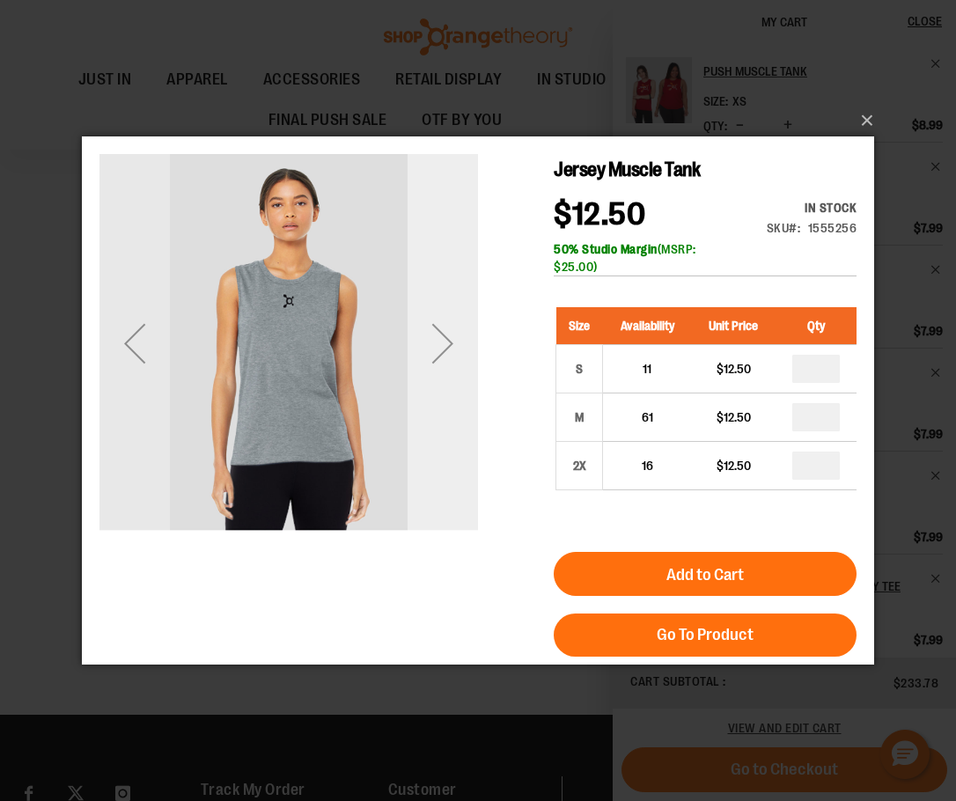
click at [439, 408] on div "Next" at bounding box center [443, 343] width 70 height 379
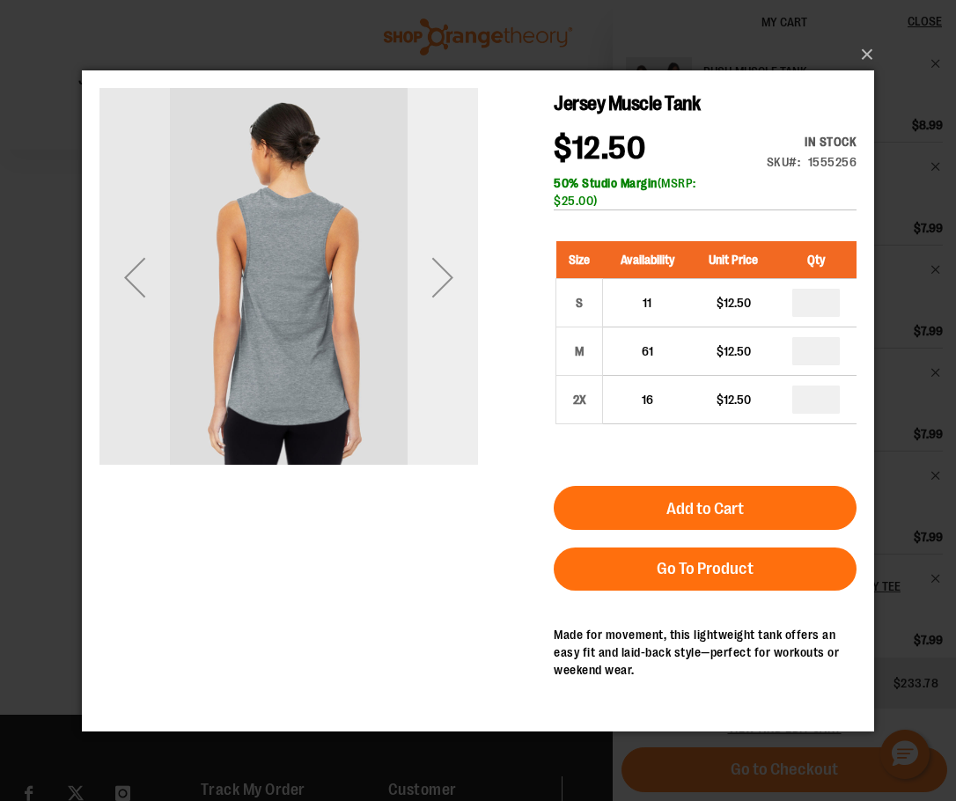
click at [439, 398] on div "Next" at bounding box center [443, 276] width 70 height 379
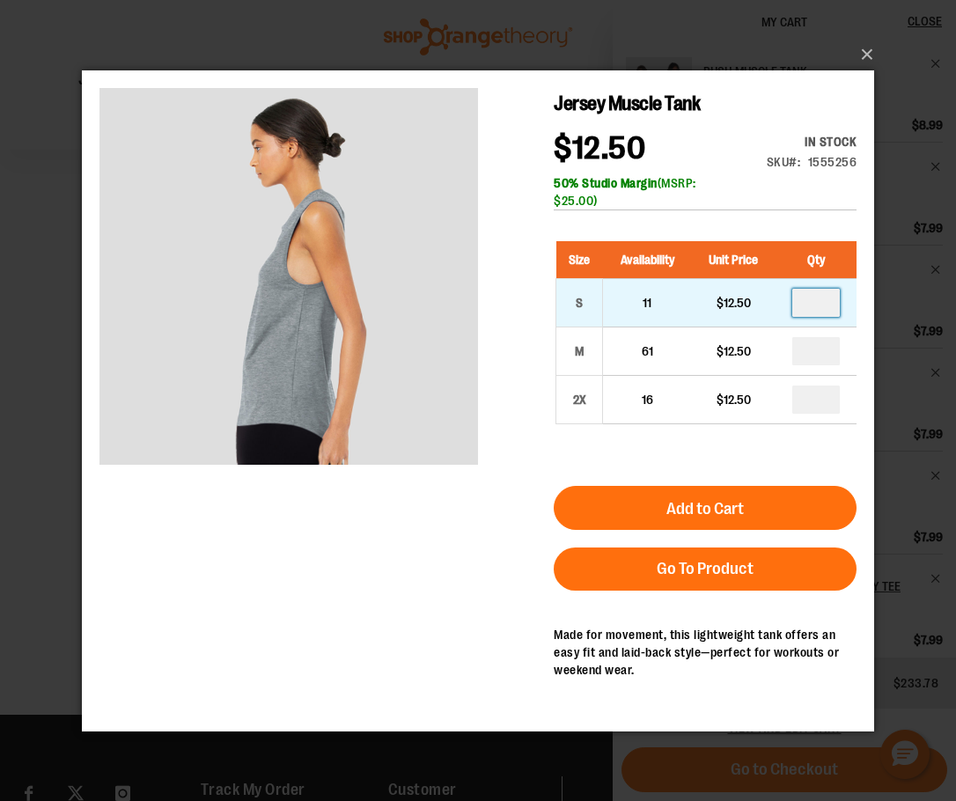
click at [826, 291] on input "number" at bounding box center [816, 302] width 48 height 28
type input "*"
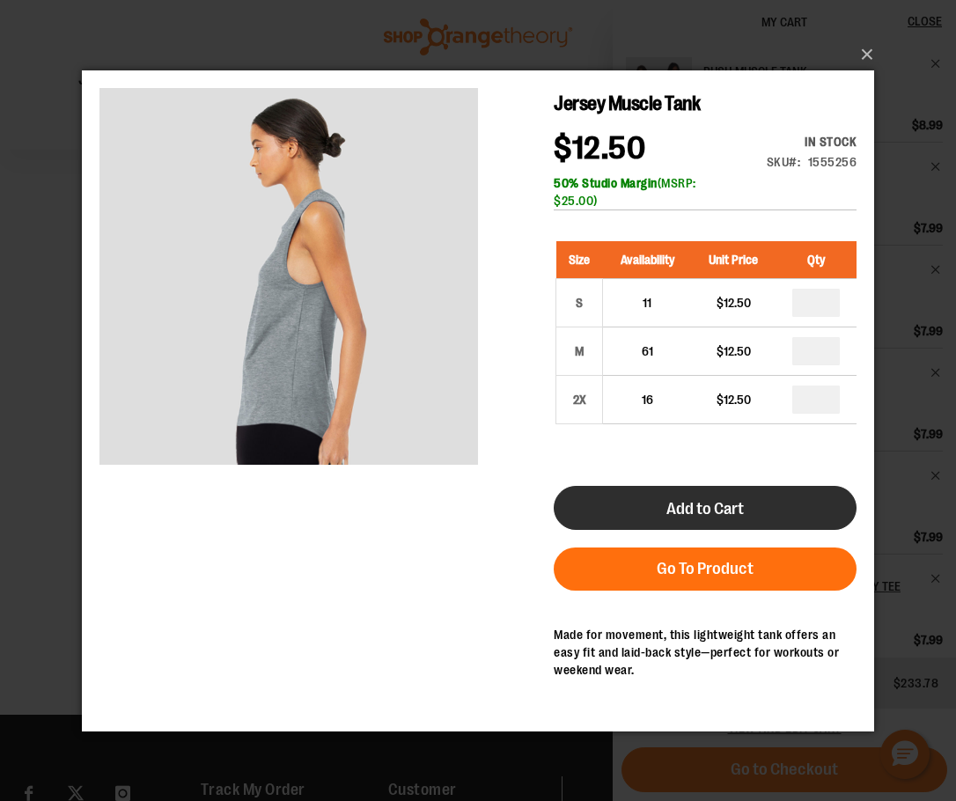
click at [798, 503] on button "Add to Cart" at bounding box center [705, 507] width 303 height 44
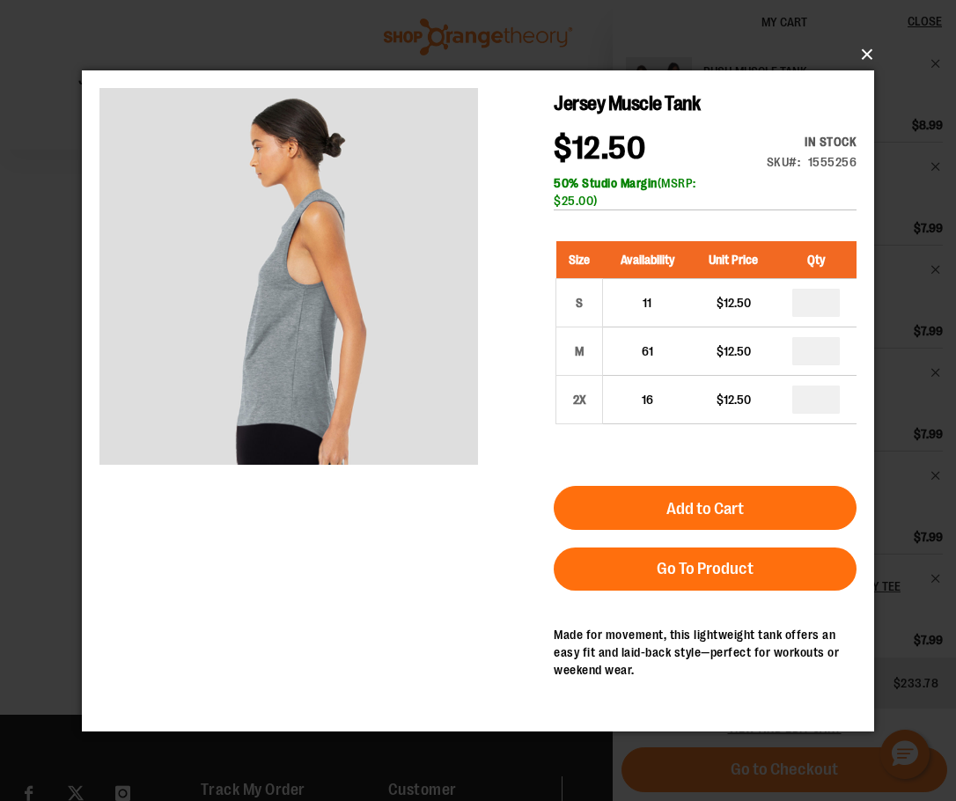
click at [867, 53] on button "×" at bounding box center [483, 54] width 792 height 39
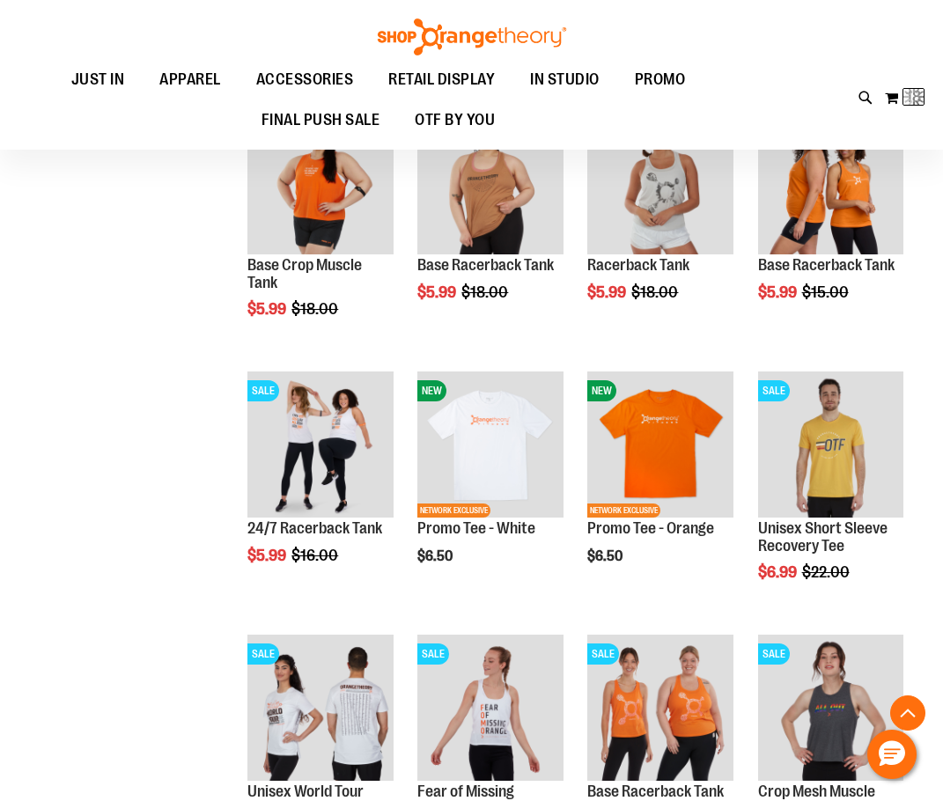
scroll to position [156, 0]
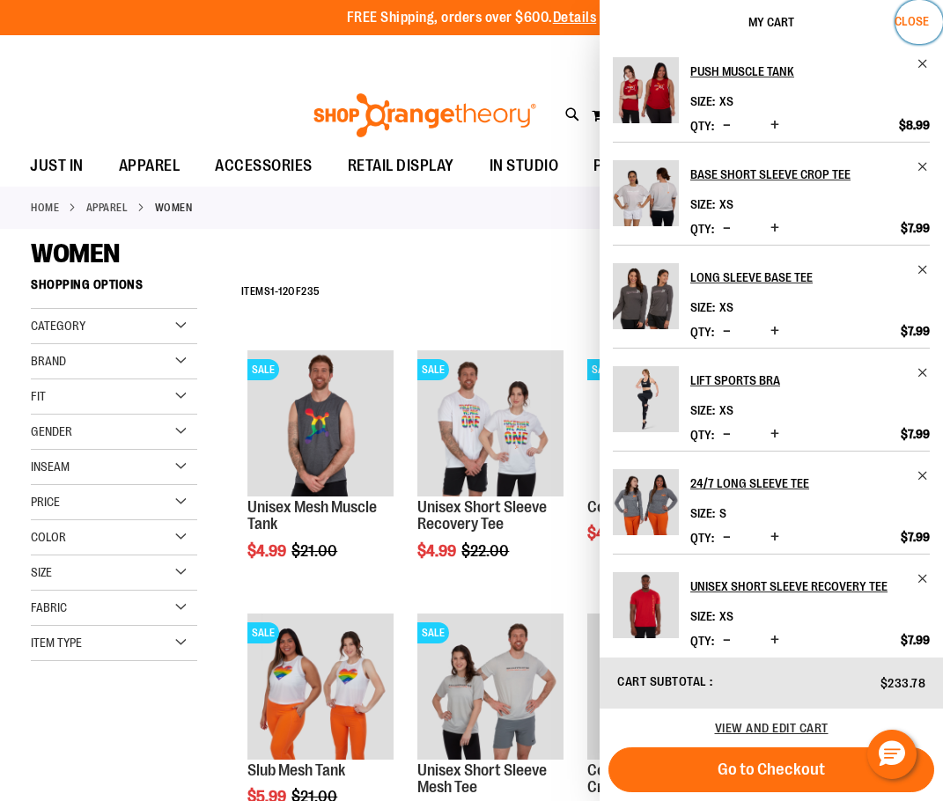
click at [917, 12] on button "Close" at bounding box center [919, 22] width 48 height 44
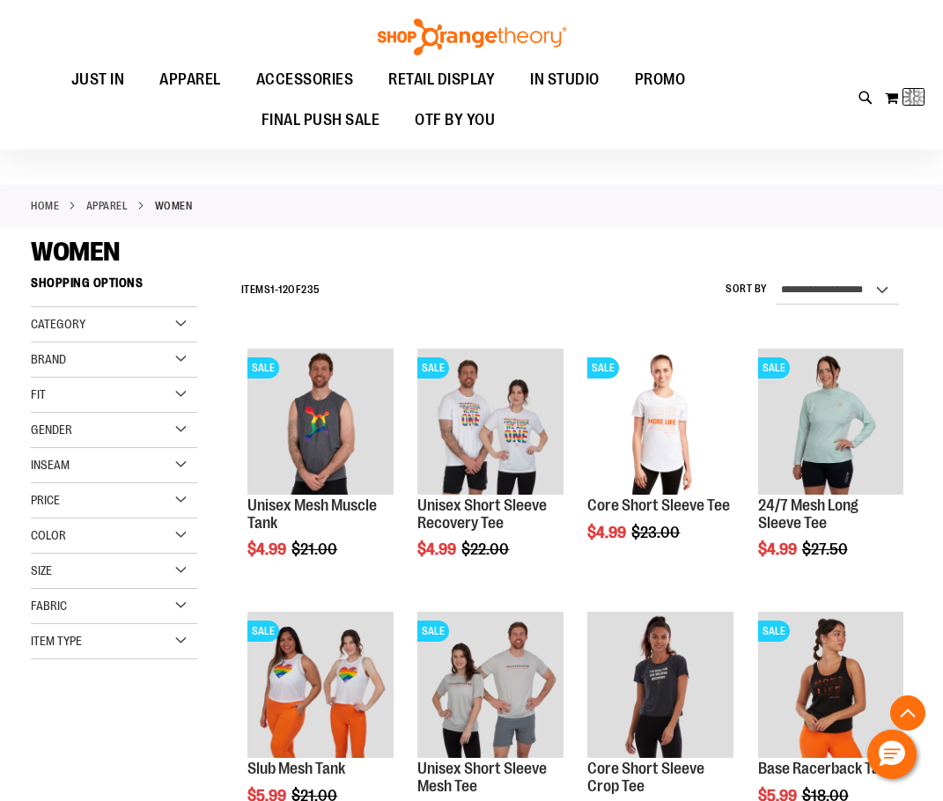
scroll to position [6335, 0]
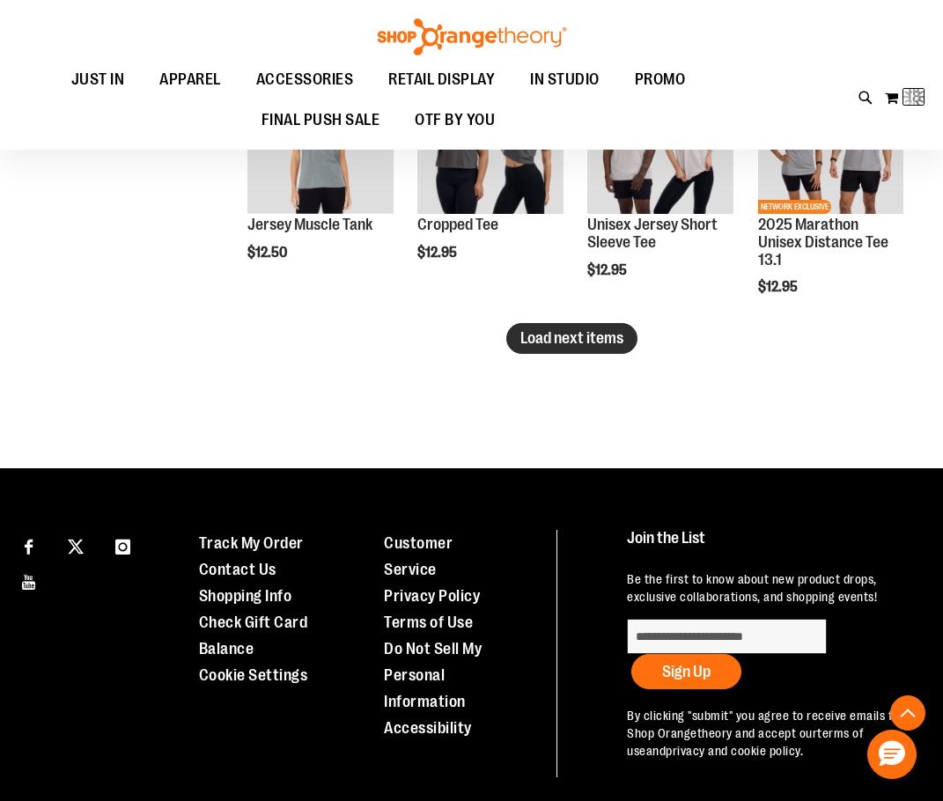
click at [543, 326] on button "Load next items" at bounding box center [571, 338] width 131 height 31
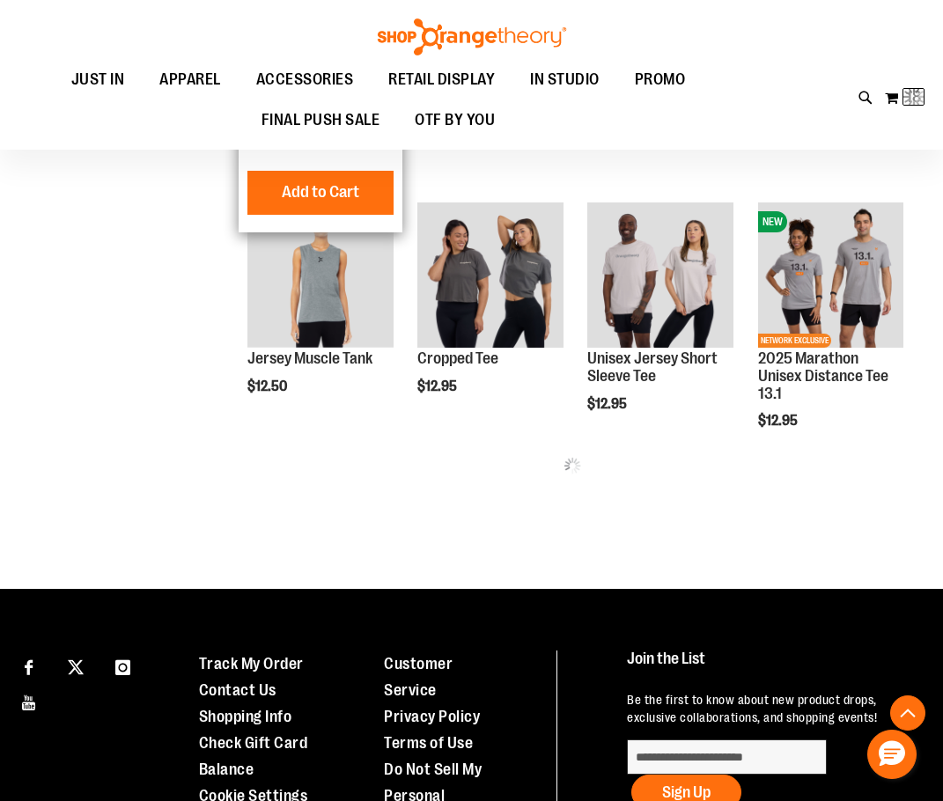
scroll to position [5983, 0]
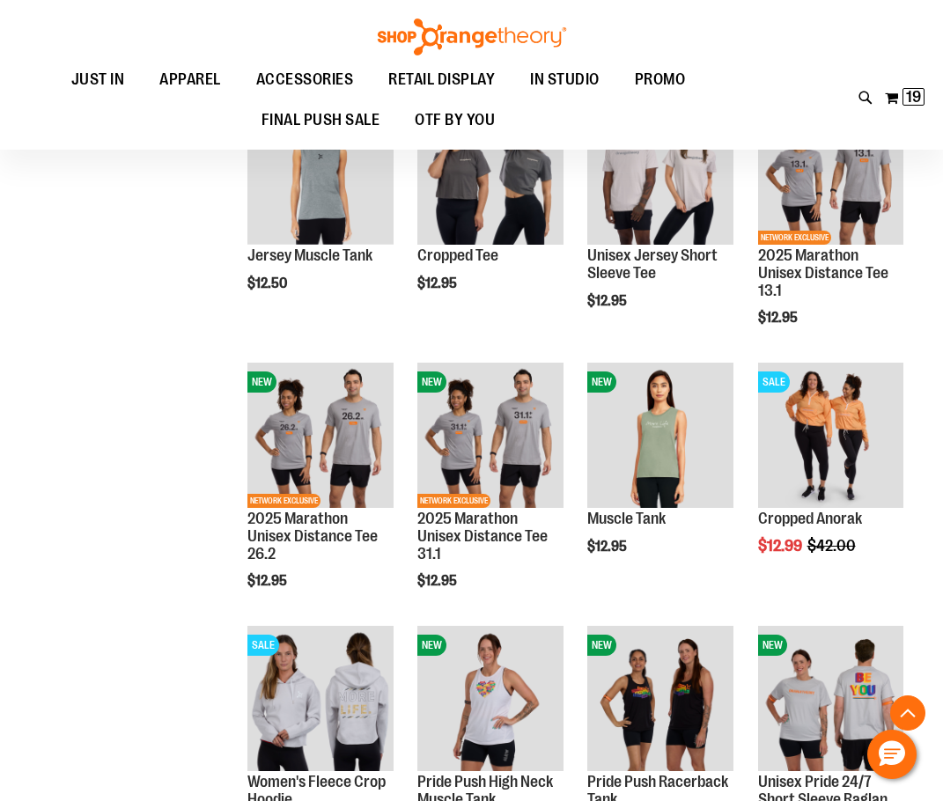
scroll to position [6335, 0]
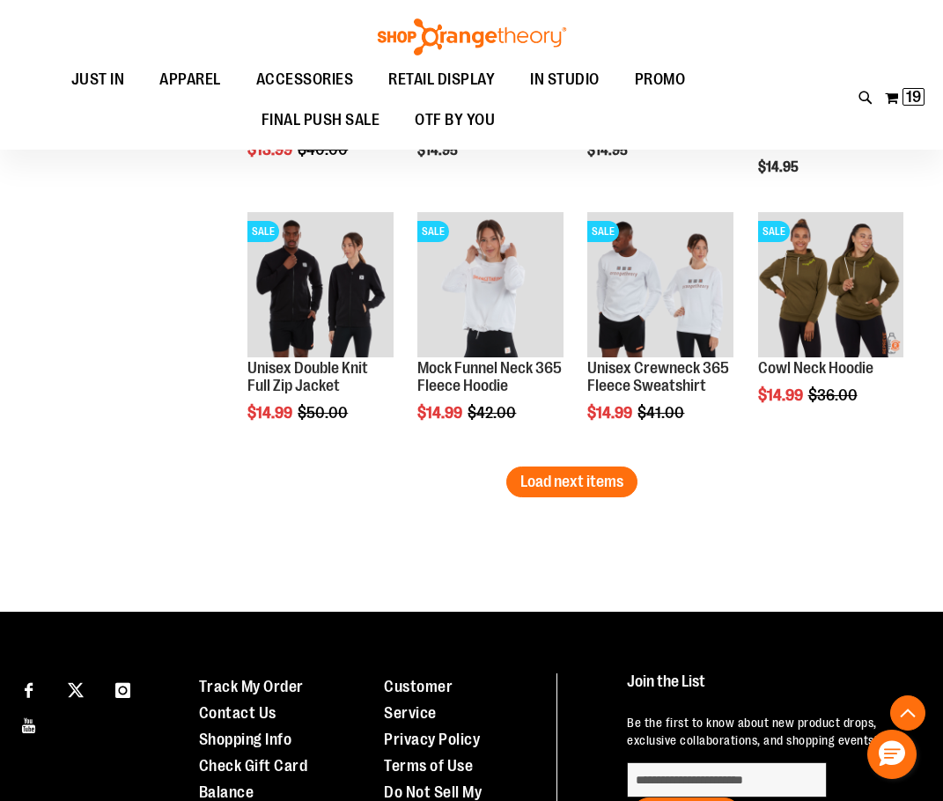
scroll to position [7040, 0]
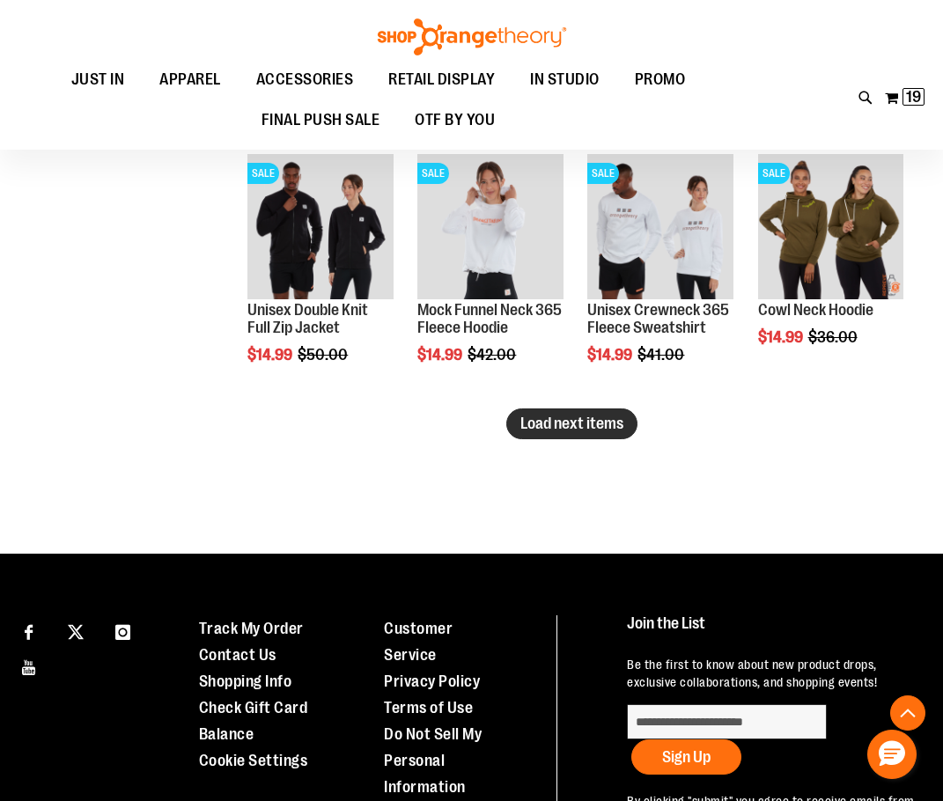
click at [528, 420] on span "Load next items" at bounding box center [571, 424] width 103 height 18
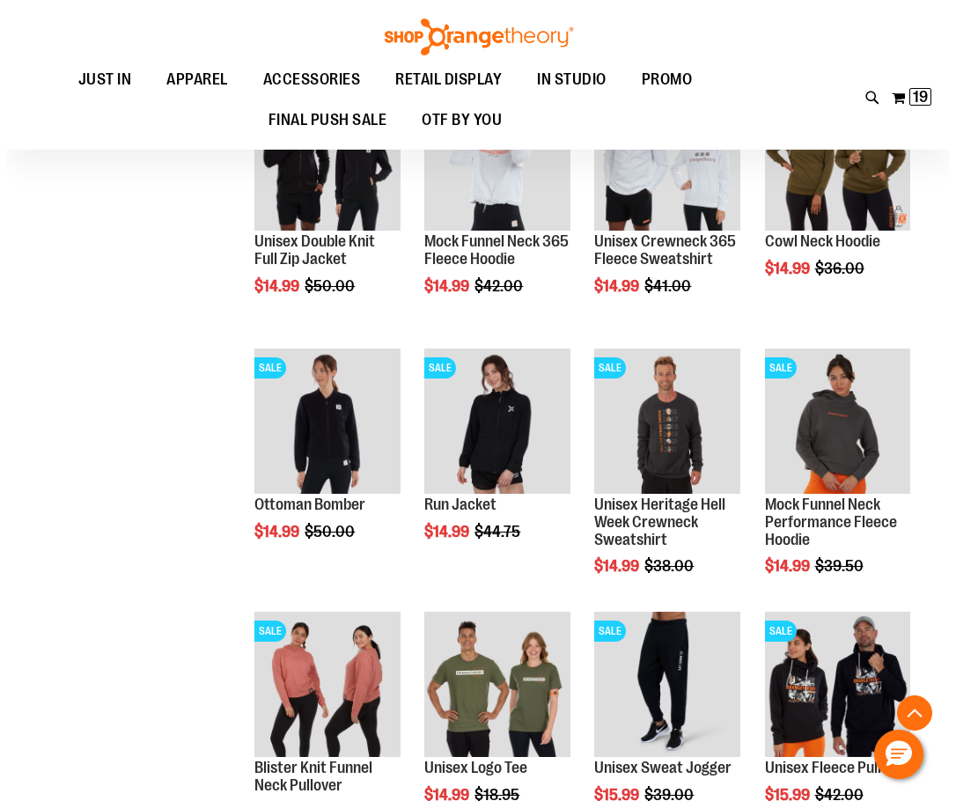
scroll to position [7216, 0]
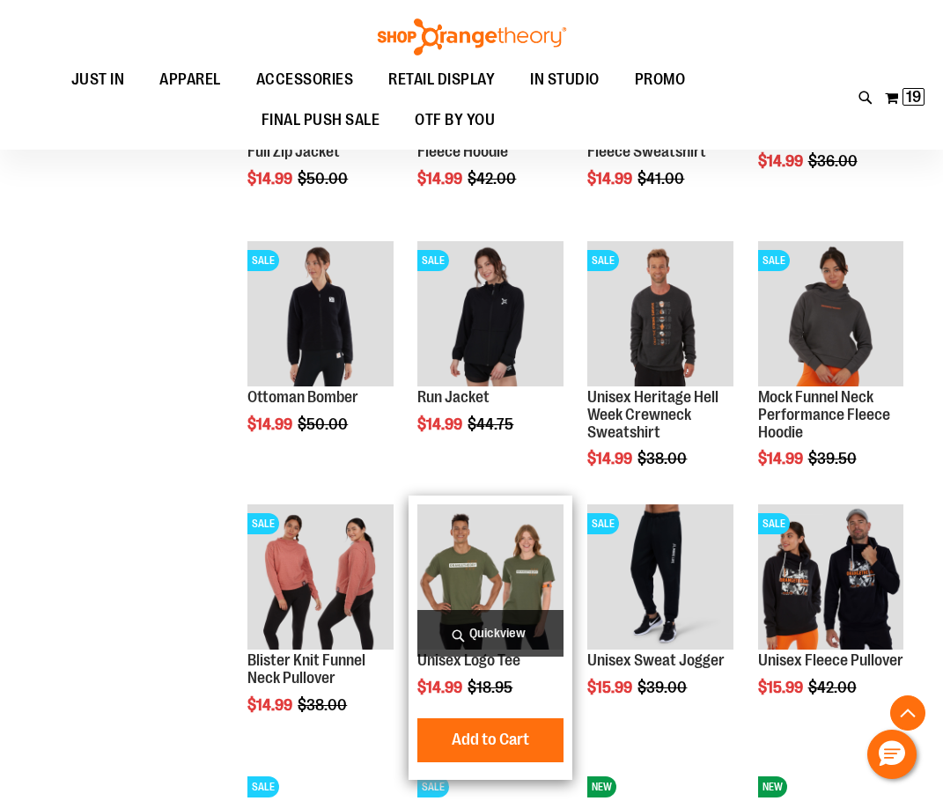
click at [505, 641] on span "Quickview" at bounding box center [489, 633] width 145 height 47
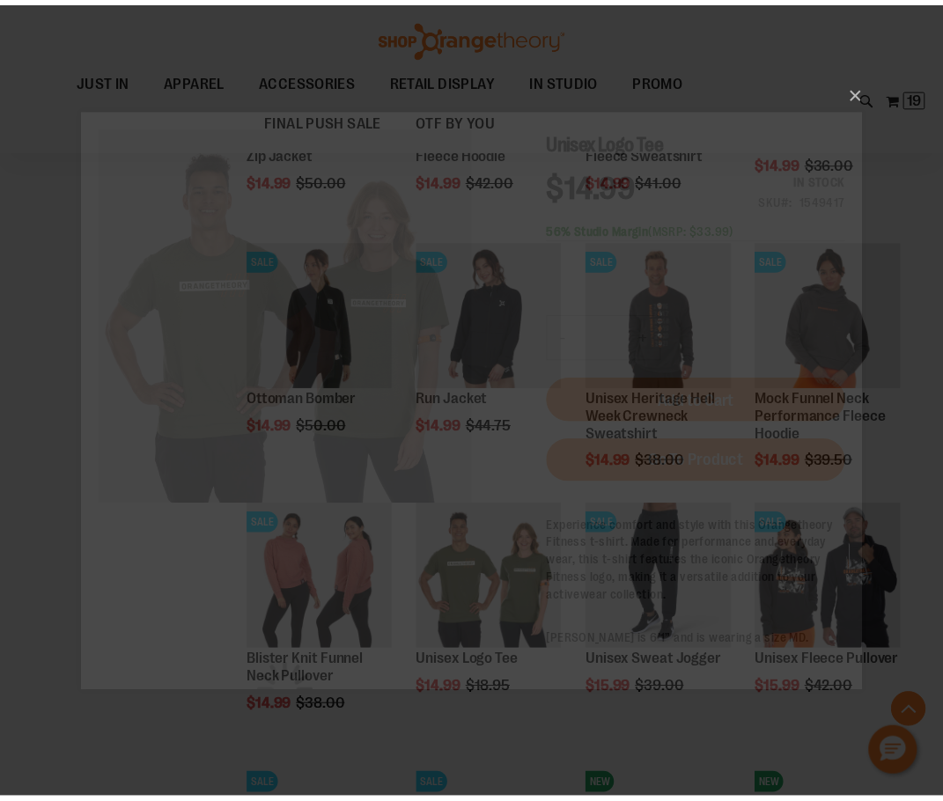
scroll to position [0, 0]
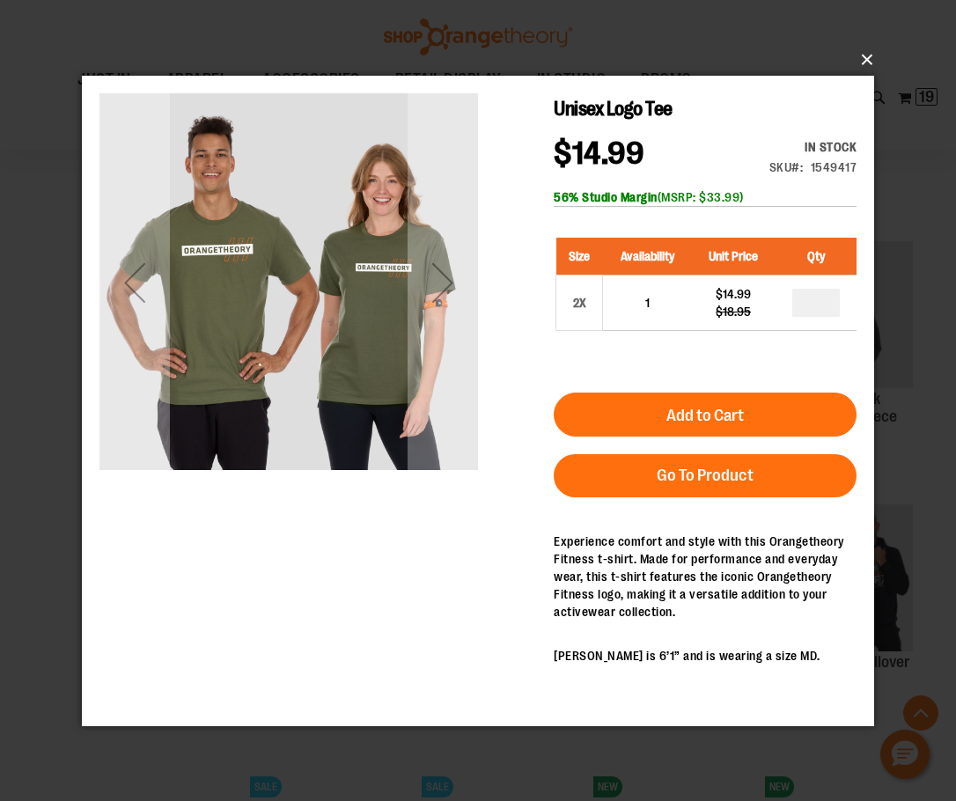
click at [862, 58] on button "×" at bounding box center [483, 60] width 792 height 39
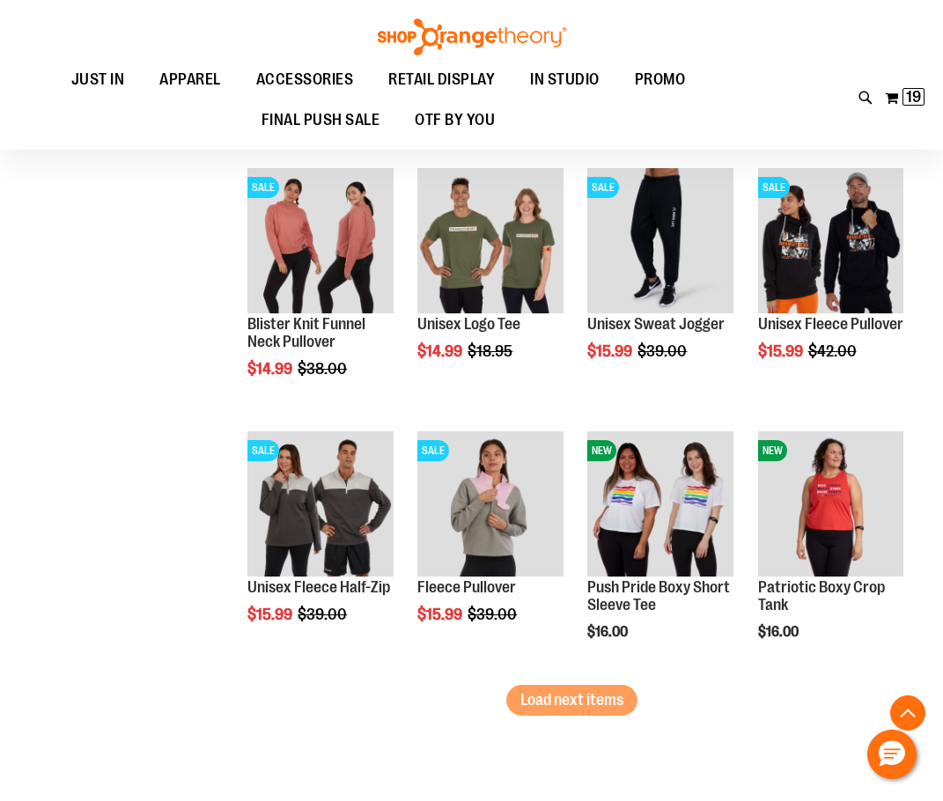
scroll to position [7568, 0]
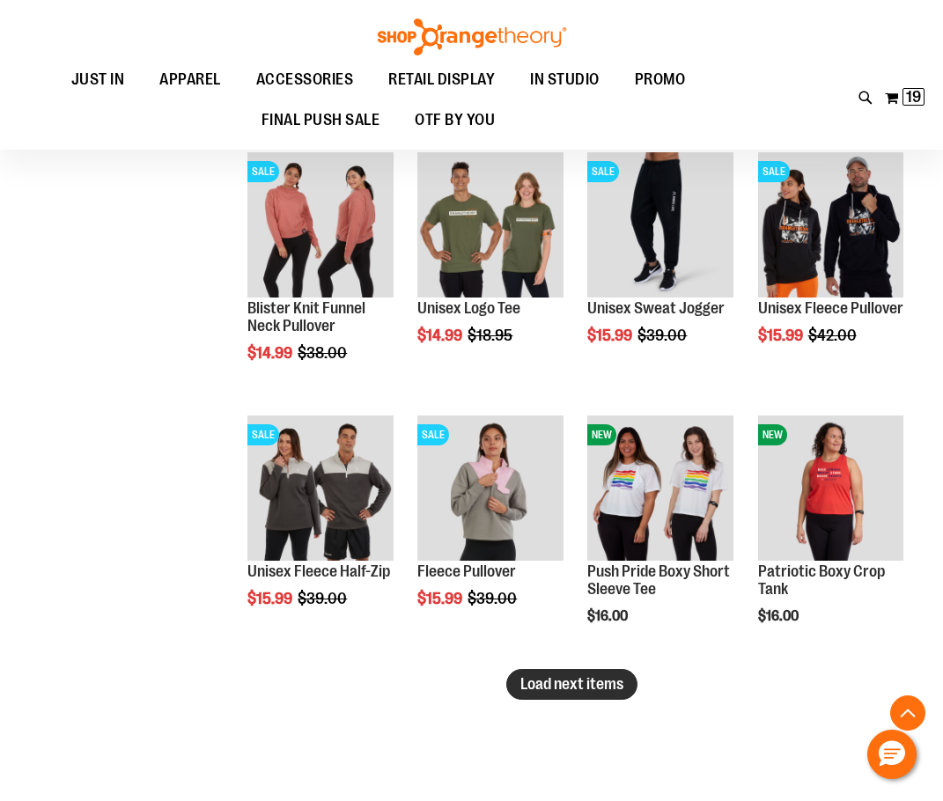
click at [582, 692] on span "Load next items" at bounding box center [571, 684] width 103 height 18
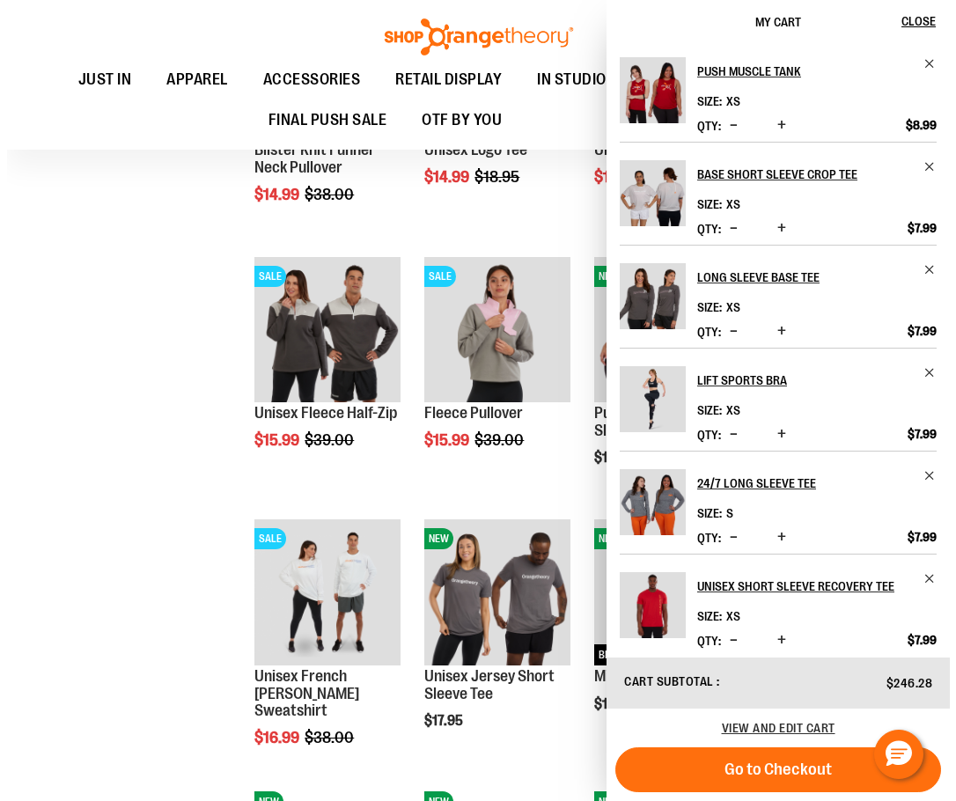
scroll to position [7744, 0]
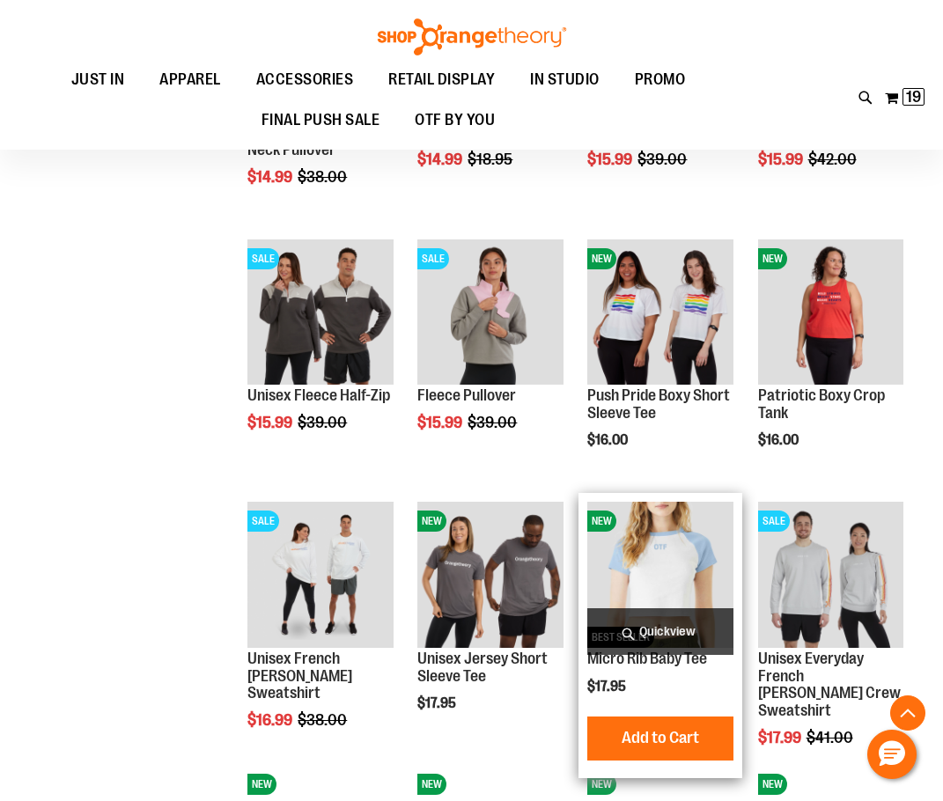
click at [645, 641] on span "Quickview" at bounding box center [659, 631] width 145 height 47
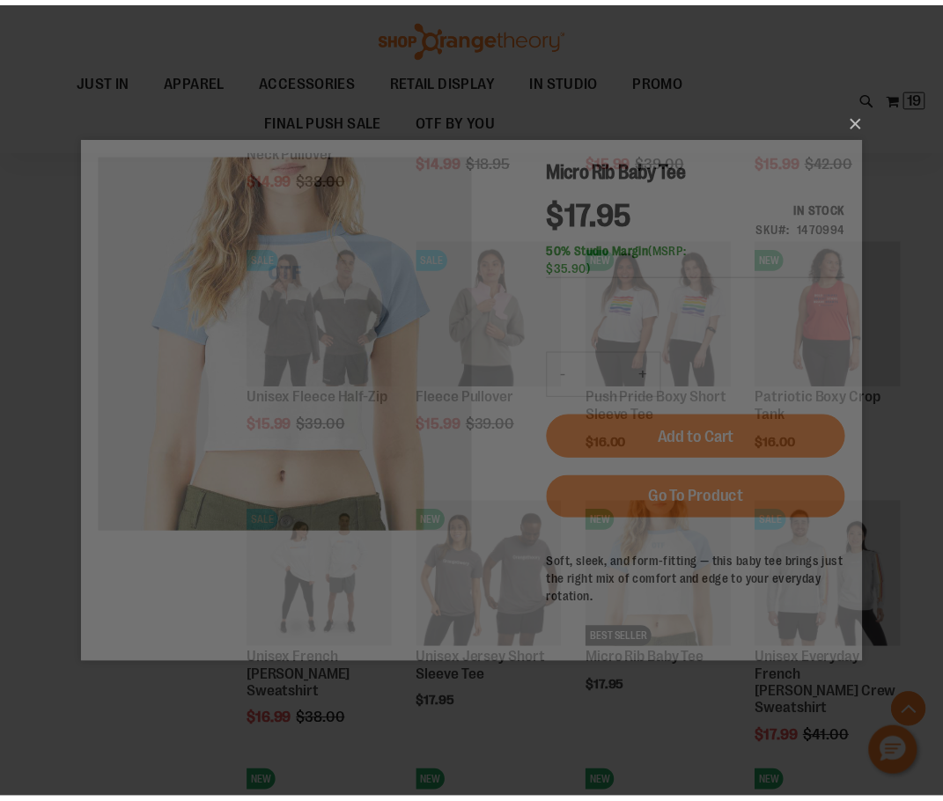
scroll to position [0, 0]
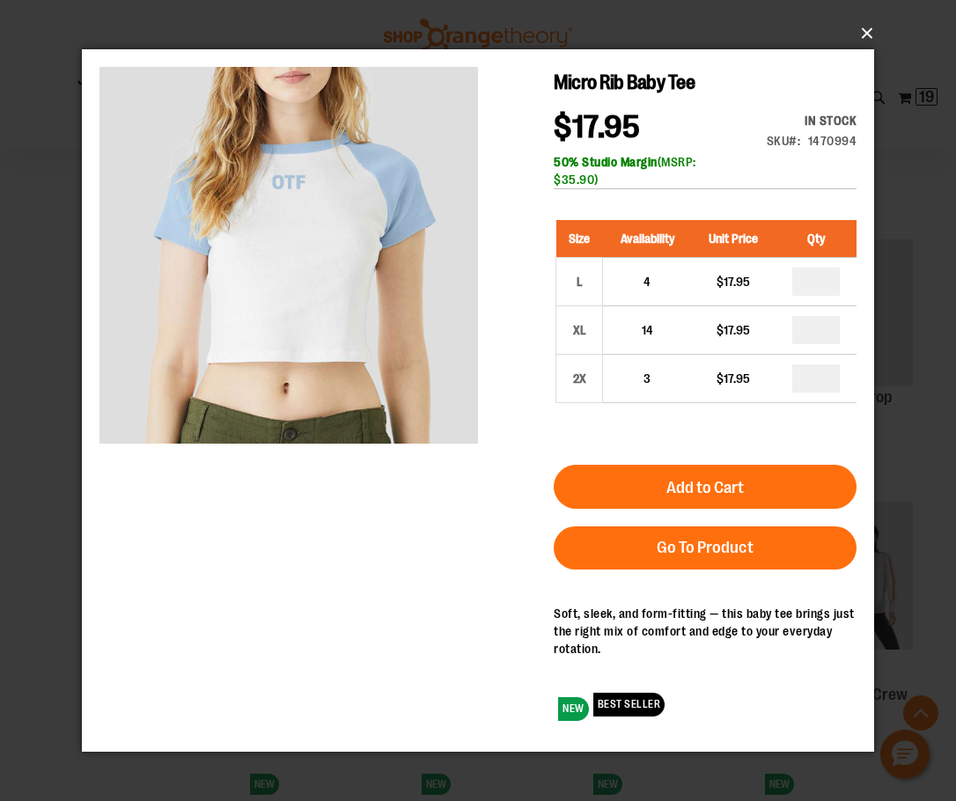
click at [864, 31] on button "×" at bounding box center [483, 33] width 792 height 39
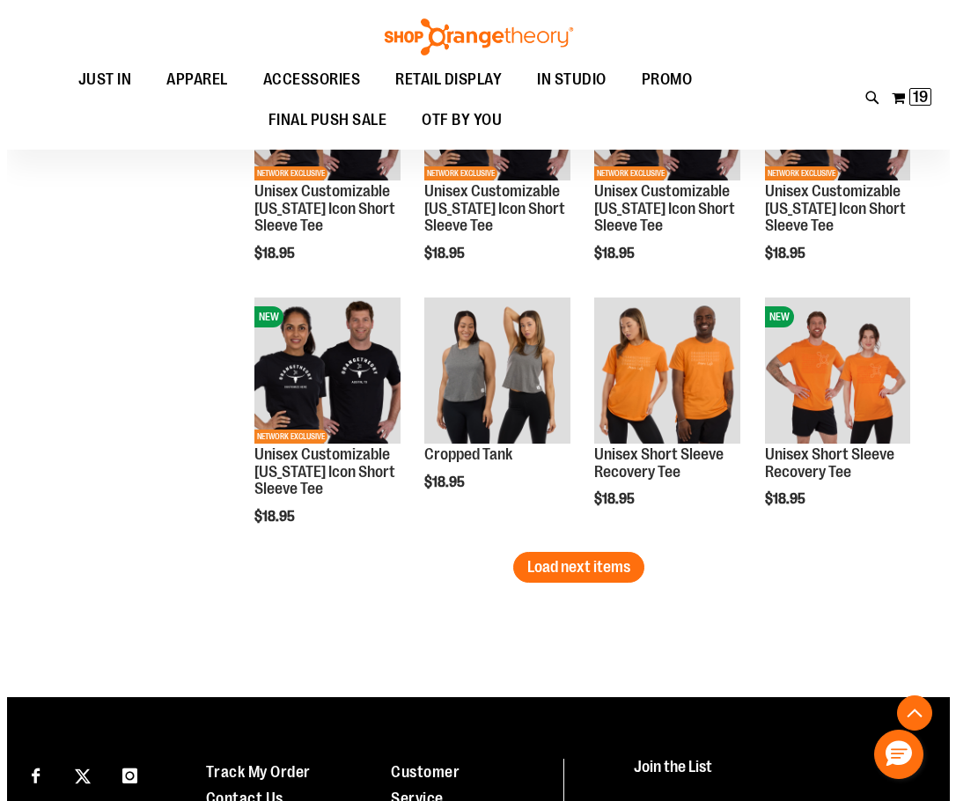
scroll to position [8537, 0]
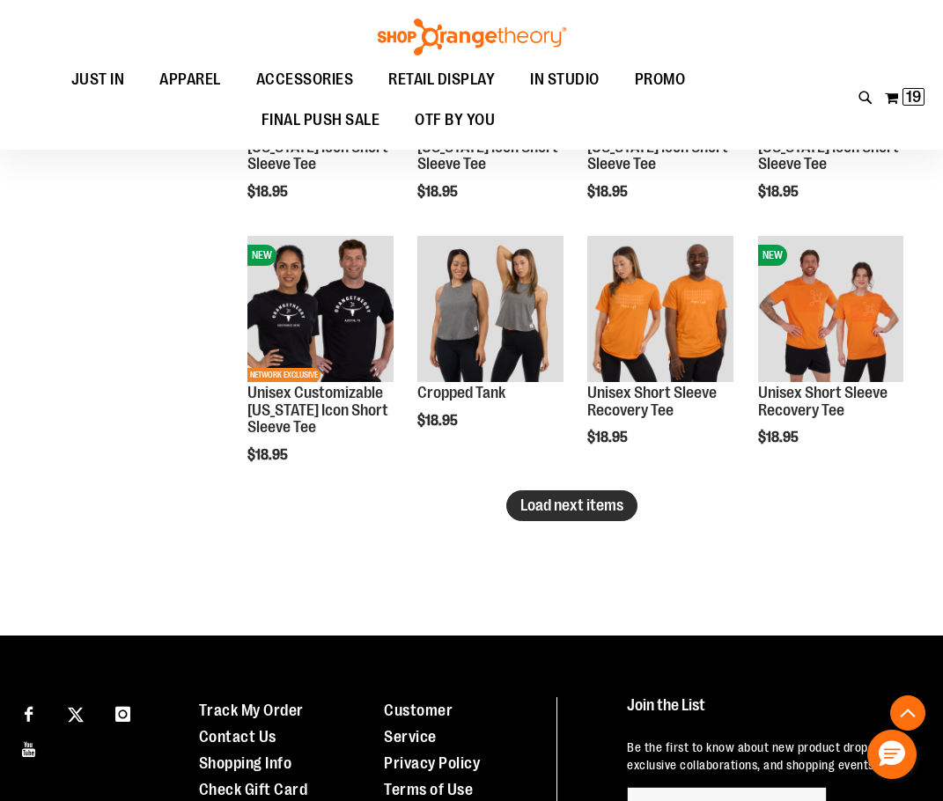
click at [593, 494] on button "Load next items" at bounding box center [571, 505] width 131 height 31
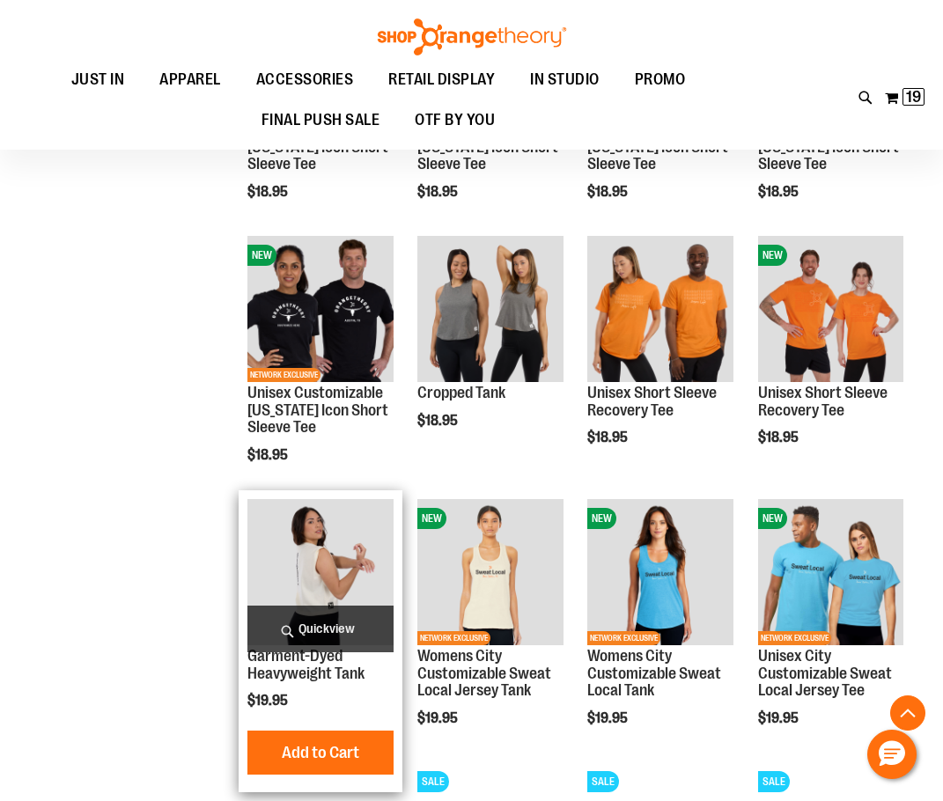
click at [274, 623] on span "Quickview" at bounding box center [319, 629] width 145 height 47
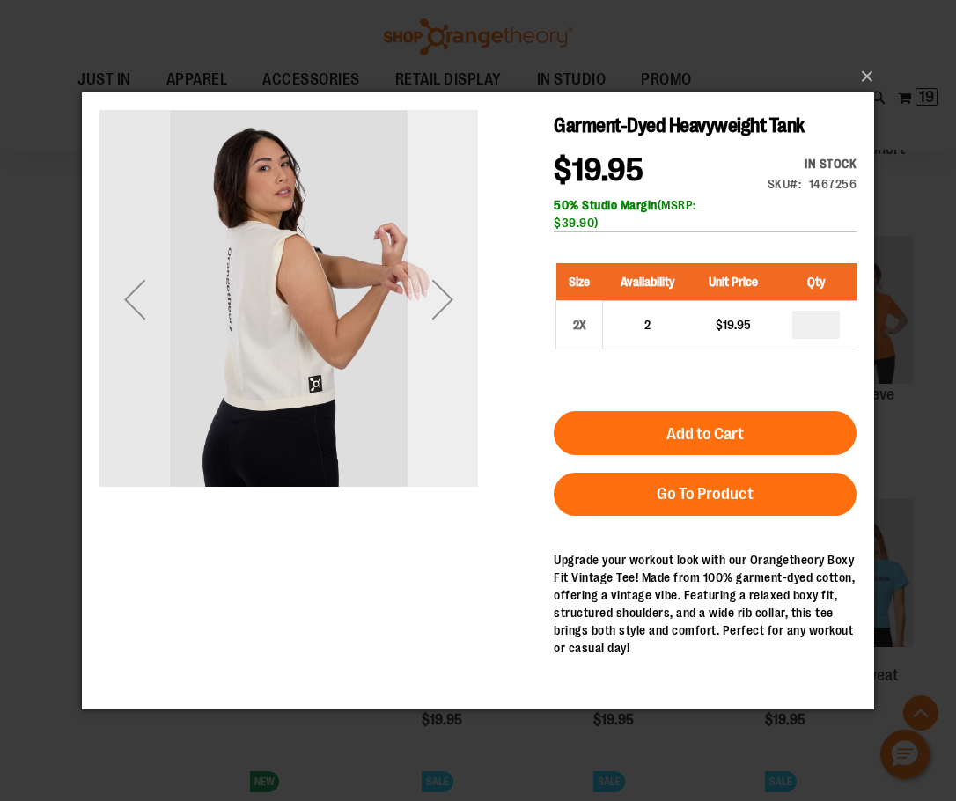
click at [439, 390] on div "Next" at bounding box center [443, 298] width 70 height 379
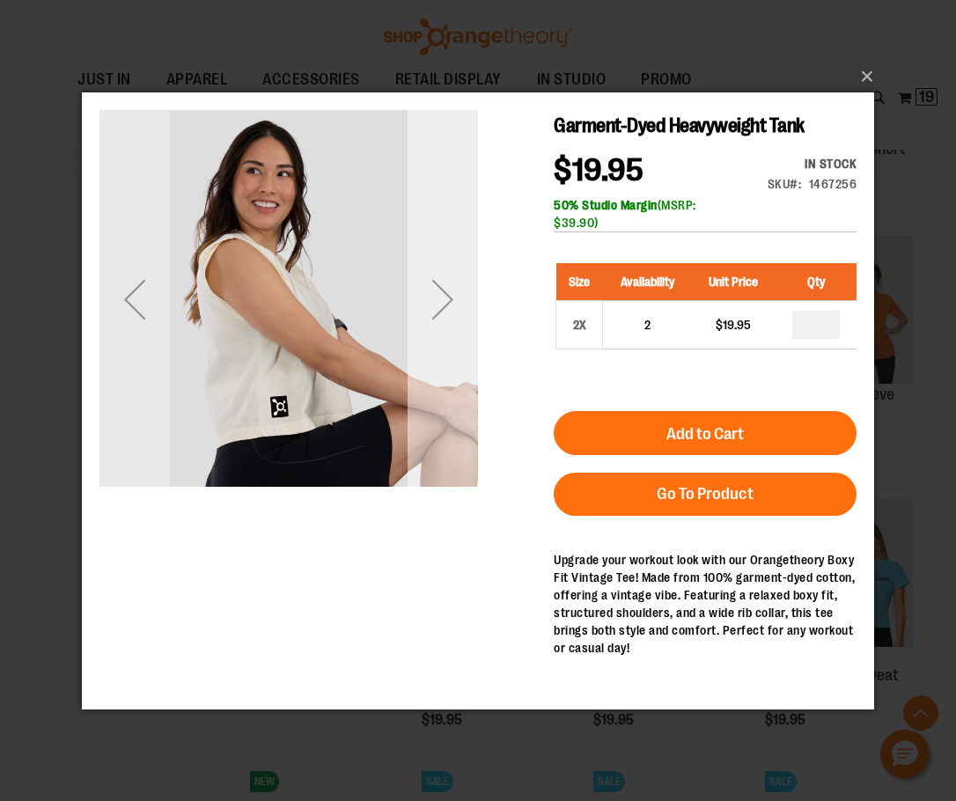
click at [439, 390] on div "Next" at bounding box center [443, 298] width 70 height 379
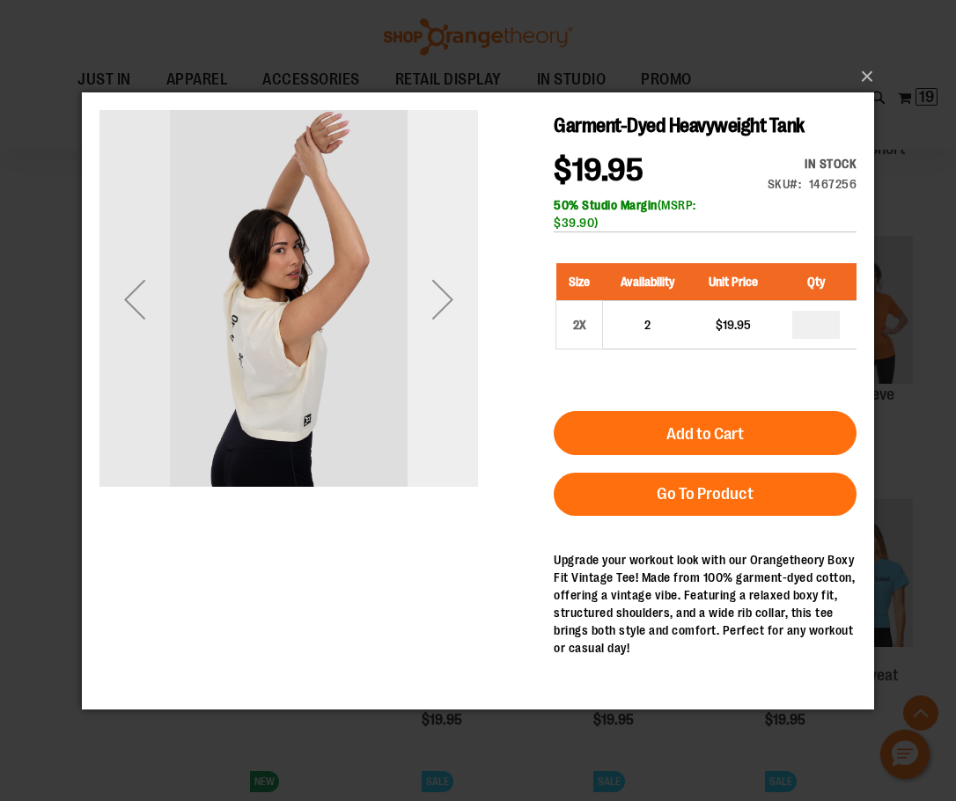
click at [439, 390] on div "Next" at bounding box center [443, 298] width 70 height 379
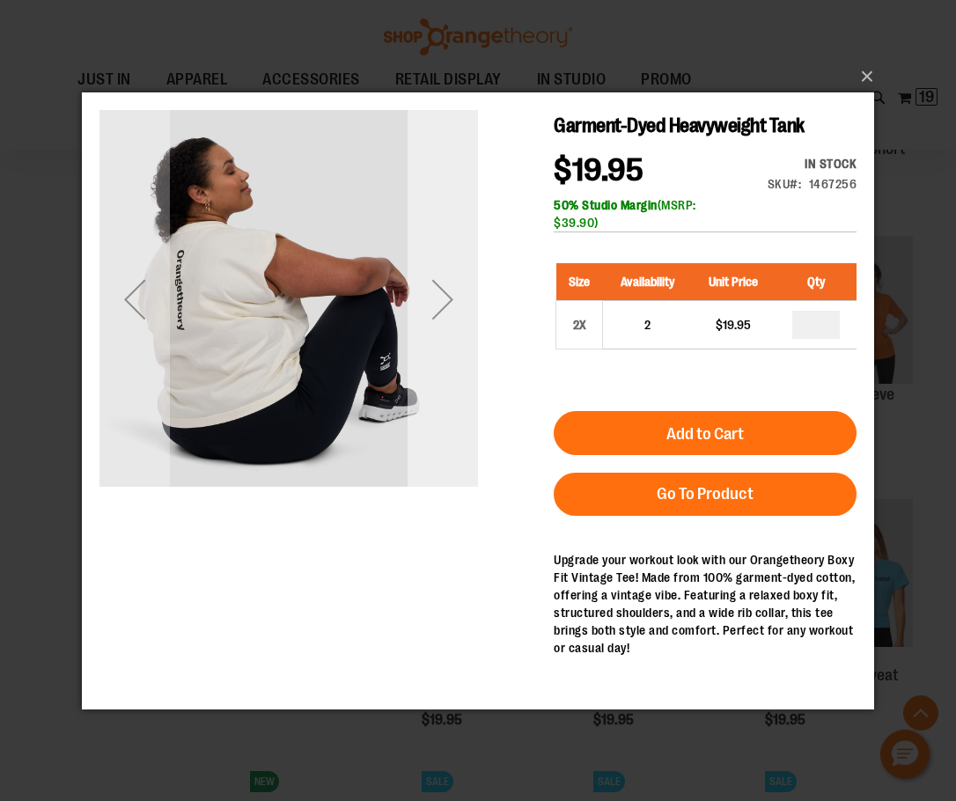
click at [439, 390] on div "Next" at bounding box center [443, 298] width 70 height 379
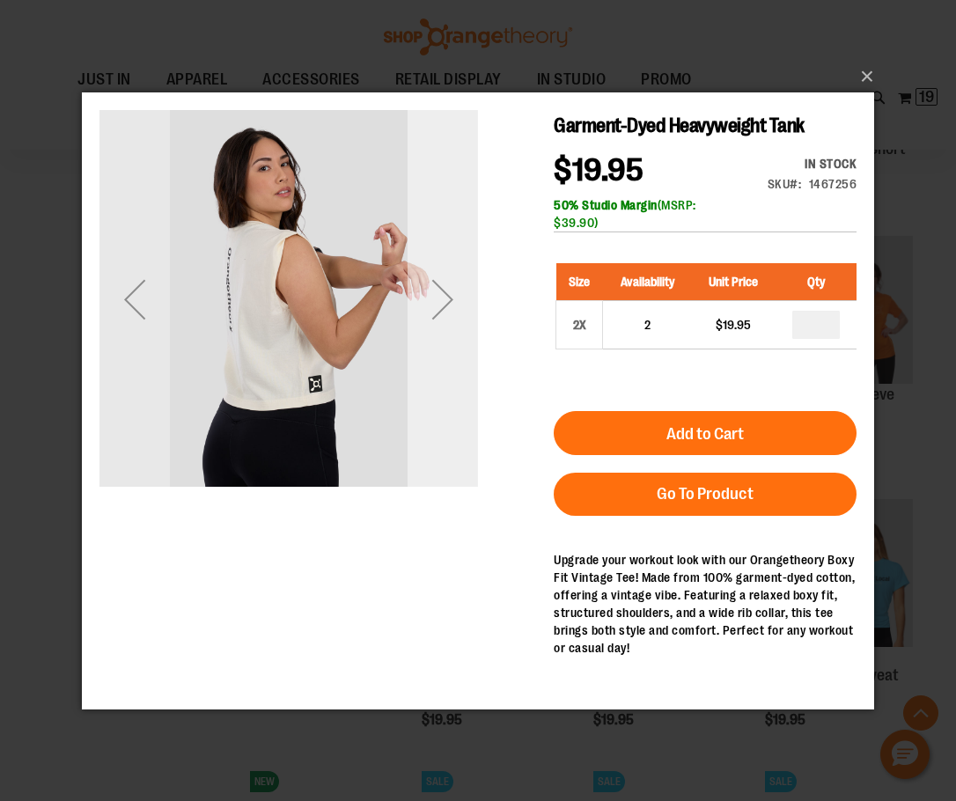
click at [439, 390] on div "Next" at bounding box center [443, 298] width 70 height 379
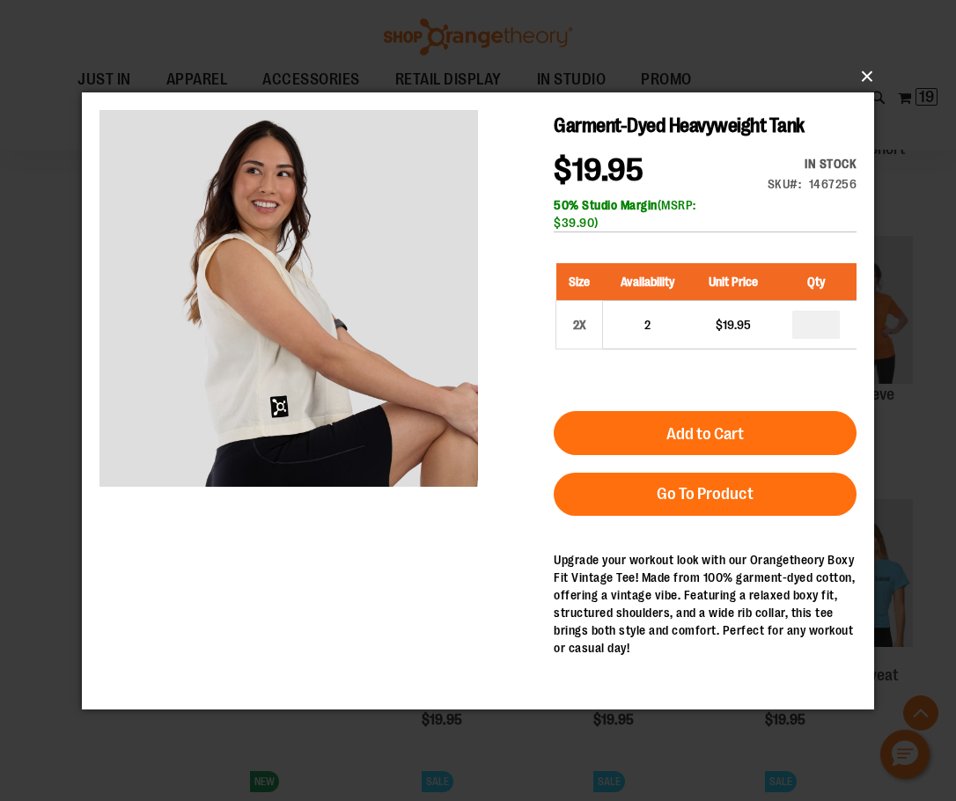
click at [863, 77] on button "×" at bounding box center [483, 76] width 792 height 39
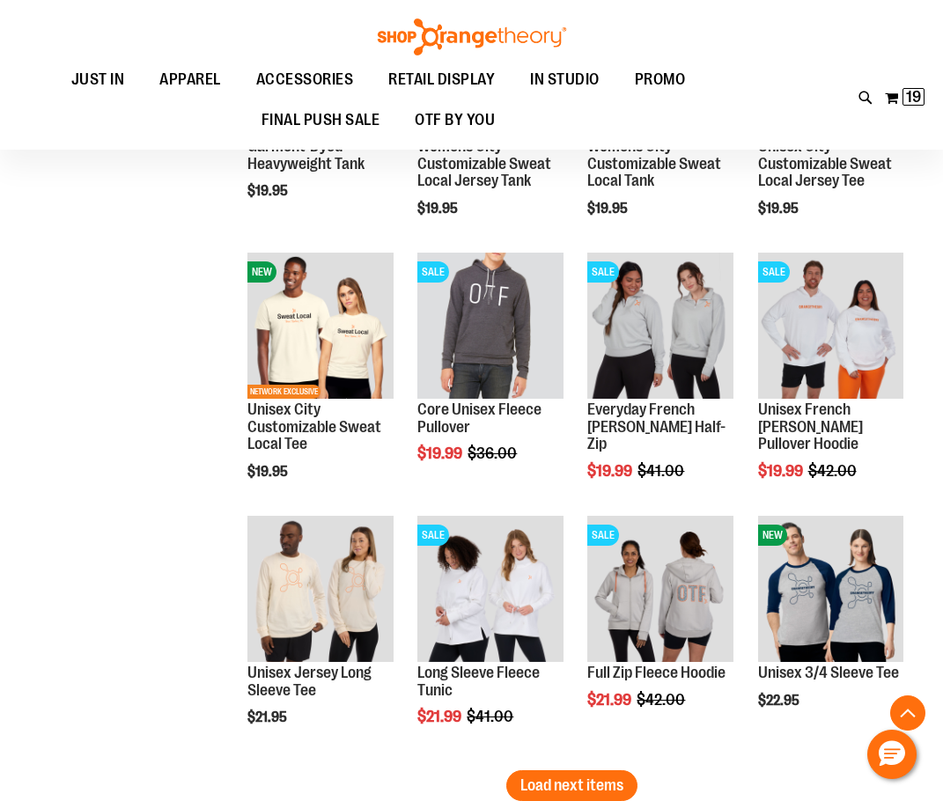
scroll to position [9153, 0]
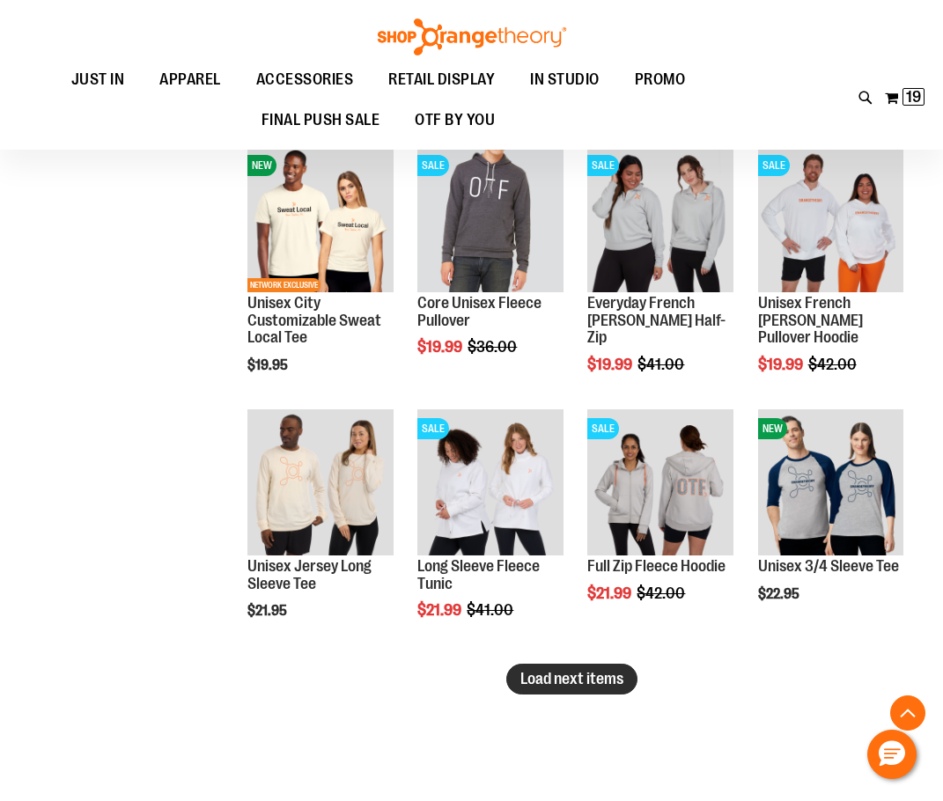
click at [599, 683] on span "Load next items" at bounding box center [571, 679] width 103 height 18
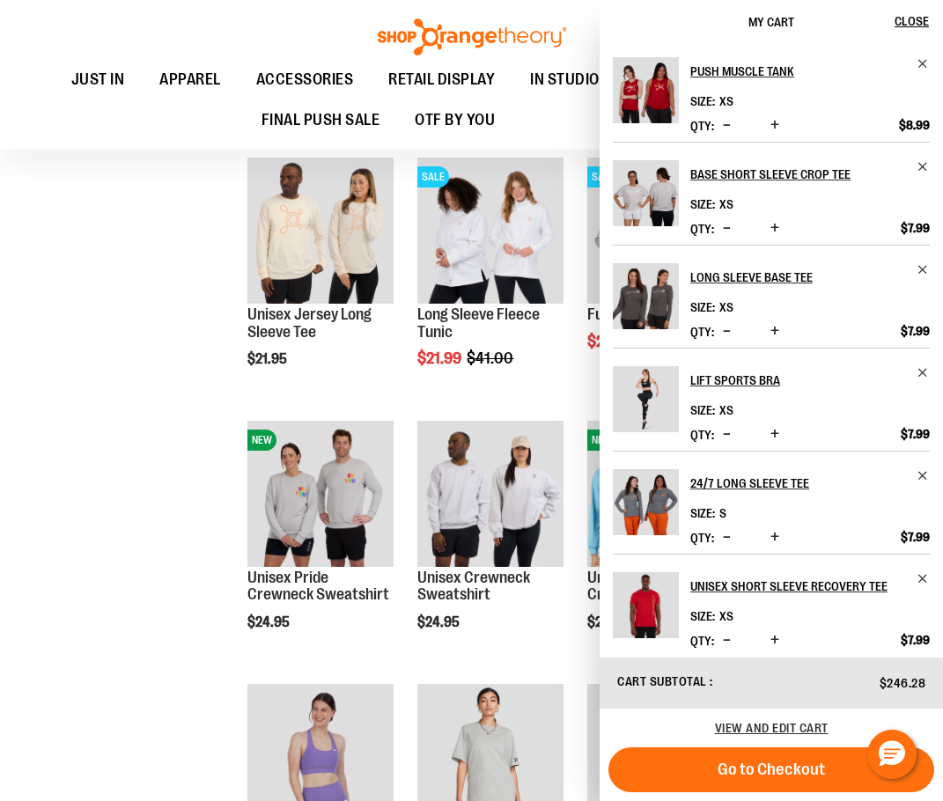
scroll to position [9505, 0]
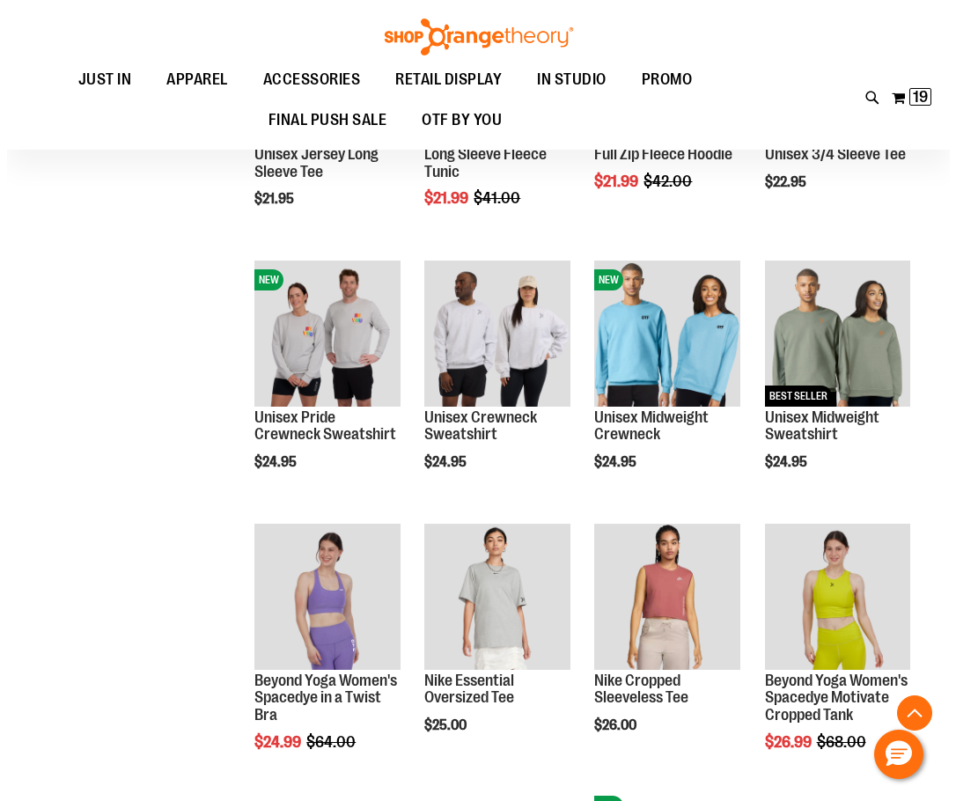
scroll to position [9593, 0]
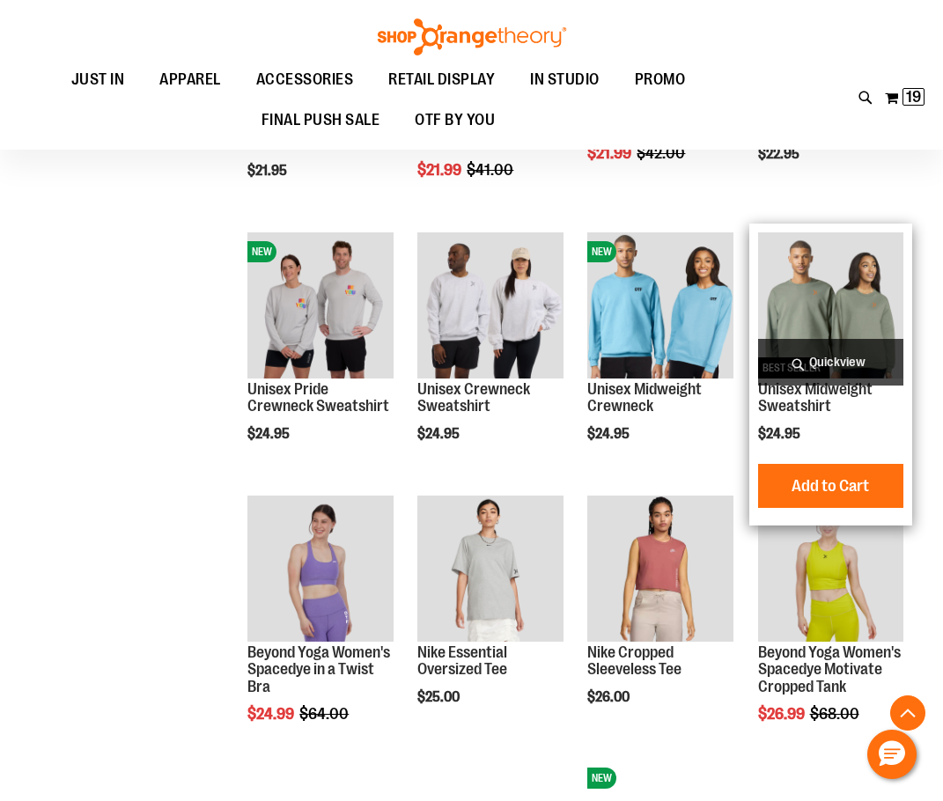
click at [797, 352] on span "Quickview" at bounding box center [830, 362] width 145 height 47
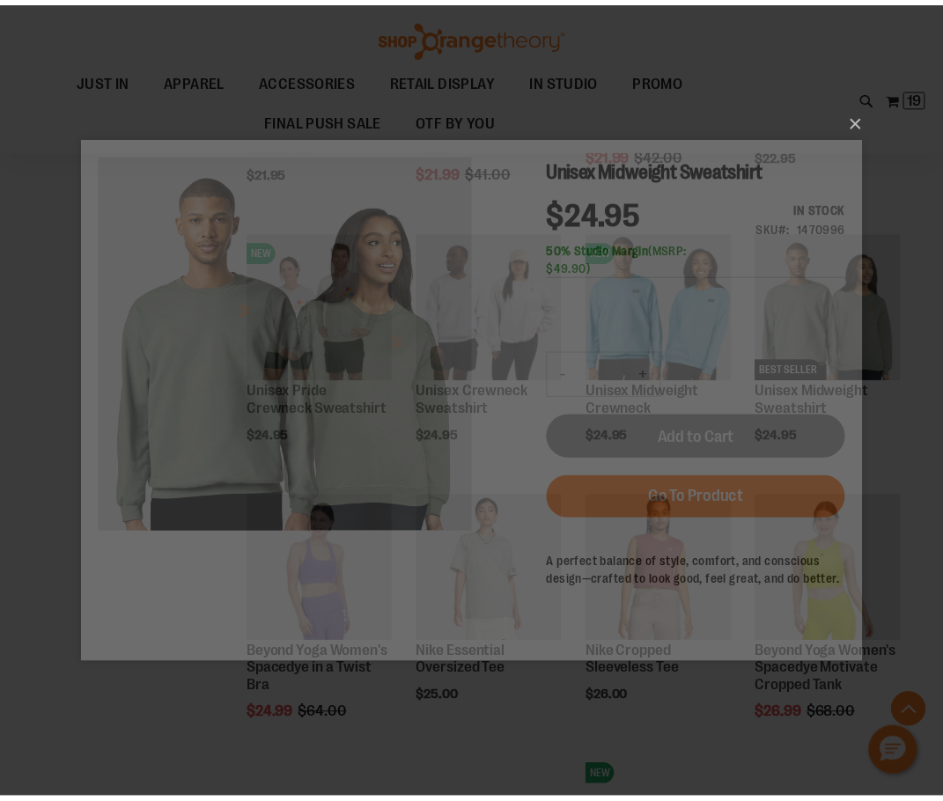
scroll to position [0, 0]
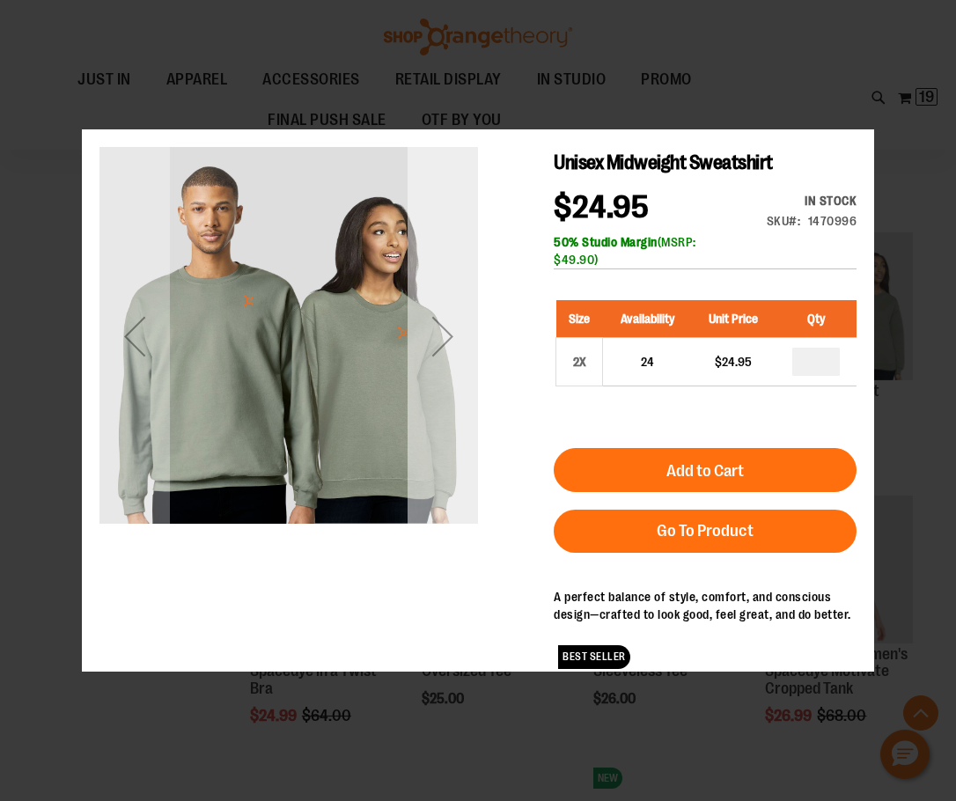
click at [442, 386] on div "Next" at bounding box center [443, 335] width 70 height 379
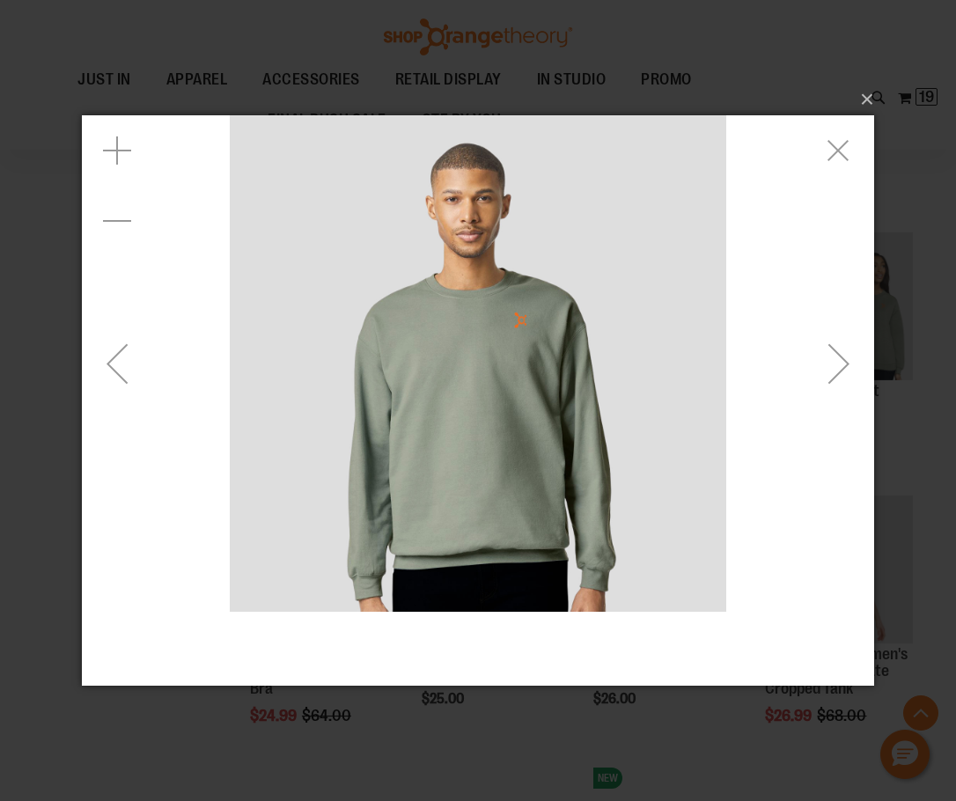
click at [855, 369] on div "Next" at bounding box center [839, 363] width 70 height 70
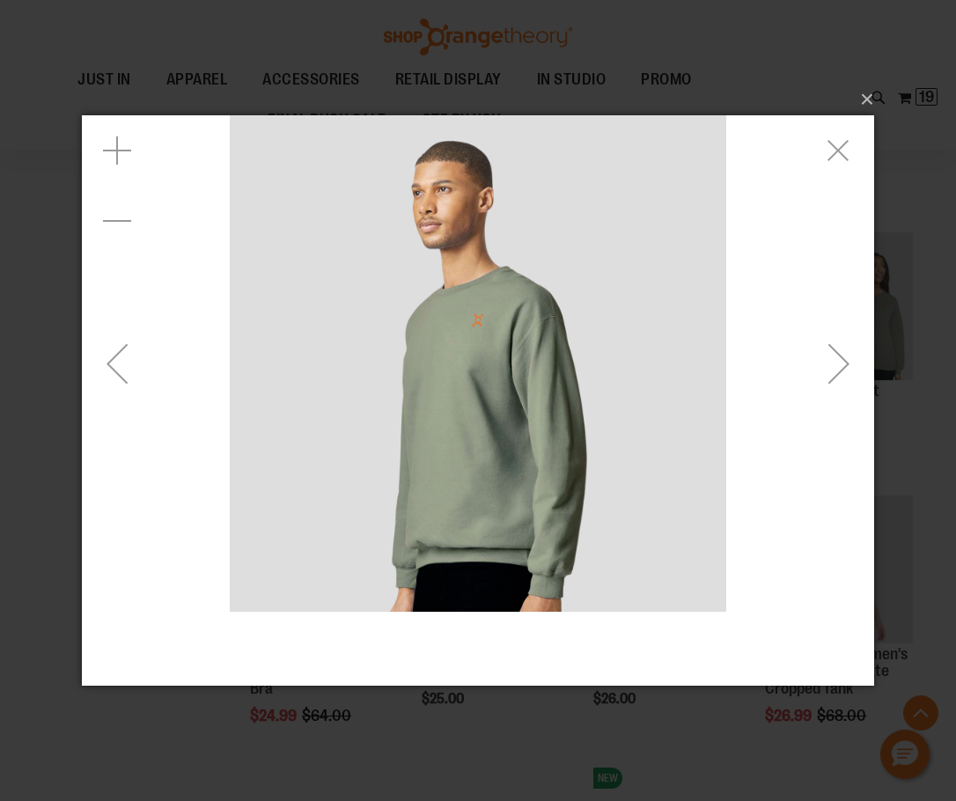
click at [855, 369] on div "Next" at bounding box center [839, 363] width 70 height 70
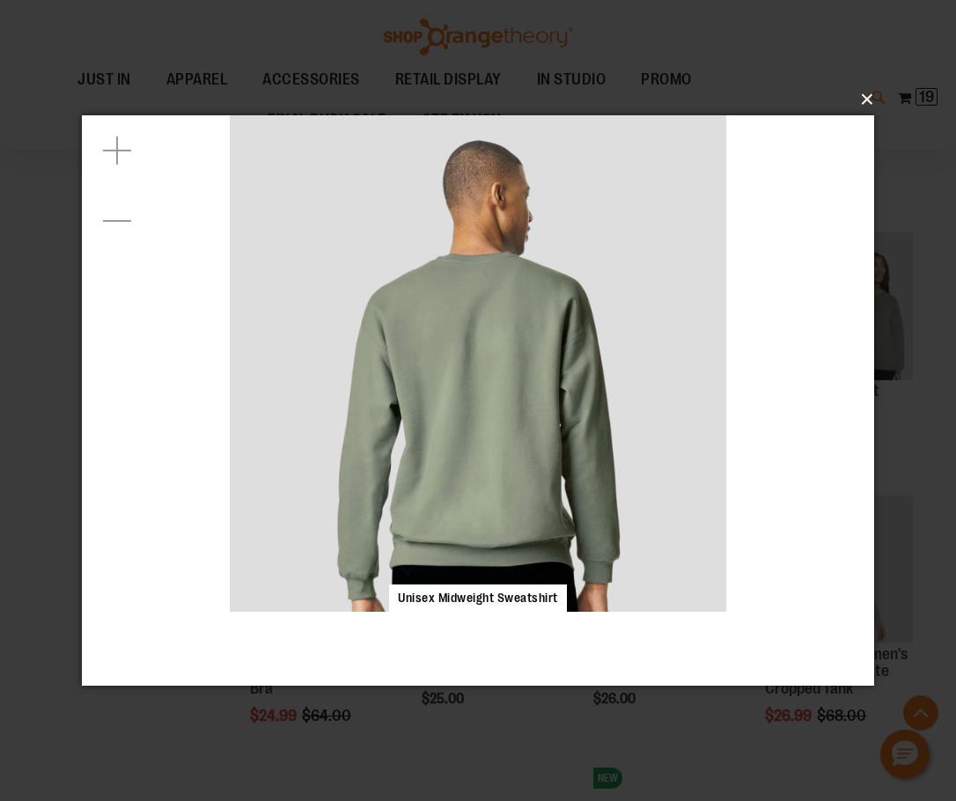
click at [871, 96] on button "×" at bounding box center [483, 99] width 792 height 39
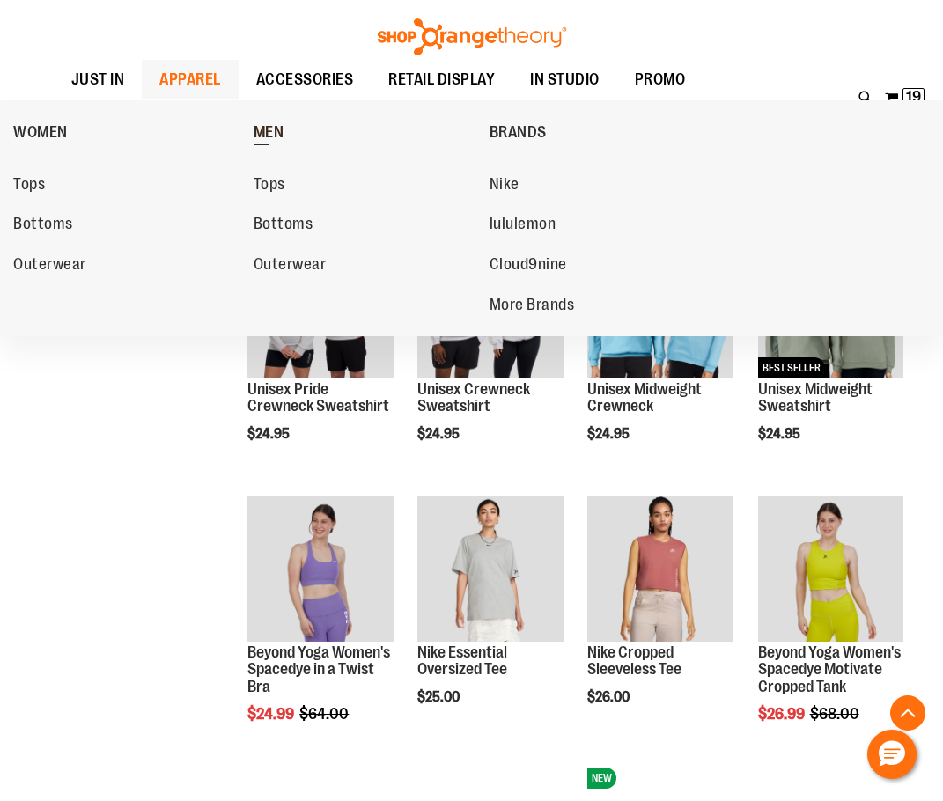
click at [279, 125] on span "MEN" at bounding box center [269, 134] width 31 height 22
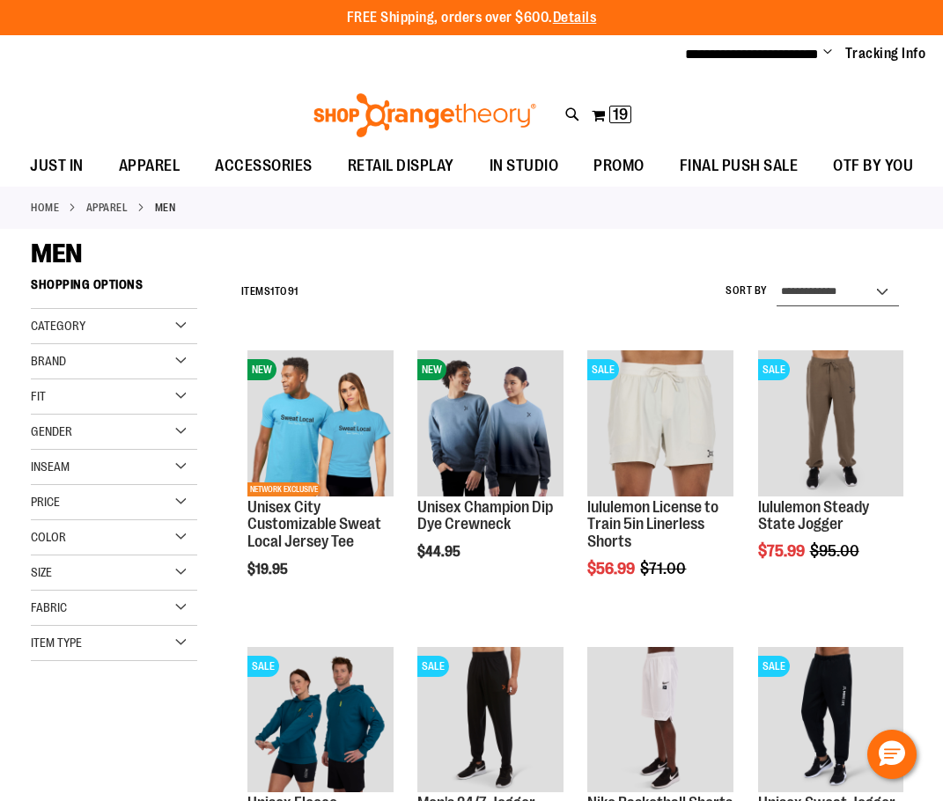
click at [873, 286] on select "**********" at bounding box center [838, 292] width 122 height 28
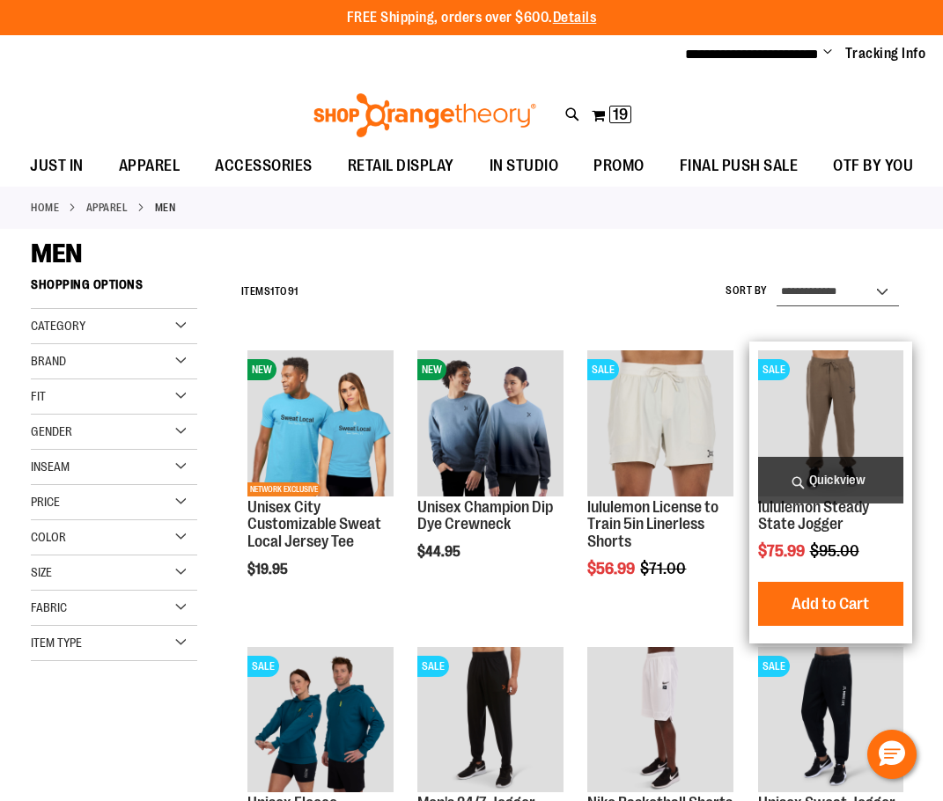
select select "*********"
click at [777, 278] on select "**********" at bounding box center [838, 292] width 122 height 28
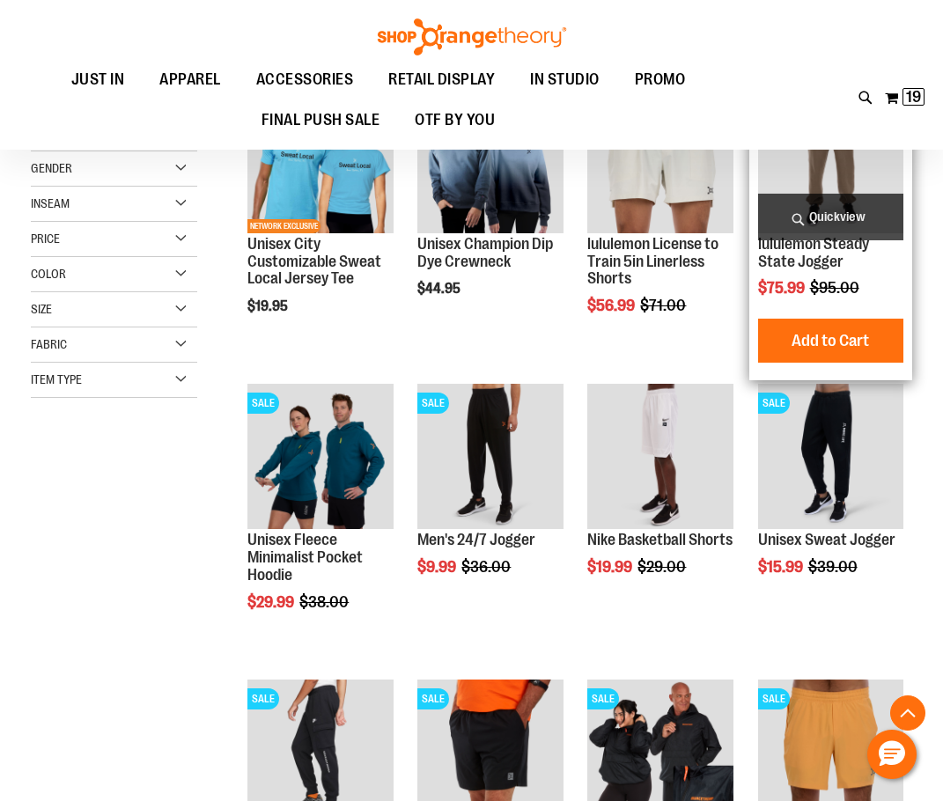
scroll to position [269, 0]
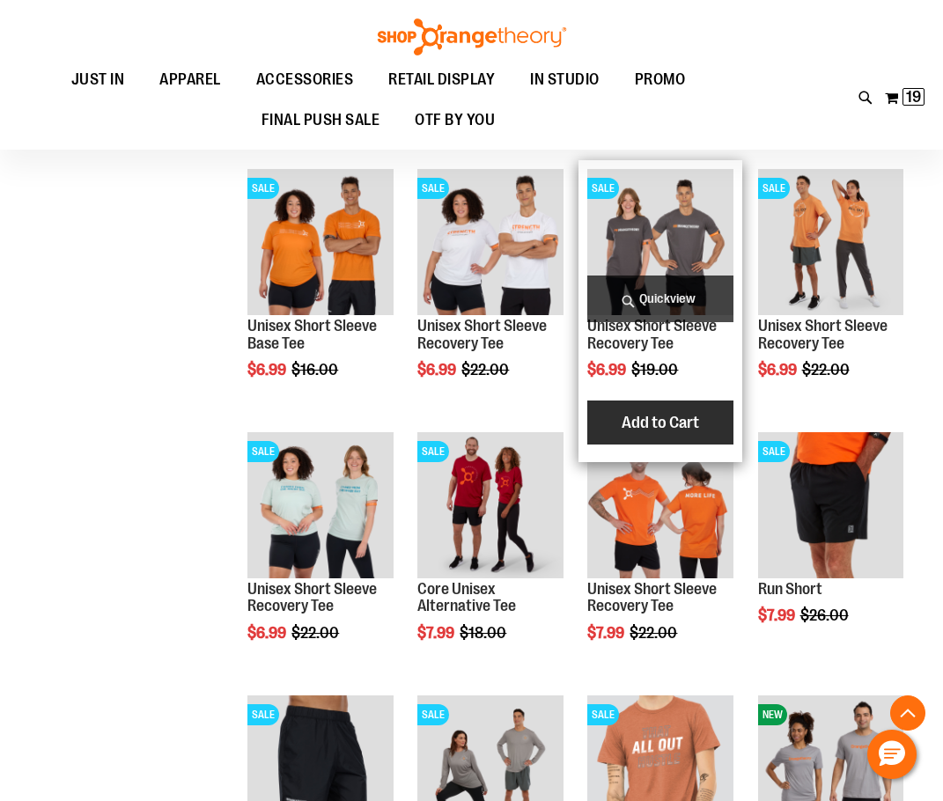
scroll to position [973, 0]
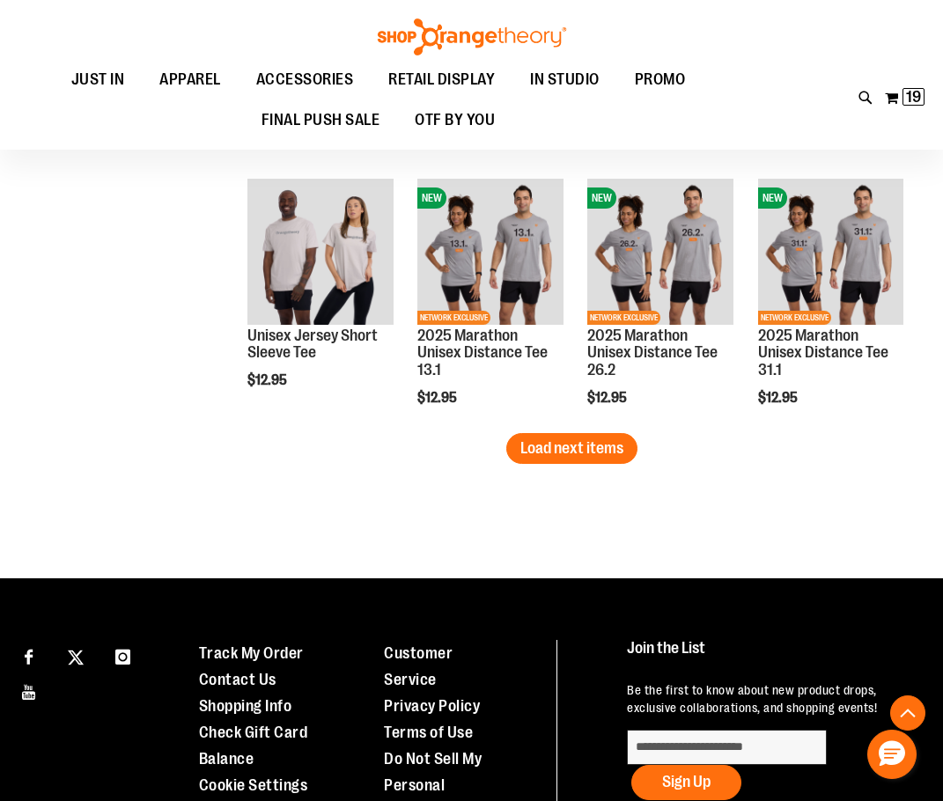
scroll to position [2294, 0]
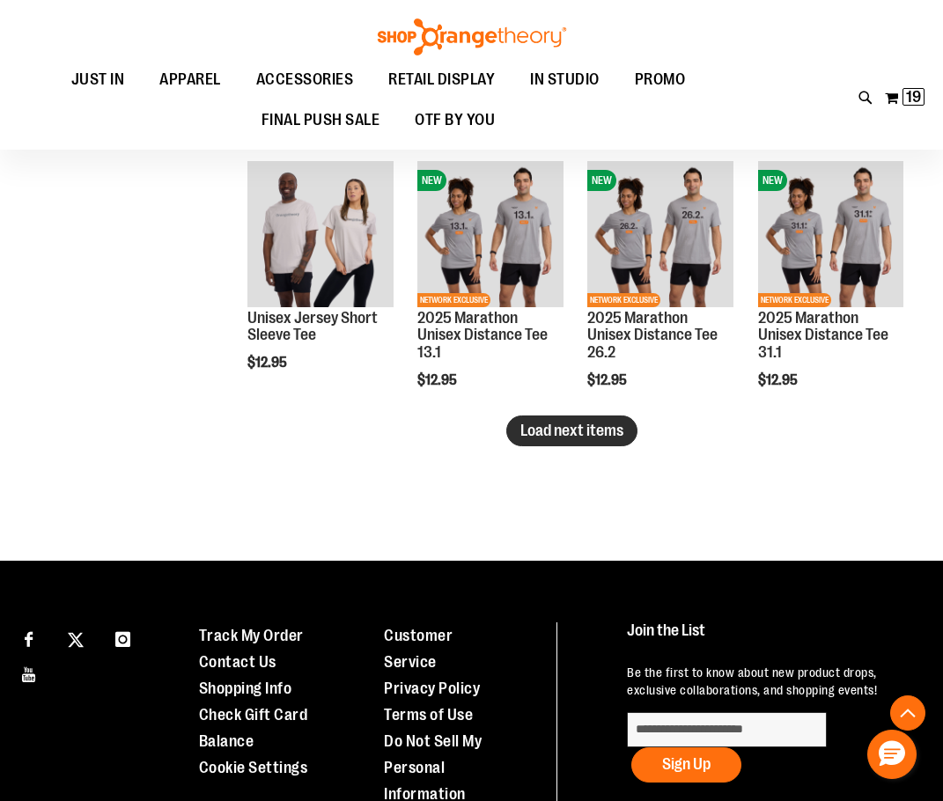
click at [564, 432] on span "Load next items" at bounding box center [571, 431] width 103 height 18
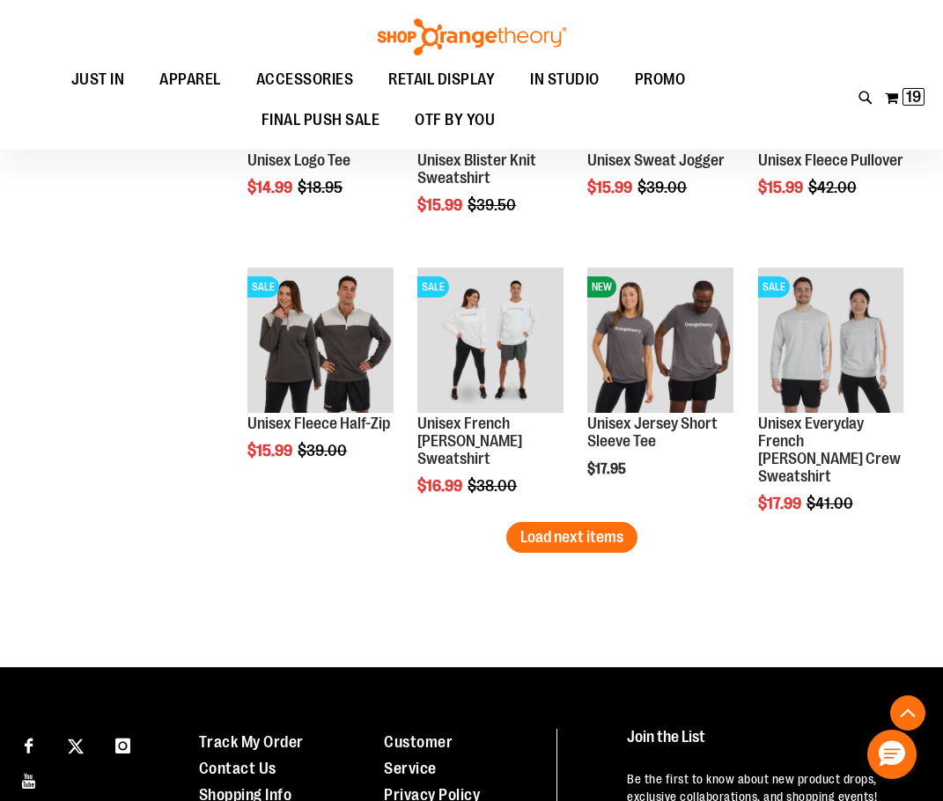
scroll to position [2998, 0]
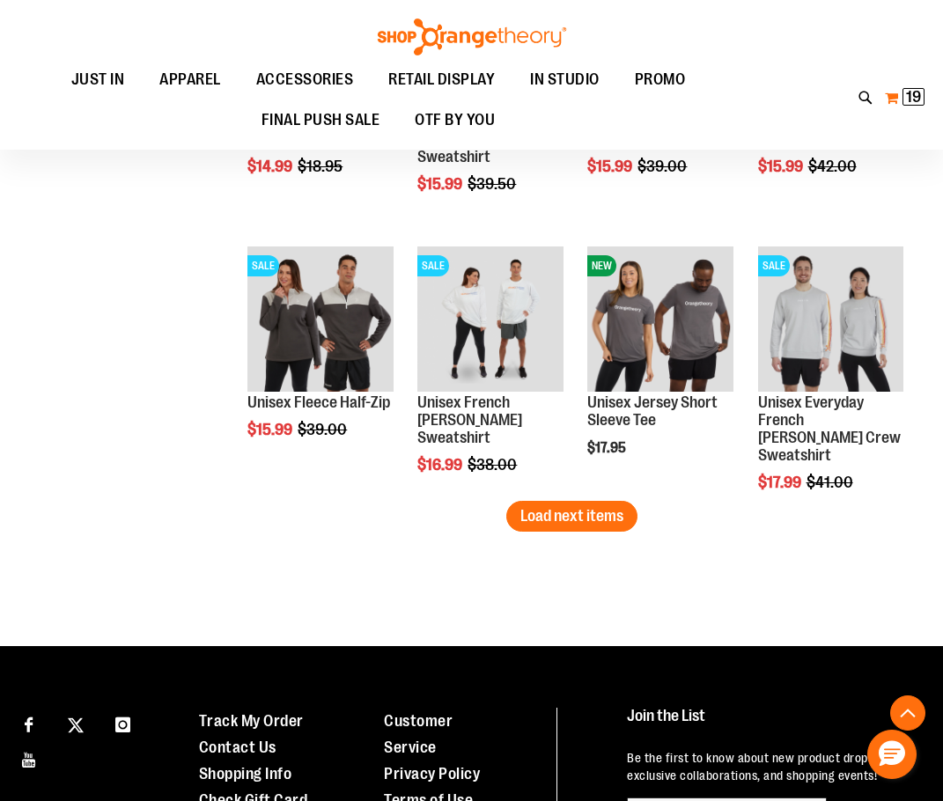
click at [918, 92] on span "19" at bounding box center [913, 97] width 15 height 18
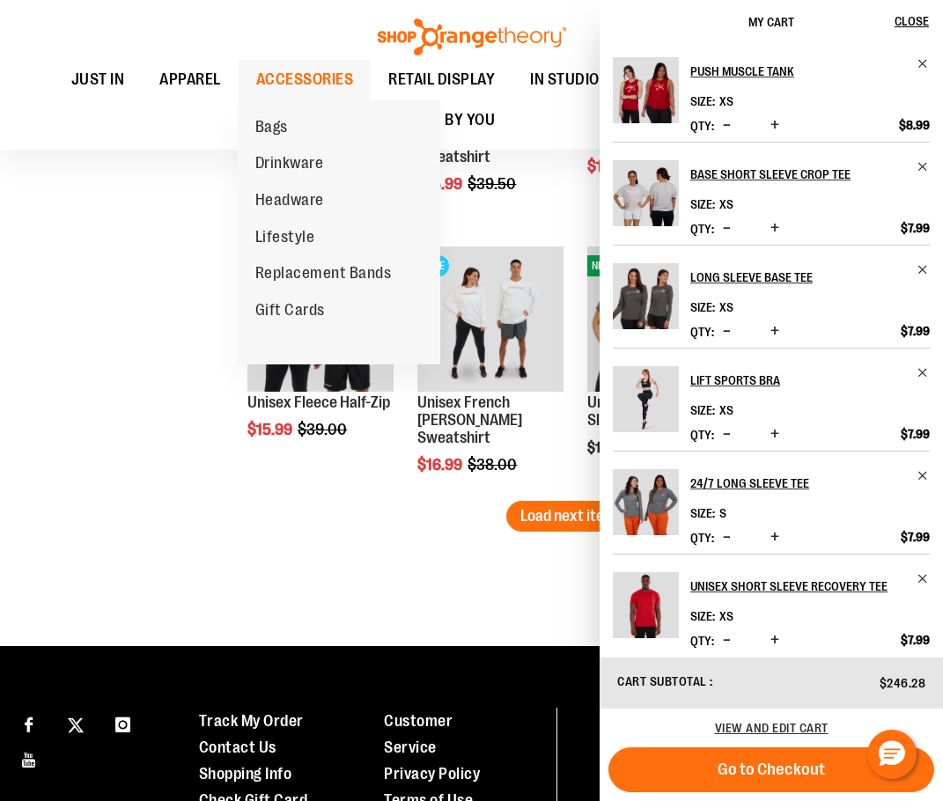
click at [308, 82] on span "ACCESSORIES" at bounding box center [305, 80] width 98 height 40
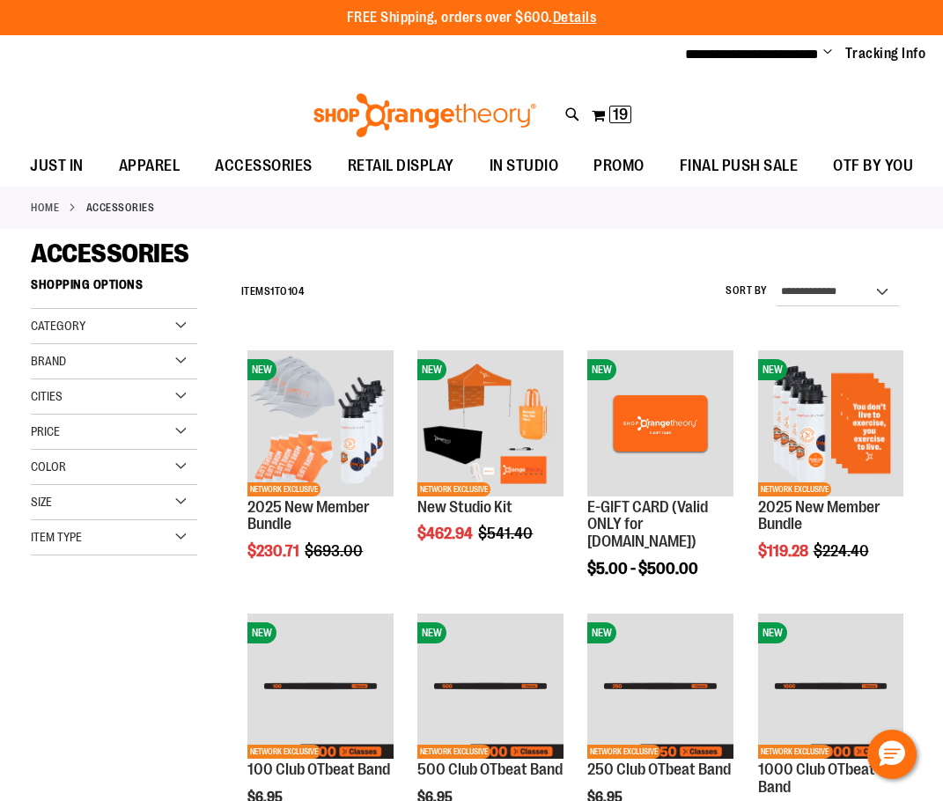
click at [862, 311] on div "**********" at bounding box center [572, 292] width 680 height 46
click at [854, 288] on select "**********" at bounding box center [838, 292] width 122 height 28
select select "*********"
click at [777, 278] on select "**********" at bounding box center [838, 292] width 122 height 28
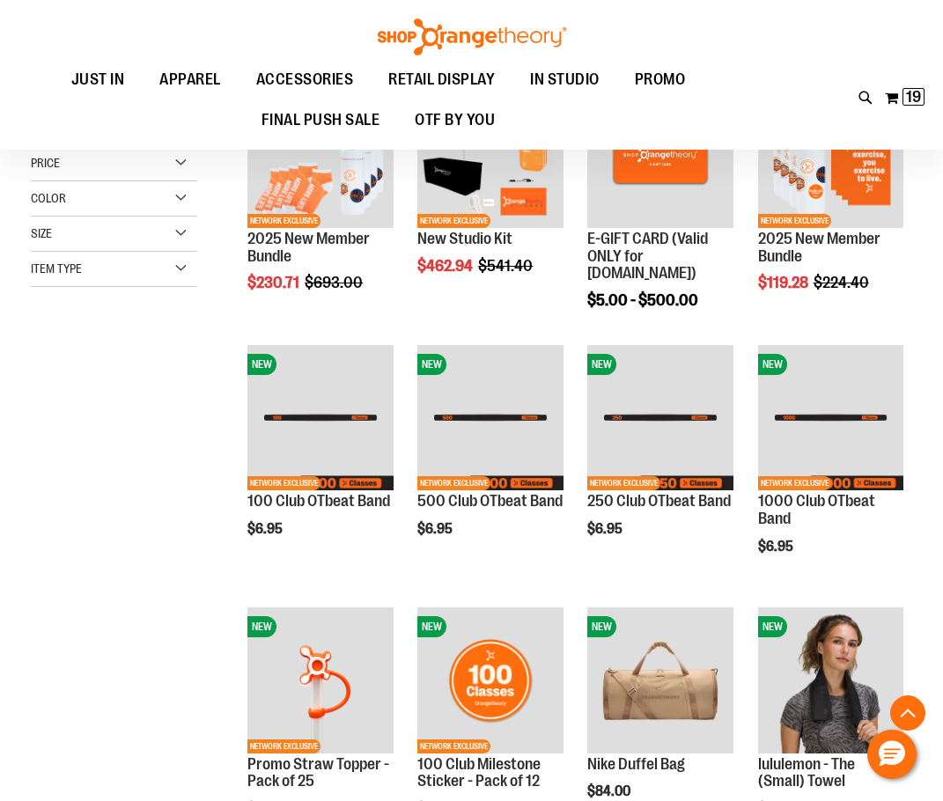
scroll to position [269, 0]
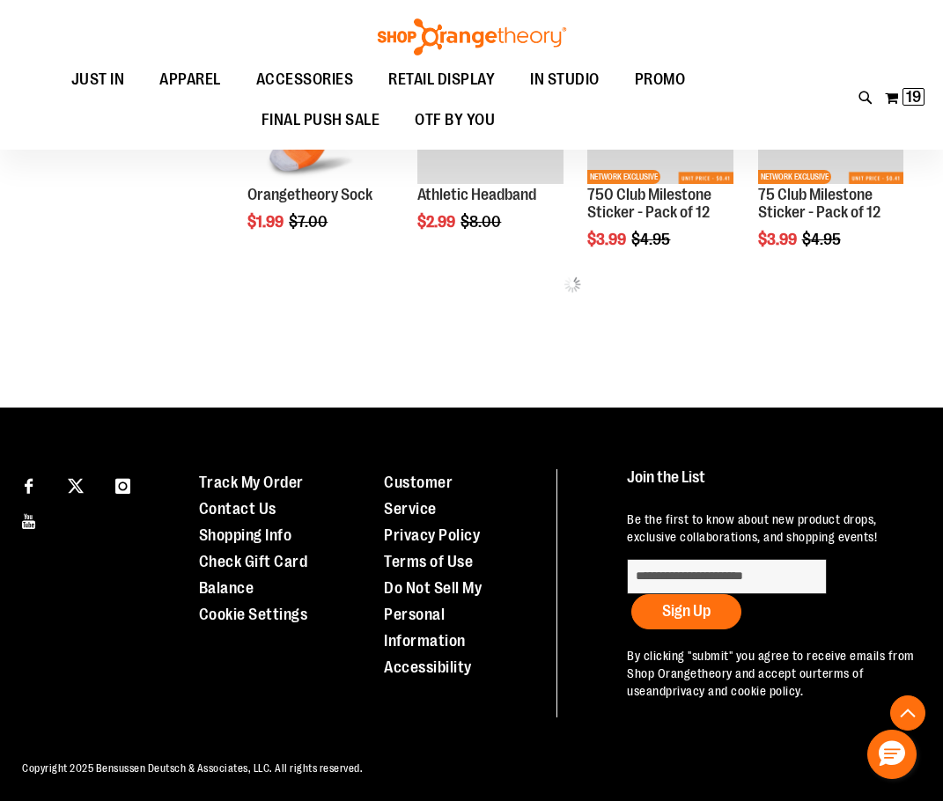
scroll to position [808, 0]
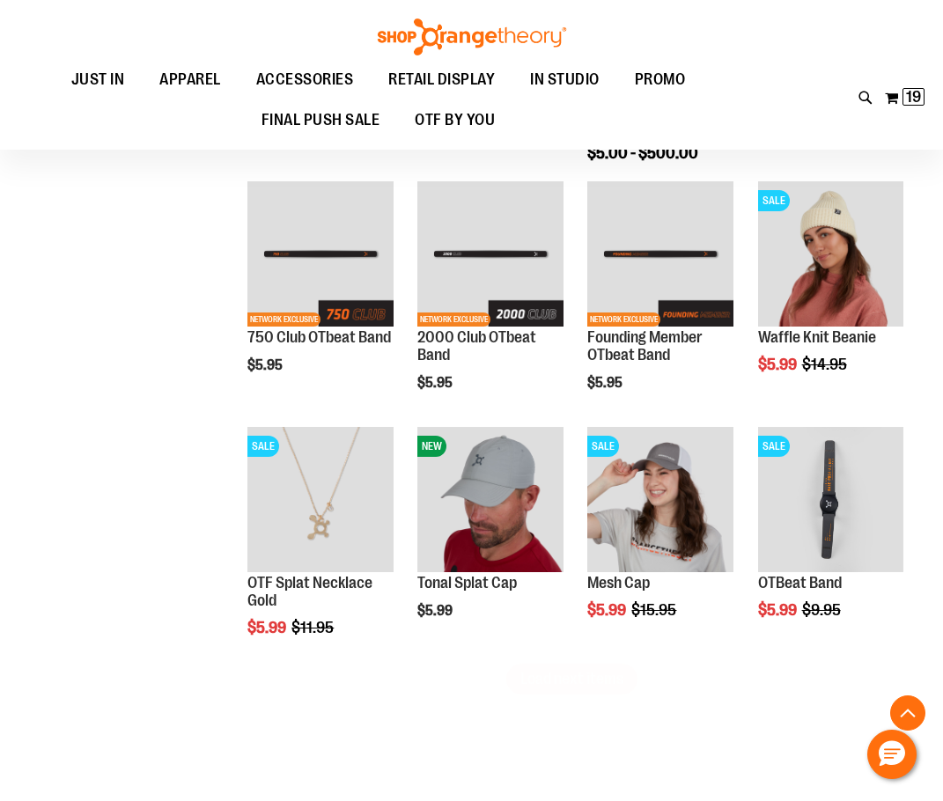
scroll to position [1898, 0]
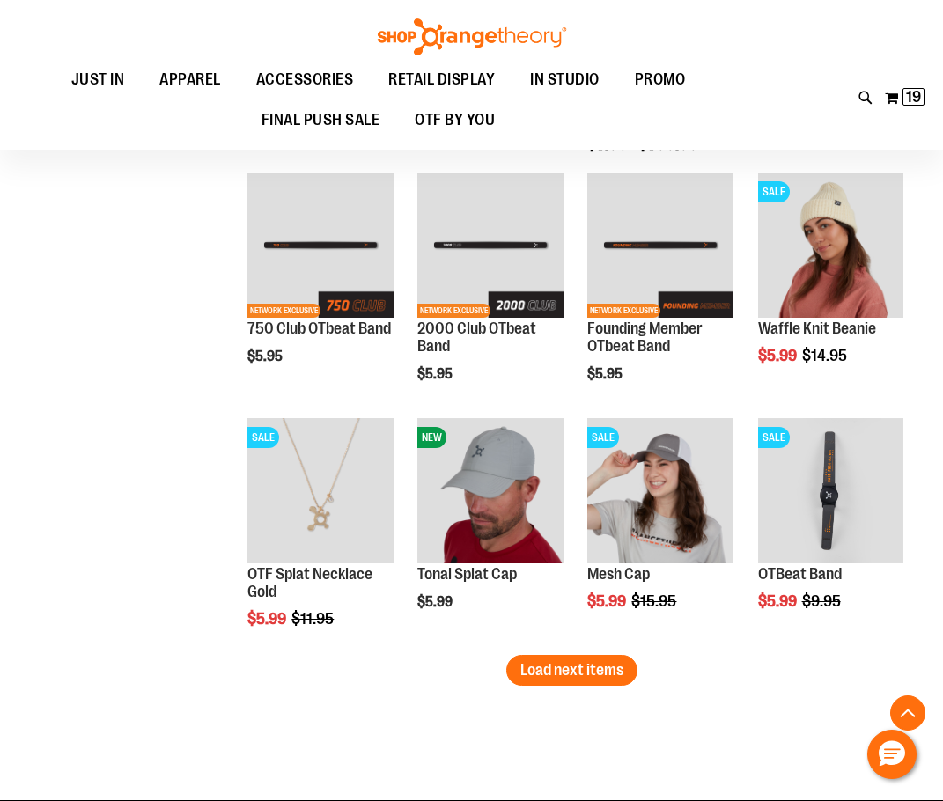
drag, startPoint x: 584, startPoint y: 674, endPoint x: 542, endPoint y: 674, distance: 42.3
click at [584, 674] on span "Load next items" at bounding box center [571, 670] width 103 height 18
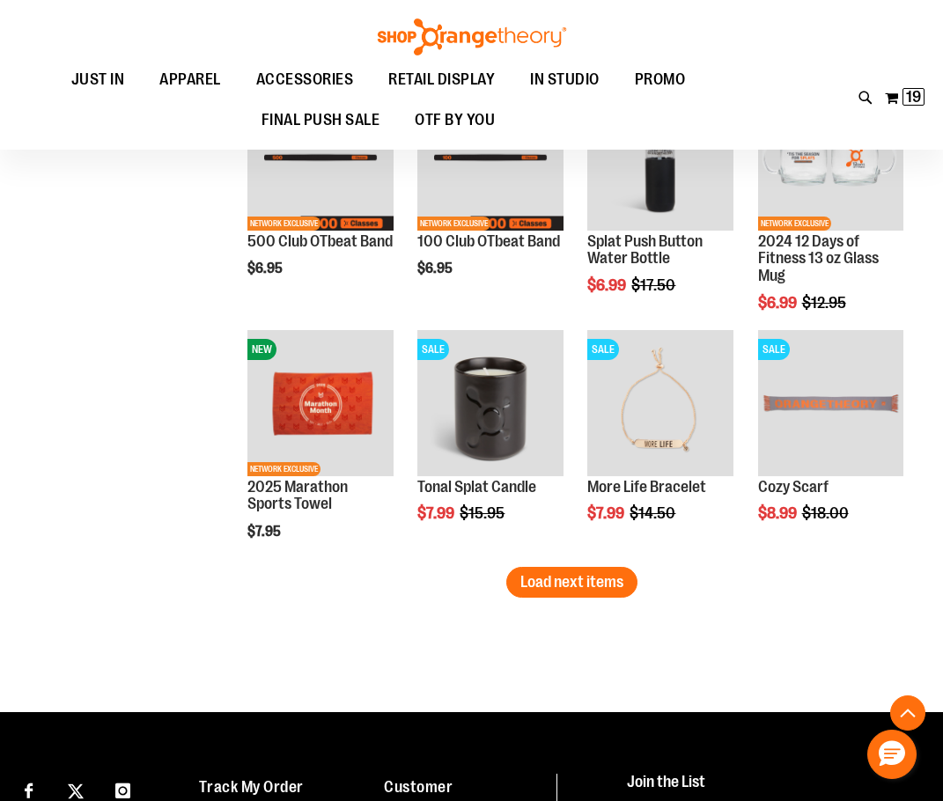
scroll to position [2778, 0]
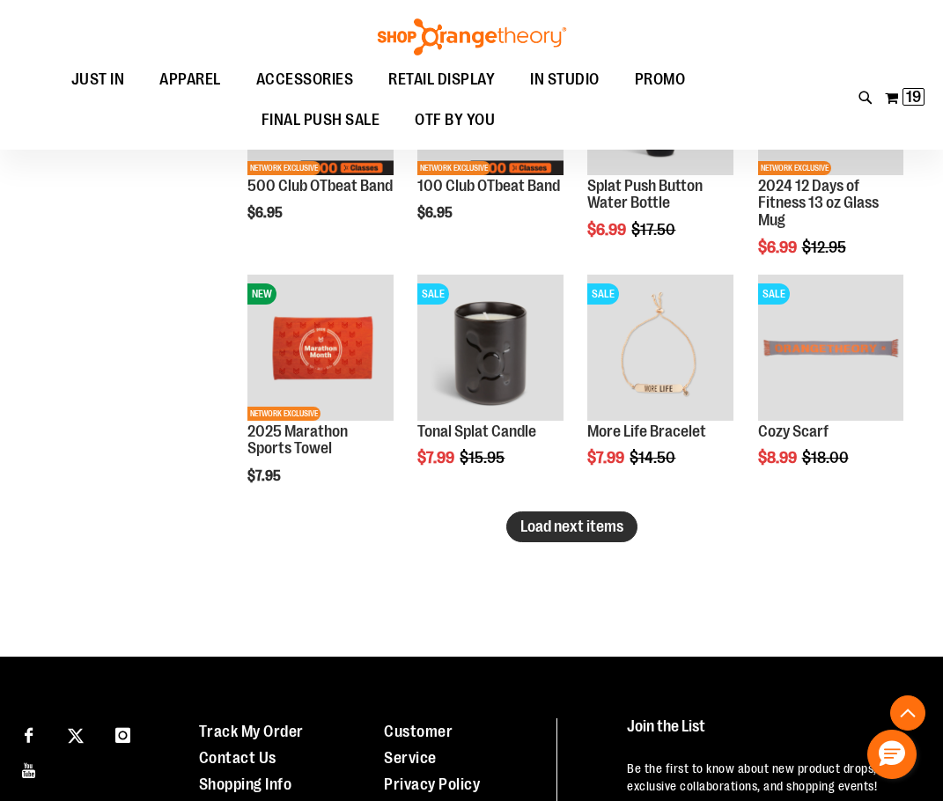
click at [556, 542] on button "Load next items" at bounding box center [571, 527] width 131 height 31
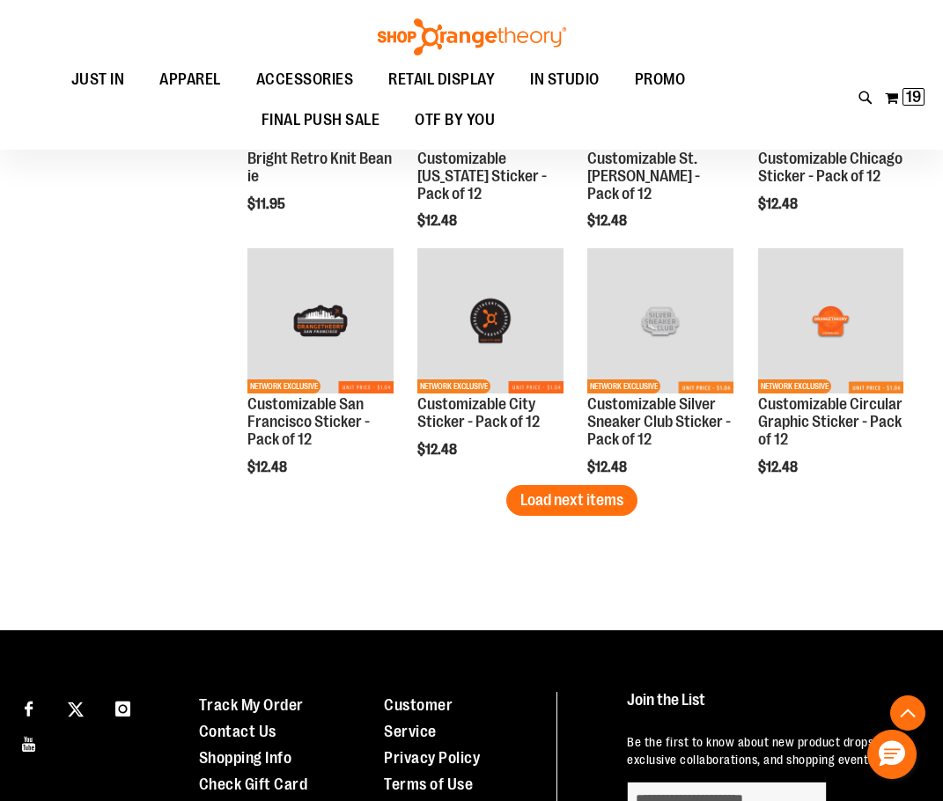
scroll to position [3571, 0]
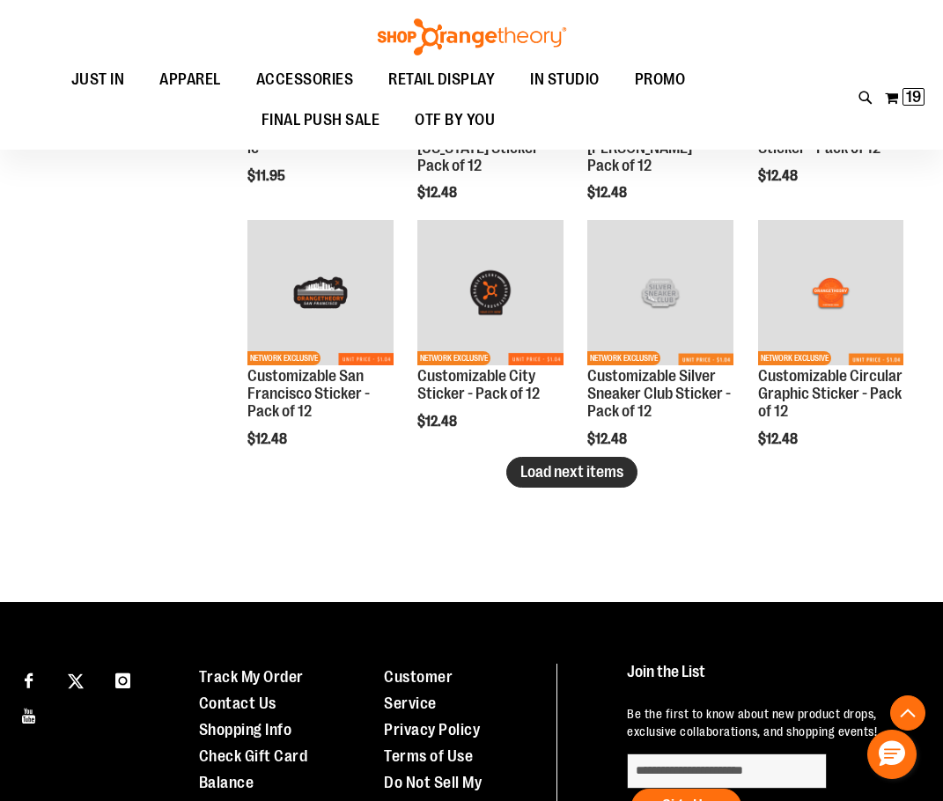
click at [568, 470] on span "Load next items" at bounding box center [571, 472] width 103 height 18
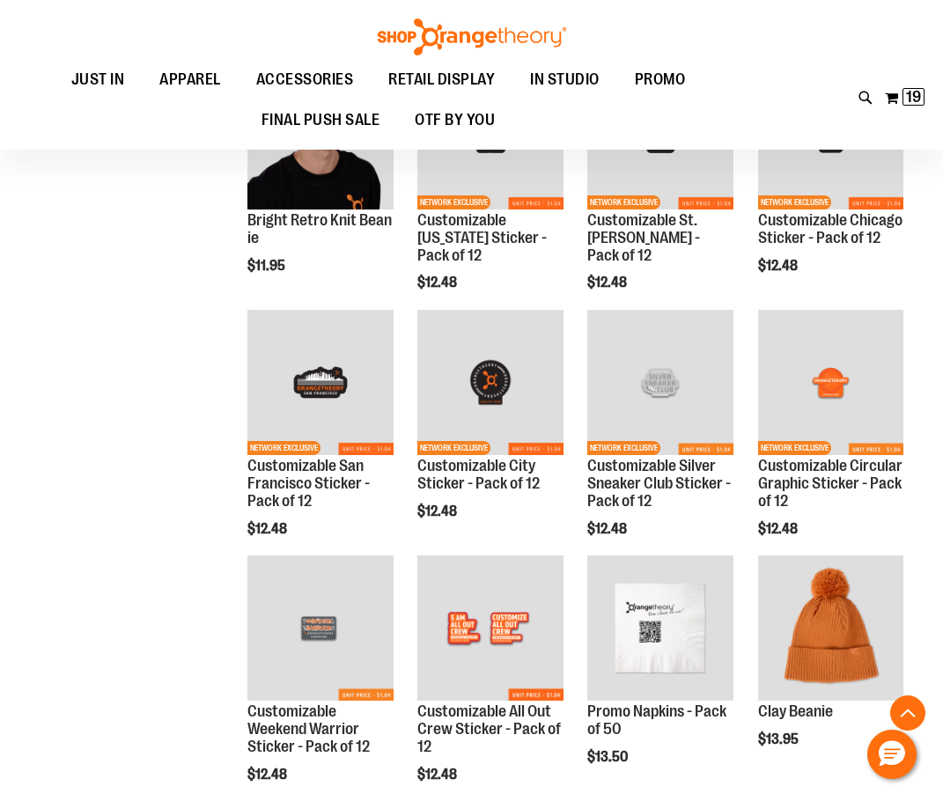
scroll to position [3482, 0]
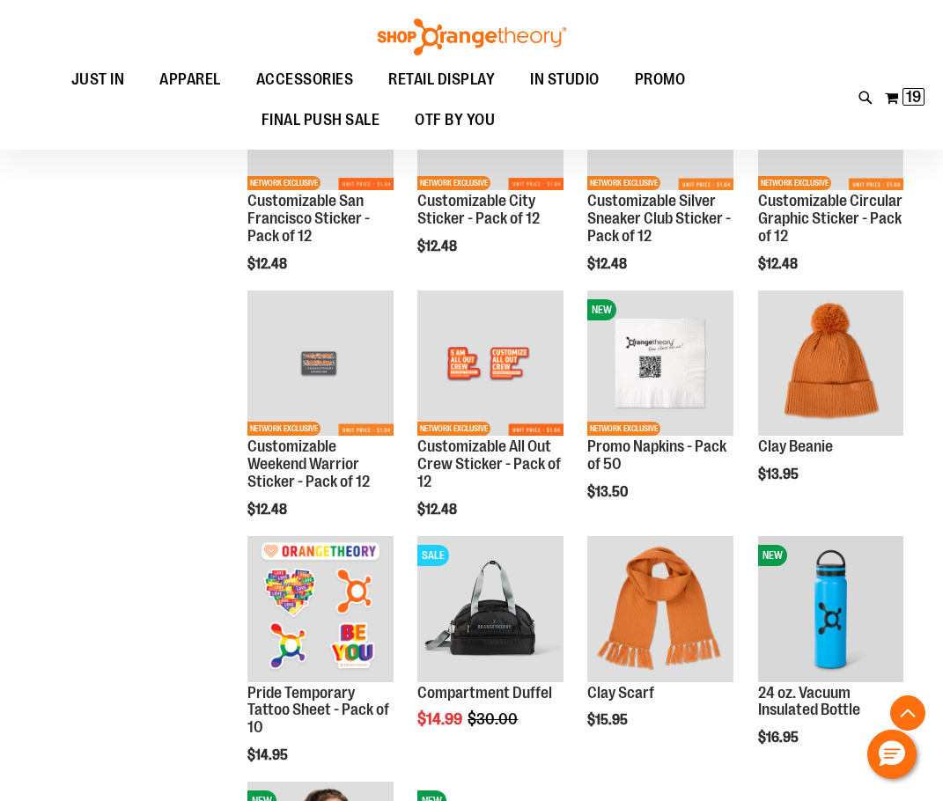
scroll to position [3835, 0]
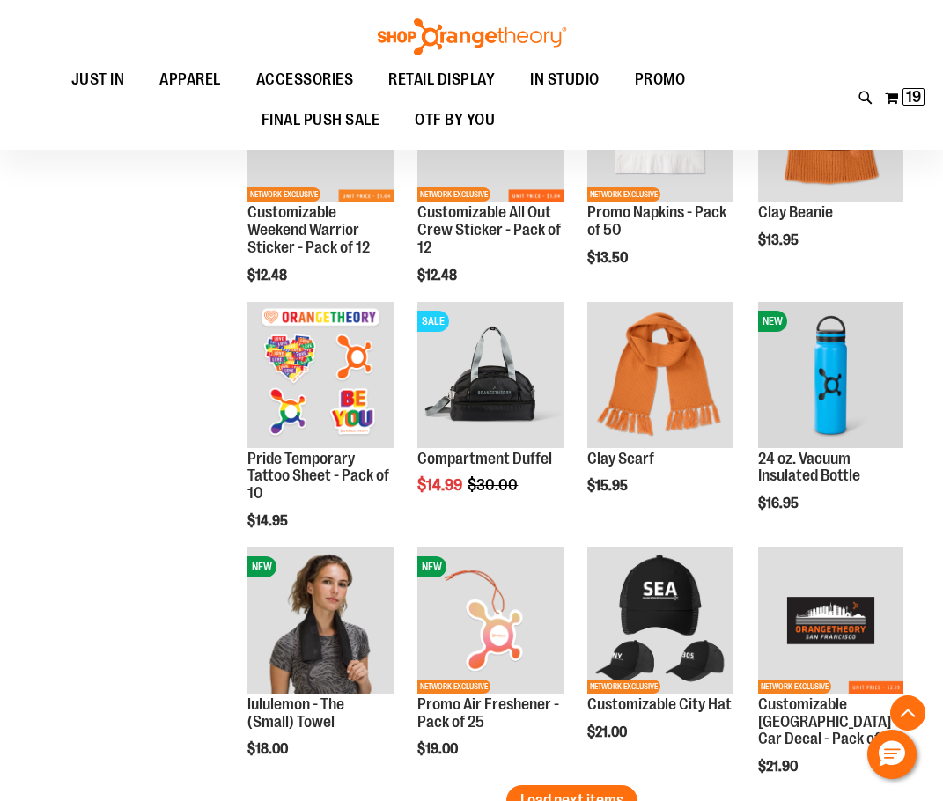
scroll to position [4011, 0]
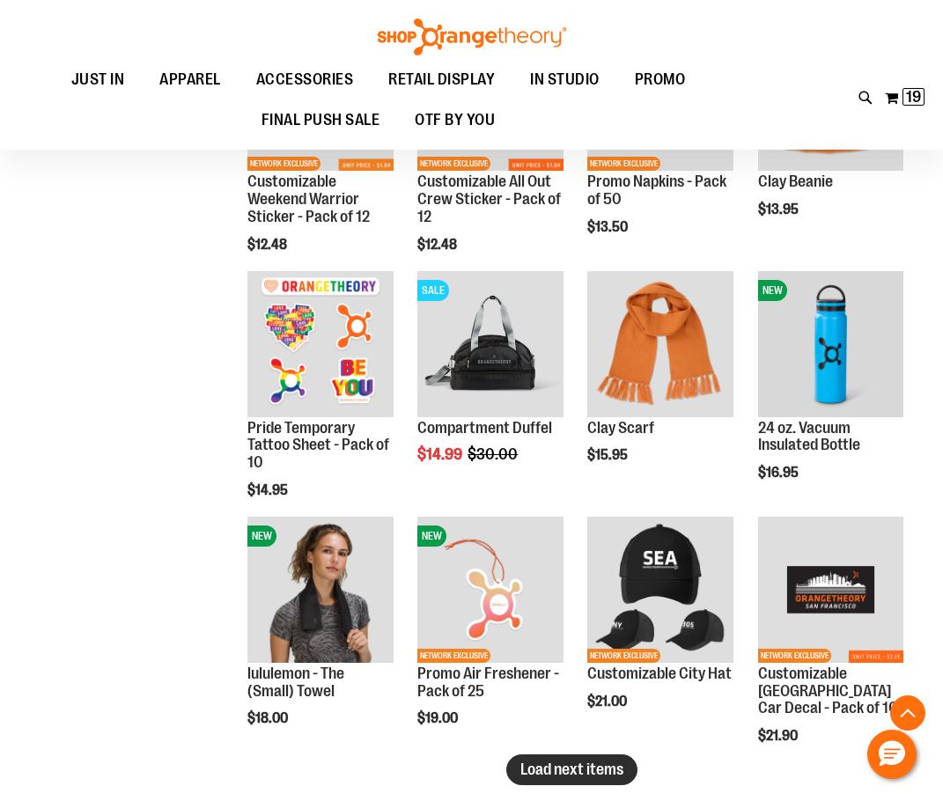
click at [606, 780] on button "Load next items" at bounding box center [571, 770] width 131 height 31
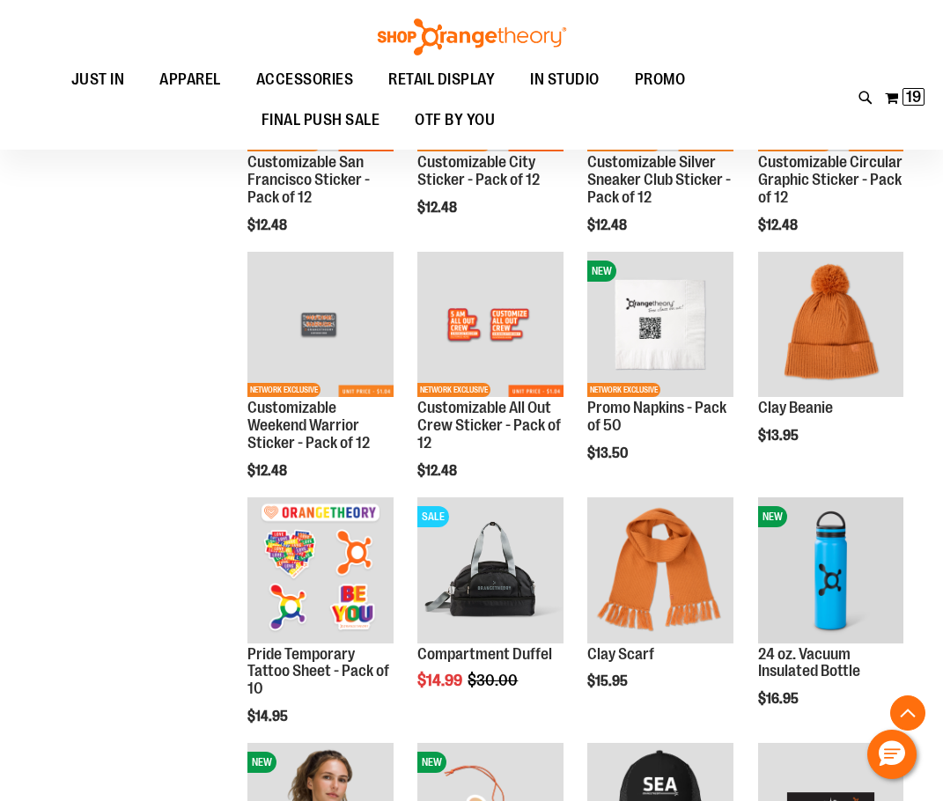
scroll to position [3747, 0]
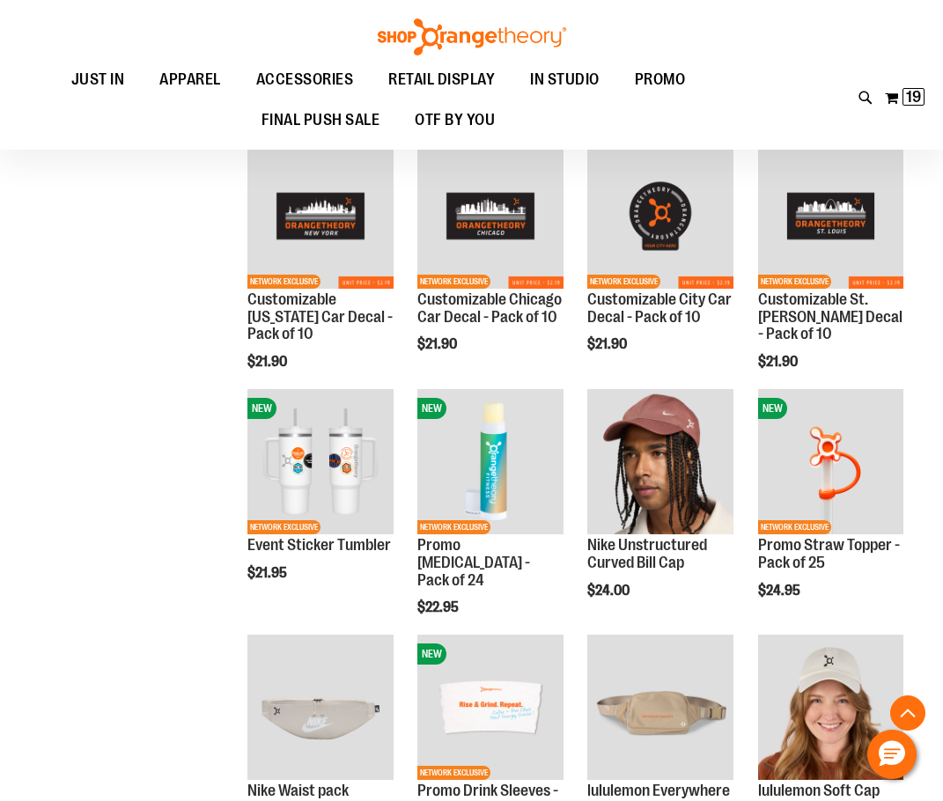
scroll to position [4891, 0]
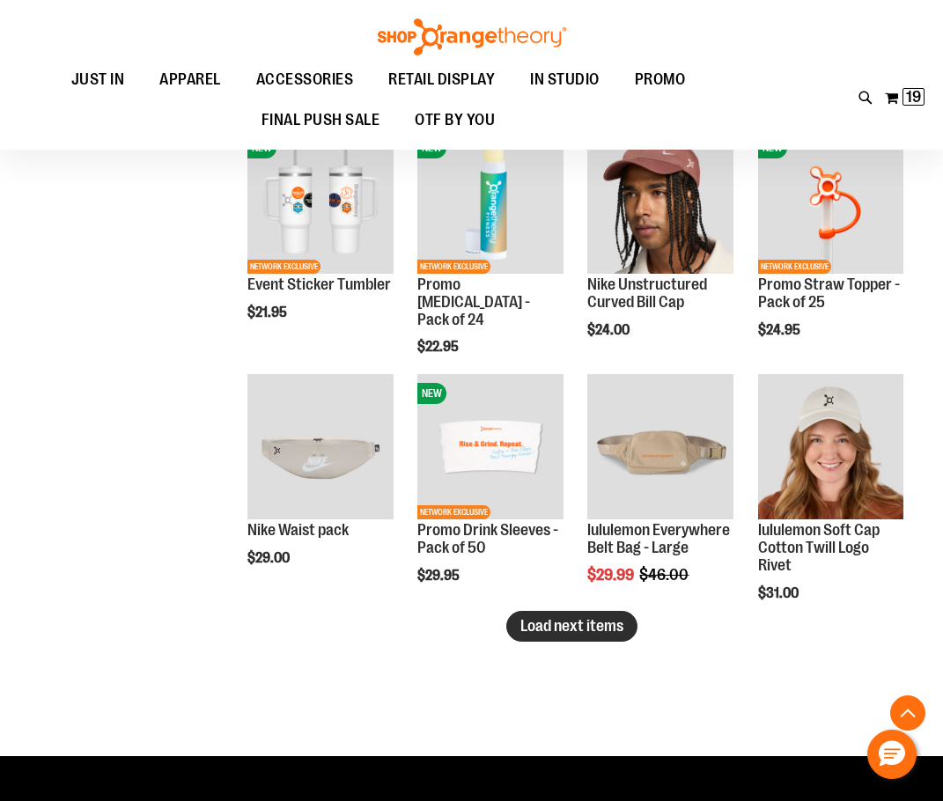
click at [537, 619] on span "Load next items" at bounding box center [571, 626] width 103 height 18
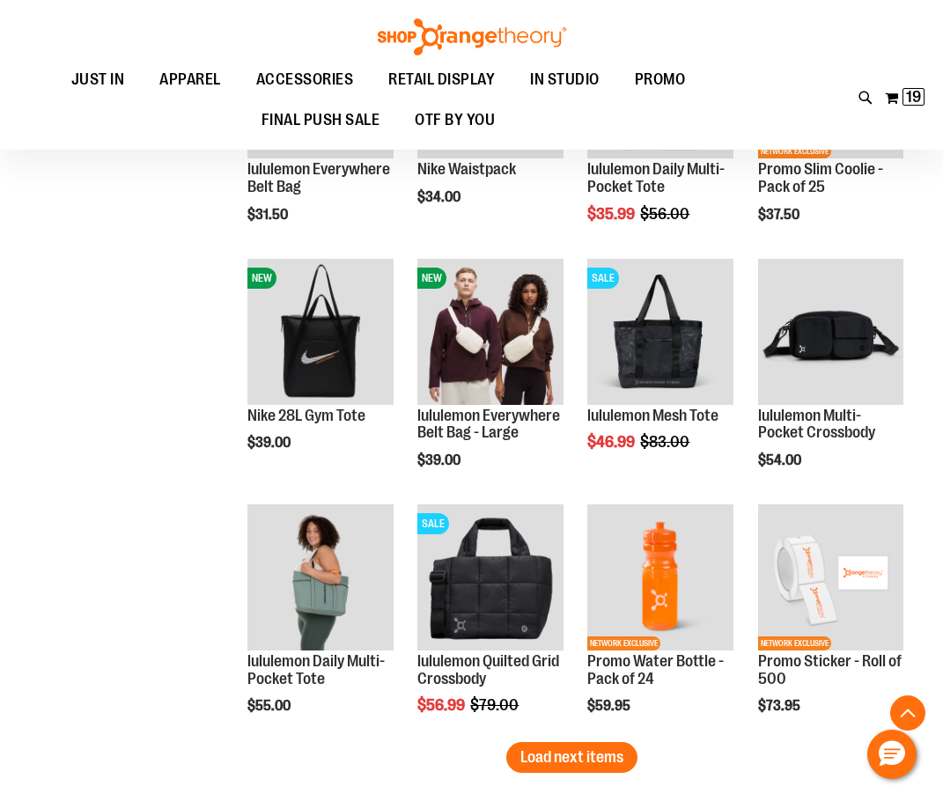
scroll to position [5508, 0]
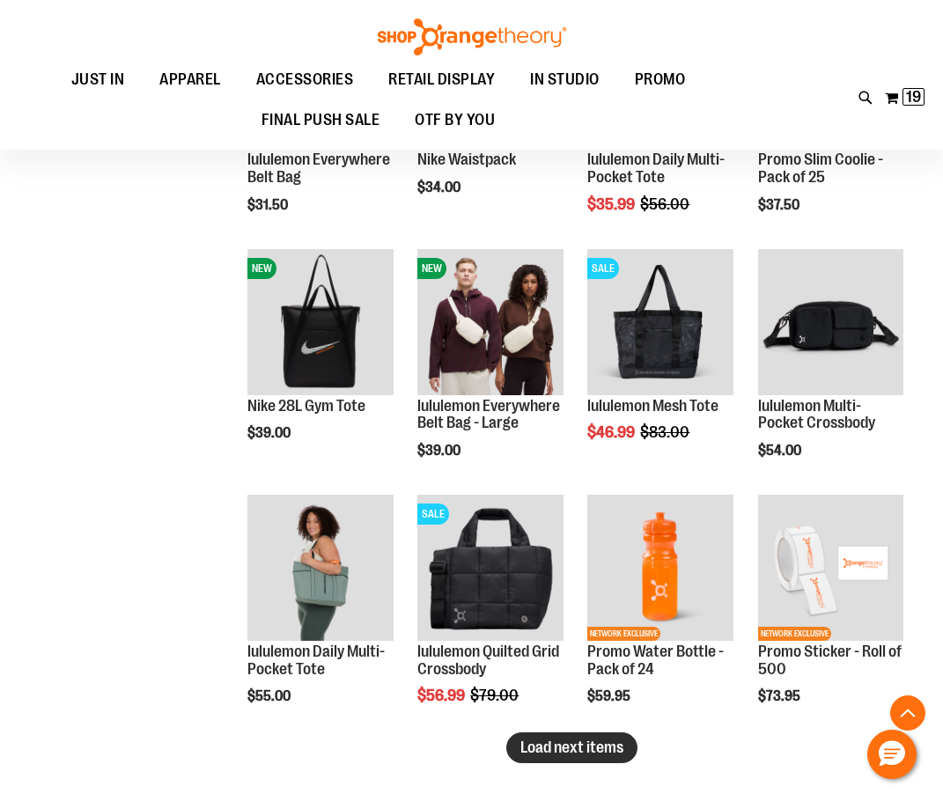
click at [610, 763] on button "Load next items" at bounding box center [571, 748] width 131 height 31
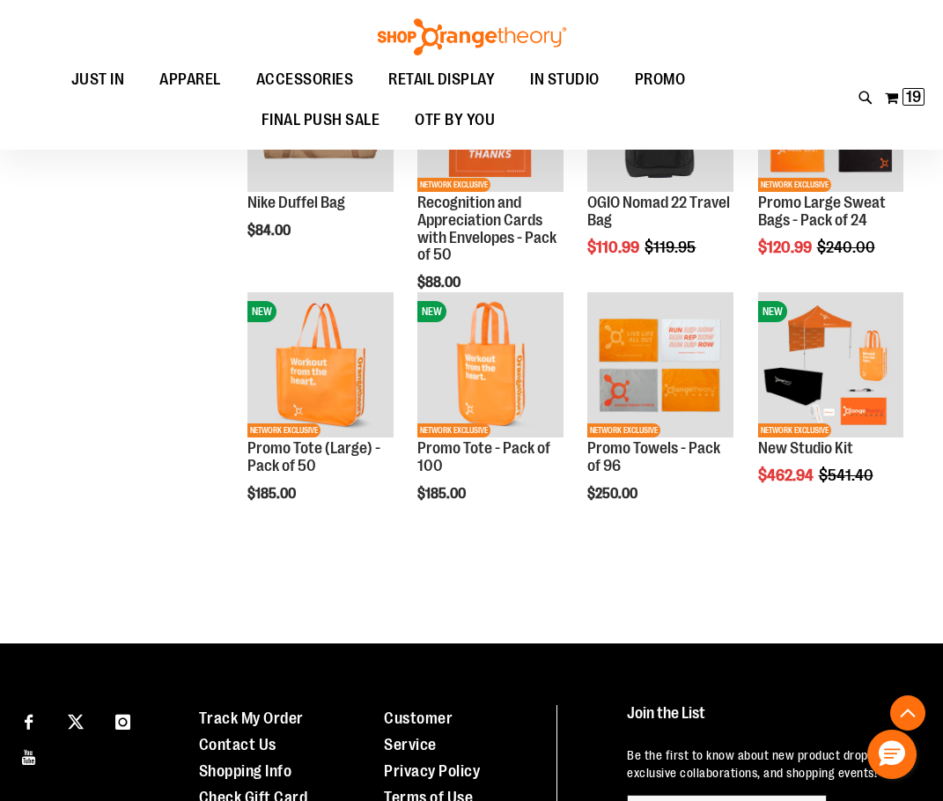
scroll to position [6212, 0]
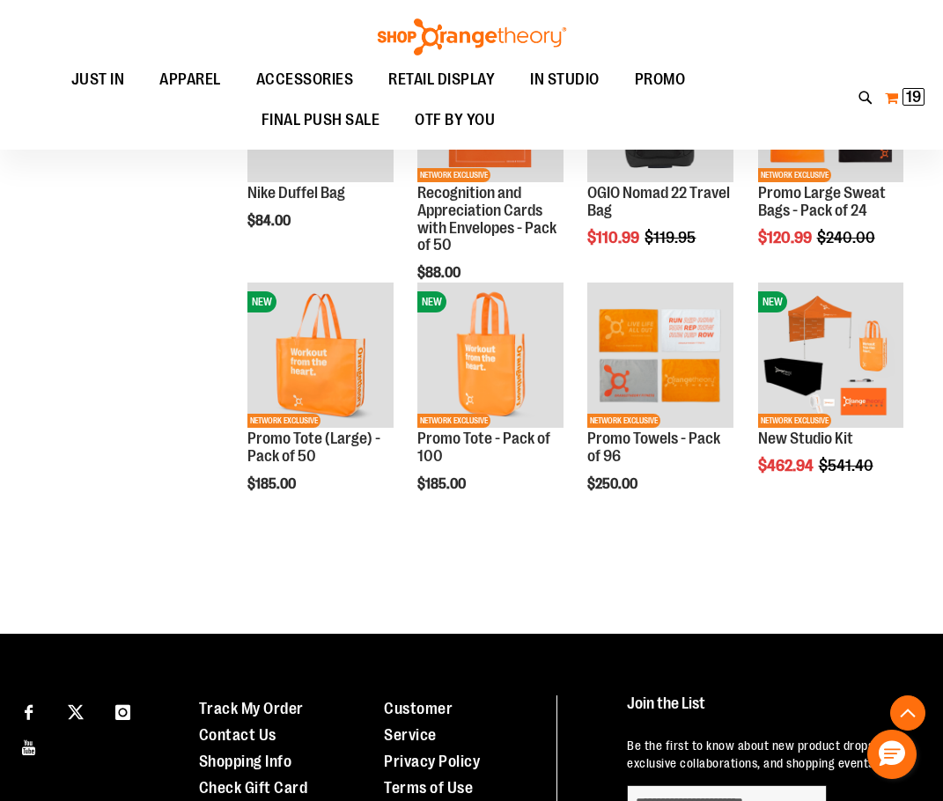
click at [917, 99] on span "19" at bounding box center [913, 97] width 15 height 18
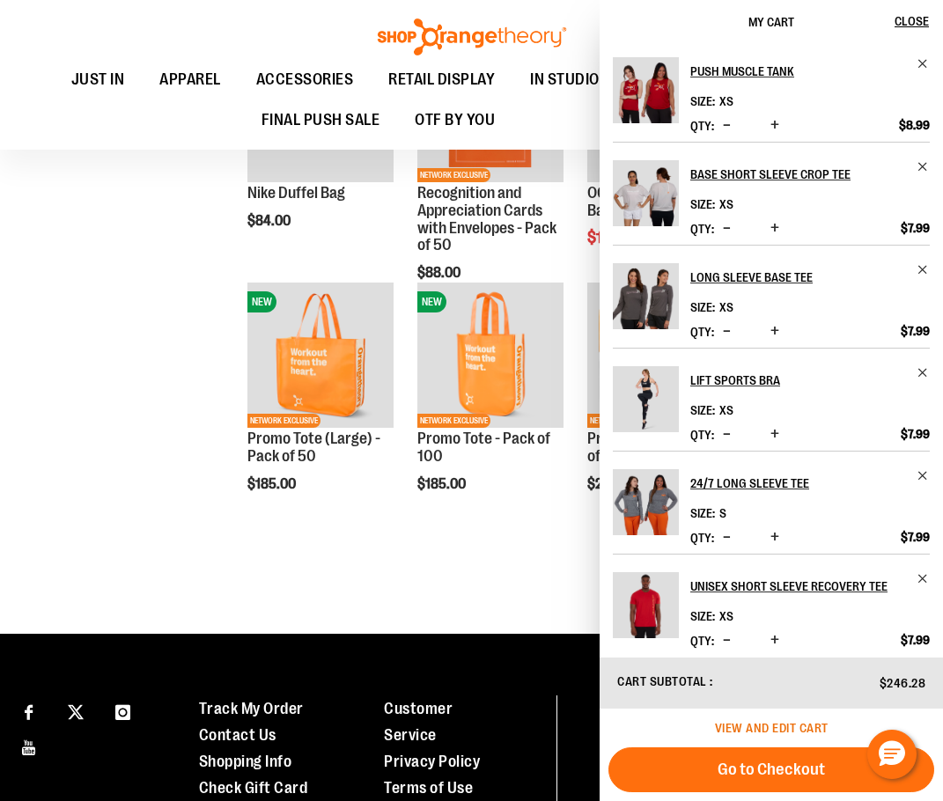
click at [785, 724] on span "View and edit cart" at bounding box center [772, 728] width 114 height 14
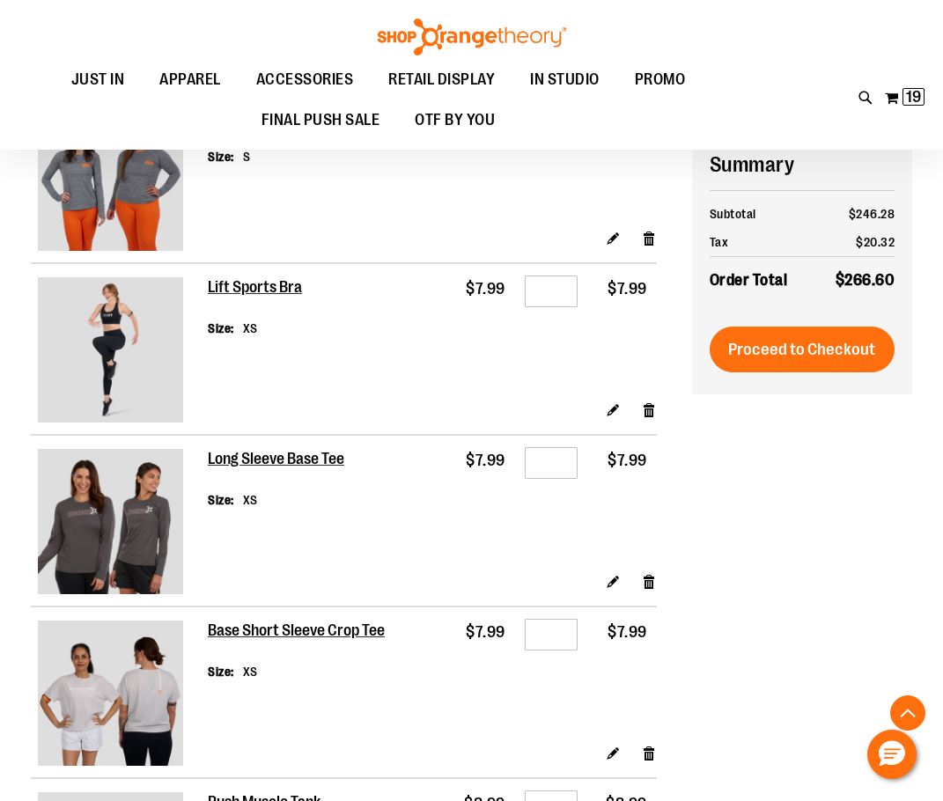
scroll to position [1056, 0]
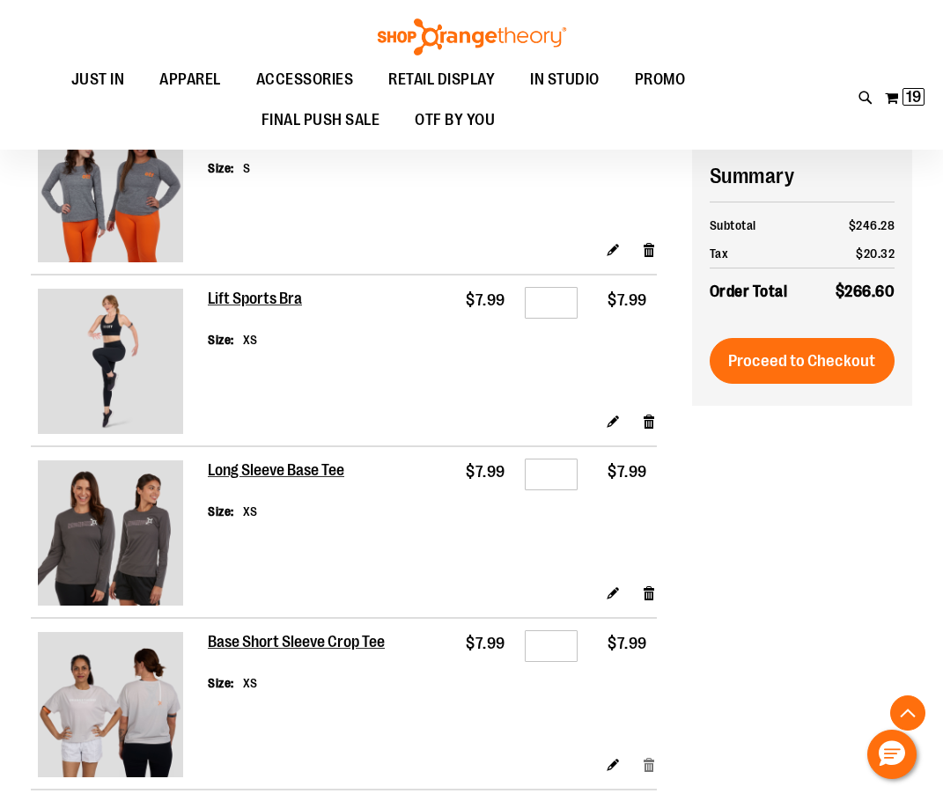
click at [651, 760] on link "Remove item" at bounding box center [649, 764] width 15 height 18
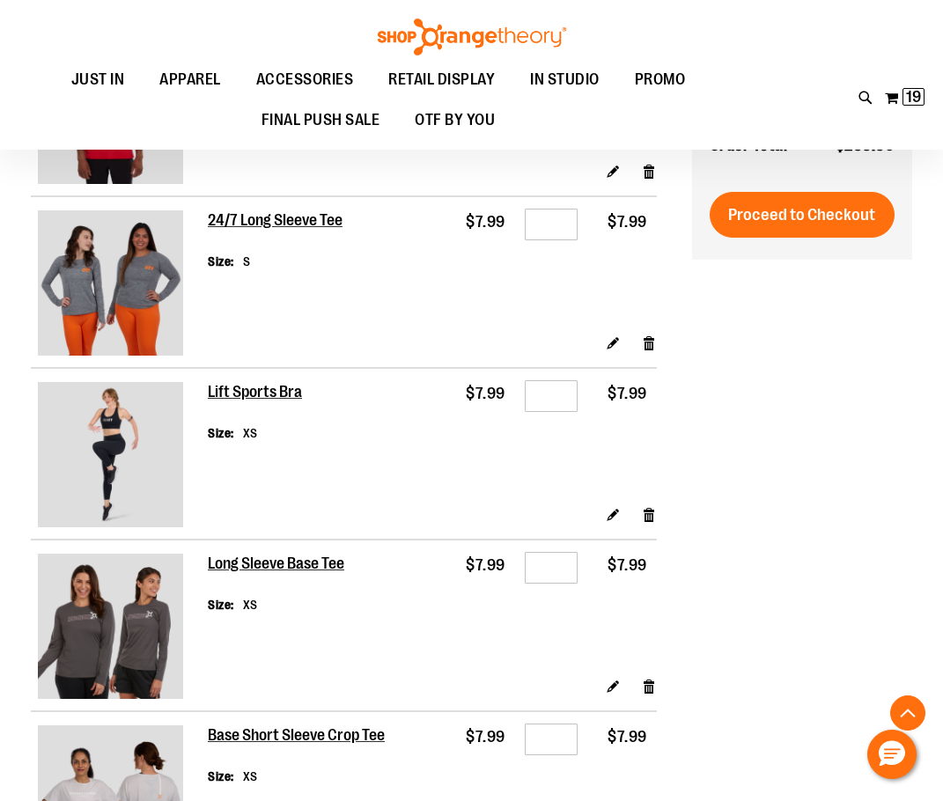
scroll to position [792, 0]
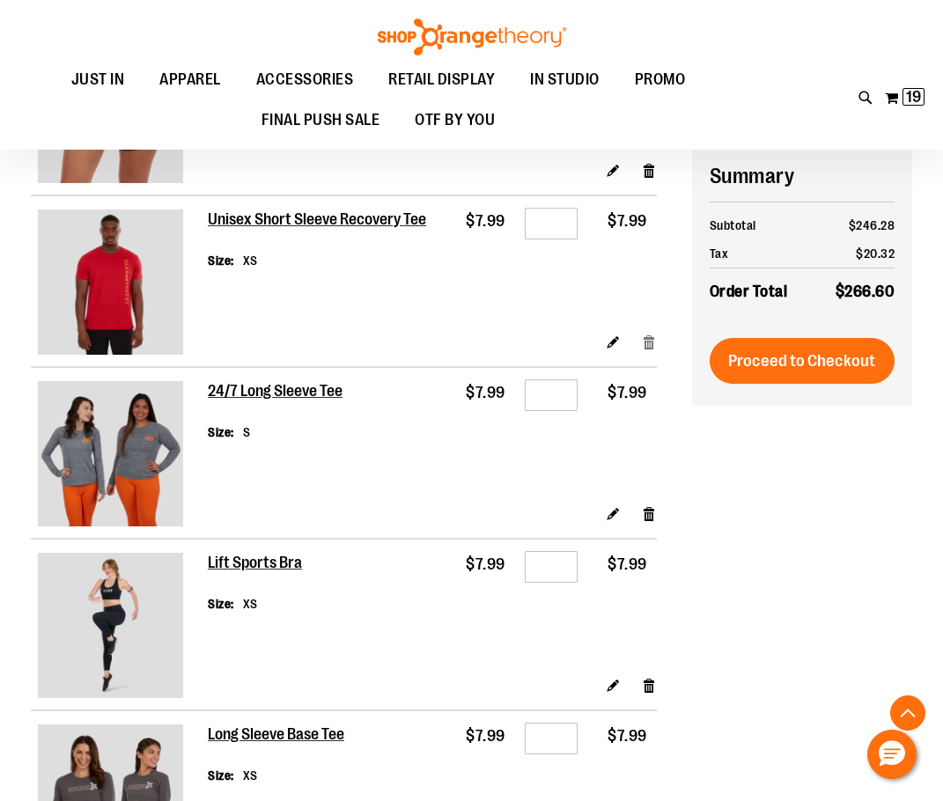
click at [647, 343] on link "Remove item" at bounding box center [649, 342] width 15 height 18
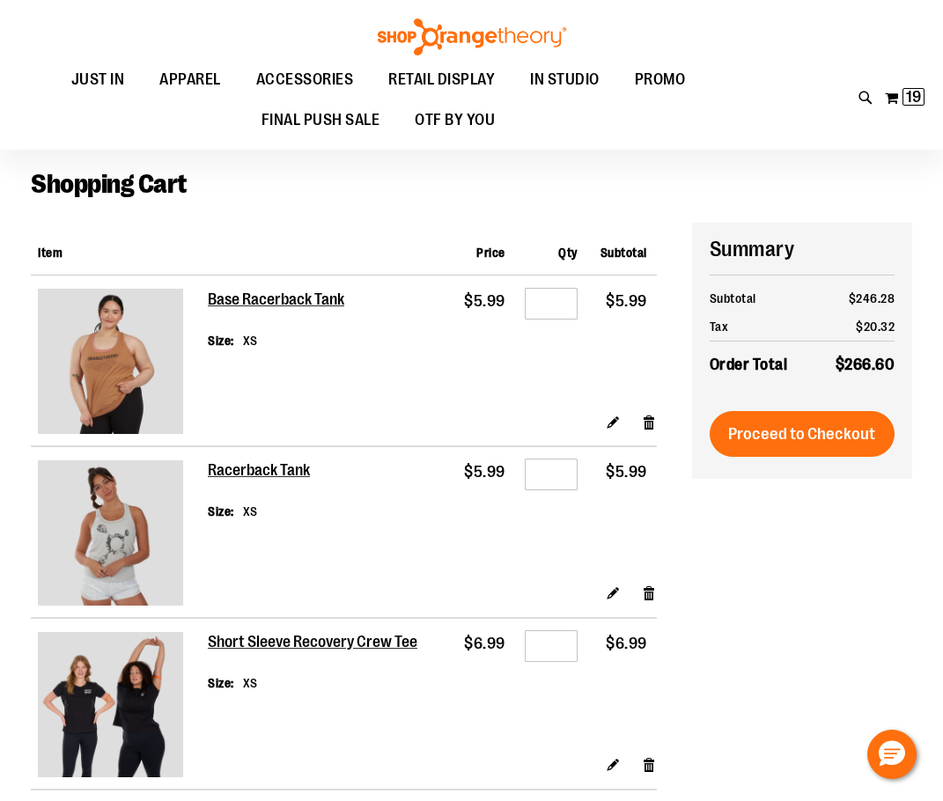
scroll to position [0, 0]
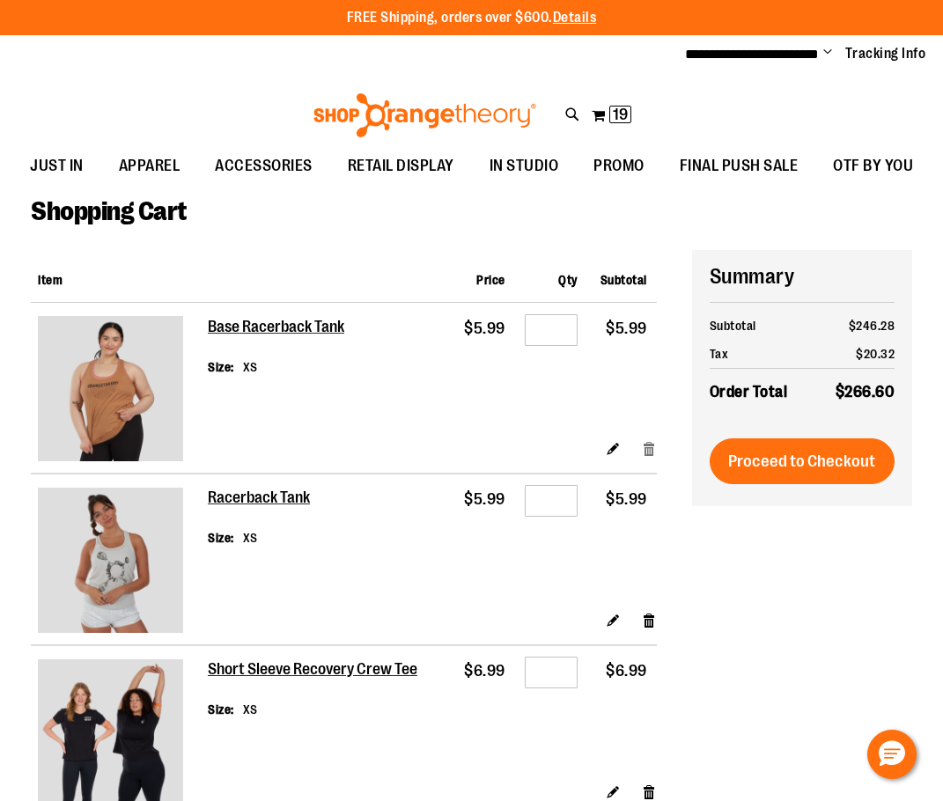
click at [645, 445] on link "Remove item" at bounding box center [649, 448] width 15 height 18
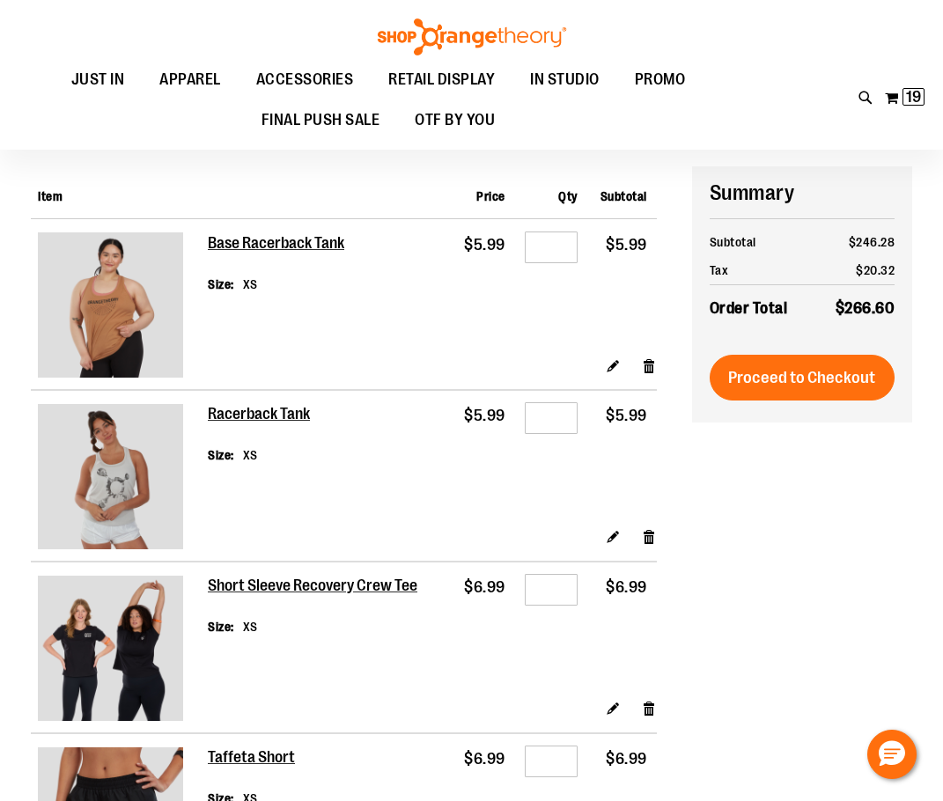
scroll to position [87, 0]
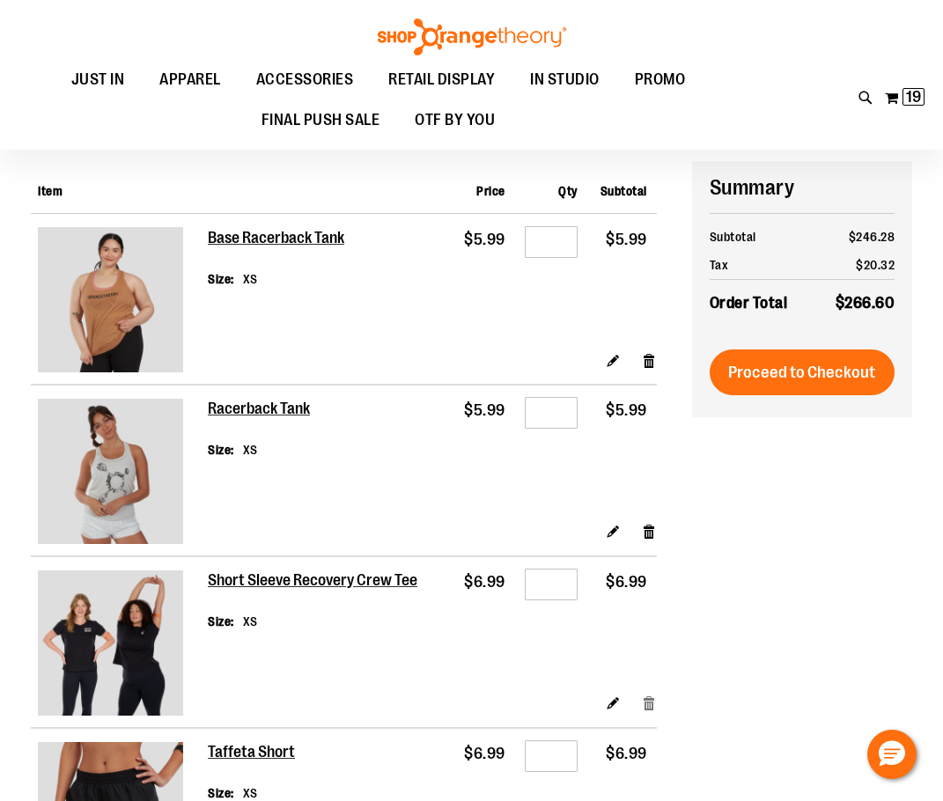
click at [647, 701] on link "Remove item" at bounding box center [649, 703] width 15 height 18
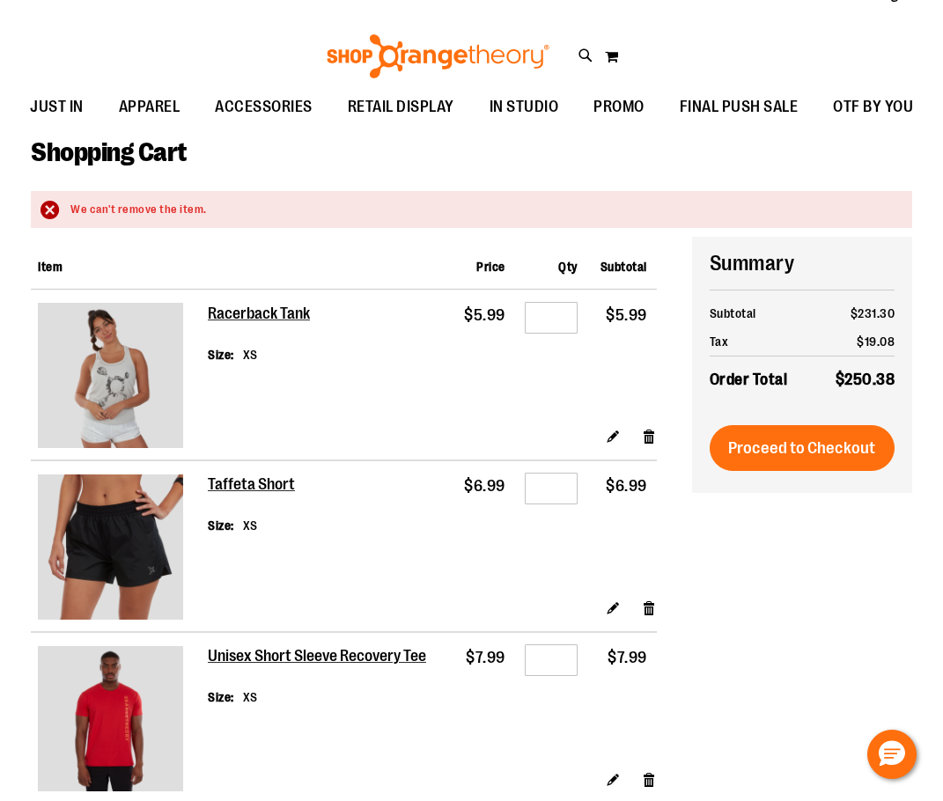
scroll to position [175, 0]
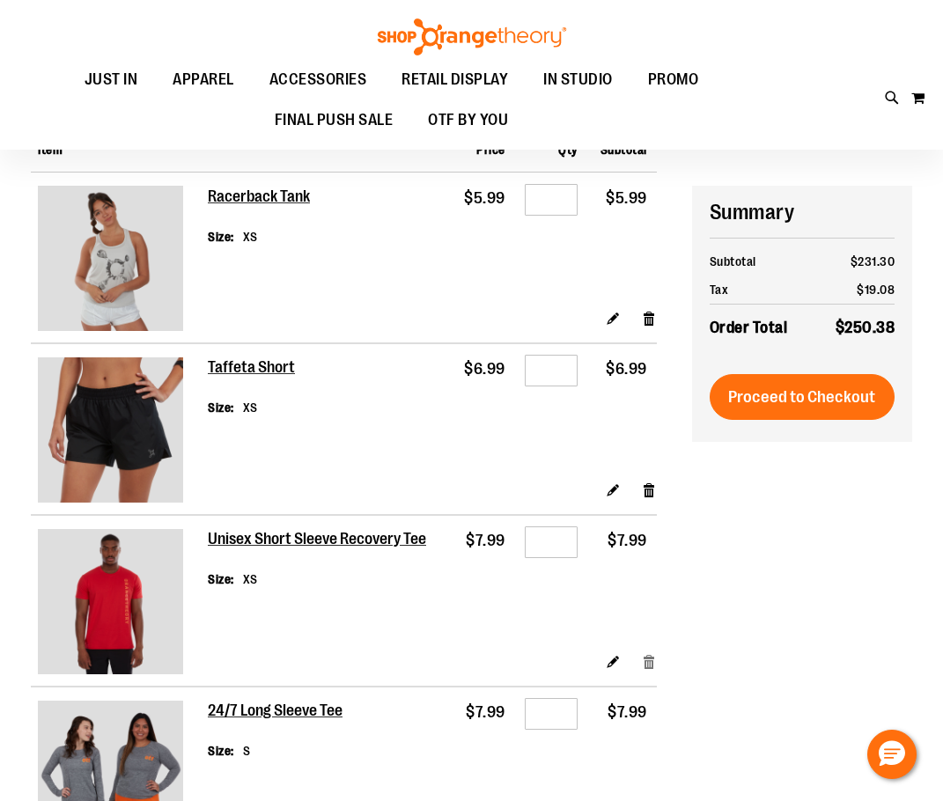
click at [652, 659] on link "Remove item" at bounding box center [649, 661] width 15 height 18
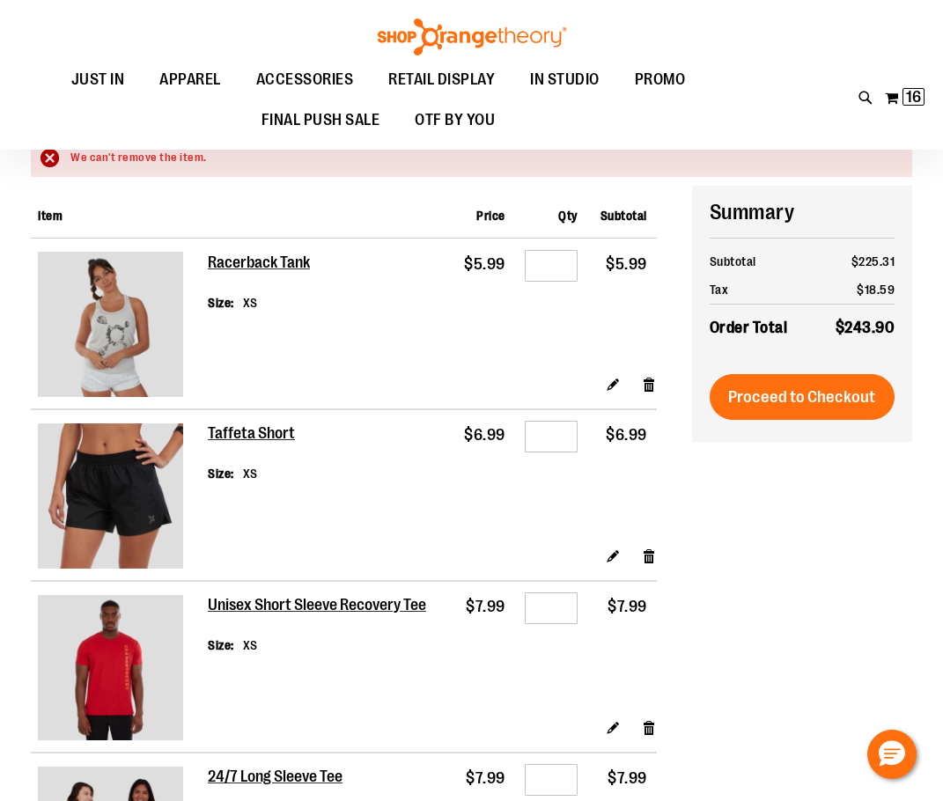
scroll to position [87, 0]
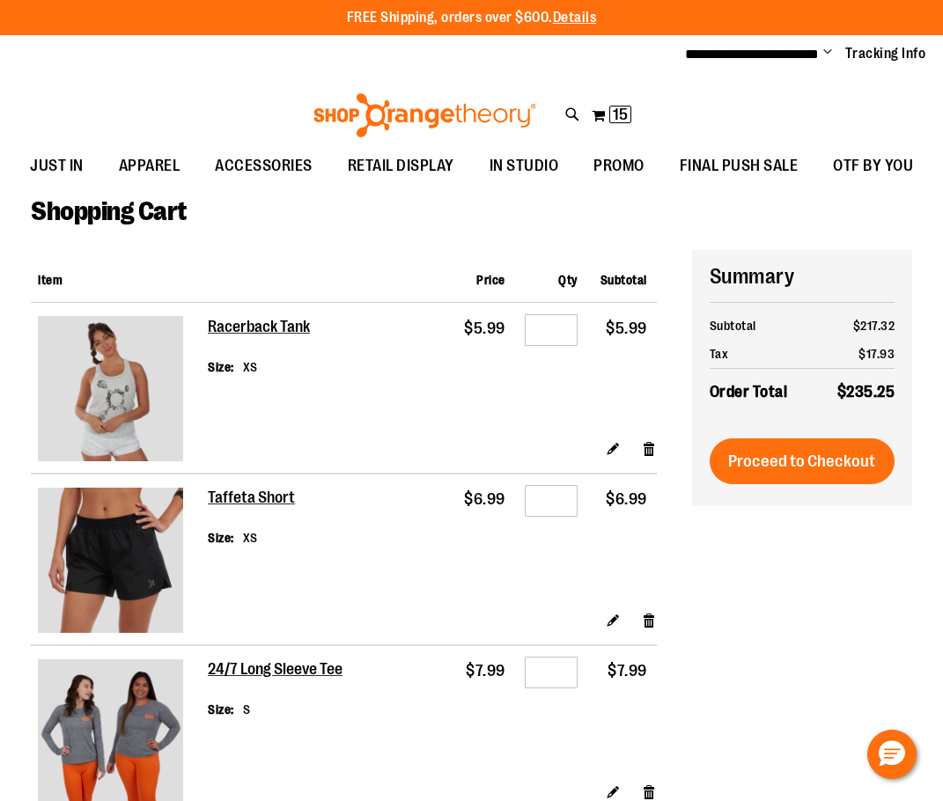
click at [288, 250] on th at bounding box center [327, 276] width 238 height 53
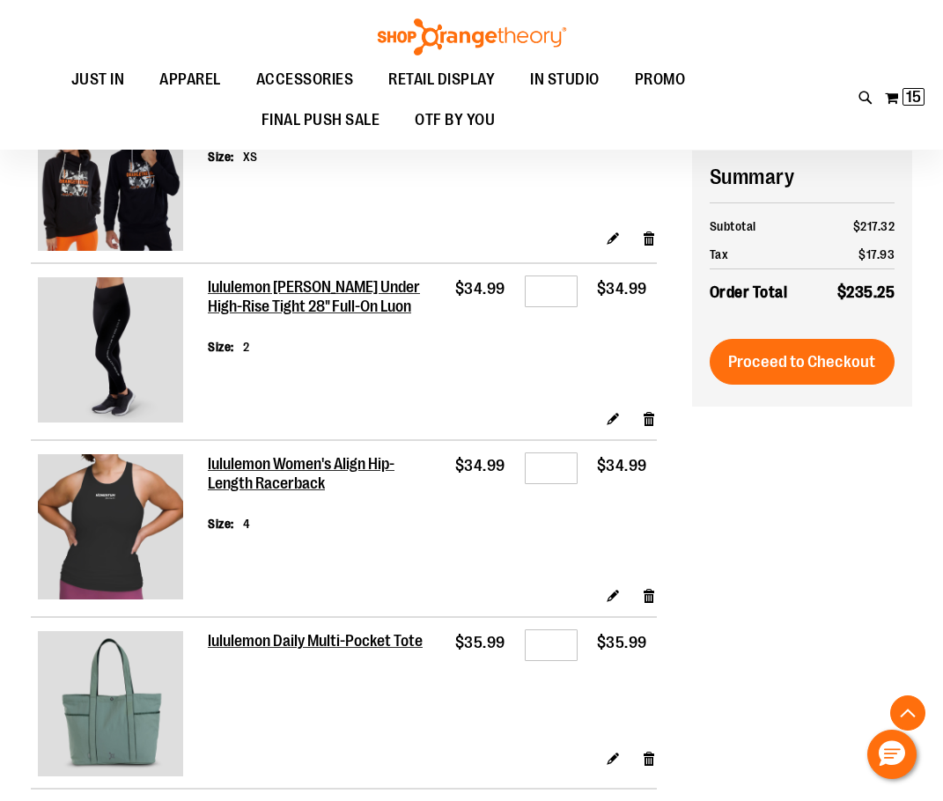
scroll to position [1584, 0]
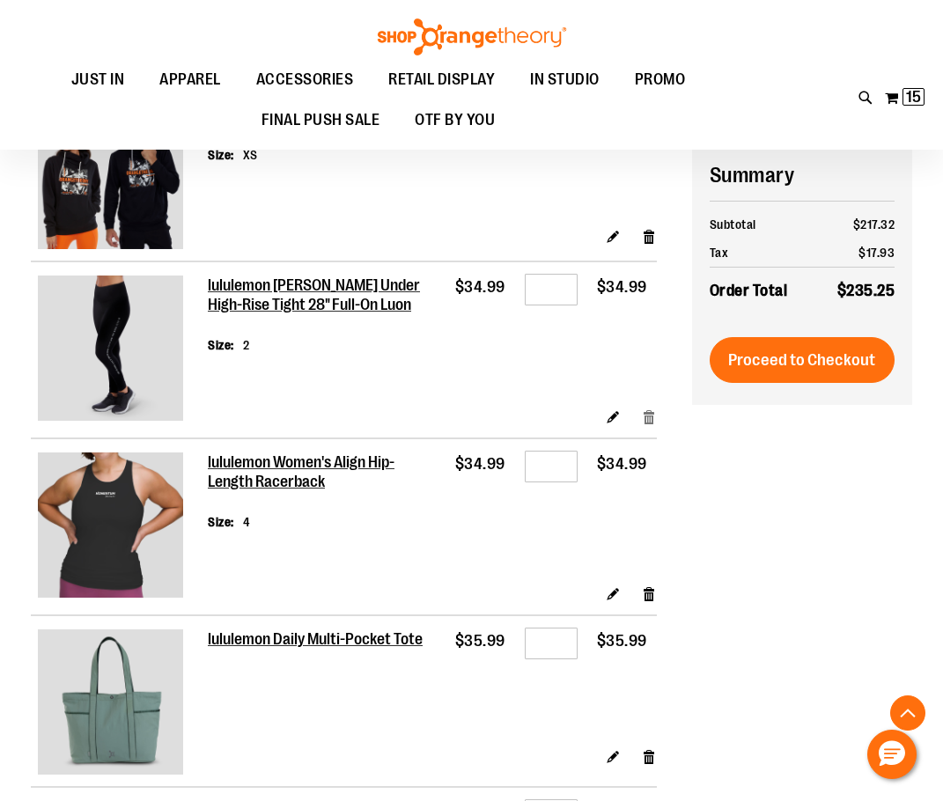
click at [651, 416] on link "Remove item" at bounding box center [649, 416] width 15 height 18
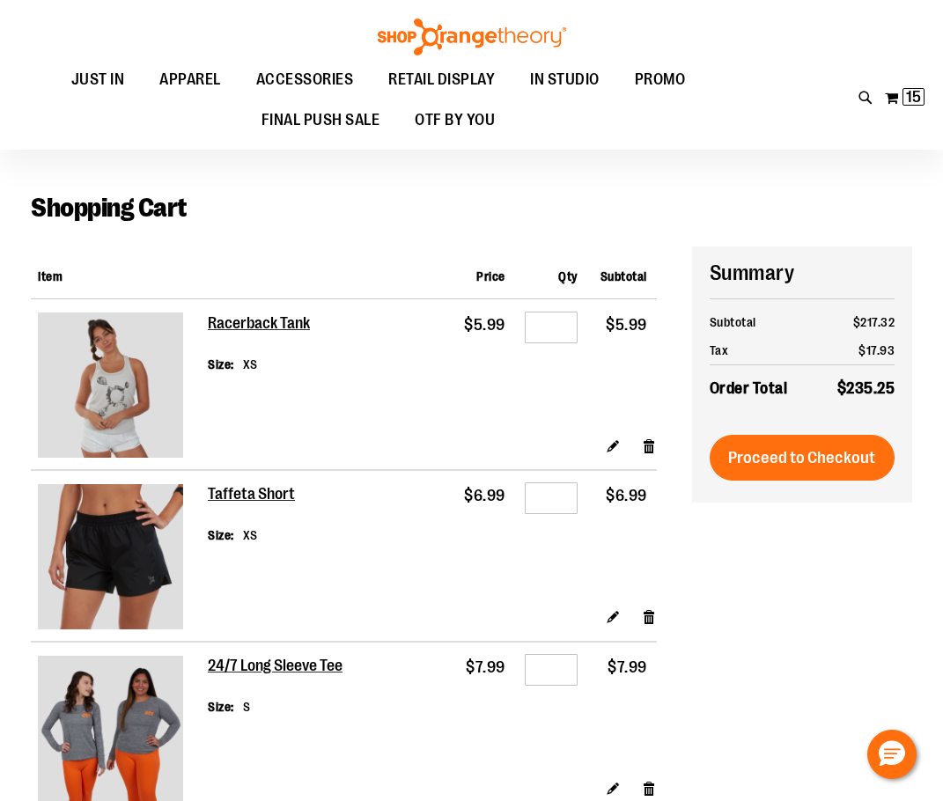
scroll to position [0, 0]
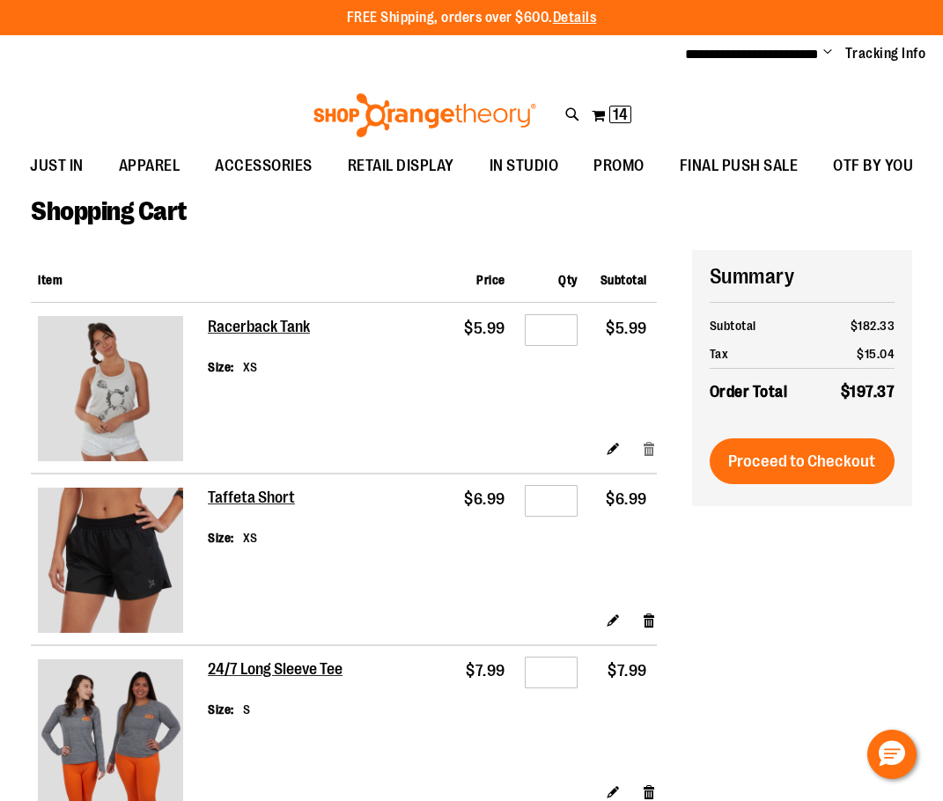
click at [648, 446] on link "Remove item" at bounding box center [649, 448] width 15 height 18
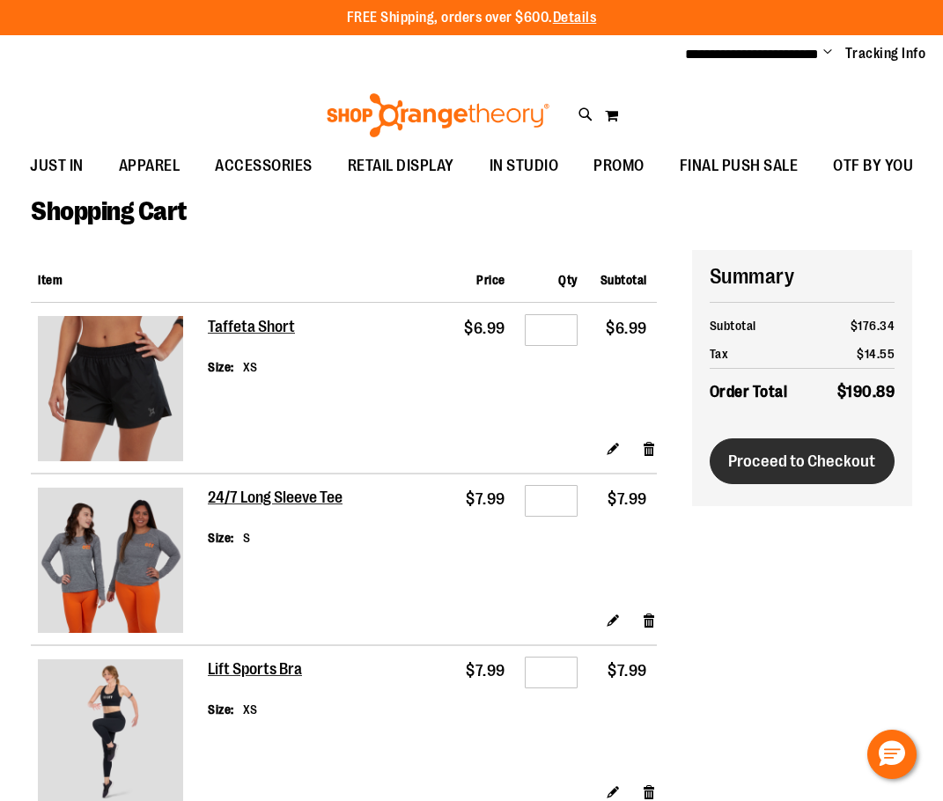
click at [733, 467] on span "Proceed to Checkout" at bounding box center [801, 461] width 147 height 19
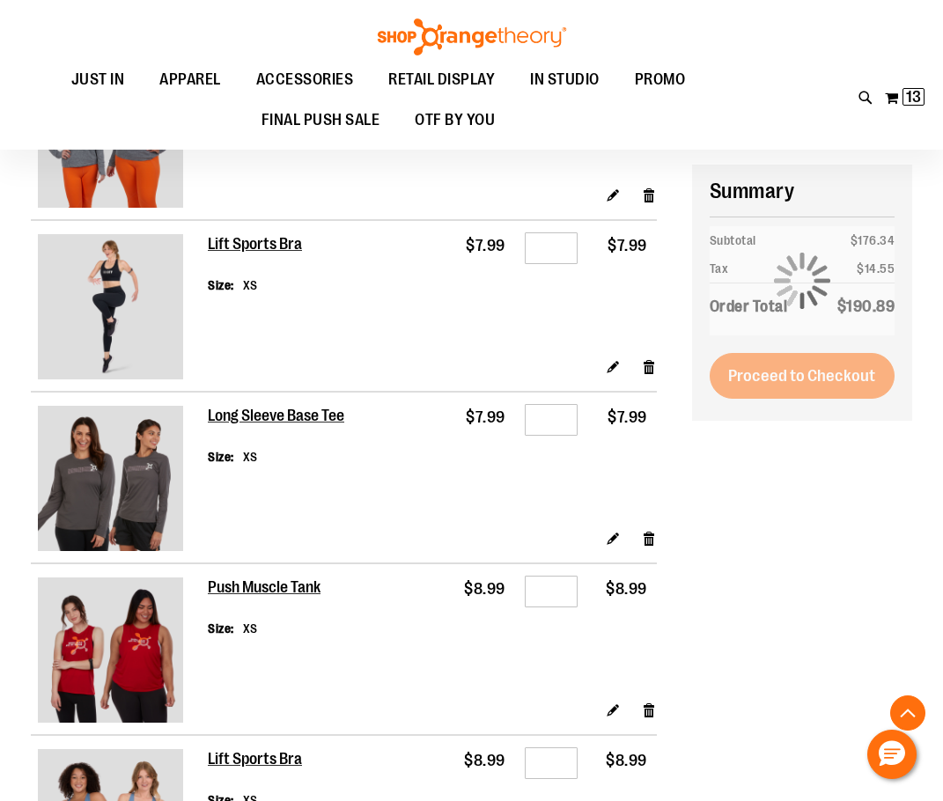
scroll to position [439, 0]
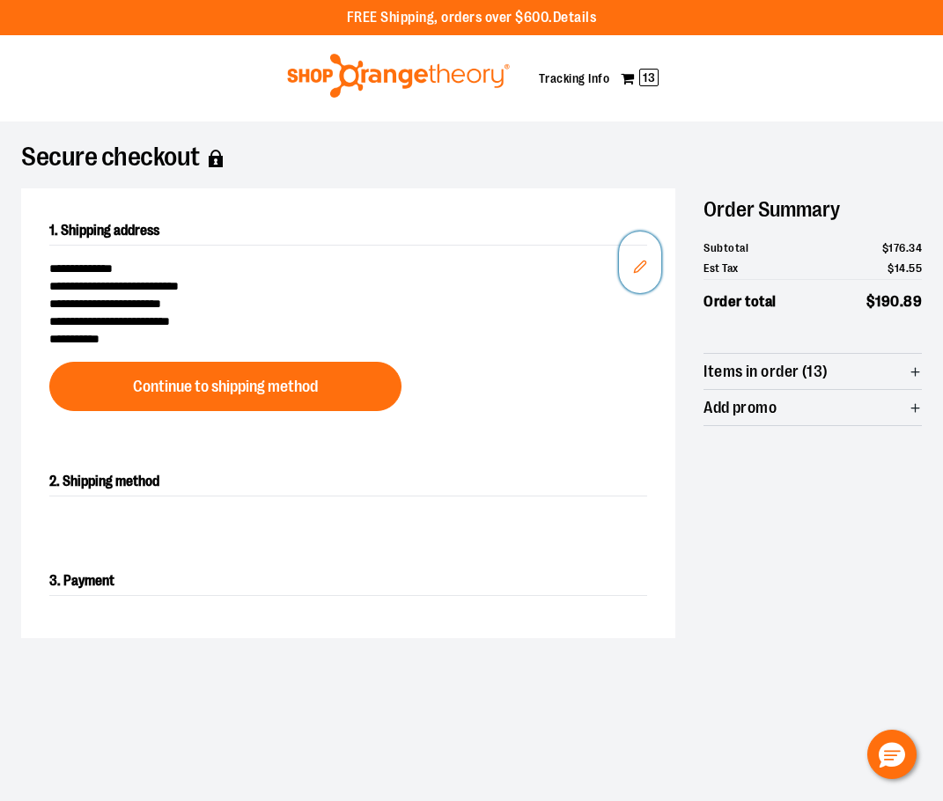
click at [631, 265] on button "Edit" at bounding box center [640, 263] width 42 height 62
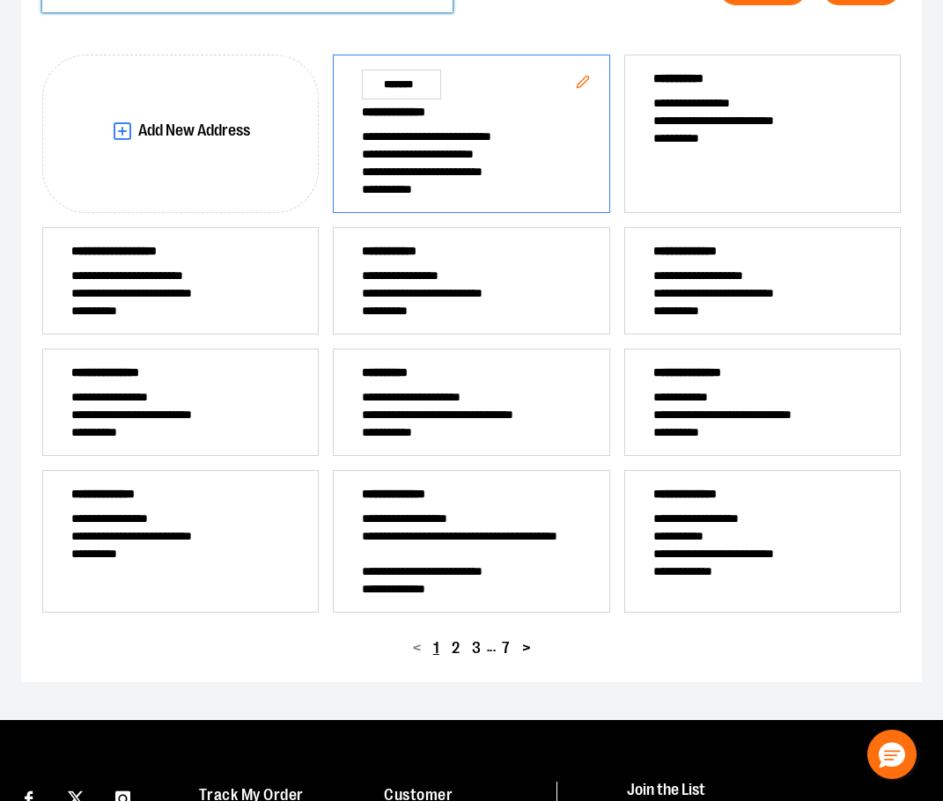
scroll to position [264, 0]
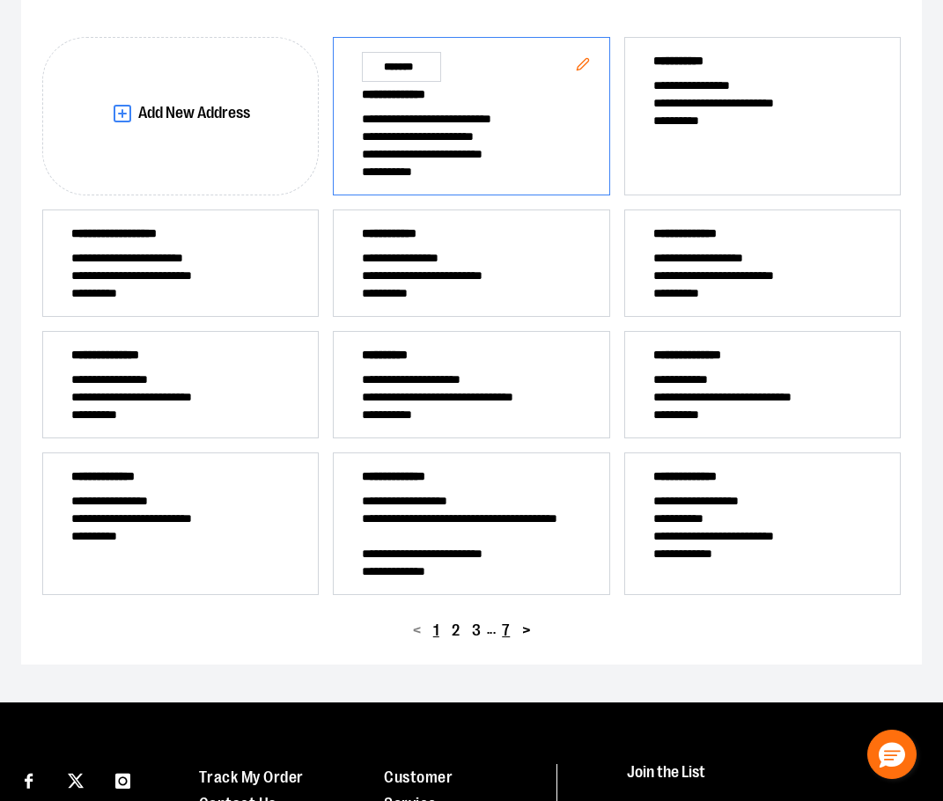
click at [508, 630] on span "7" at bounding box center [506, 631] width 8 height 17
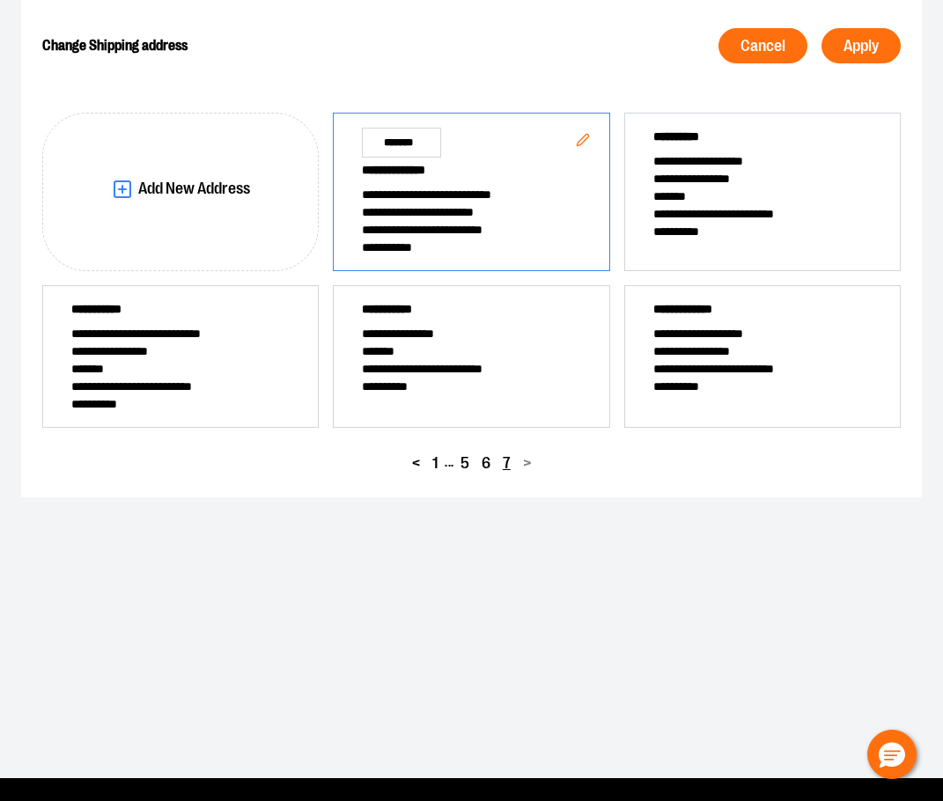
scroll to position [88, 0]
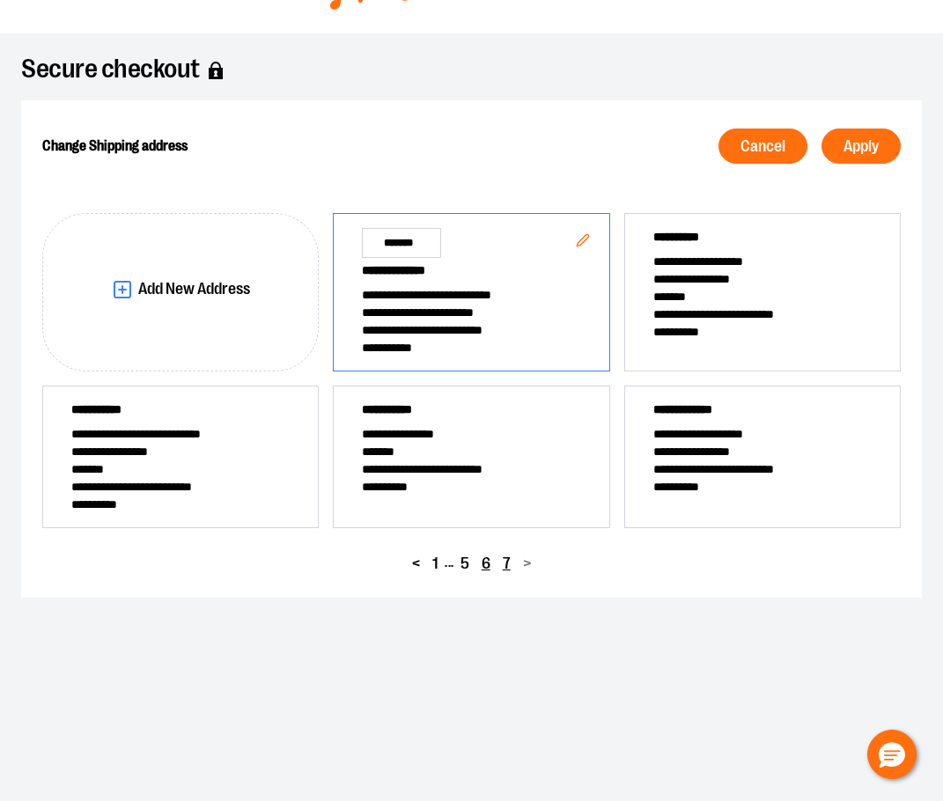
click at [483, 559] on span "6" at bounding box center [486, 564] width 9 height 17
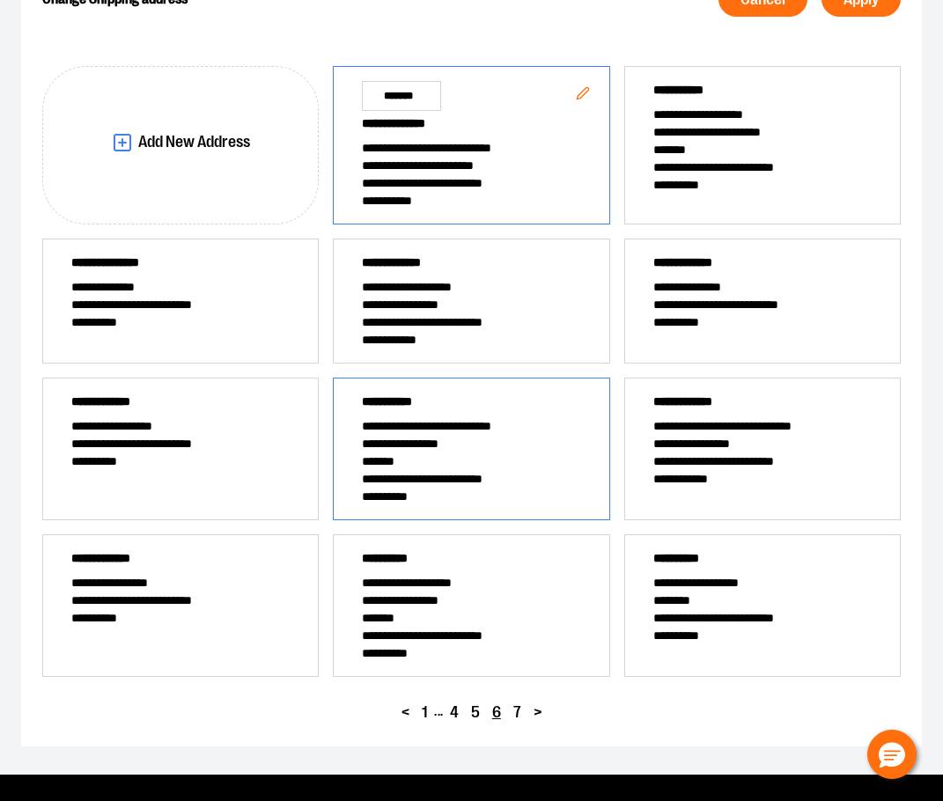
scroll to position [264, 0]
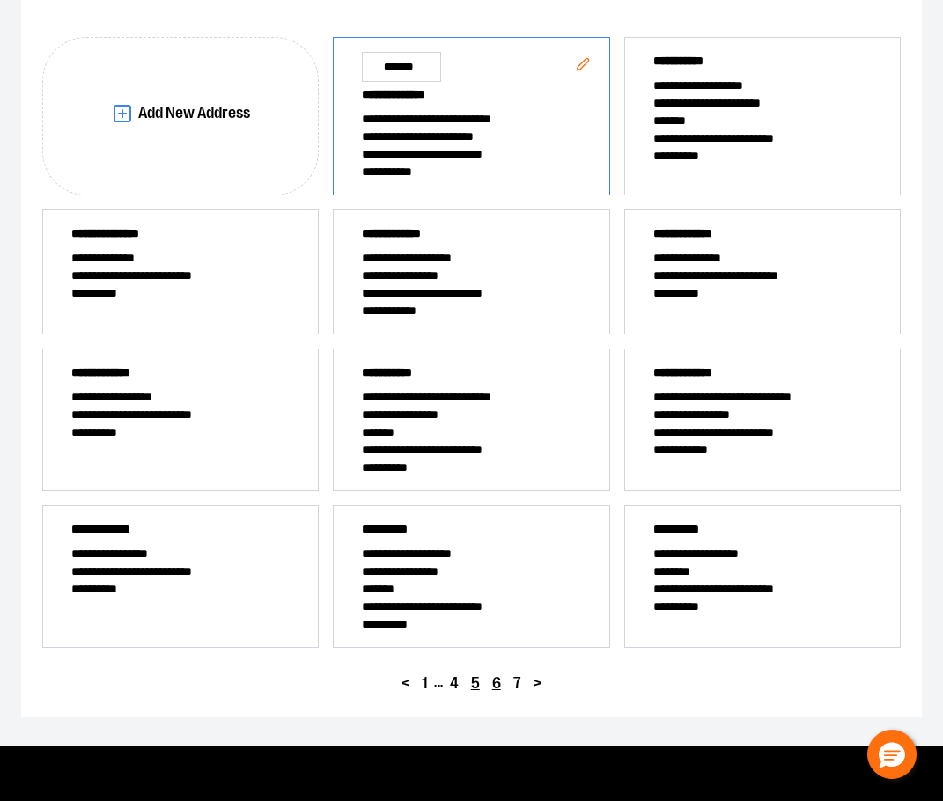
click at [468, 682] on button "5" at bounding box center [475, 684] width 21 height 26
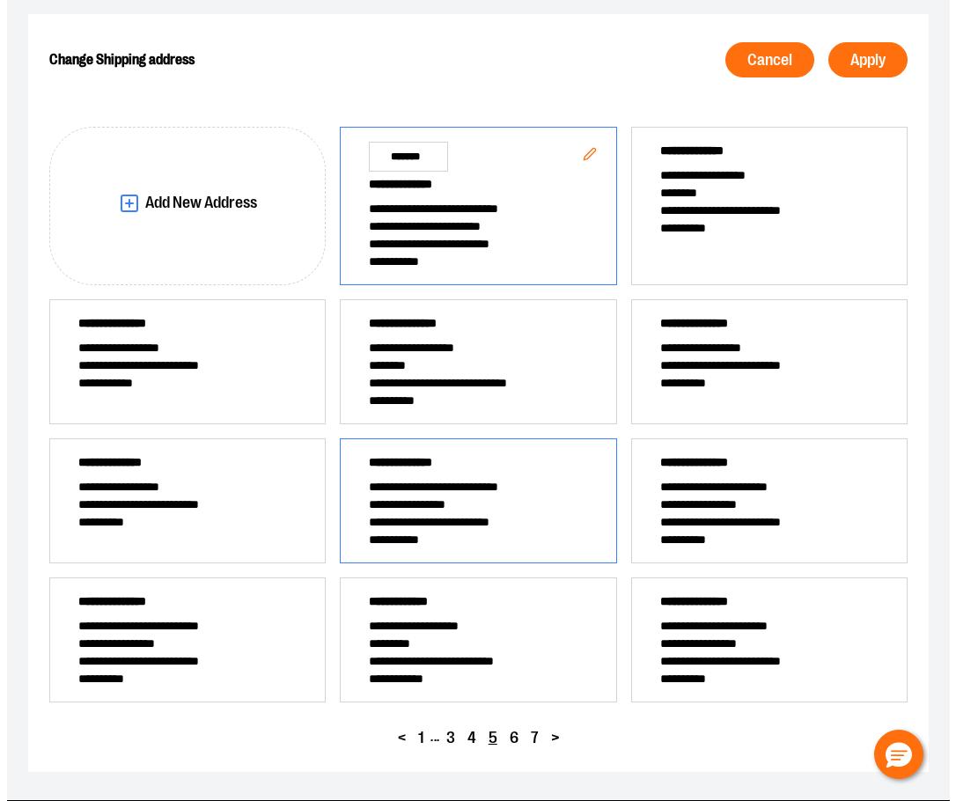
scroll to position [176, 0]
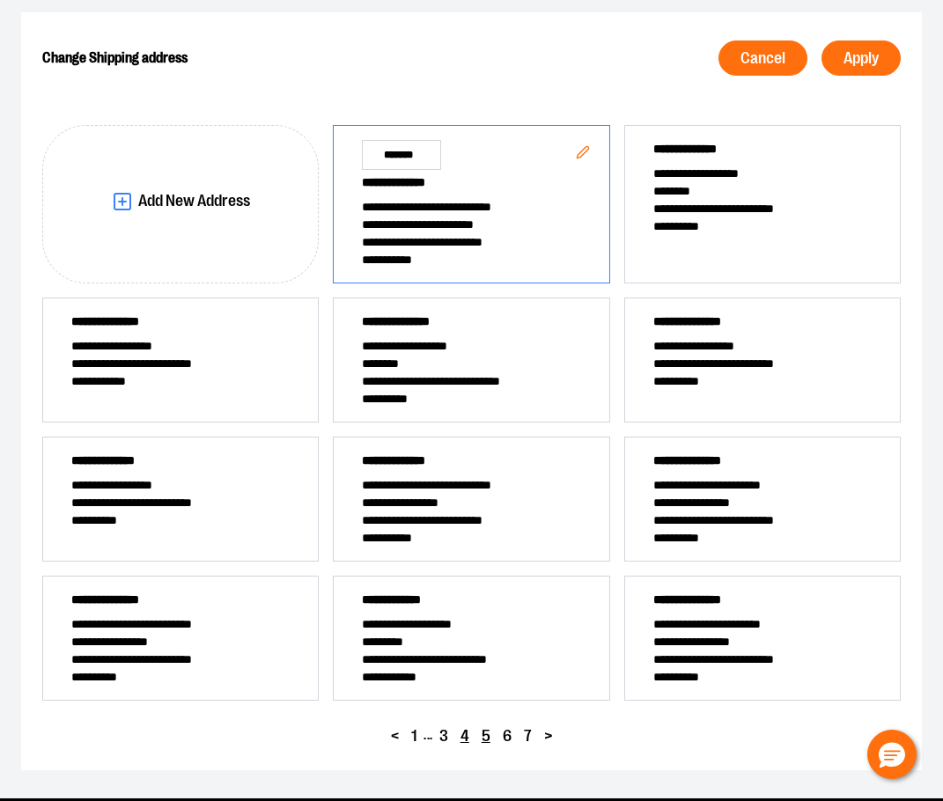
click at [465, 731] on span "4" at bounding box center [465, 736] width 9 height 17
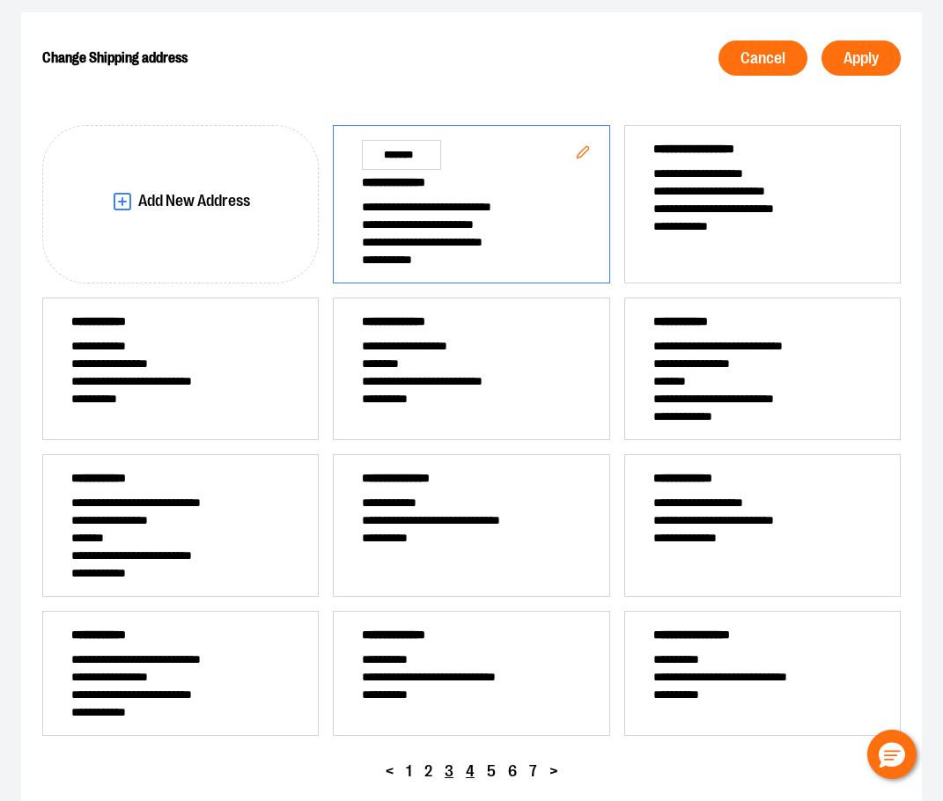
click at [449, 771] on span "3" at bounding box center [449, 771] width 9 height 17
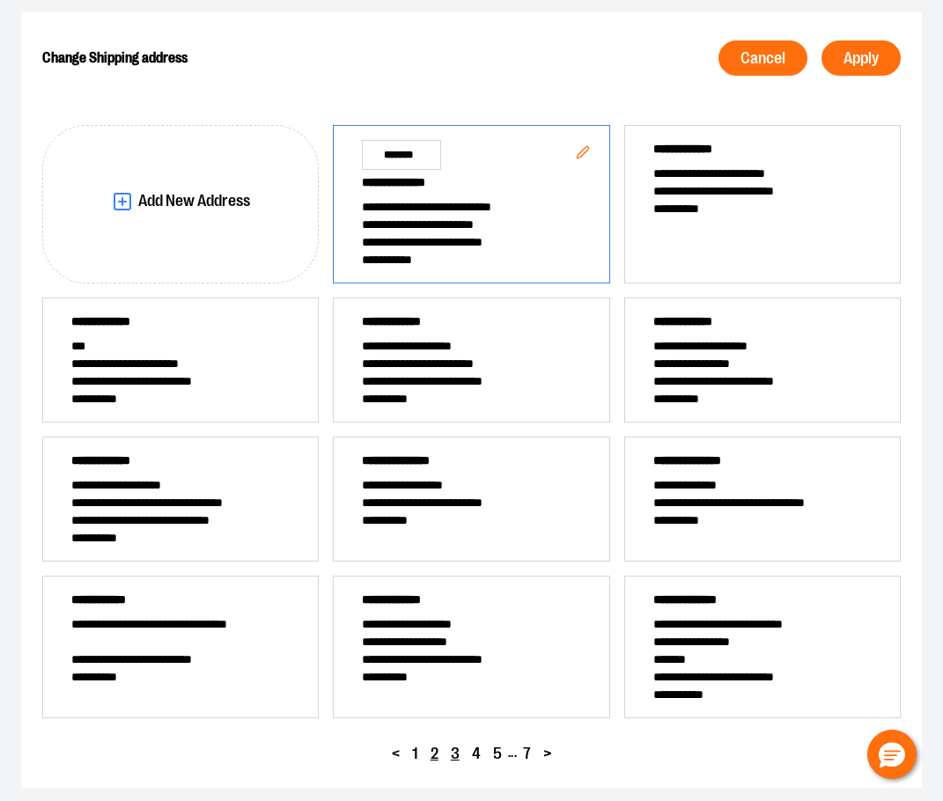
click at [437, 754] on span "2" at bounding box center [435, 754] width 8 height 17
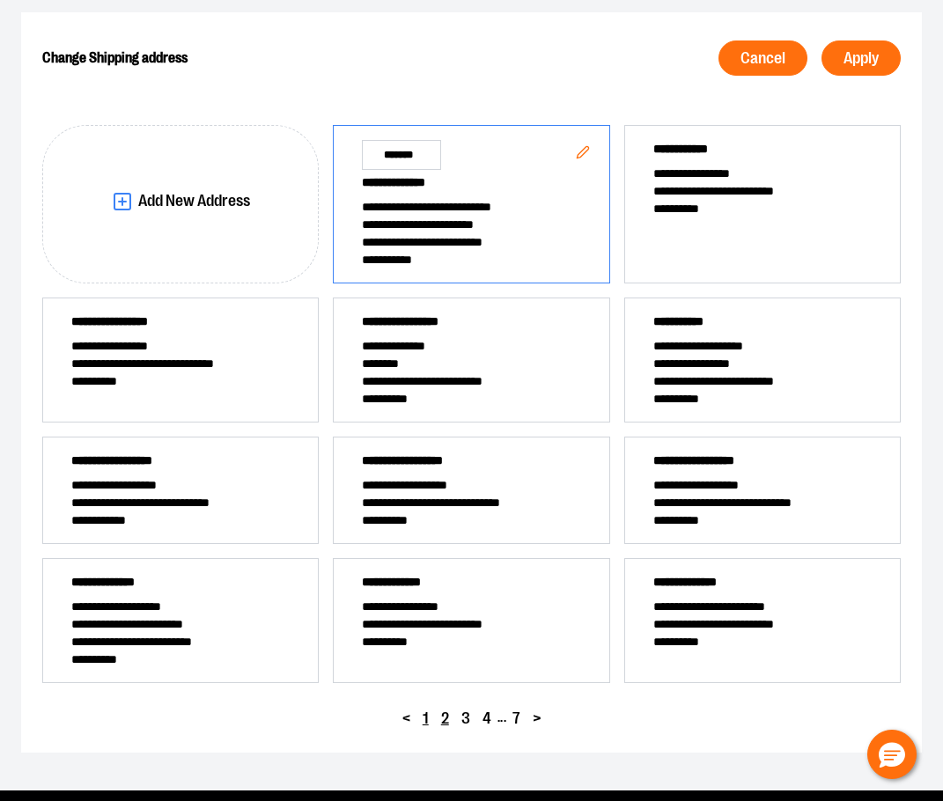
click at [426, 719] on span "1" at bounding box center [426, 719] width 6 height 17
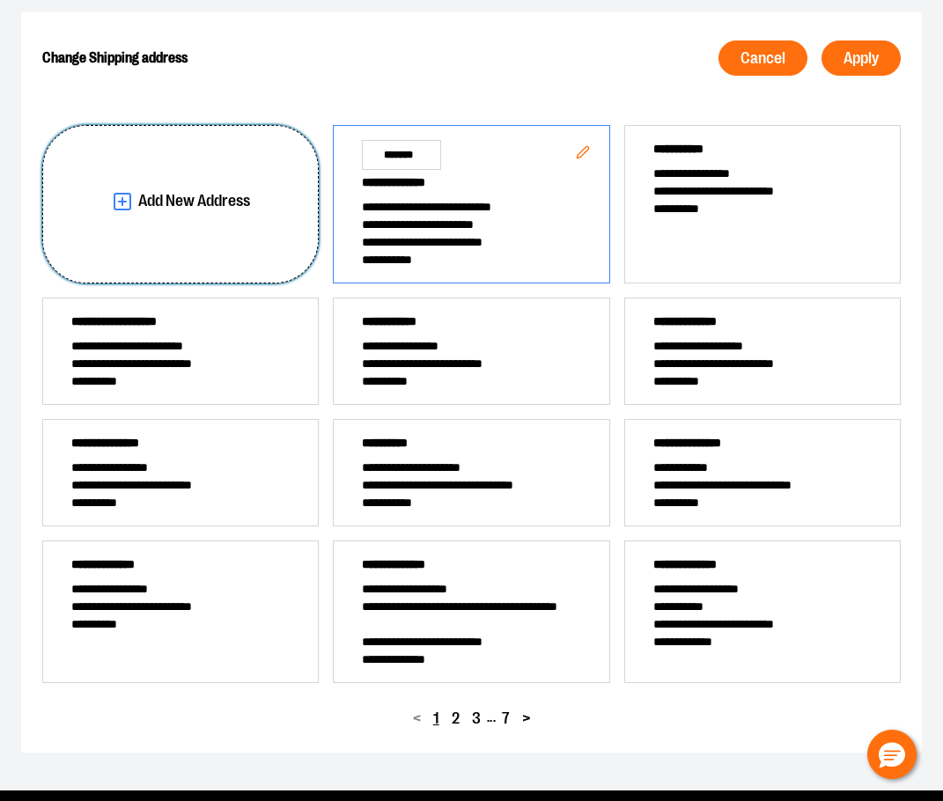
click at [232, 226] on button "Add New Address" at bounding box center [180, 204] width 276 height 158
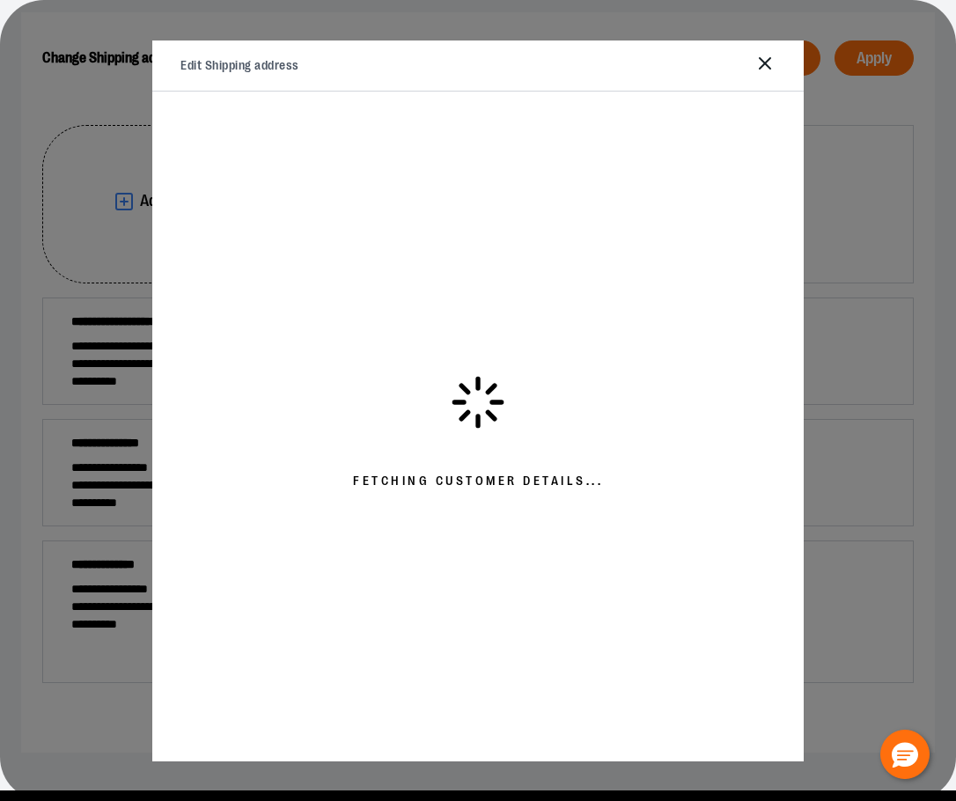
select select "**"
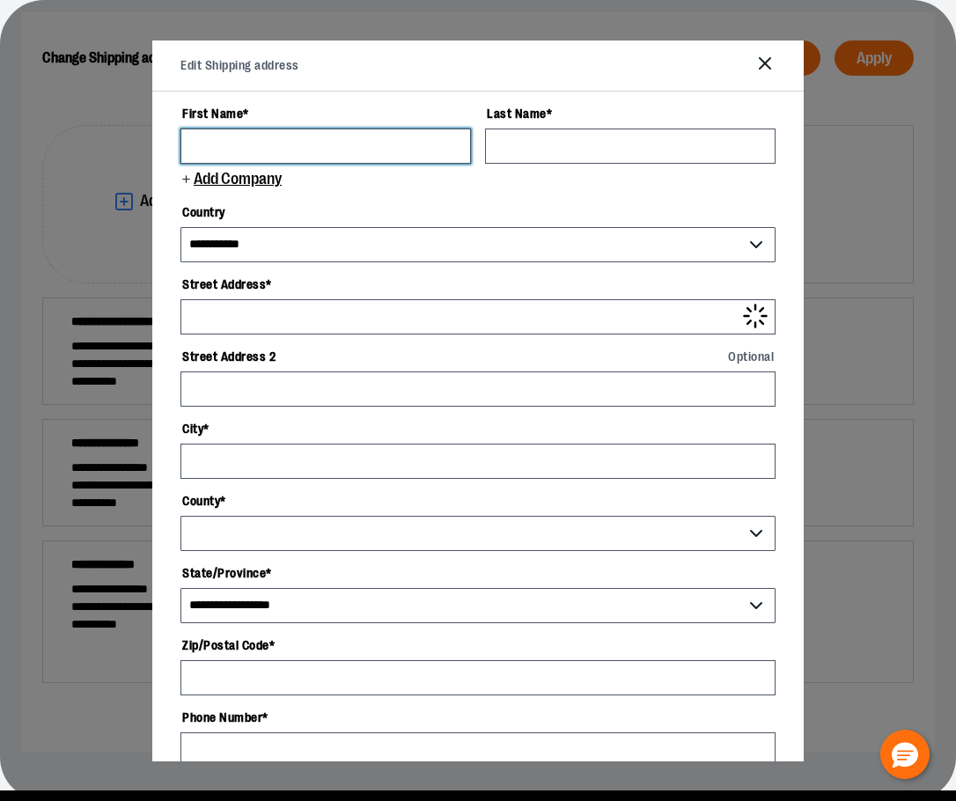
click at [306, 141] on input "First Name *" at bounding box center [326, 146] width 291 height 35
type input "*******"
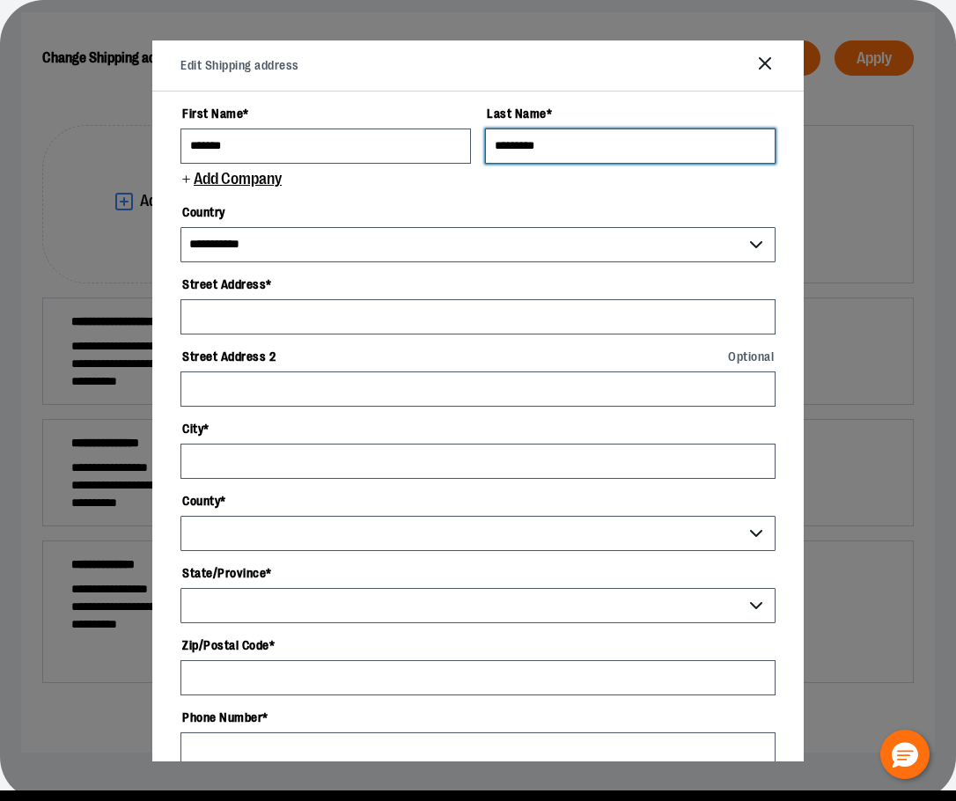
type input "*********"
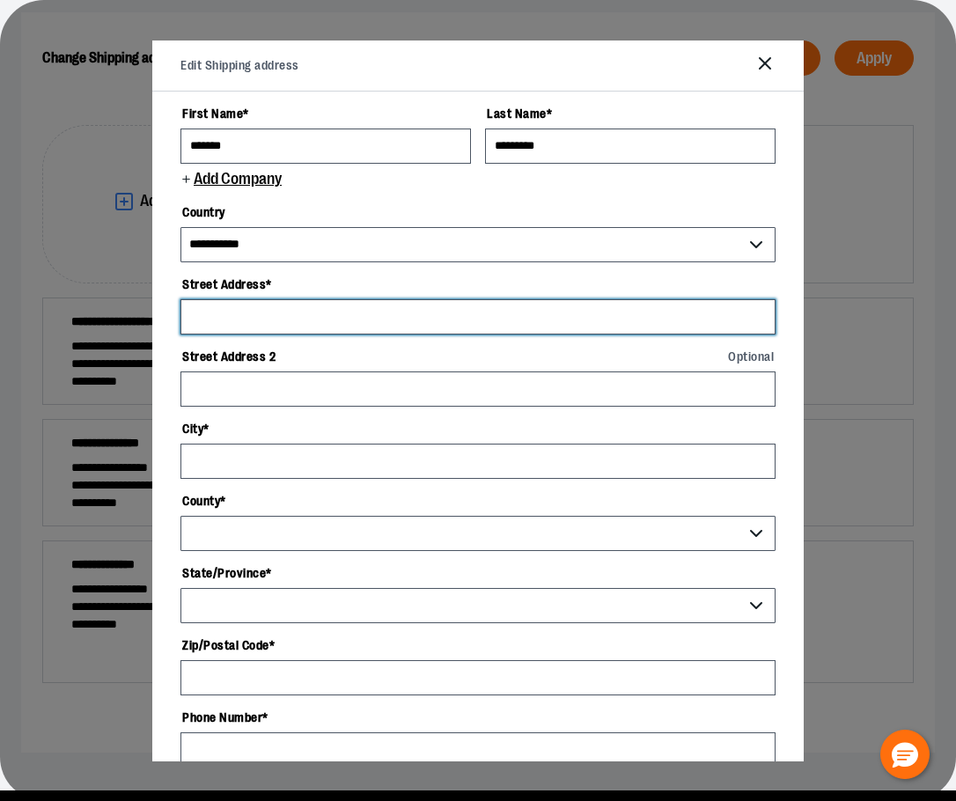
click at [246, 317] on input "Street Address *" at bounding box center [478, 316] width 595 height 35
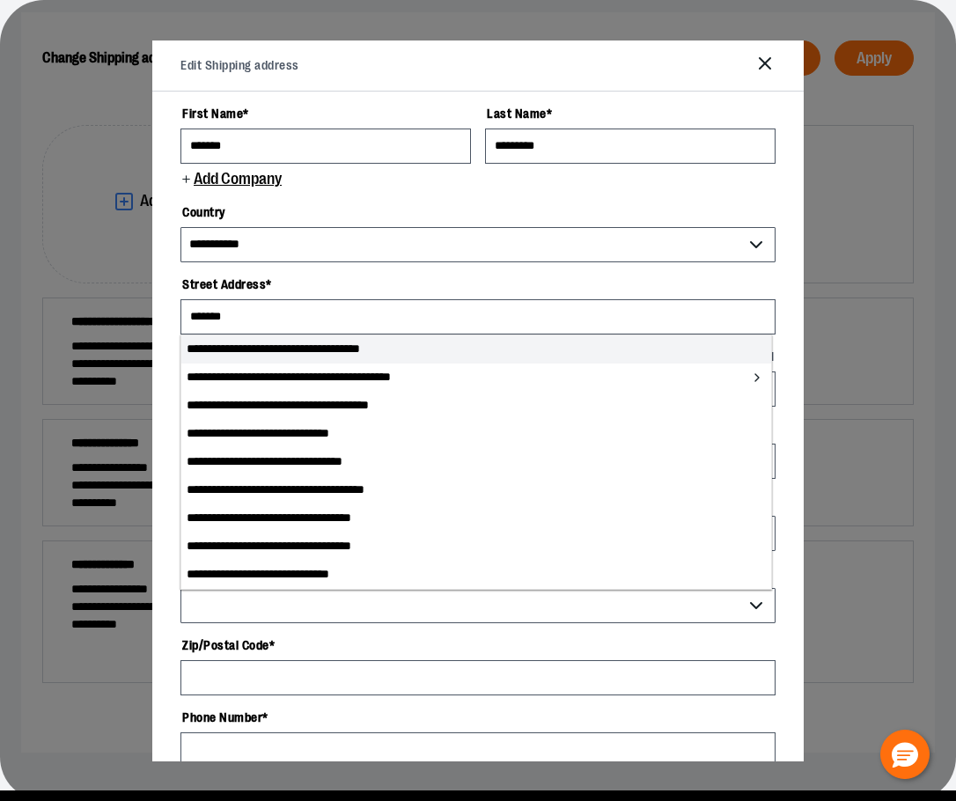
click at [258, 346] on li "**********" at bounding box center [476, 349] width 590 height 28
type input "**********"
type input "*******"
select select "**"
type input "**********"
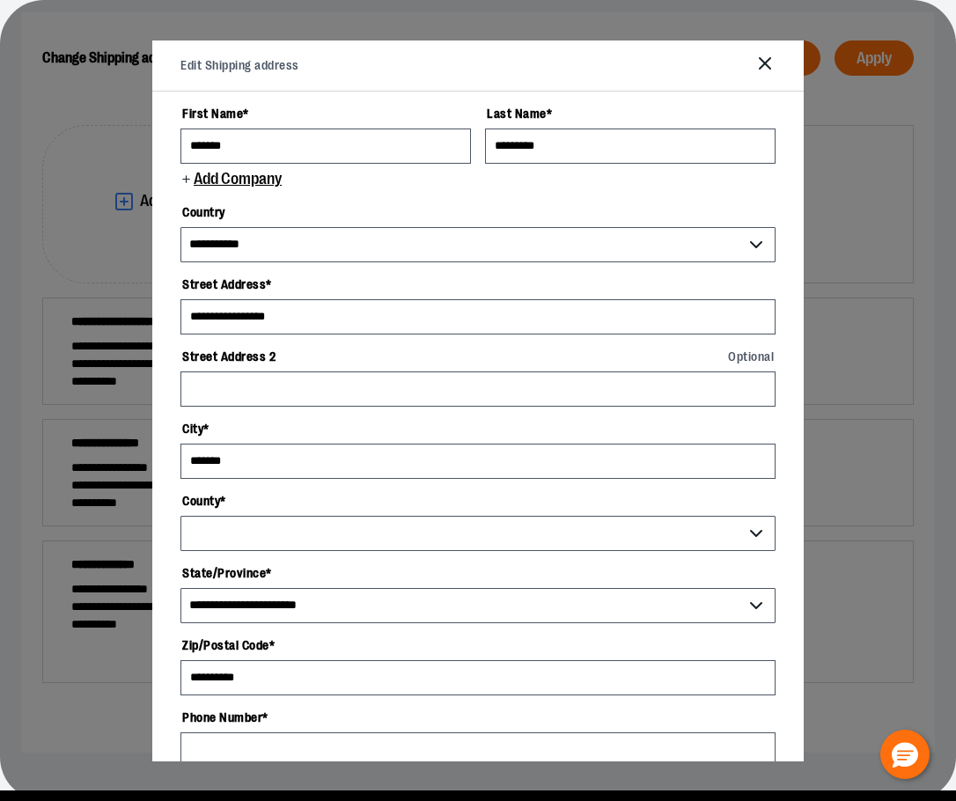
select select "**********"
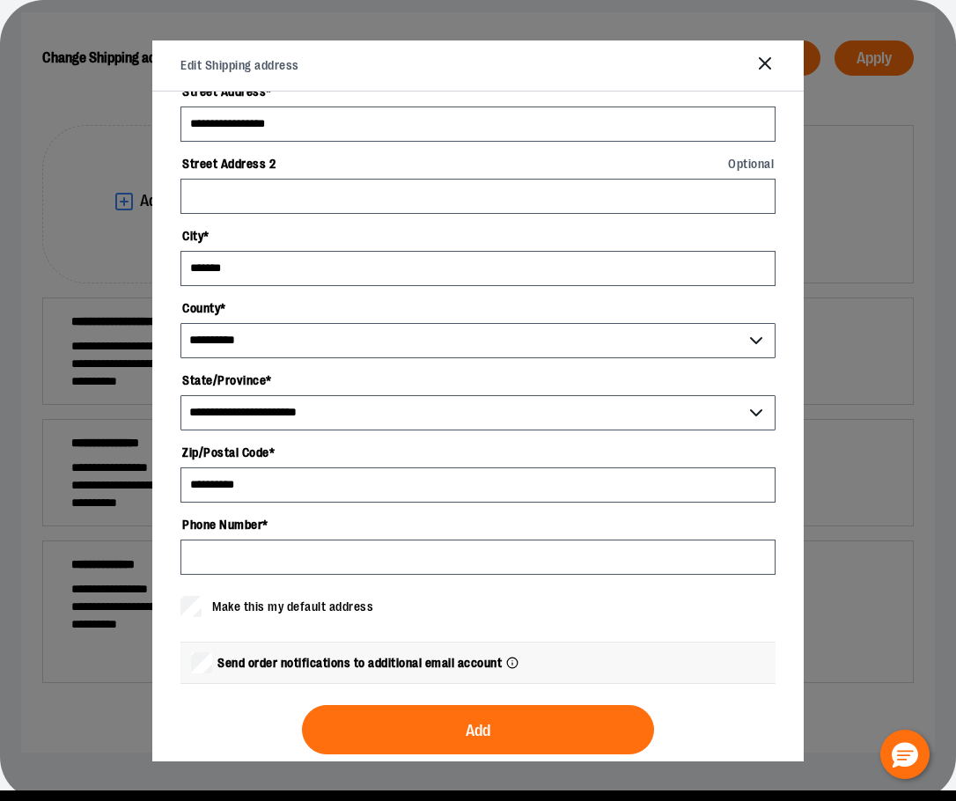
scroll to position [213, 0]
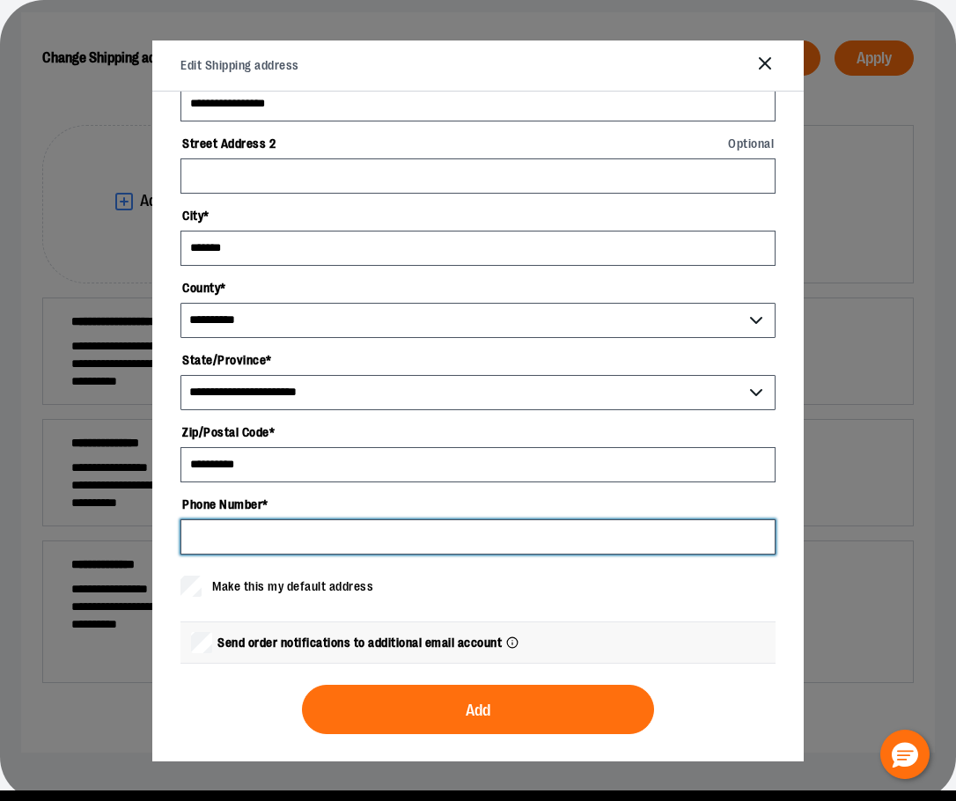
click at [277, 527] on input "Phone Number *" at bounding box center [478, 537] width 595 height 35
type input "**********"
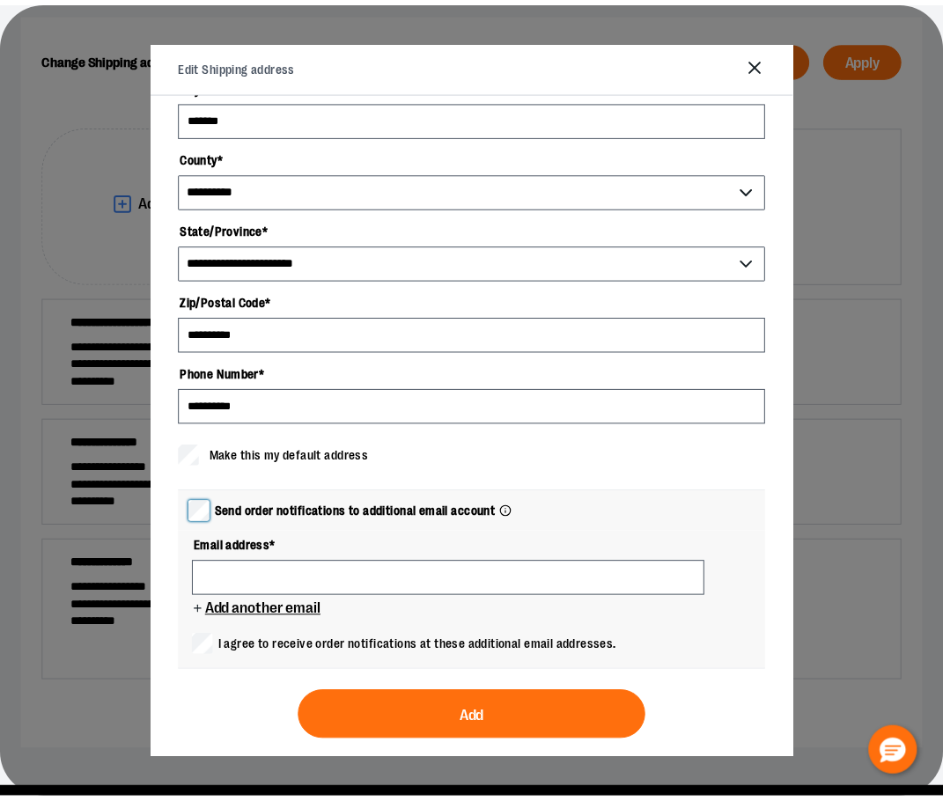
scroll to position [351, 0]
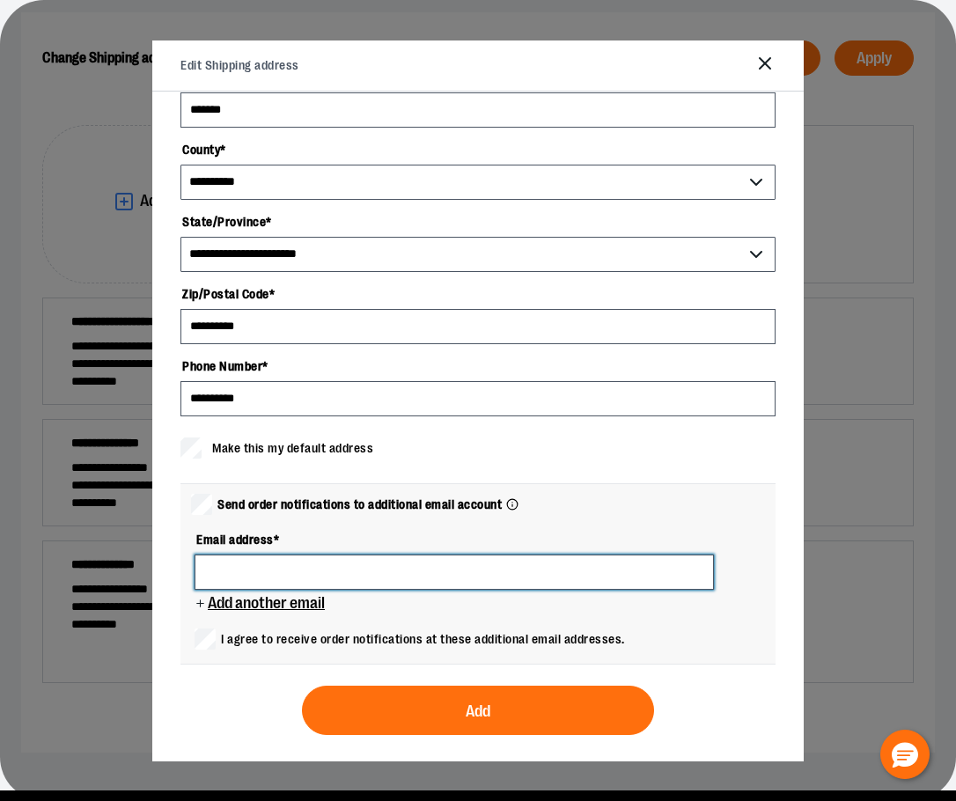
click at [263, 570] on input at bounding box center [455, 572] width 520 height 35
type input "**********"
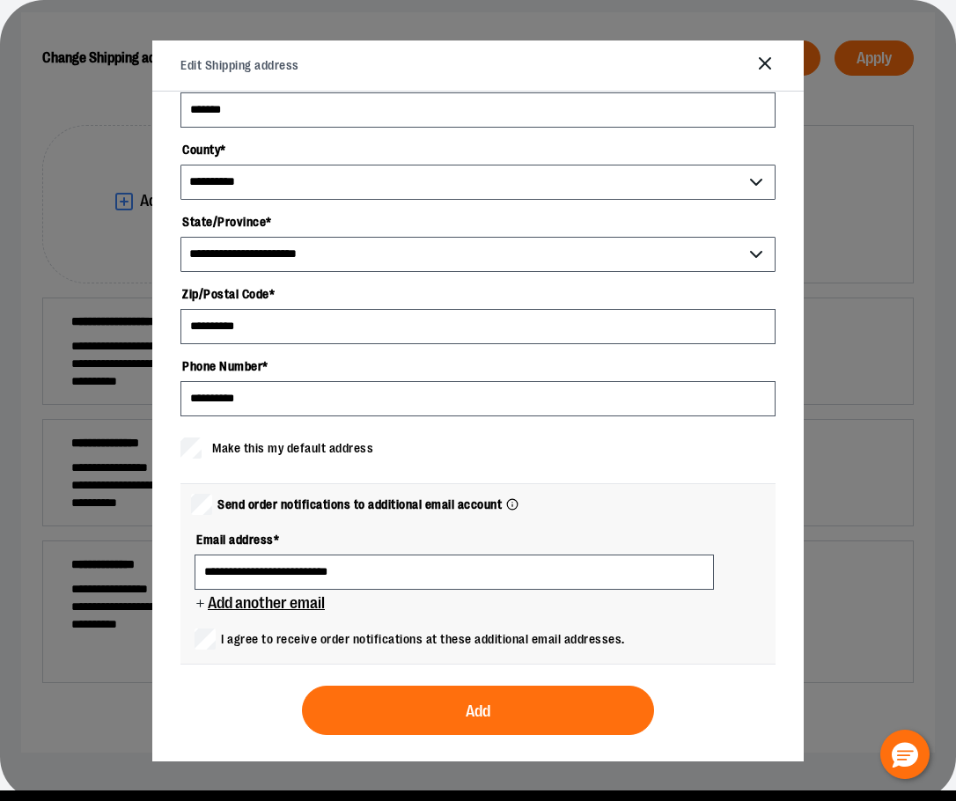
click at [307, 632] on span "I agree to receive order notifications at these additional email addresses." at bounding box center [423, 639] width 404 height 18
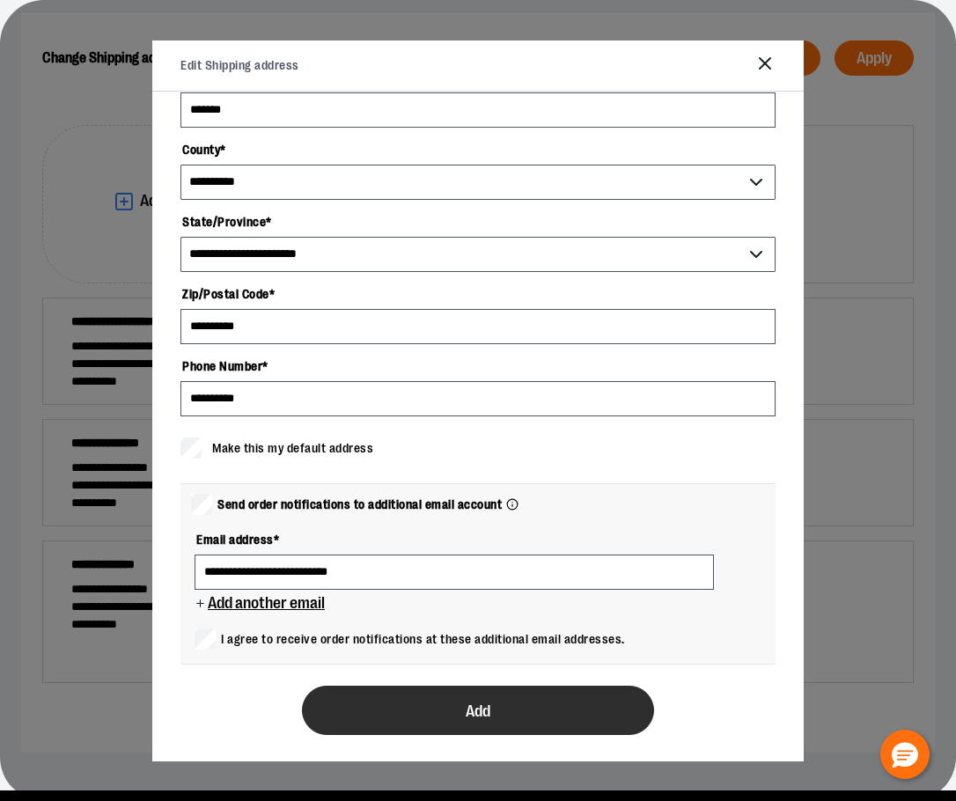
click at [515, 721] on button "Add" at bounding box center [478, 710] width 352 height 49
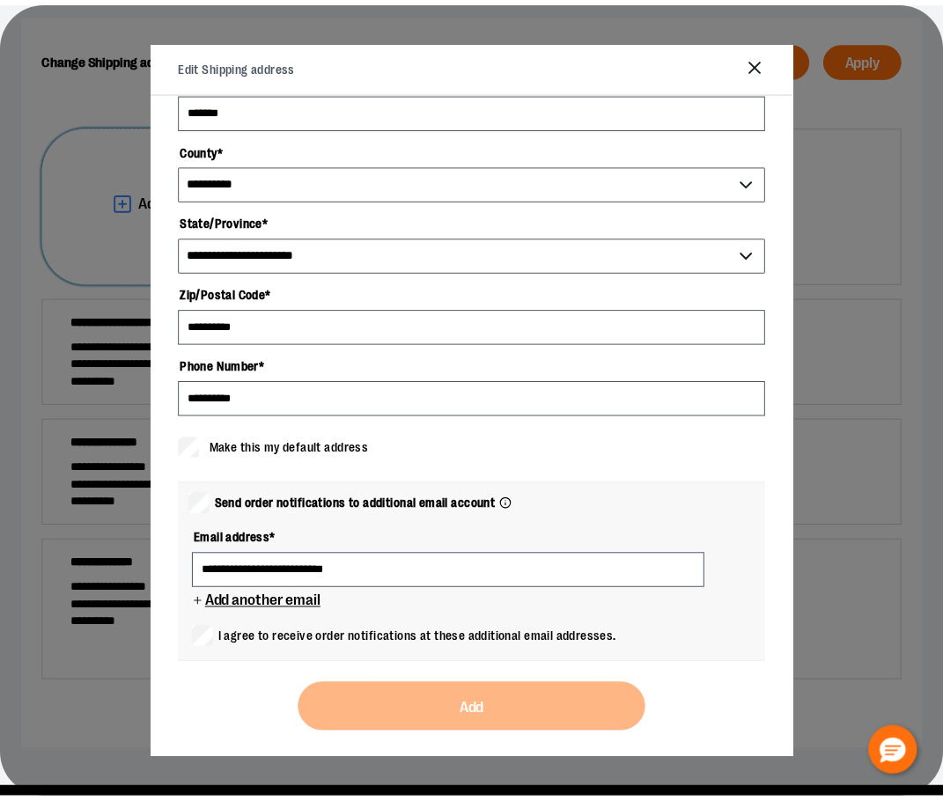
scroll to position [0, 0]
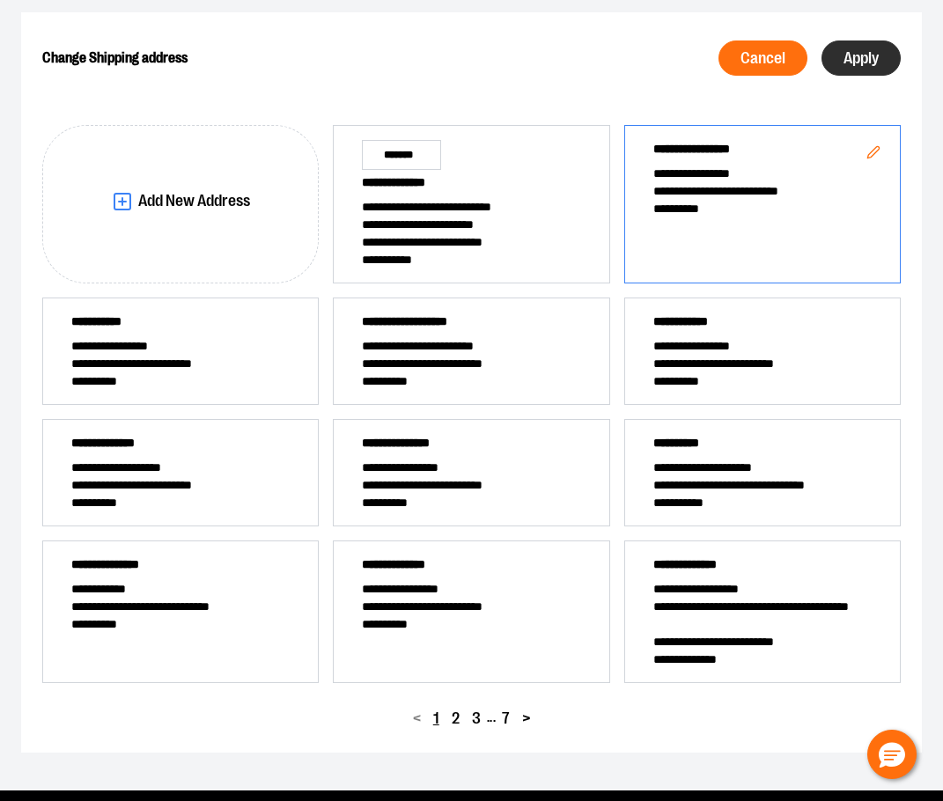
click at [874, 51] on span "Apply" at bounding box center [861, 58] width 35 height 17
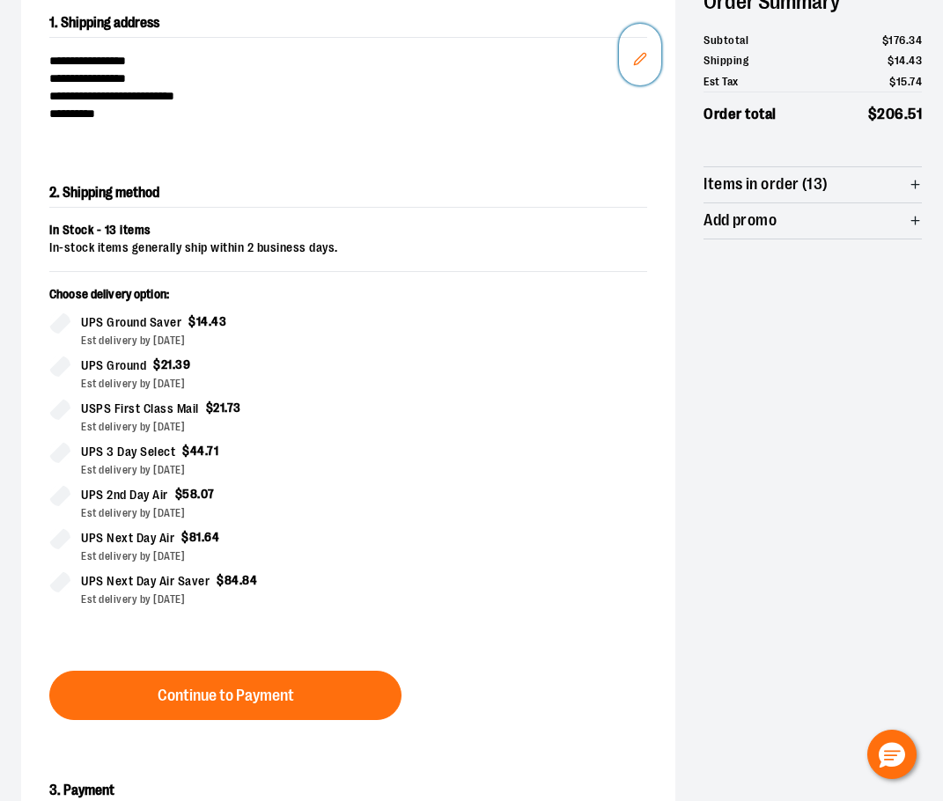
scroll to position [107, 0]
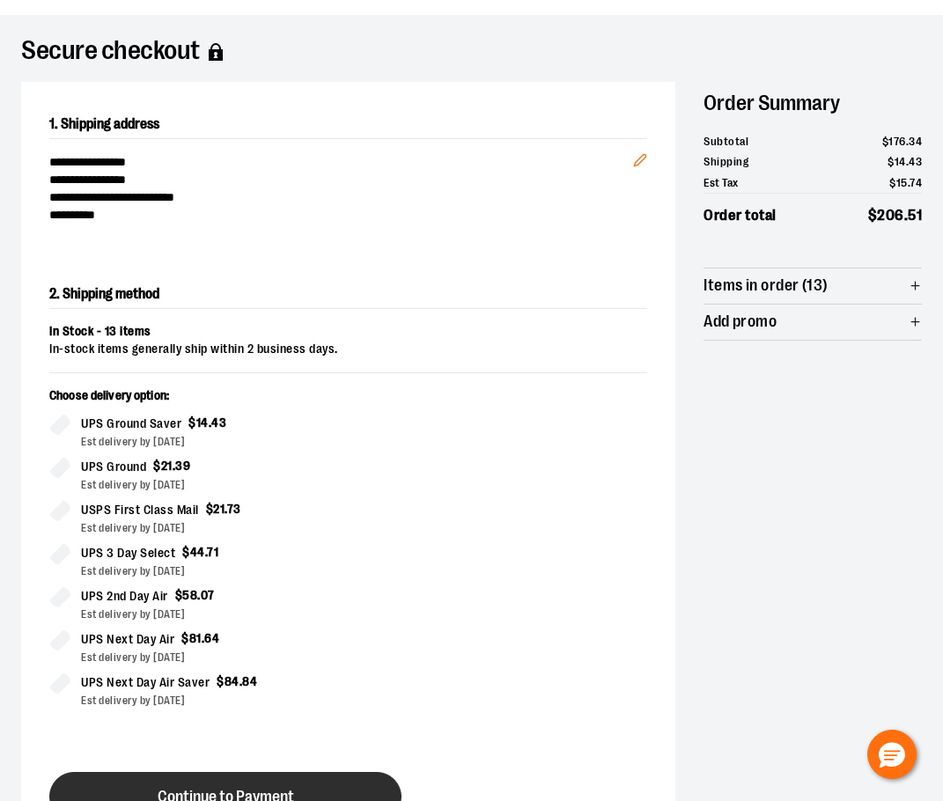
click at [207, 785] on button "Continue to Payment" at bounding box center [225, 796] width 352 height 49
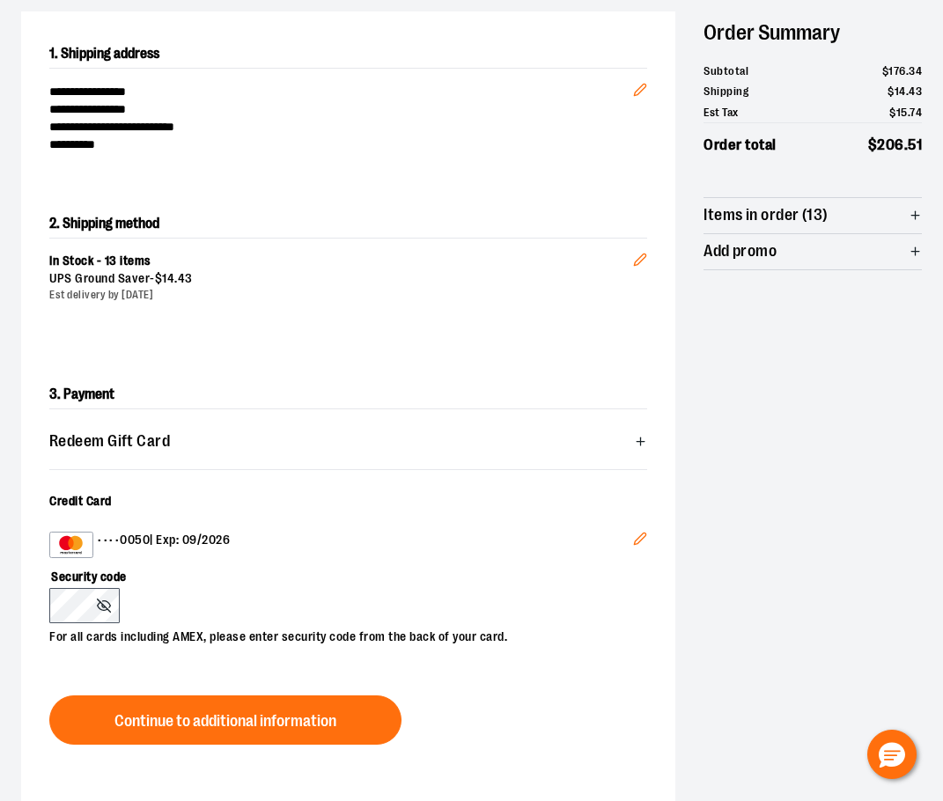
scroll to position [0, 0]
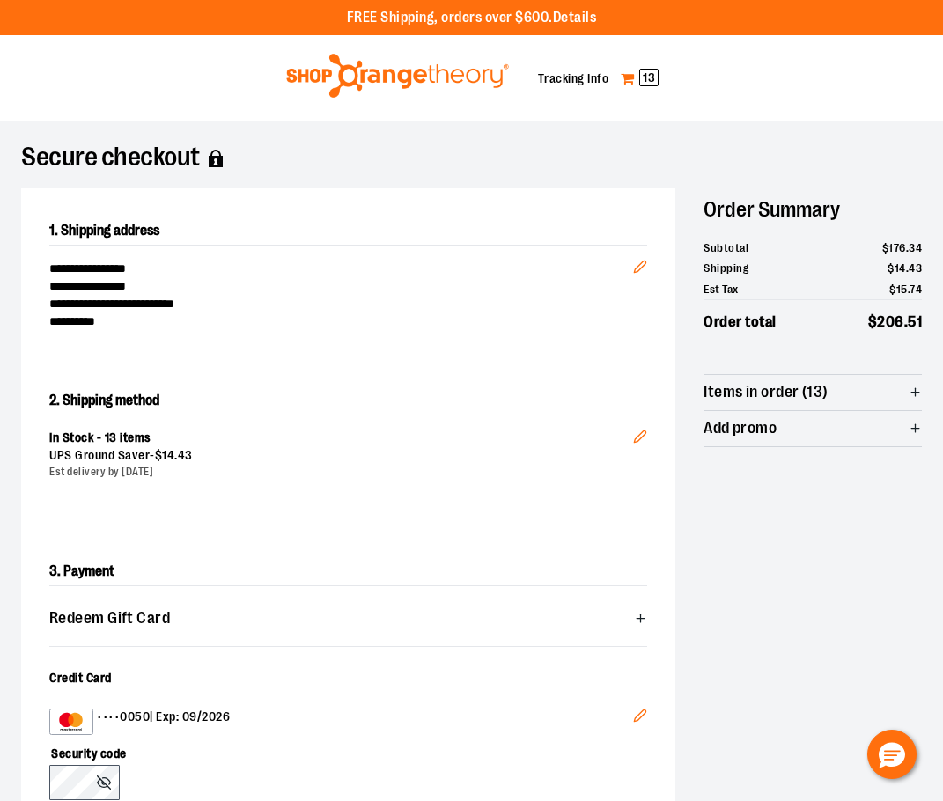
click at [630, 89] on link "My Cart 13" at bounding box center [640, 78] width 40 height 28
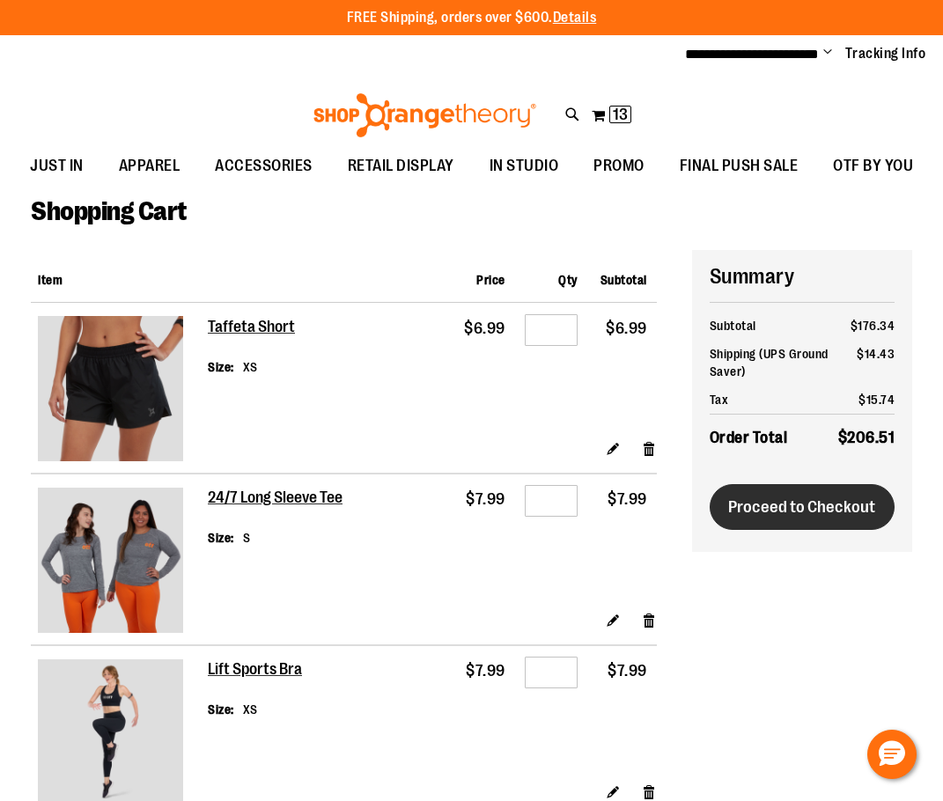
click at [832, 501] on span "Proceed to Checkout" at bounding box center [801, 506] width 147 height 19
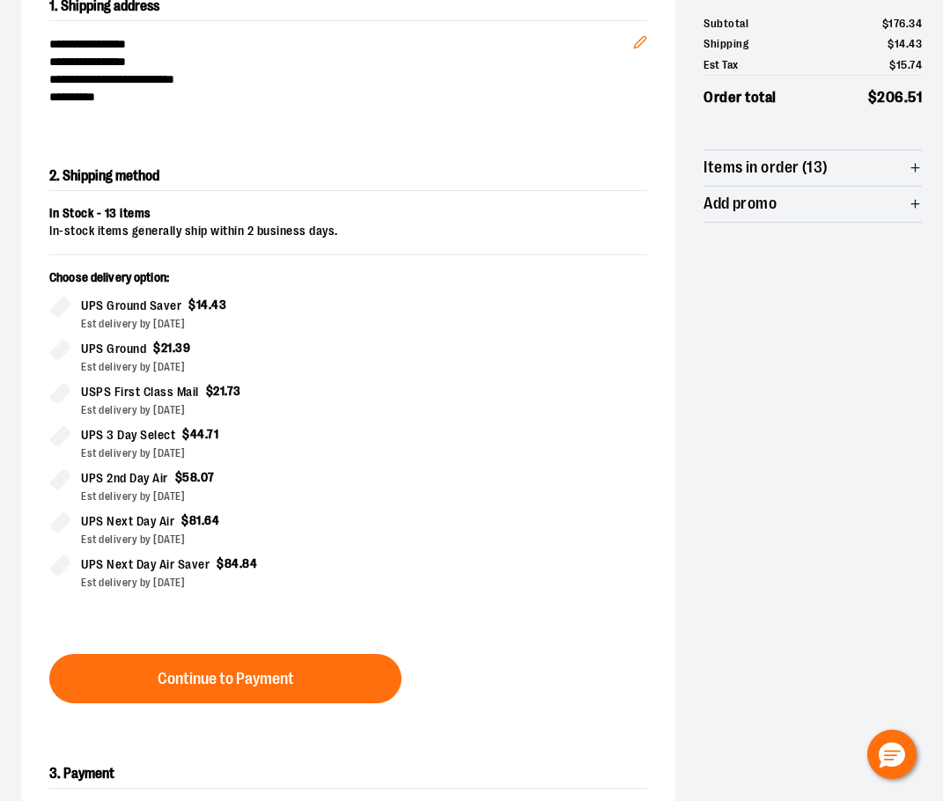
scroll to position [264, 0]
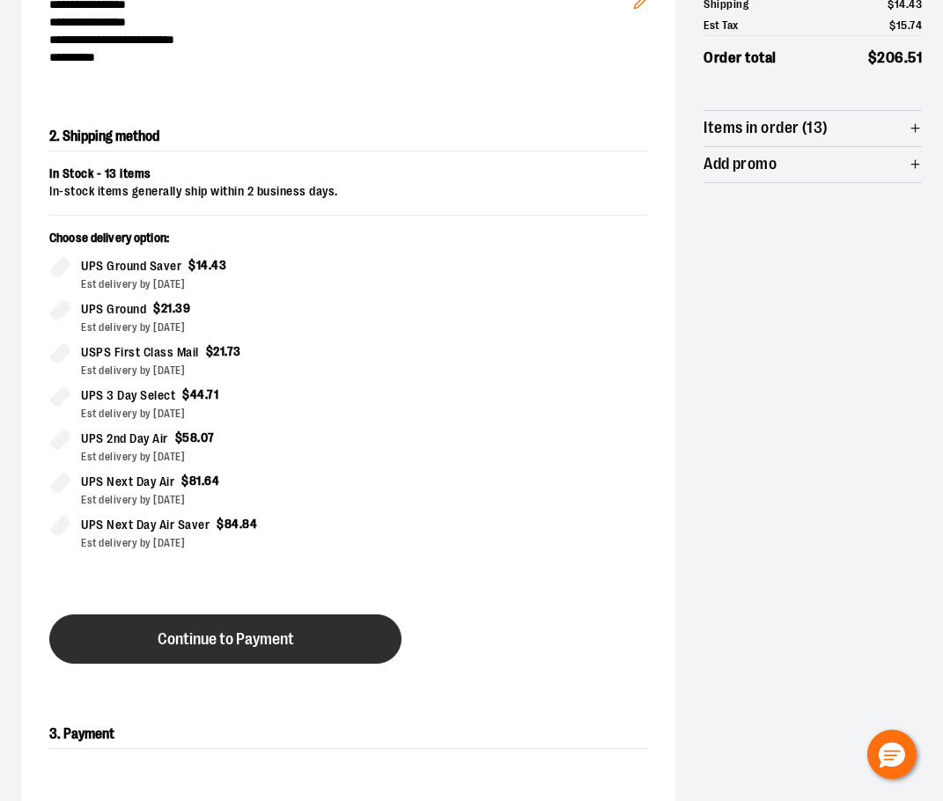
click at [258, 656] on button "Continue to Payment" at bounding box center [225, 639] width 352 height 49
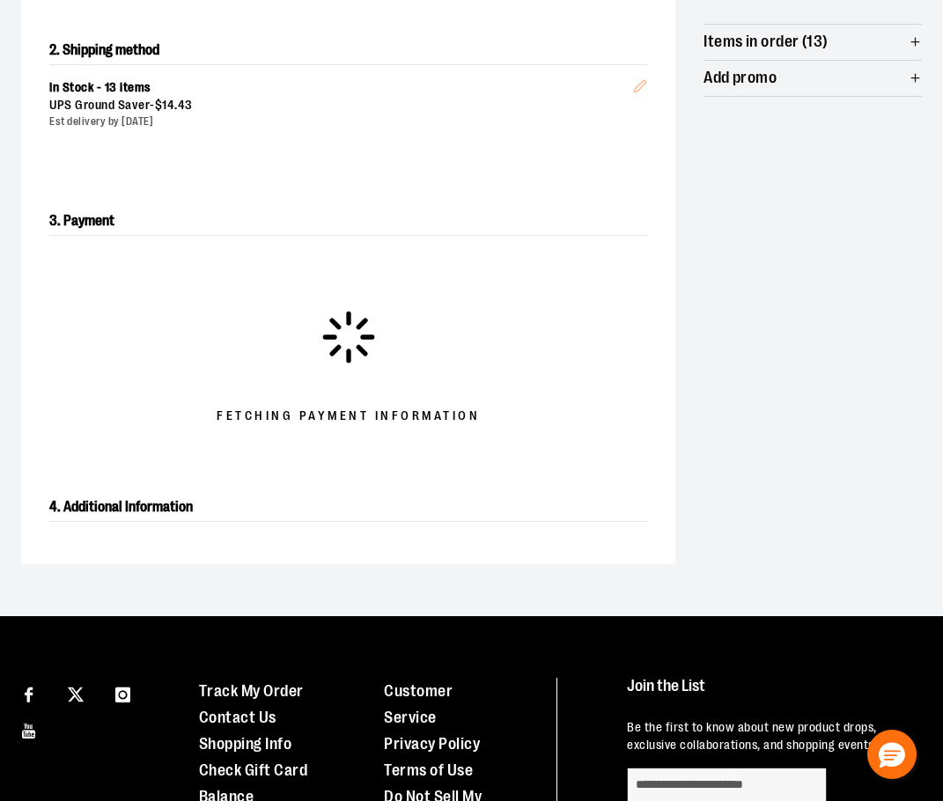
scroll to position [352, 0]
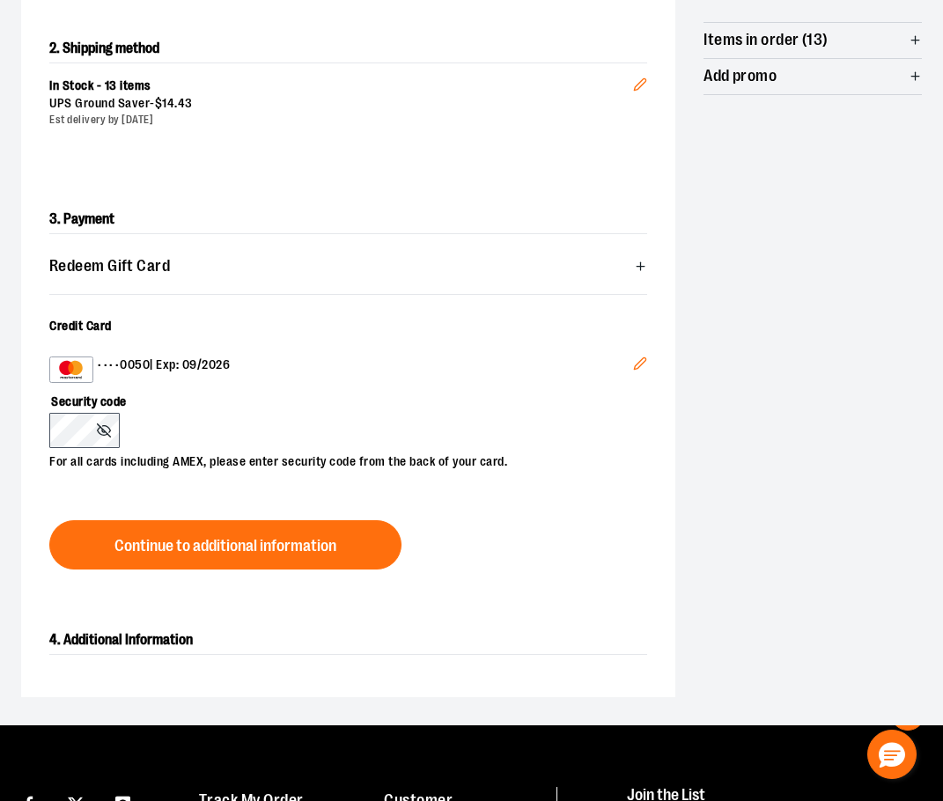
click at [638, 360] on icon "Edit" at bounding box center [640, 364] width 14 height 14
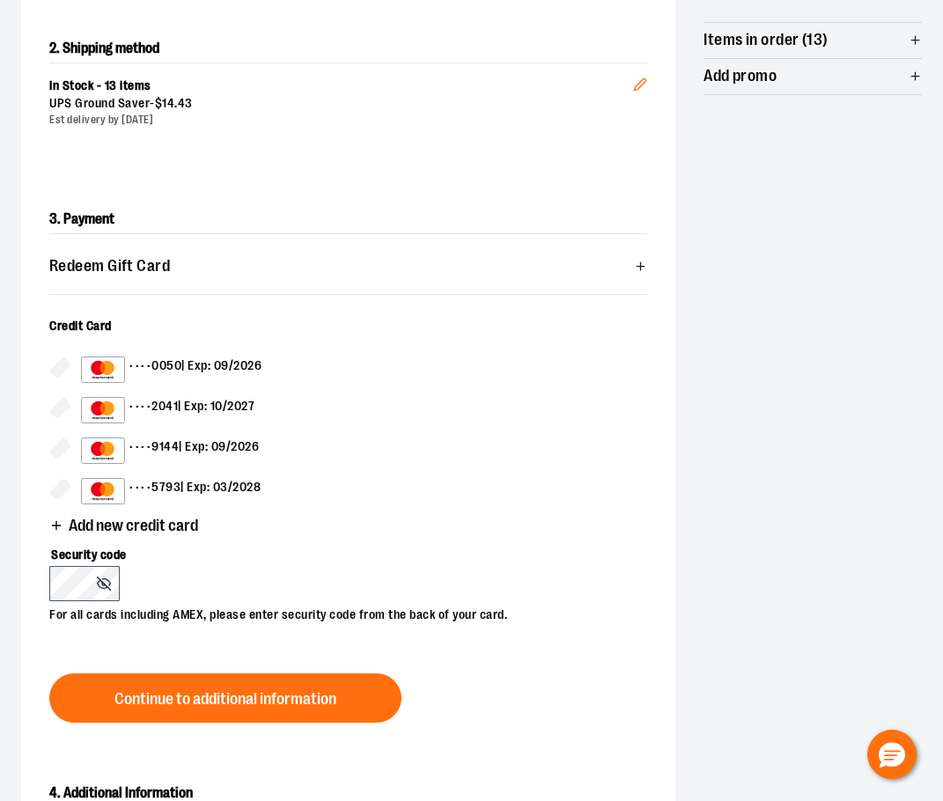
click at [181, 523] on span "Add new credit card" at bounding box center [133, 526] width 129 height 17
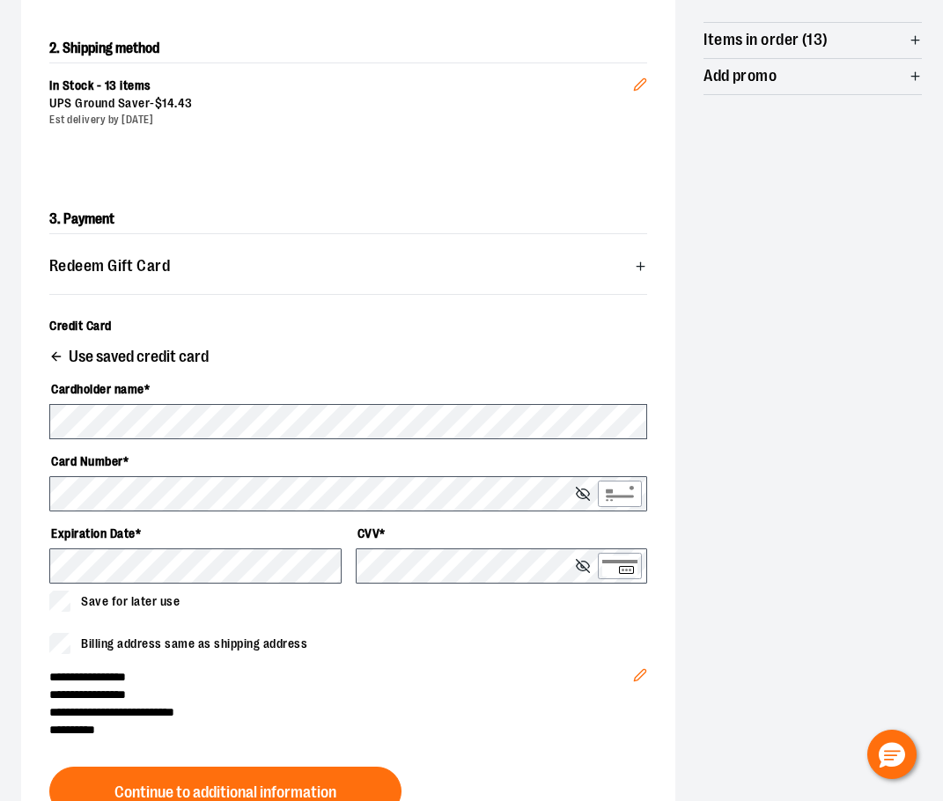
click at [86, 599] on span "Save for later use" at bounding box center [130, 602] width 99 height 18
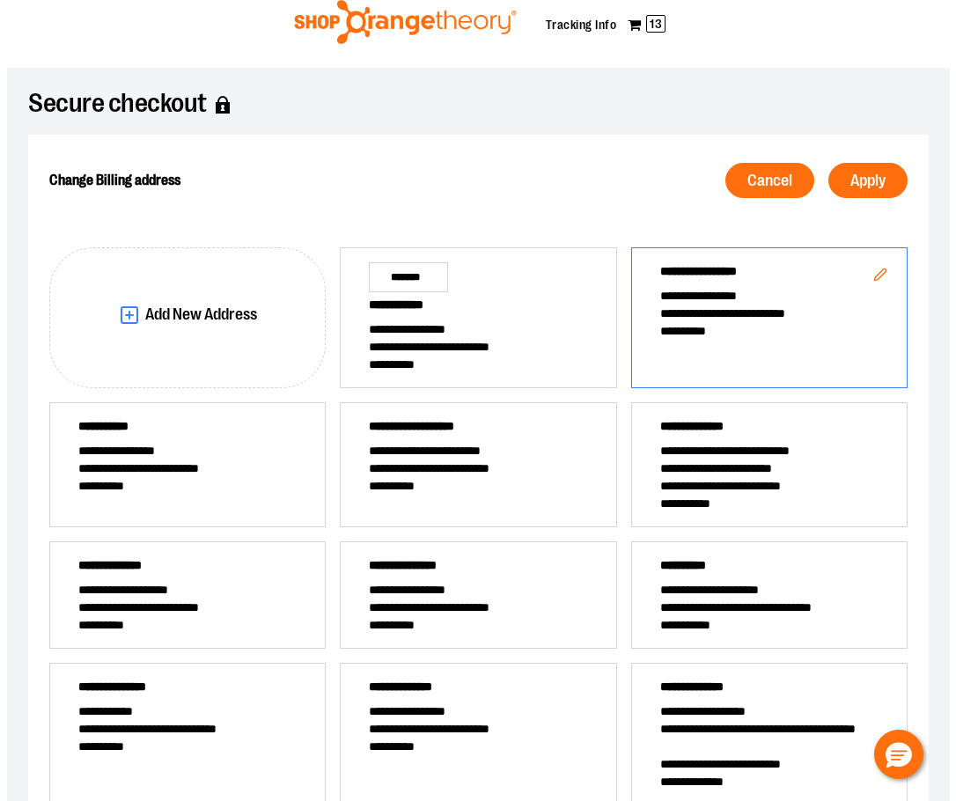
scroll to position [46, 0]
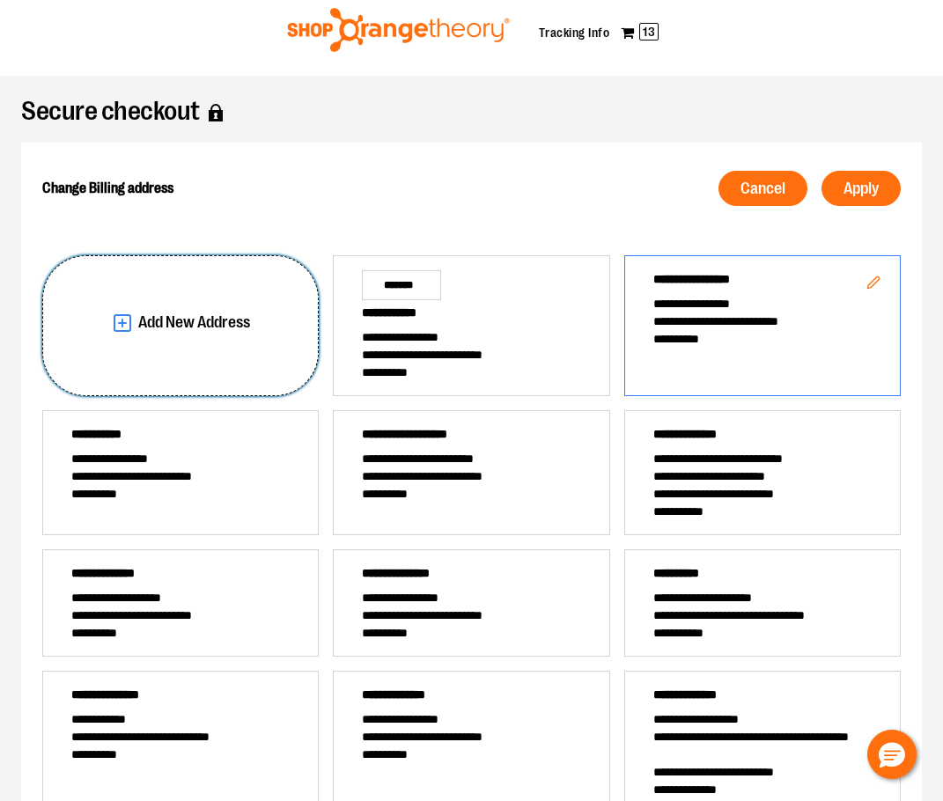
click at [227, 339] on button "Add New Address" at bounding box center [180, 325] width 276 height 141
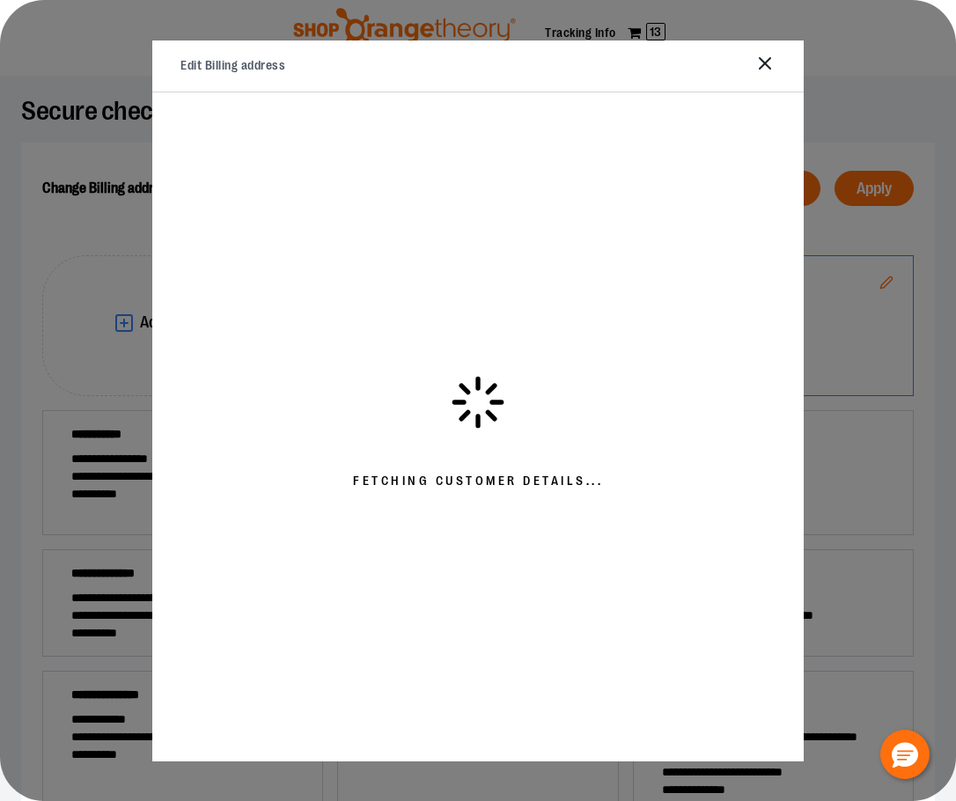
select select "**"
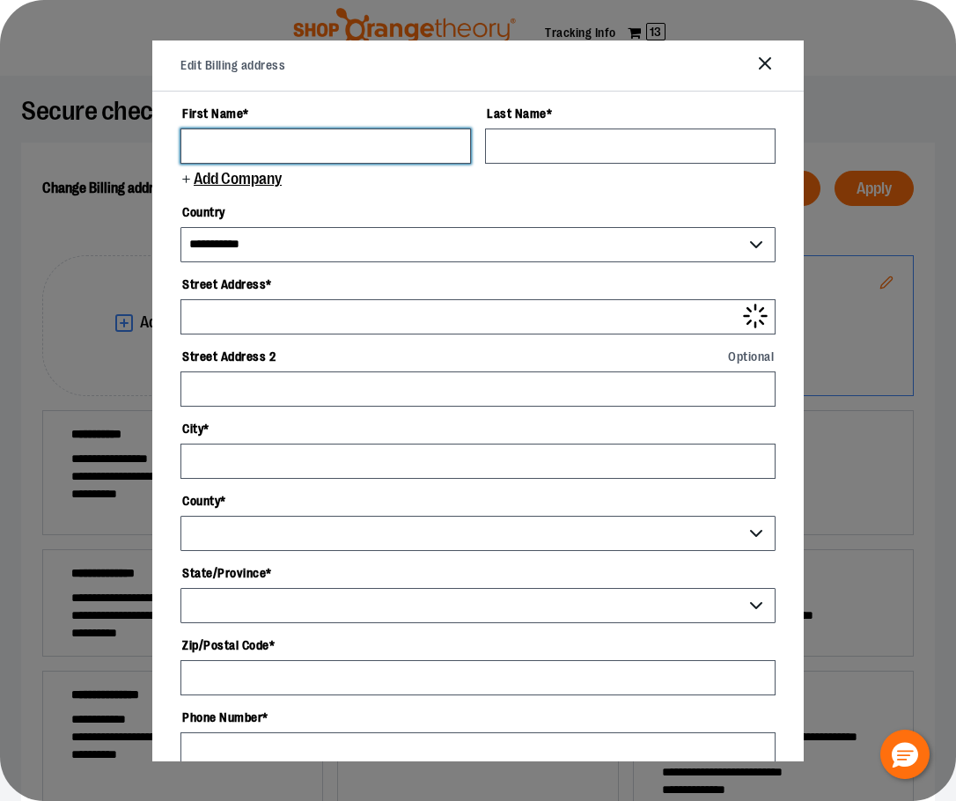
click at [310, 145] on input "First Name *" at bounding box center [326, 146] width 291 height 35
type input "*******"
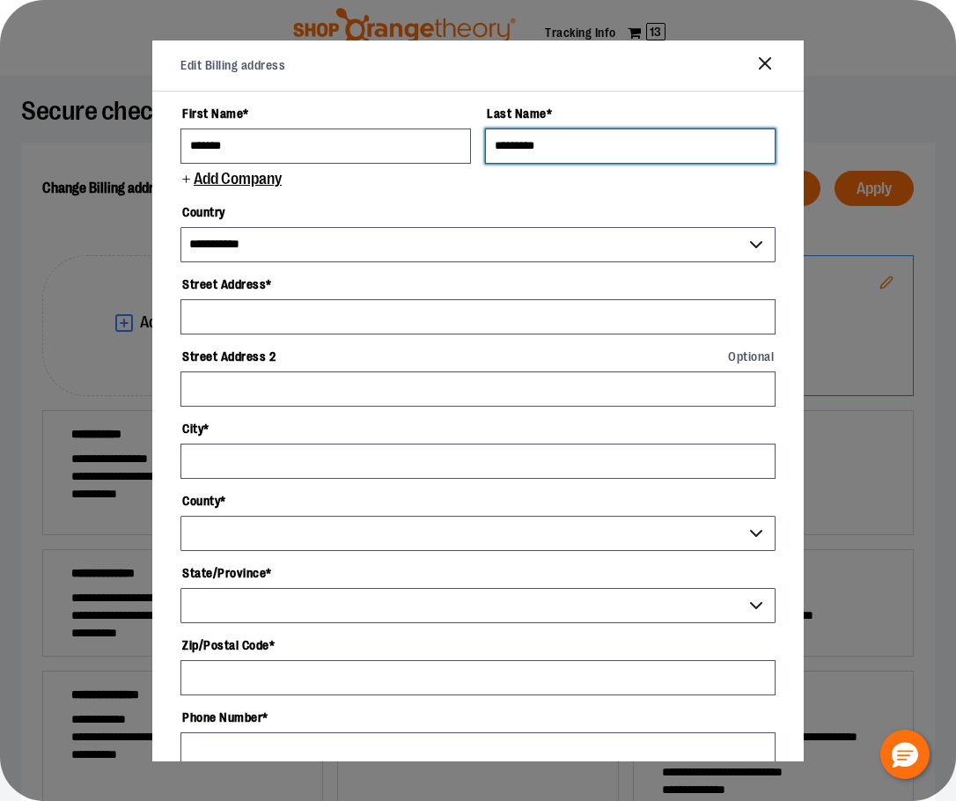
type input "*********"
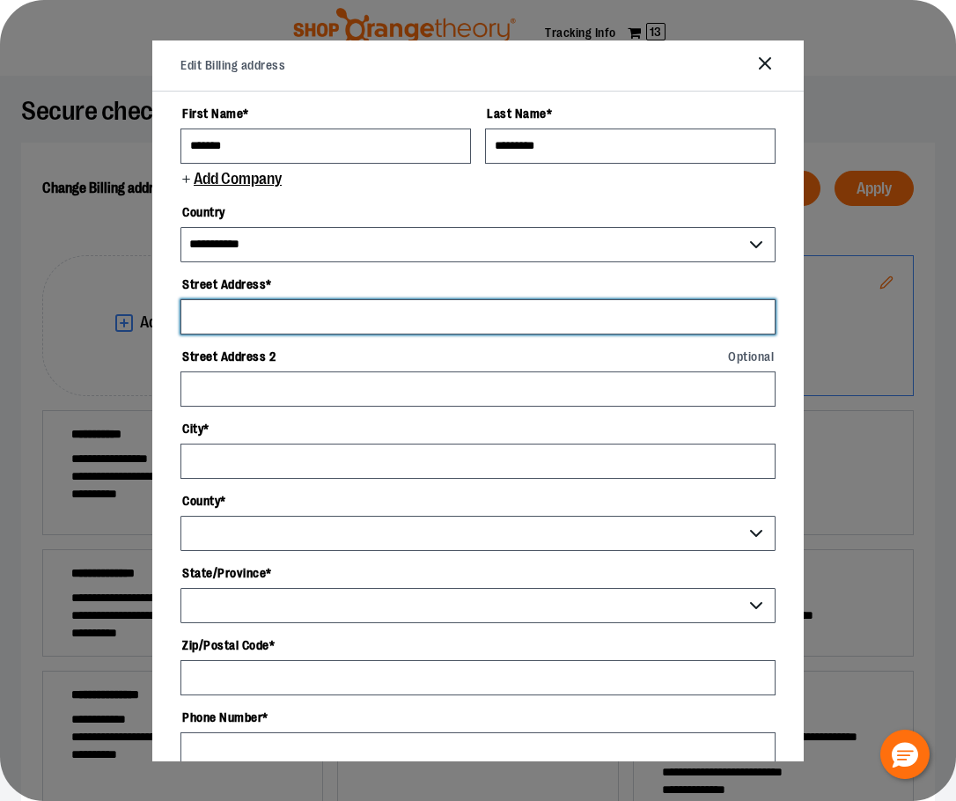
click at [277, 309] on input "Street Address *" at bounding box center [478, 316] width 595 height 35
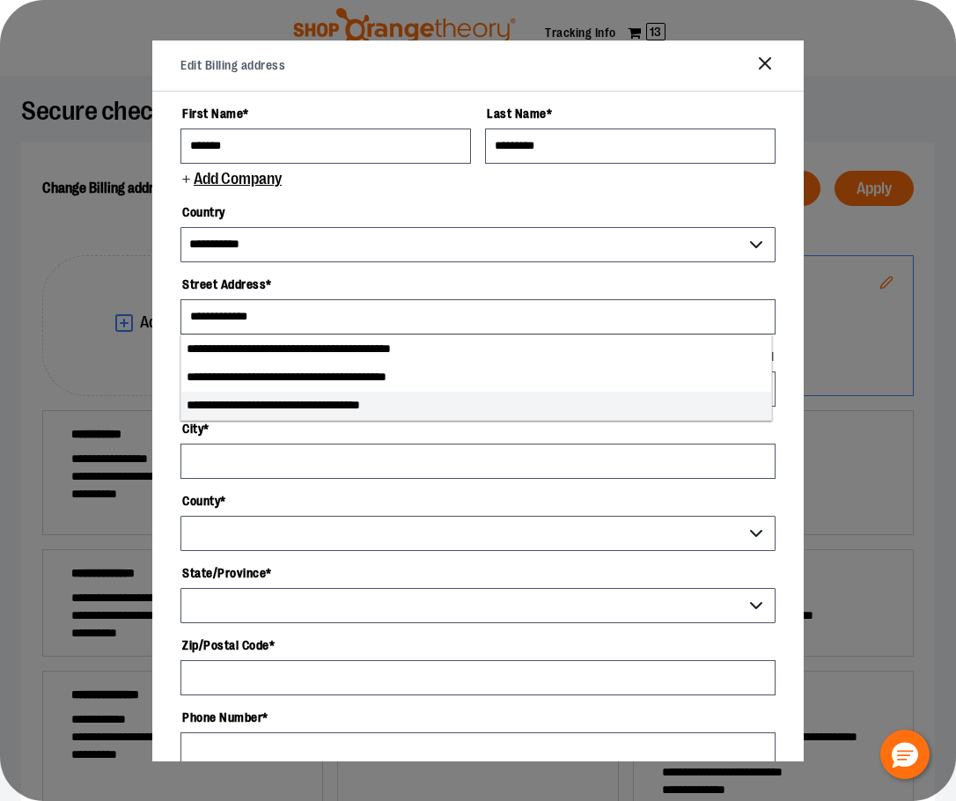
click at [276, 411] on li "**********" at bounding box center [476, 406] width 590 height 28
type input "**********"
type input "******"
select select "**"
type input "**********"
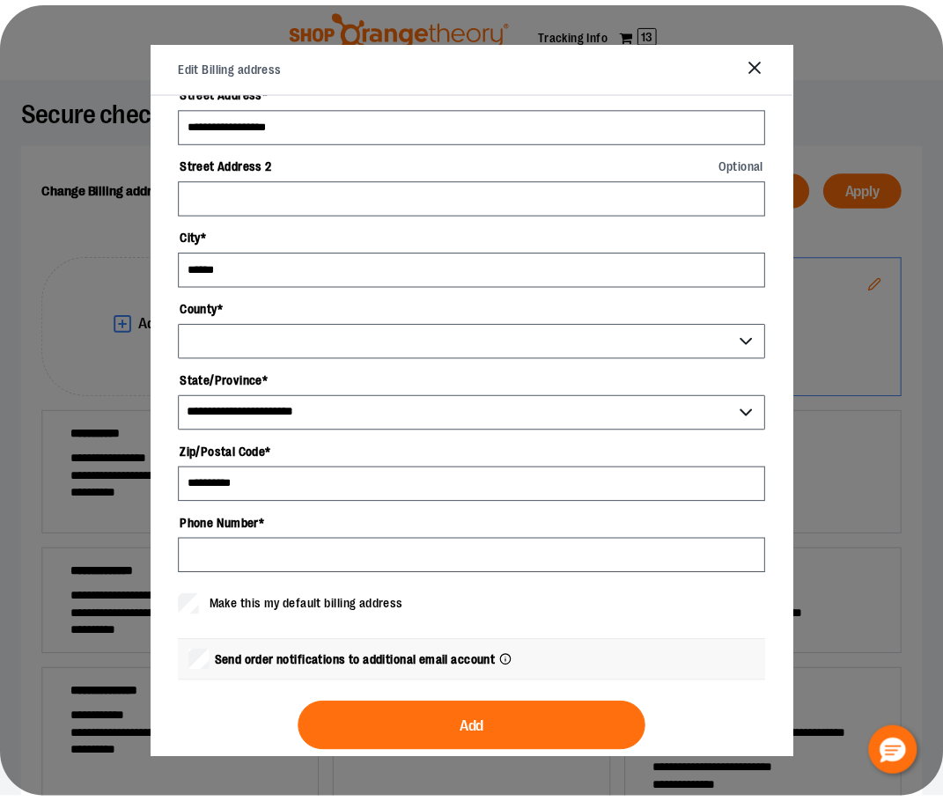
scroll to position [213, 0]
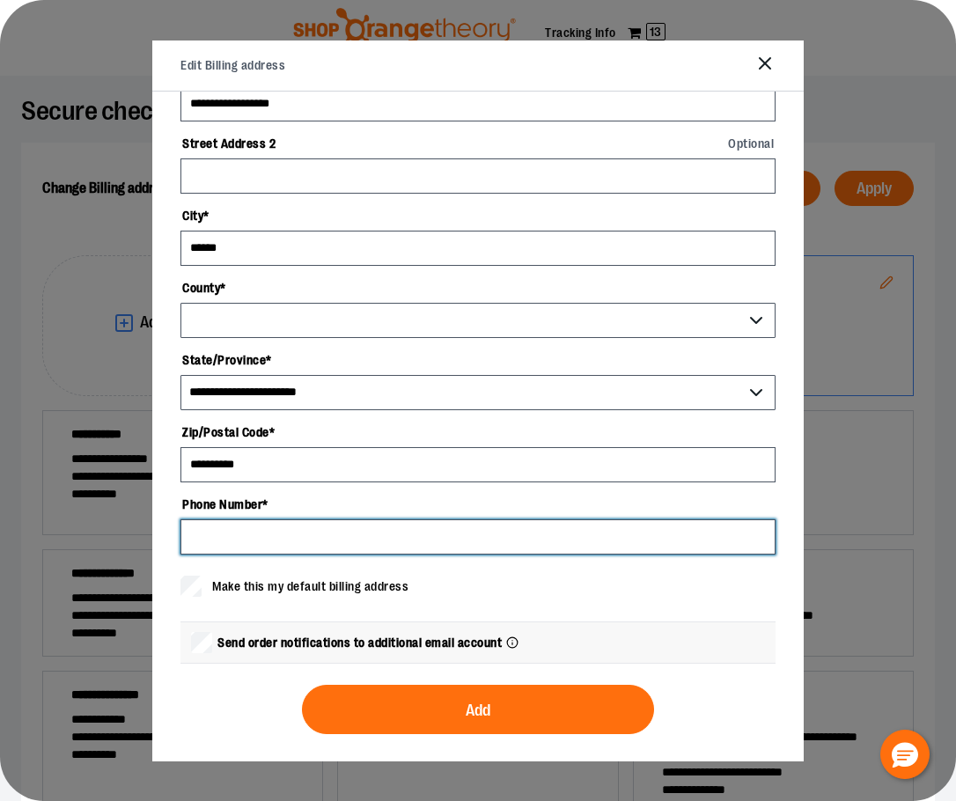
click at [333, 537] on input "Phone Number *" at bounding box center [478, 537] width 595 height 35
type input "**"
select select "******"
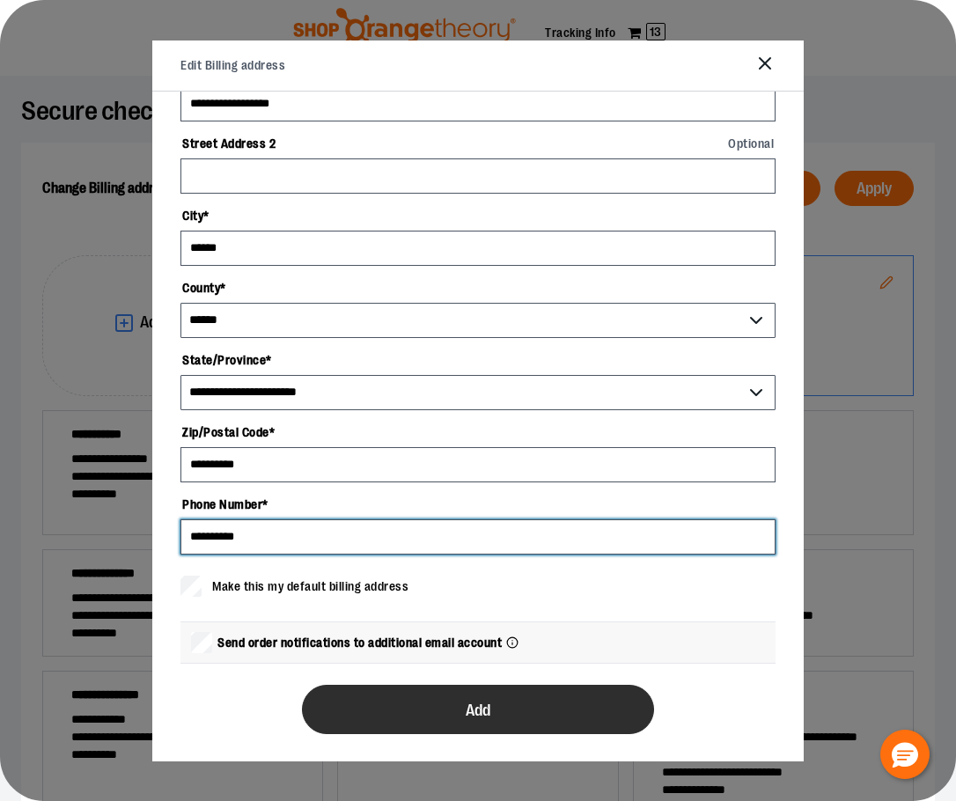
type input "**********"
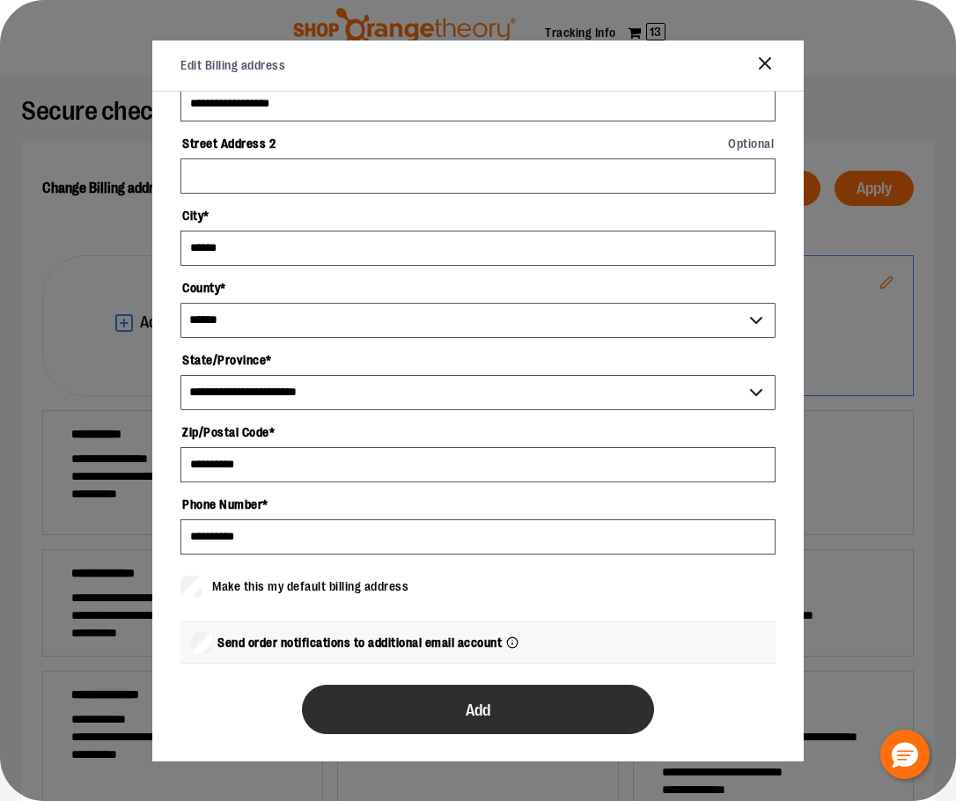
click at [394, 696] on button "Add" at bounding box center [478, 709] width 352 height 49
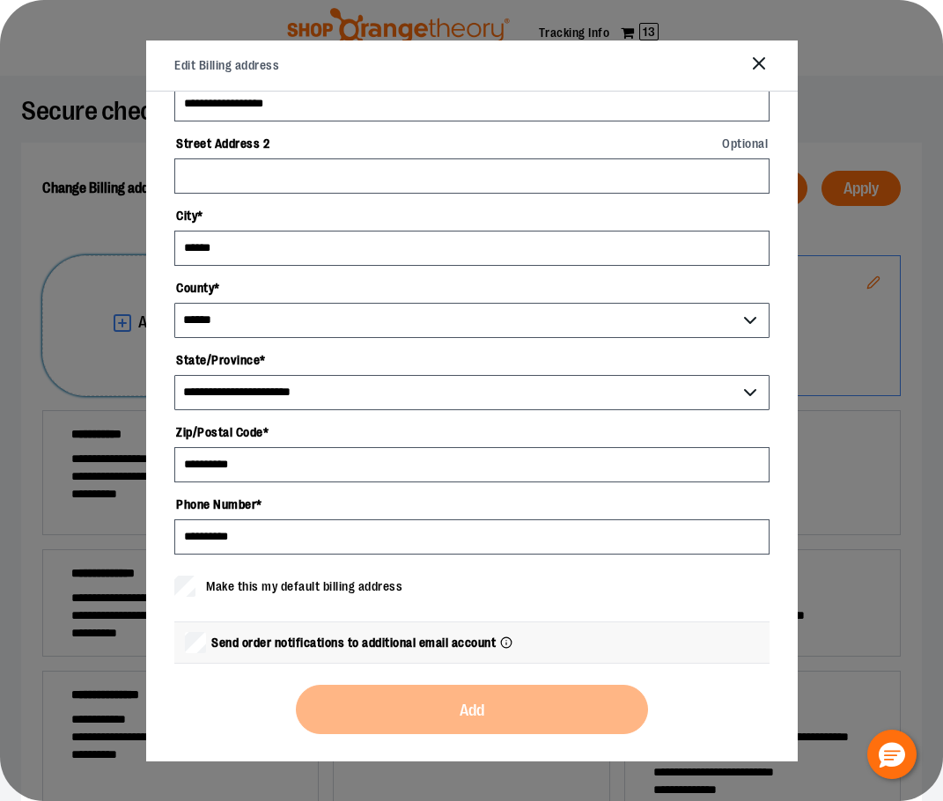
scroll to position [0, 0]
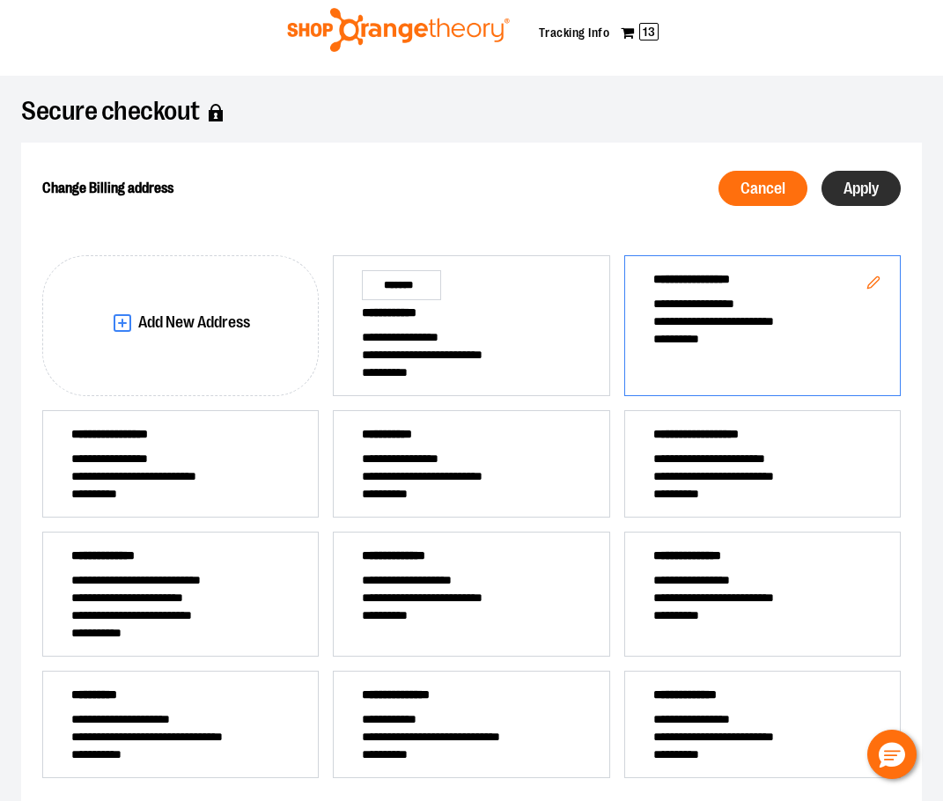
click at [878, 176] on button "Apply" at bounding box center [861, 188] width 79 height 35
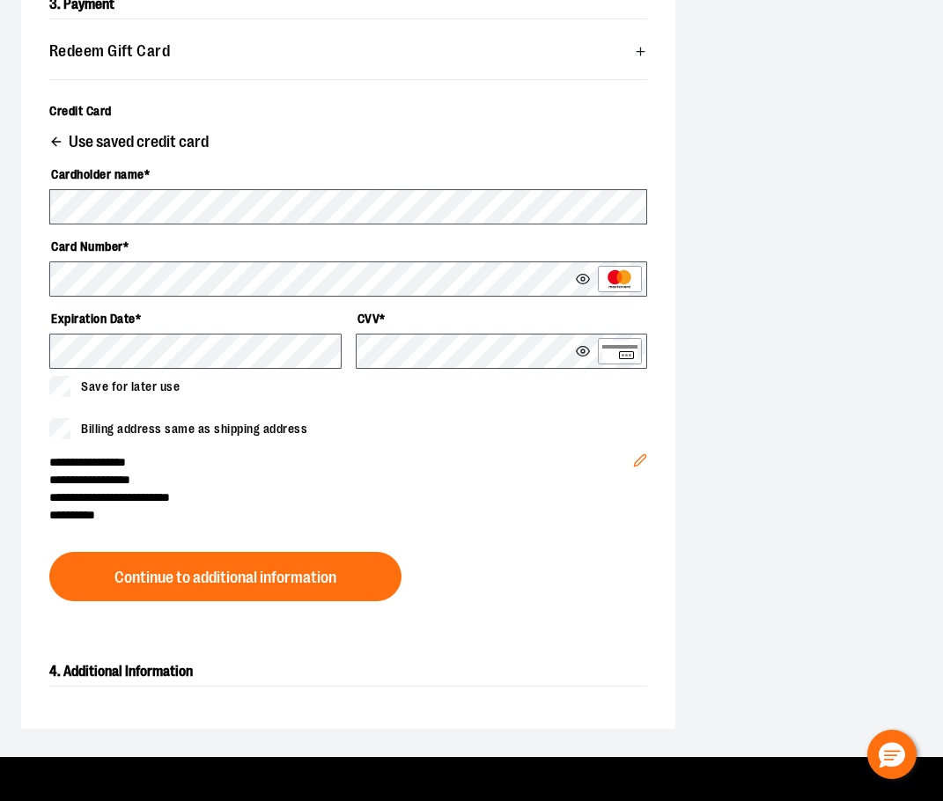
scroll to position [574, 0]
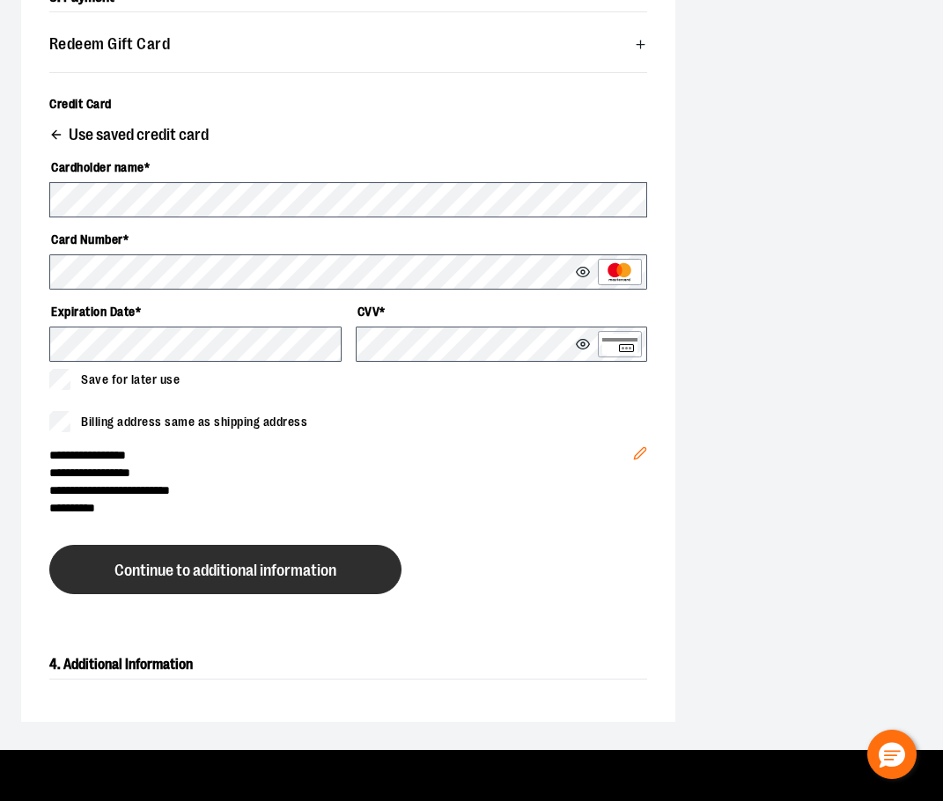
click at [234, 579] on button "Continue to additional information" at bounding box center [225, 569] width 352 height 49
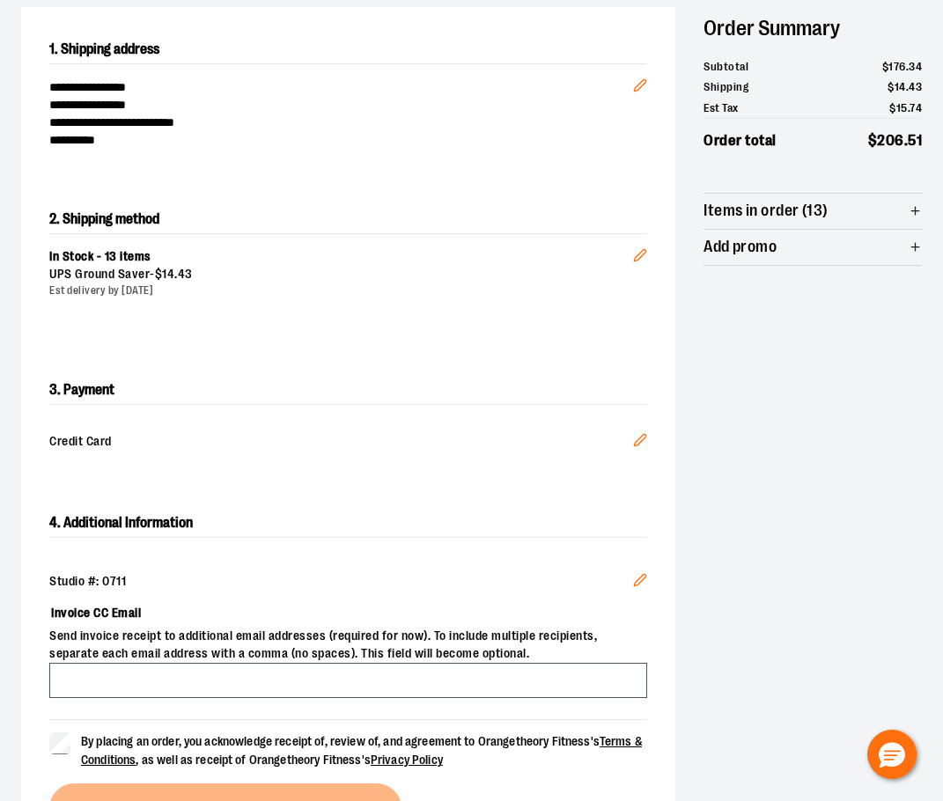
scroll to position [212, 0]
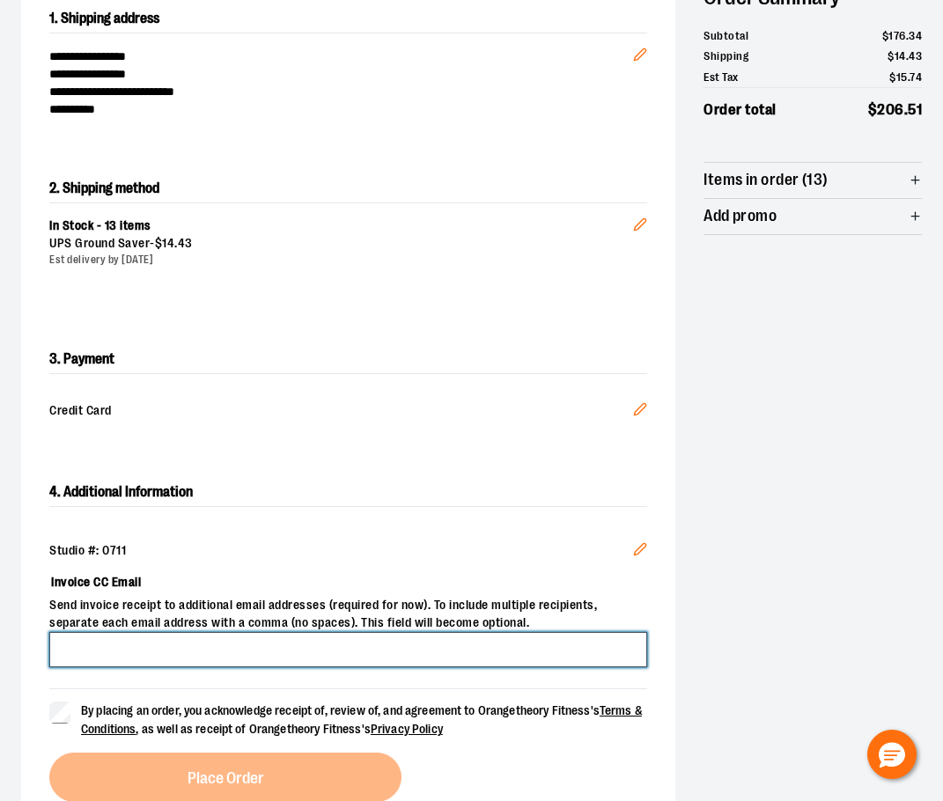
click at [144, 651] on input "Invoice CC Email" at bounding box center [348, 649] width 598 height 35
type input "**********"
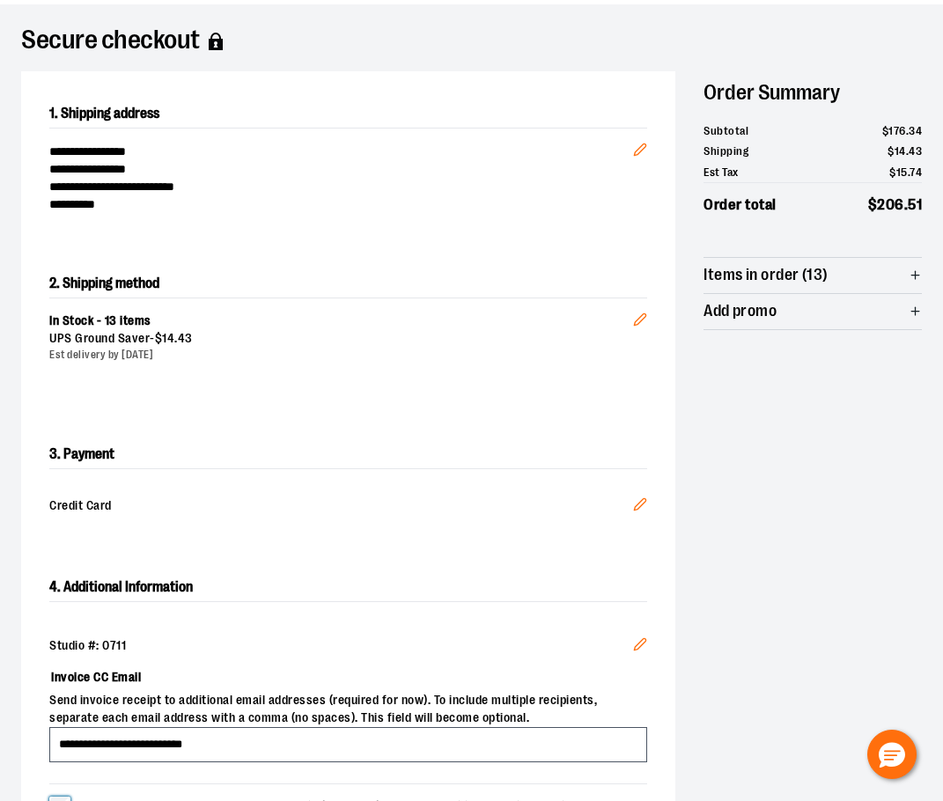
scroll to position [264, 0]
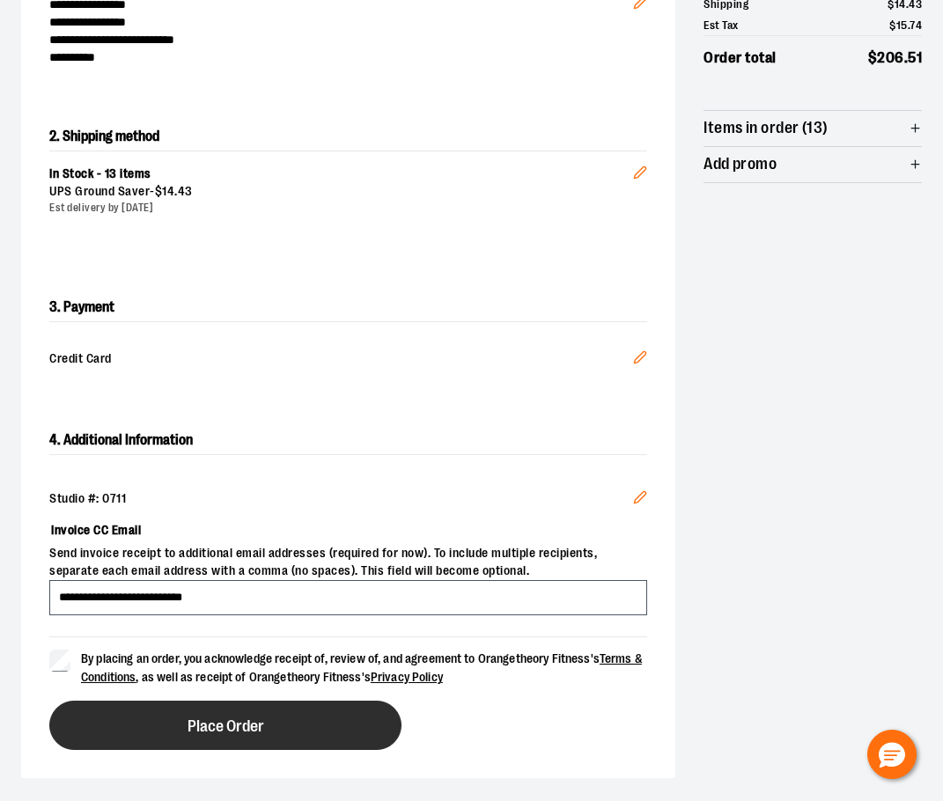
click at [356, 739] on button "Place Order" at bounding box center [225, 725] width 352 height 49
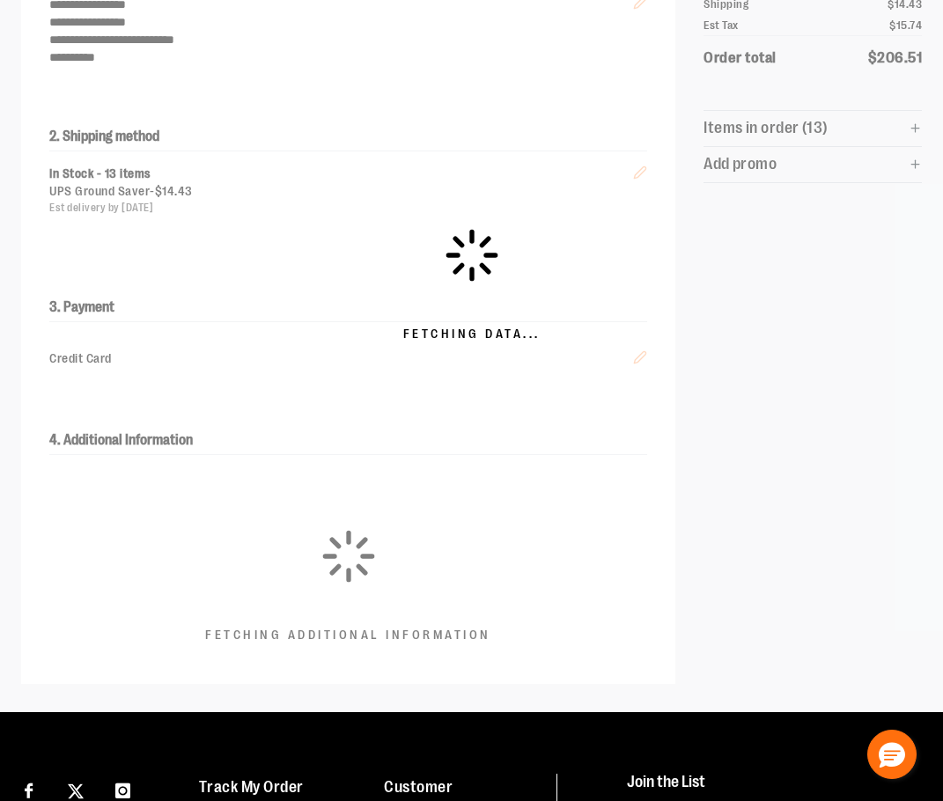
scroll to position [0, 0]
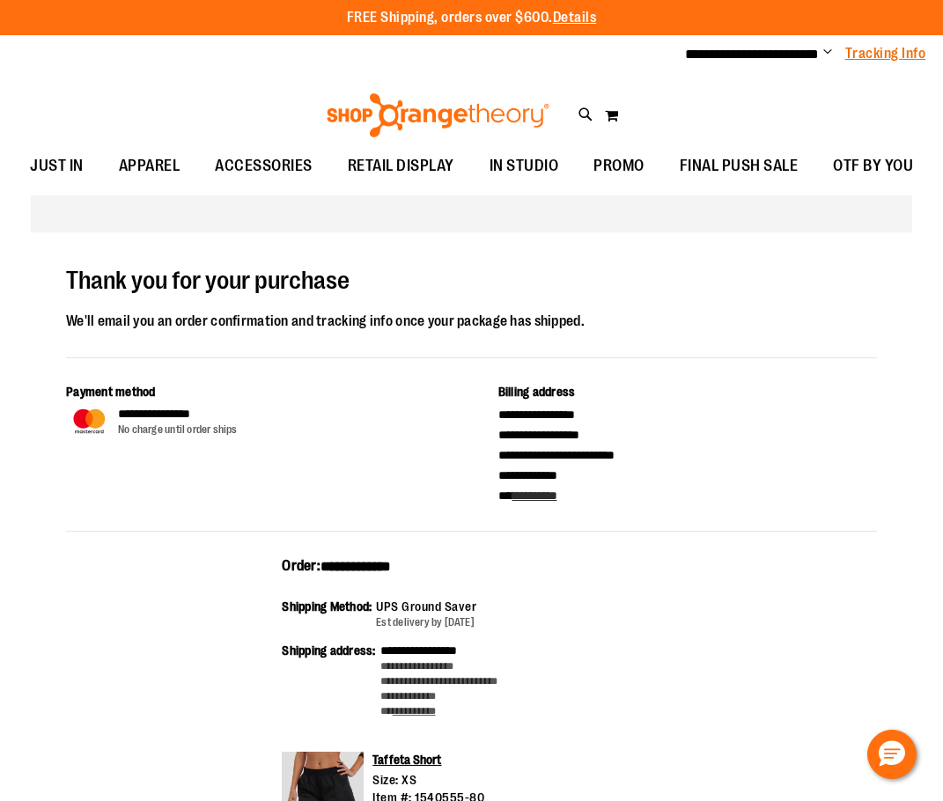
click at [859, 52] on link "Tracking Info" at bounding box center [885, 53] width 81 height 19
drag, startPoint x: 262, startPoint y: 385, endPoint x: 253, endPoint y: 368, distance: 19.3
click at [253, 368] on div "**********" at bounding box center [471, 738] width 881 height 1013
click at [343, 365] on div "**********" at bounding box center [471, 738] width 881 height 1013
click at [743, 49] on span "**********" at bounding box center [752, 54] width 134 height 13
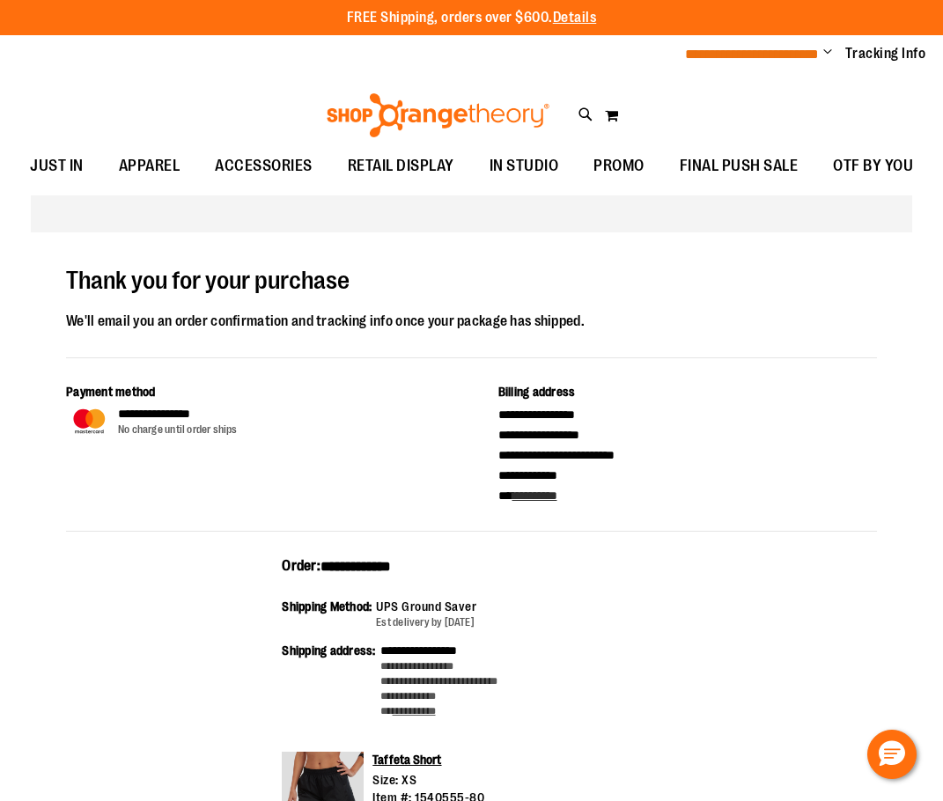
click at [814, 56] on span "**********" at bounding box center [752, 54] width 134 height 13
click at [801, 54] on span "**********" at bounding box center [752, 54] width 134 height 13
click at [826, 53] on span "Change" at bounding box center [827, 53] width 9 height 17
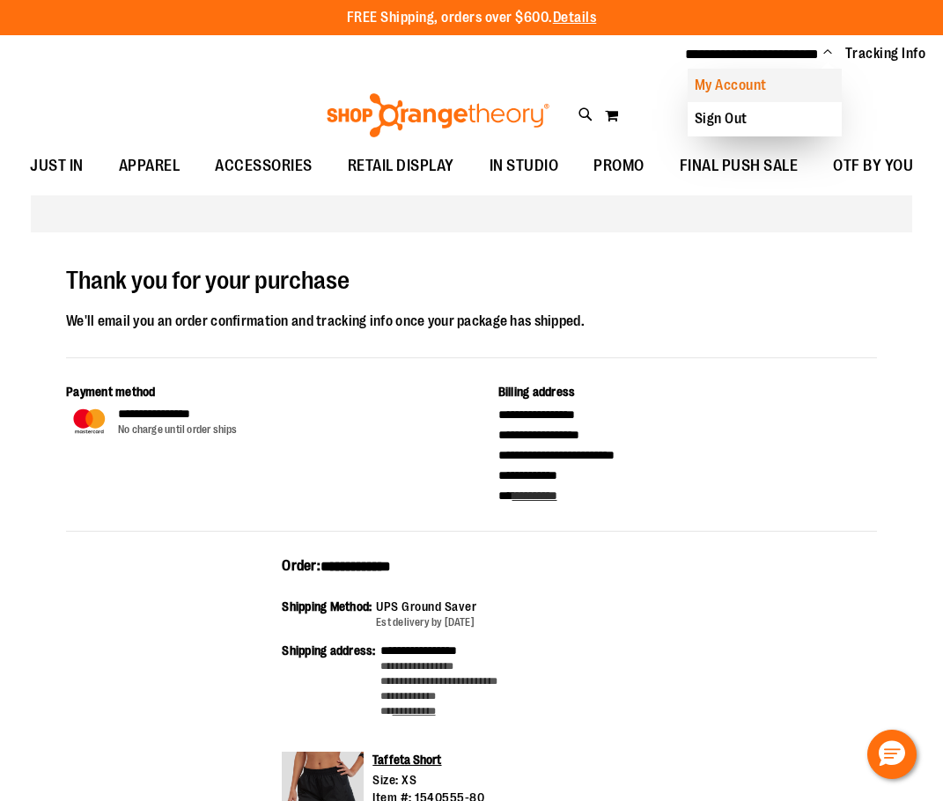
click at [748, 77] on link "My Account" at bounding box center [765, 85] width 154 height 33
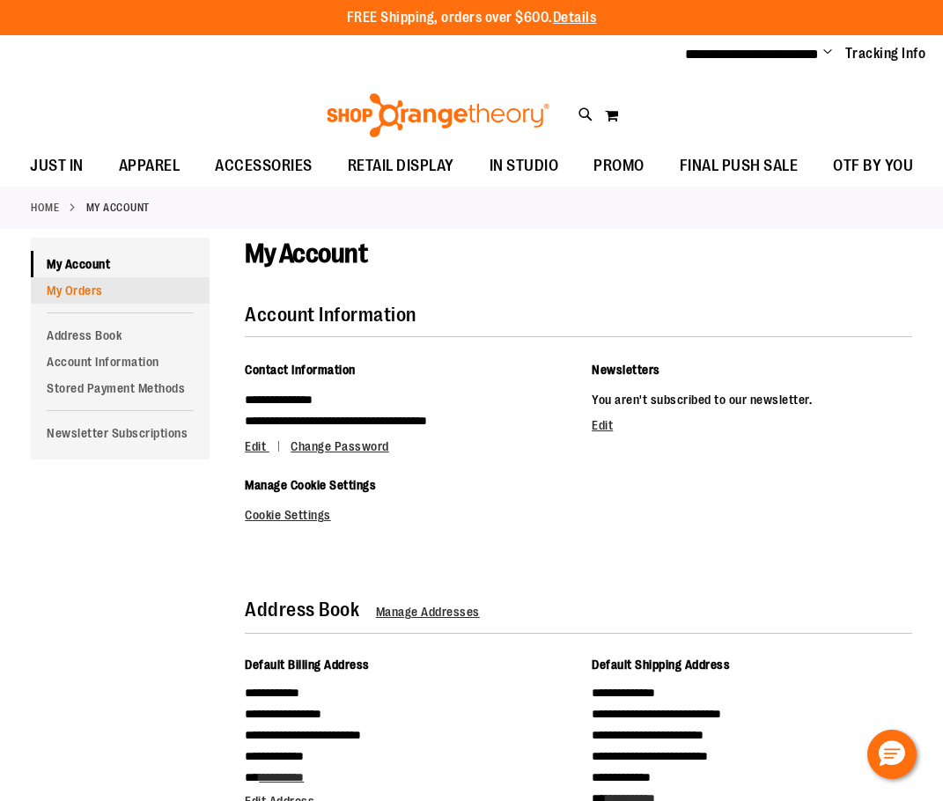
click at [89, 290] on link "My Orders" at bounding box center [120, 290] width 179 height 26
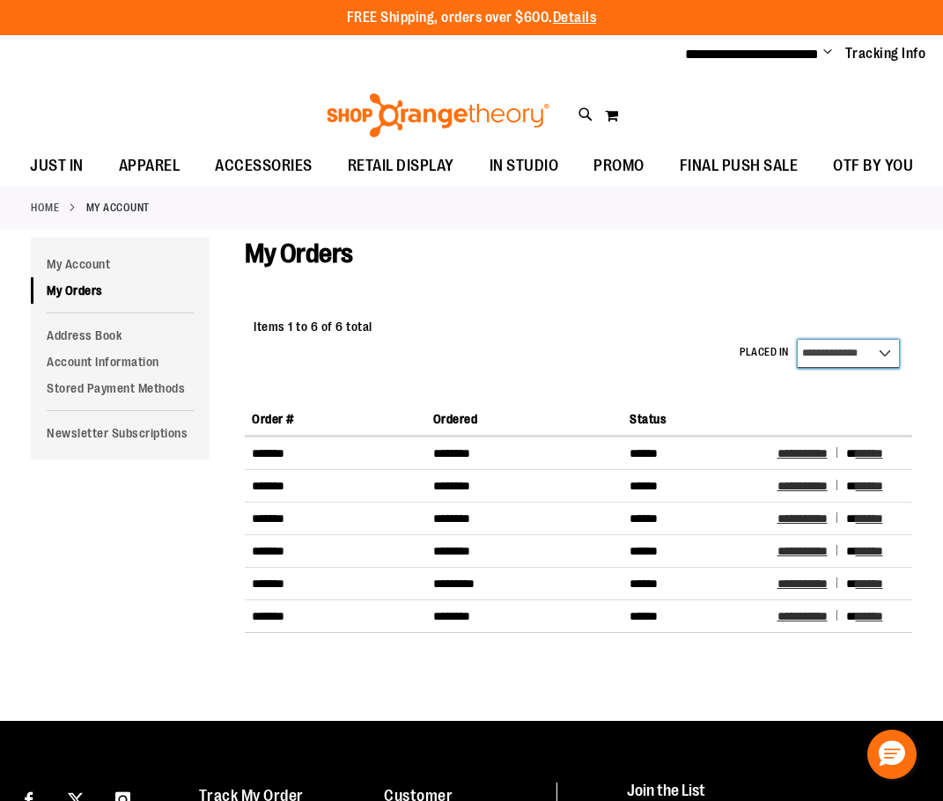
click at [855, 354] on select "**********" at bounding box center [848, 354] width 101 height 28
click at [305, 330] on span "Items 1 to 6 of 6 total" at bounding box center [313, 327] width 119 height 14
click at [295, 457] on td "*******" at bounding box center [335, 454] width 181 height 33
click at [828, 450] on span "**********" at bounding box center [803, 453] width 50 height 12
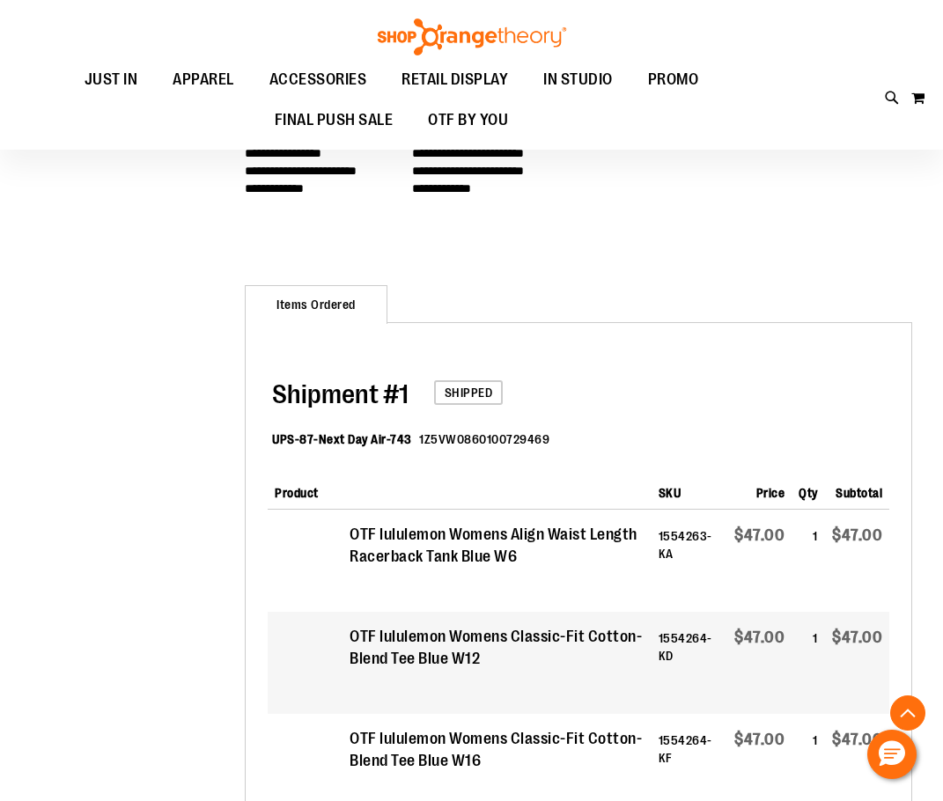
scroll to position [439, 0]
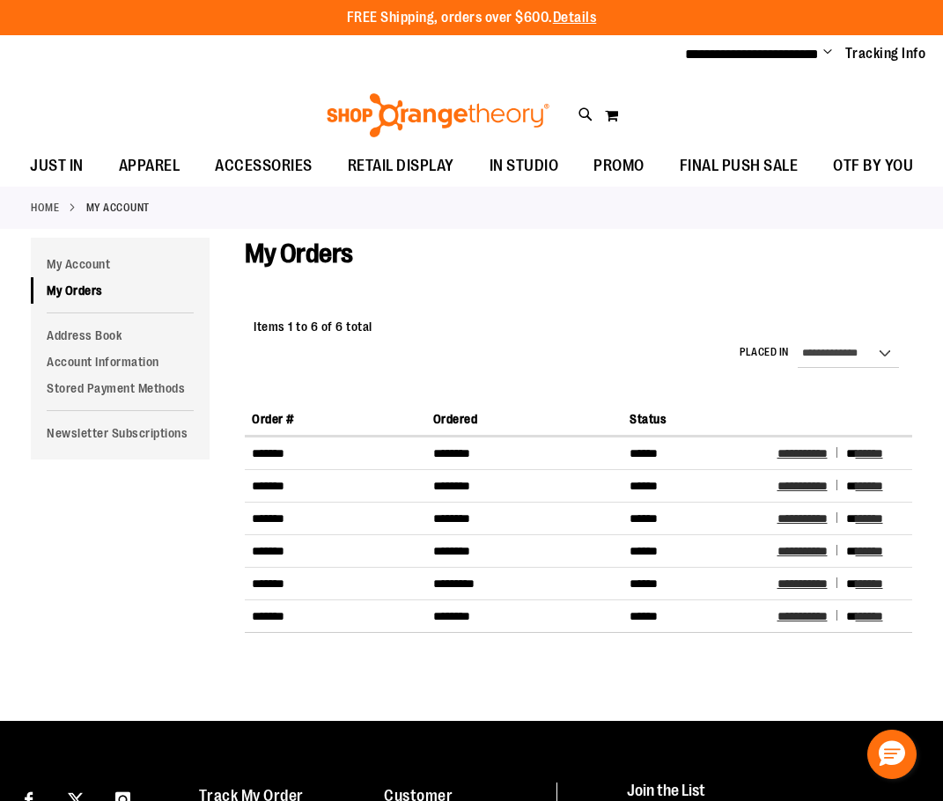
click at [435, 322] on div "Items 1 to 6 of 6 total" at bounding box center [579, 326] width 650 height 26
click at [144, 80] on div "Toggle Nav Search Popular Suggestions Advanced Search" at bounding box center [471, 110] width 943 height 71
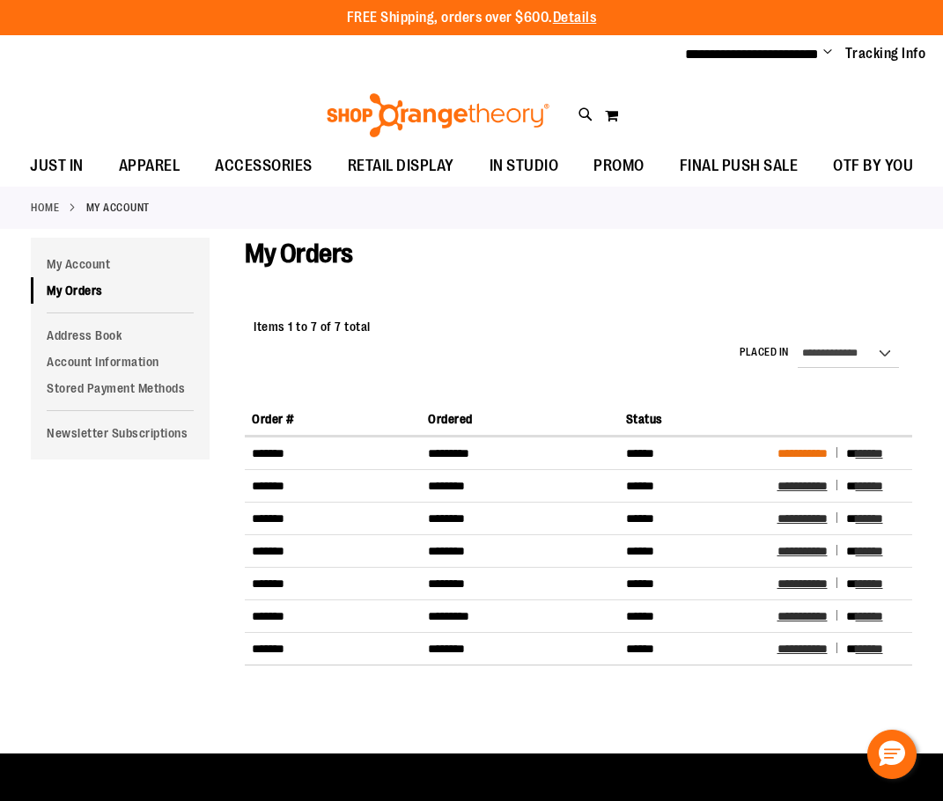
click at [781, 453] on span "**********" at bounding box center [803, 453] width 50 height 12
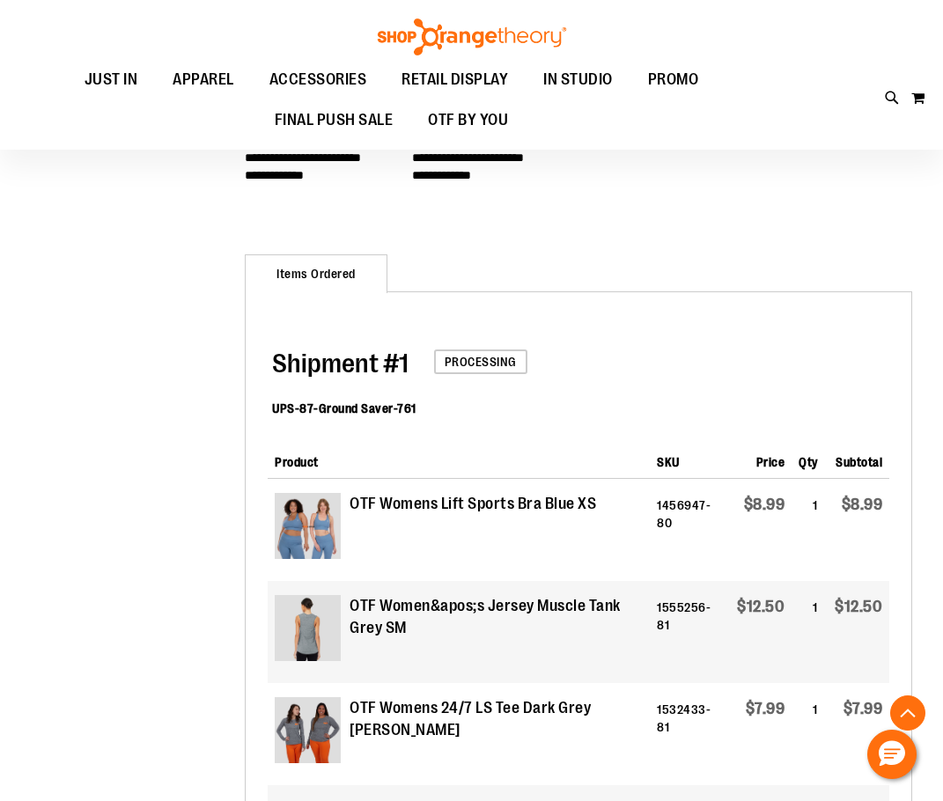
scroll to position [351, 0]
